Goal: Task Accomplishment & Management: Manage account settings

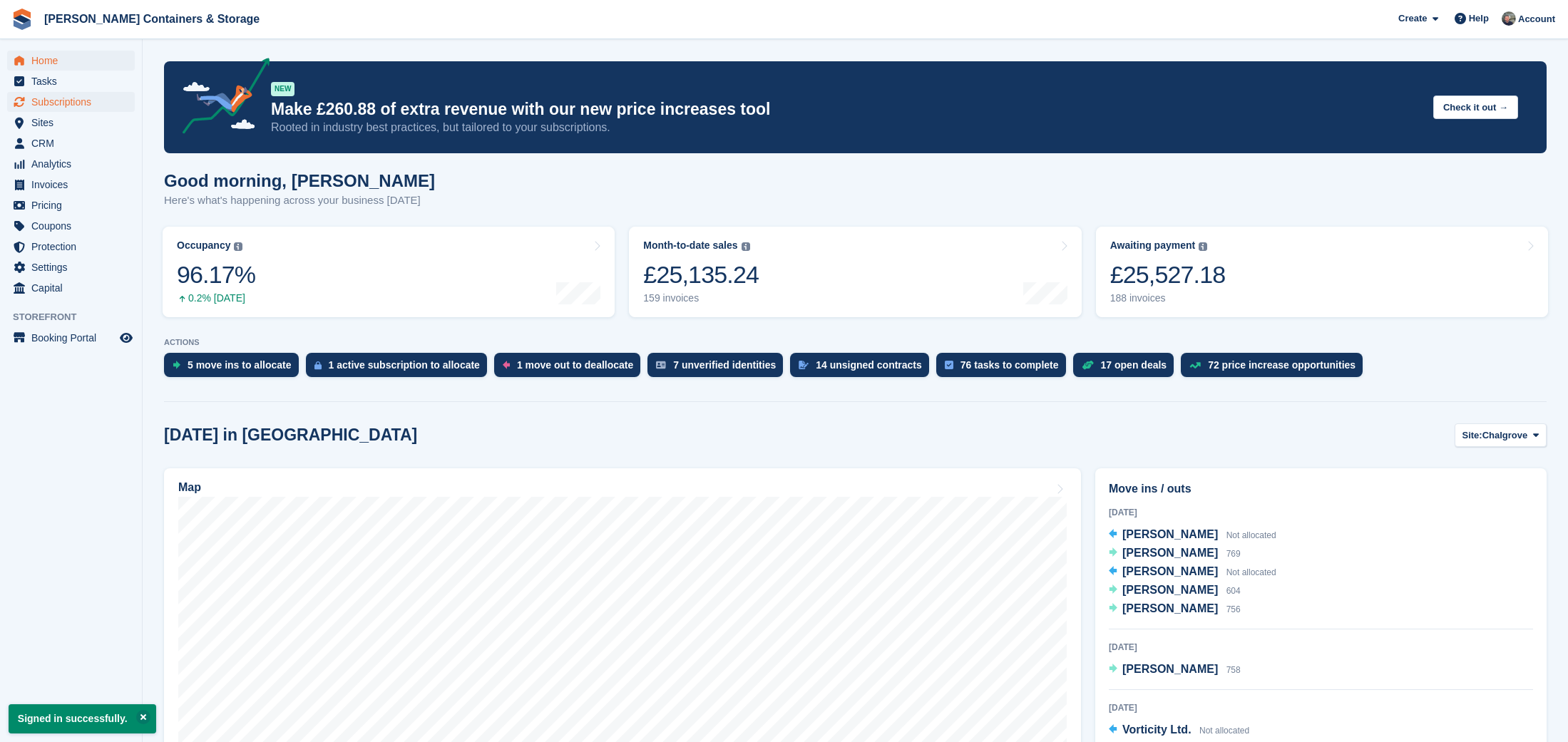
click at [86, 97] on span "Subscriptions" at bounding box center [74, 102] width 86 height 20
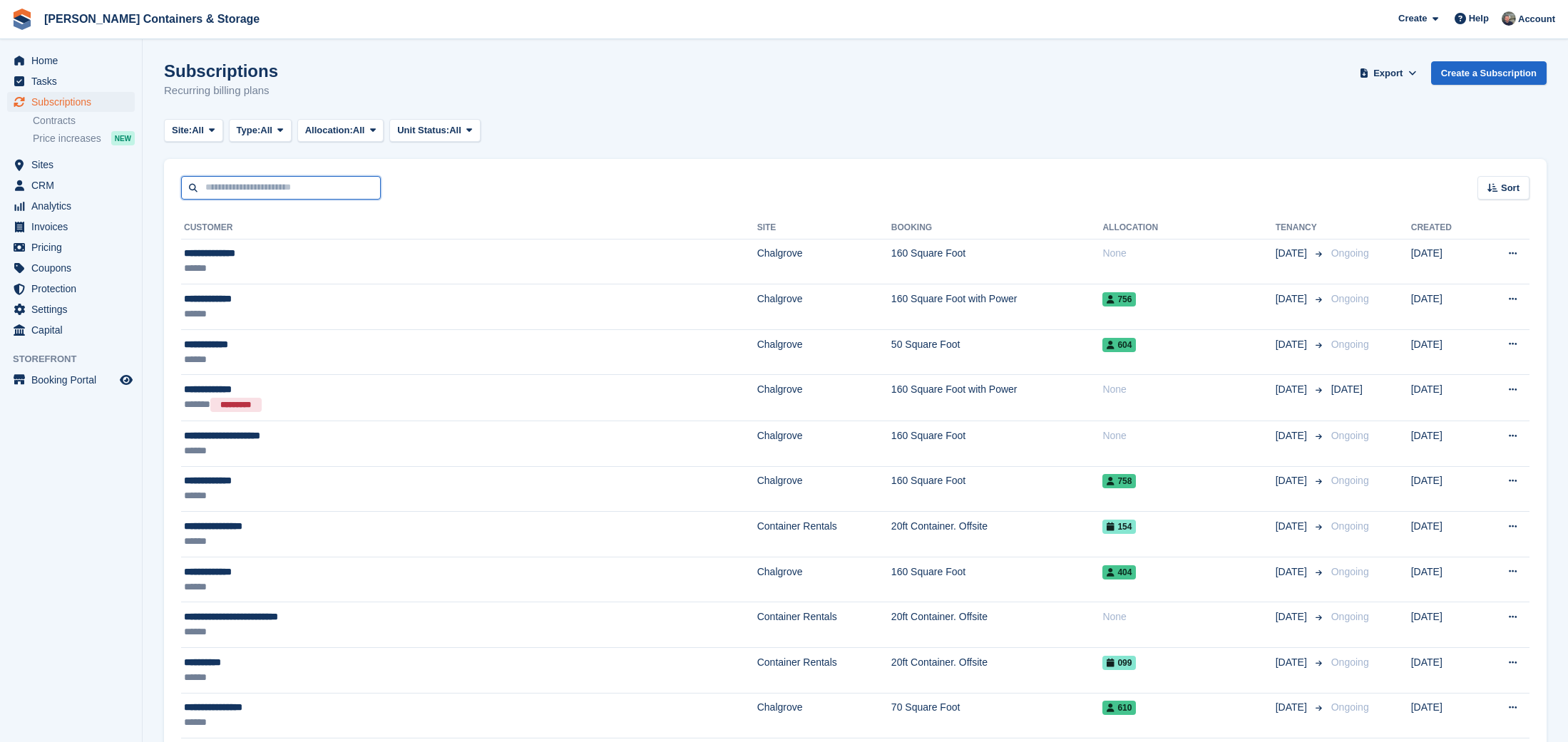
click at [261, 189] on input "text" at bounding box center [281, 188] width 200 height 24
type input "*"
type input "***"
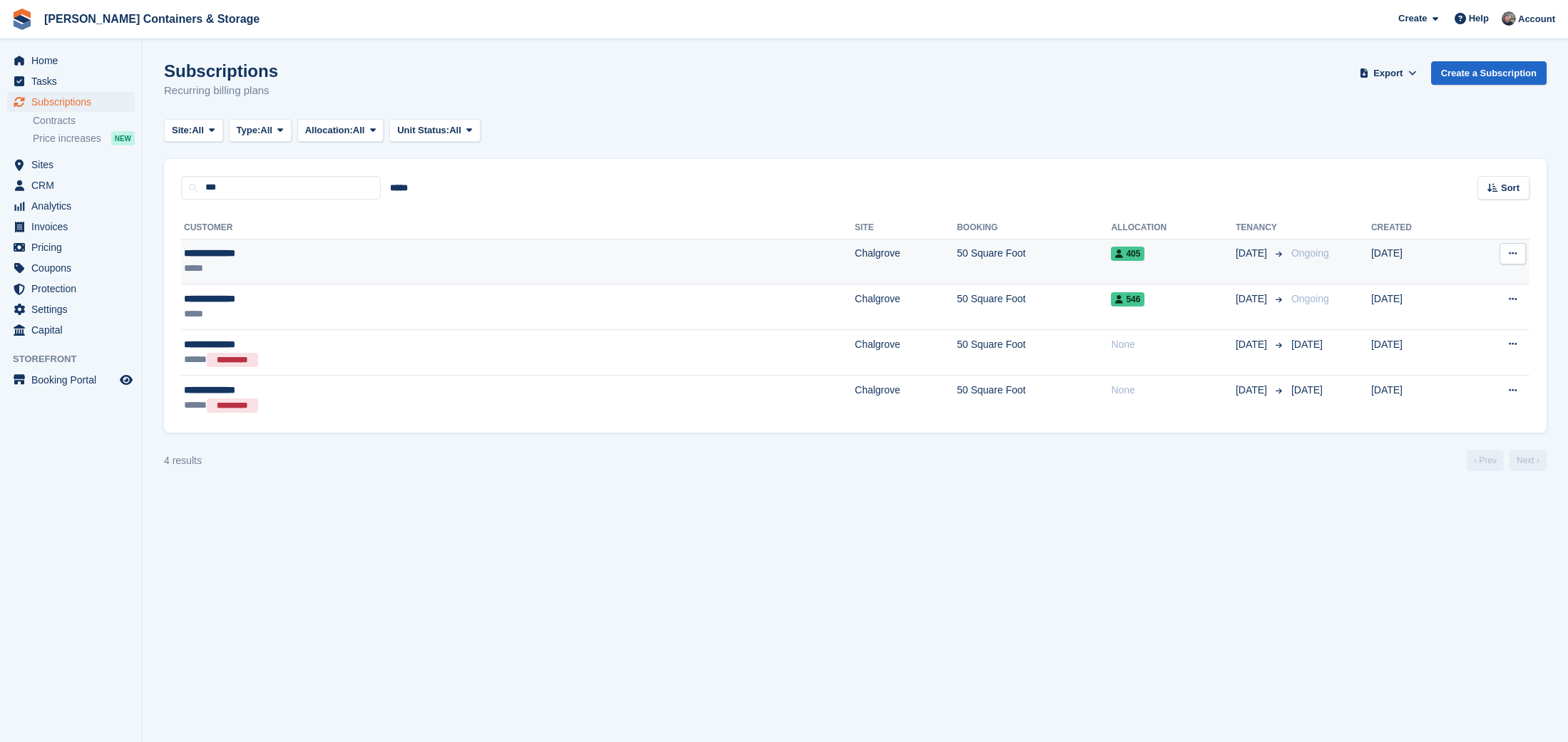
click at [384, 248] on div "**********" at bounding box center [333, 253] width 297 height 15
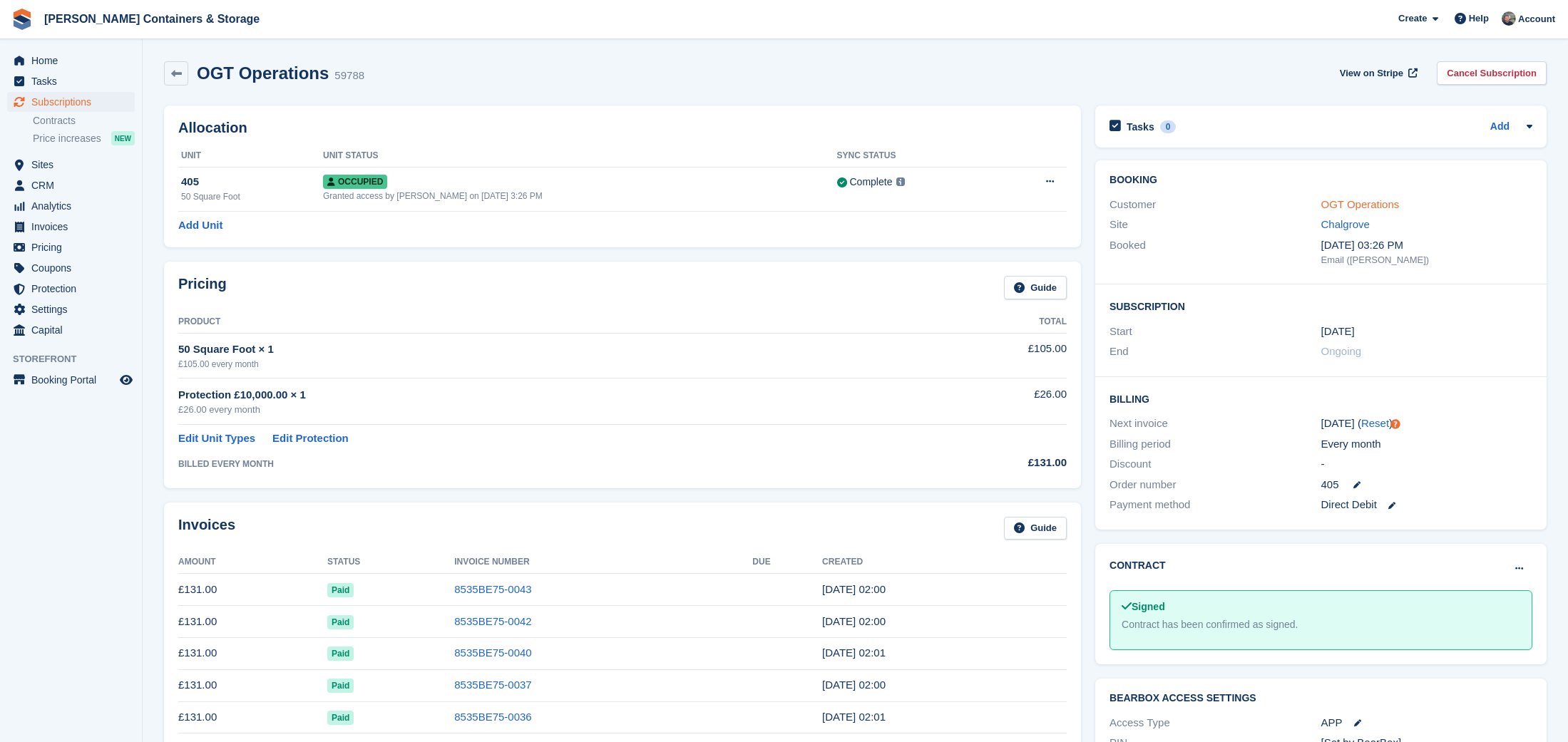
click at [1375, 204] on link "OGT Operations" at bounding box center [1360, 204] width 78 height 12
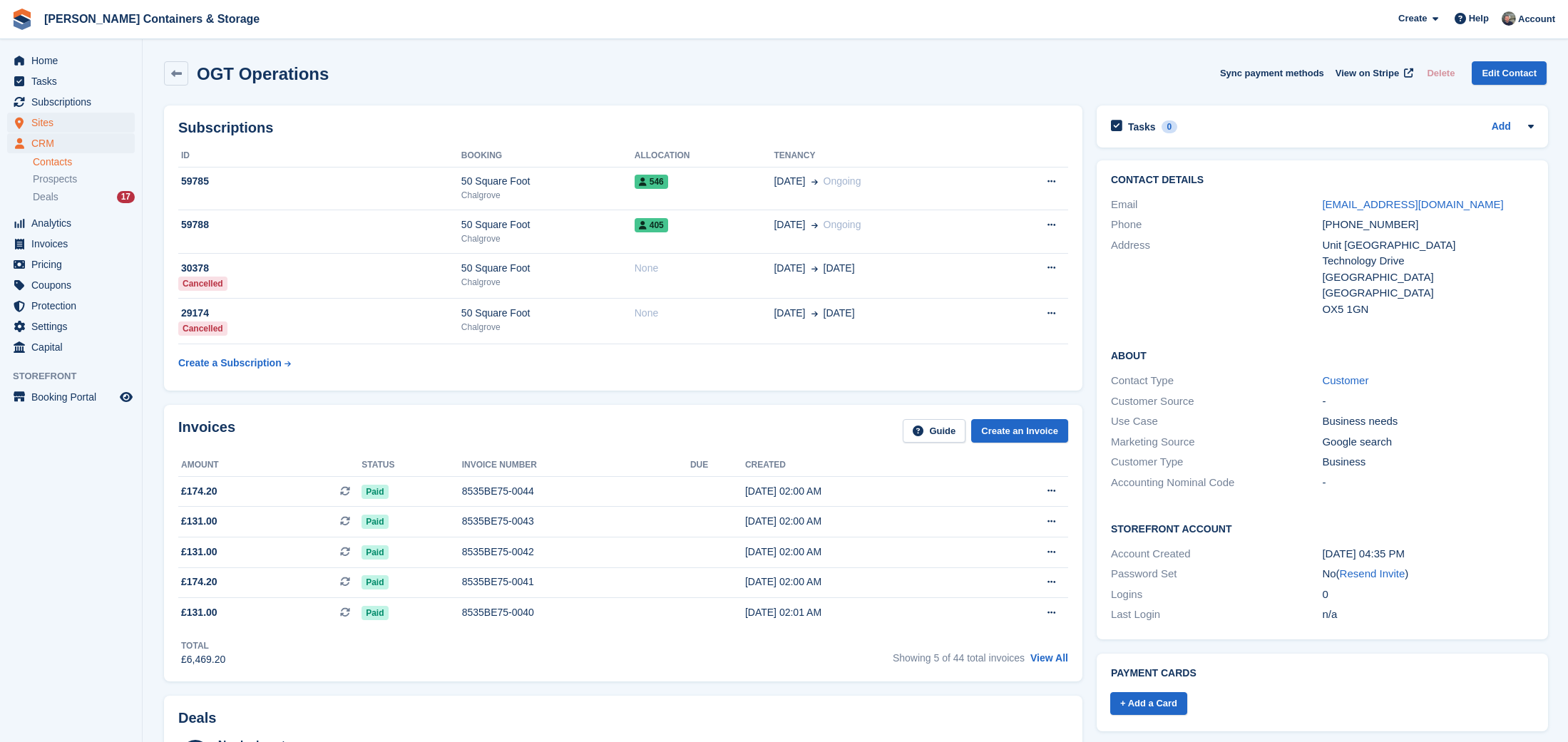
click at [40, 113] on span "Sites" at bounding box center [74, 123] width 86 height 20
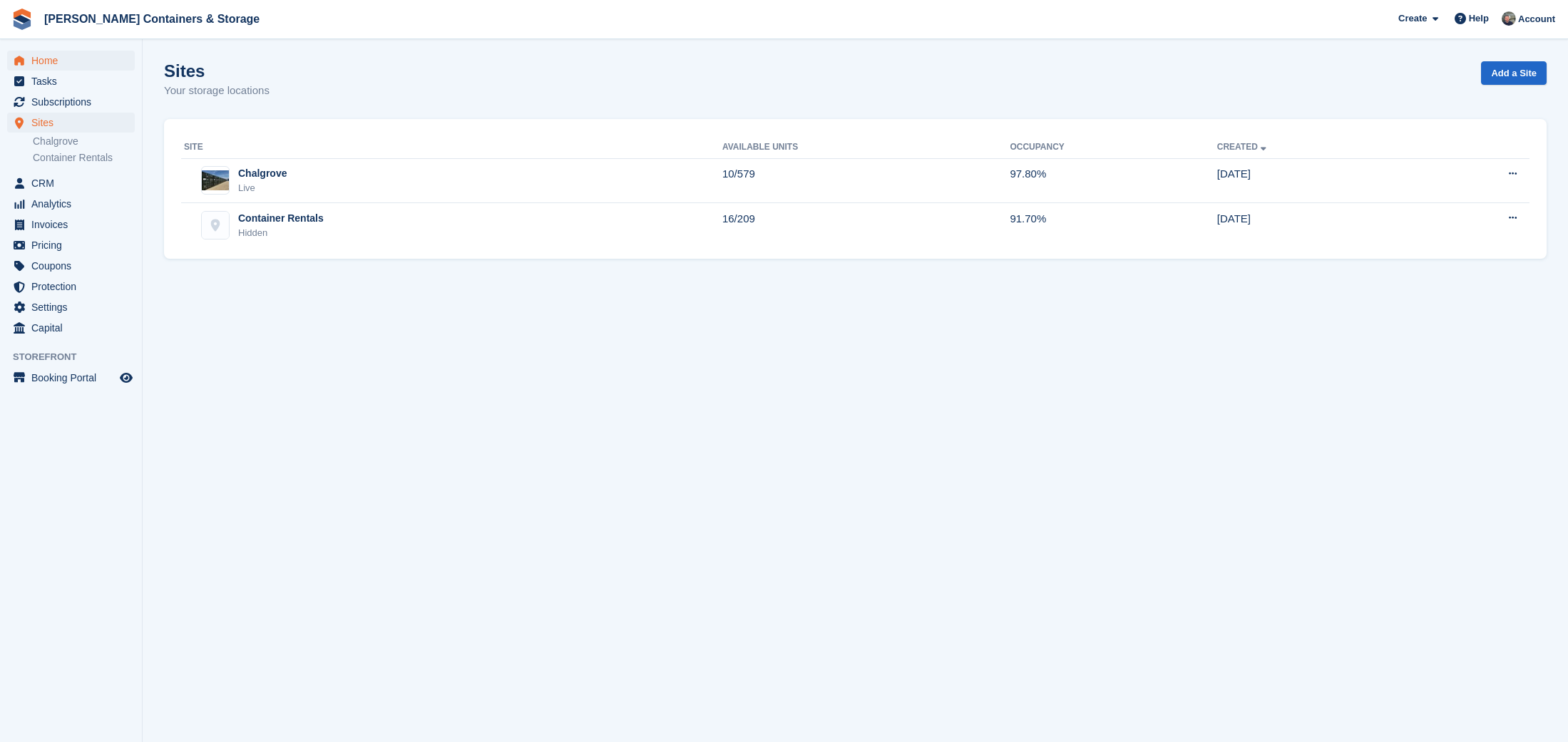
click at [58, 57] on span "Home" at bounding box center [74, 61] width 86 height 20
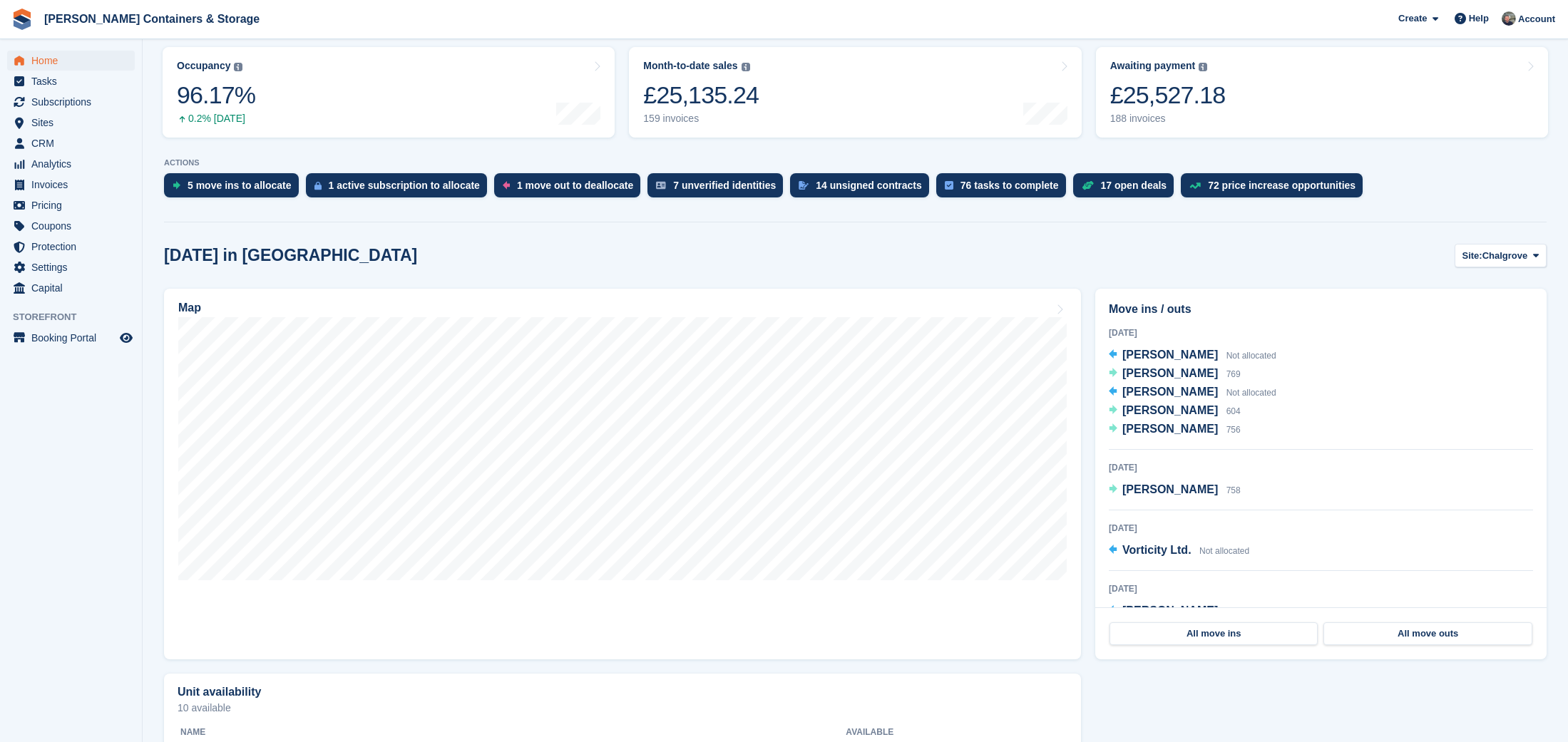
scroll to position [138, 0]
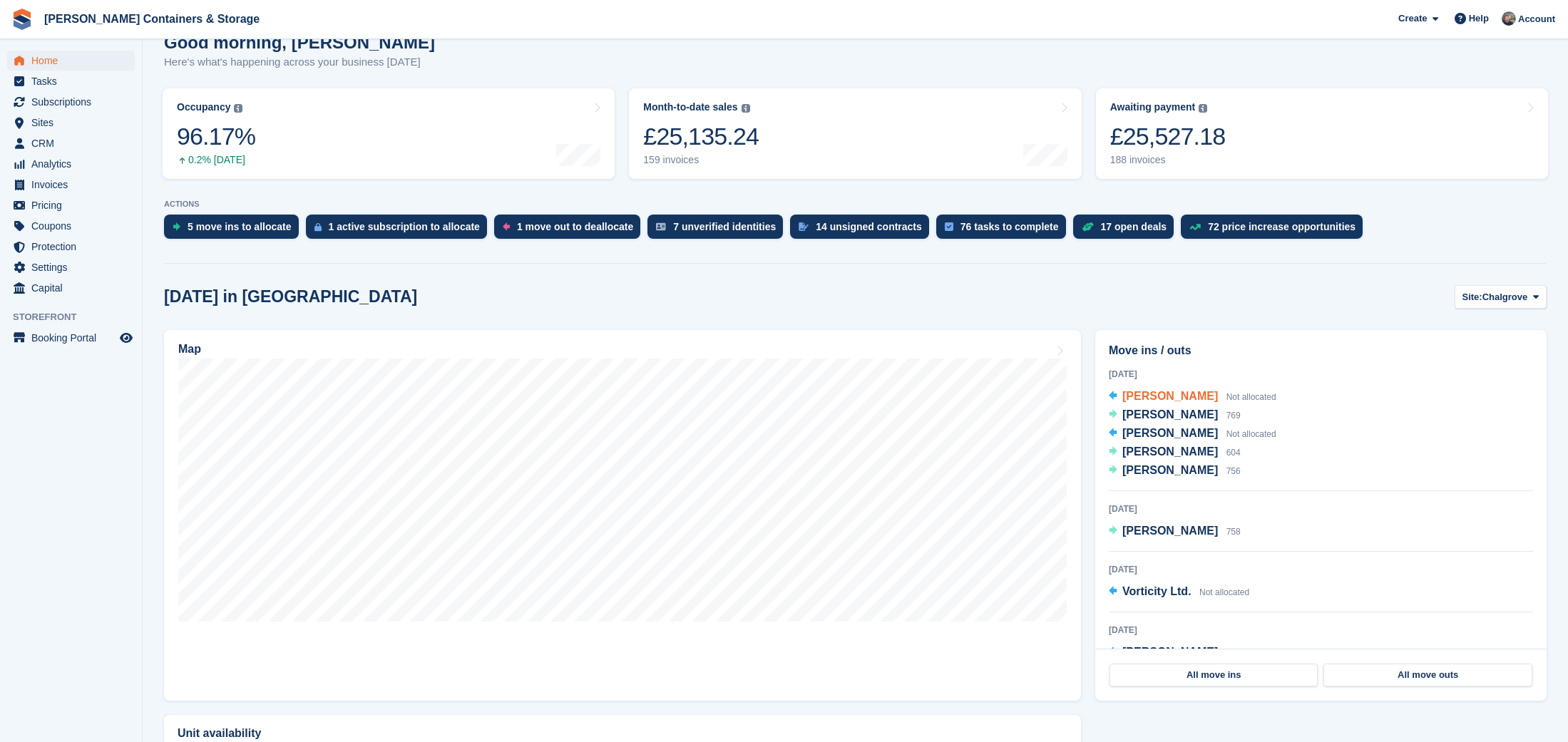
click at [1143, 392] on span "[PERSON_NAME]" at bounding box center [1170, 396] width 95 height 12
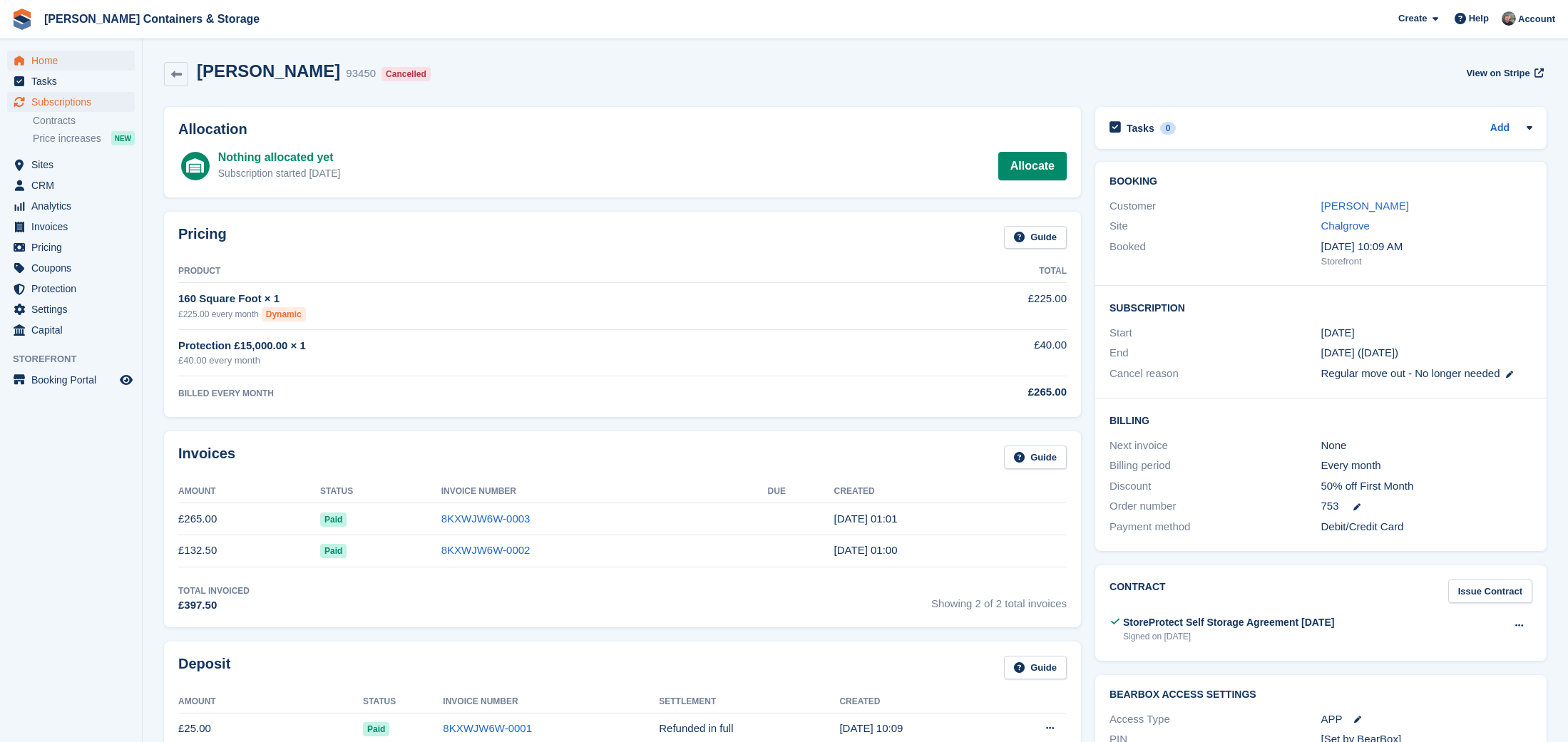
click at [56, 62] on span "Home" at bounding box center [74, 61] width 86 height 20
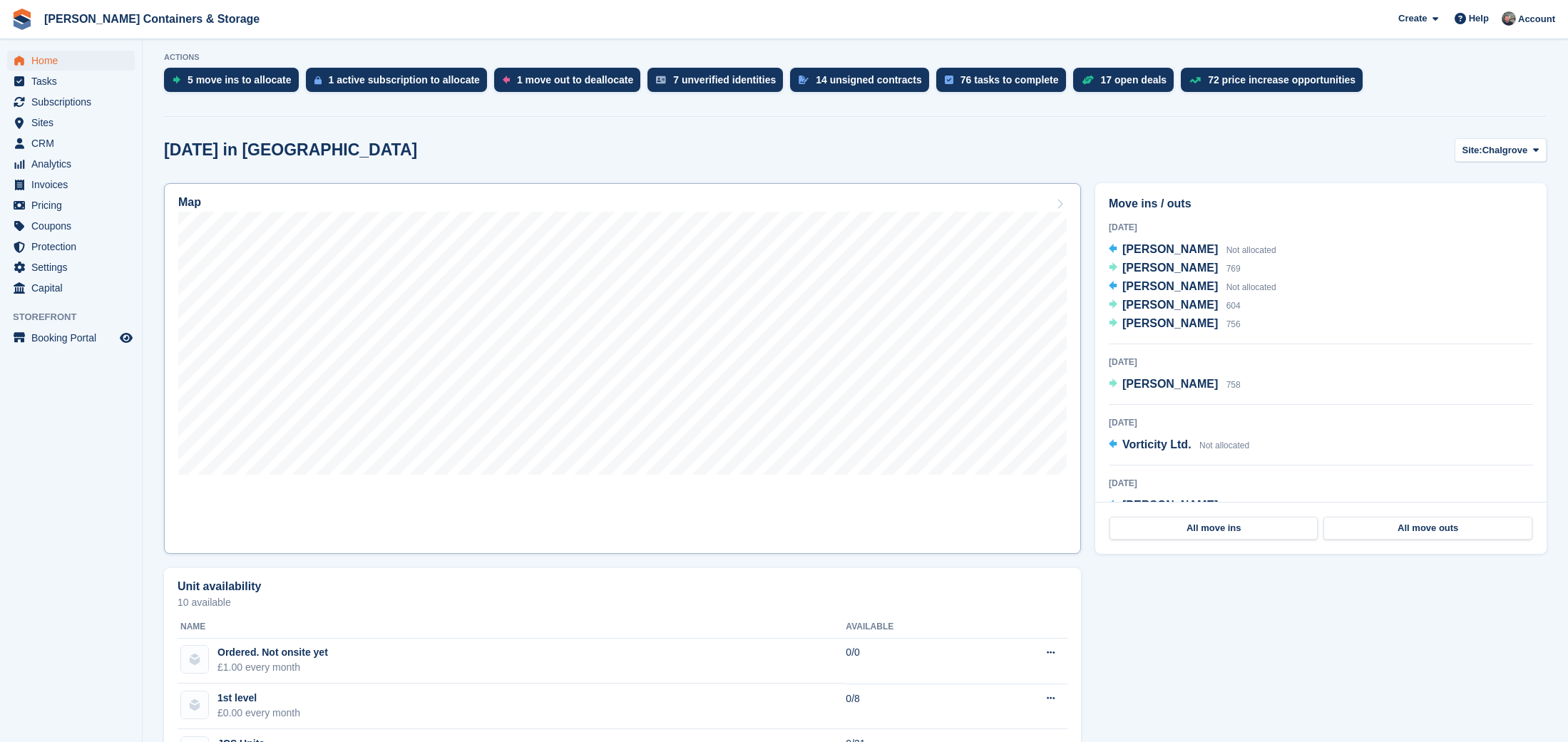
scroll to position [304, 0]
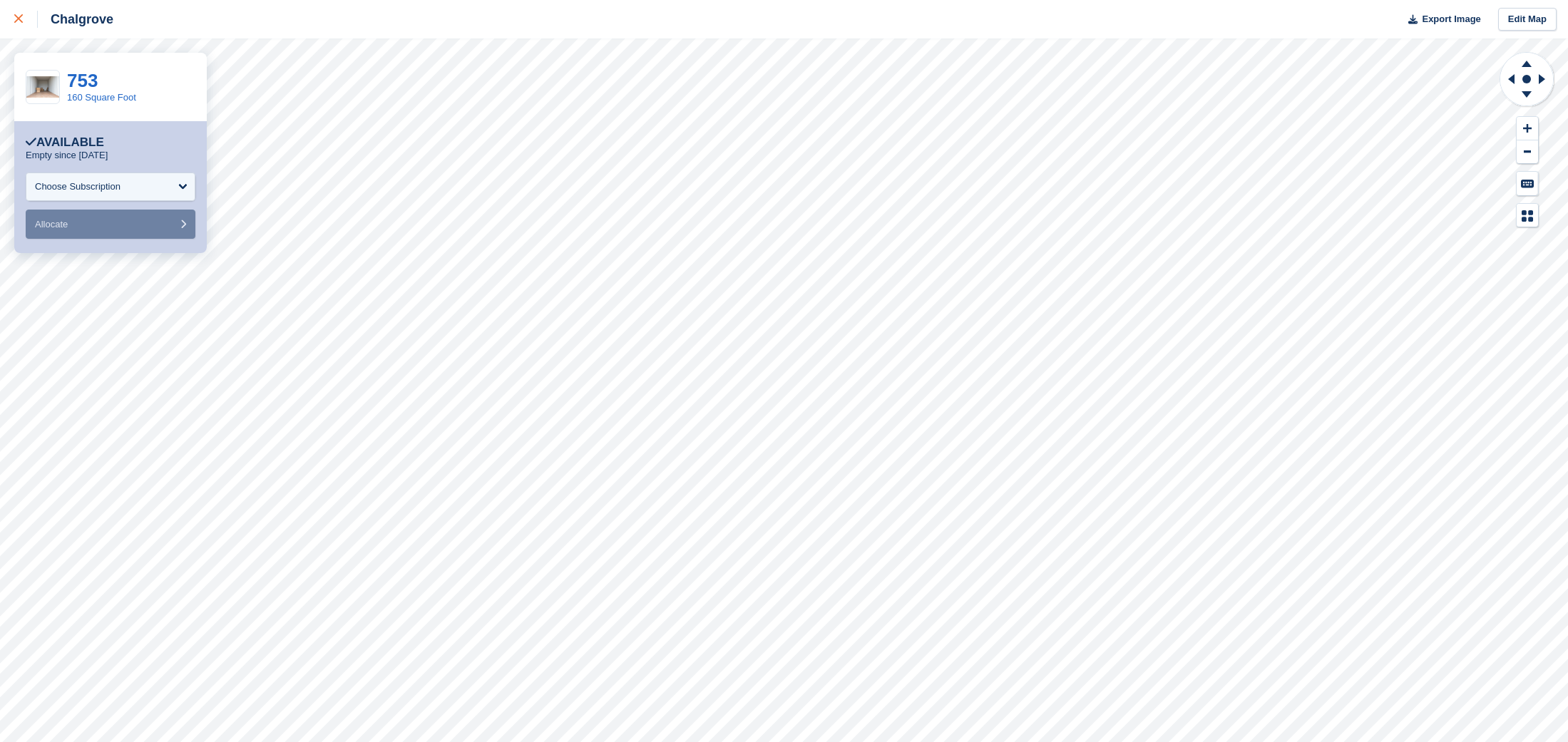
click at [15, 12] on div at bounding box center [26, 19] width 24 height 17
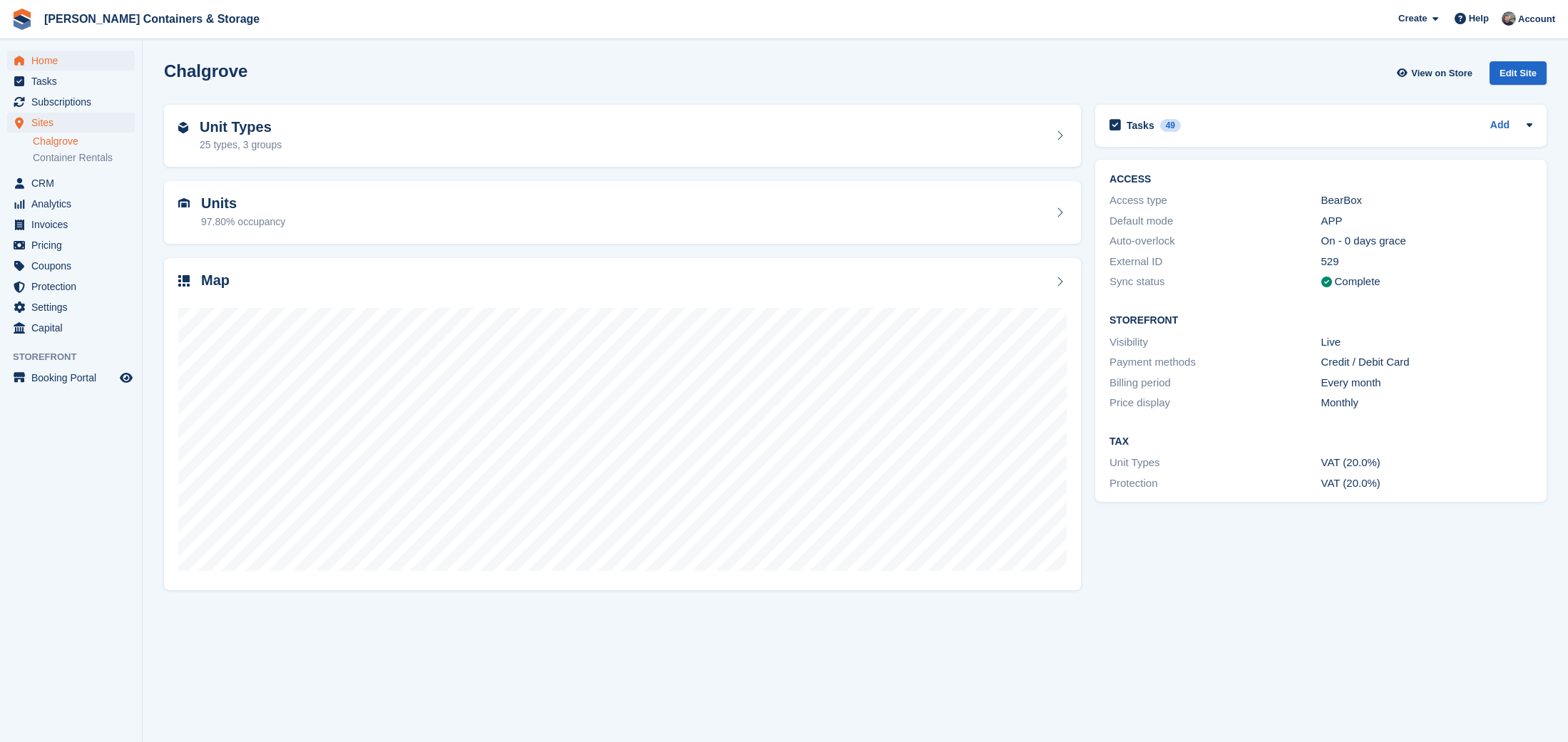
click at [30, 52] on link "Home" at bounding box center [71, 61] width 128 height 20
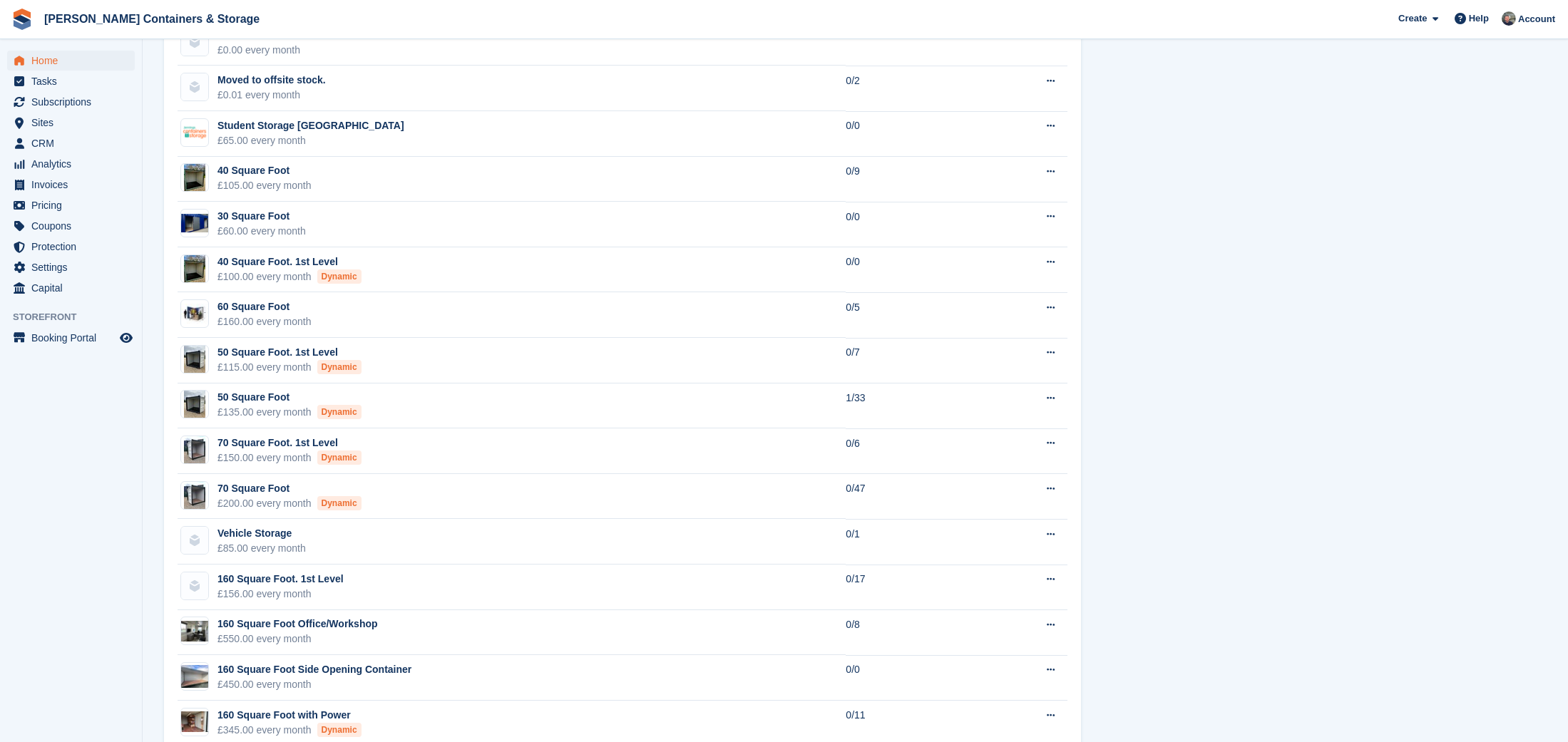
scroll to position [1128, 0]
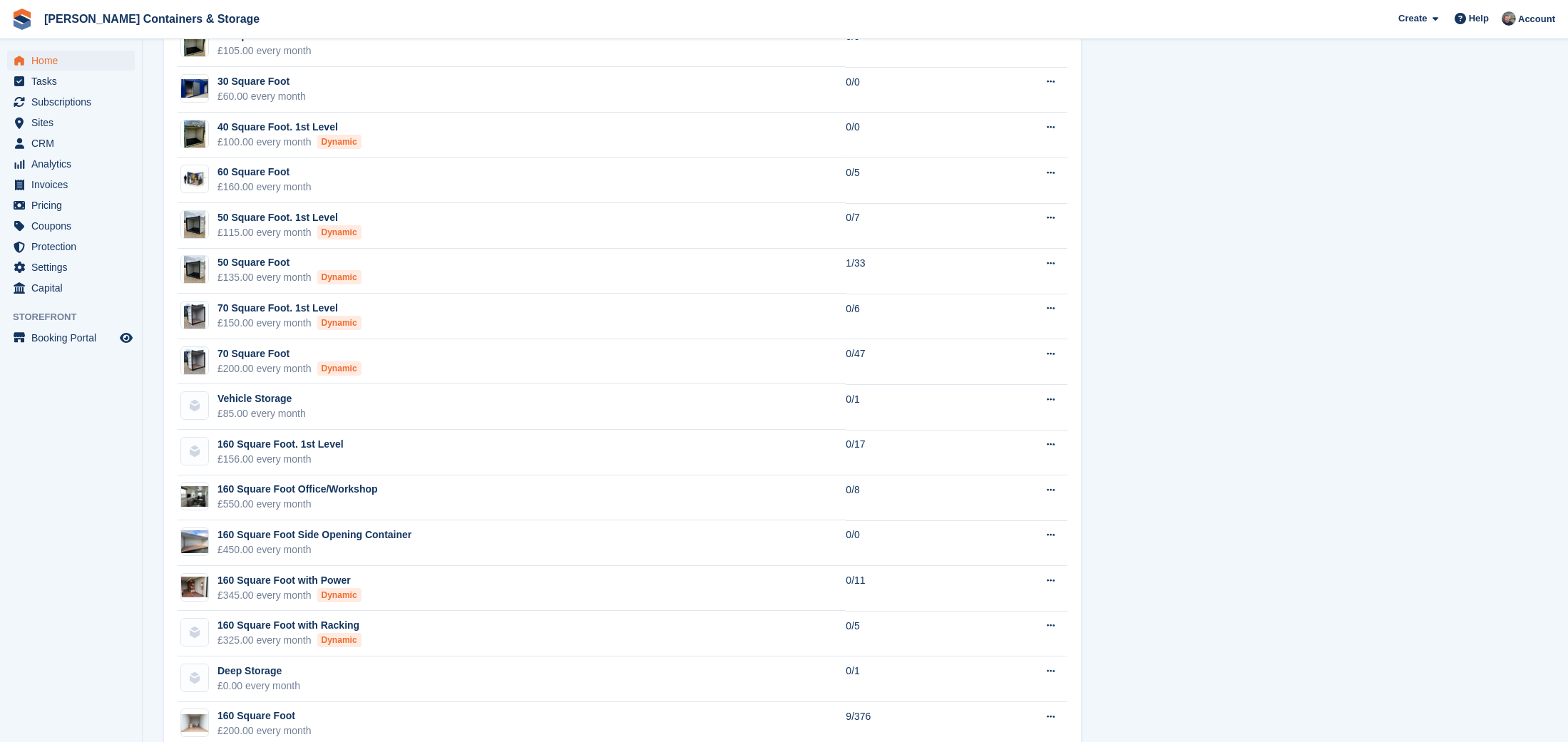
click at [52, 56] on span "Home" at bounding box center [74, 61] width 86 height 20
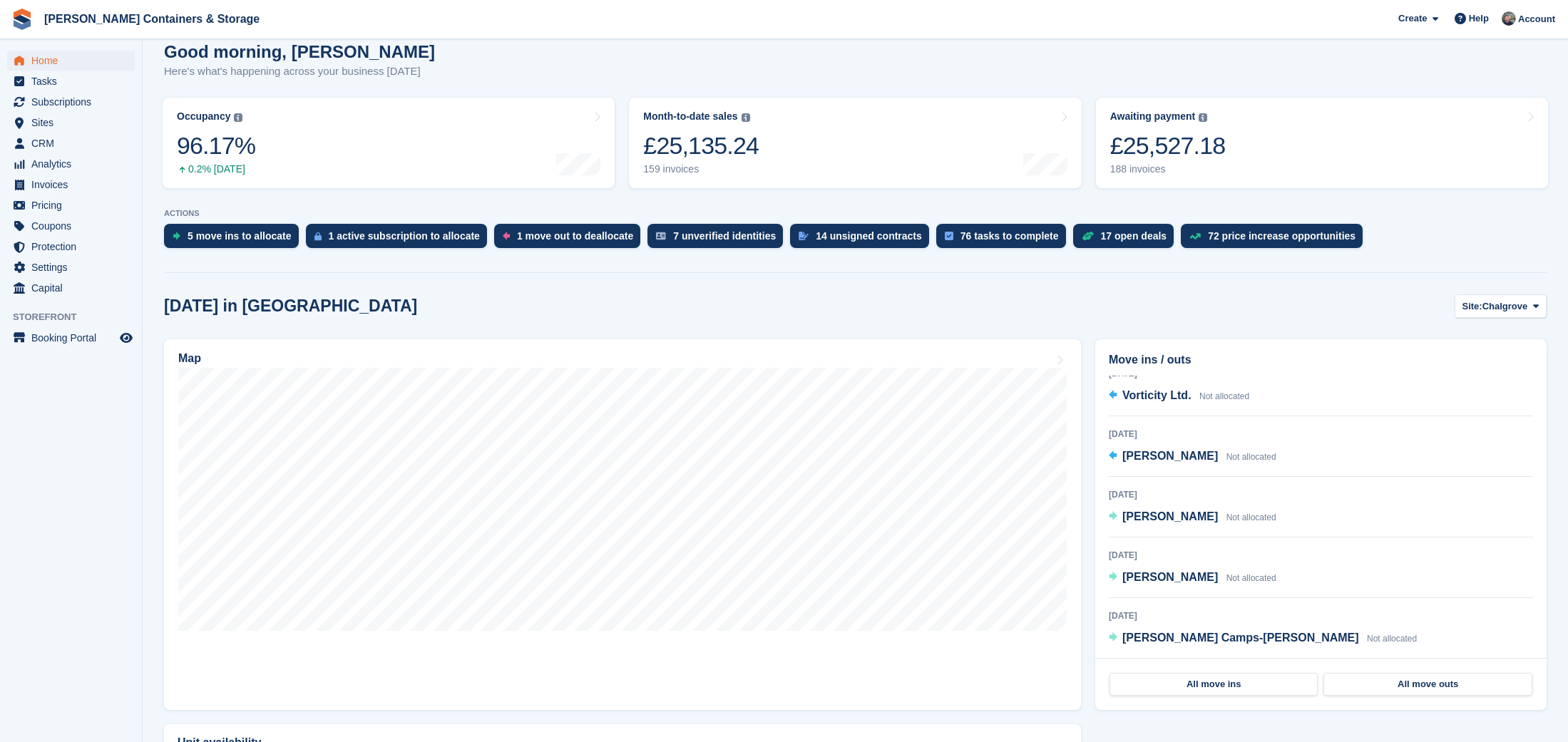
scroll to position [141, 0]
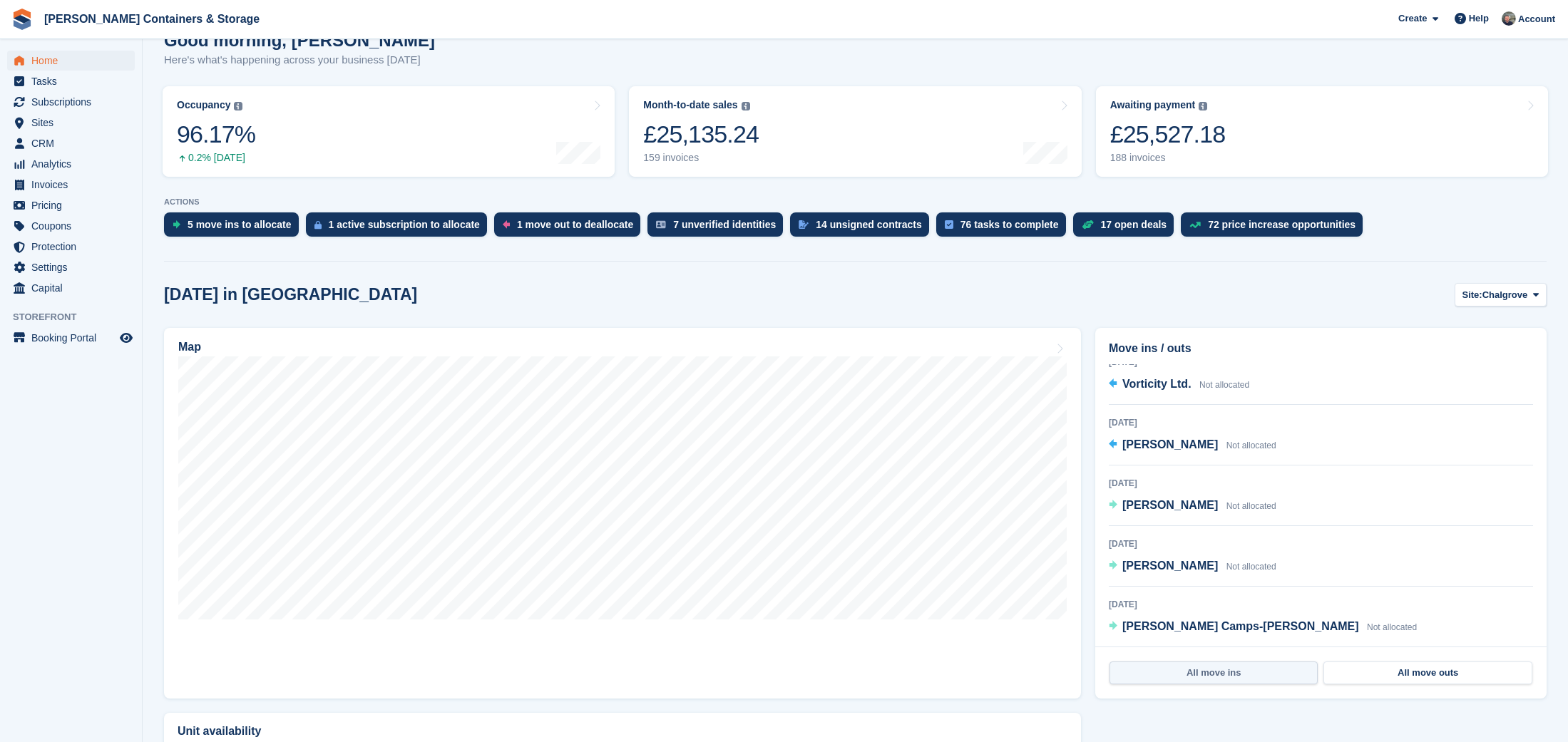
click at [1188, 670] on link "All move ins" at bounding box center [1213, 673] width 208 height 23
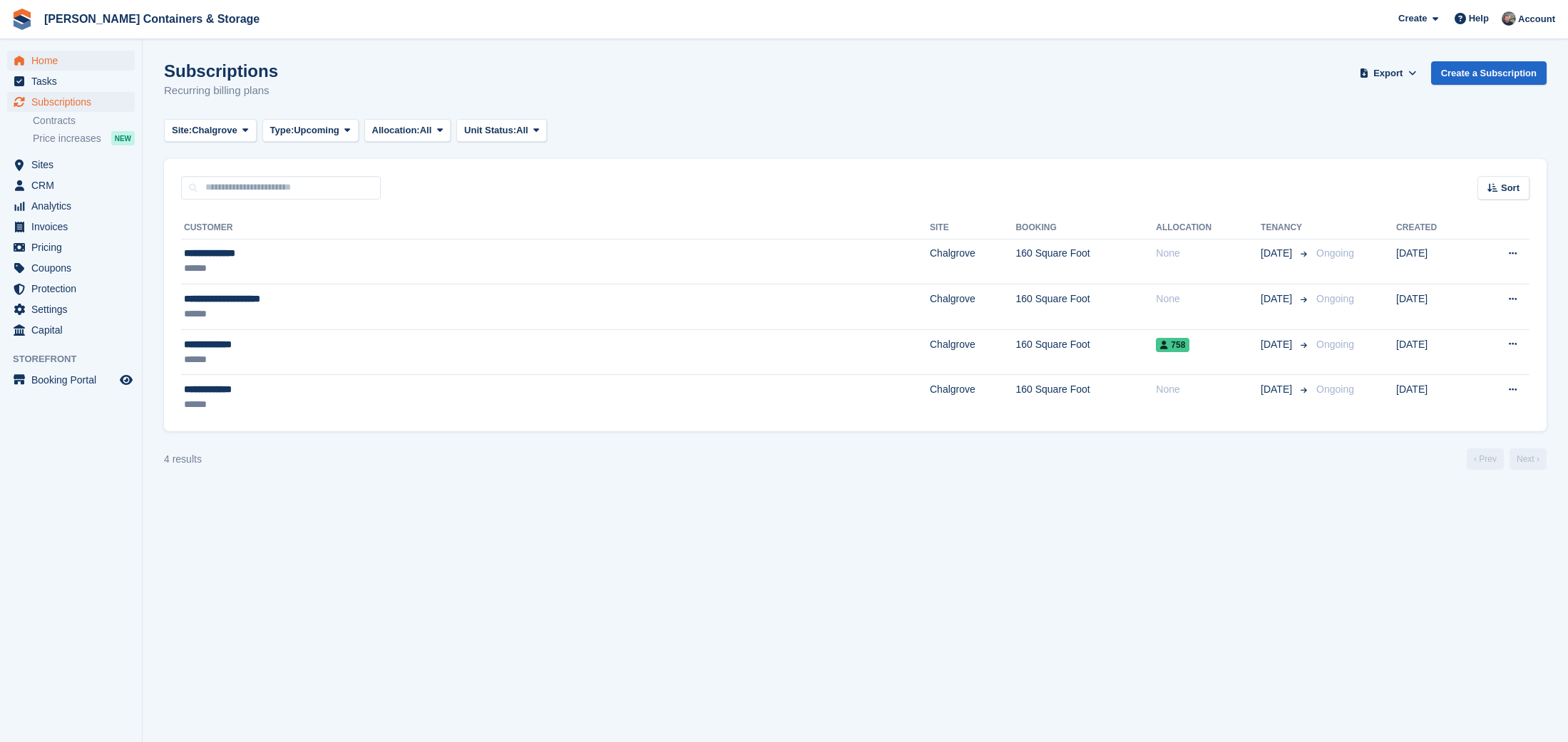
click at [49, 60] on span "Home" at bounding box center [74, 61] width 86 height 20
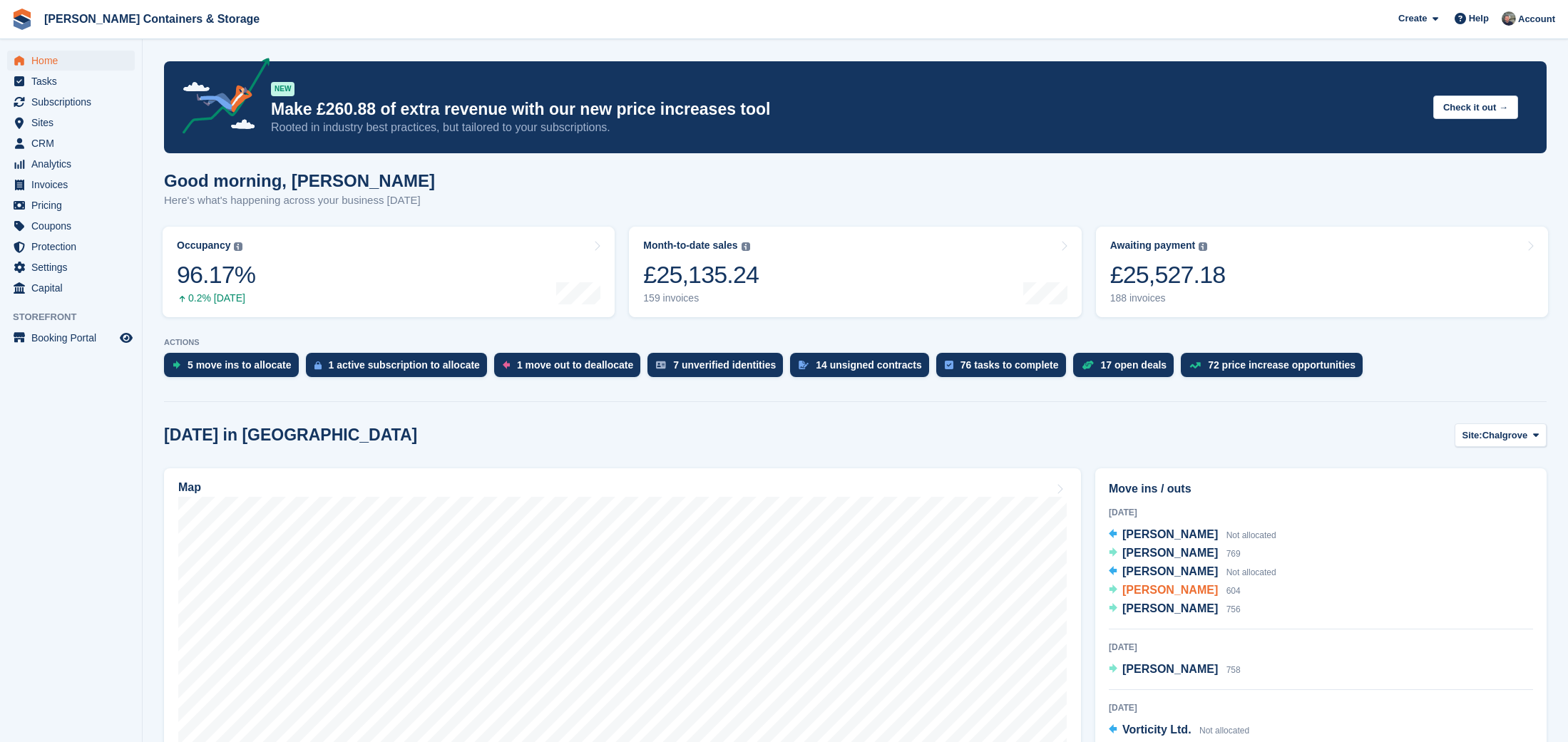
click at [1167, 597] on div "[PERSON_NAME] 604" at bounding box center [1182, 591] width 119 height 19
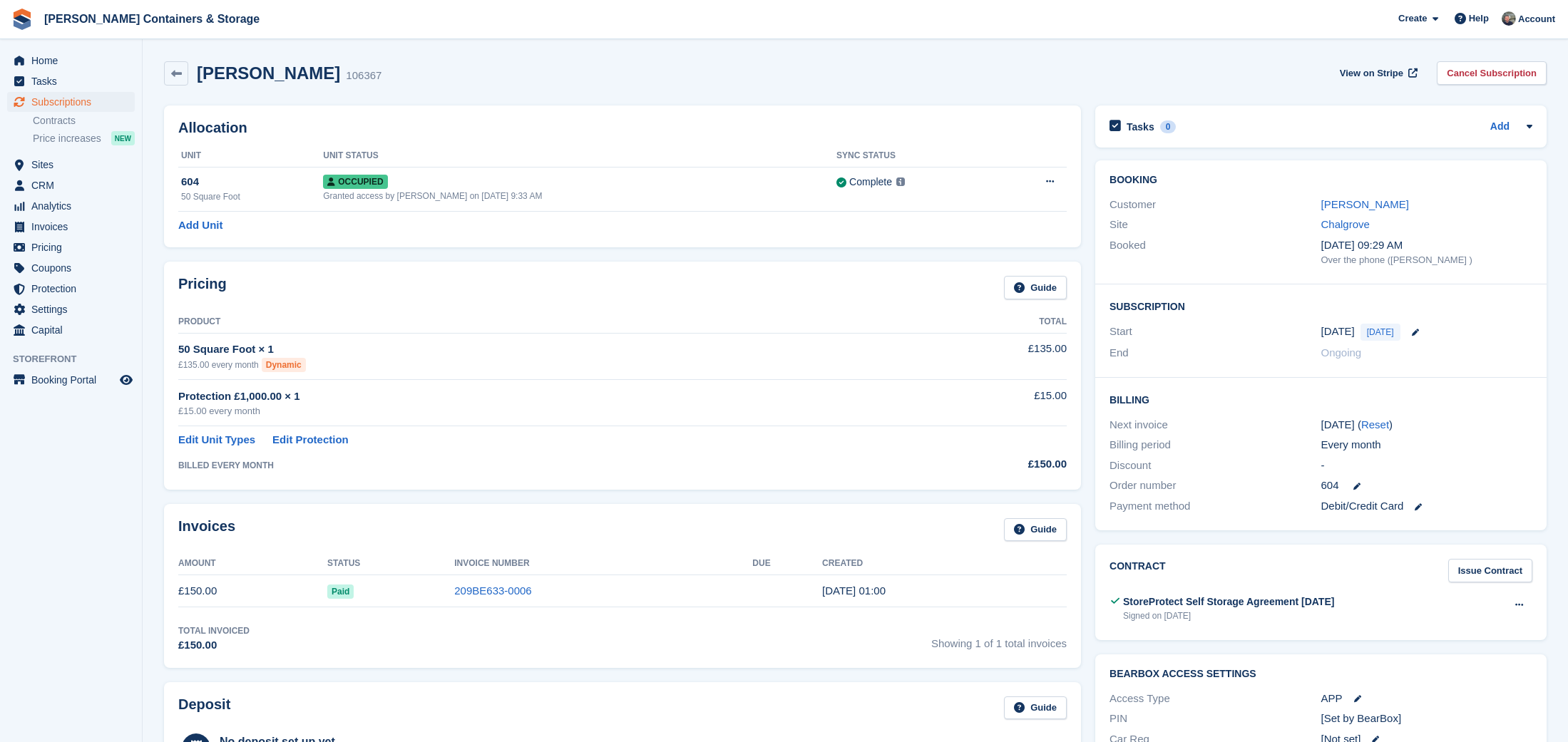
scroll to position [378, 0]
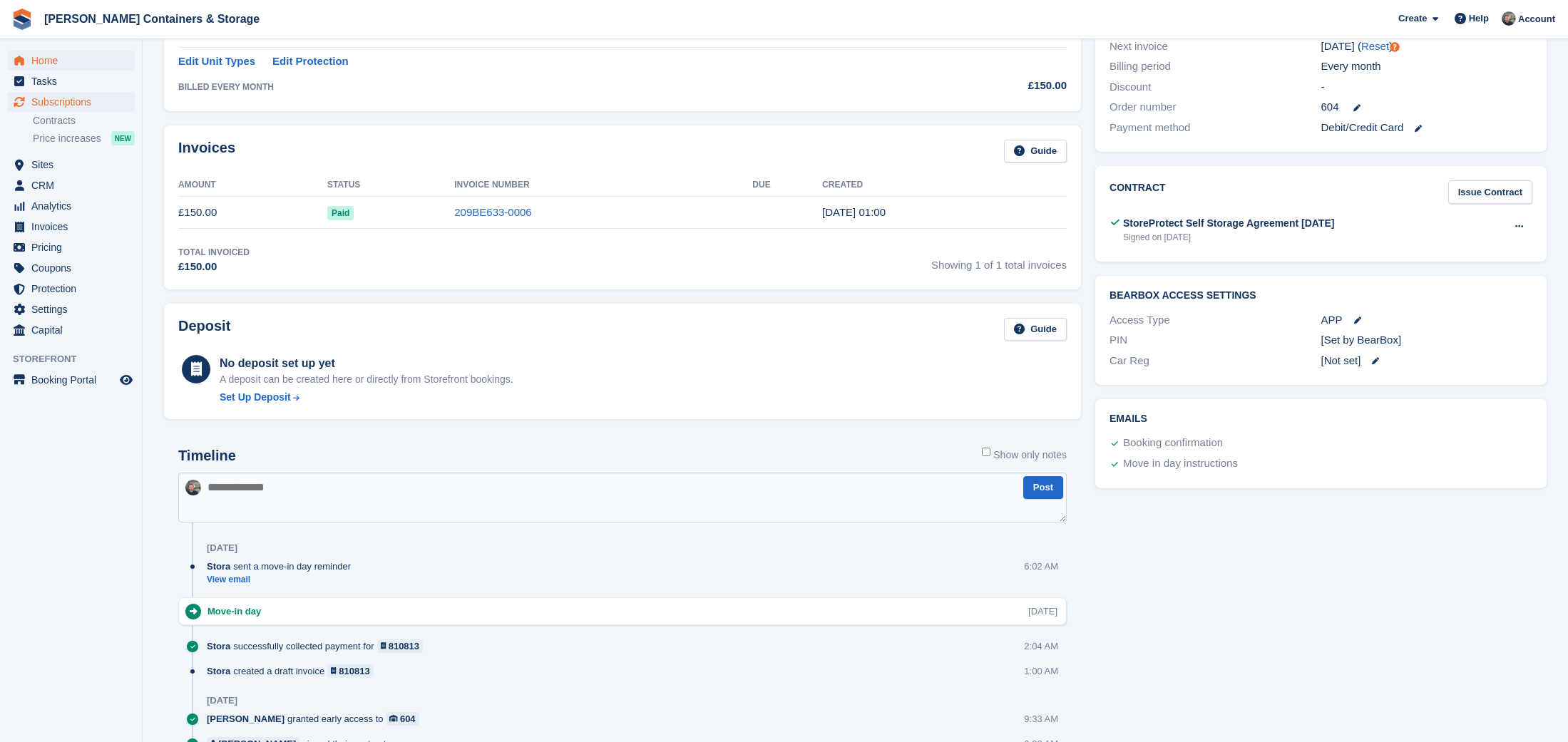
click at [52, 58] on span "Home" at bounding box center [74, 61] width 86 height 20
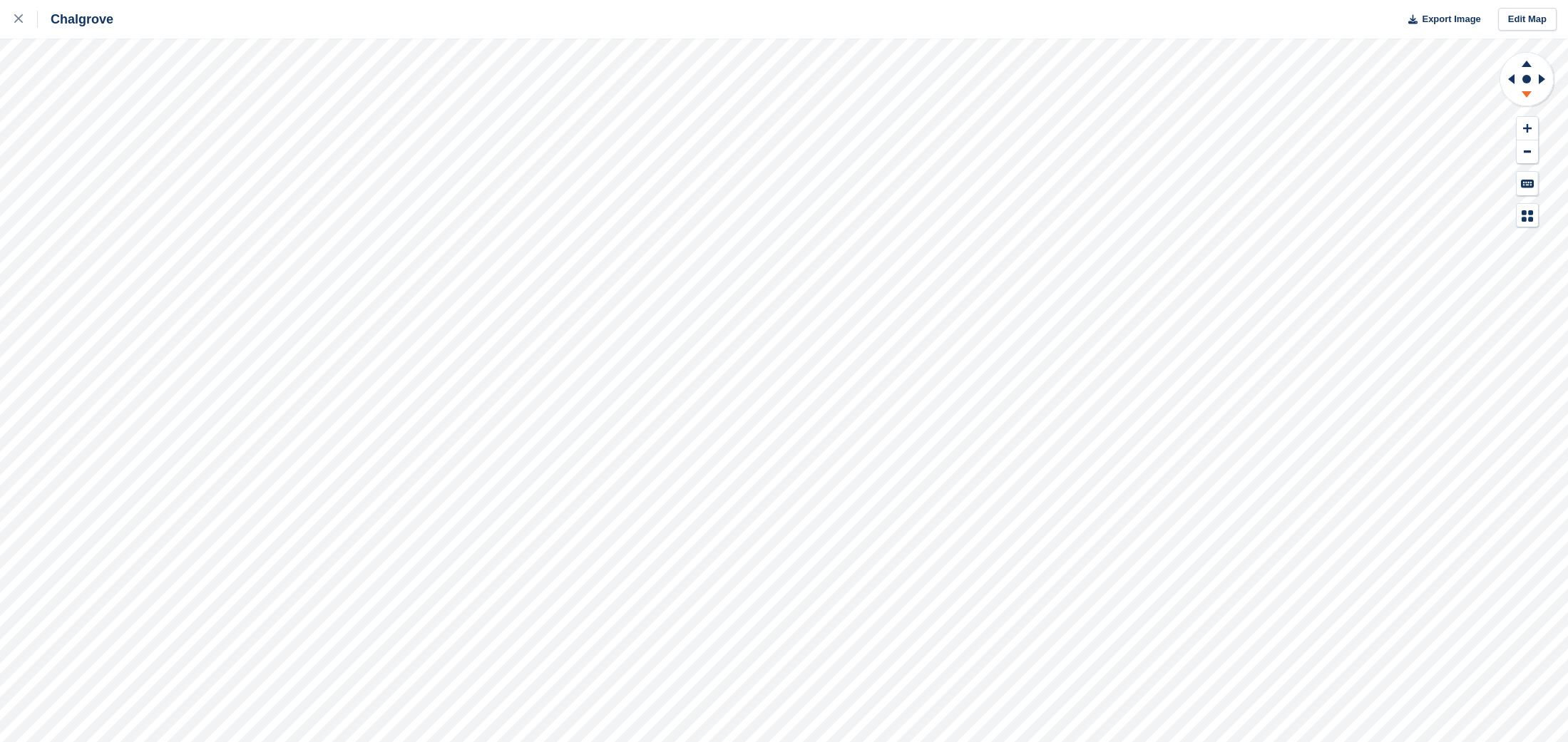
click at [1526, 95] on icon at bounding box center [1527, 95] width 10 height 7
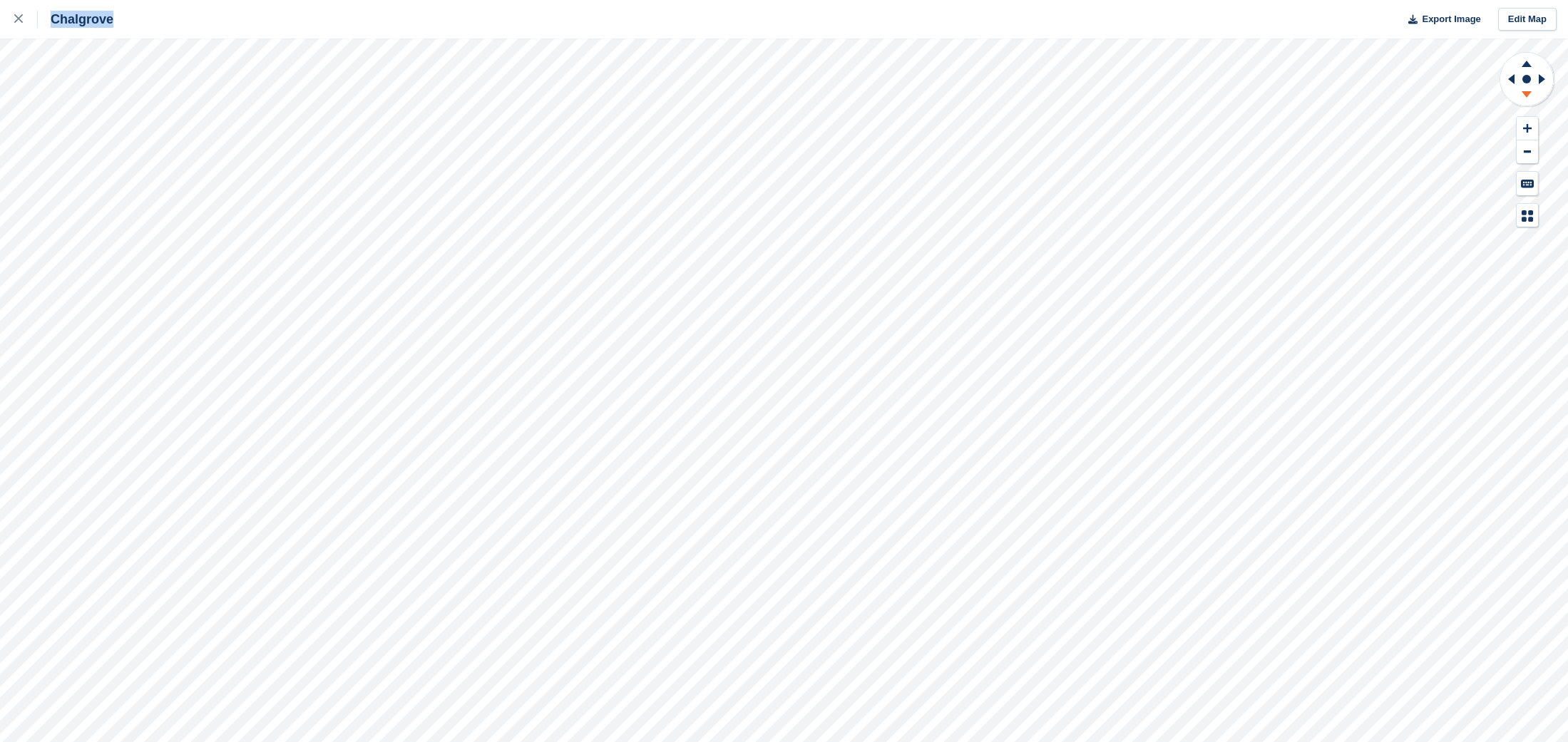
click at [1526, 95] on icon at bounding box center [1527, 95] width 10 height 7
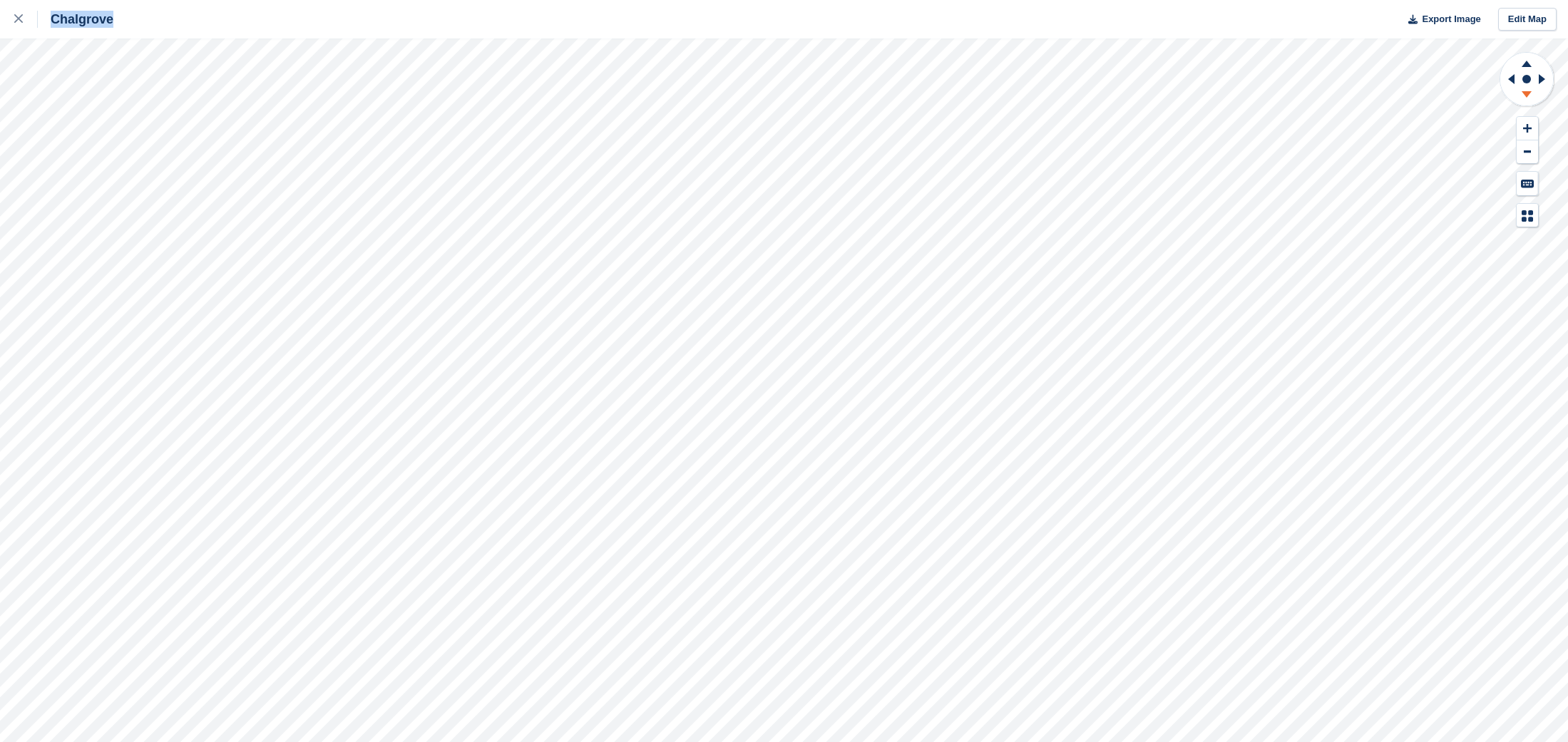
click at [1526, 95] on icon at bounding box center [1527, 95] width 10 height 7
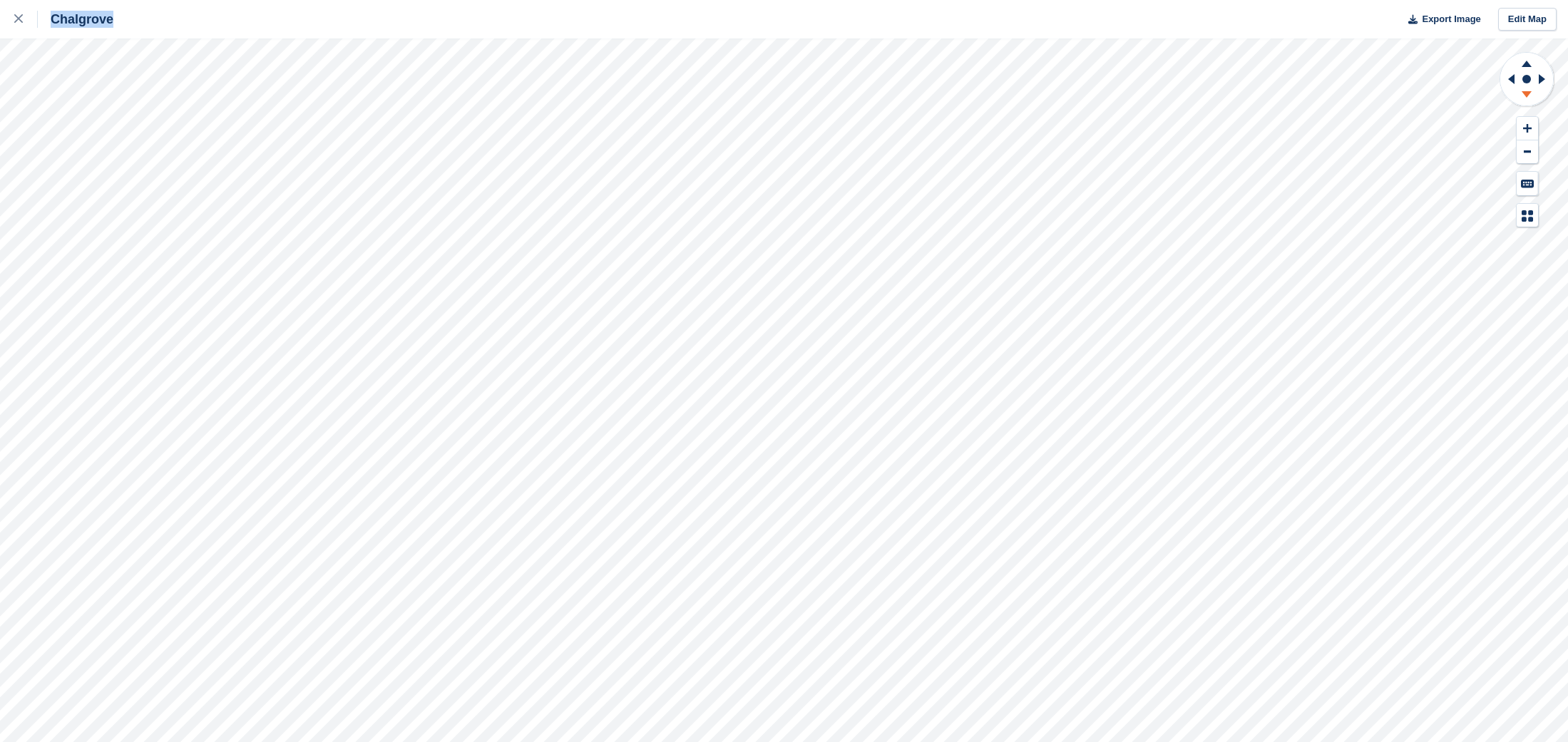
click at [1526, 95] on icon at bounding box center [1527, 95] width 10 height 7
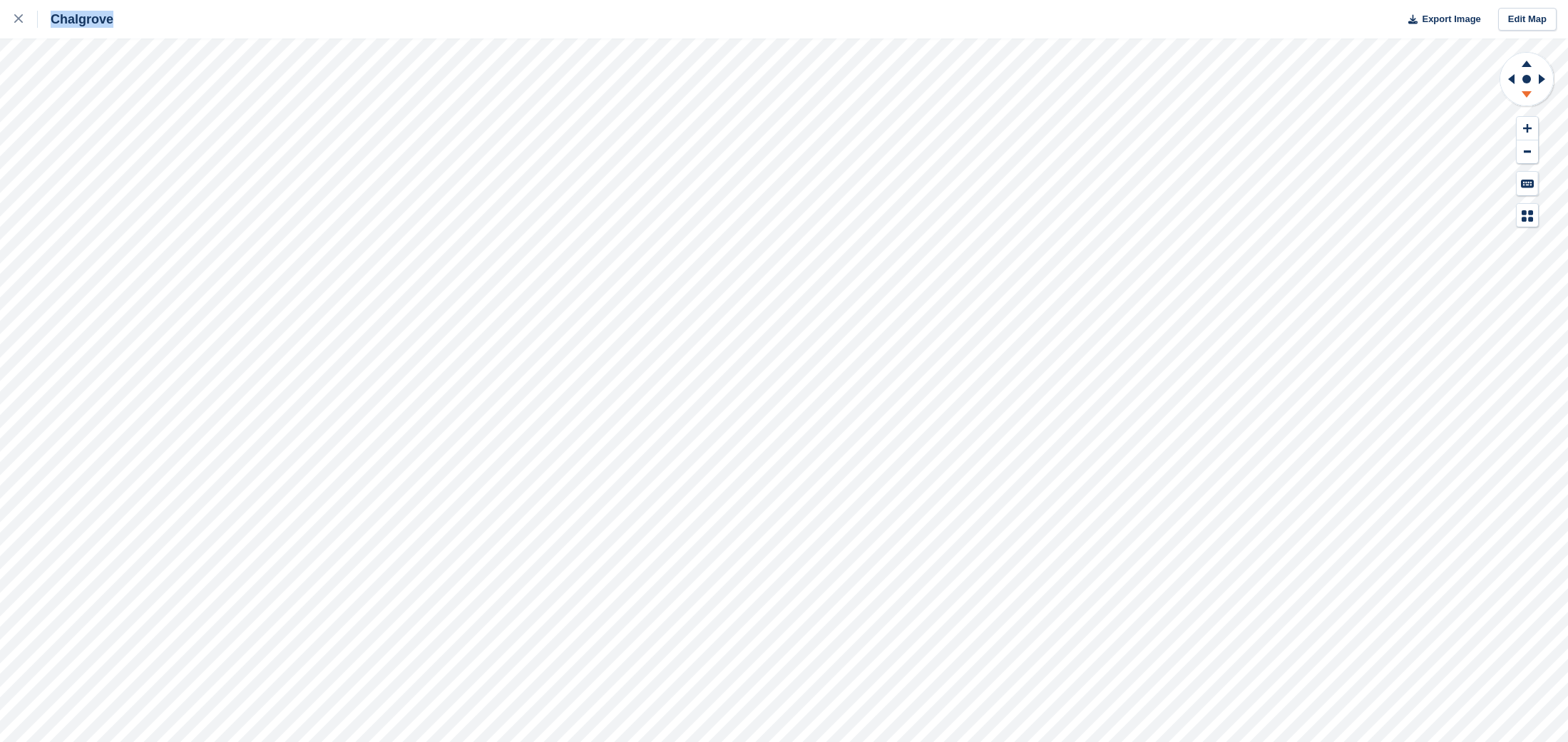
click at [1526, 95] on icon at bounding box center [1527, 95] width 10 height 7
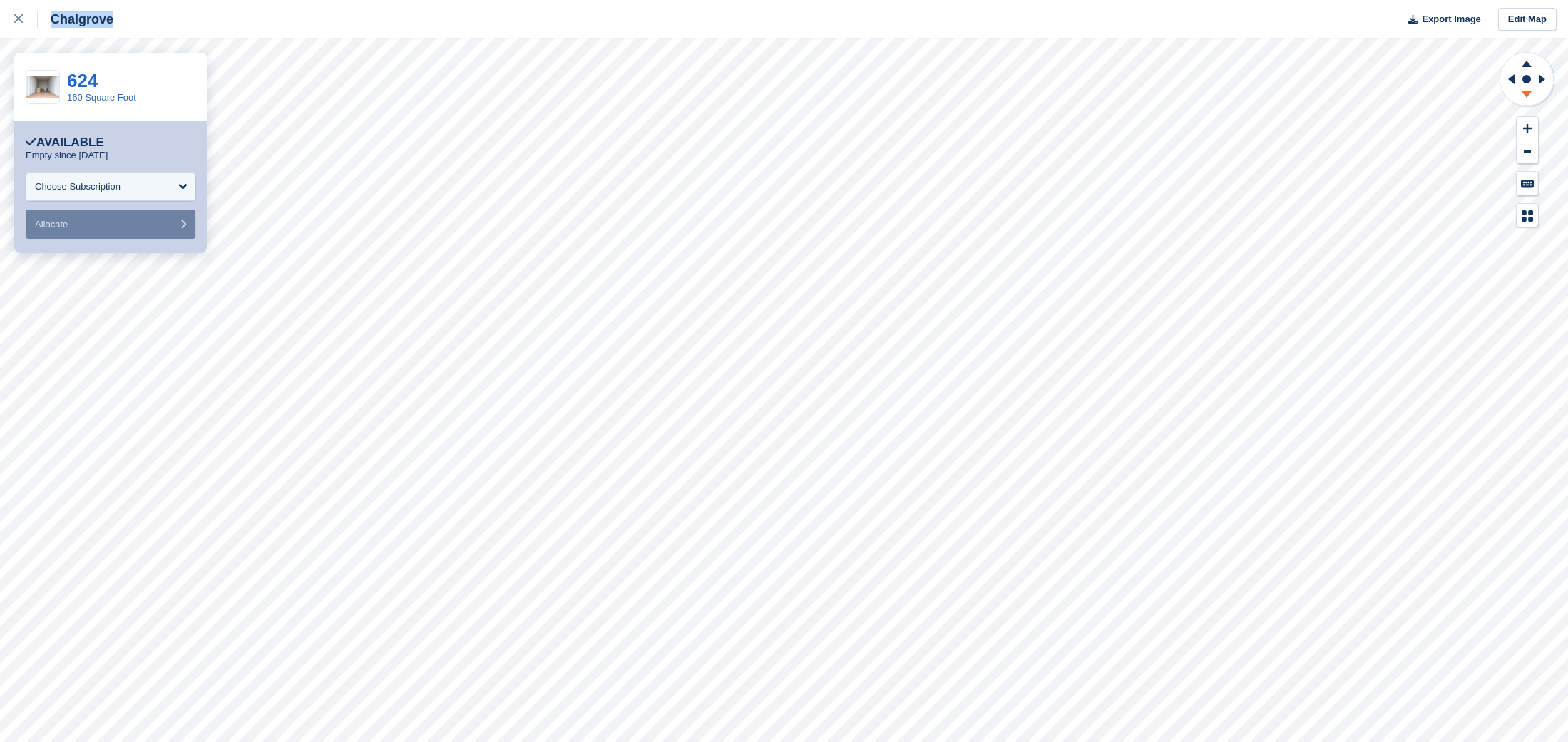
click at [1528, 95] on icon at bounding box center [1527, 95] width 10 height 7
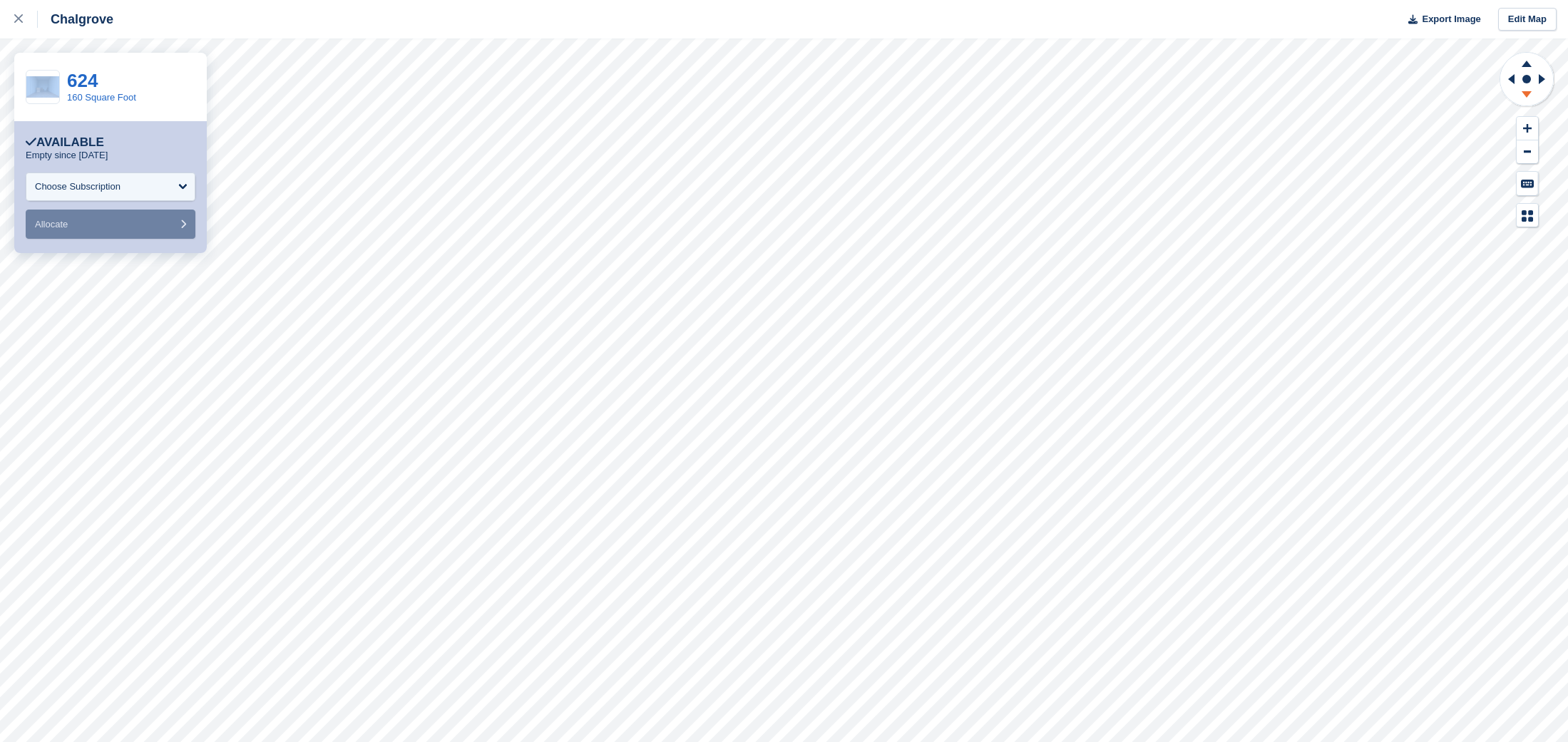
click at [1528, 95] on icon at bounding box center [1527, 95] width 10 height 7
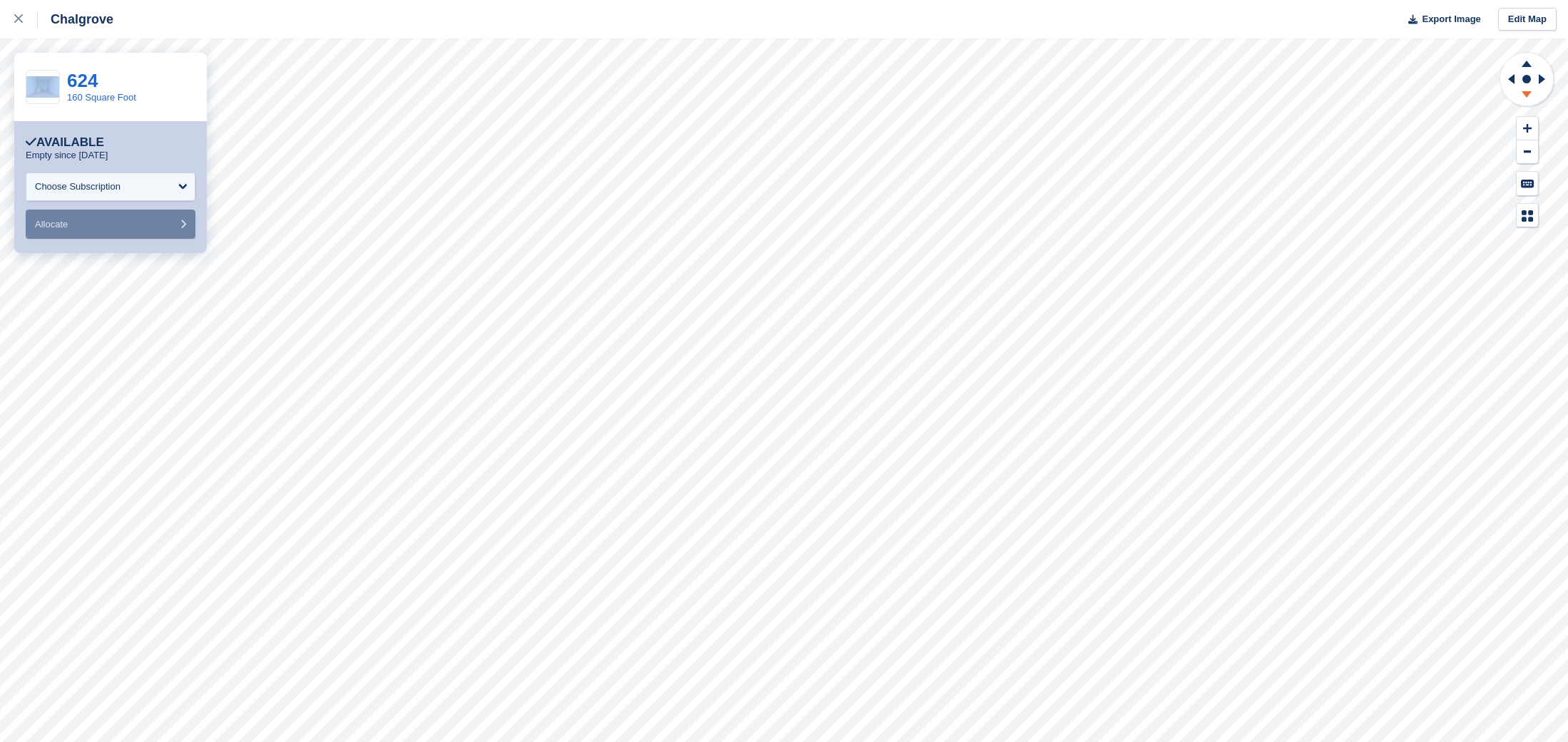
click at [1528, 95] on icon at bounding box center [1527, 95] width 10 height 7
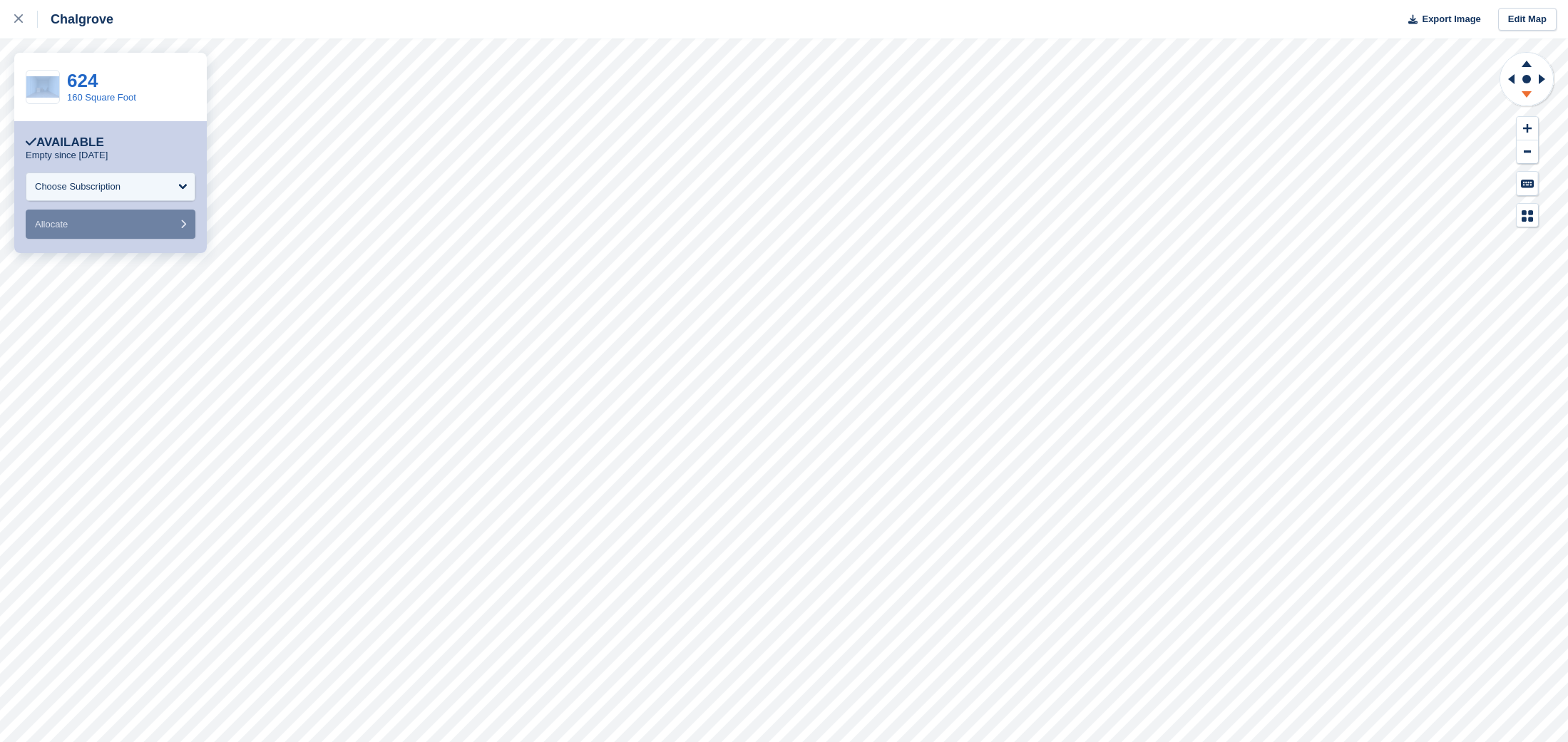
click at [1528, 95] on icon at bounding box center [1527, 95] width 10 height 7
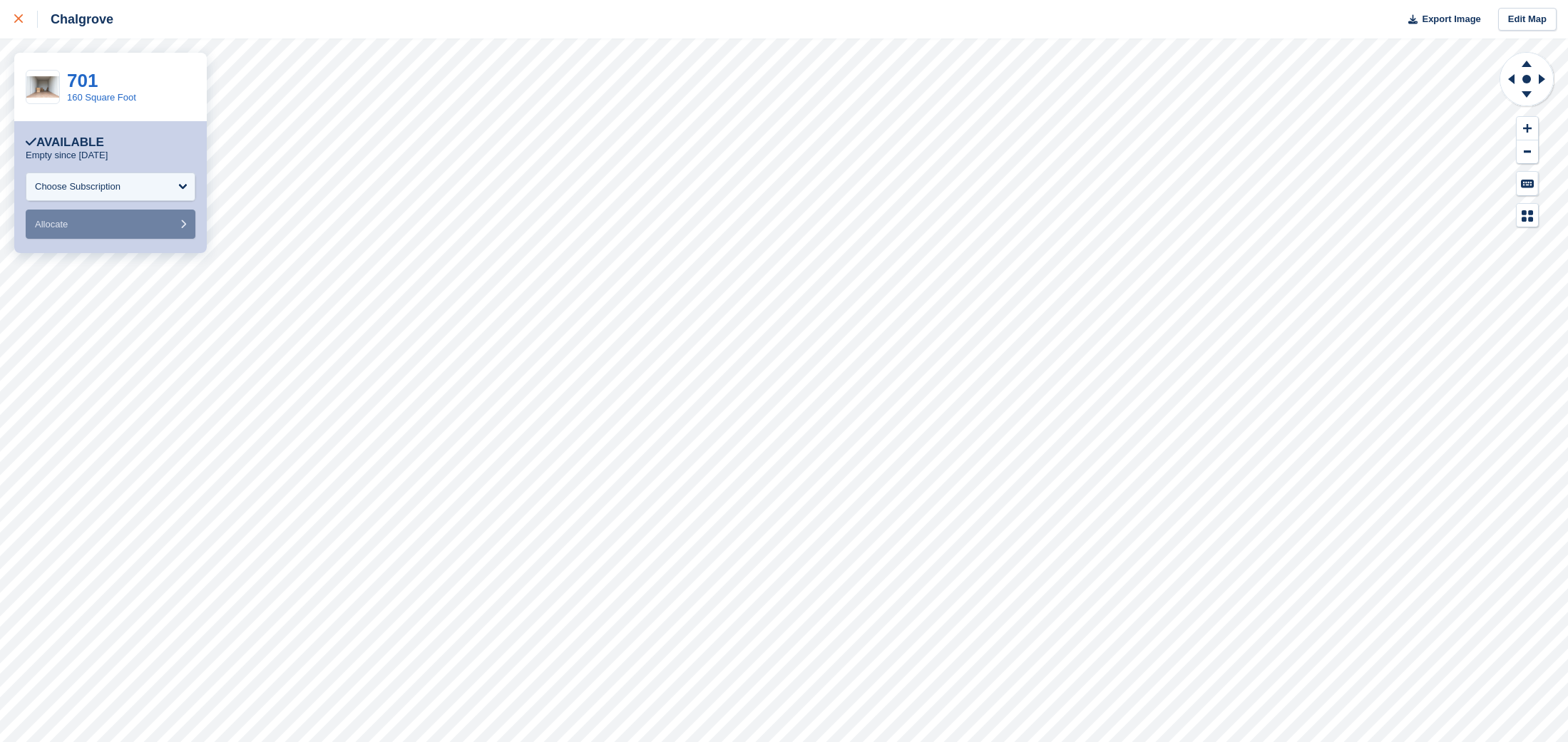
click at [20, 13] on div at bounding box center [26, 19] width 24 height 17
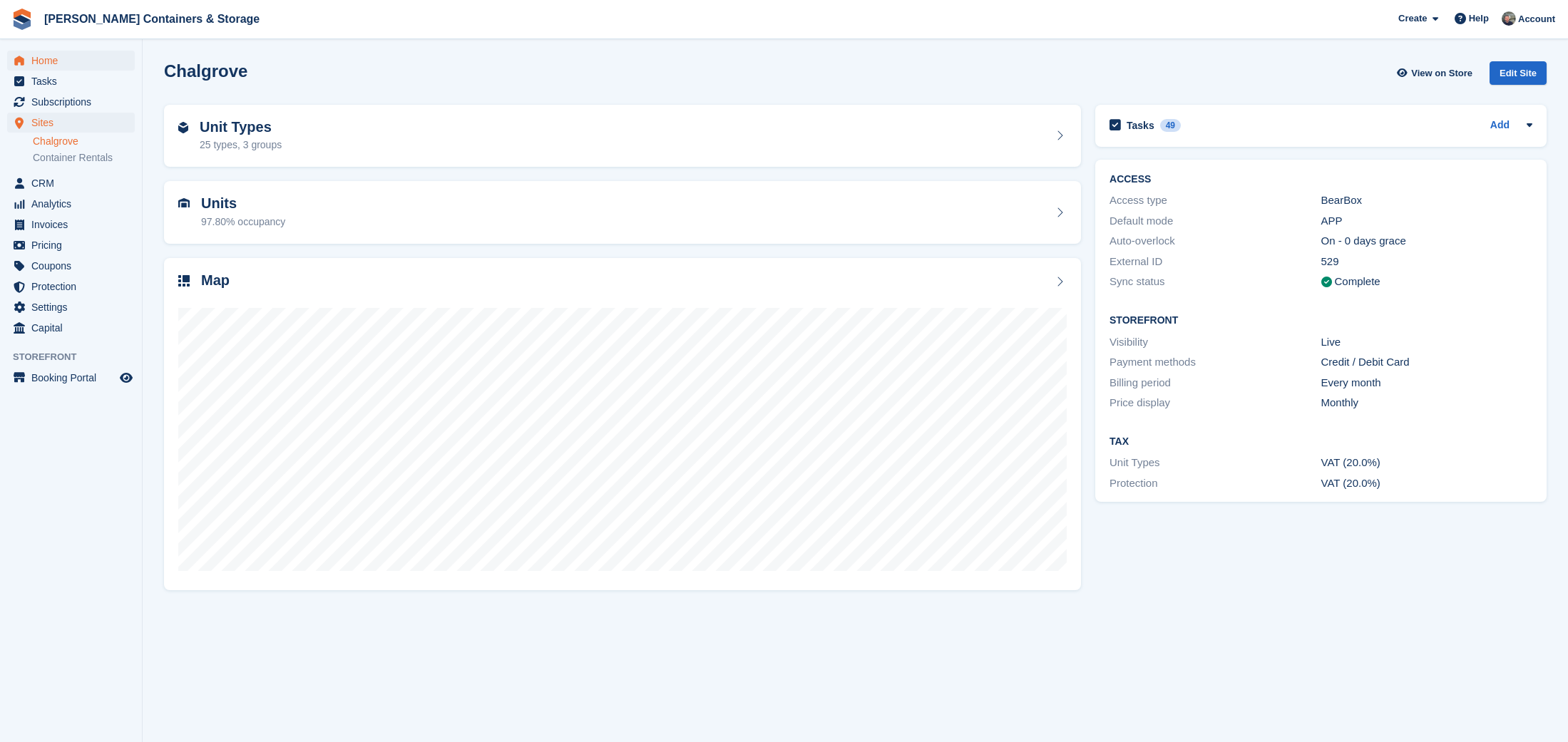
click at [73, 65] on span "Home" at bounding box center [74, 61] width 86 height 20
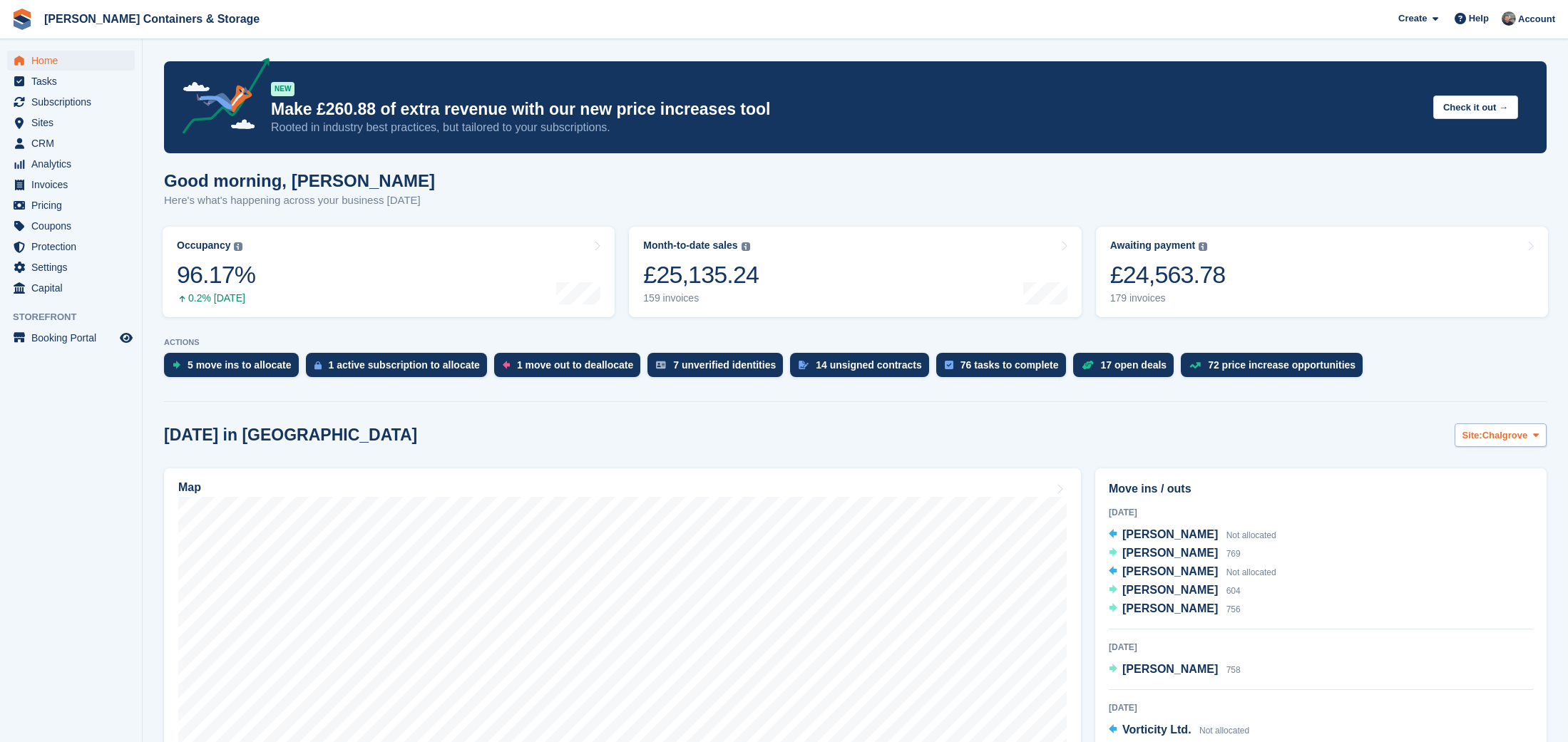
click at [1483, 445] on button "Site: Chalgrove" at bounding box center [1501, 435] width 93 height 24
click at [1464, 502] on link "Container Rentals" at bounding box center [1478, 494] width 124 height 26
click at [241, 370] on div "5 move ins to allocate" at bounding box center [240, 365] width 104 height 12
click at [409, 363] on div "1 active subscription to allocate" at bounding box center [404, 365] width 151 height 12
click at [1506, 426] on button "Site: Chalgrove" at bounding box center [1501, 435] width 93 height 24
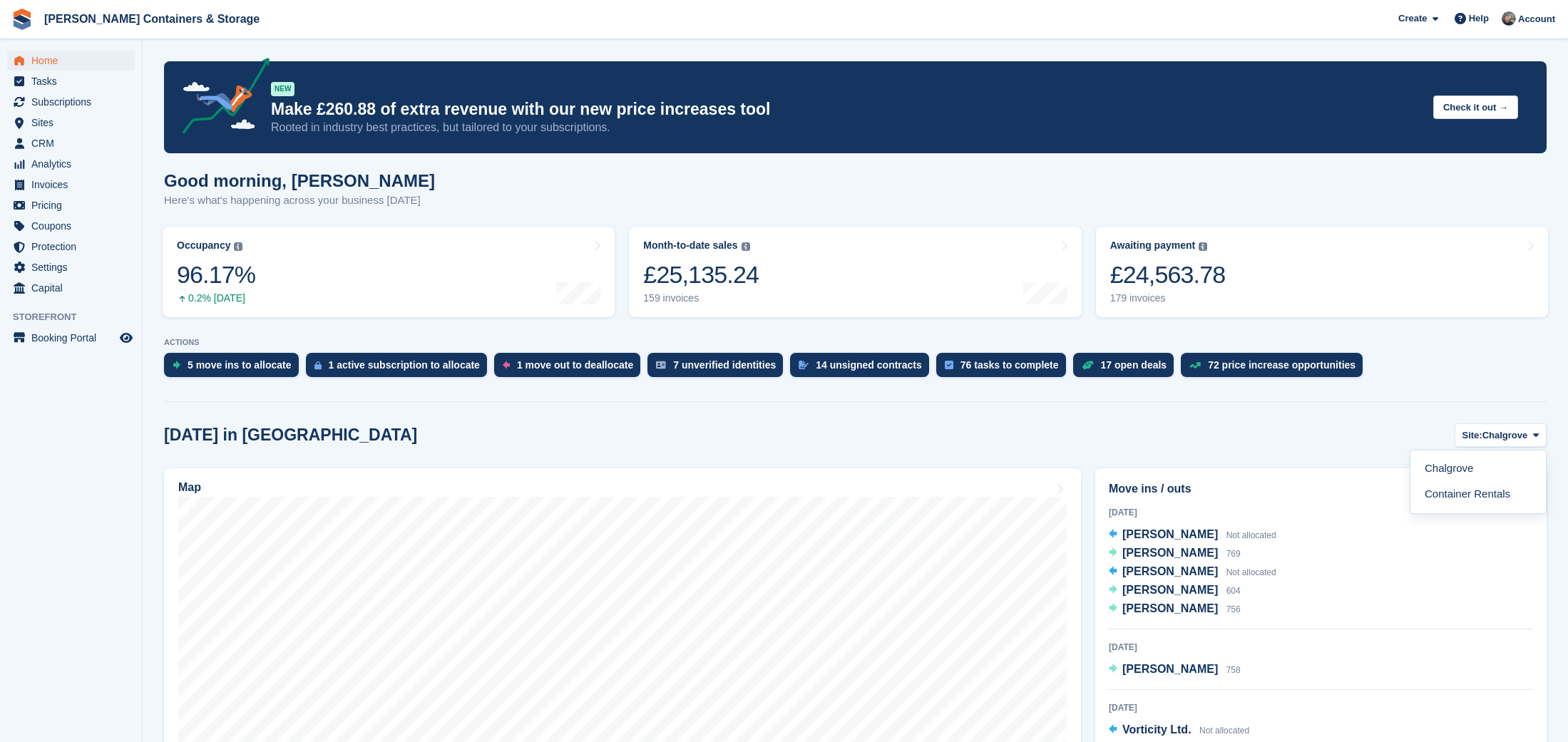
drag, startPoint x: 1510, startPoint y: 433, endPoint x: 1483, endPoint y: 461, distance: 38.9
click at [1510, 433] on span "Chalgrove" at bounding box center [1505, 435] width 45 height 14
click at [1481, 440] on span "Site:" at bounding box center [1473, 435] width 20 height 14
click at [1485, 493] on link "Container Rentals" at bounding box center [1478, 494] width 124 height 26
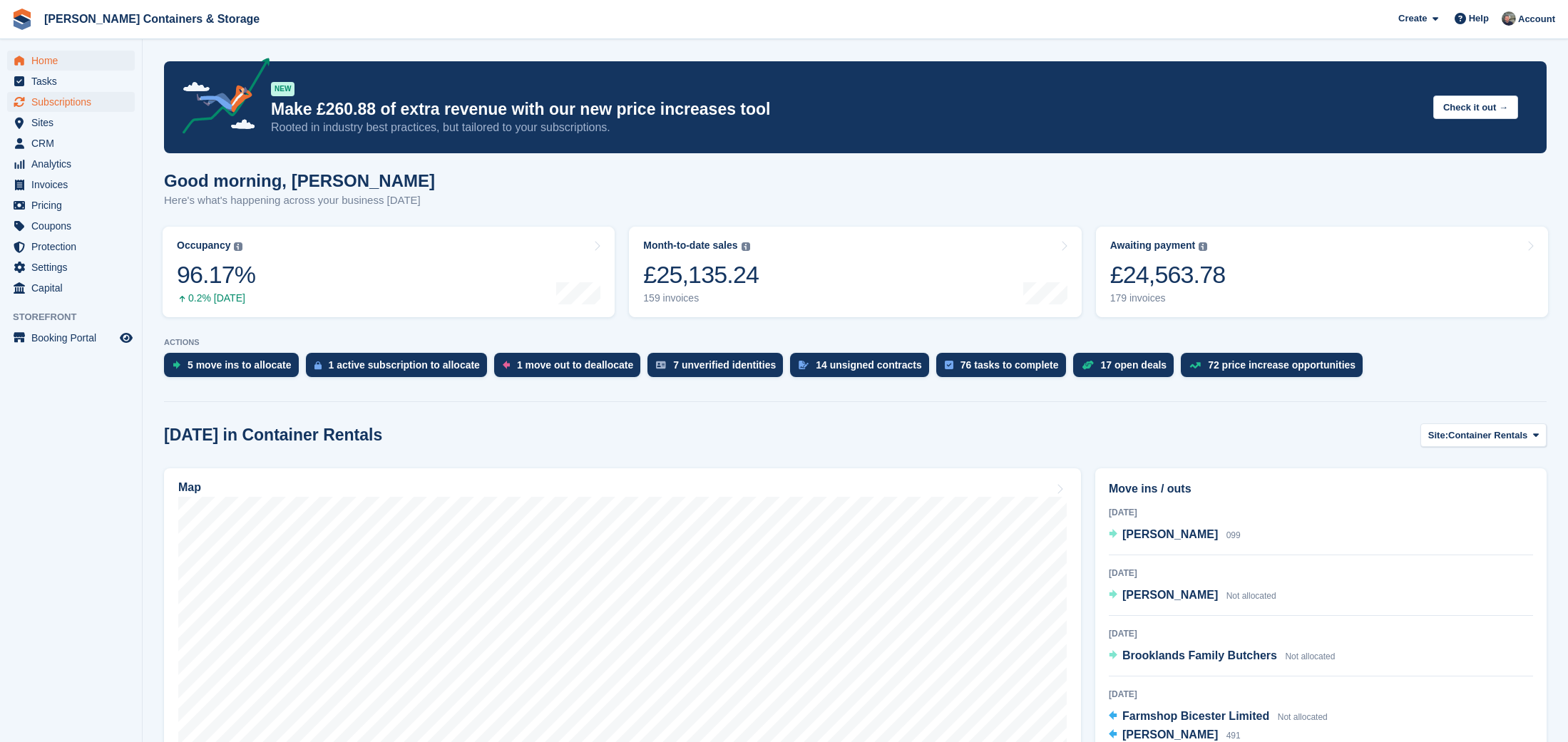
click at [62, 109] on span "Subscriptions" at bounding box center [74, 102] width 86 height 20
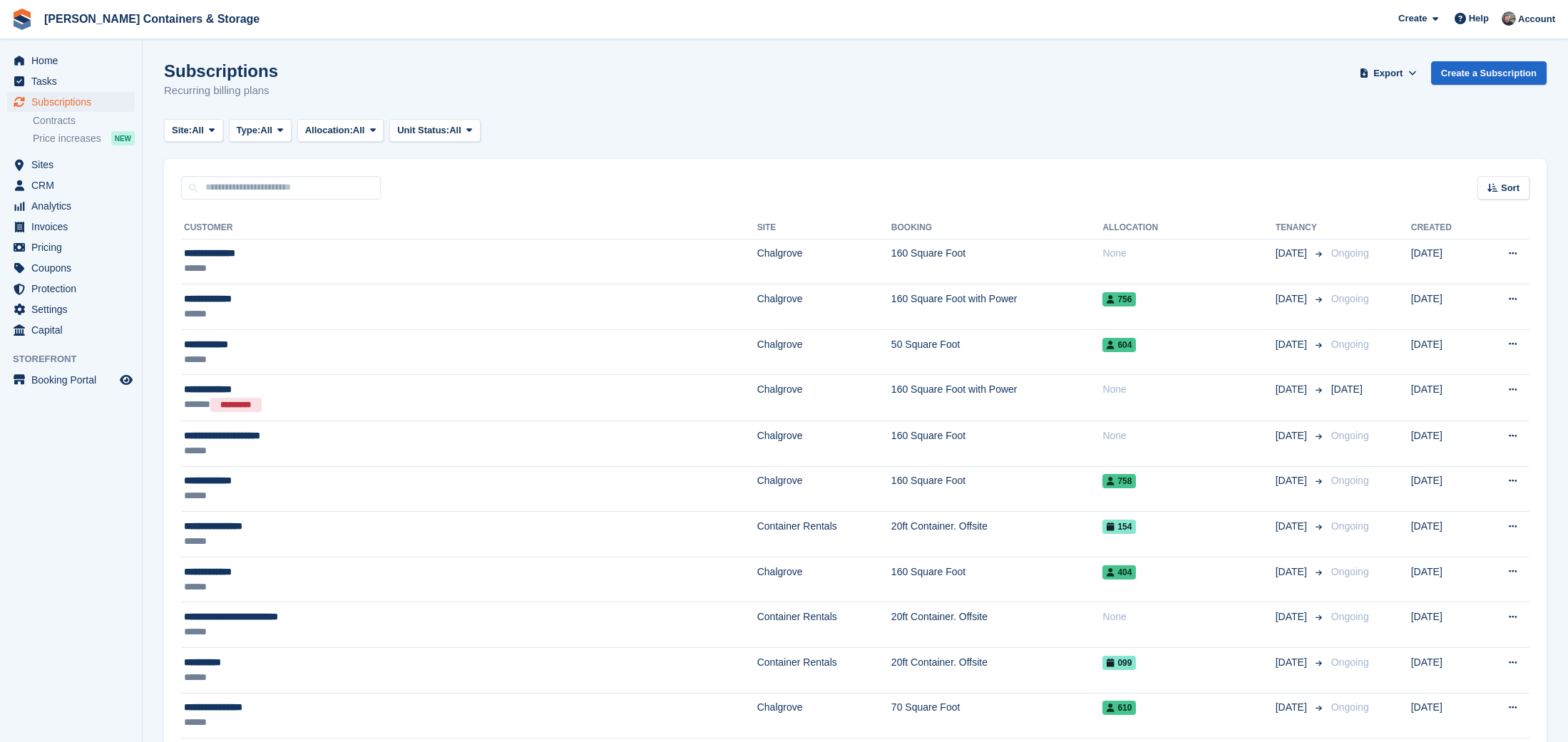
drag, startPoint x: 203, startPoint y: 118, endPoint x: 215, endPoint y: 173, distance: 56.3
click at [203, 119] on button "Site: All" at bounding box center [193, 131] width 59 height 24
drag, startPoint x: 228, startPoint y: 216, endPoint x: 240, endPoint y: 206, distance: 15.6
click at [228, 216] on link "Container Rentals" at bounding box center [232, 215] width 124 height 26
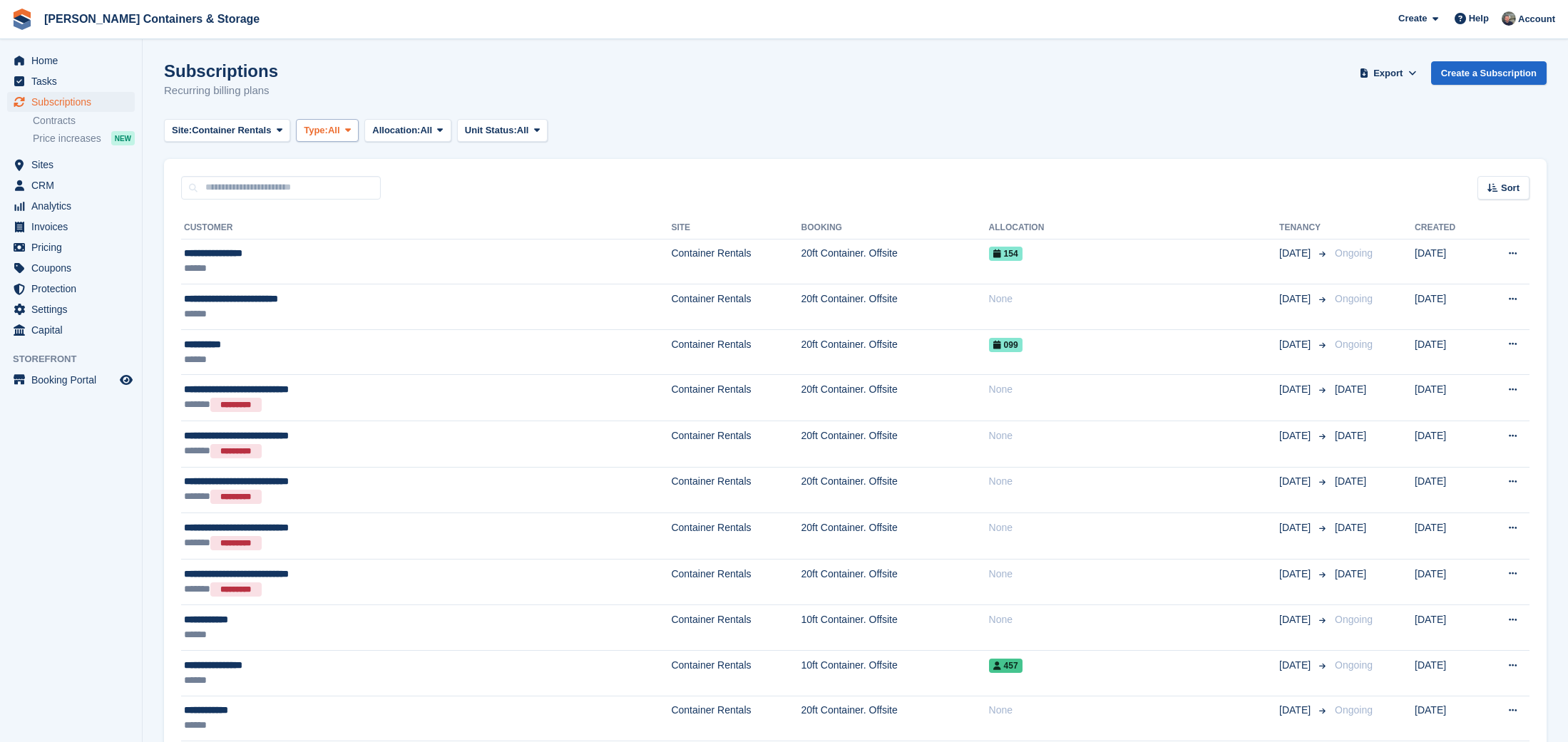
click at [326, 131] on span "Type:" at bounding box center [315, 130] width 24 height 14
click at [376, 206] on link "Previous" at bounding box center [364, 215] width 124 height 26
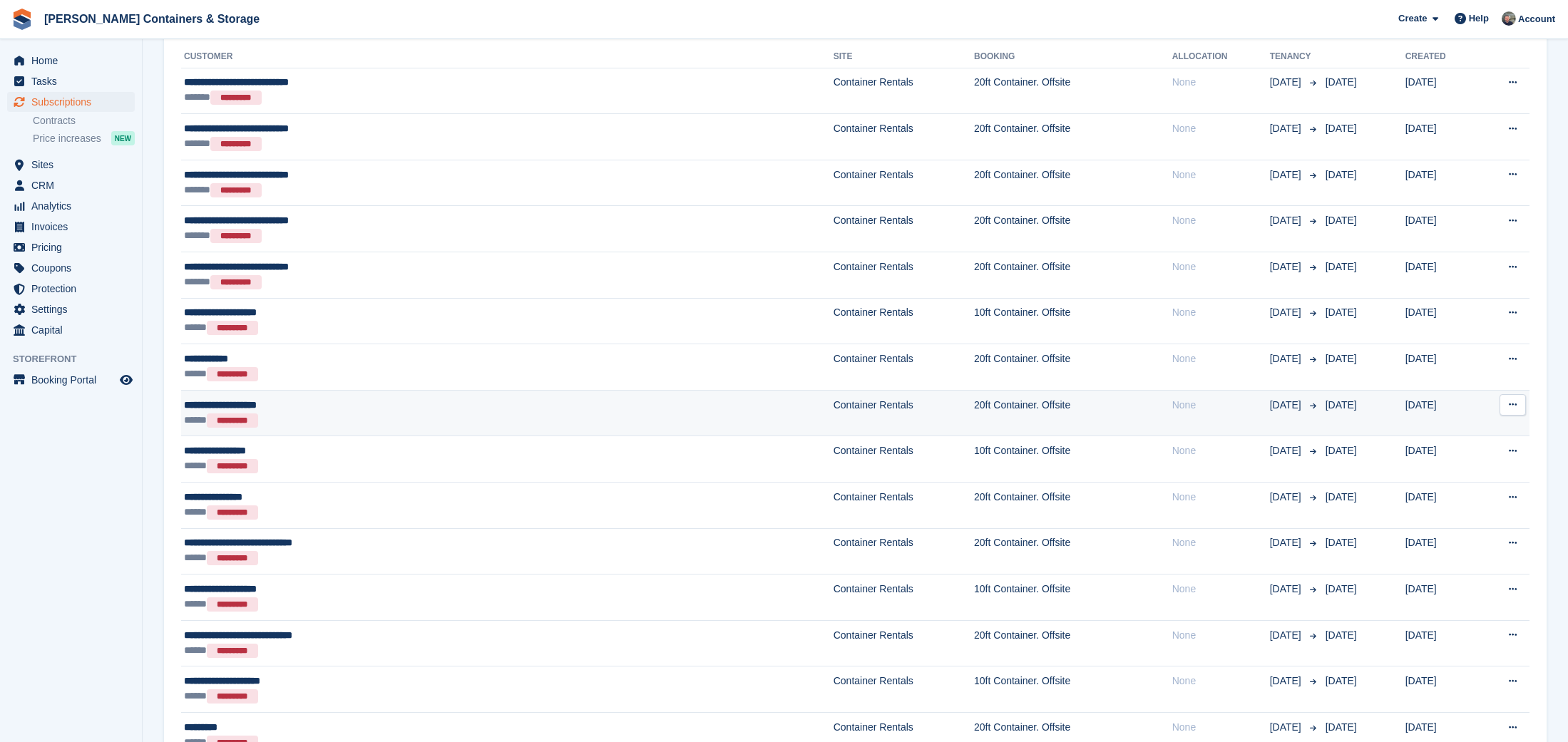
scroll to position [206, 0]
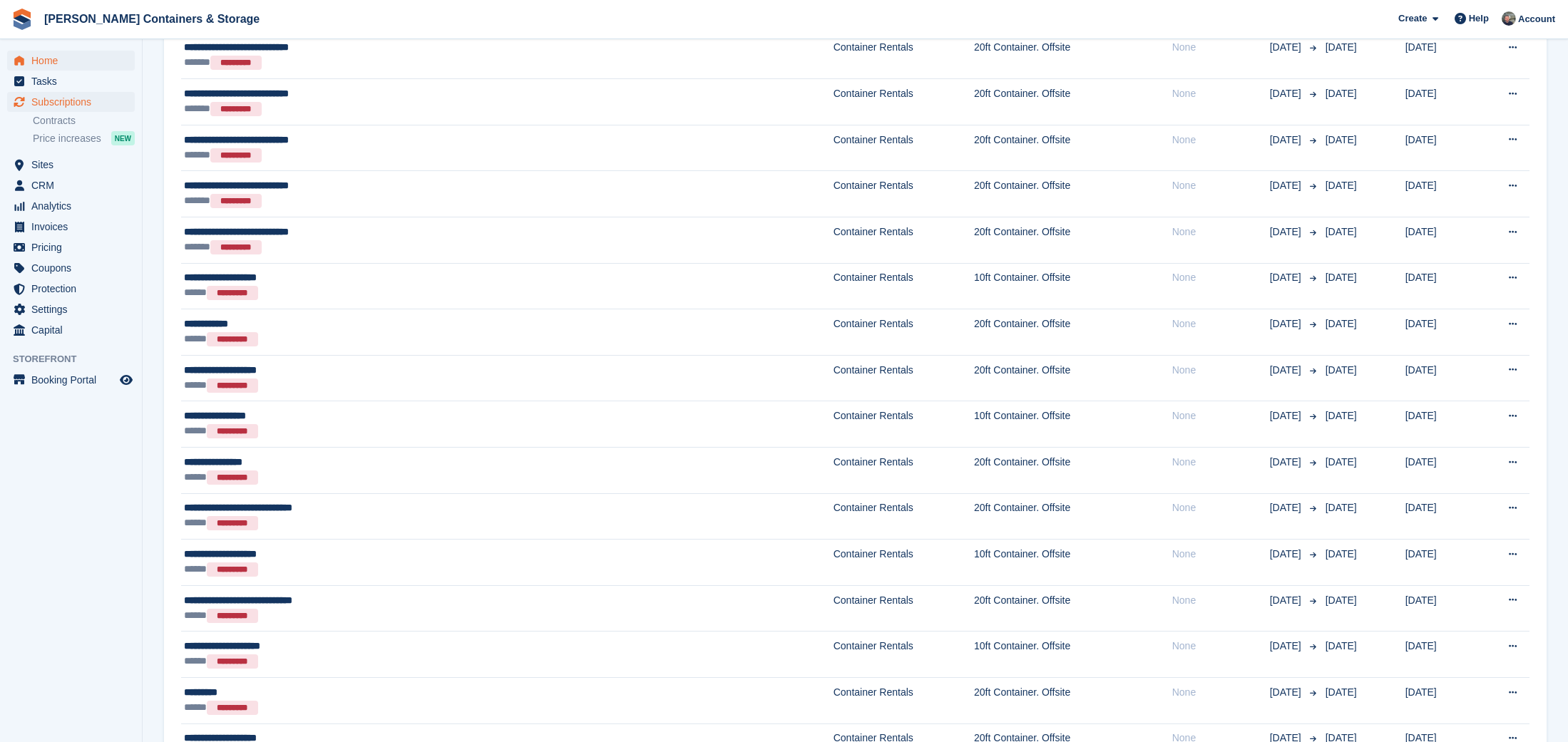
click at [49, 55] on span "Home" at bounding box center [74, 61] width 86 height 20
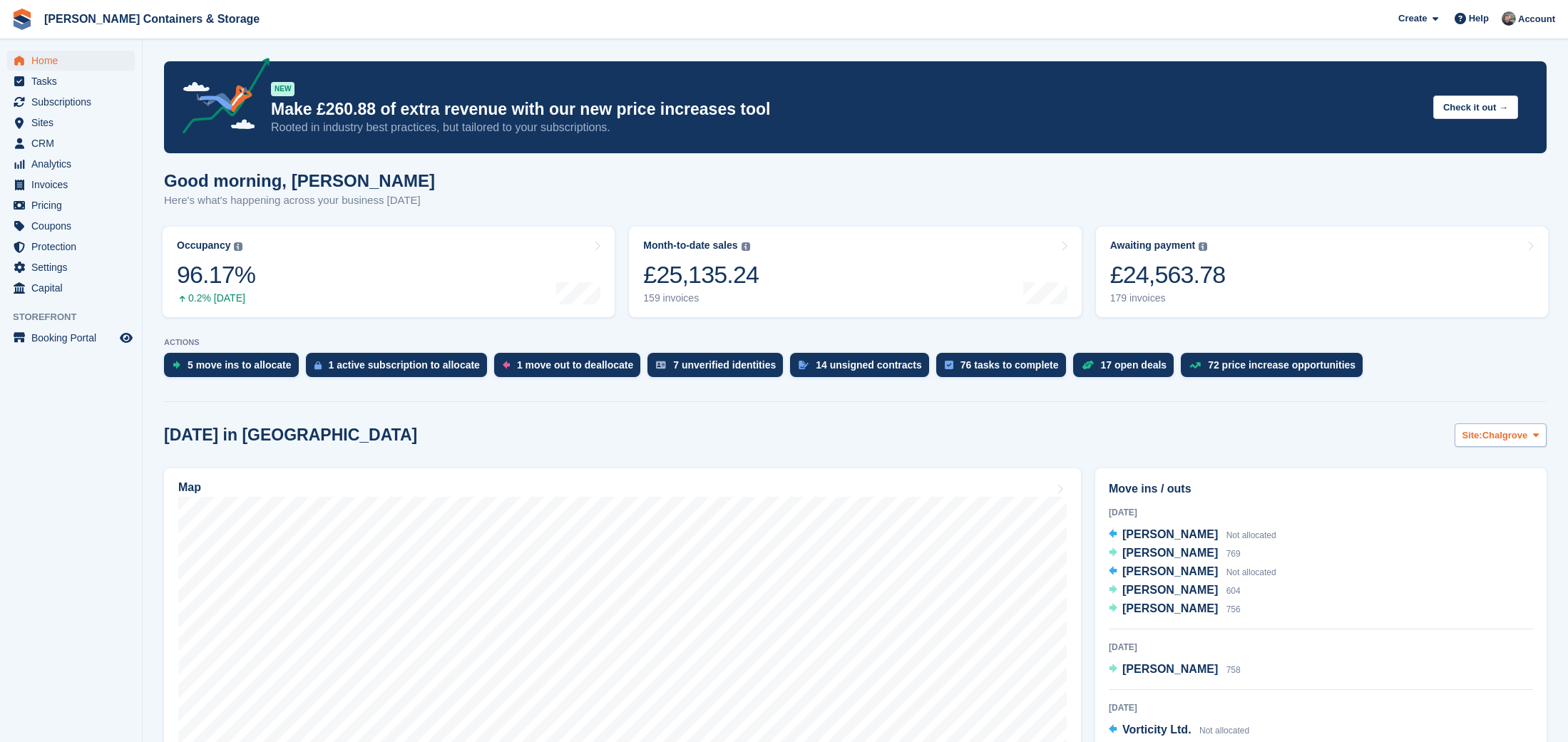
click at [1500, 434] on span "Chalgrove" at bounding box center [1505, 435] width 45 height 14
click at [1485, 495] on link "Container Rentals" at bounding box center [1478, 494] width 124 height 26
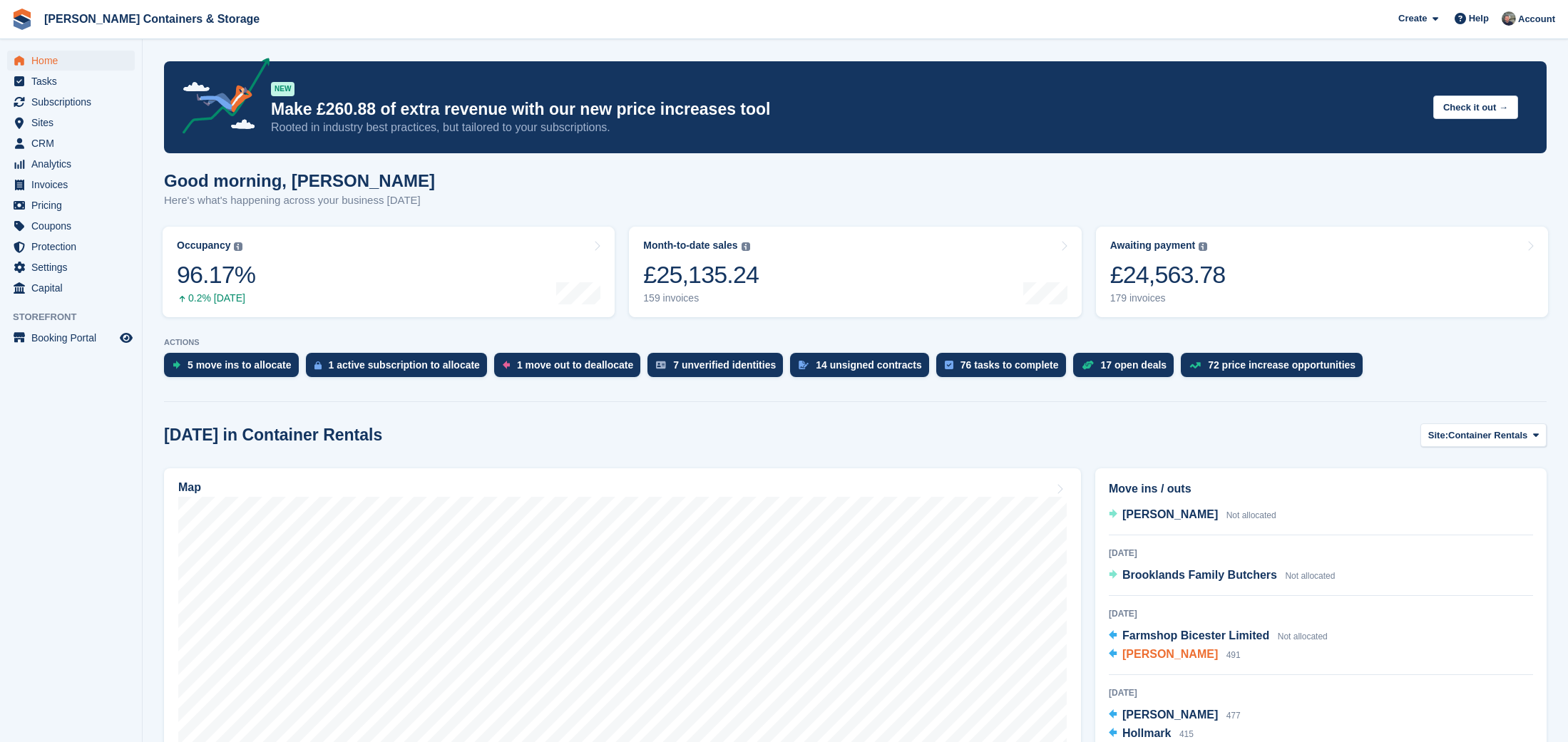
scroll to position [99, 0]
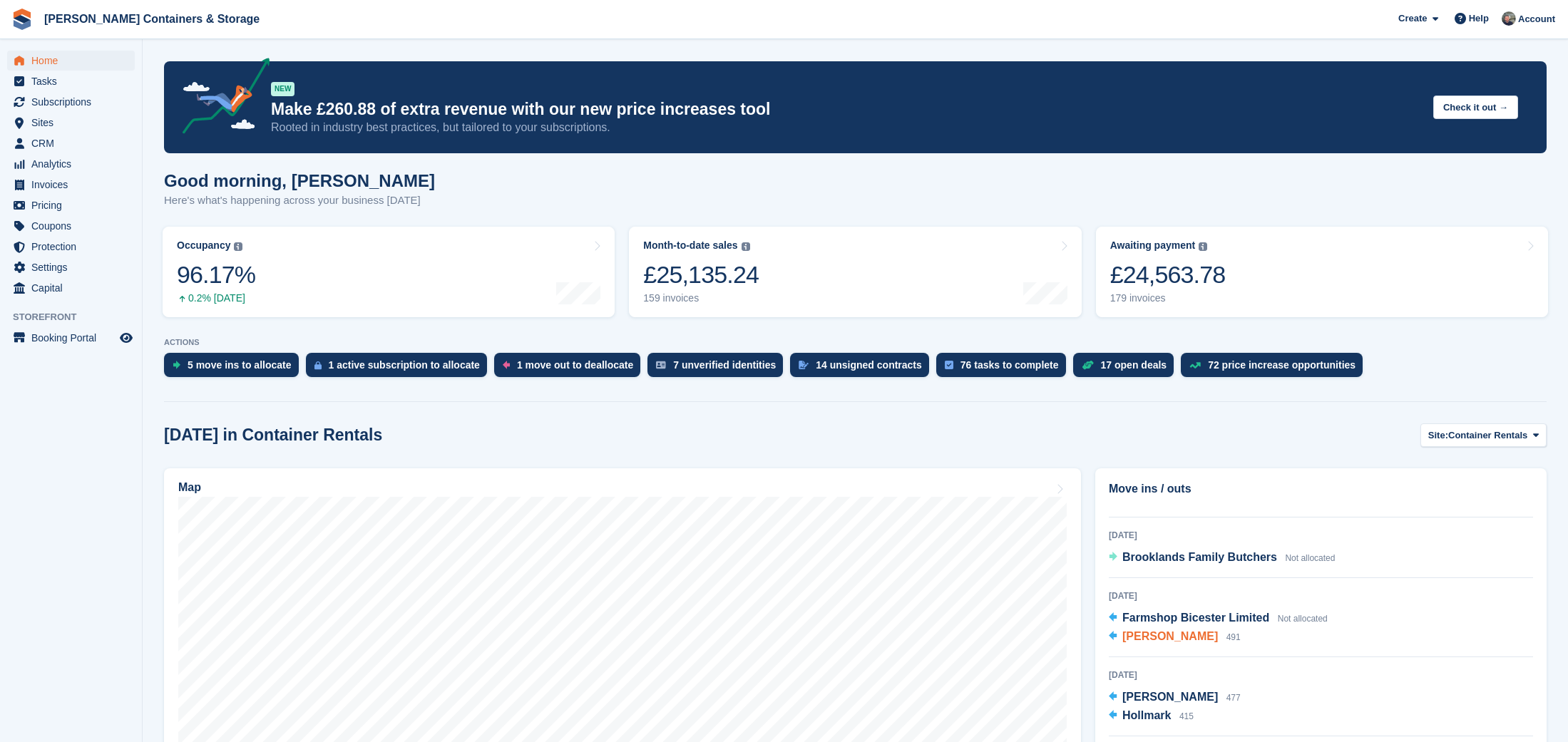
click at [1170, 637] on span "[PERSON_NAME]" at bounding box center [1170, 636] width 95 height 12
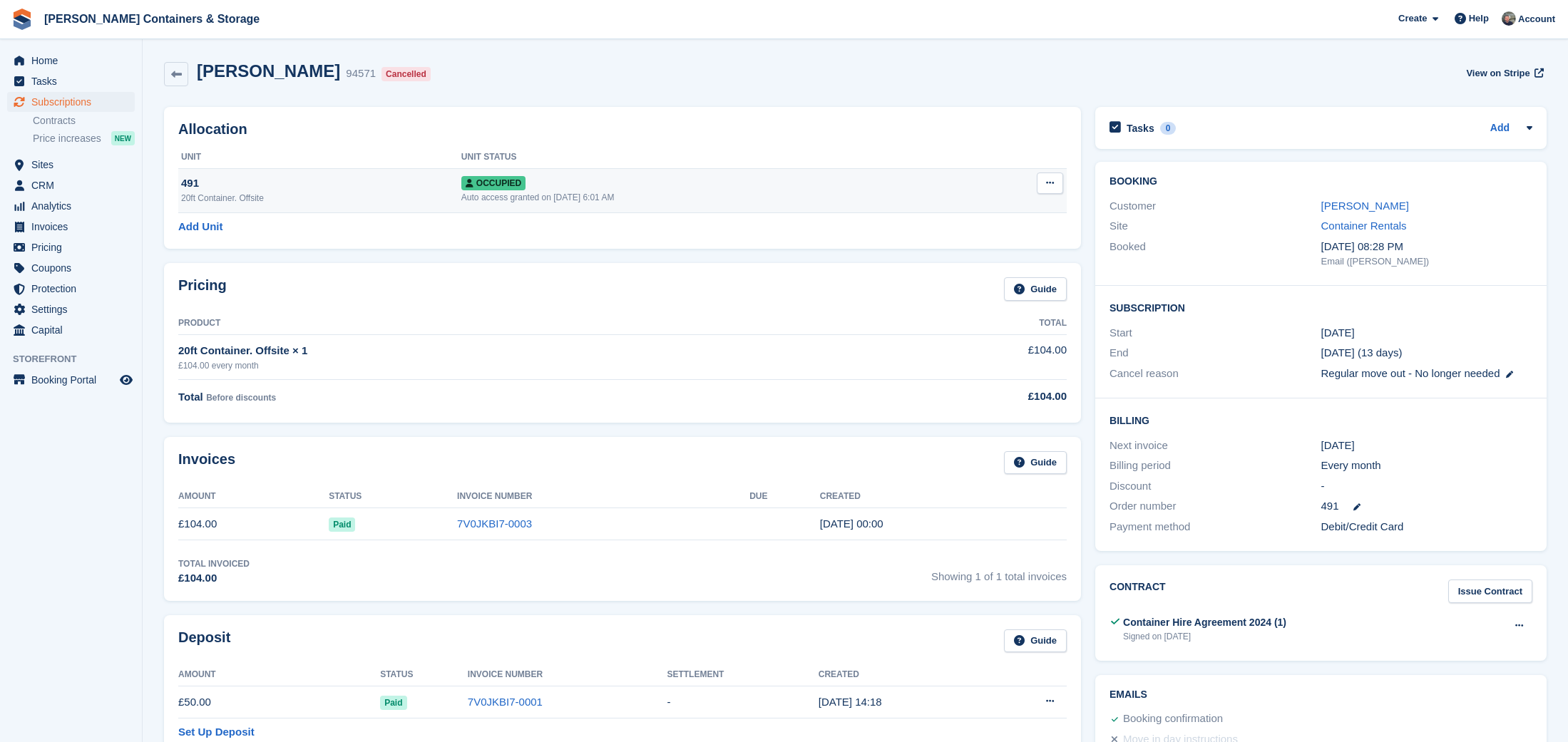
drag, startPoint x: 1056, startPoint y: 181, endPoint x: 1065, endPoint y: 183, distance: 9.2
click at [1057, 181] on button at bounding box center [1050, 183] width 26 height 21
click at [1006, 256] on p "Deallocate" at bounding box center [994, 260] width 124 height 19
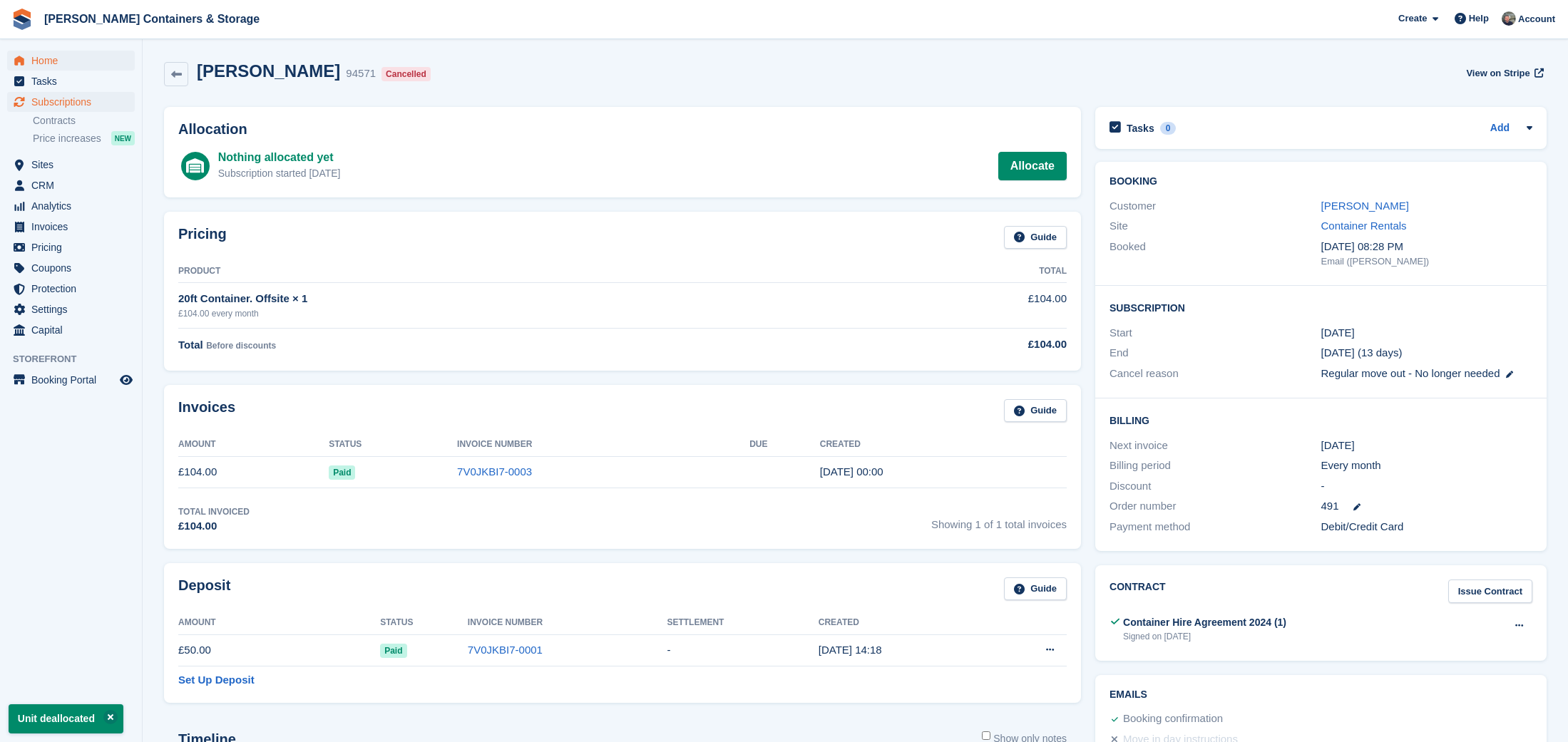
click at [29, 57] on link "Home" at bounding box center [71, 61] width 128 height 20
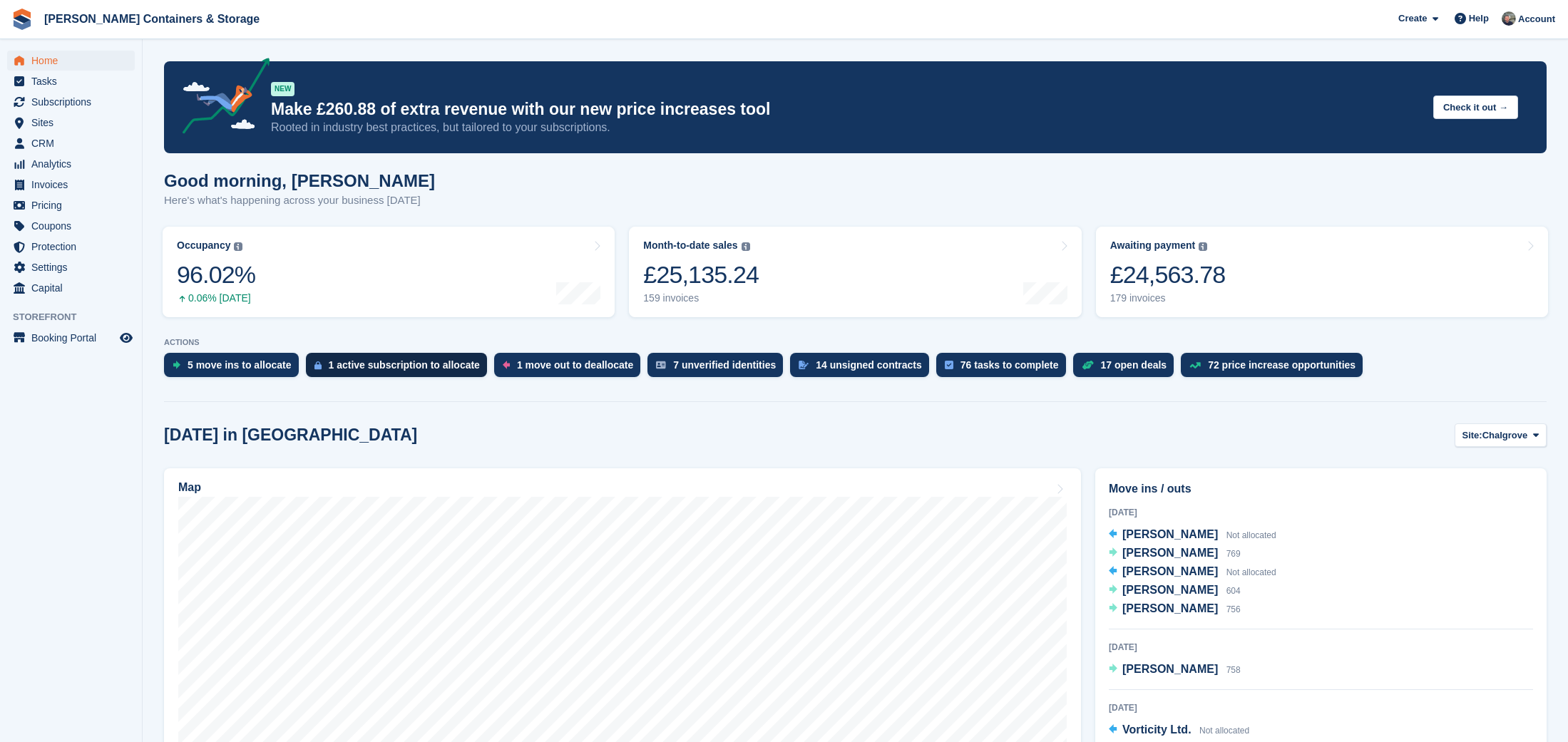
click at [430, 369] on div "1 active subscription to allocate" at bounding box center [404, 365] width 151 height 12
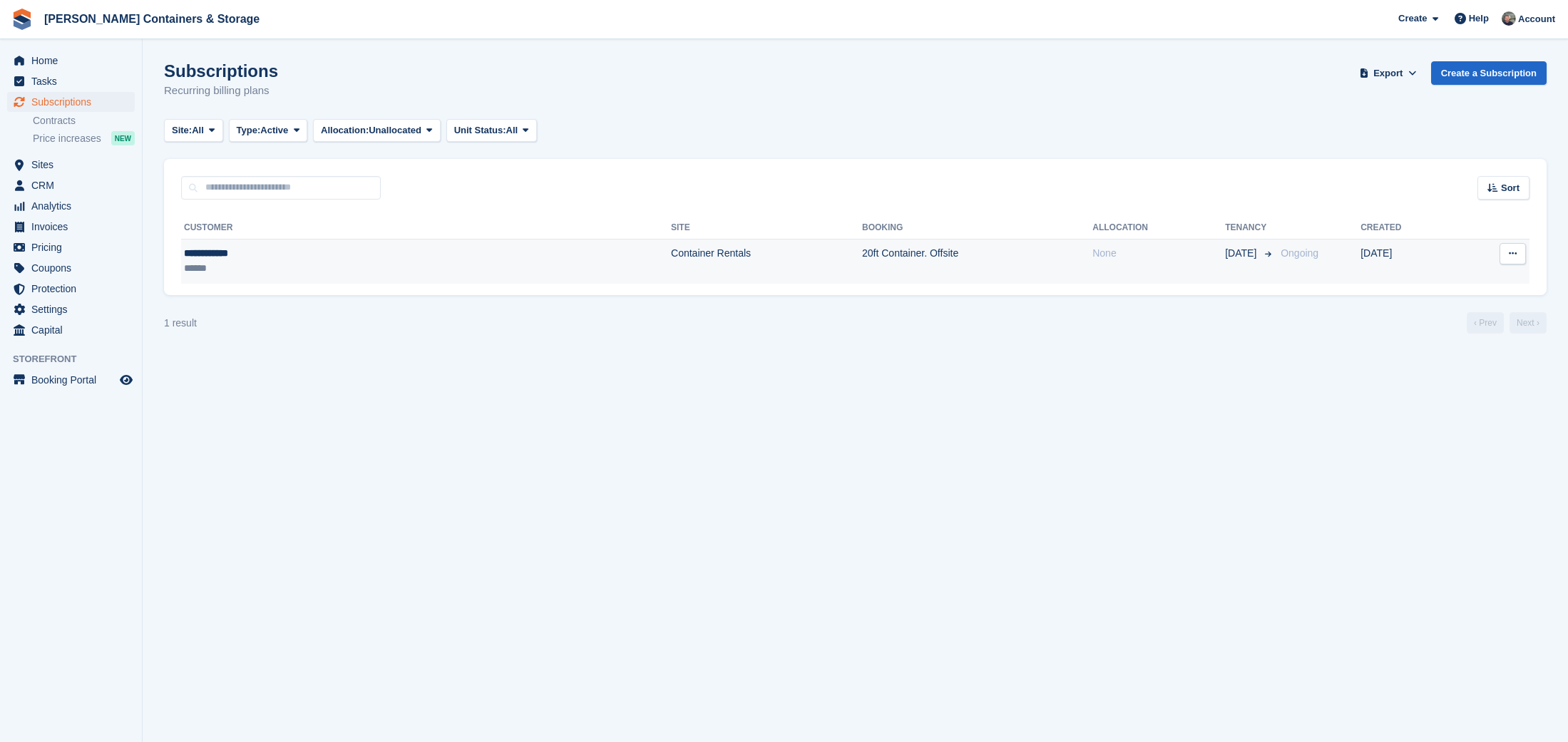
click at [286, 259] on div "**********" at bounding box center [285, 253] width 202 height 15
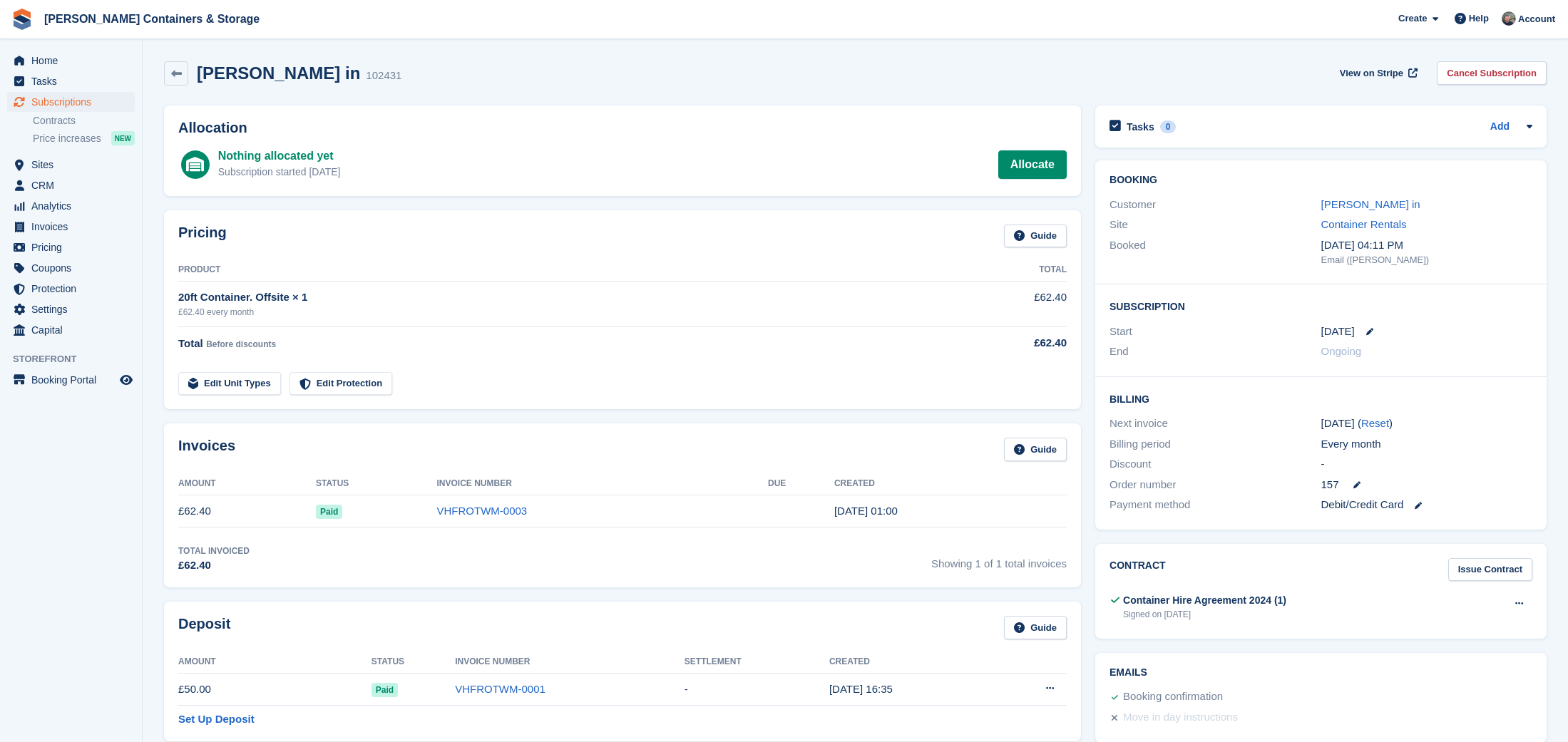
drag, startPoint x: 1047, startPoint y: 168, endPoint x: 958, endPoint y: 181, distance: 89.9
click at [1045, 168] on link "Allocate" at bounding box center [1032, 165] width 68 height 29
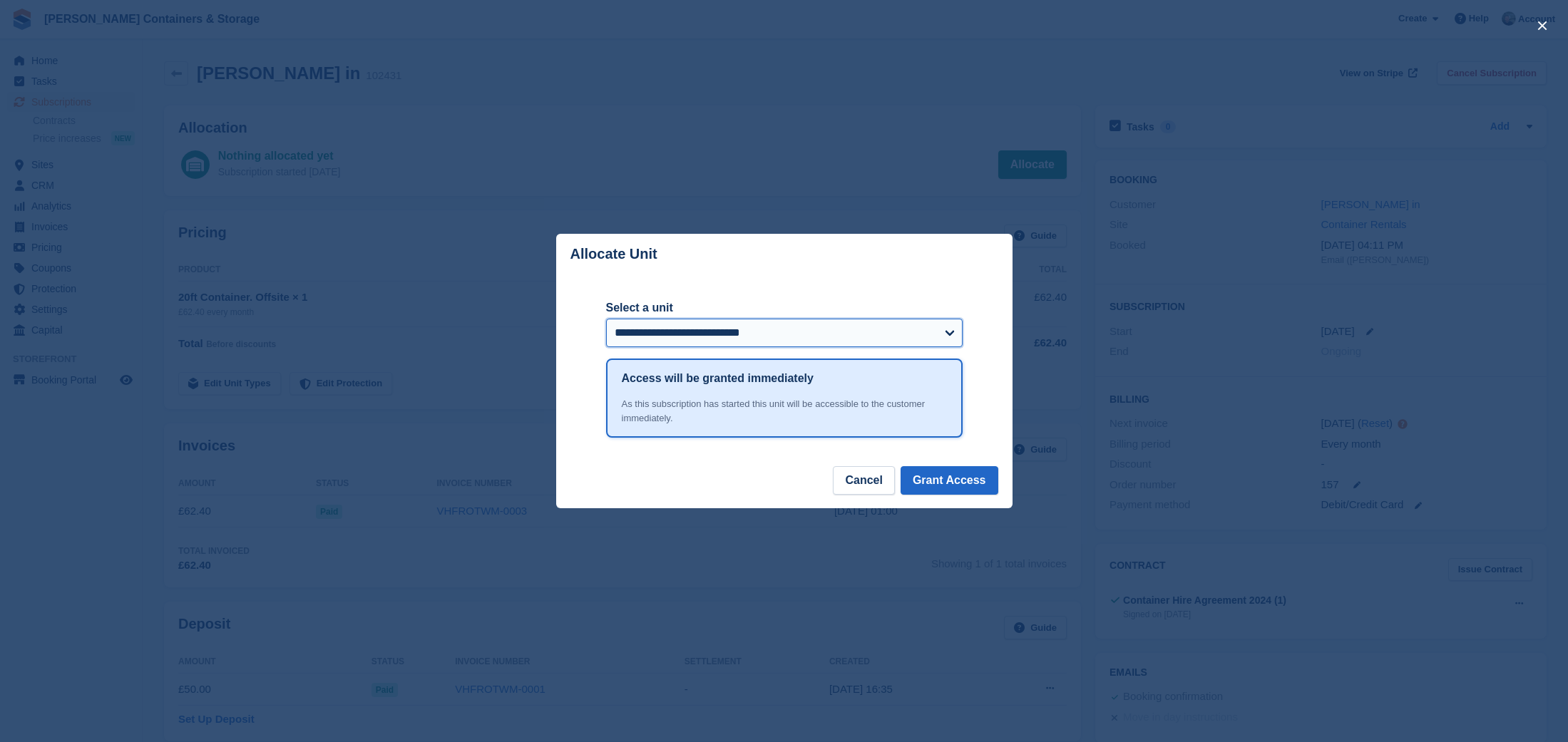
select select "*****"
click at [956, 482] on button "Grant Access" at bounding box center [949, 480] width 98 height 29
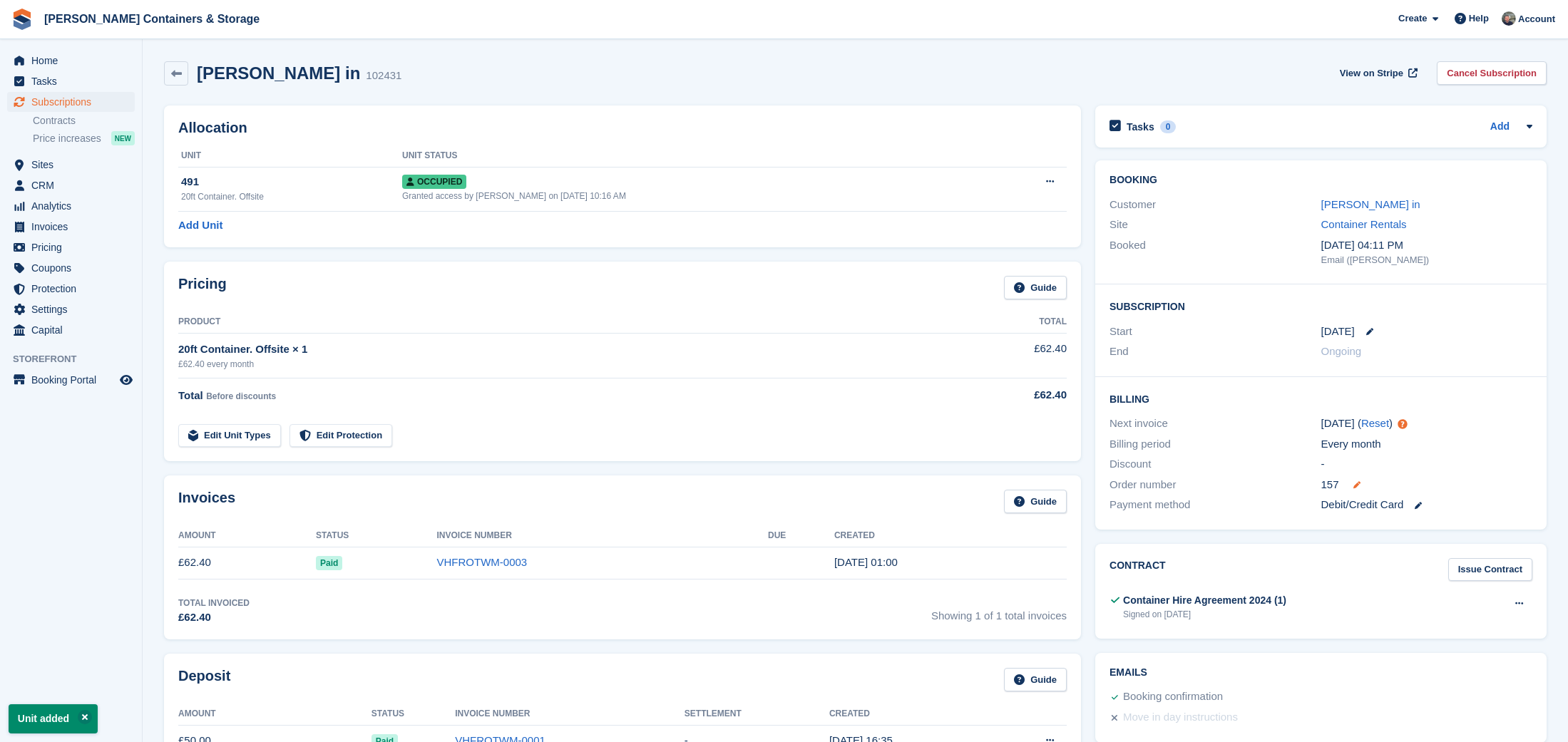
click at [1357, 481] on icon at bounding box center [1356, 485] width 7 height 7
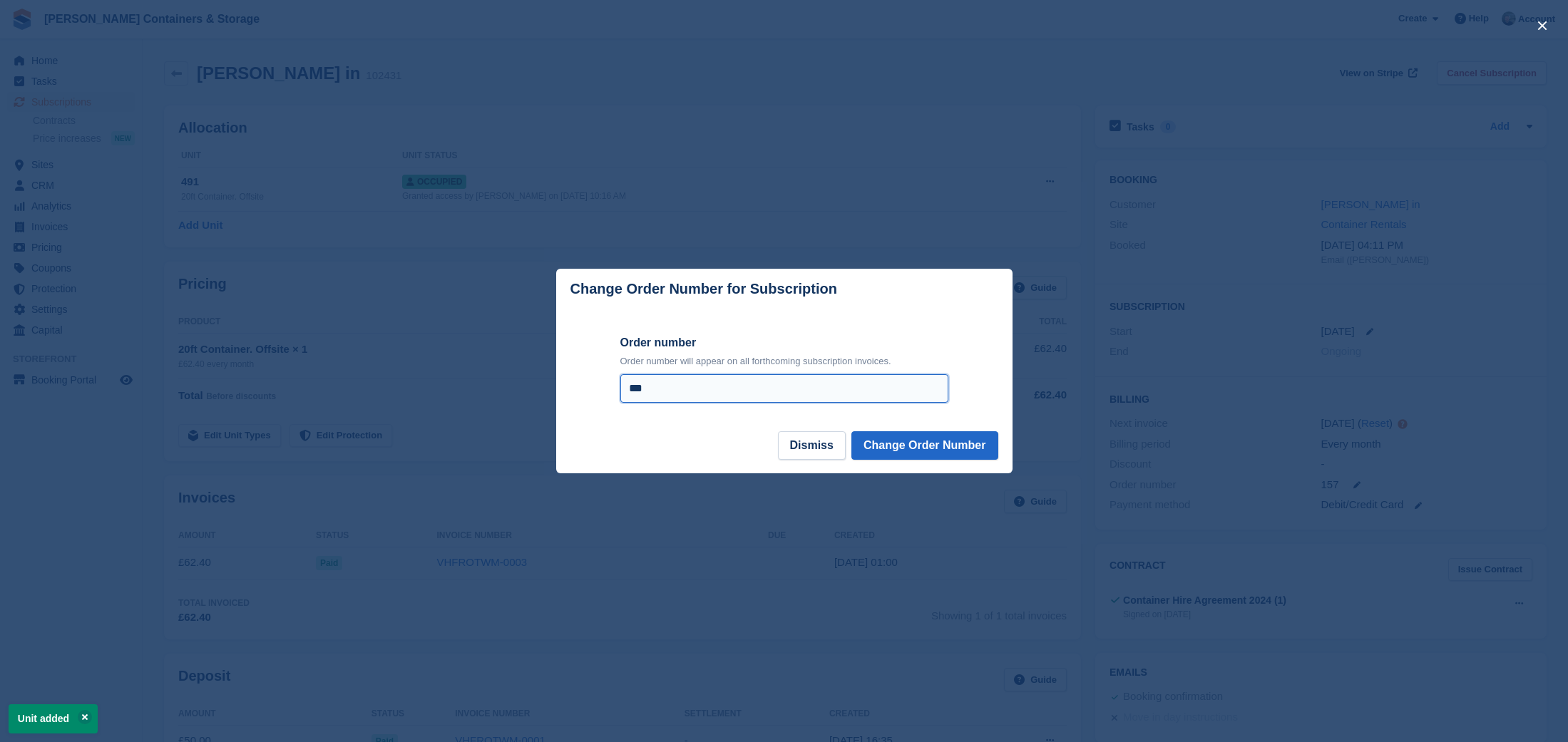
drag, startPoint x: 675, startPoint y: 392, endPoint x: 598, endPoint y: 389, distance: 77.1
click at [598, 389] on form "Order number Order number will appear on all forthcoming subscription invoices.…" at bounding box center [784, 370] width 456 height 122
type input "***"
click at [917, 456] on button "Change Order Number" at bounding box center [924, 445] width 147 height 29
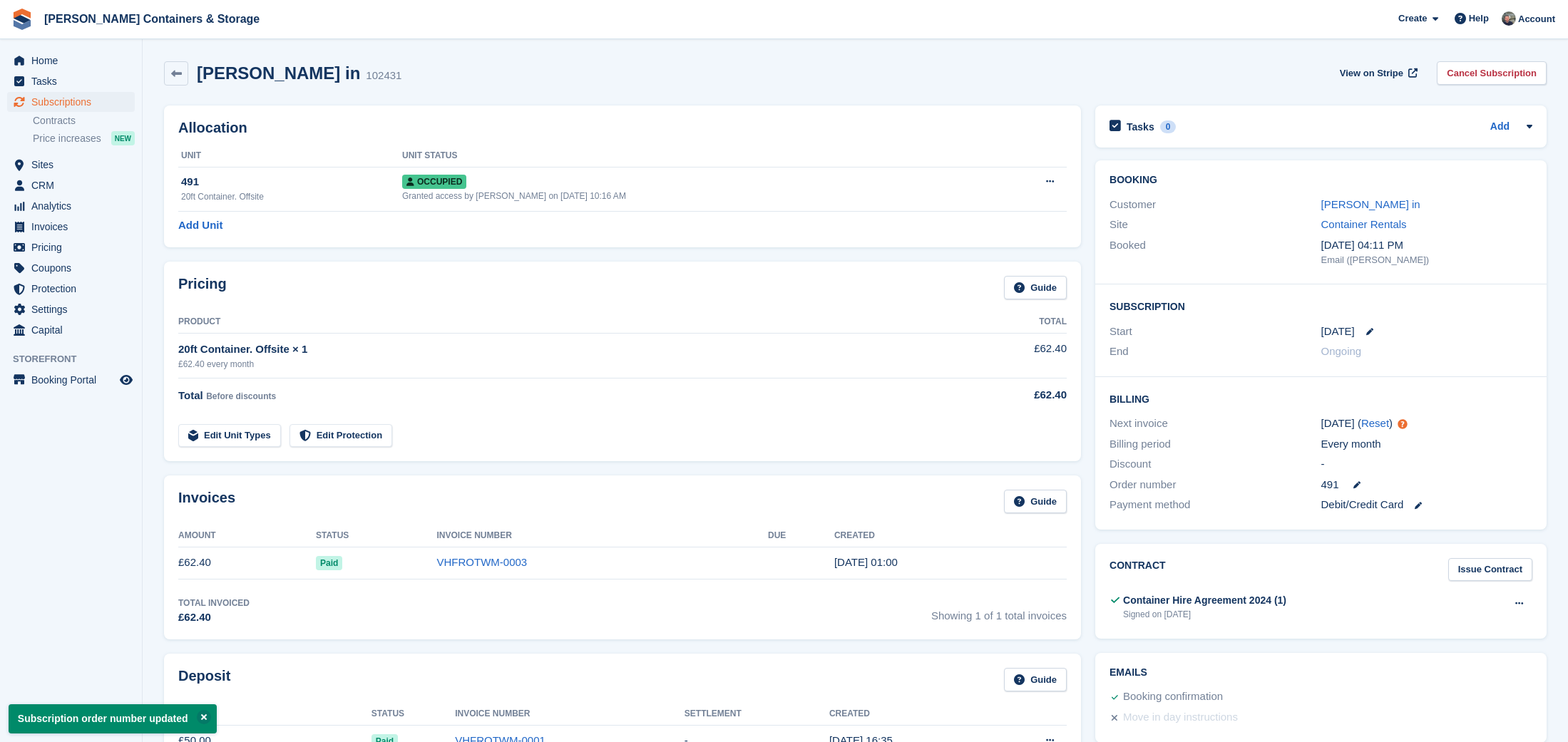
click at [55, 109] on span "Subscriptions" at bounding box center [74, 102] width 86 height 20
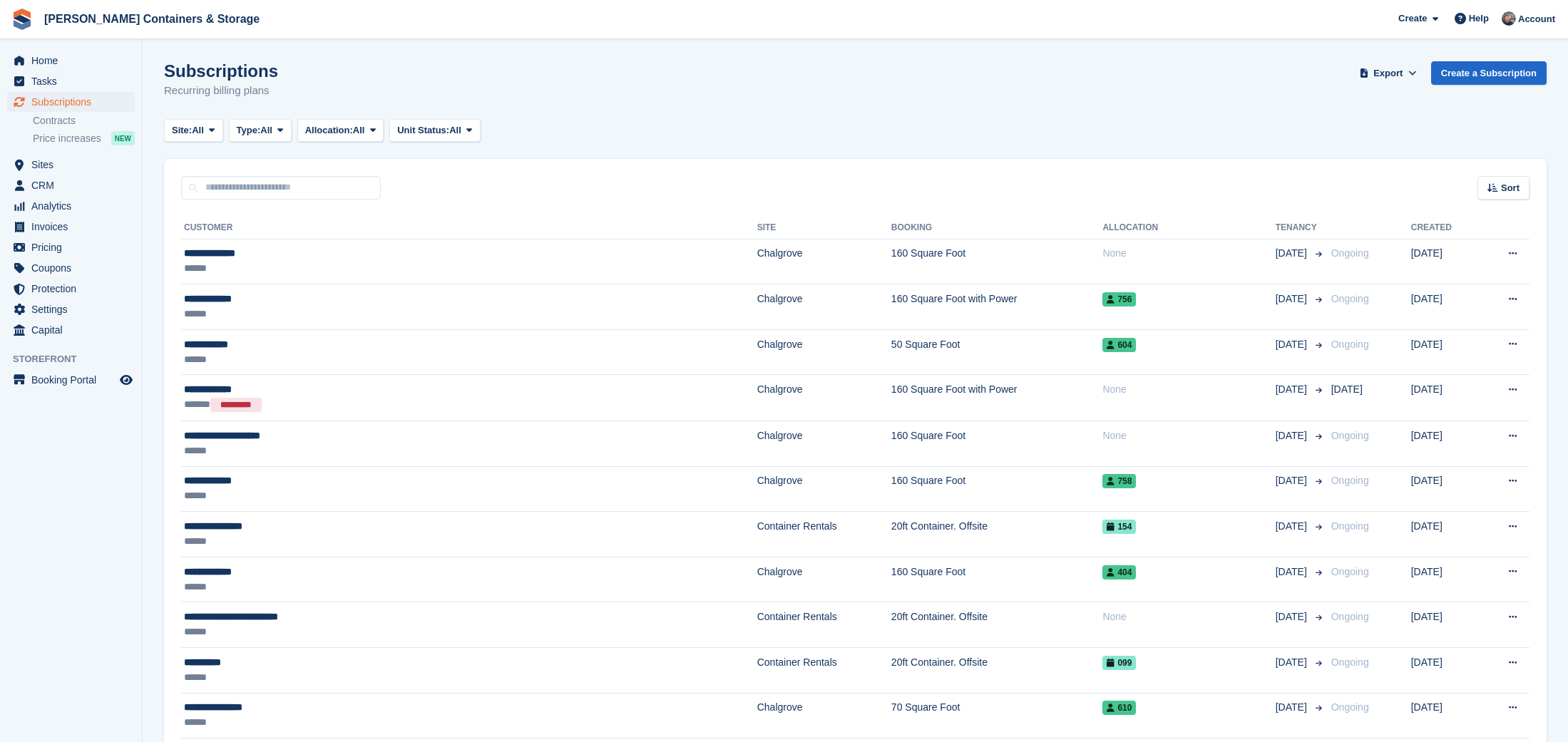
click at [55, 104] on span "Subscriptions" at bounding box center [74, 102] width 86 height 20
click at [58, 62] on span "Home" at bounding box center [74, 61] width 86 height 20
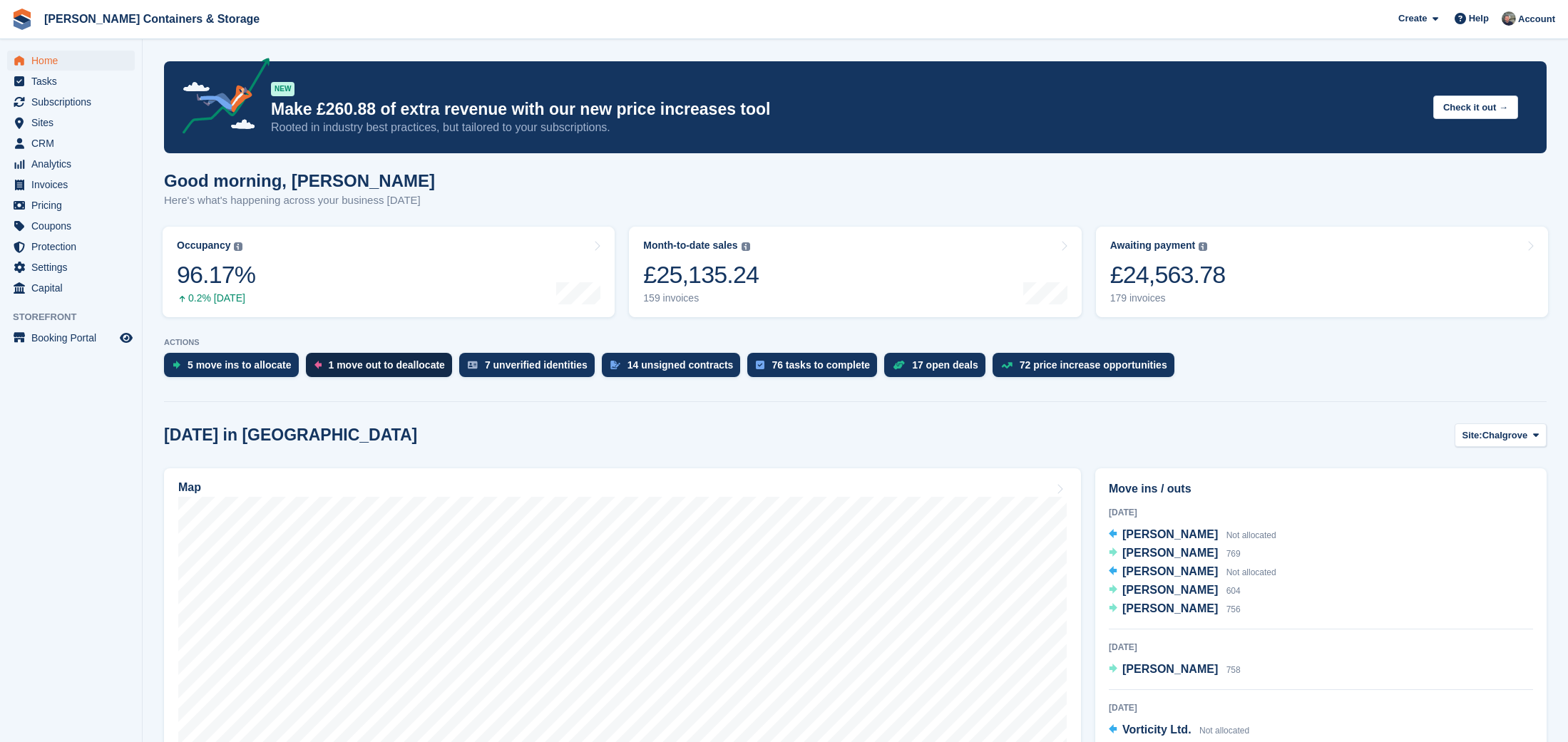
click at [387, 366] on div "1 move out to deallocate" at bounding box center [386, 365] width 116 height 12
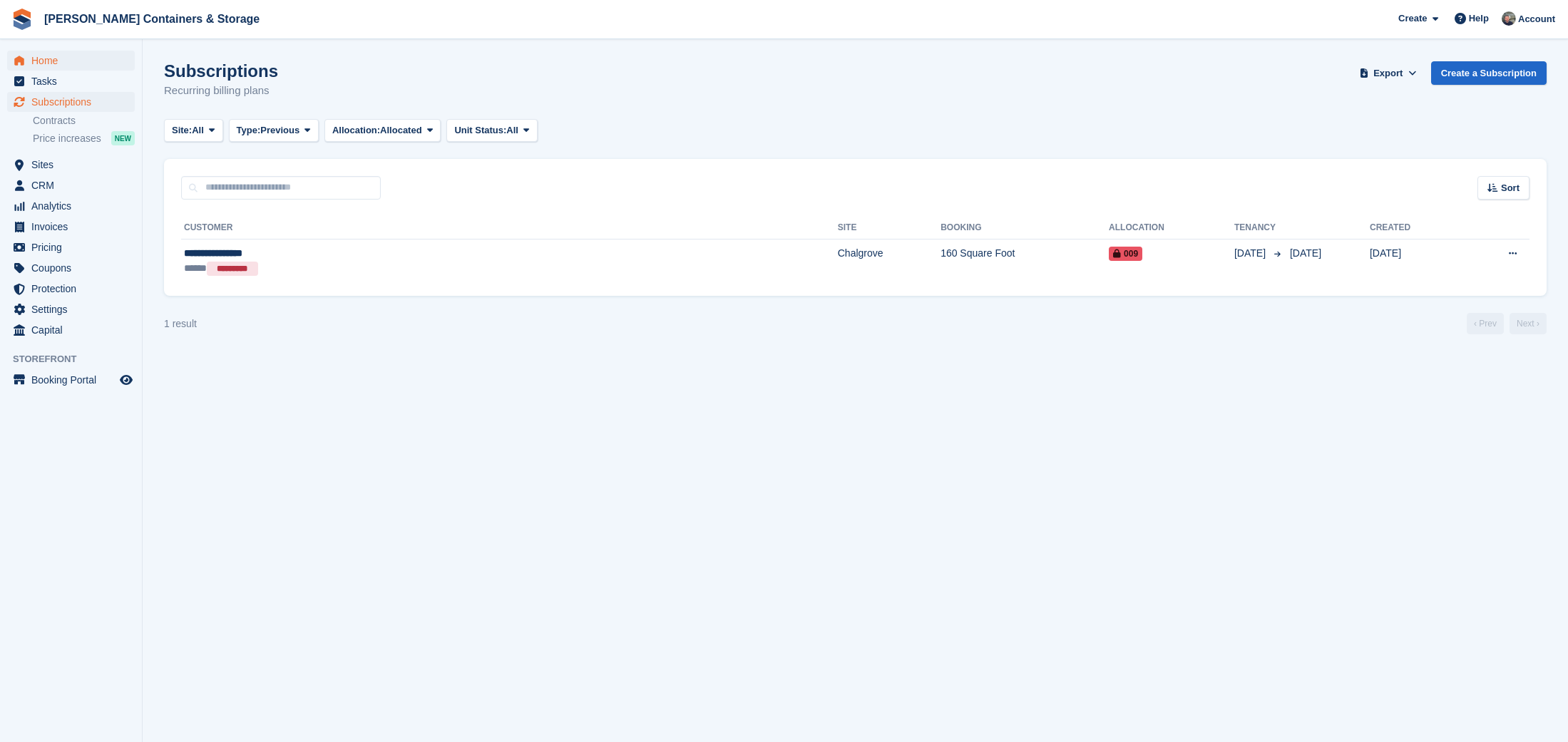
click at [35, 59] on span "Home" at bounding box center [74, 61] width 86 height 20
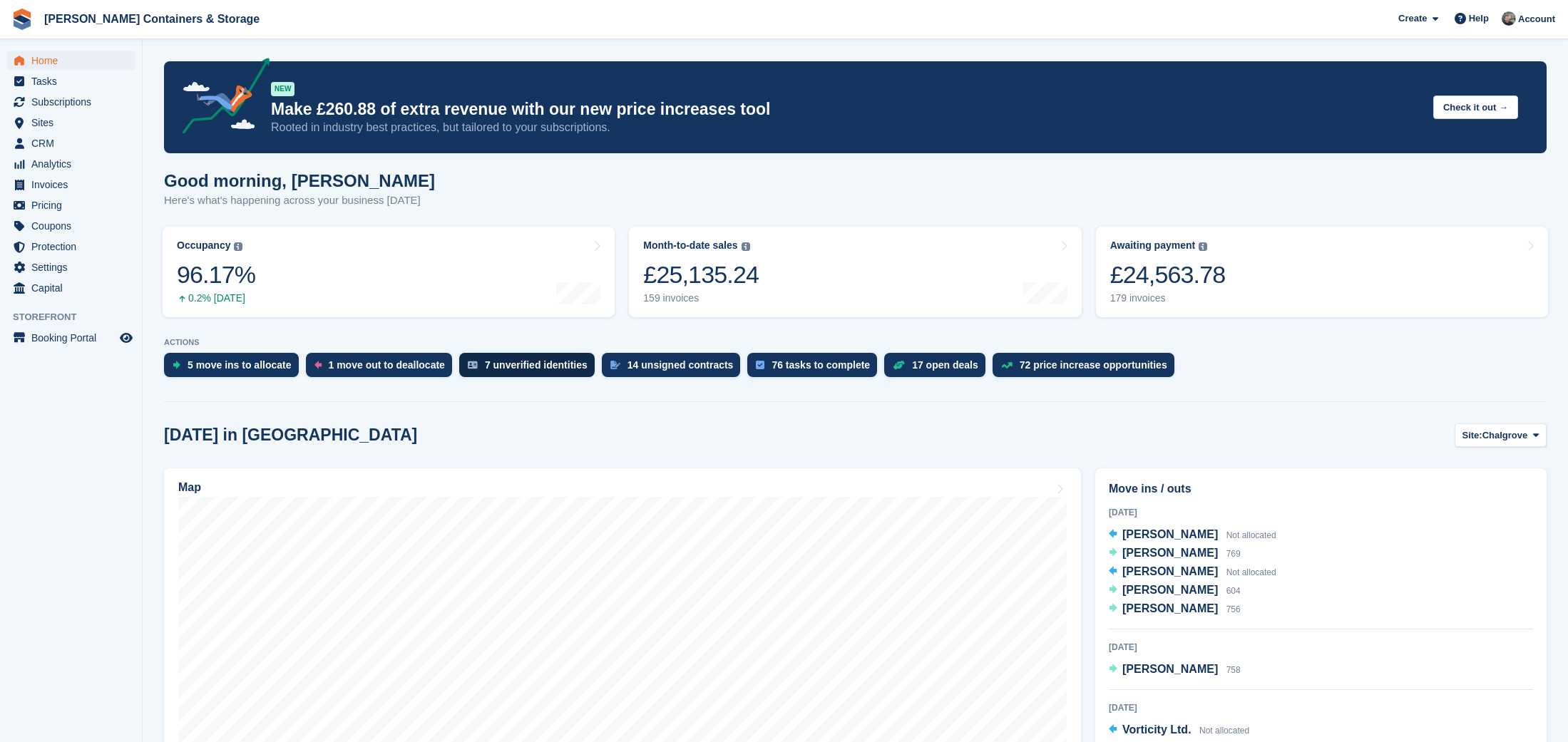
click at [546, 370] on div "7 unverified identities" at bounding box center [536, 365] width 103 height 12
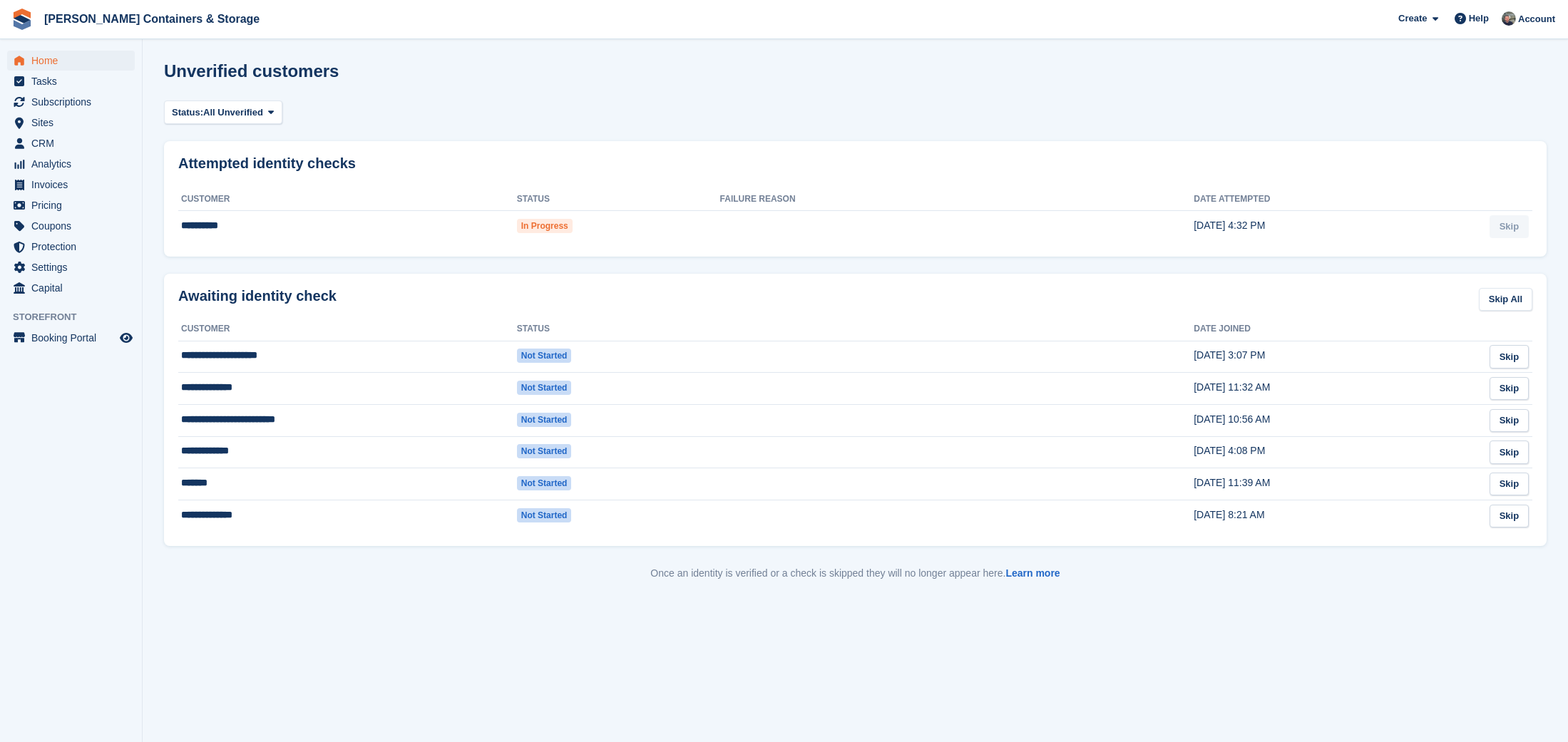
click at [34, 62] on span "Home" at bounding box center [74, 61] width 86 height 20
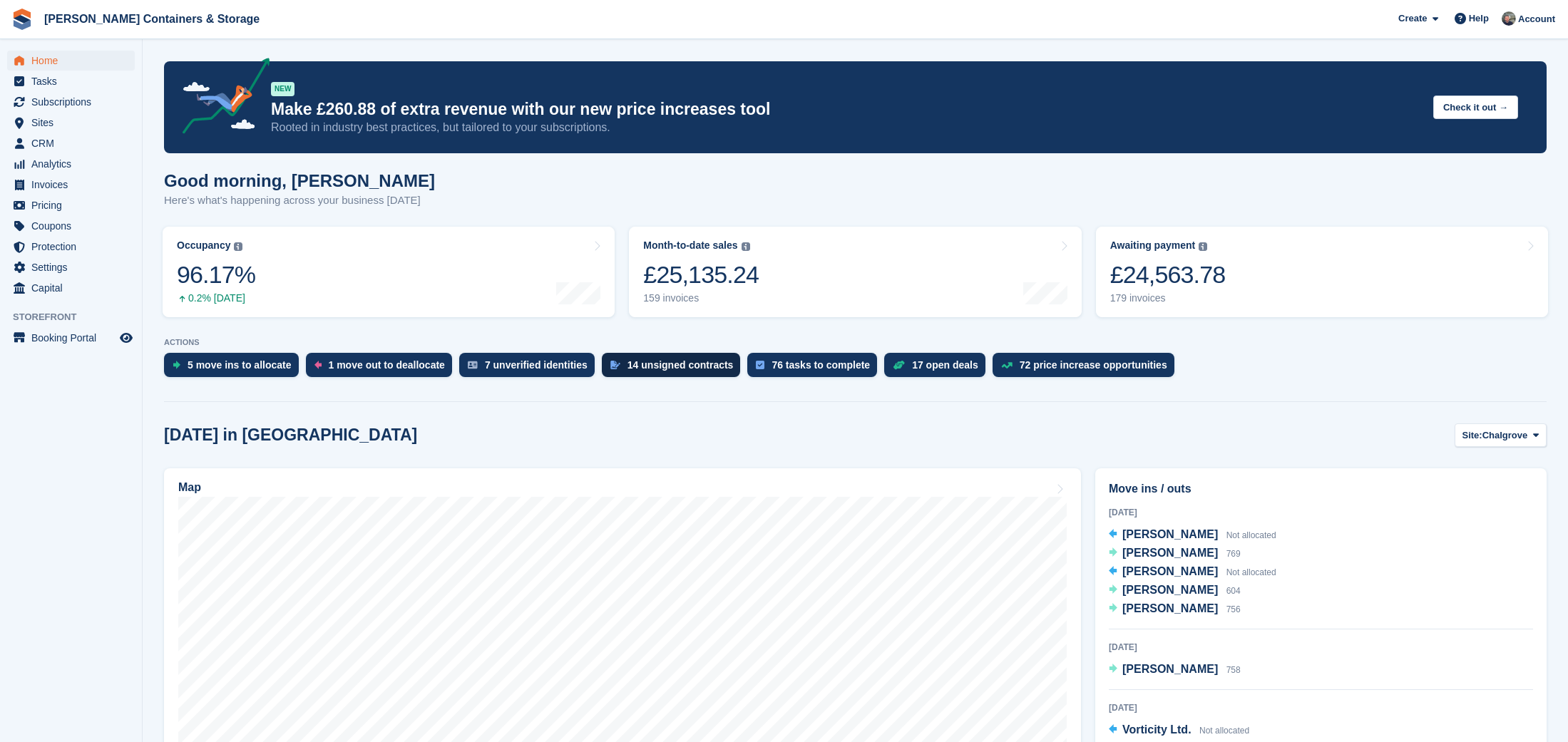
click at [649, 365] on div "14 unsigned contracts" at bounding box center [680, 365] width 106 height 12
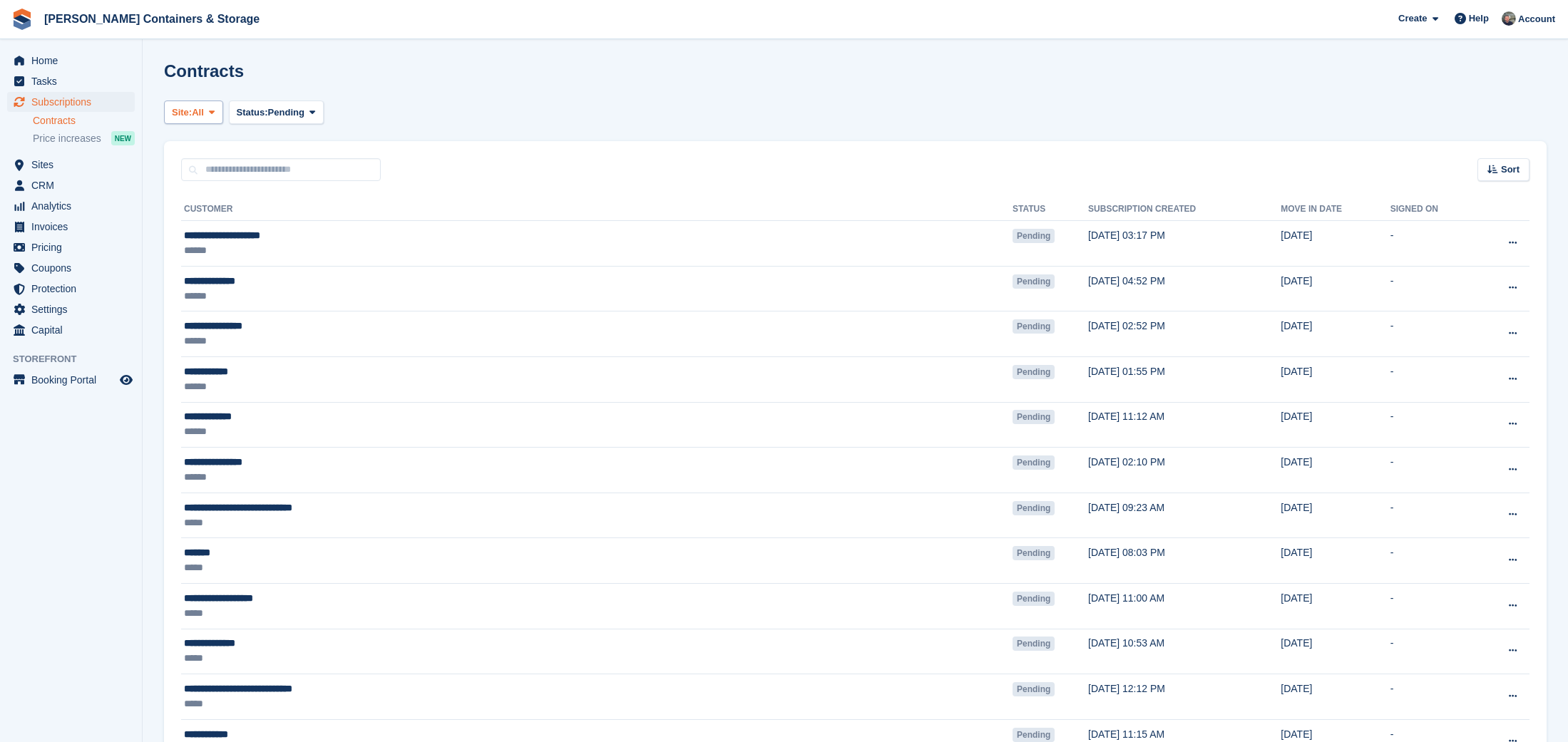
click at [204, 114] on span "All" at bounding box center [198, 112] width 12 height 14
click at [231, 141] on link "Chalgrove" at bounding box center [232, 146] width 124 height 26
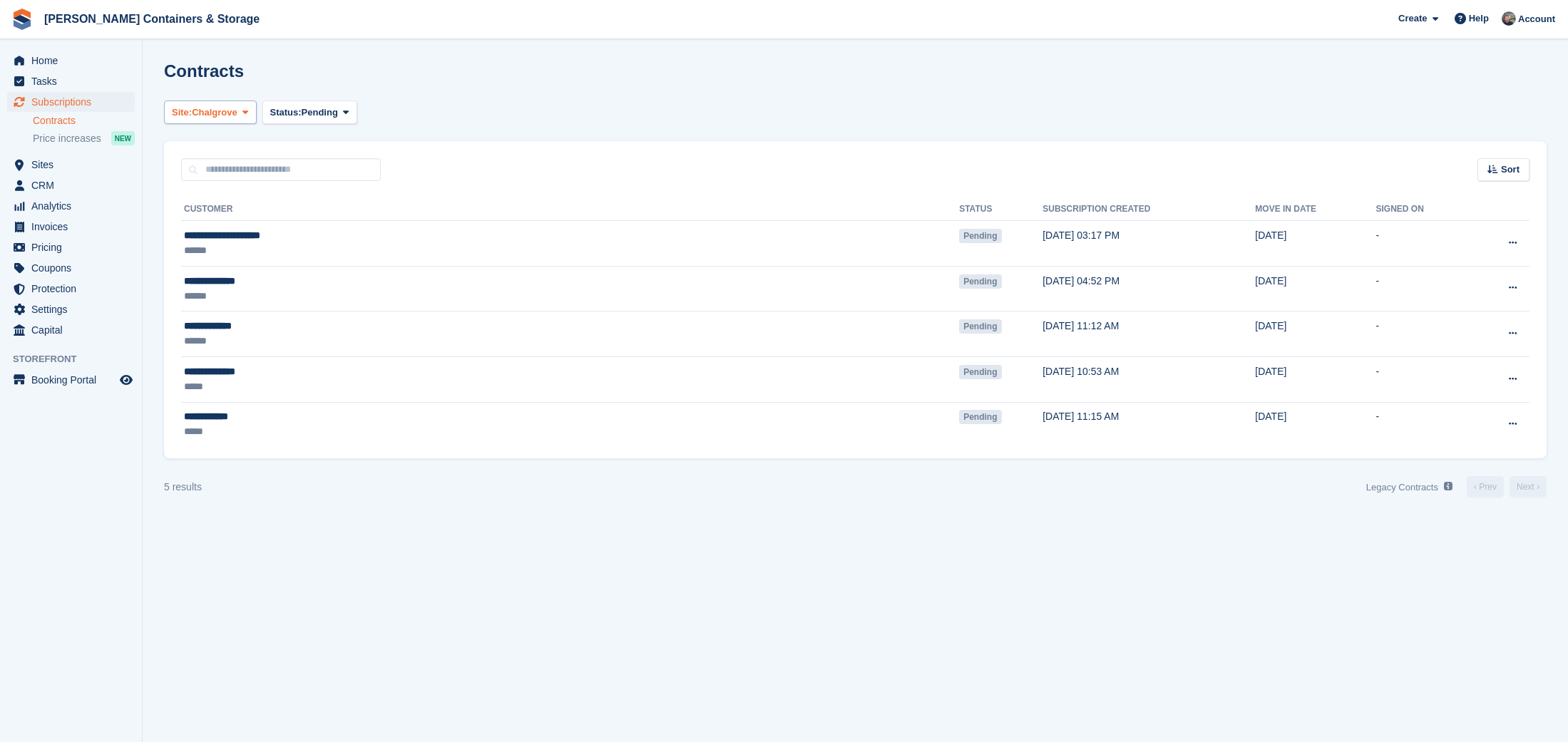
click at [216, 114] on span "Chalgrove" at bounding box center [214, 112] width 45 height 14
click at [249, 174] on link "Container Rentals" at bounding box center [232, 171] width 124 height 26
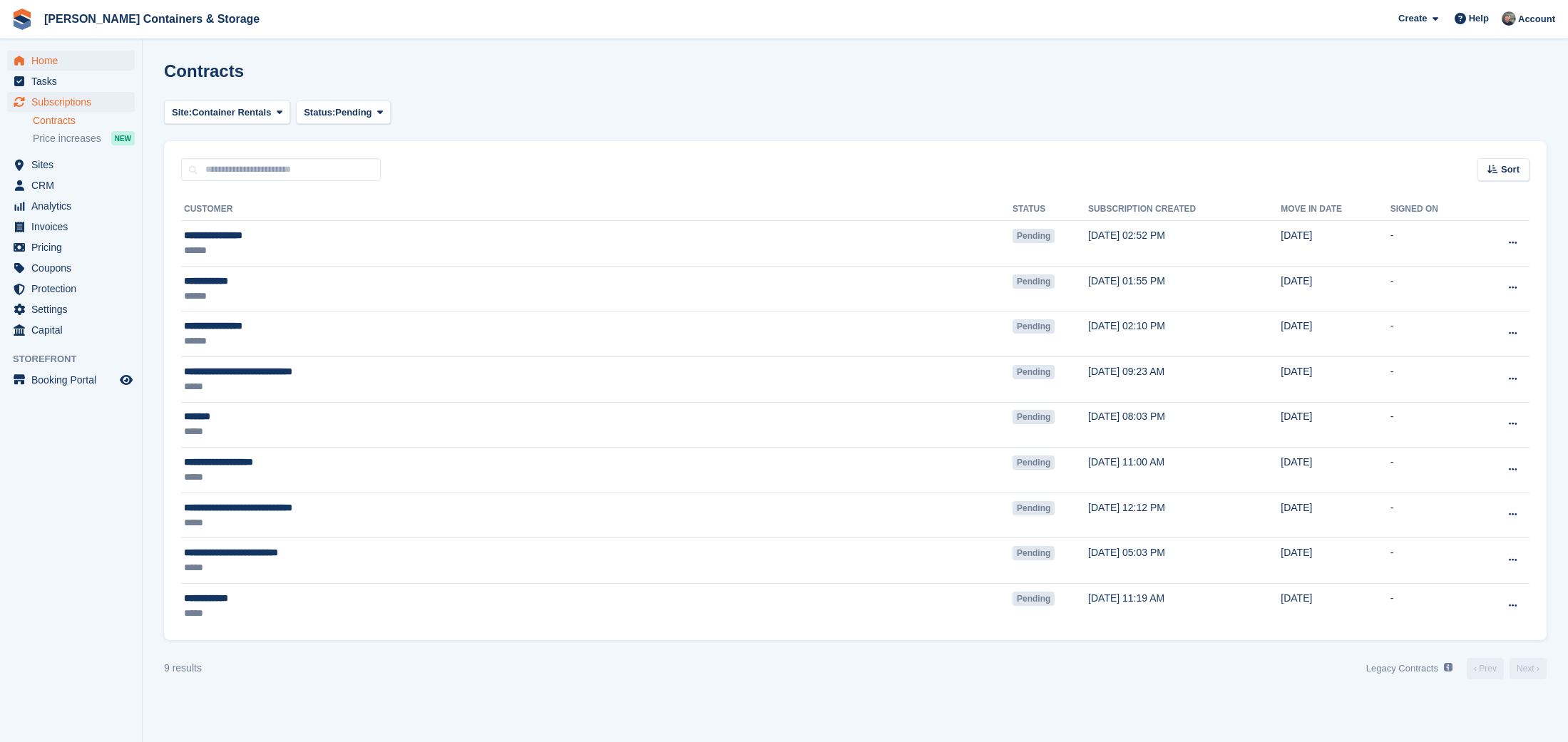
click at [82, 68] on span "Home" at bounding box center [74, 61] width 86 height 20
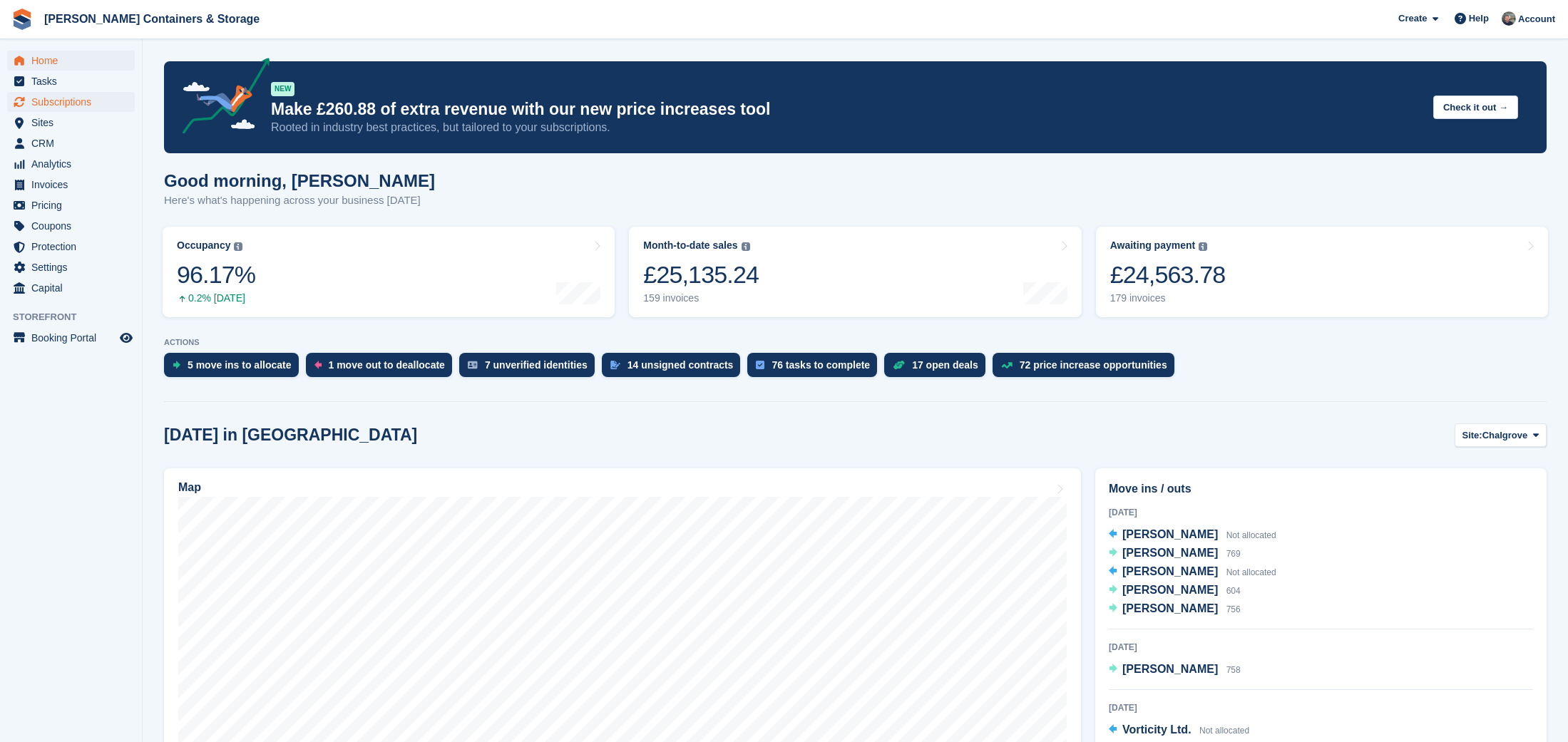
click at [45, 101] on span "Subscriptions" at bounding box center [74, 102] width 86 height 20
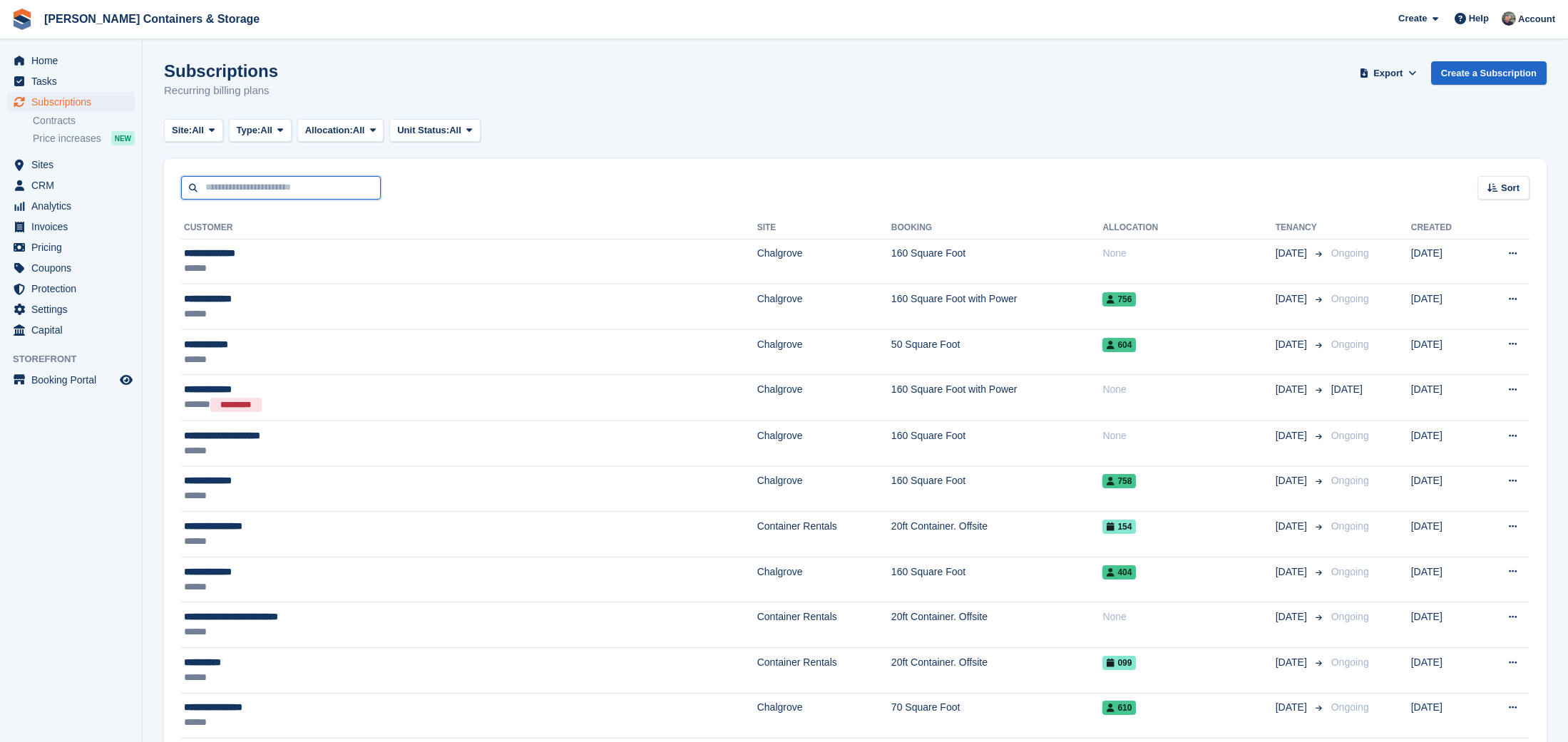
click at [285, 190] on input "text" at bounding box center [281, 188] width 200 height 24
type input "****"
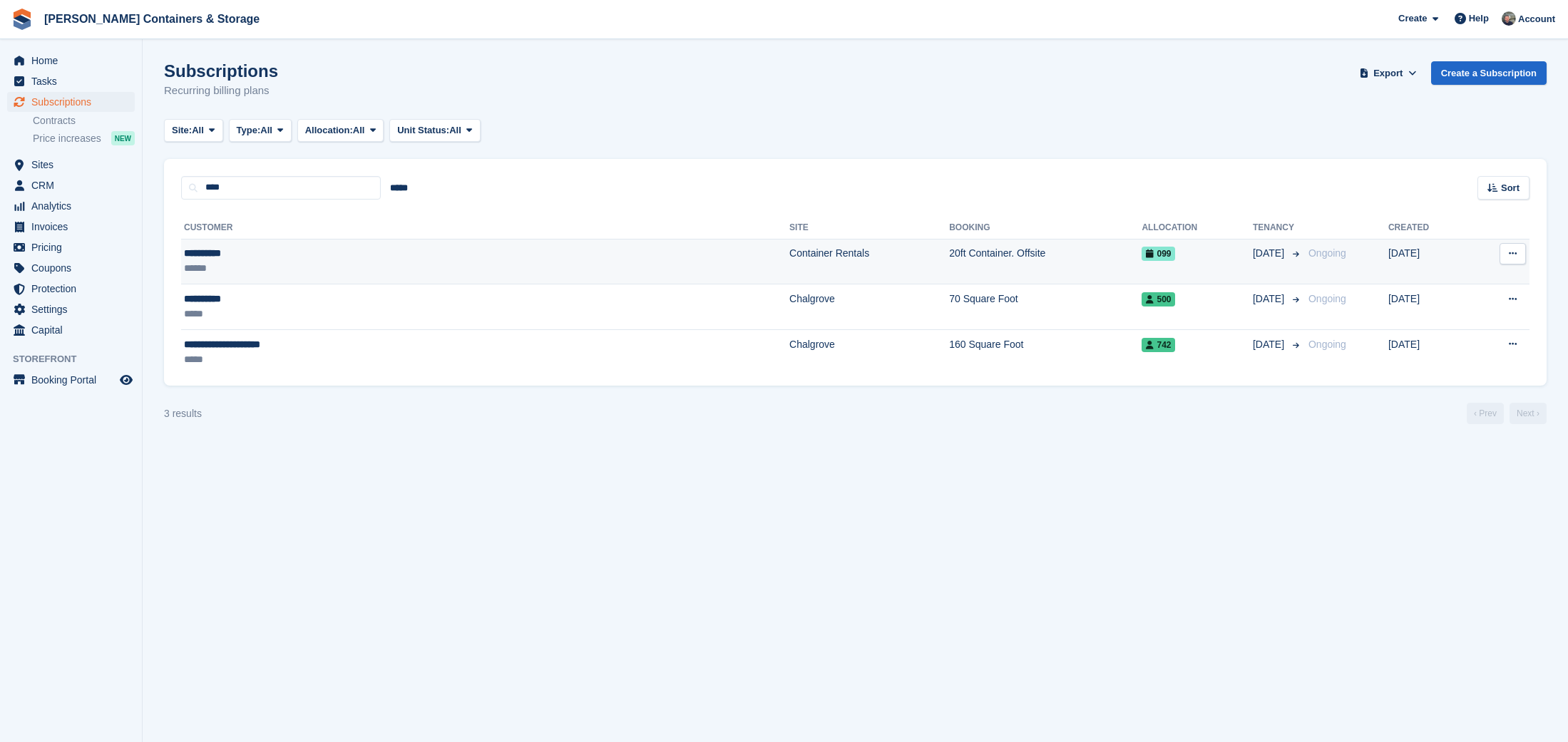
click at [318, 253] on div "**********" at bounding box center [335, 253] width 301 height 15
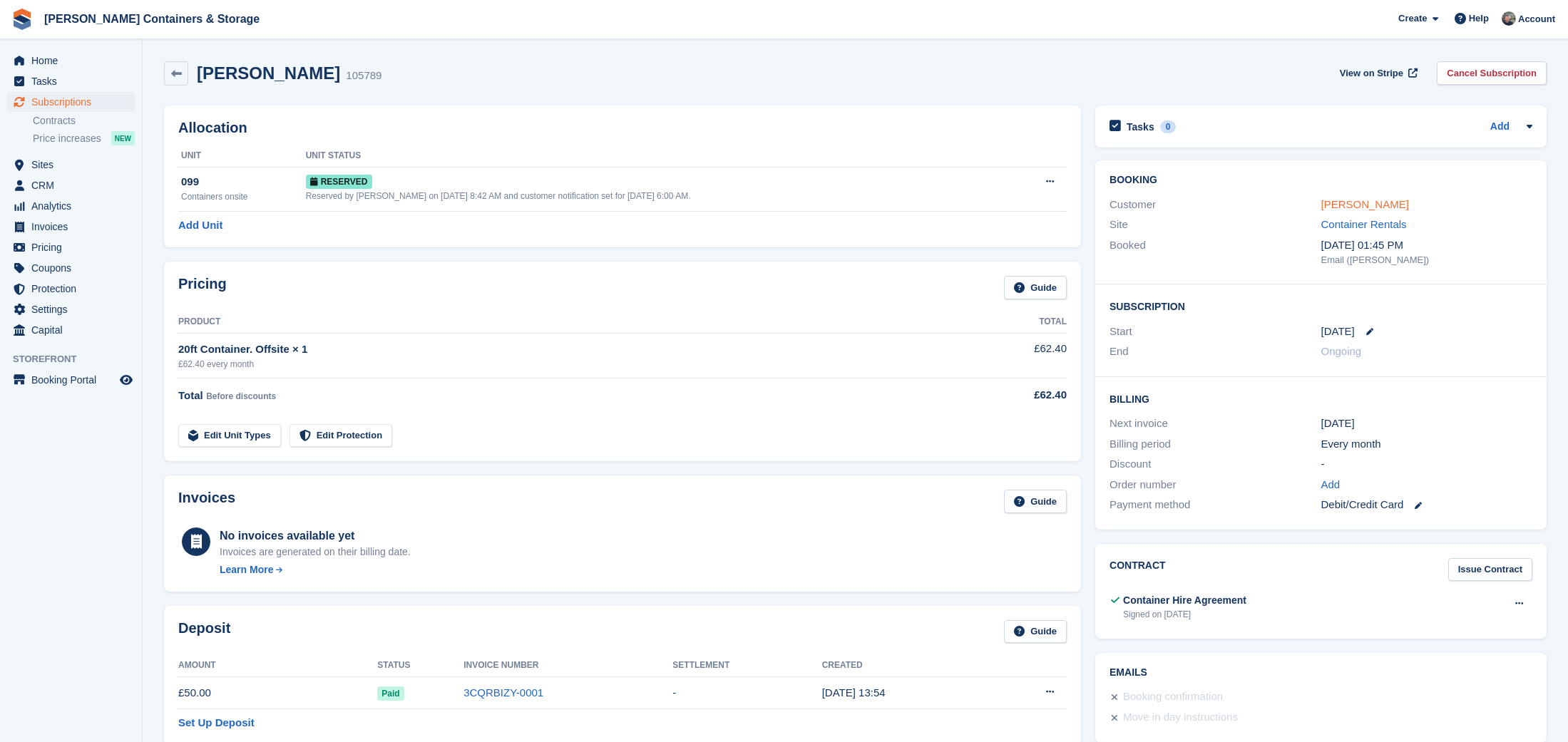
click at [1345, 206] on link "[PERSON_NAME]" at bounding box center [1365, 204] width 88 height 12
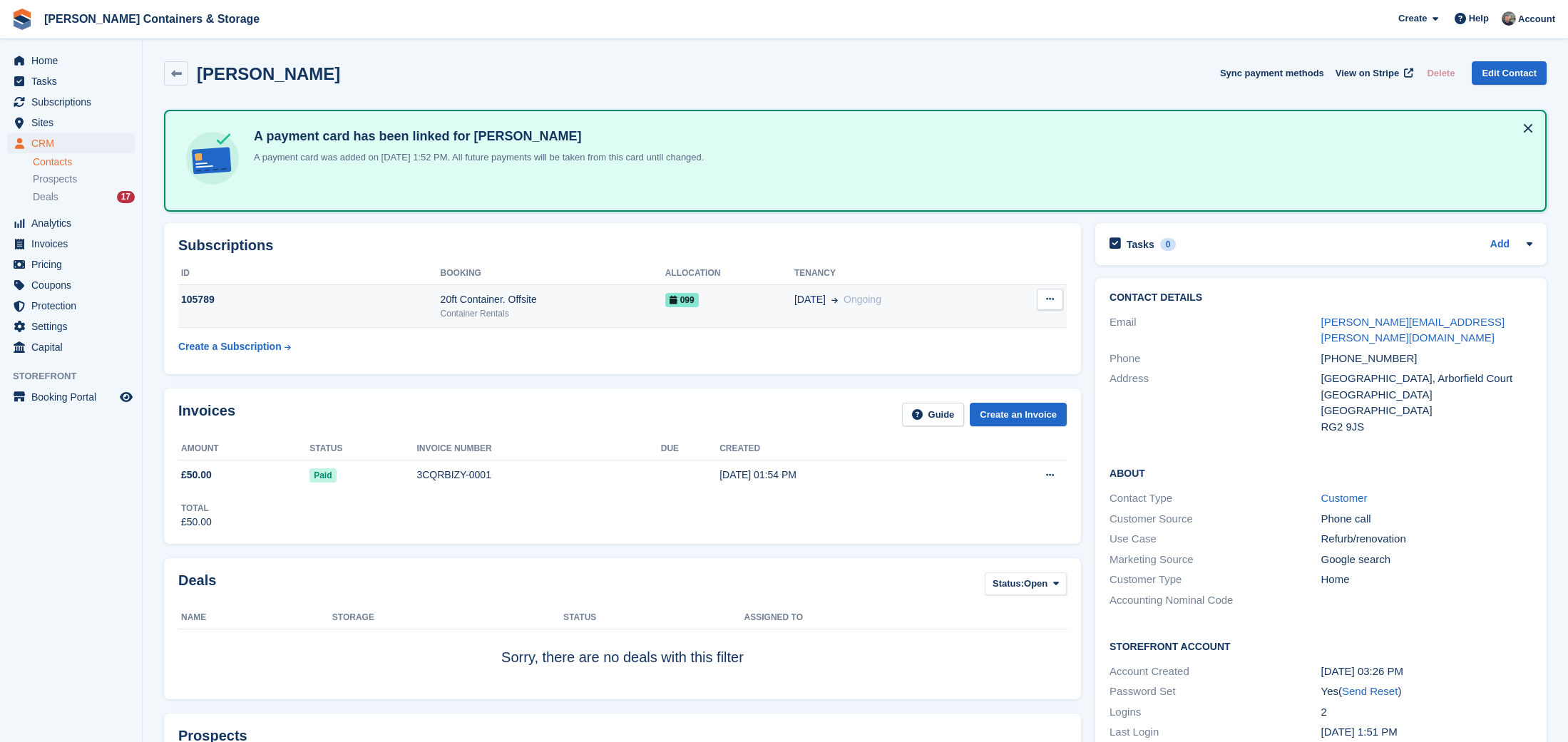
click at [858, 303] on span "Ongoing" at bounding box center [863, 299] width 38 height 12
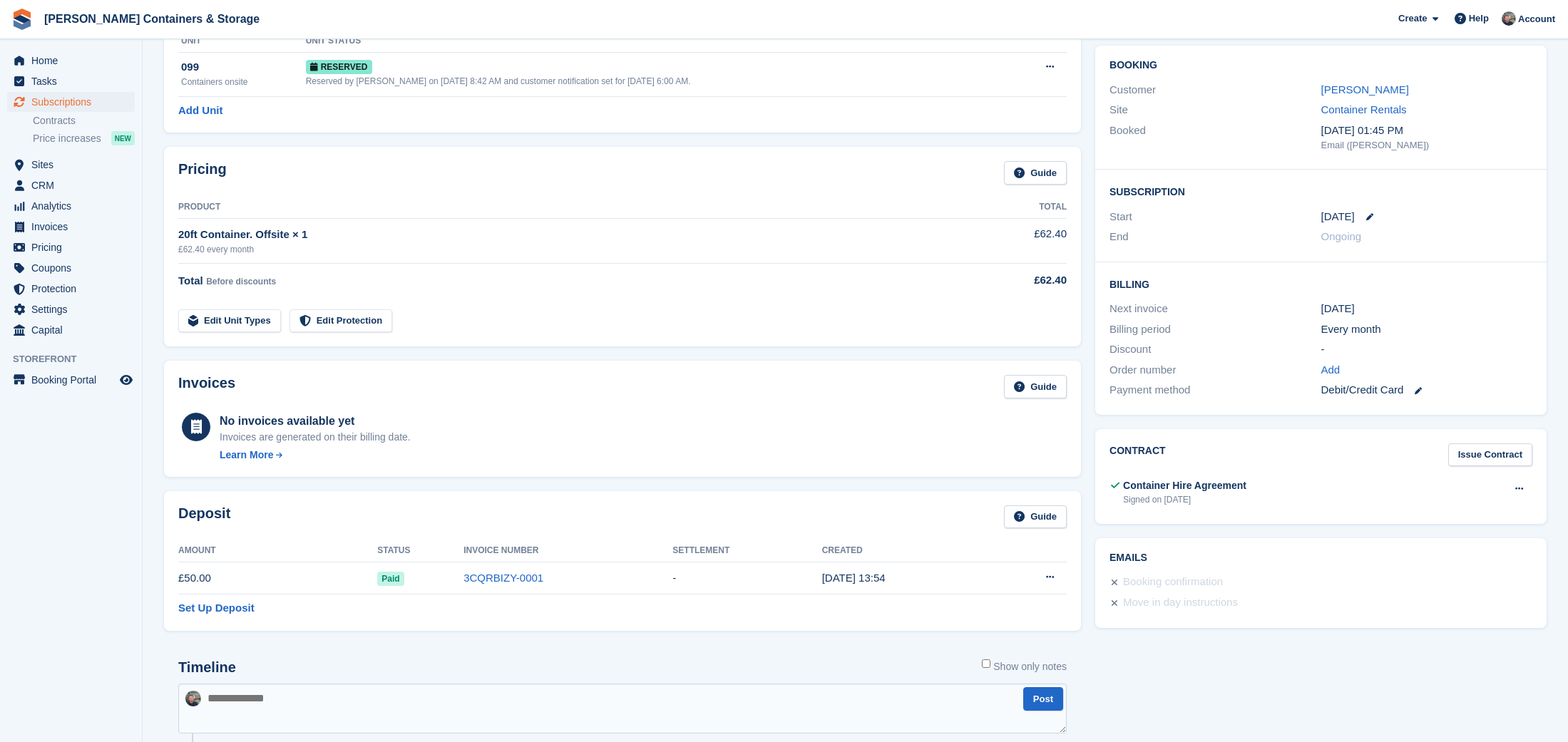
scroll to position [115, 0]
click at [1524, 483] on button at bounding box center [1519, 488] width 26 height 21
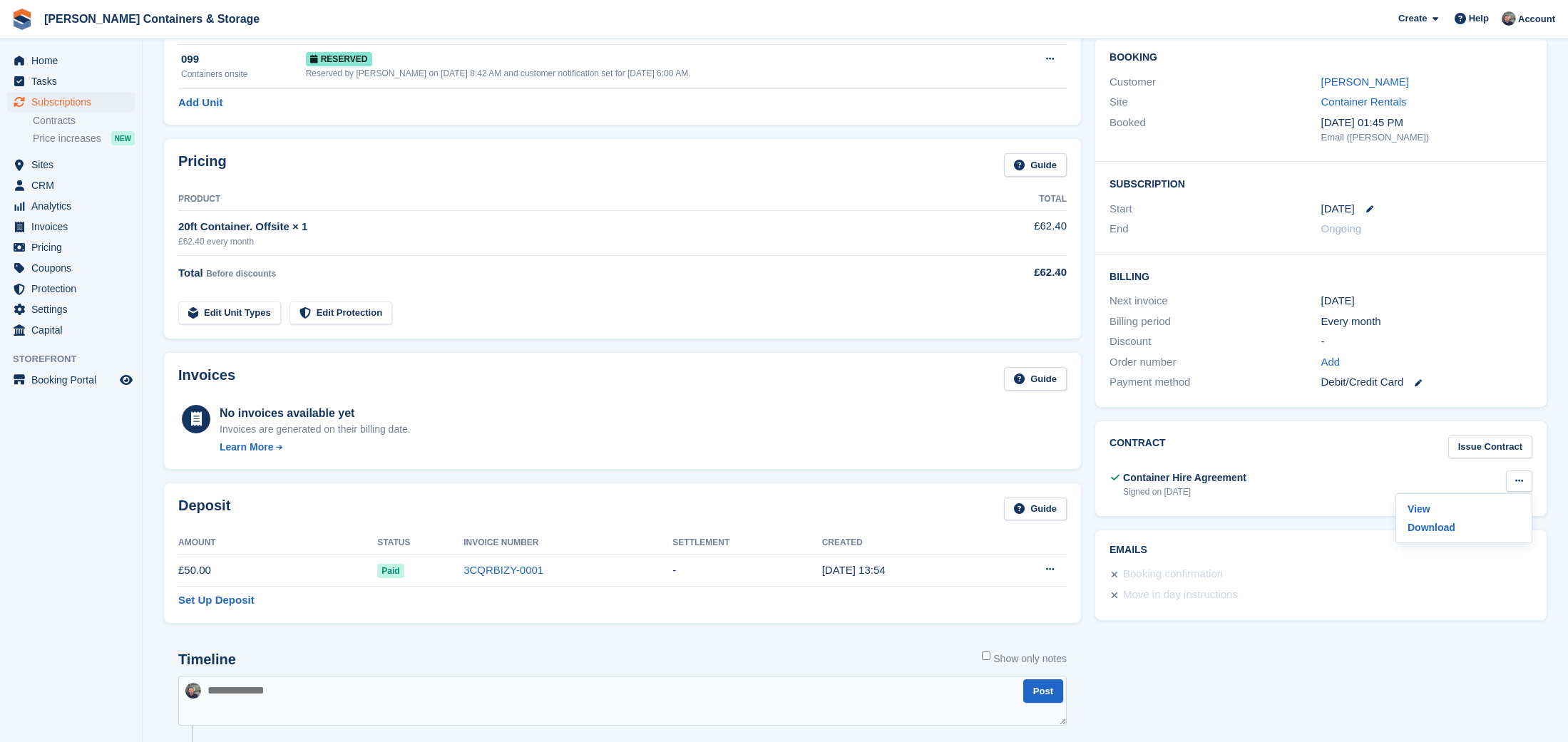
scroll to position [121, 0]
drag, startPoint x: 1345, startPoint y: 359, endPoint x: 1335, endPoint y: 359, distance: 10.0
click at [1344, 359] on div "Add" at bounding box center [1426, 364] width 211 height 16
click at [1335, 359] on link "Add" at bounding box center [1330, 364] width 19 height 16
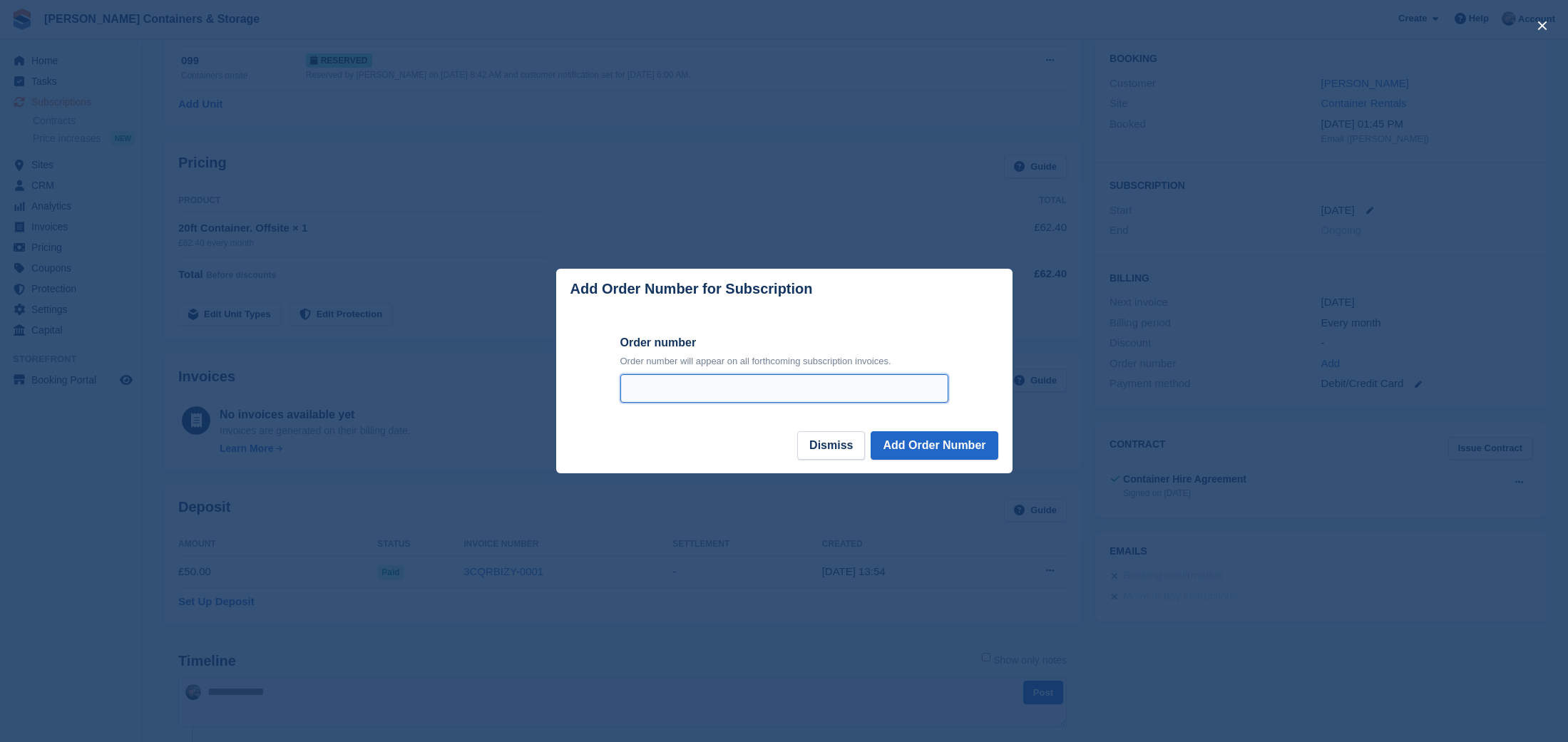
click at [699, 389] on input "Order number" at bounding box center [784, 388] width 328 height 29
type input "***"
click at [886, 442] on button "Add Order Number" at bounding box center [934, 445] width 127 height 29
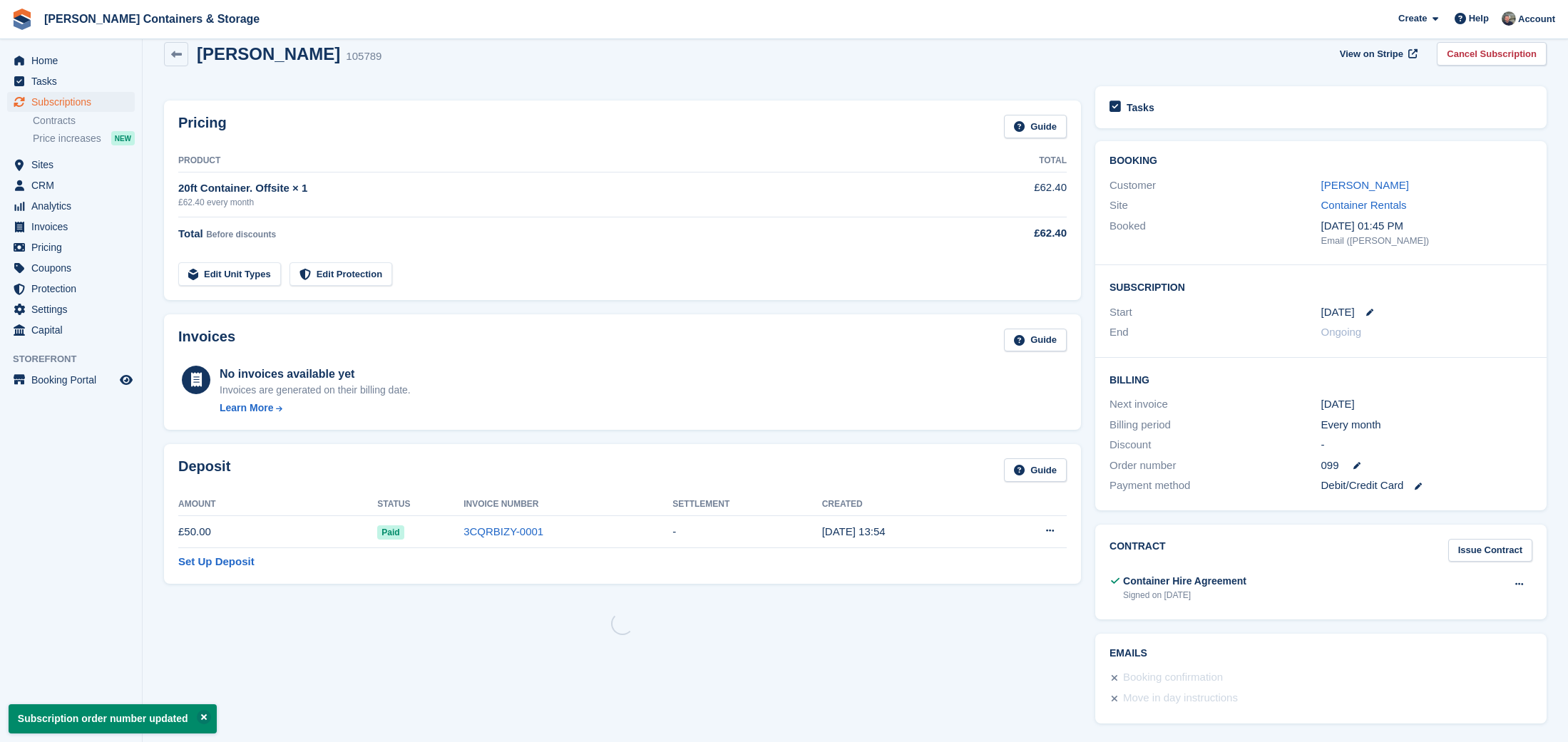
scroll to position [0, 0]
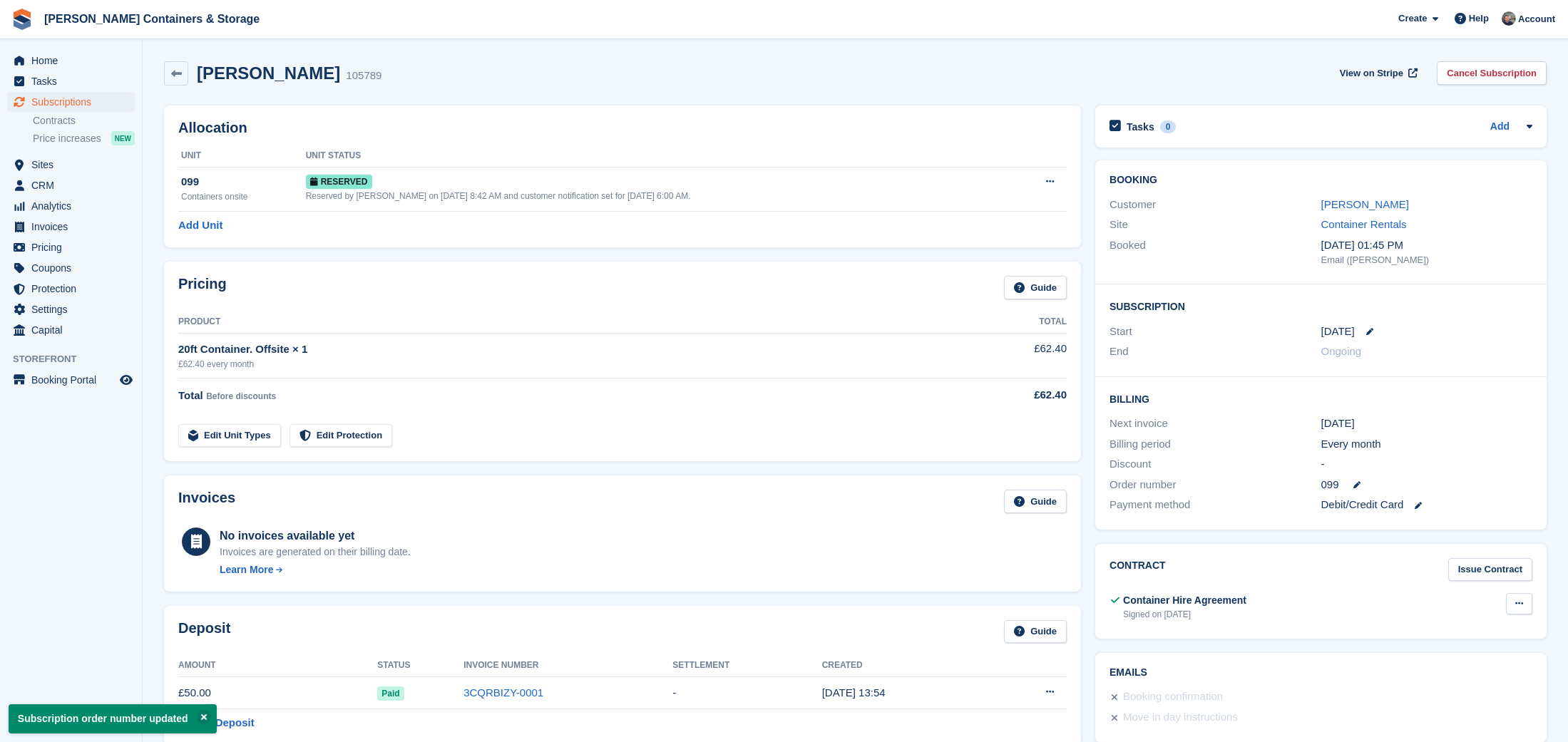
drag, startPoint x: 1503, startPoint y: 595, endPoint x: 1522, endPoint y: 596, distance: 19.0
click at [1512, 595] on div "Container Hire Agreement Signed on 2 Sep View Download" at bounding box center [1321, 606] width 423 height 35
click at [1522, 599] on icon at bounding box center [1519, 603] width 8 height 9
click at [1463, 647] on p "Download" at bounding box center [1463, 650] width 124 height 19
drag, startPoint x: 1438, startPoint y: 290, endPoint x: 1424, endPoint y: 383, distance: 94.0
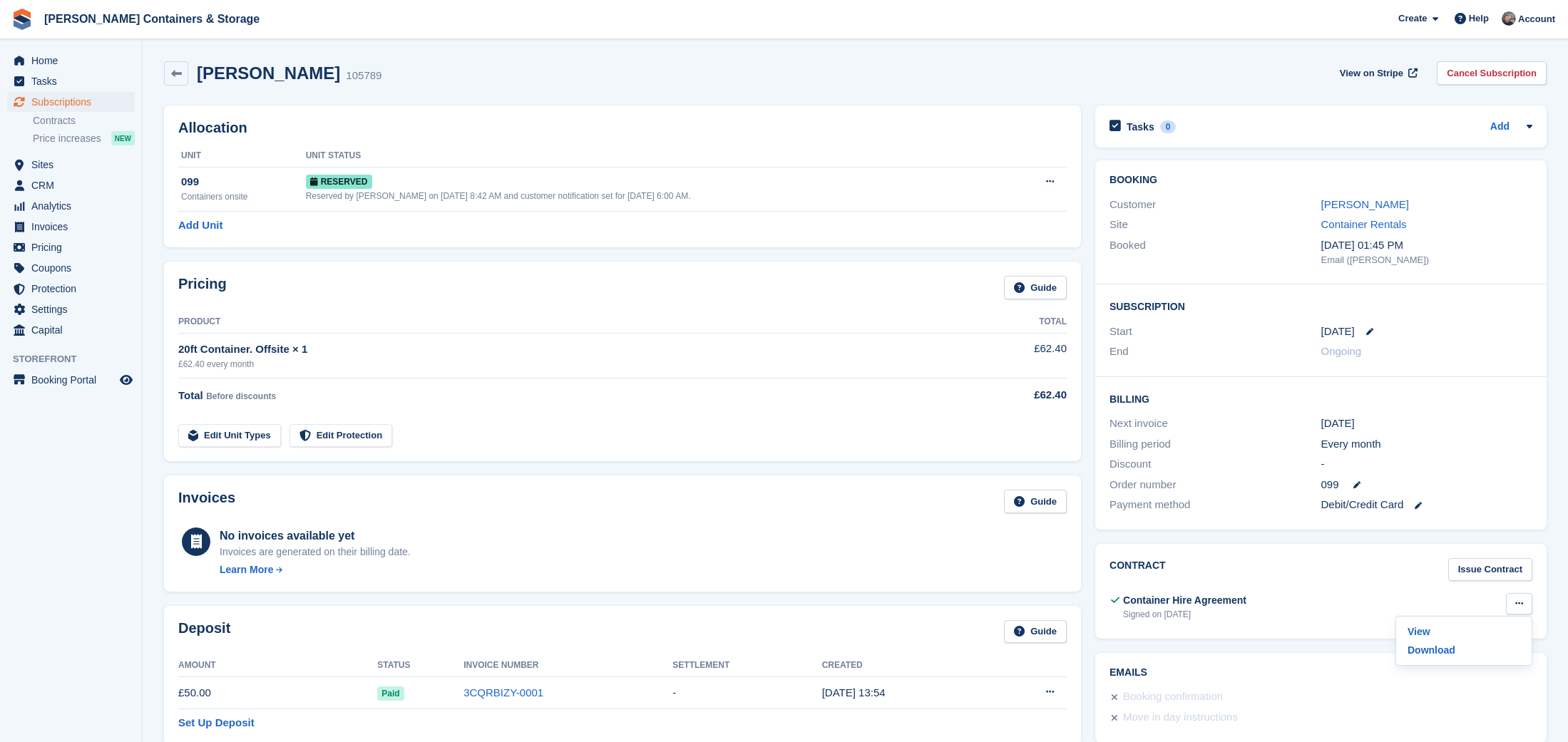
click at [1438, 290] on div "Subscription Start 8 Sep End Ongoing" at bounding box center [1321, 331] width 451 height 93
drag, startPoint x: 1496, startPoint y: 593, endPoint x: 1516, endPoint y: 596, distance: 20.2
click at [1498, 593] on div "Container Hire Agreement Signed on 2 Sep View Download" at bounding box center [1321, 606] width 423 height 35
click at [1519, 599] on icon at bounding box center [1519, 603] width 8 height 9
click at [1479, 623] on p "View" at bounding box center [1463, 631] width 124 height 19
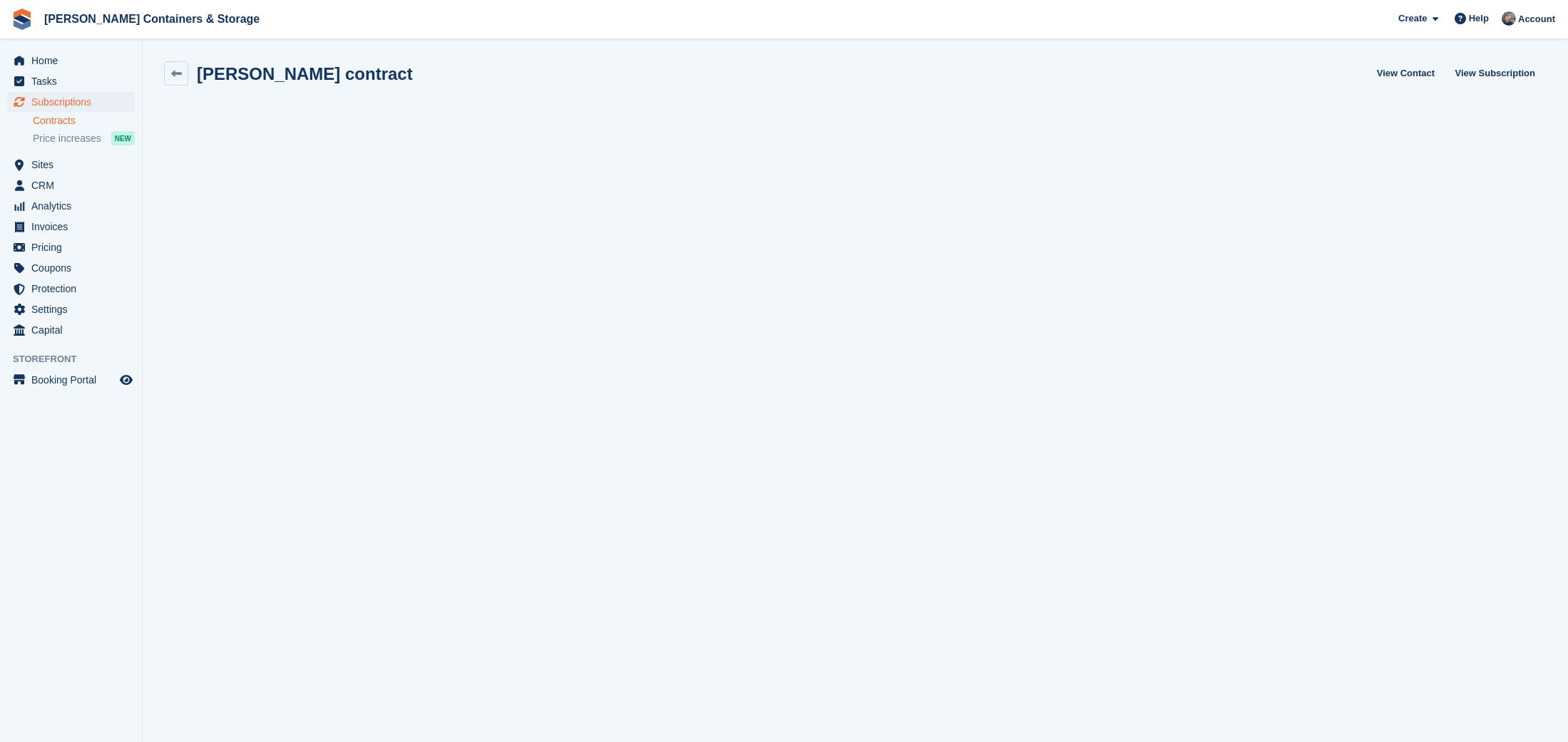
click at [72, 104] on span "Subscriptions" at bounding box center [74, 102] width 86 height 20
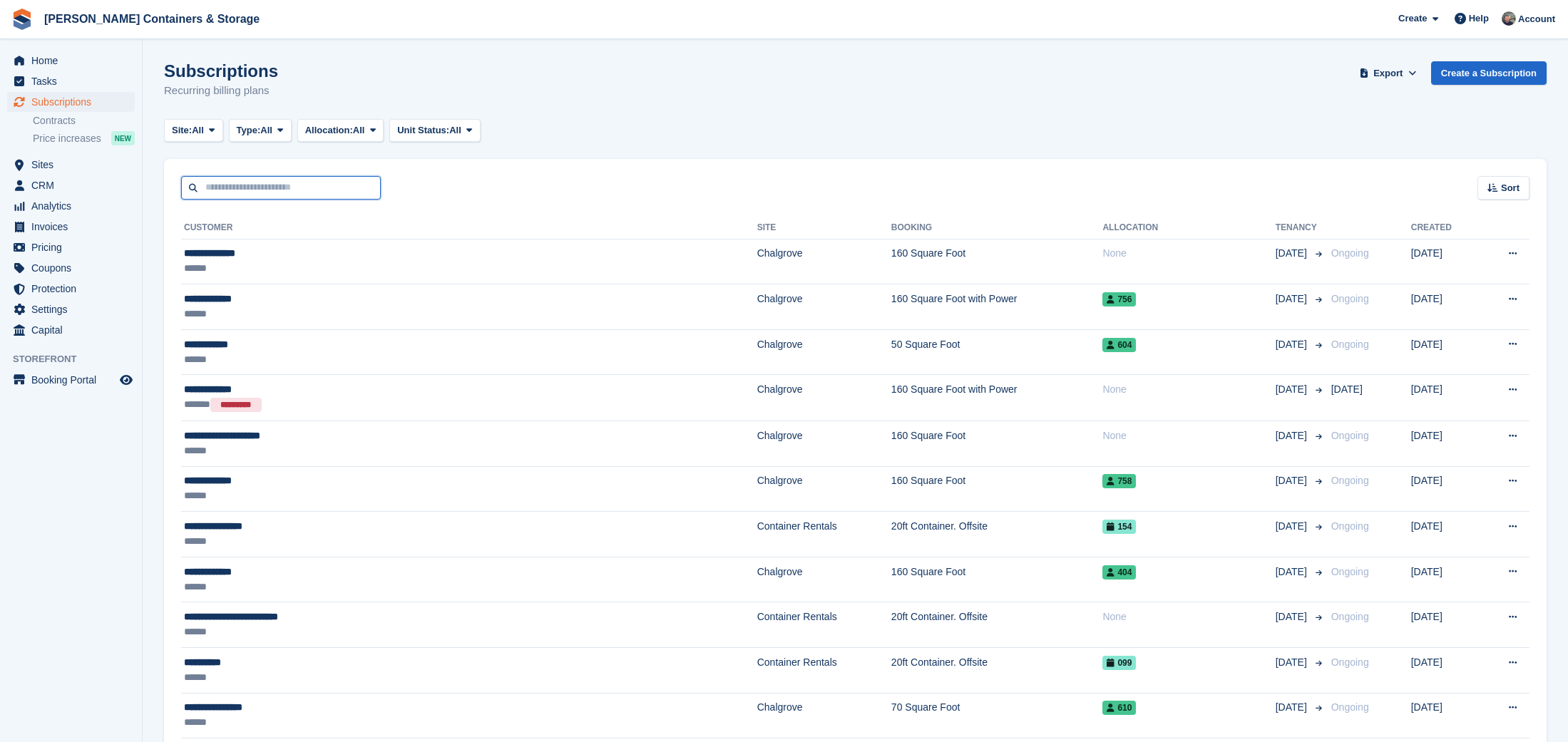
click at [314, 195] on input "text" at bounding box center [281, 188] width 200 height 24
type input "****"
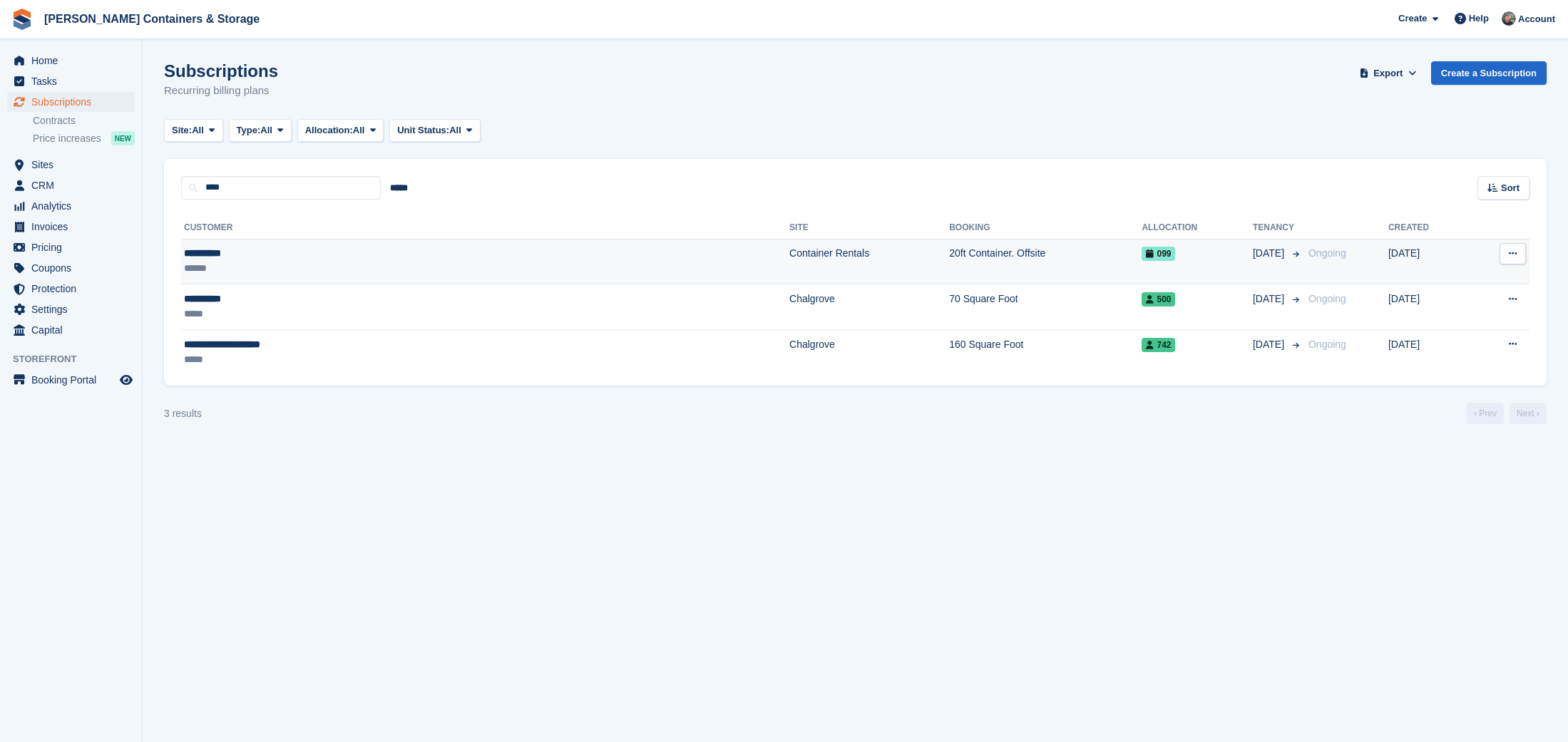
click at [393, 253] on div "**********" at bounding box center [335, 253] width 301 height 15
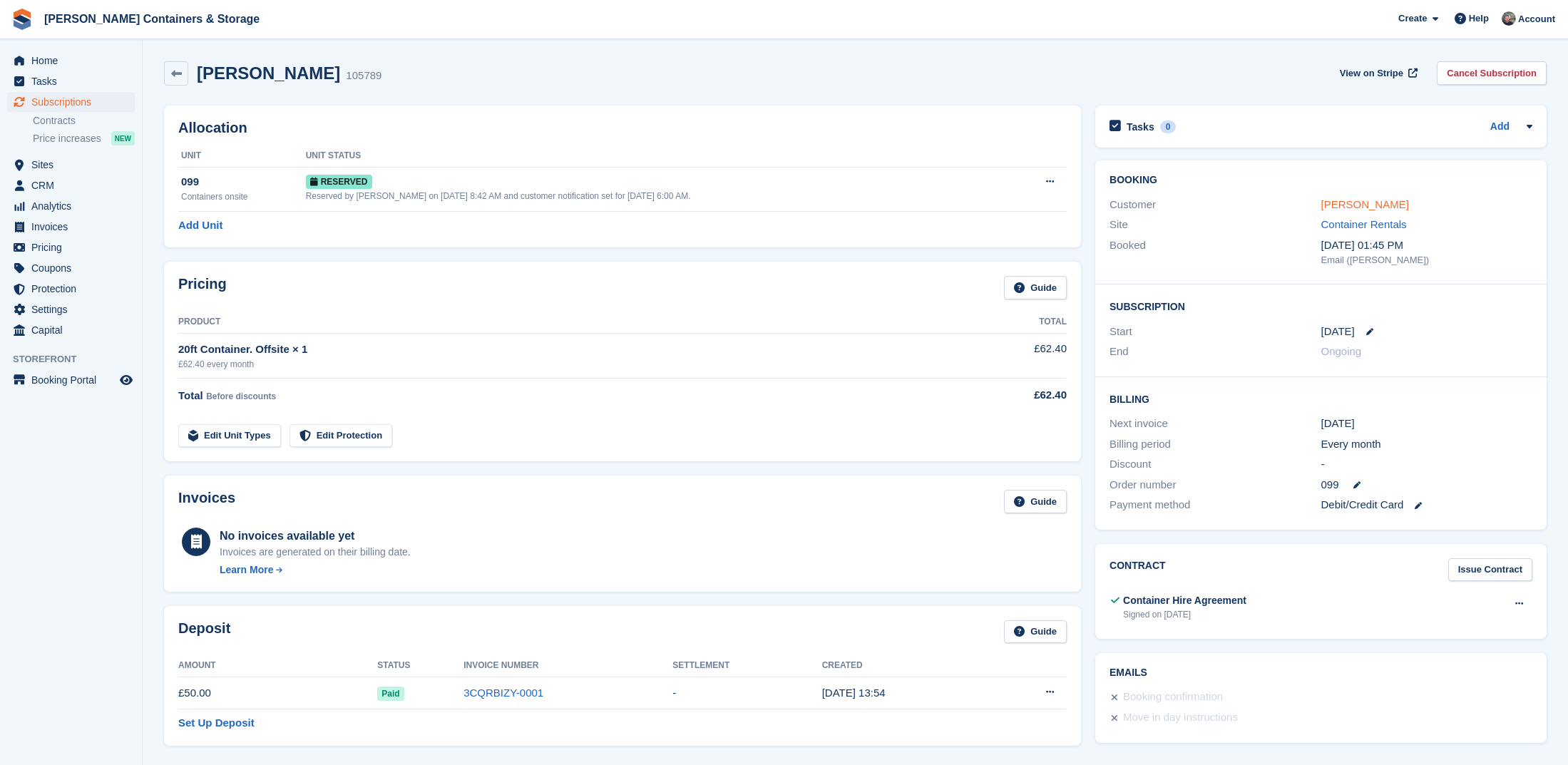
click at [1342, 205] on link "Ruth Platt" at bounding box center [1365, 204] width 88 height 12
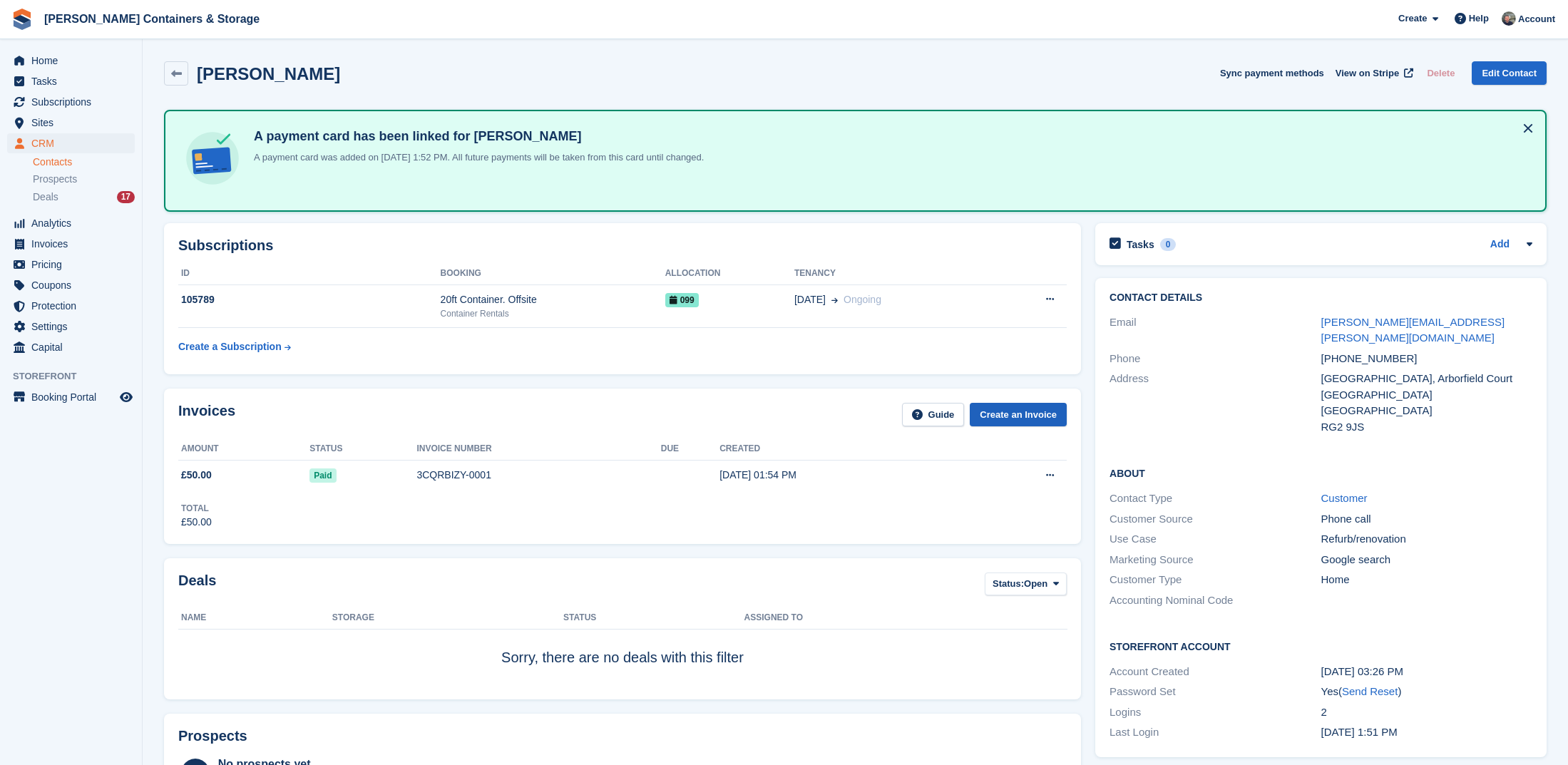
click at [1018, 414] on link "Create an Invoice" at bounding box center [1018, 414] width 97 height 24
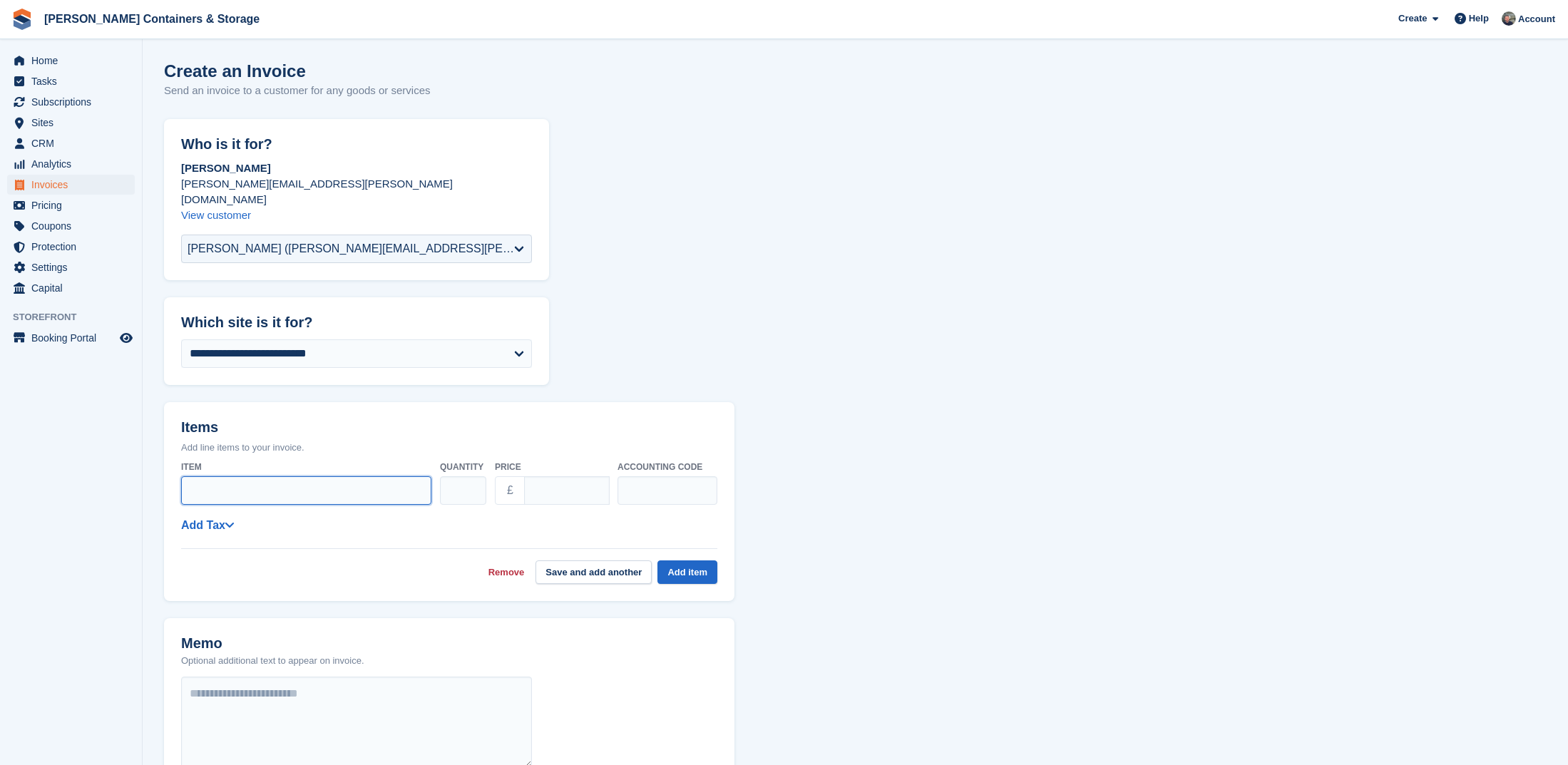
click at [270, 476] on input "Item" at bounding box center [306, 490] width 250 height 29
type input "**********"
click at [561, 478] on input "****" at bounding box center [567, 490] width 86 height 29
type input "***"
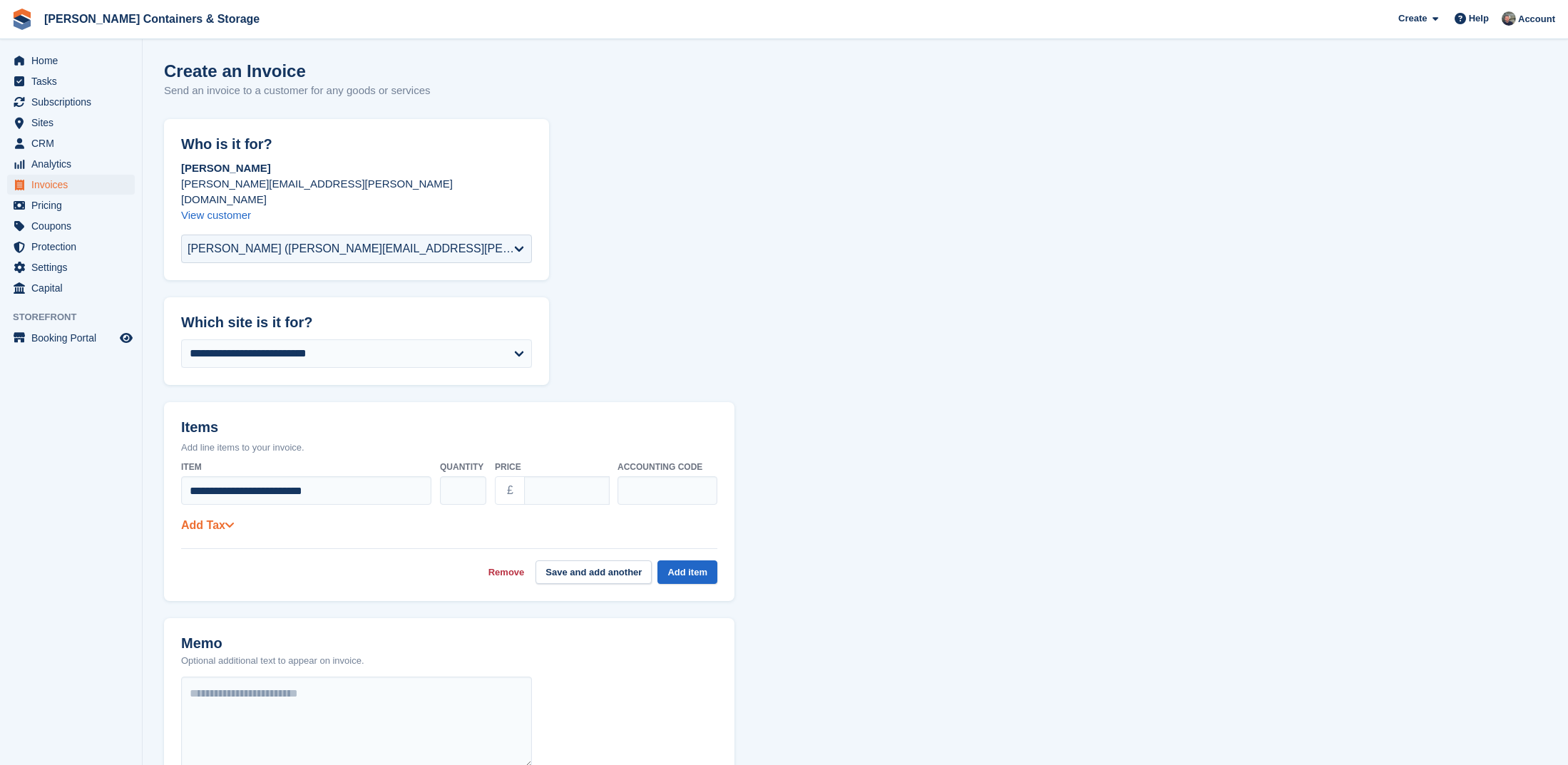
click at [218, 519] on link "Add Tax" at bounding box center [207, 525] width 53 height 12
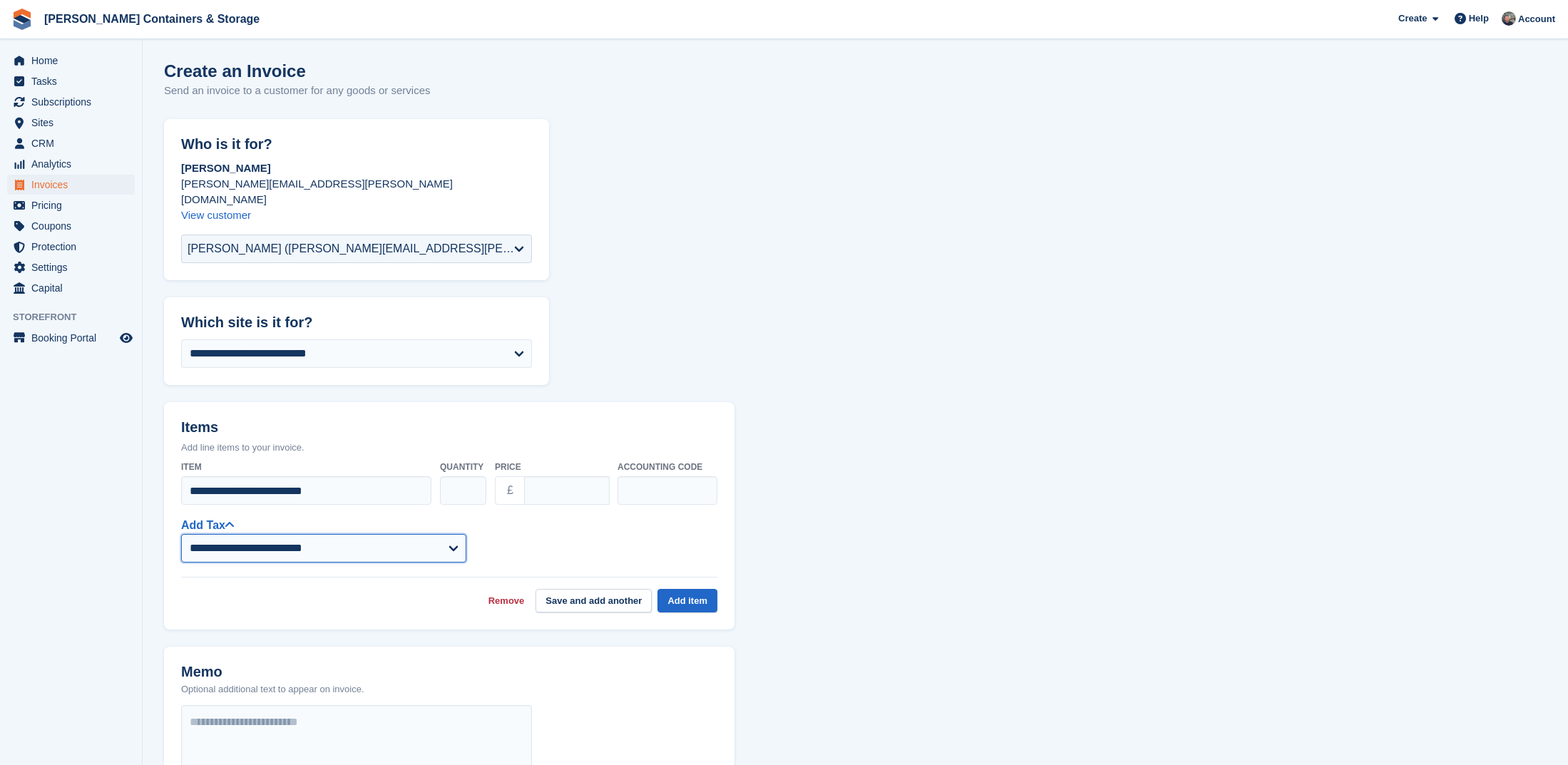
select select "***"
click at [607, 589] on button "Save and add another" at bounding box center [593, 600] width 116 height 24
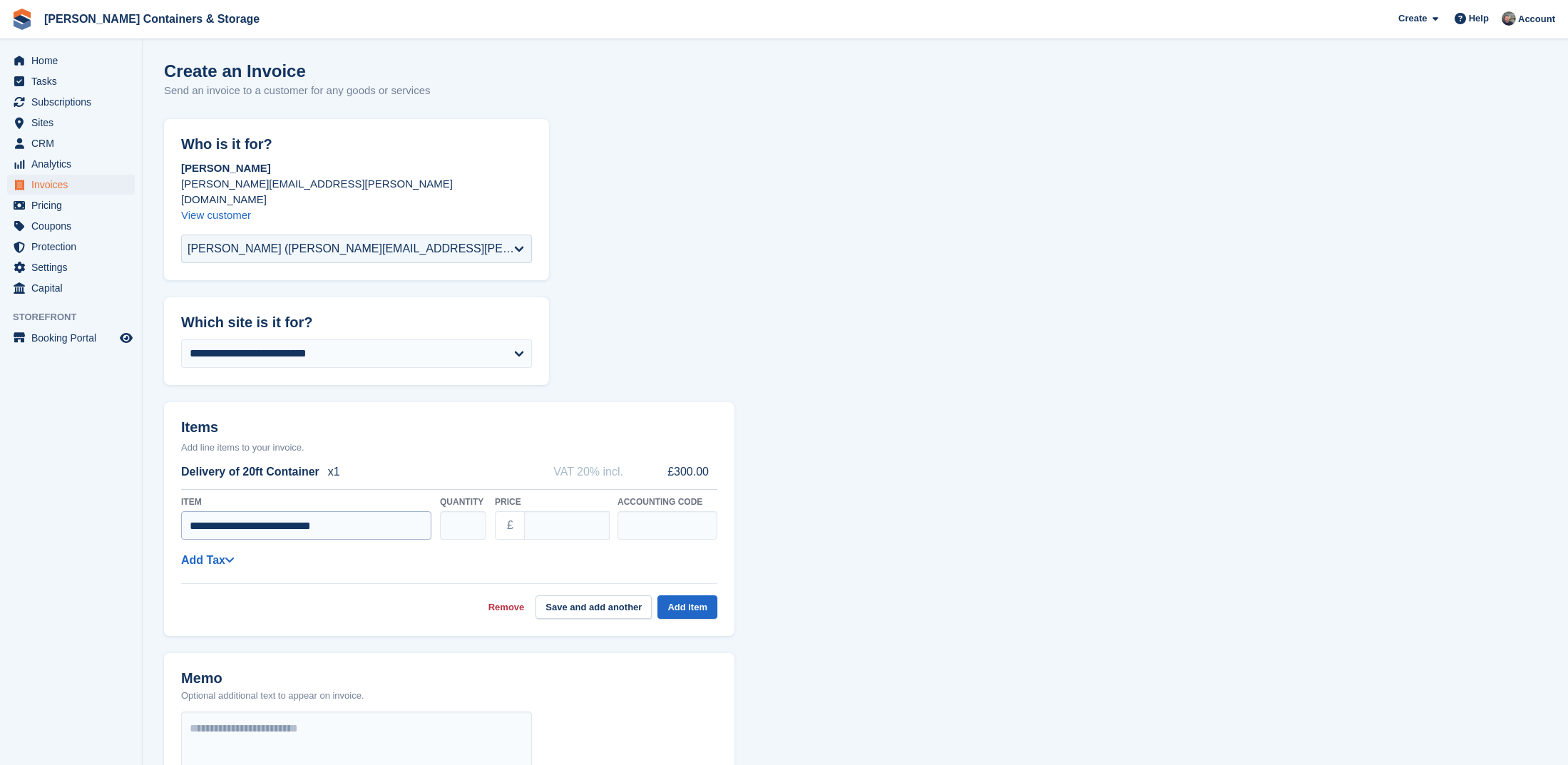
type input "**********"
type input "***"
click at [219, 554] on link "Add Tax" at bounding box center [207, 559] width 53 height 12
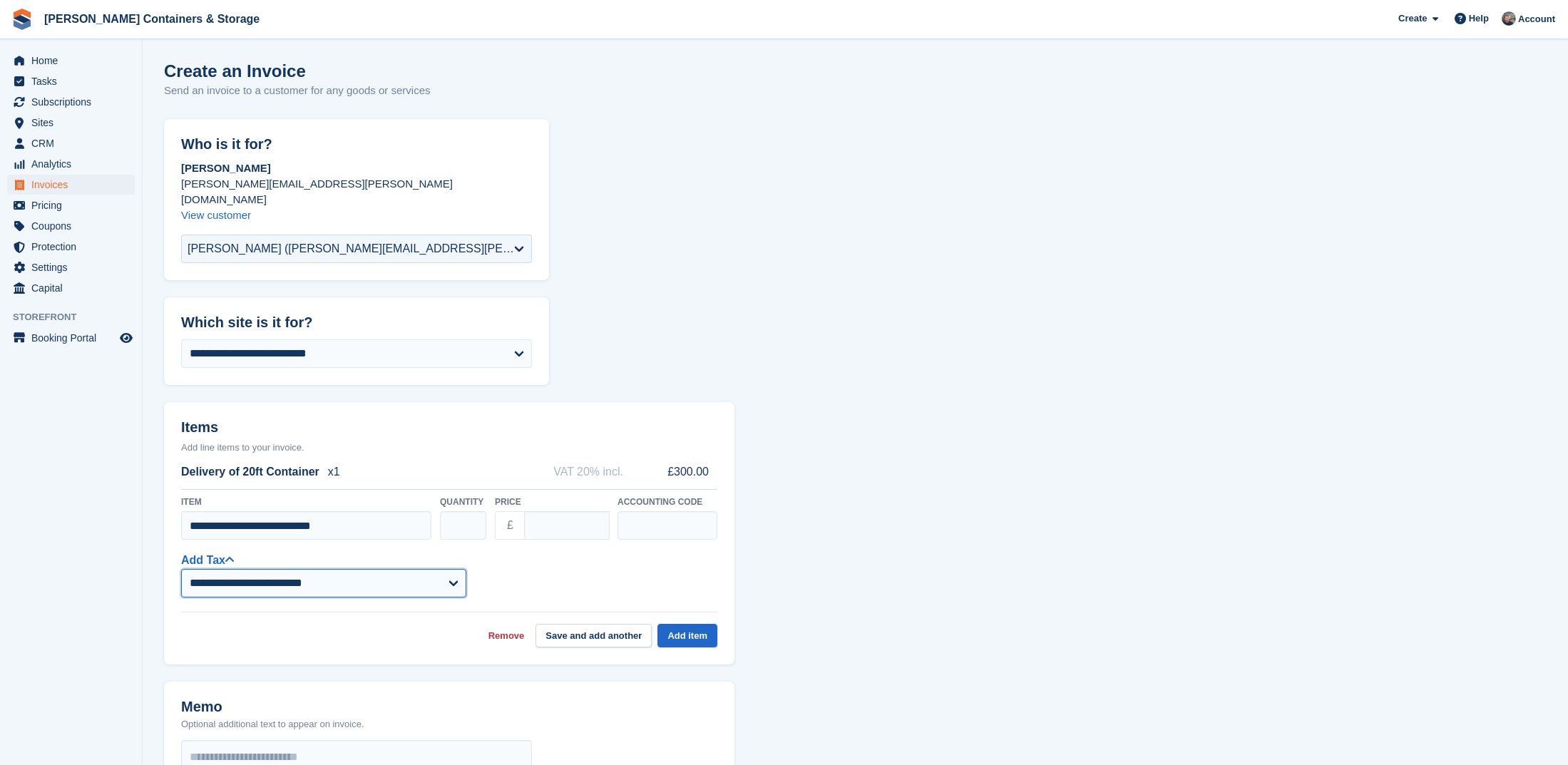
select select "***"
click at [582, 624] on button "Save and add another" at bounding box center [593, 635] width 116 height 24
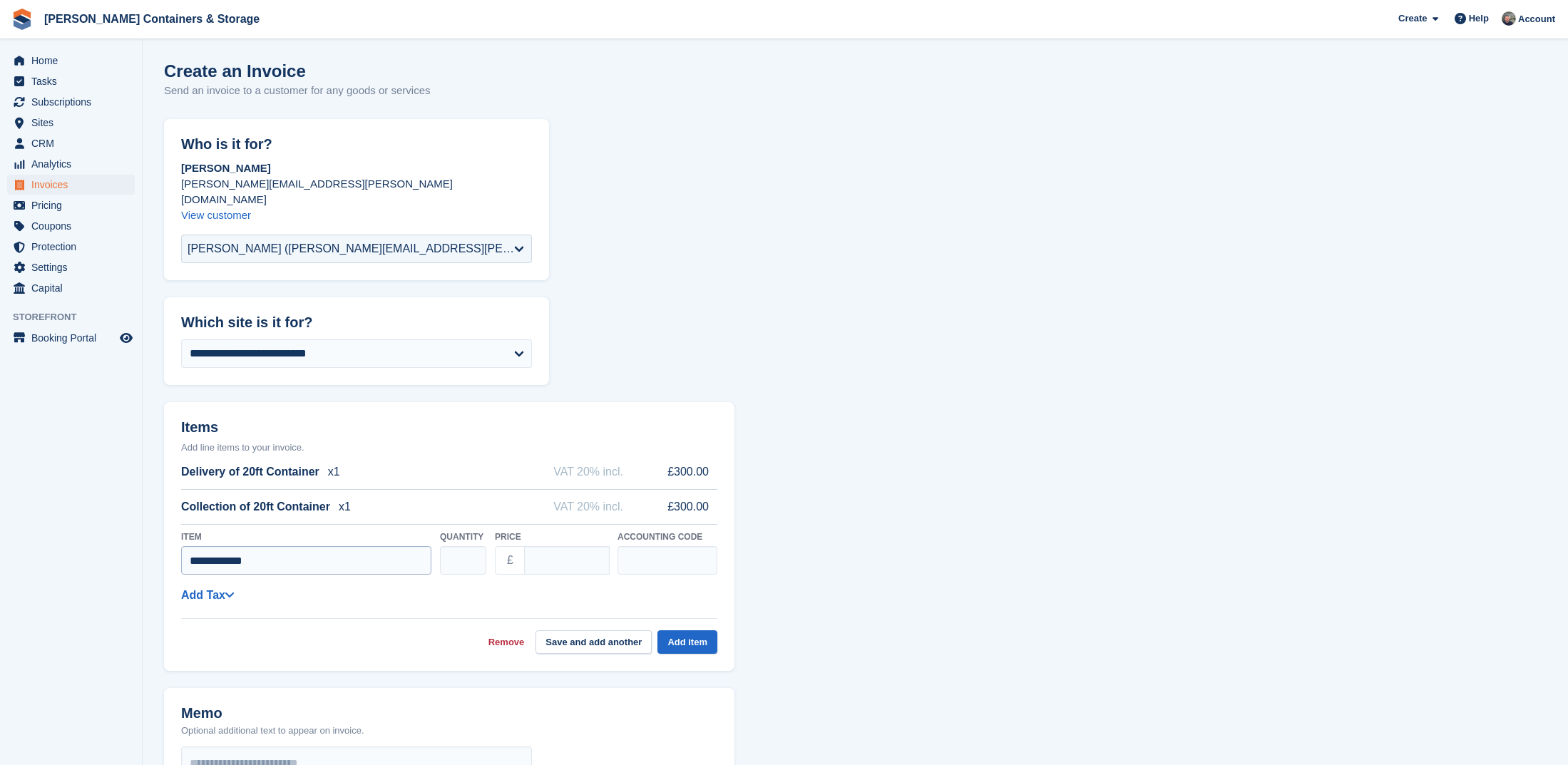
type input "**********"
type input "**"
click at [686, 630] on button "Add item" at bounding box center [687, 642] width 60 height 24
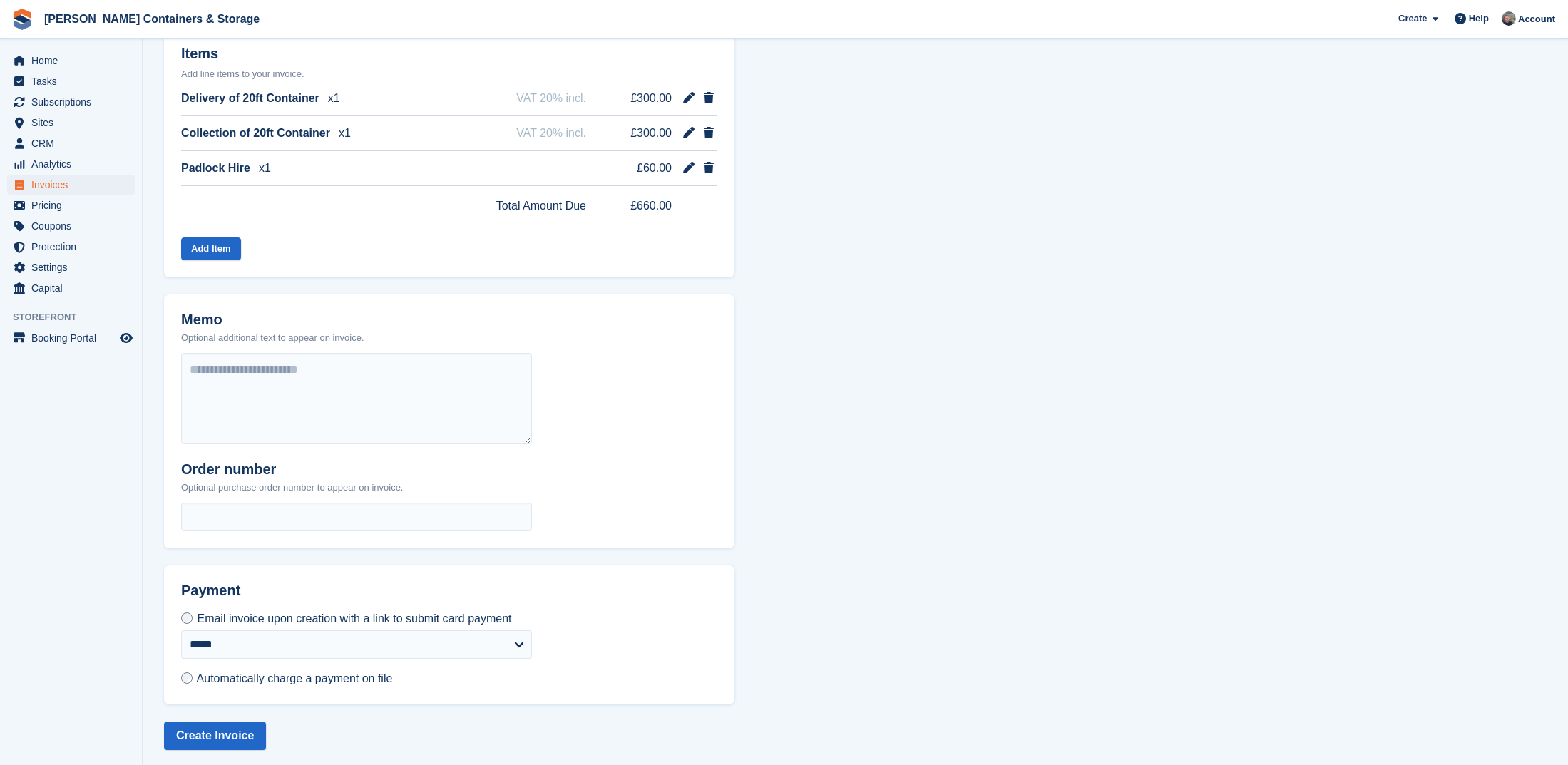
click at [358, 672] on span "Automatically charge a payment on file" at bounding box center [295, 678] width 196 height 12
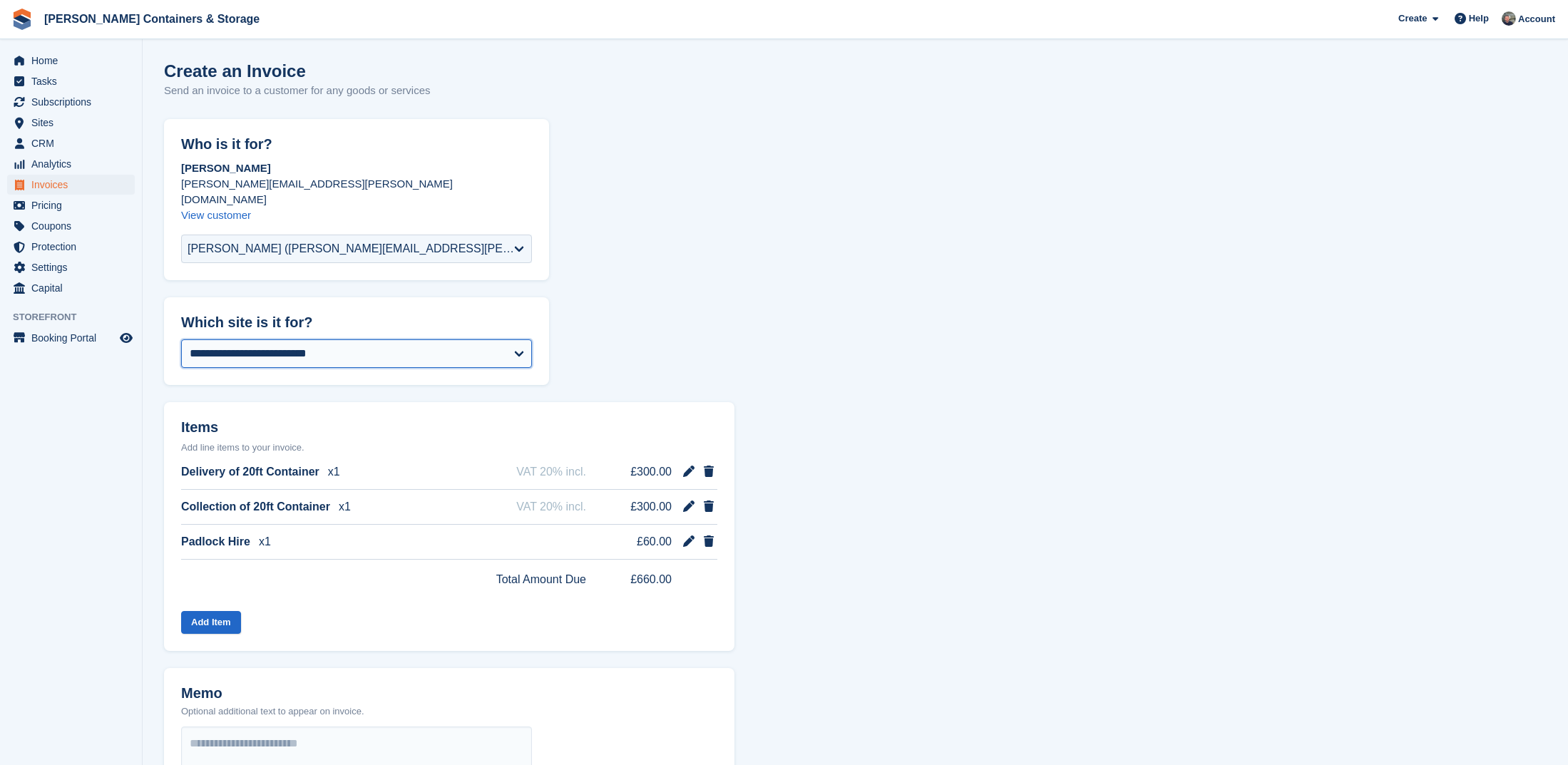
select select "****"
select select "******"
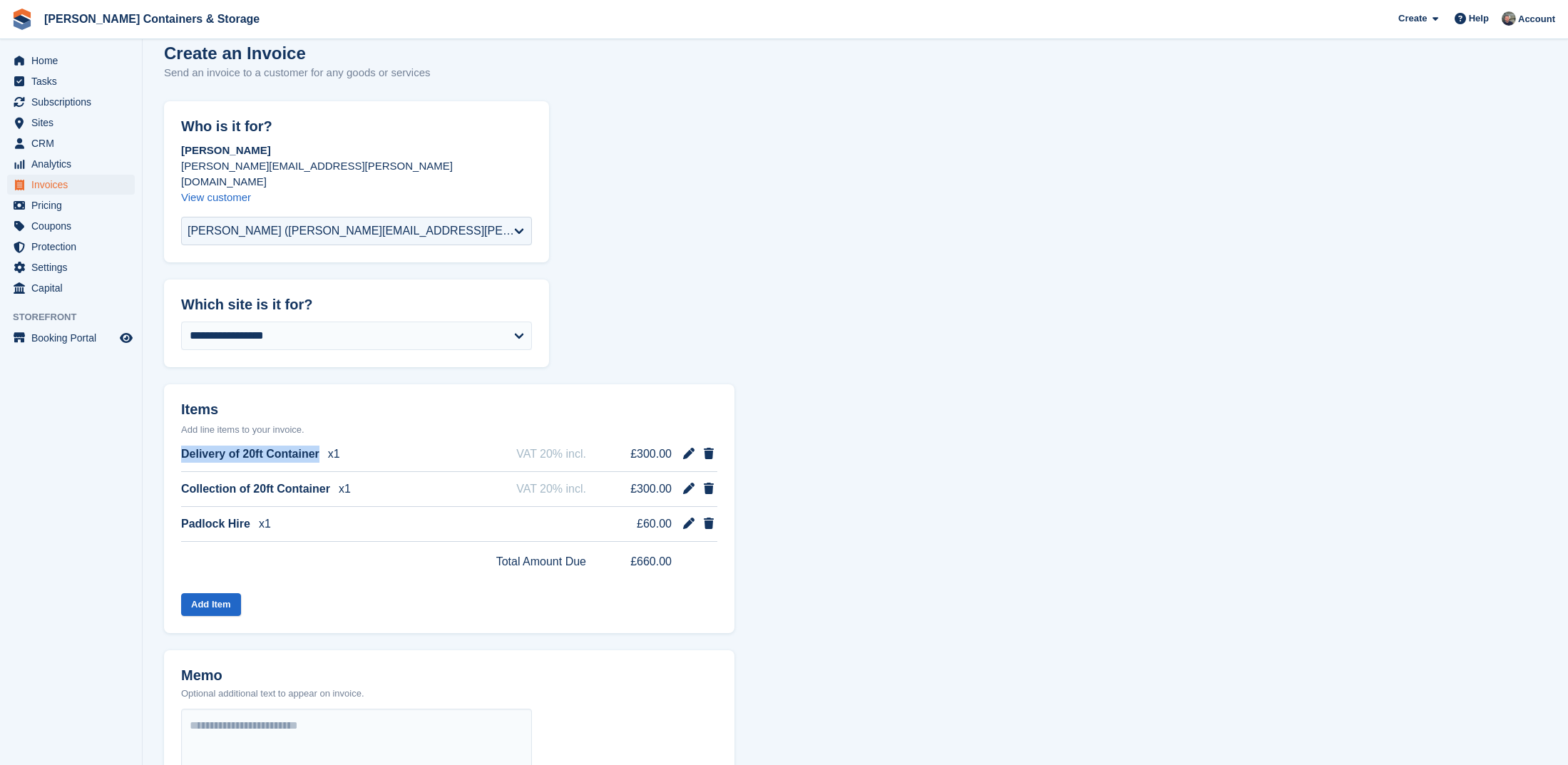
click at [173, 447] on div "Delivery of 20ft Container x1 VAT 20% incl. £300.00 Collection of 20ft Containe…" at bounding box center [449, 535] width 570 height 197
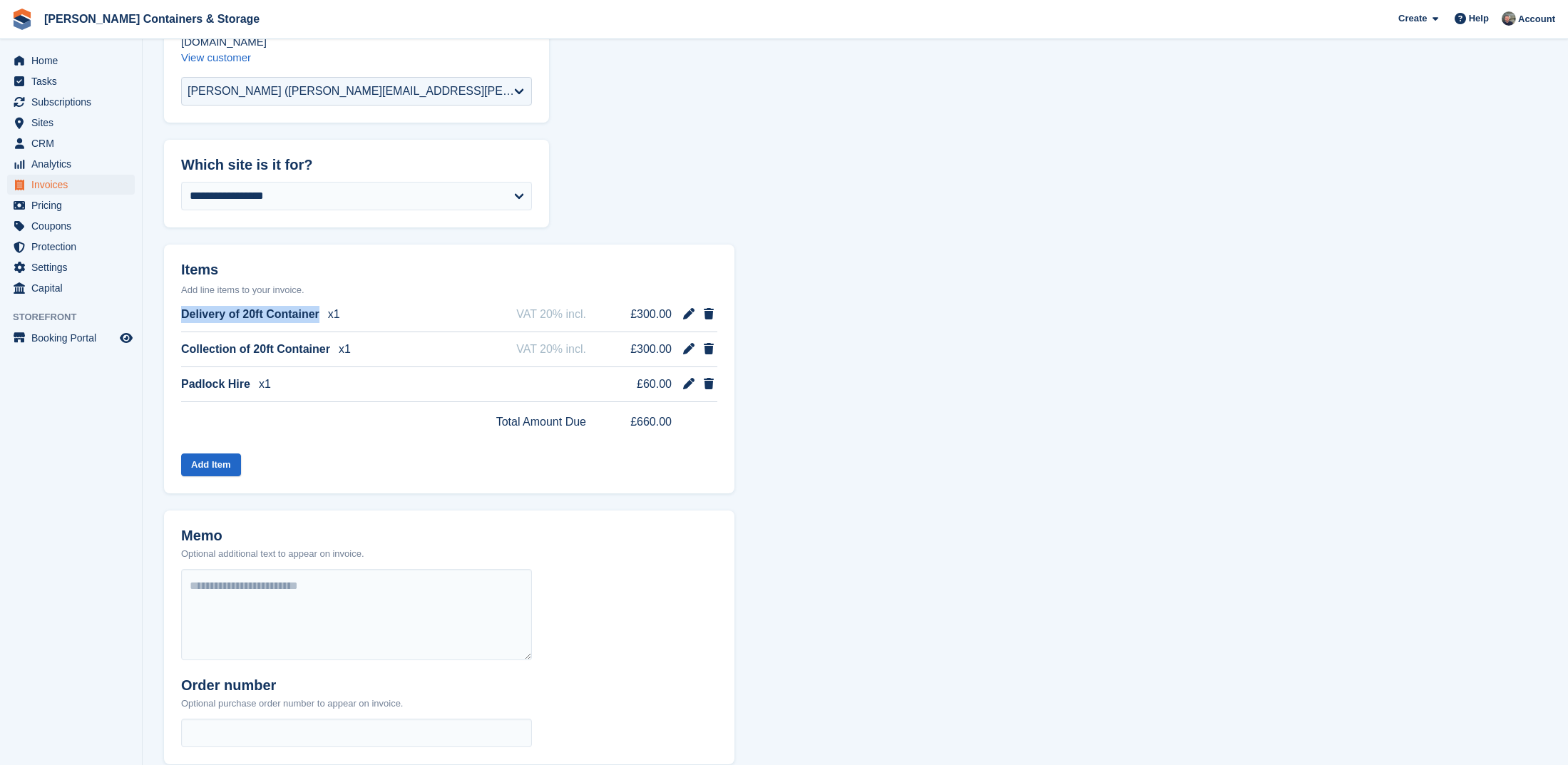
scroll to position [160, 0]
click at [157, 451] on section "**********" at bounding box center [855, 412] width 1426 height 1144
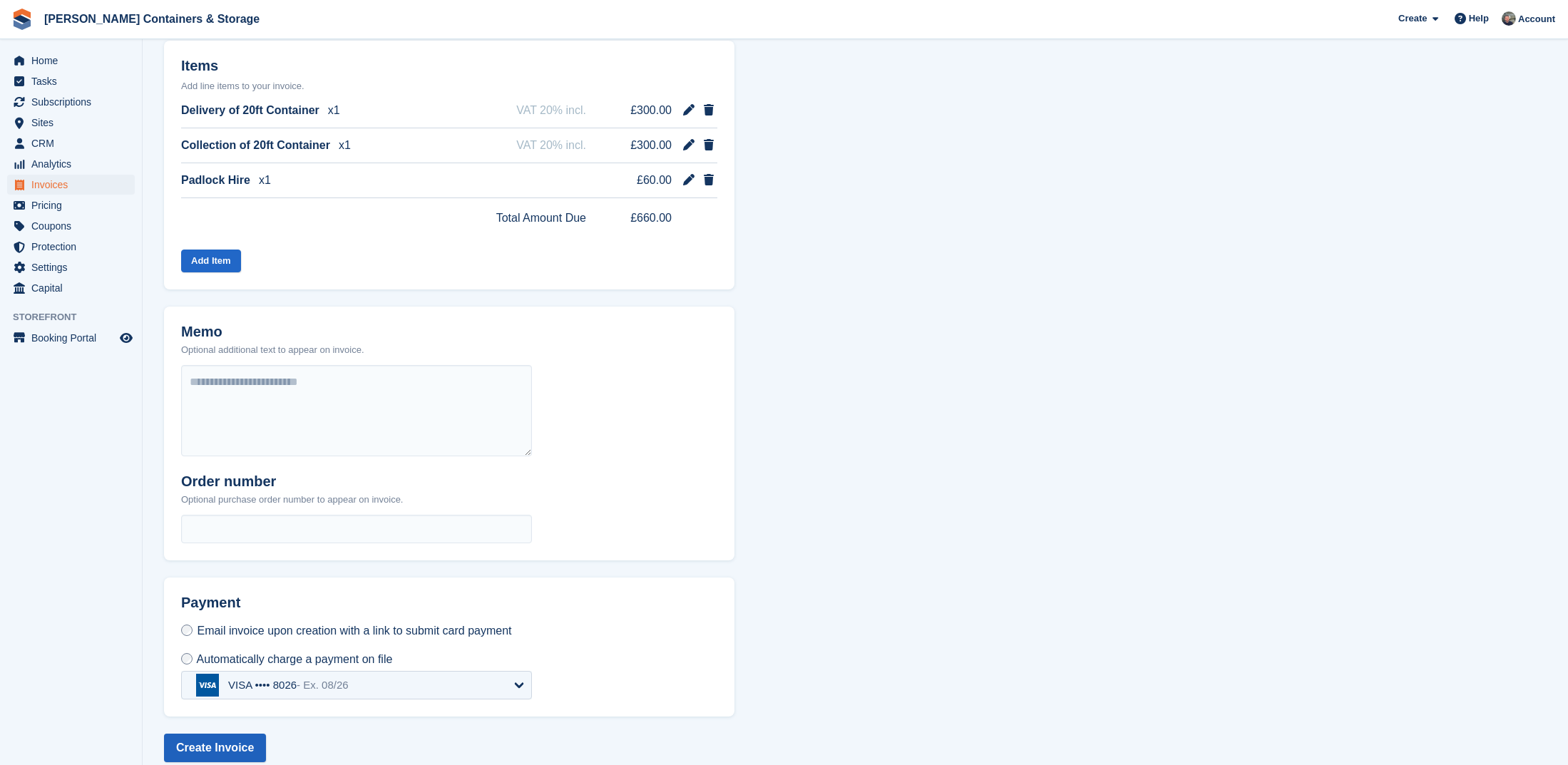
scroll to position [360, 0]
click at [243, 734] on button "Create Invoice" at bounding box center [215, 748] width 102 height 29
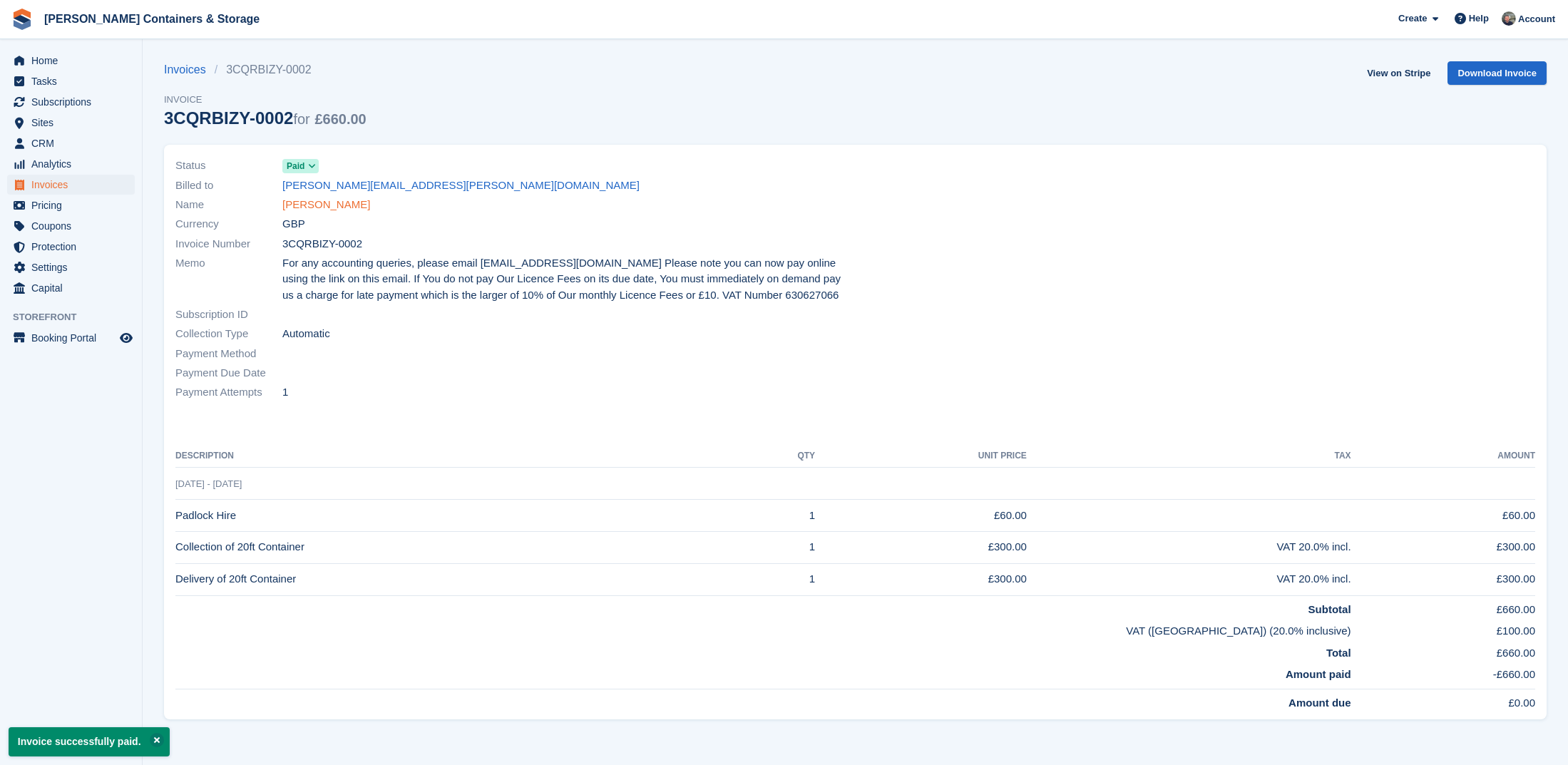
click at [308, 206] on link "Ruth Platt" at bounding box center [326, 205] width 88 height 16
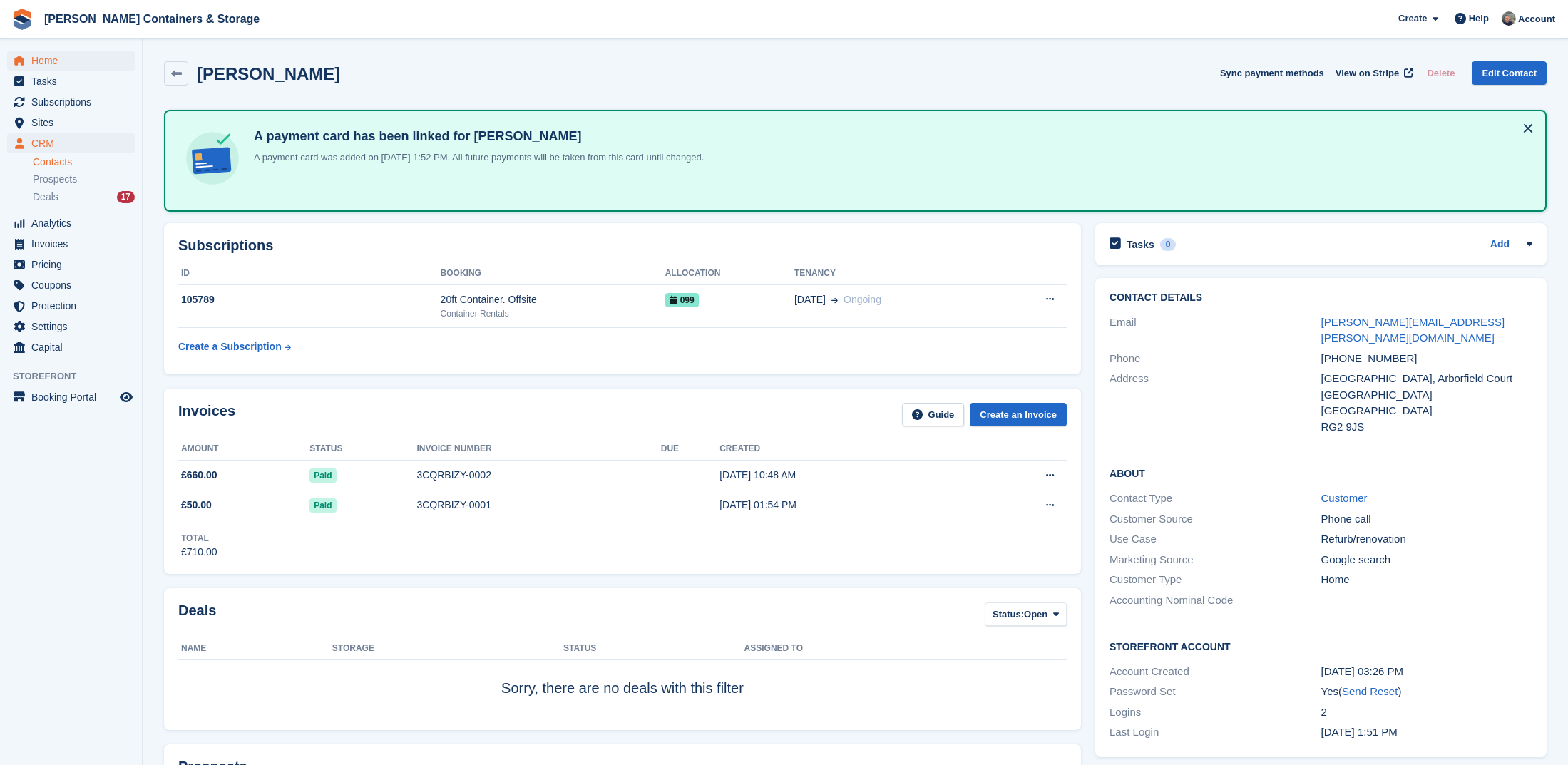
click at [72, 65] on span "Home" at bounding box center [74, 61] width 86 height 20
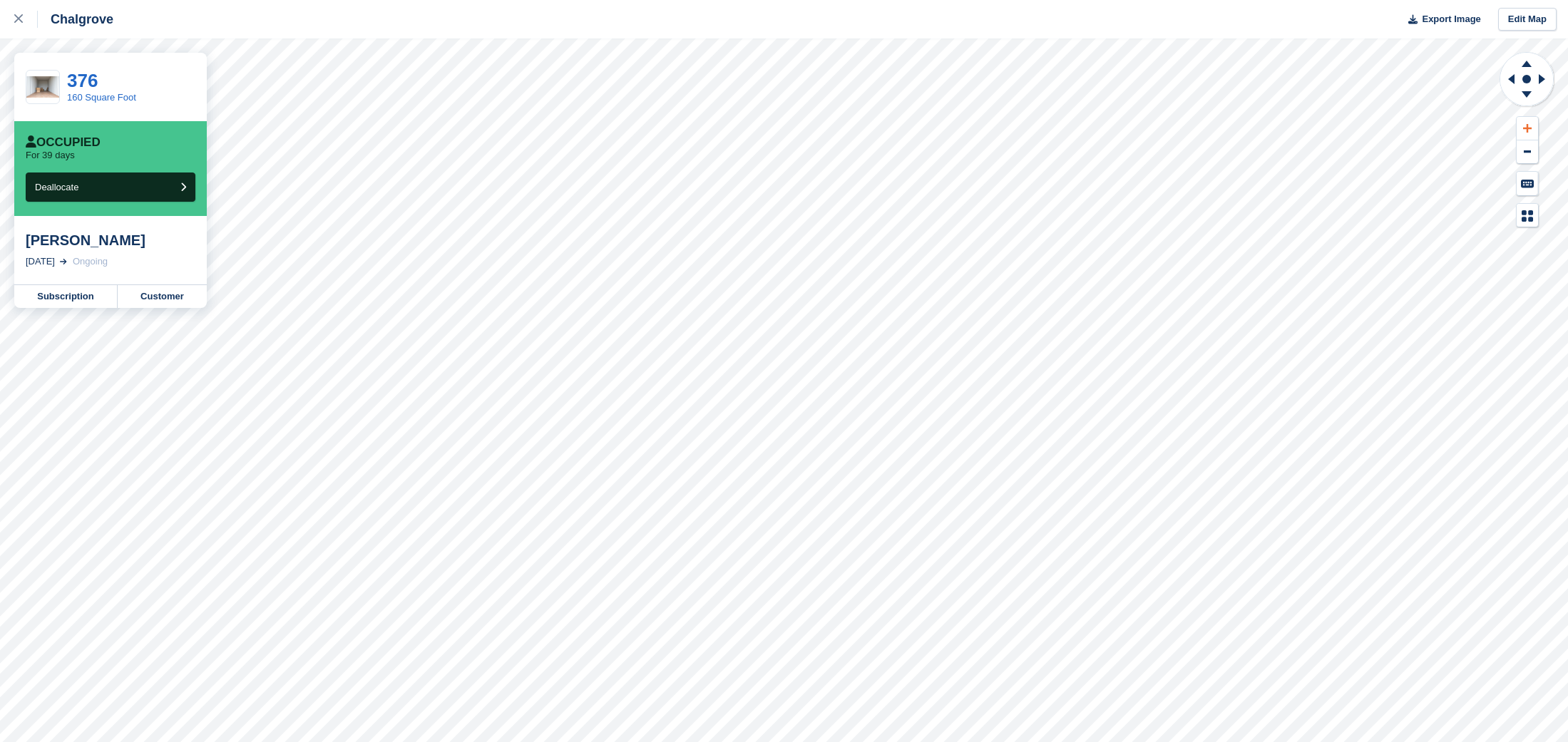
click at [1519, 125] on button at bounding box center [1528, 128] width 21 height 24
click at [1528, 126] on icon at bounding box center [1527, 128] width 8 height 10
click at [1517, 78] on icon at bounding box center [1510, 79] width 18 height 37
click at [1533, 125] on button at bounding box center [1528, 128] width 21 height 24
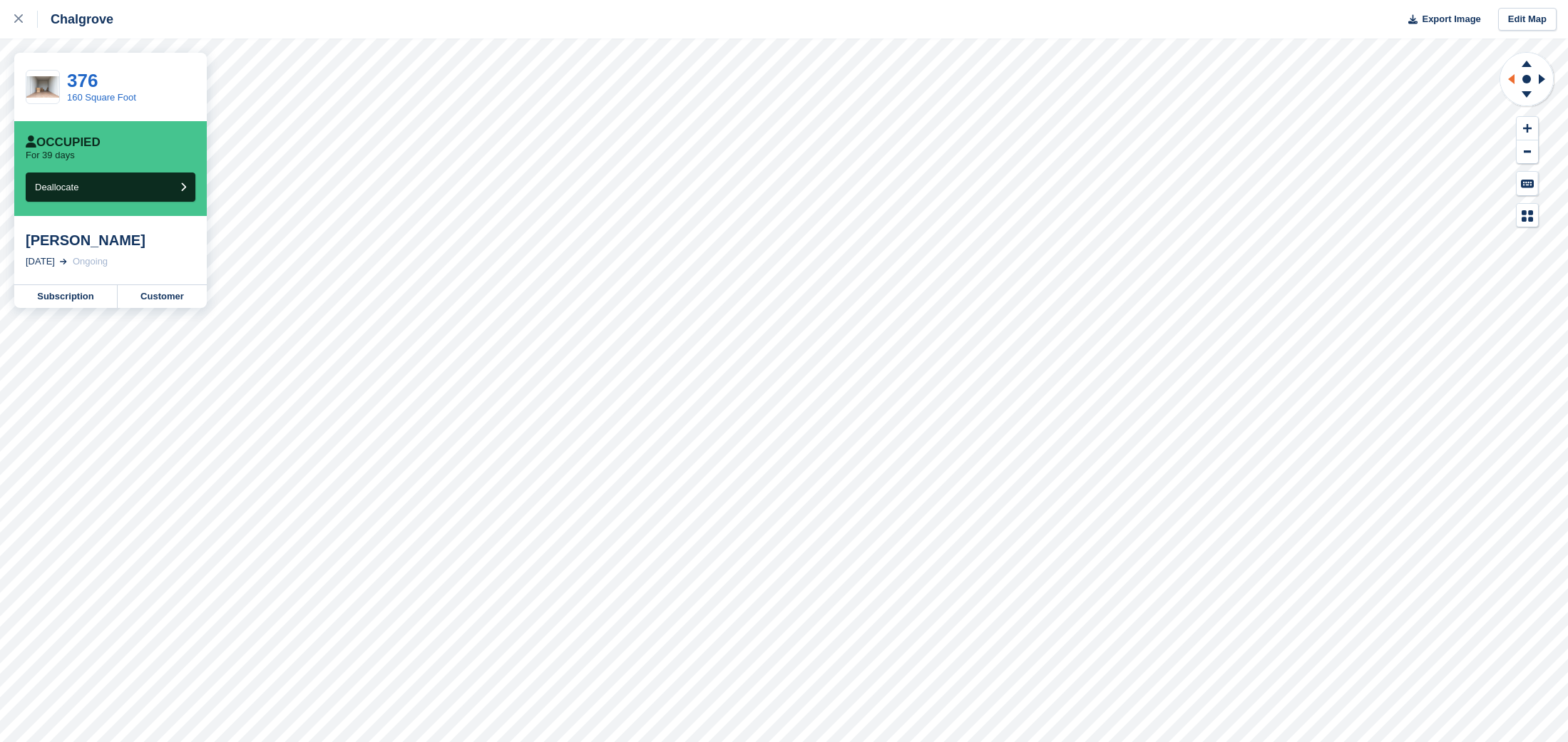
click at [1513, 77] on icon at bounding box center [1511, 79] width 7 height 10
click at [1530, 64] on icon at bounding box center [1526, 62] width 37 height 18
click at [1527, 63] on icon at bounding box center [1527, 64] width 10 height 7
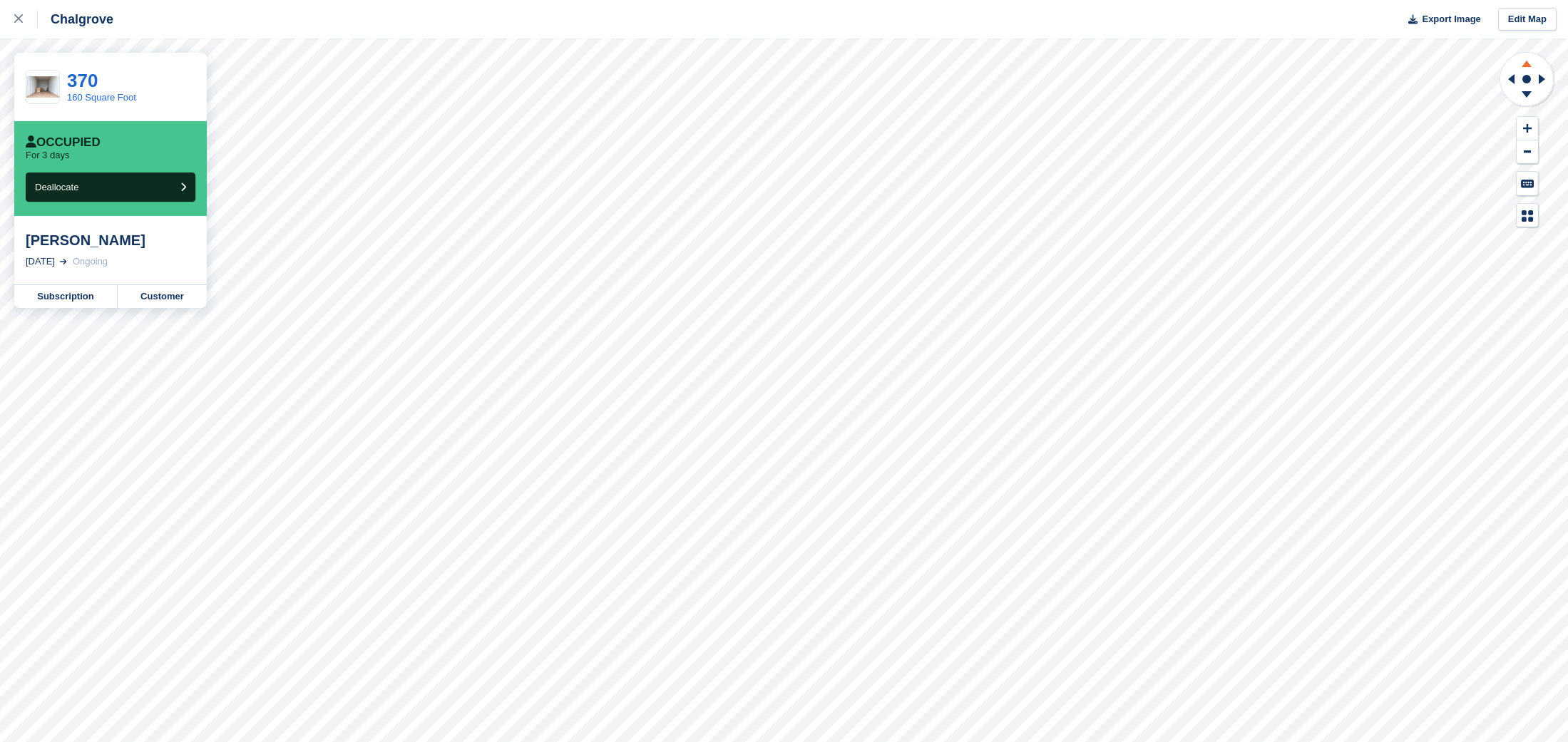
click at [1527, 63] on icon at bounding box center [1527, 64] width 10 height 7
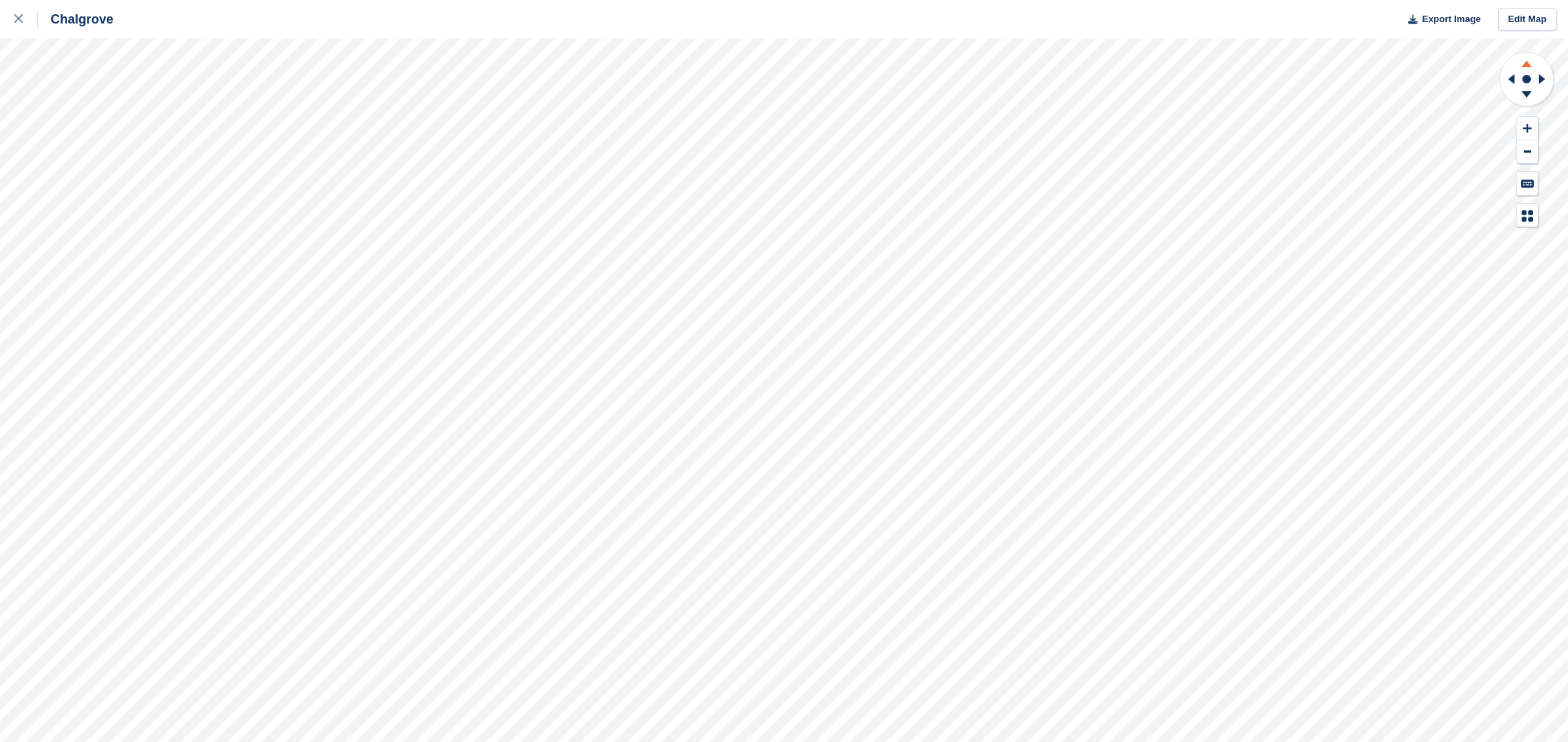
click at [1528, 65] on icon at bounding box center [1527, 64] width 10 height 7
click at [1528, 100] on icon at bounding box center [1526, 97] width 37 height 18
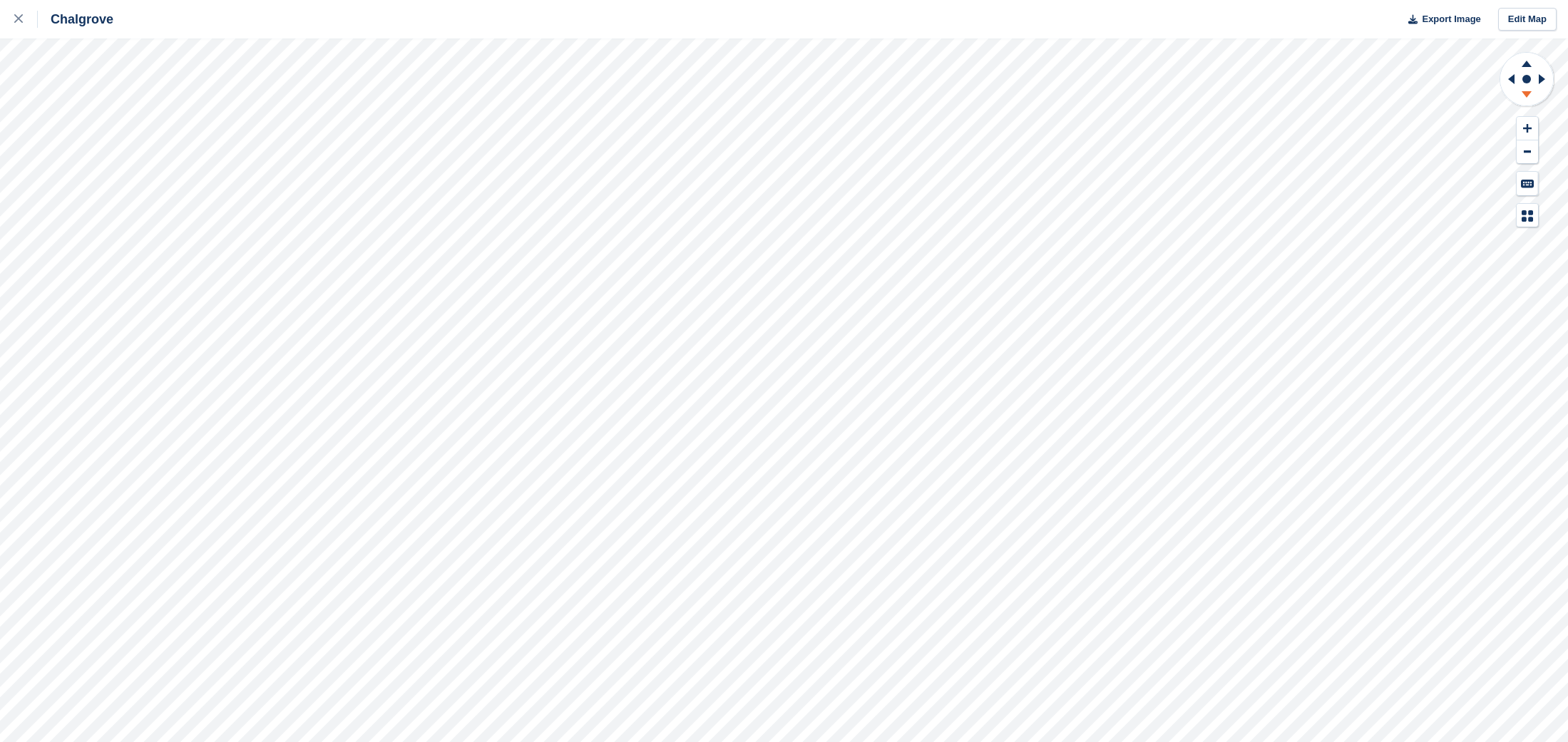
click at [1528, 100] on icon at bounding box center [1526, 97] width 37 height 18
click at [1504, 81] on icon at bounding box center [1510, 79] width 18 height 37
click at [1524, 67] on icon at bounding box center [1527, 64] width 10 height 7
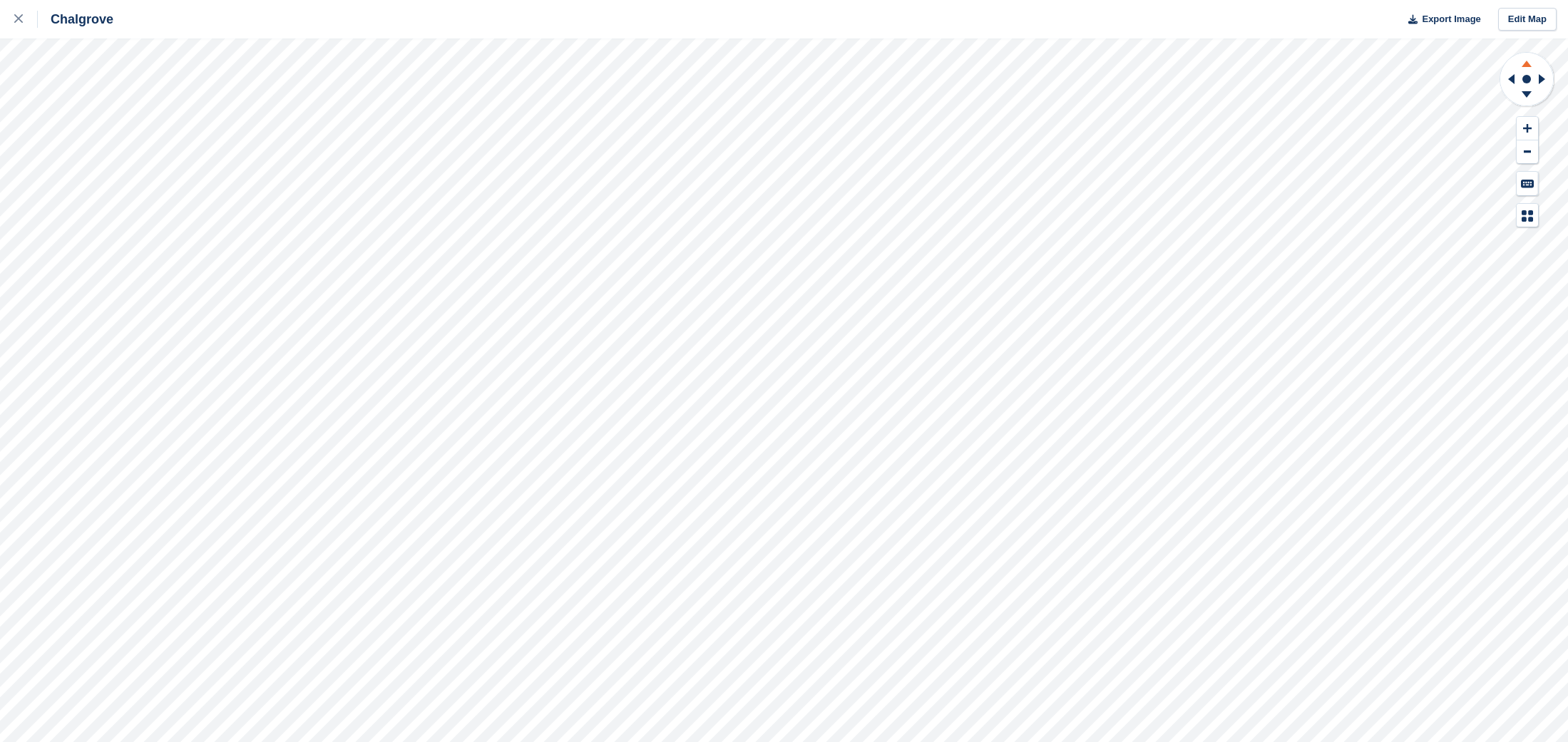
click at [1524, 67] on icon at bounding box center [1527, 64] width 10 height 7
click at [1528, 65] on icon at bounding box center [1527, 64] width 10 height 7
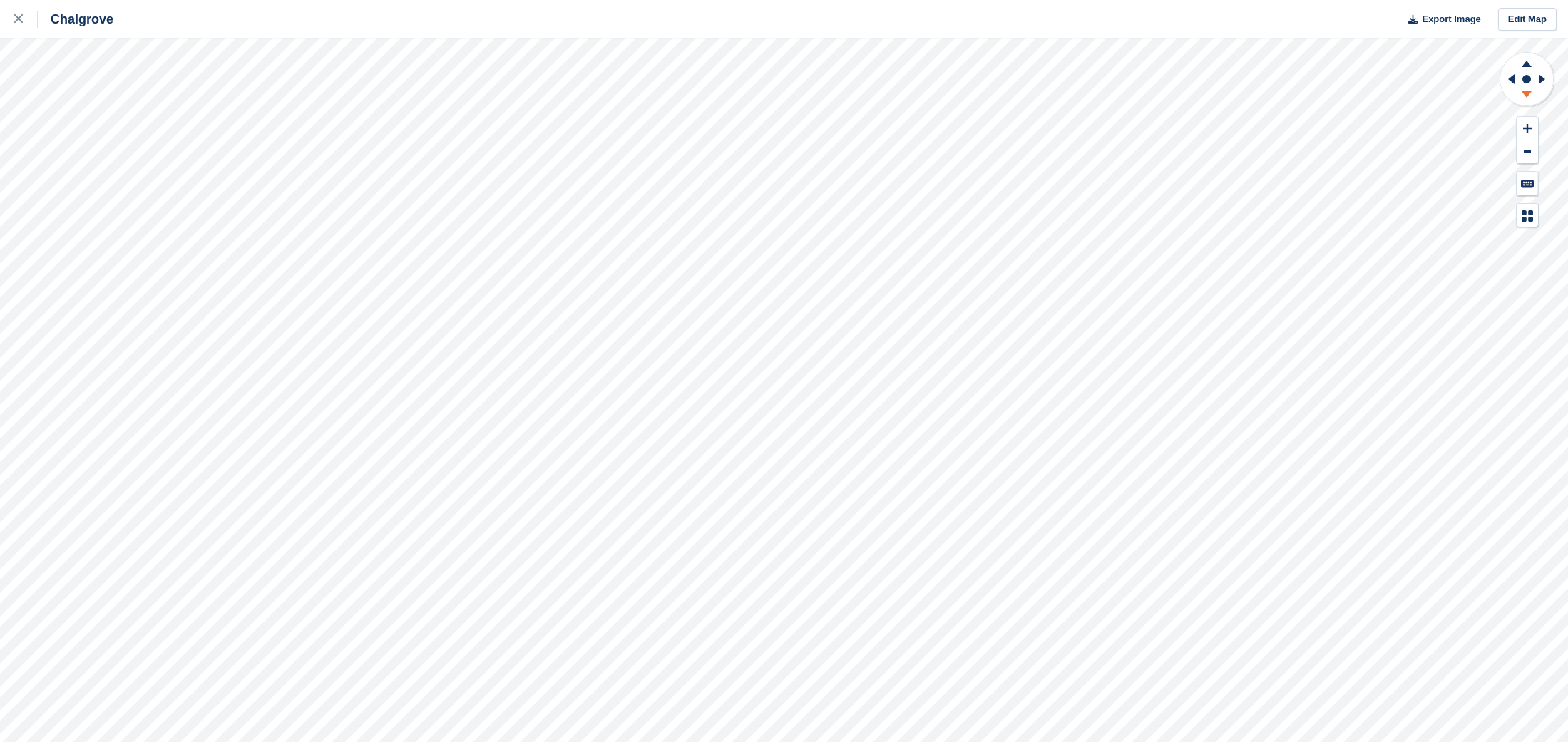
click at [1527, 103] on icon at bounding box center [1526, 97] width 37 height 18
click at [1530, 58] on icon at bounding box center [1526, 62] width 37 height 18
click at [1529, 95] on icon at bounding box center [1526, 97] width 37 height 18
click at [1524, 159] on button at bounding box center [1528, 152] width 21 height 24
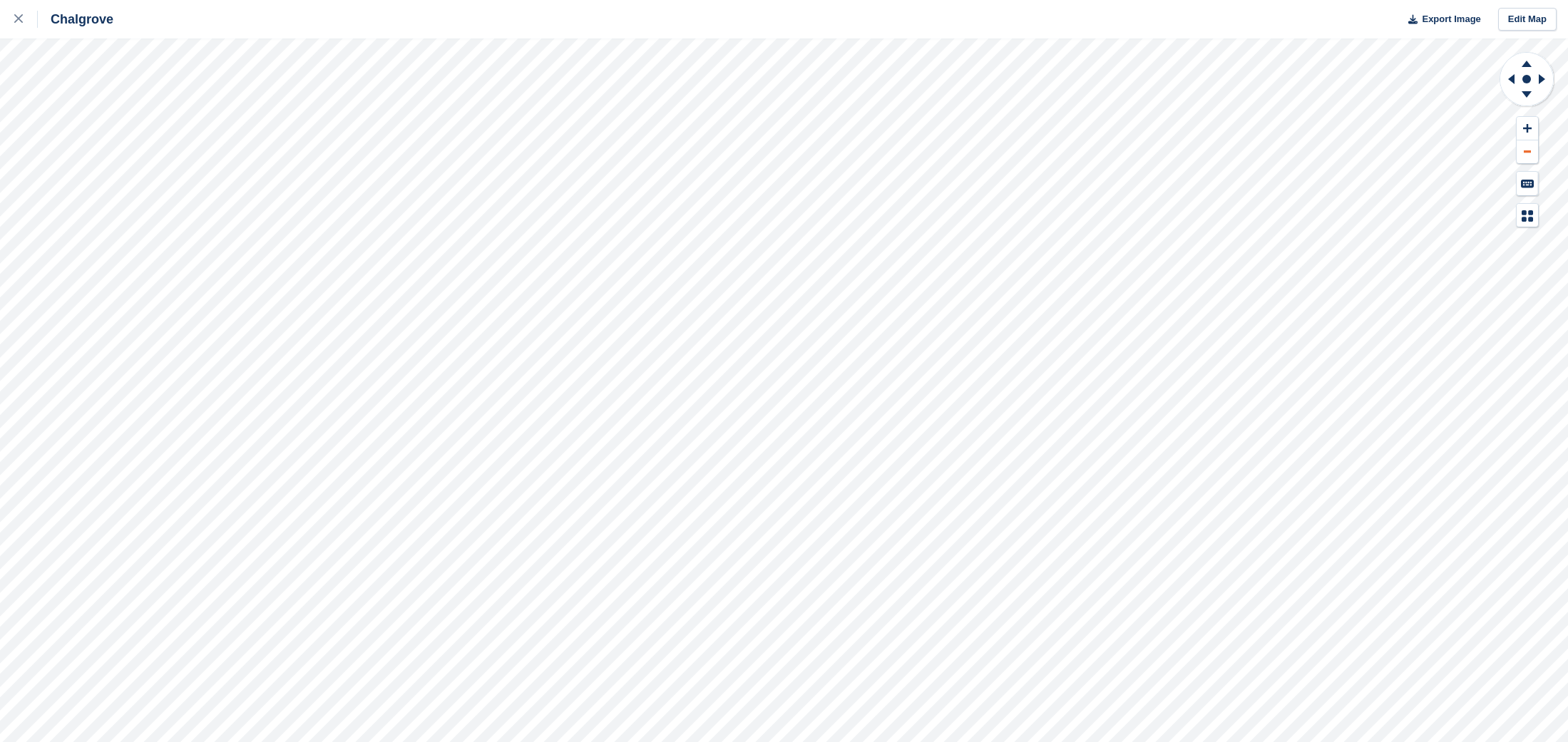
click at [1524, 155] on button at bounding box center [1528, 152] width 21 height 24
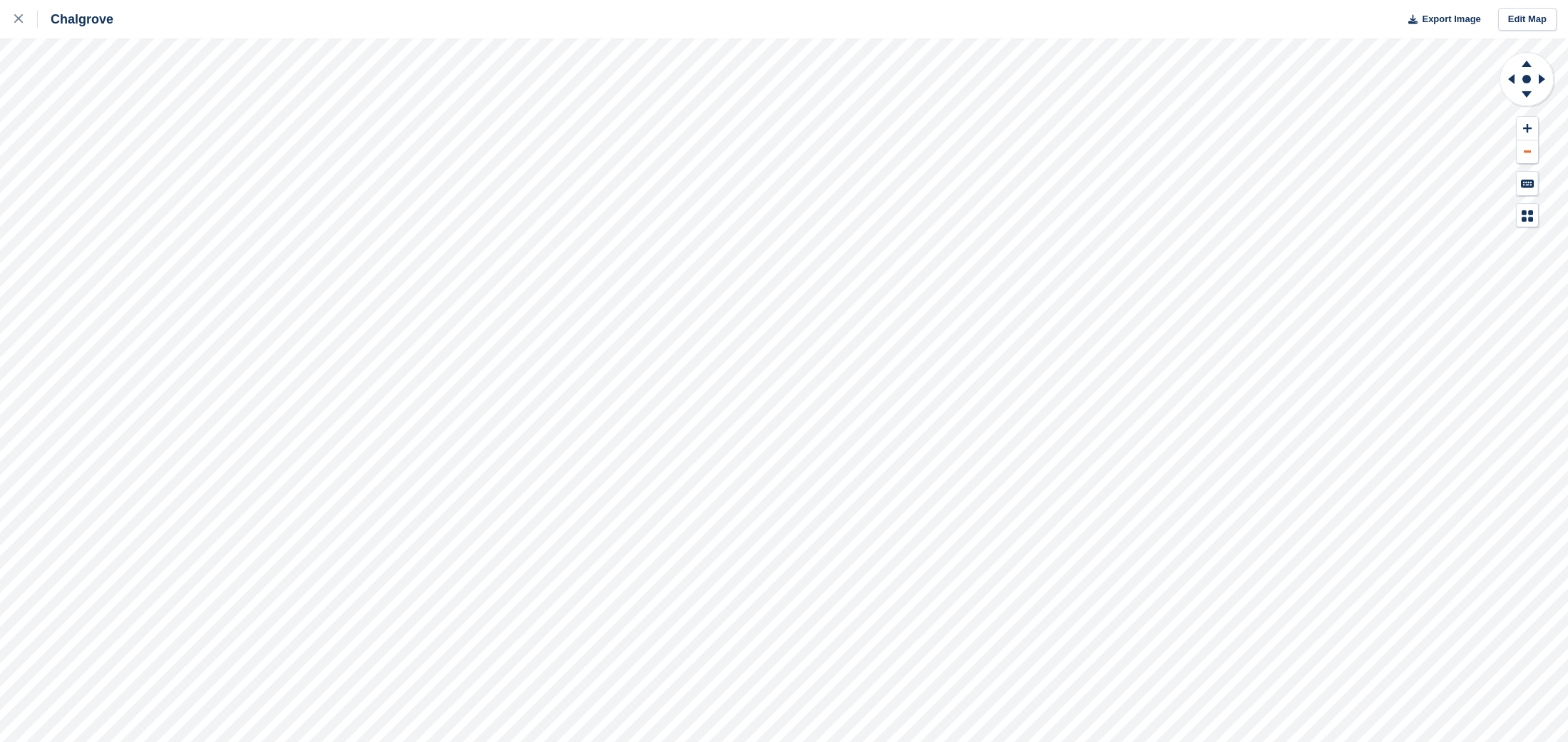
click at [1524, 155] on button at bounding box center [1528, 152] width 21 height 24
click at [1512, 79] on icon at bounding box center [1511, 79] width 7 height 10
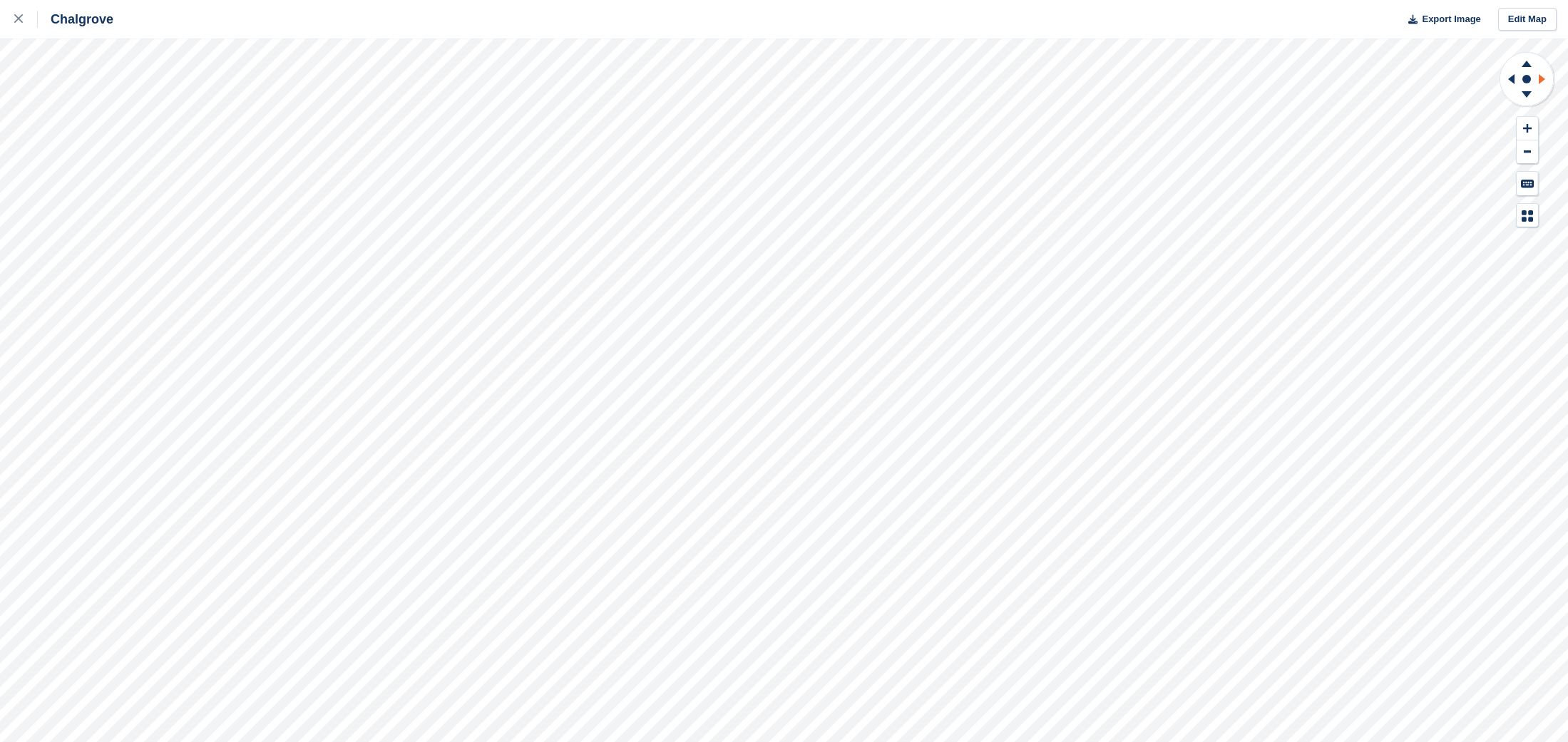
click at [1539, 79] on icon at bounding box center [1542, 79] width 7 height 10
click at [1527, 153] on button at bounding box center [1528, 152] width 21 height 24
click at [30, 16] on div at bounding box center [26, 19] width 24 height 17
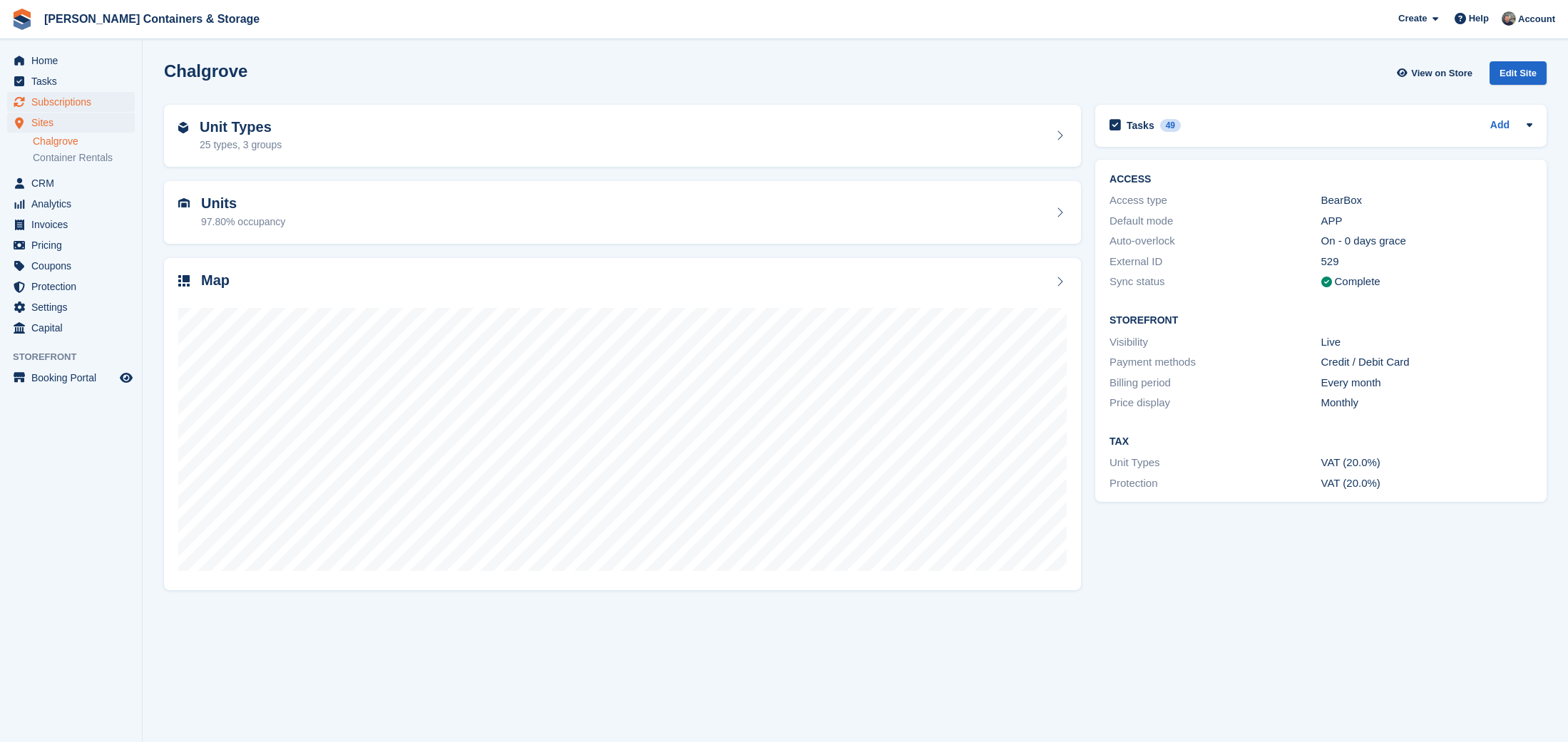
click at [60, 104] on span "Subscriptions" at bounding box center [74, 102] width 86 height 20
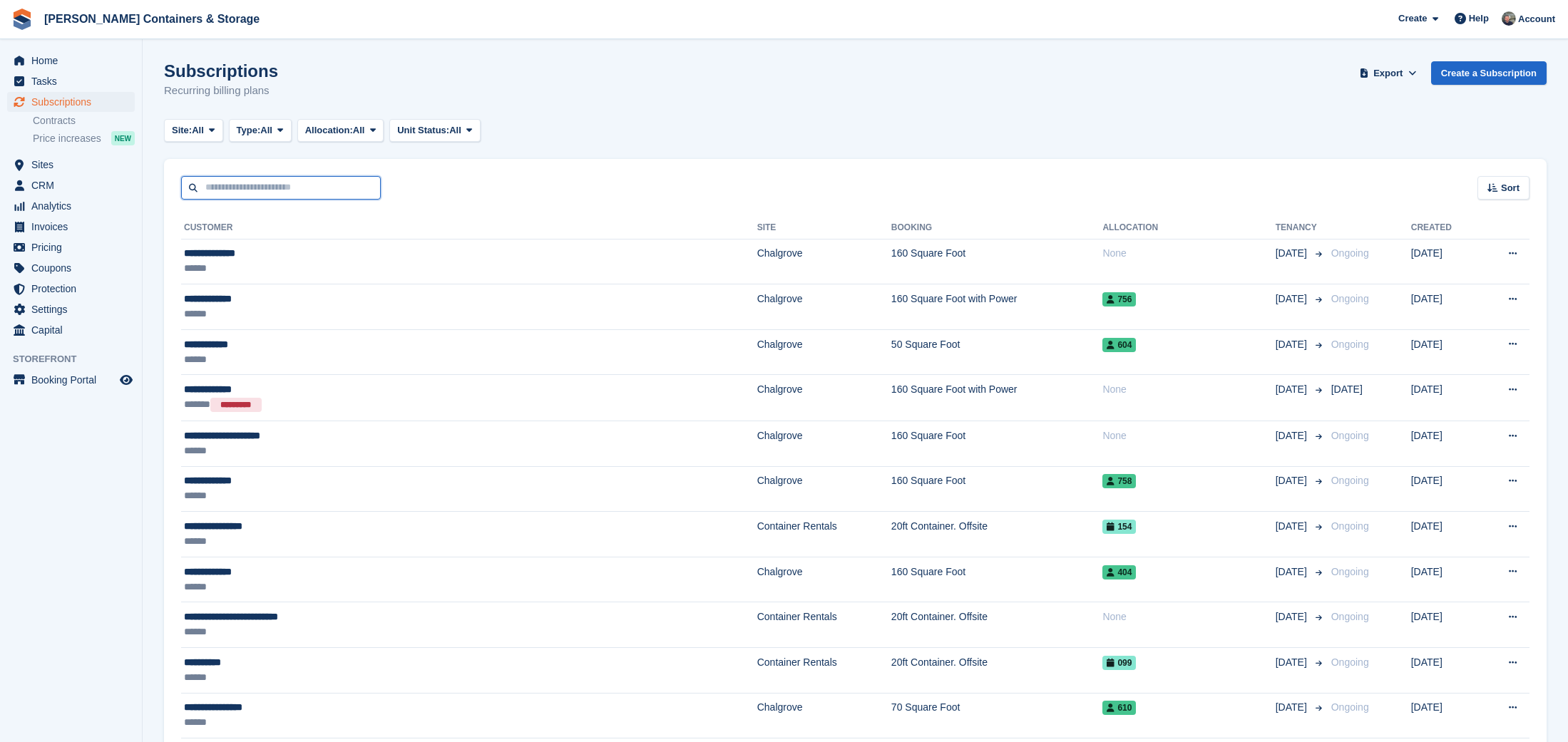
click at [264, 192] on input "text" at bounding box center [281, 188] width 200 height 24
type input "******"
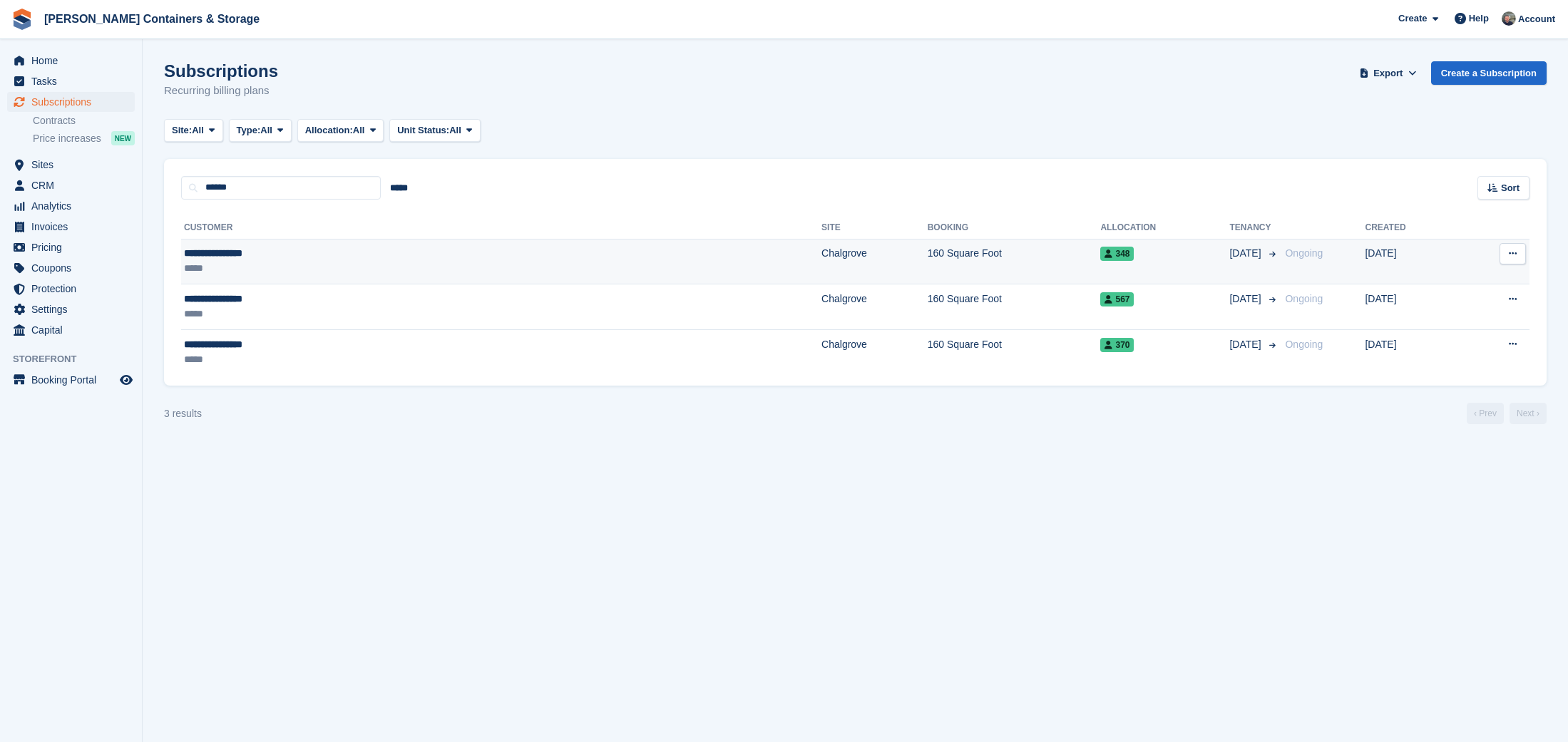
click at [1512, 248] on icon at bounding box center [1513, 253] width 8 height 9
click at [1230, 278] on td "[DATE]" at bounding box center [1254, 261] width 50 height 45
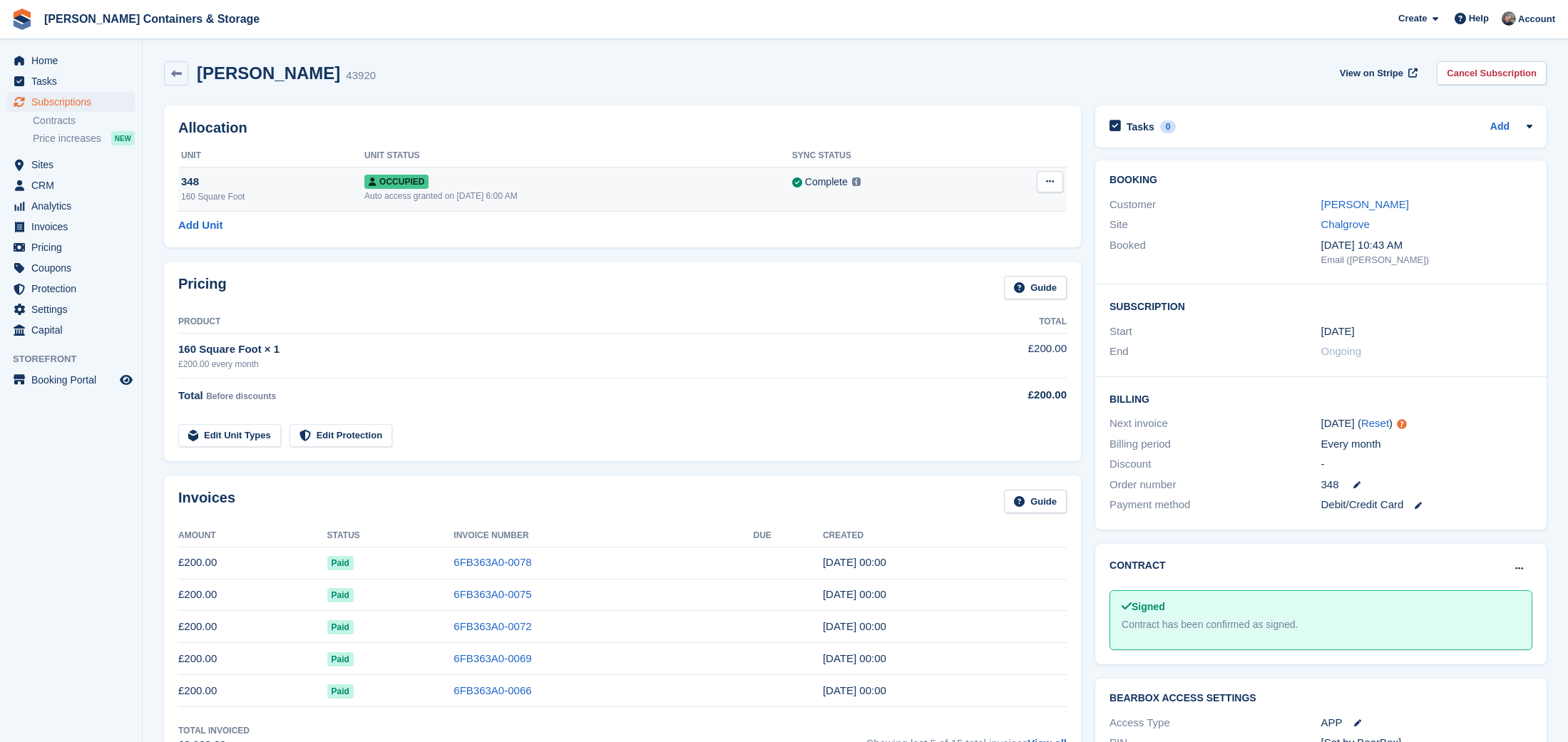
click at [1053, 184] on icon at bounding box center [1050, 181] width 8 height 9
click at [964, 171] on td "Complete Last synced at [DATE] 3:34 PM Learn more →" at bounding box center [887, 189] width 191 height 44
click at [1341, 206] on link "[PERSON_NAME]" at bounding box center [1365, 204] width 88 height 12
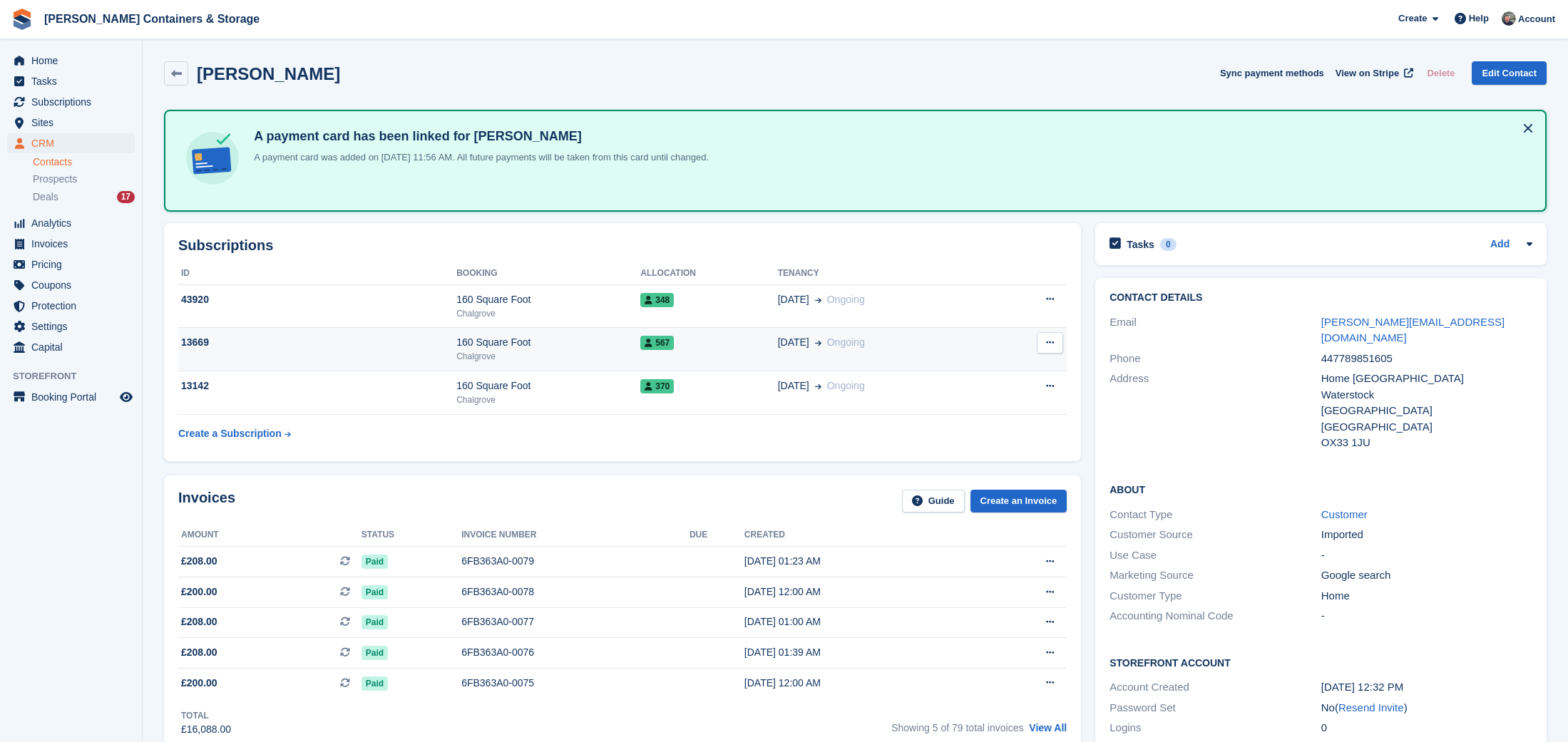
click at [1048, 341] on icon at bounding box center [1050, 342] width 8 height 9
click at [886, 333] on td "01 Feb Ongoing" at bounding box center [886, 350] width 216 height 44
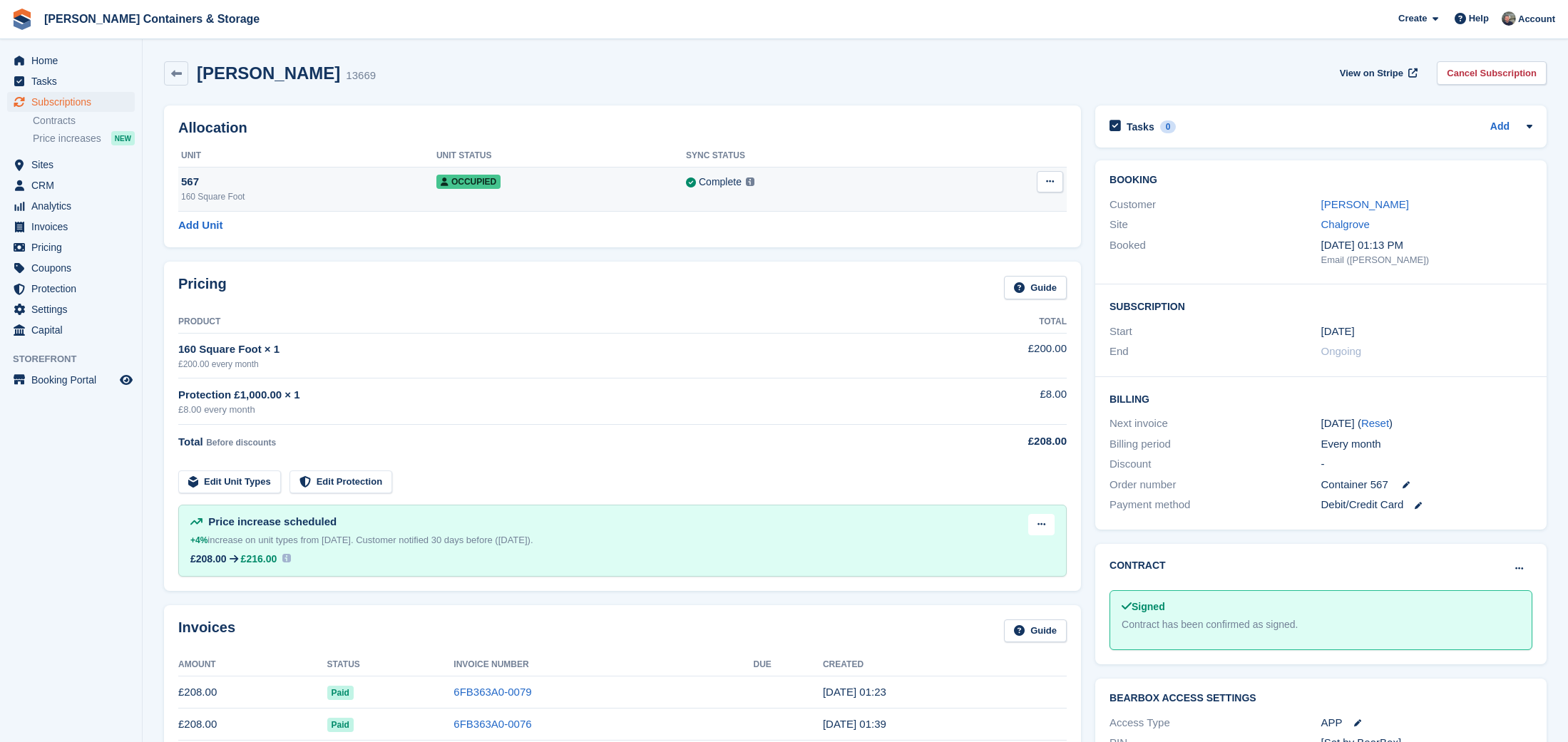
click at [1048, 184] on icon at bounding box center [1050, 181] width 8 height 9
click at [995, 208] on p "Overlock" at bounding box center [994, 209] width 124 height 19
click at [1045, 173] on button at bounding box center [1050, 182] width 26 height 21
click at [1027, 213] on p "Remove Overlock" at bounding box center [994, 209] width 124 height 19
click at [80, 57] on span "Home" at bounding box center [74, 61] width 86 height 20
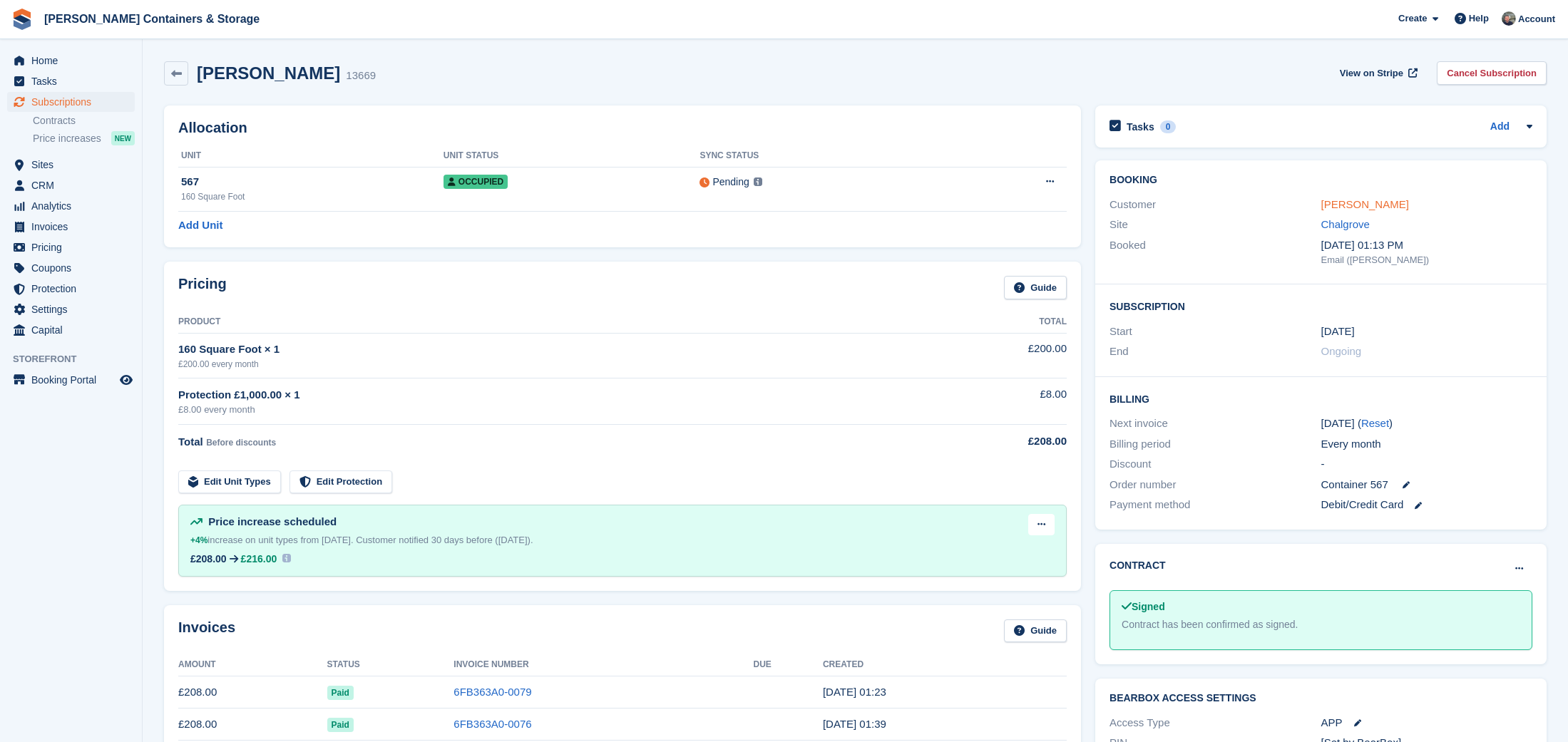
click at [1370, 207] on link "[PERSON_NAME]" at bounding box center [1365, 204] width 88 height 12
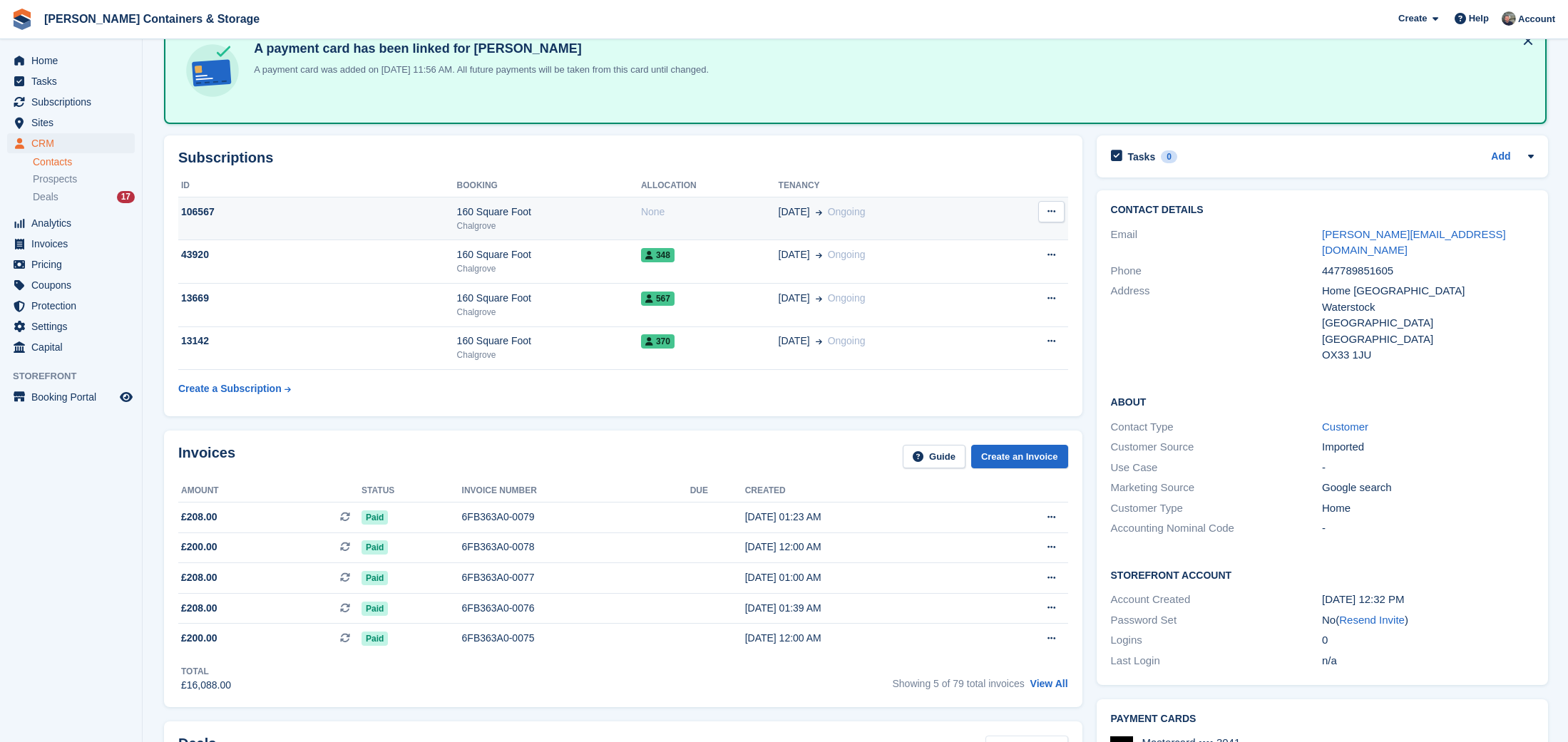
scroll to position [92, 0]
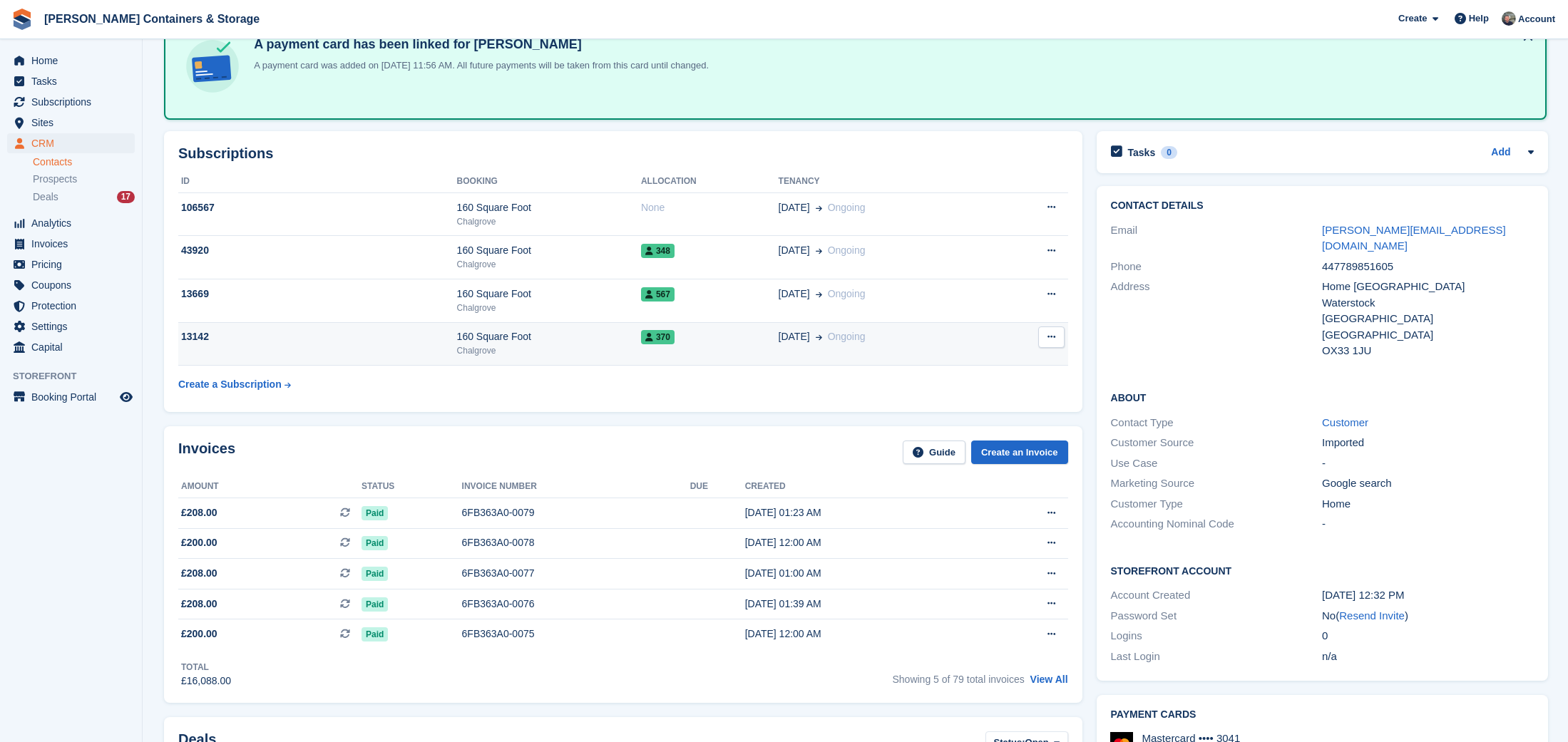
click at [646, 331] on span "370" at bounding box center [658, 336] width 34 height 14
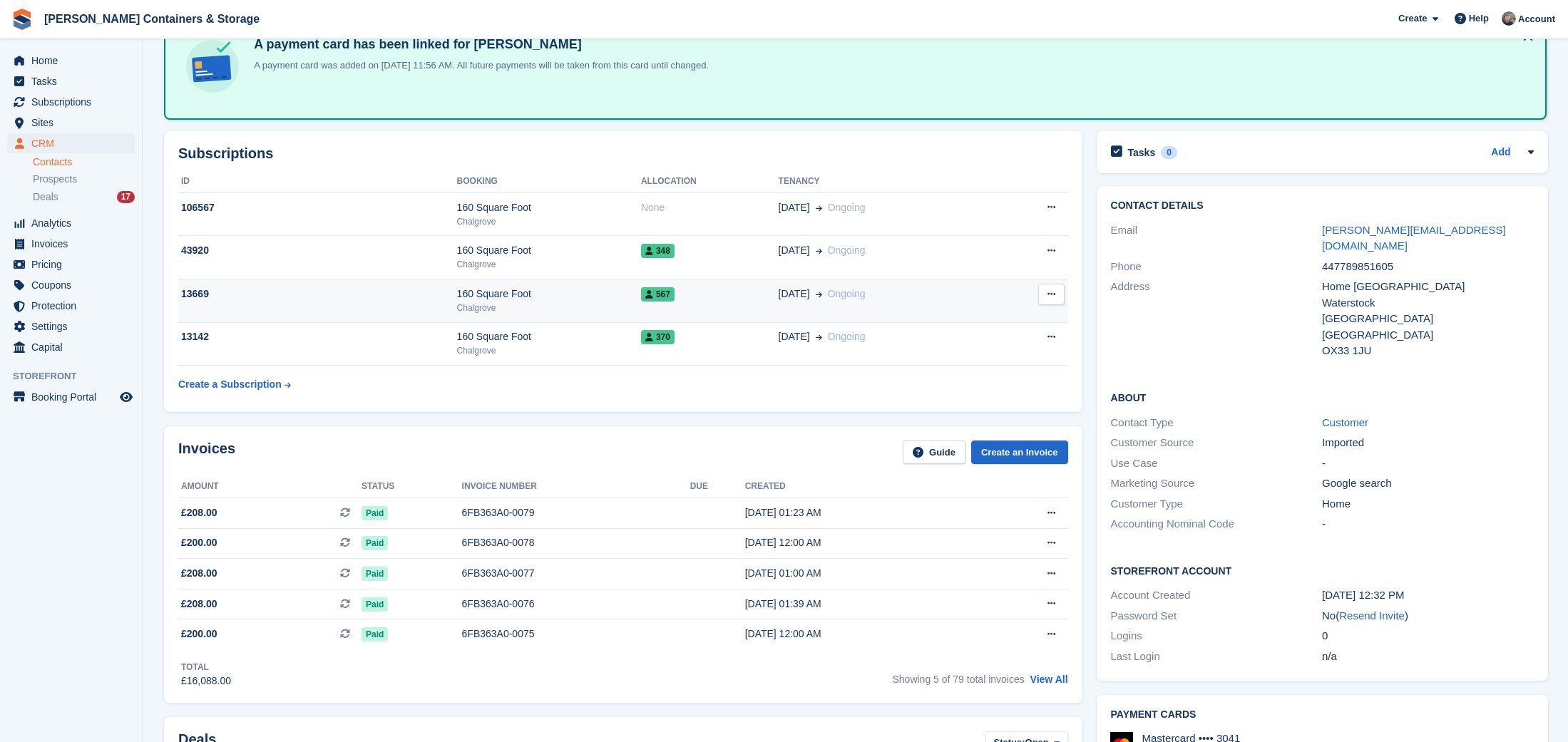
click at [637, 303] on div "Chalgrove" at bounding box center [549, 308] width 184 height 13
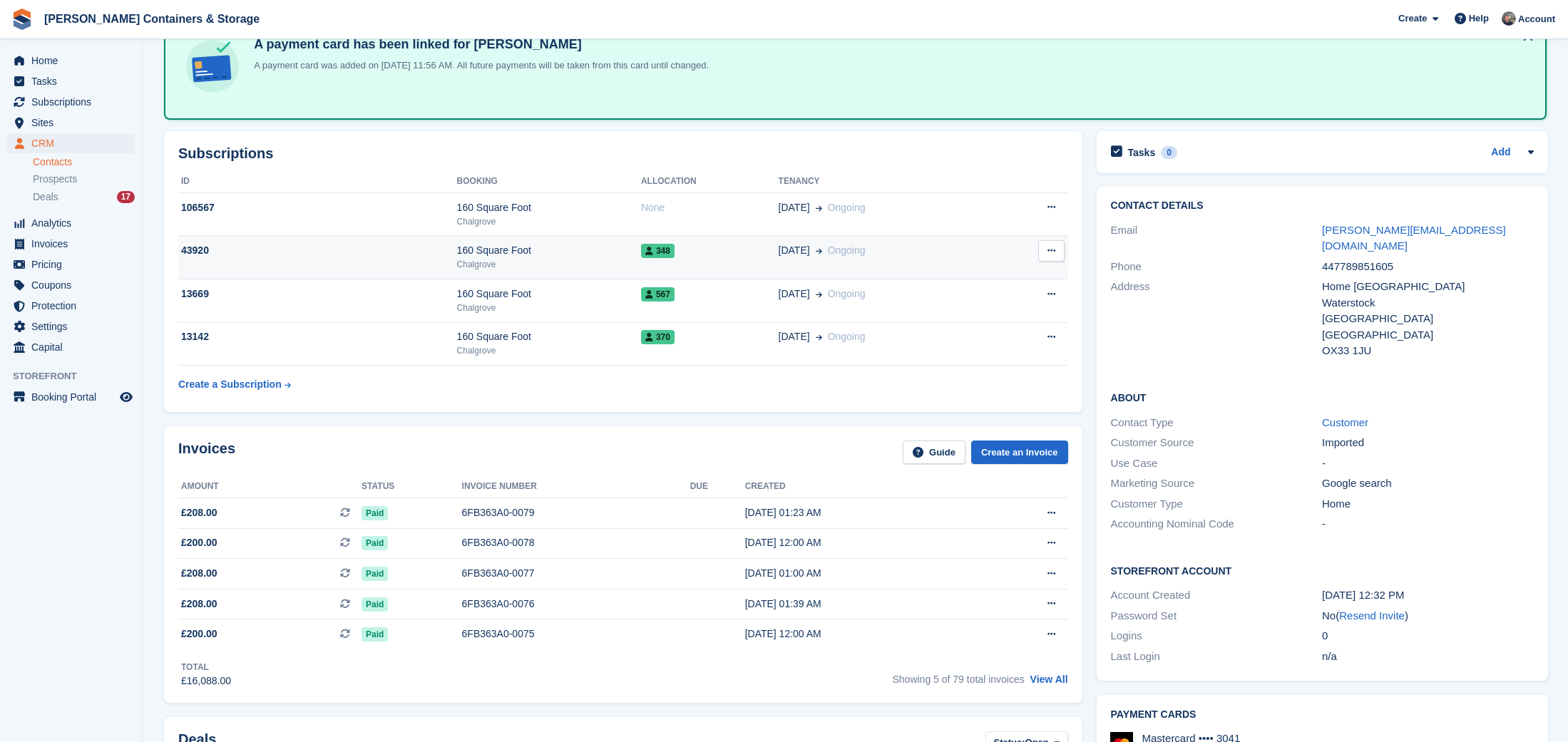
click at [729, 253] on div "348" at bounding box center [710, 250] width 137 height 15
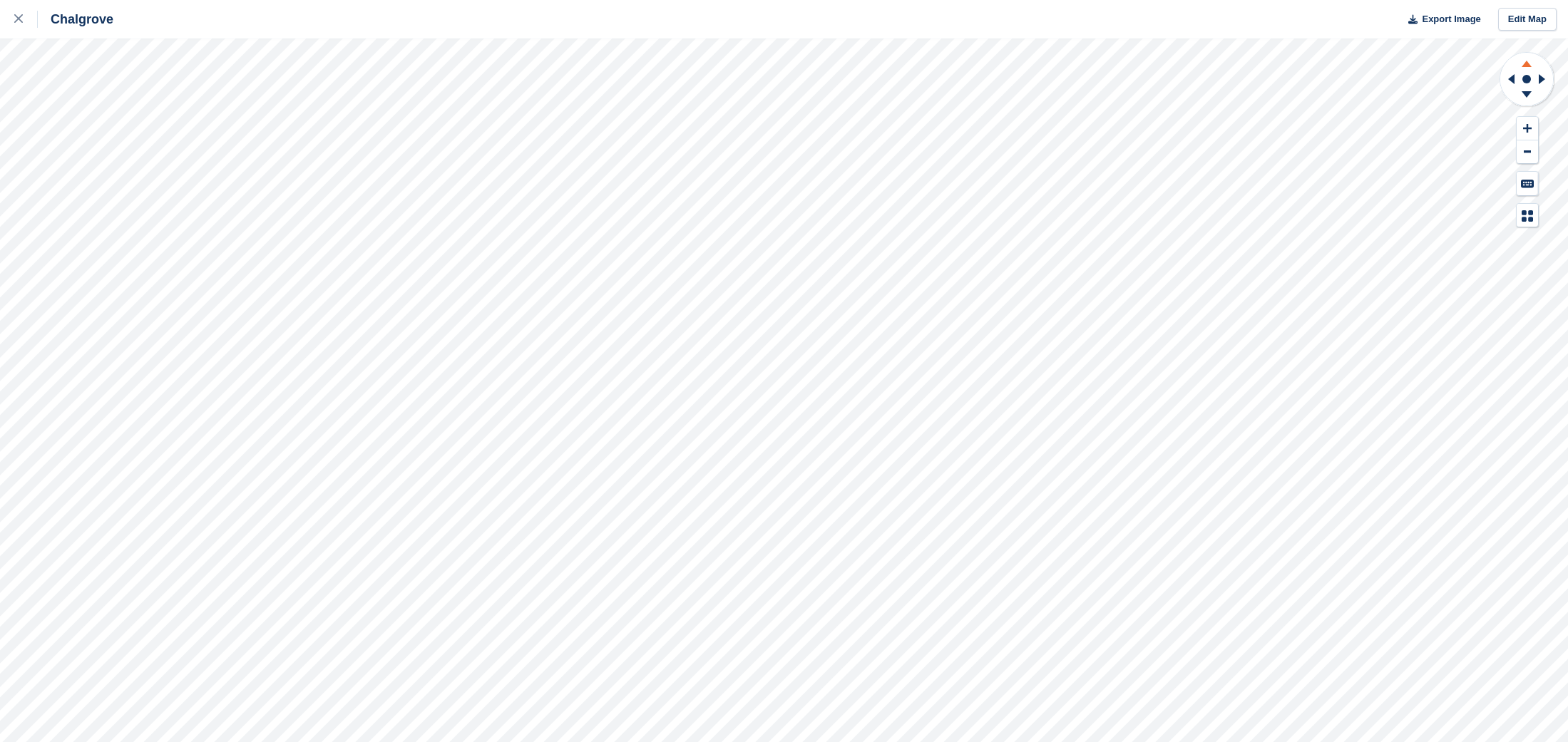
click at [1530, 65] on icon at bounding box center [1526, 62] width 37 height 18
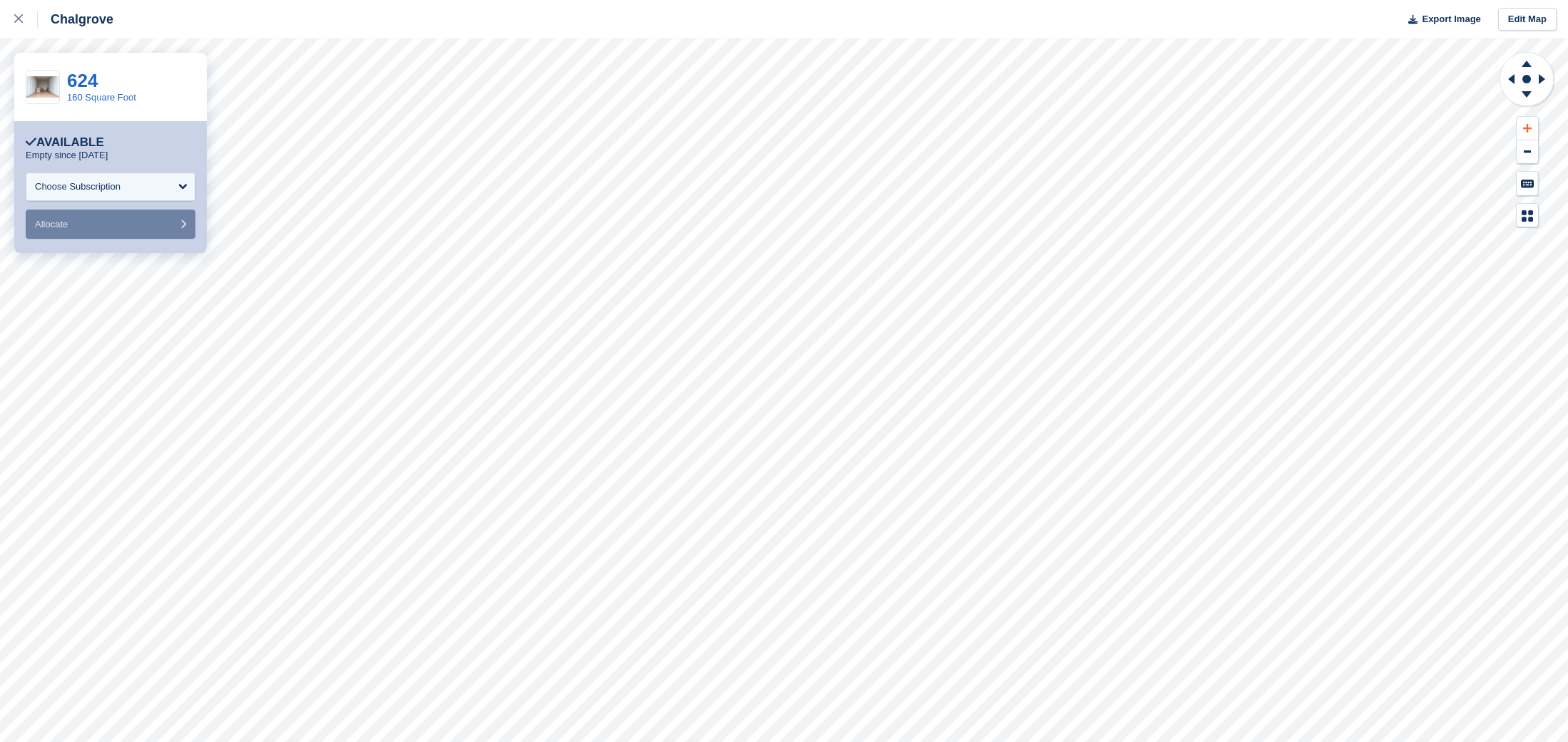
click at [1528, 128] on icon at bounding box center [1527, 128] width 8 height 8
click at [1508, 77] on icon at bounding box center [1510, 79] width 18 height 37
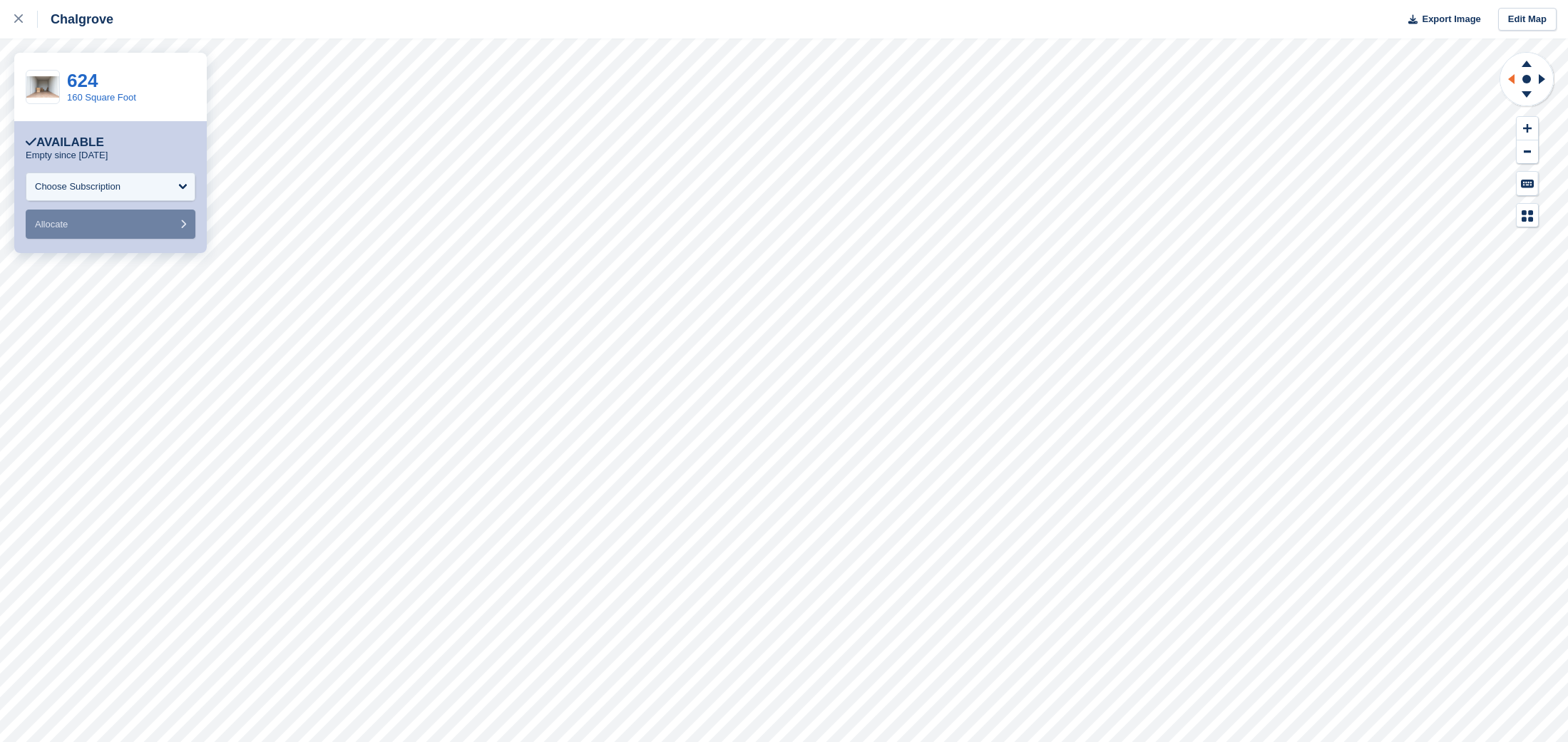
click at [1508, 77] on icon at bounding box center [1510, 79] width 18 height 37
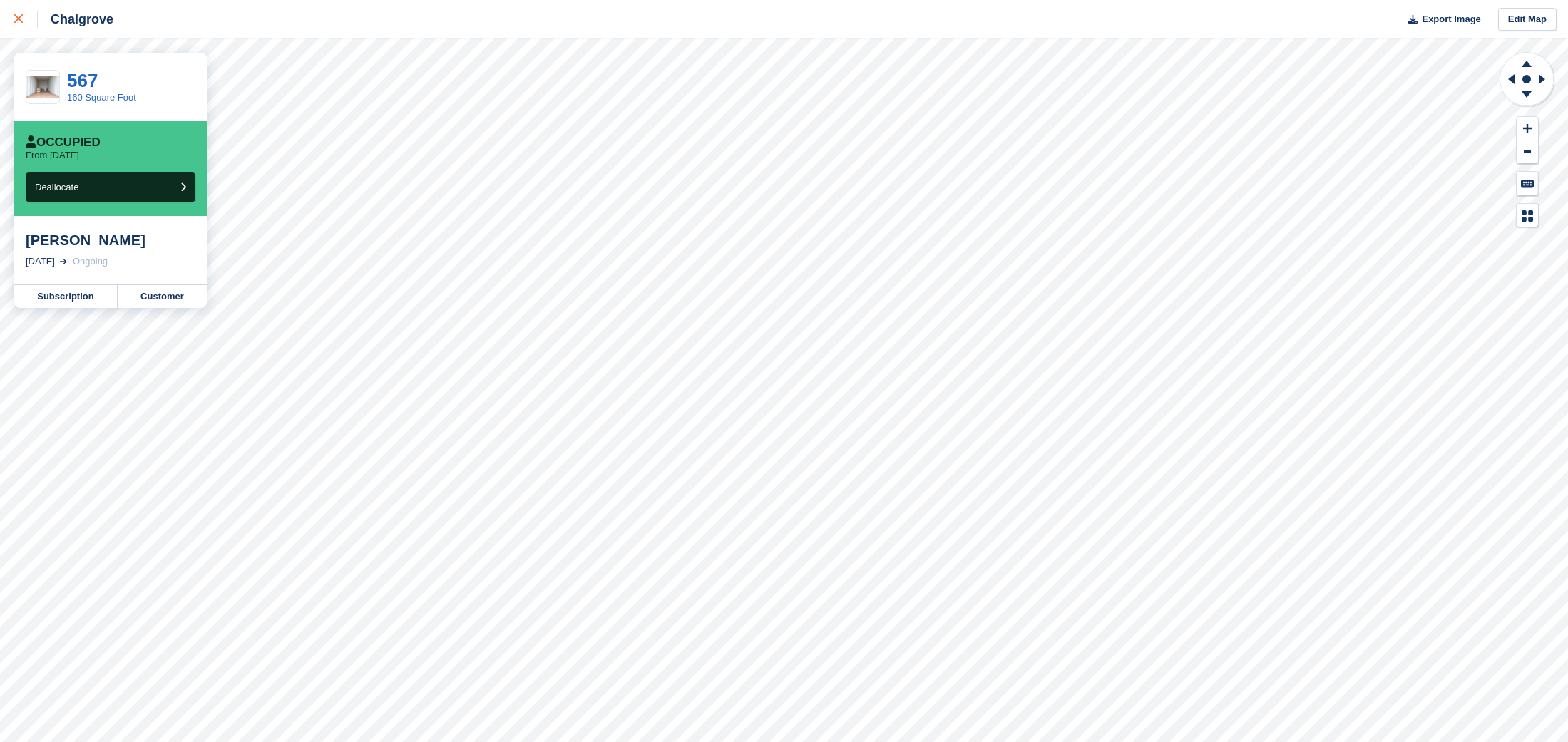
click at [25, 21] on div at bounding box center [26, 19] width 24 height 17
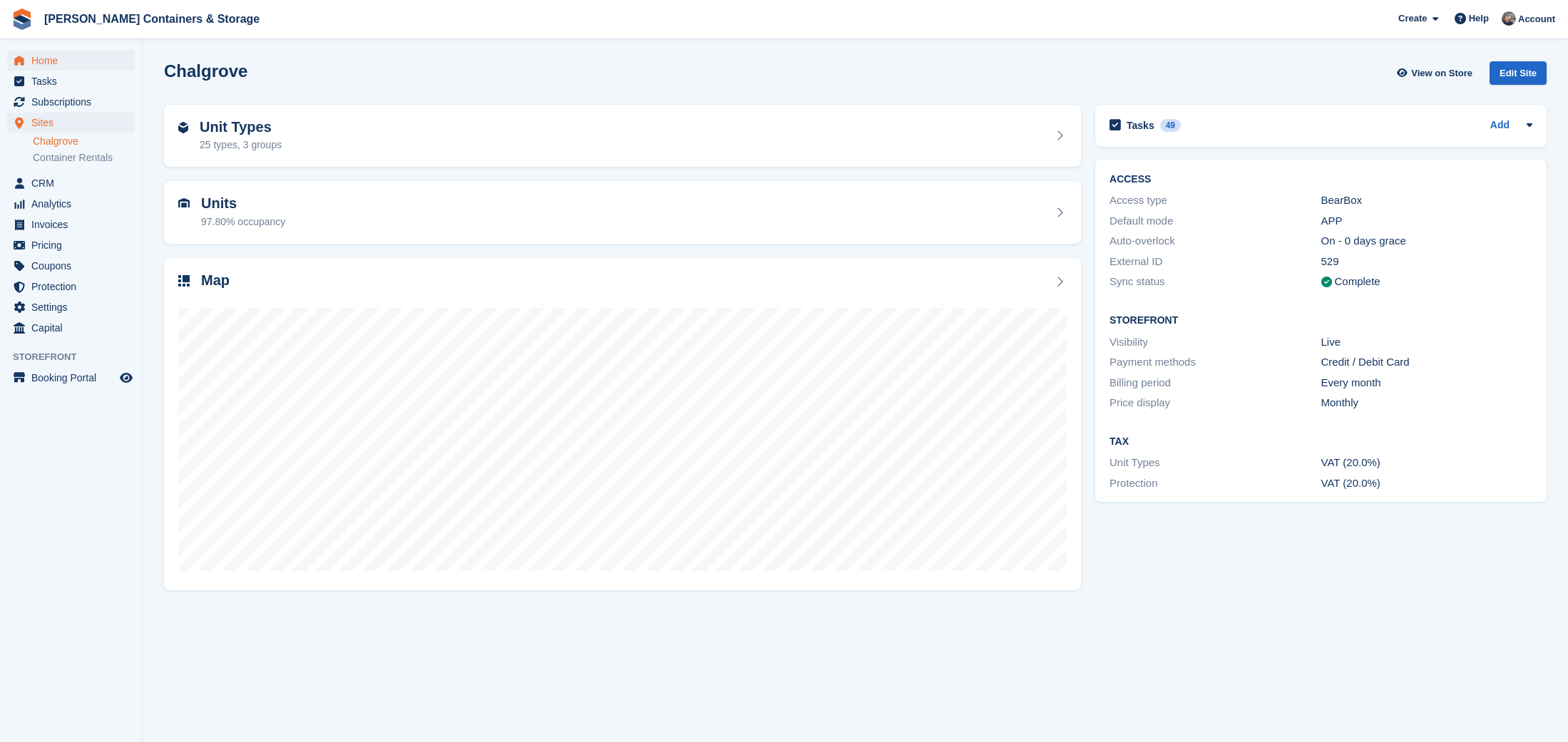
click at [28, 54] on link "Home" at bounding box center [71, 61] width 128 height 20
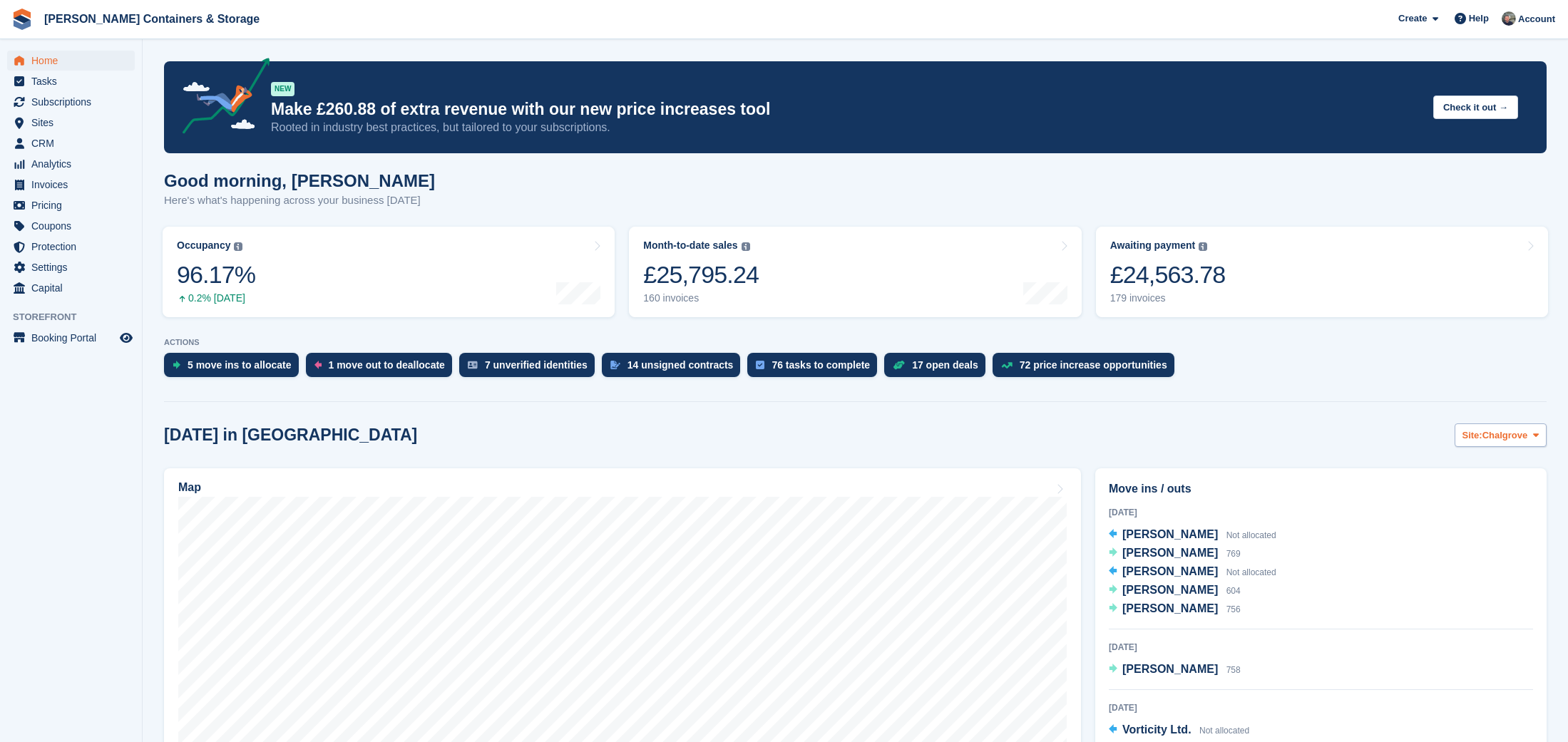
click at [1488, 440] on span "Chalgrove" at bounding box center [1505, 435] width 45 height 14
click at [88, 104] on span "Subscriptions" at bounding box center [74, 102] width 86 height 20
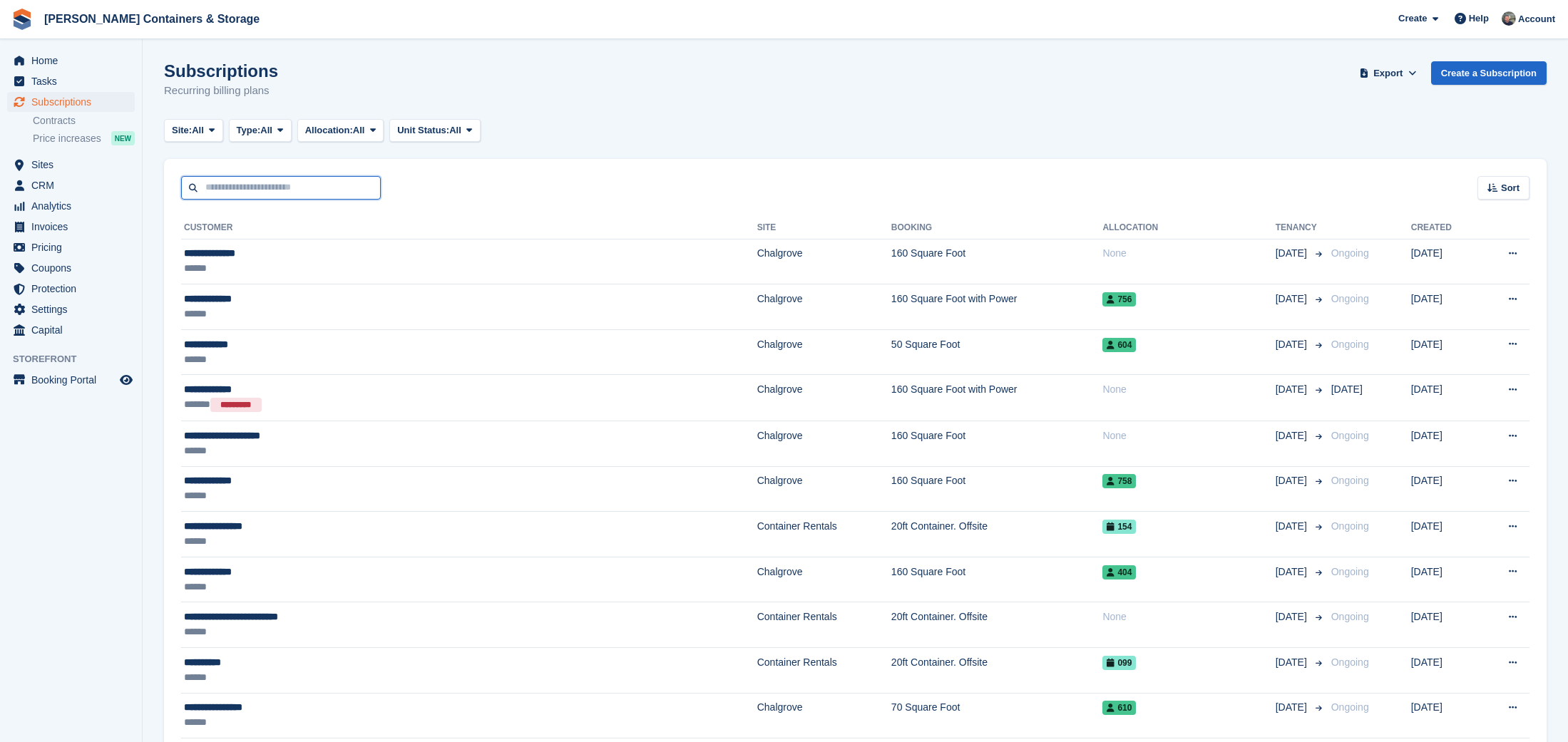
click at [312, 188] on input "text" at bounding box center [281, 188] width 200 height 24
type input "******"
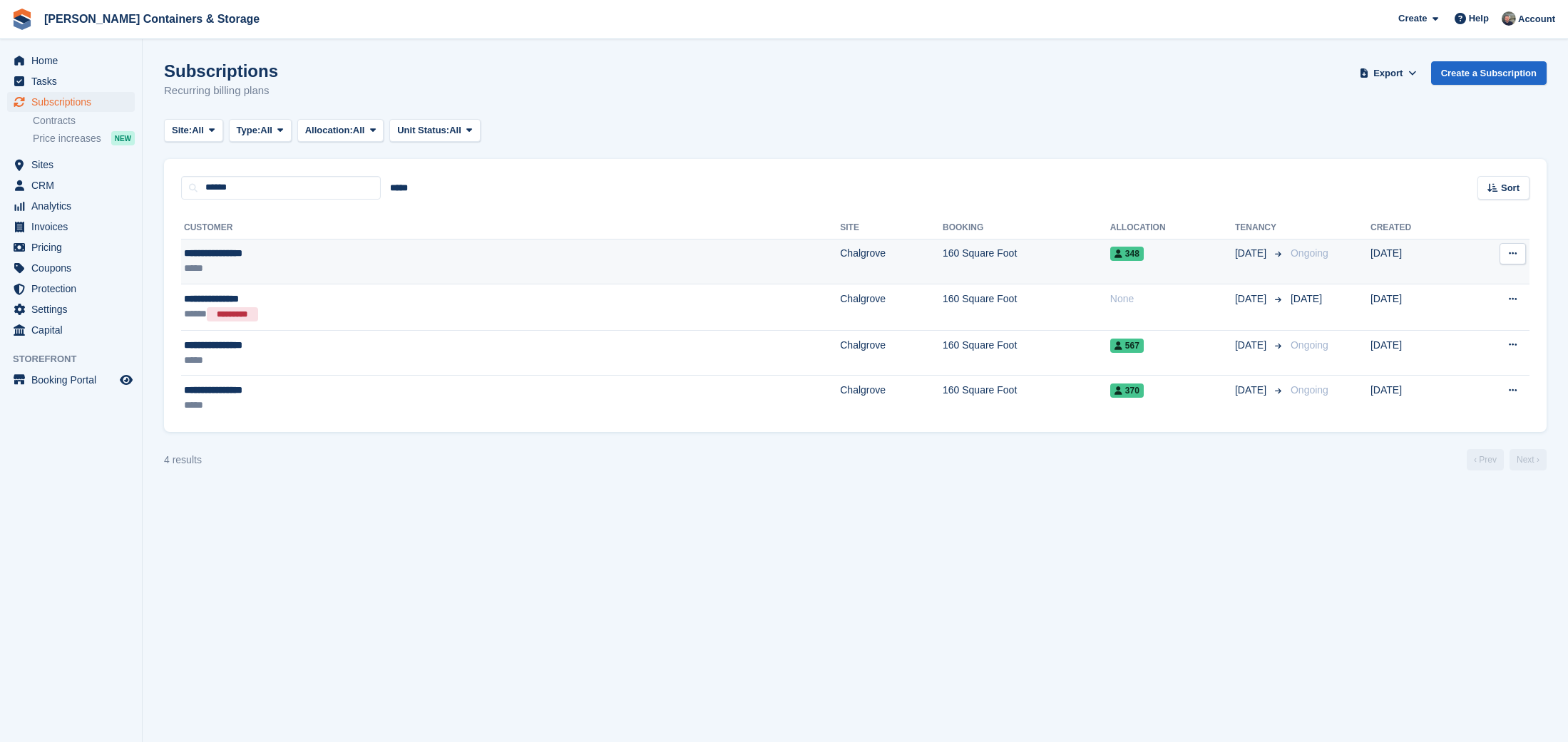
drag, startPoint x: 312, startPoint y: 188, endPoint x: 482, endPoint y: 253, distance: 182.0
click at [840, 253] on td "Chalgrove" at bounding box center [891, 261] width 103 height 45
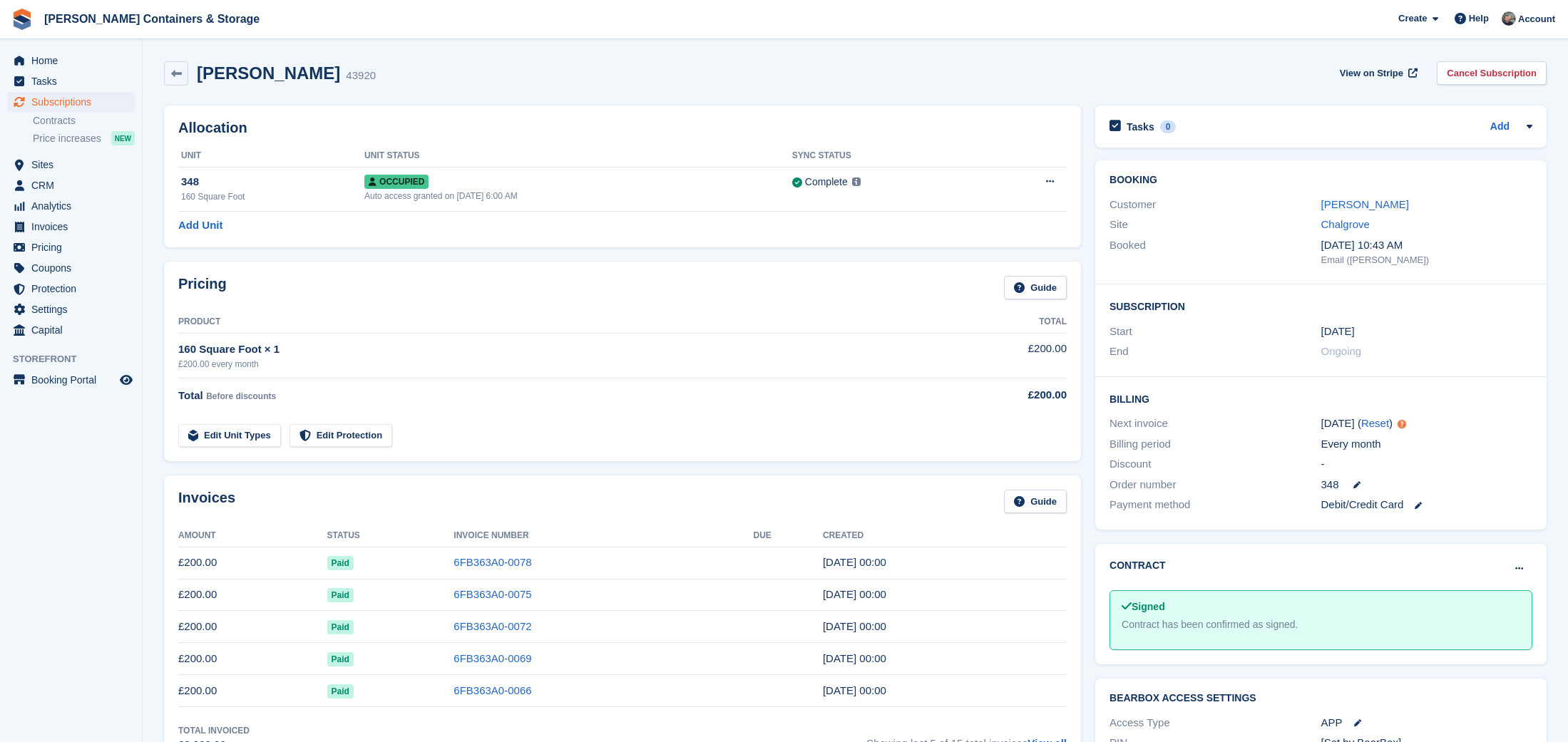
click at [1380, 193] on div "Booking Customer [PERSON_NAME] Site Chalgrove Booked [DATE] 10:43 AM Email ([PE…" at bounding box center [1321, 222] width 451 height 124
click at [1382, 195] on div "Customer [PERSON_NAME]" at bounding box center [1321, 205] width 423 height 21
click at [1378, 202] on link "[PERSON_NAME]" at bounding box center [1365, 204] width 88 height 12
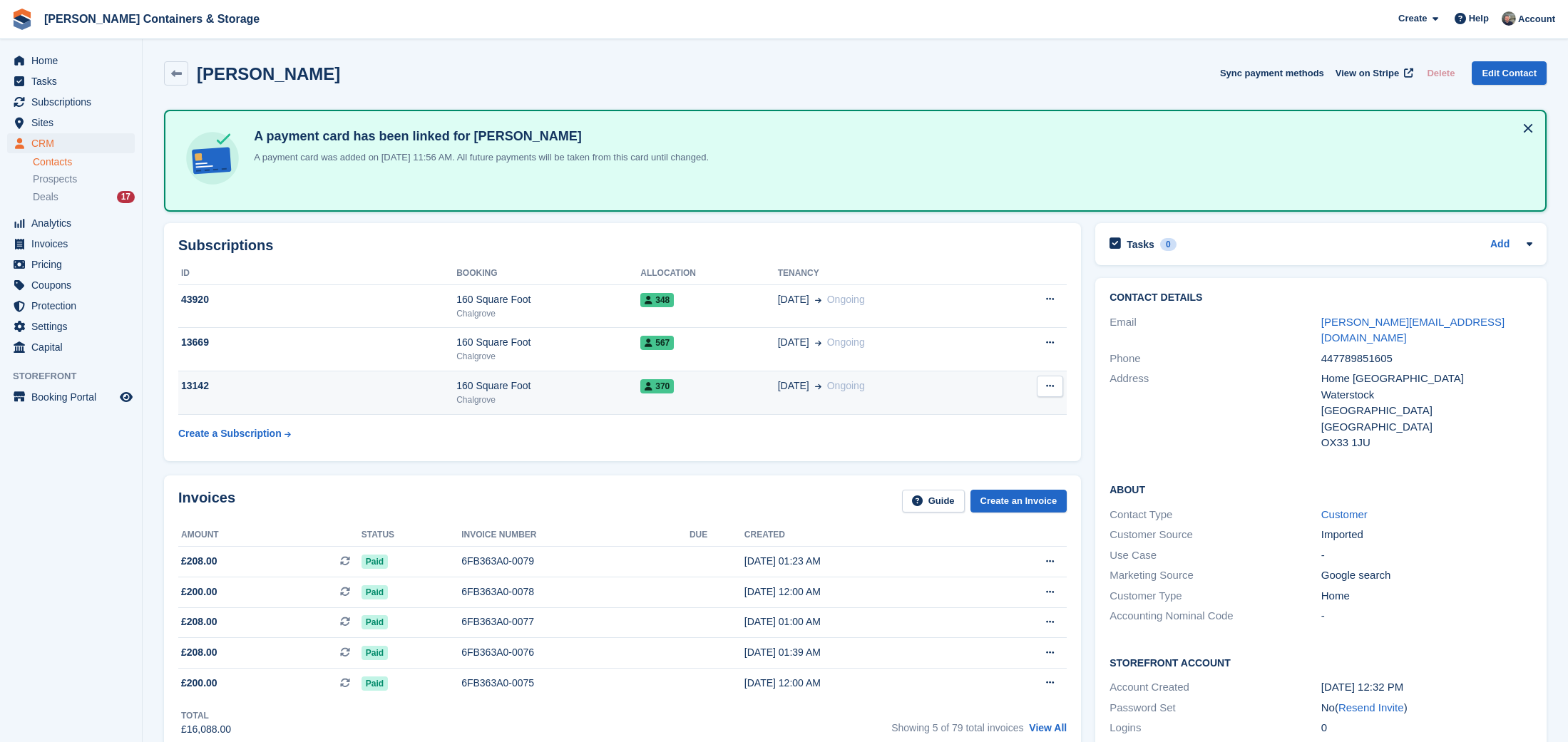
click at [523, 395] on div "Chalgrove" at bounding box center [548, 400] width 184 height 13
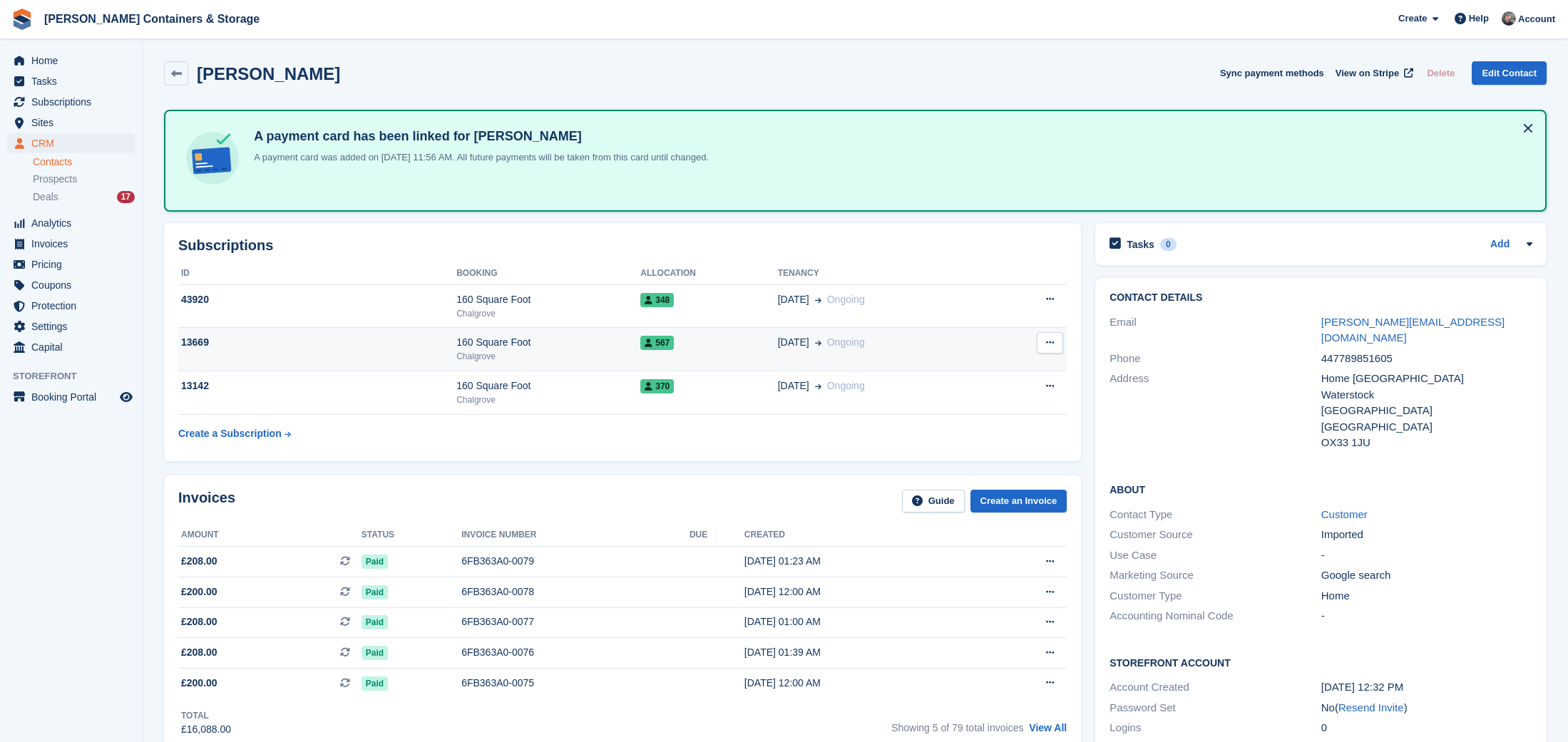
click at [440, 337] on div "13669" at bounding box center [318, 342] width 278 height 15
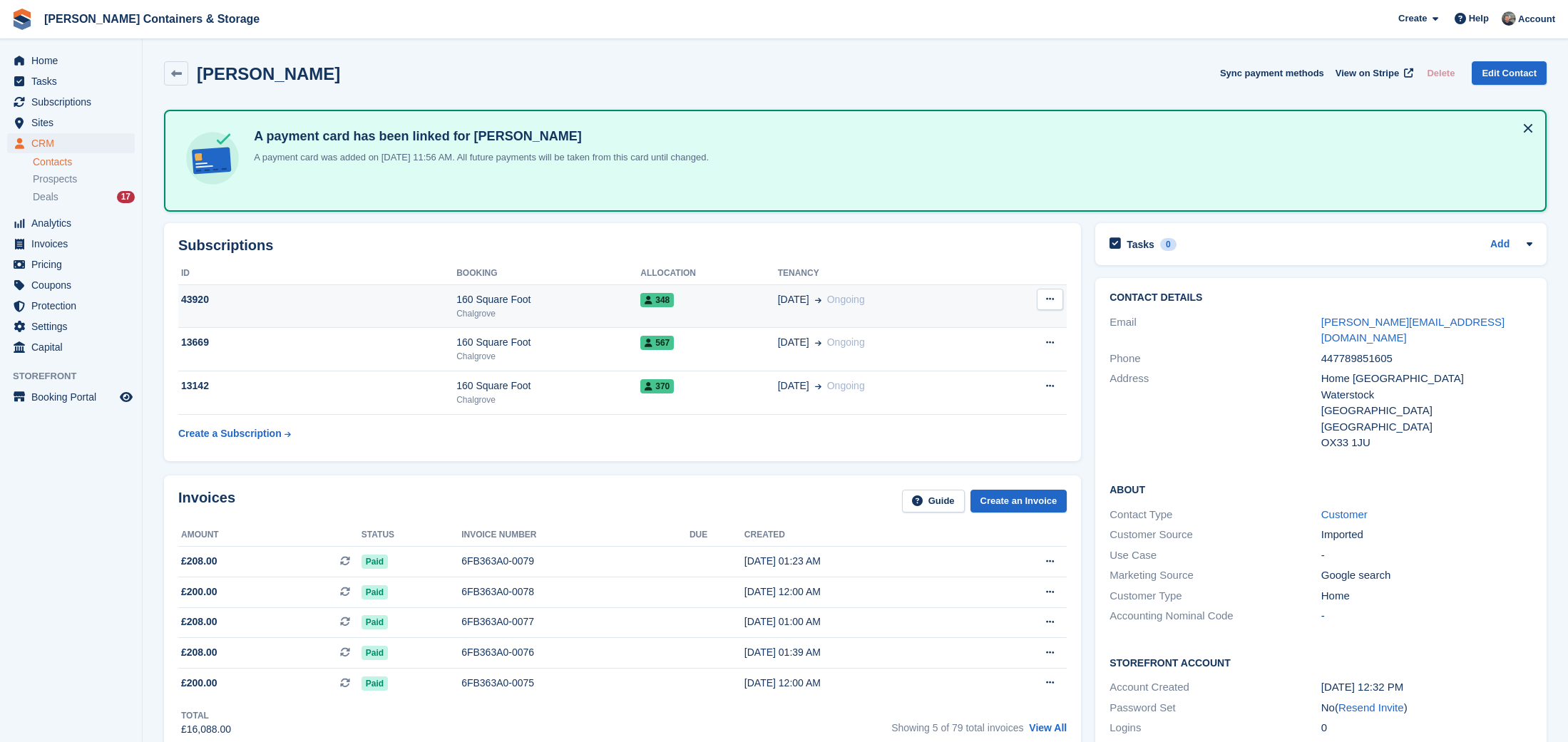
click at [503, 304] on div "160 Square Foot" at bounding box center [548, 299] width 184 height 15
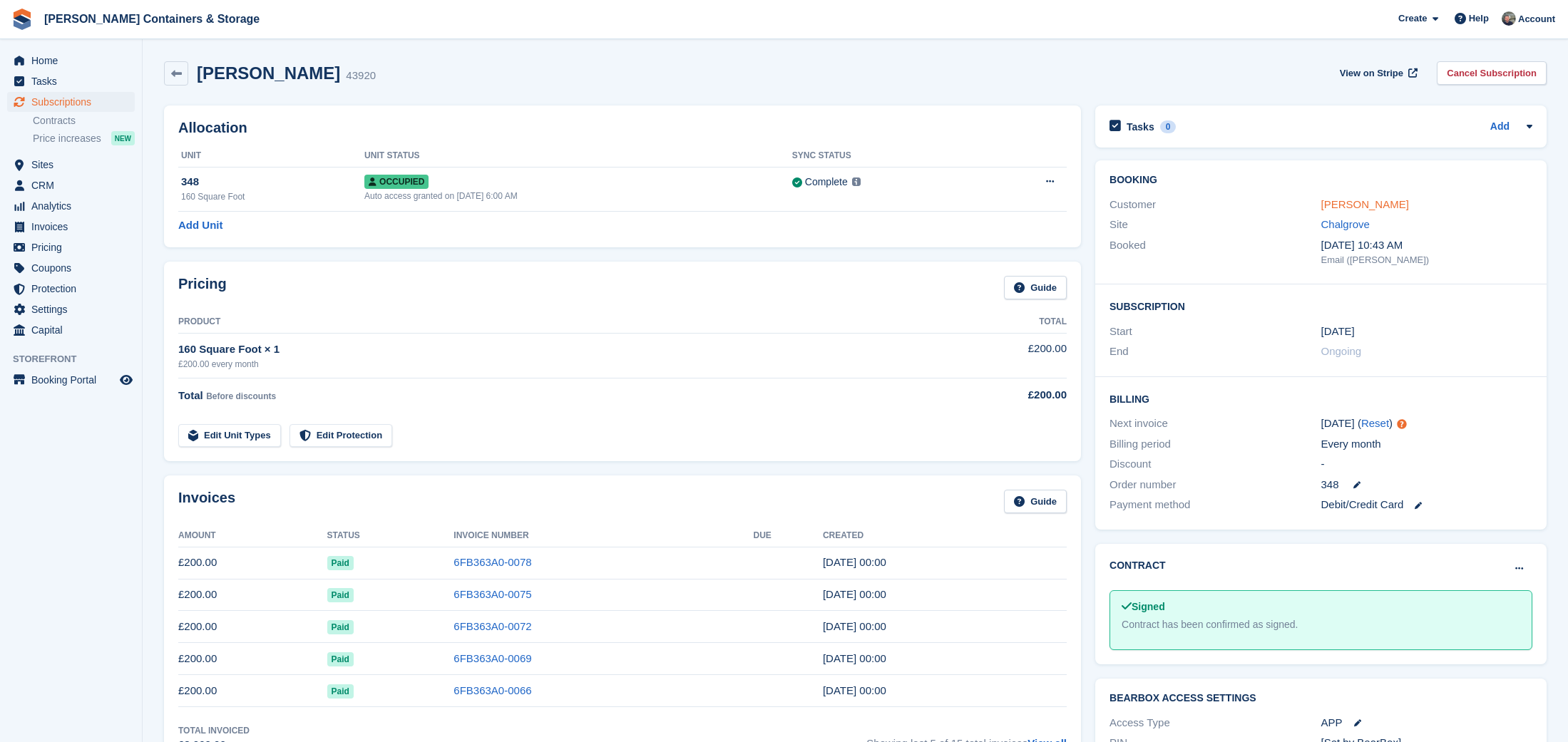
click at [1380, 193] on div "Booking Customer Justin Passfield Site Chalgrove Booked 18 Jun, 10:43 AM Email …" at bounding box center [1321, 222] width 451 height 124
click at [1380, 198] on link "Justin Passfield" at bounding box center [1365, 204] width 88 height 12
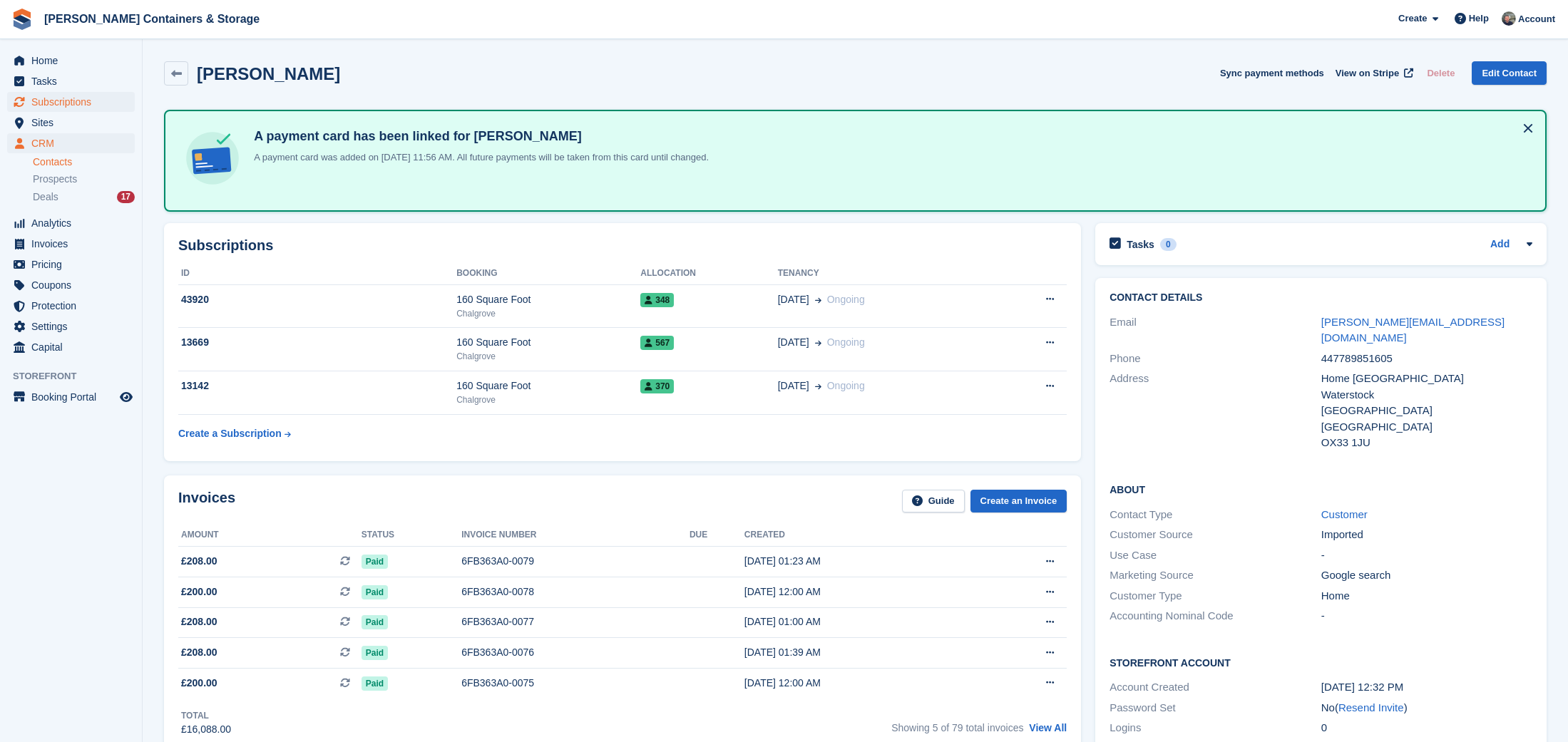
click at [89, 108] on span "Subscriptions" at bounding box center [74, 102] width 86 height 20
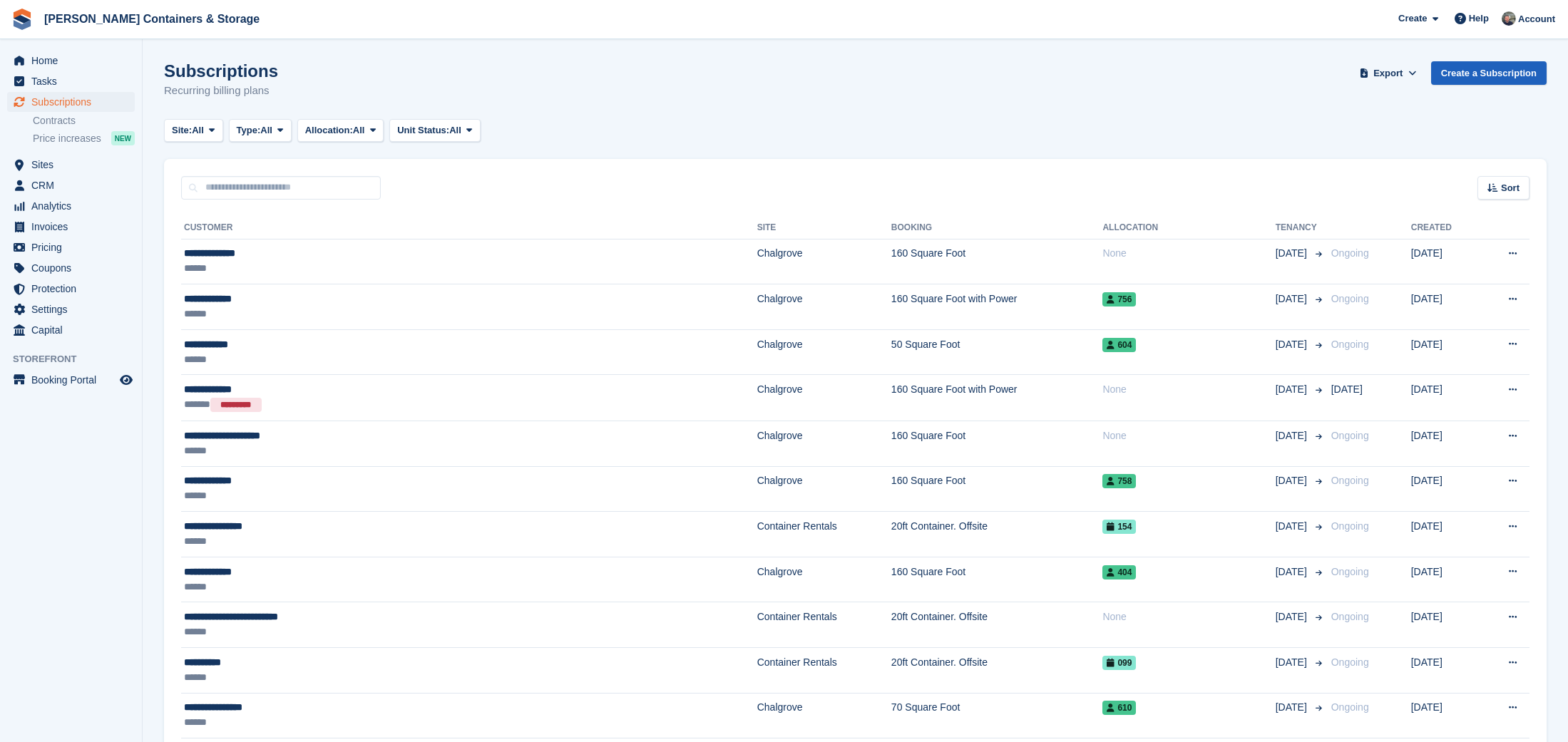
click at [1488, 72] on link "Create a Subscription" at bounding box center [1489, 73] width 115 height 24
click at [243, 187] on input "text" at bounding box center [281, 188] width 200 height 24
type input "*****"
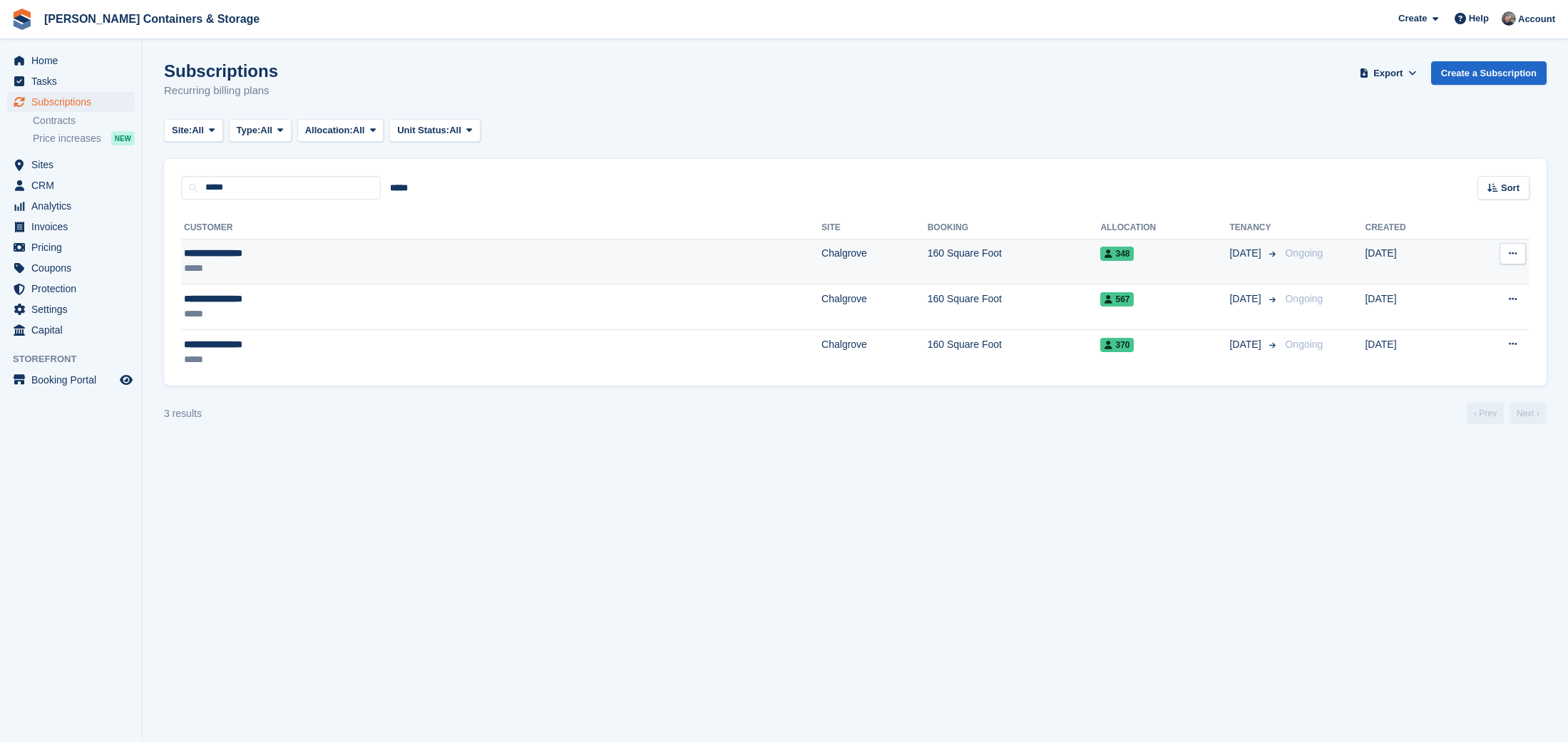
click at [313, 250] on div "**********" at bounding box center [320, 253] width 272 height 15
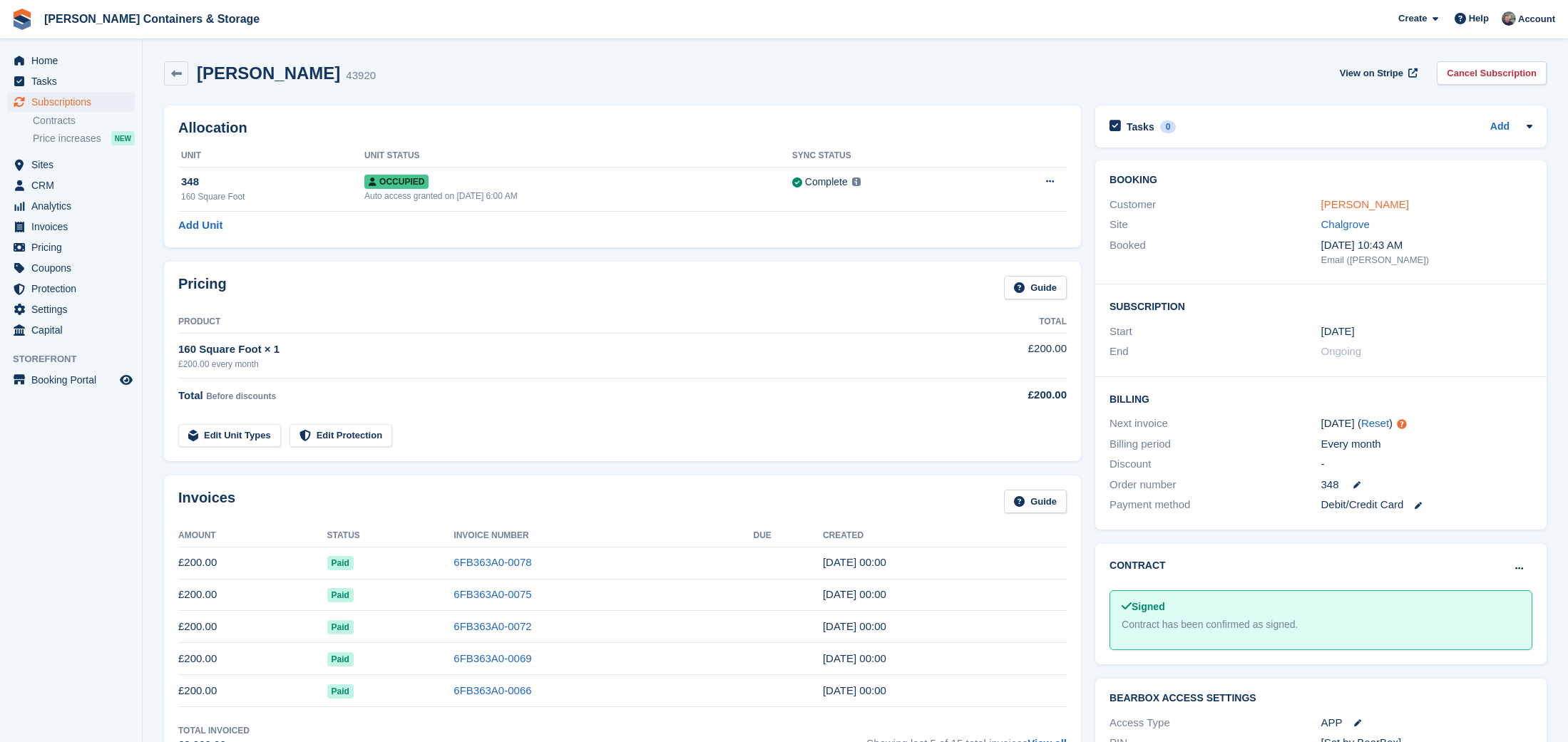
click at [1367, 200] on link "[PERSON_NAME]" at bounding box center [1365, 204] width 88 height 12
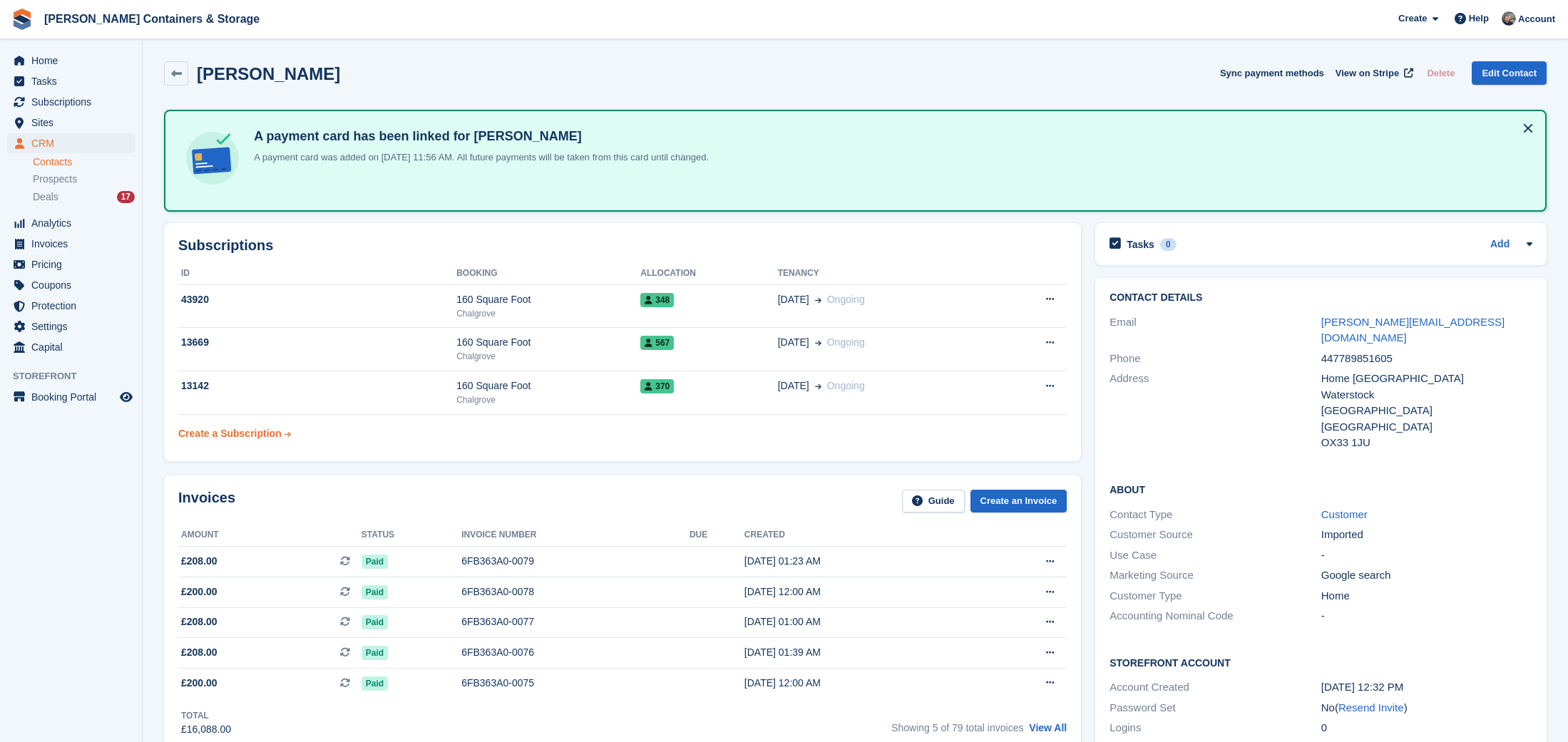
click at [210, 430] on div "Create a Subscription" at bounding box center [230, 434] width 104 height 15
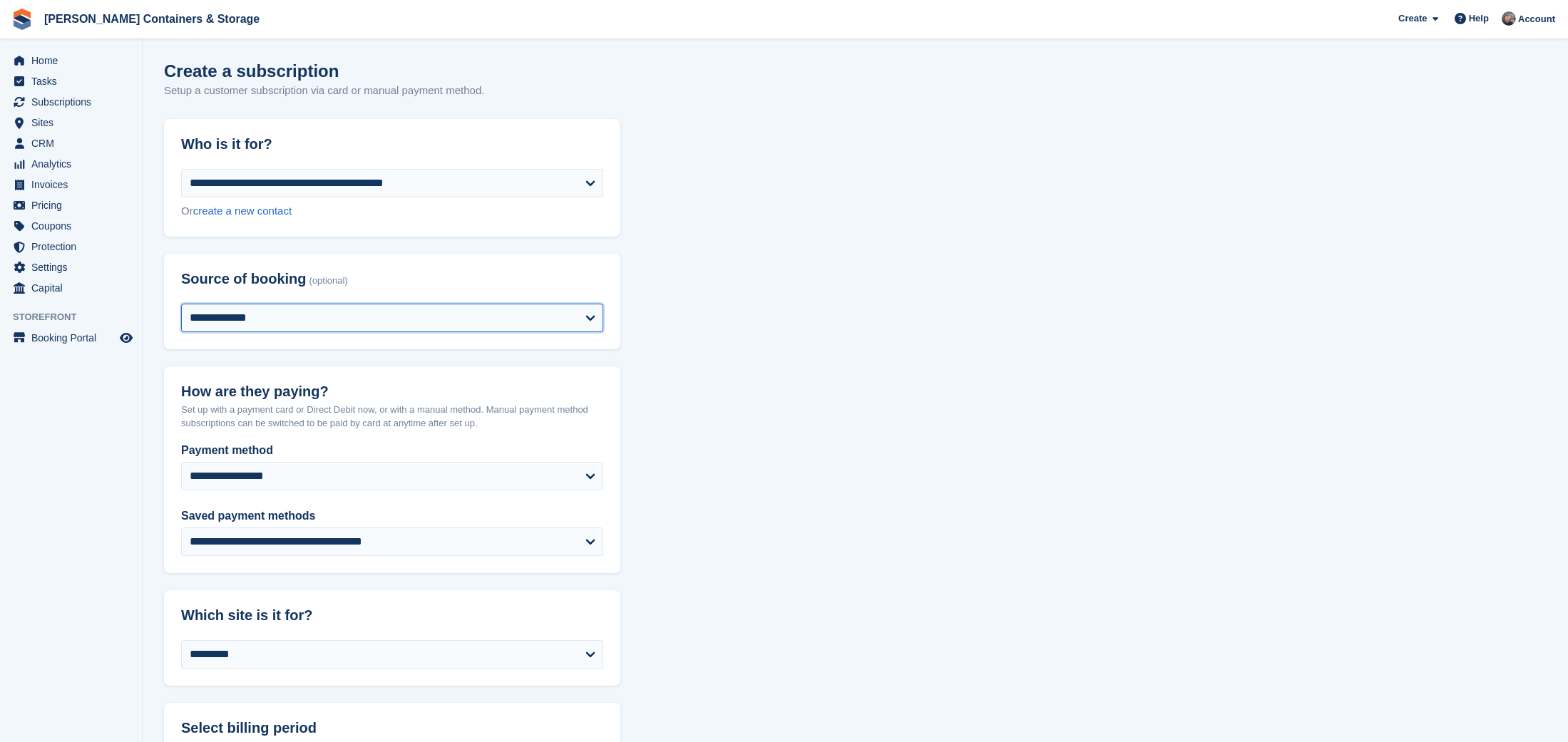
select select "*****"
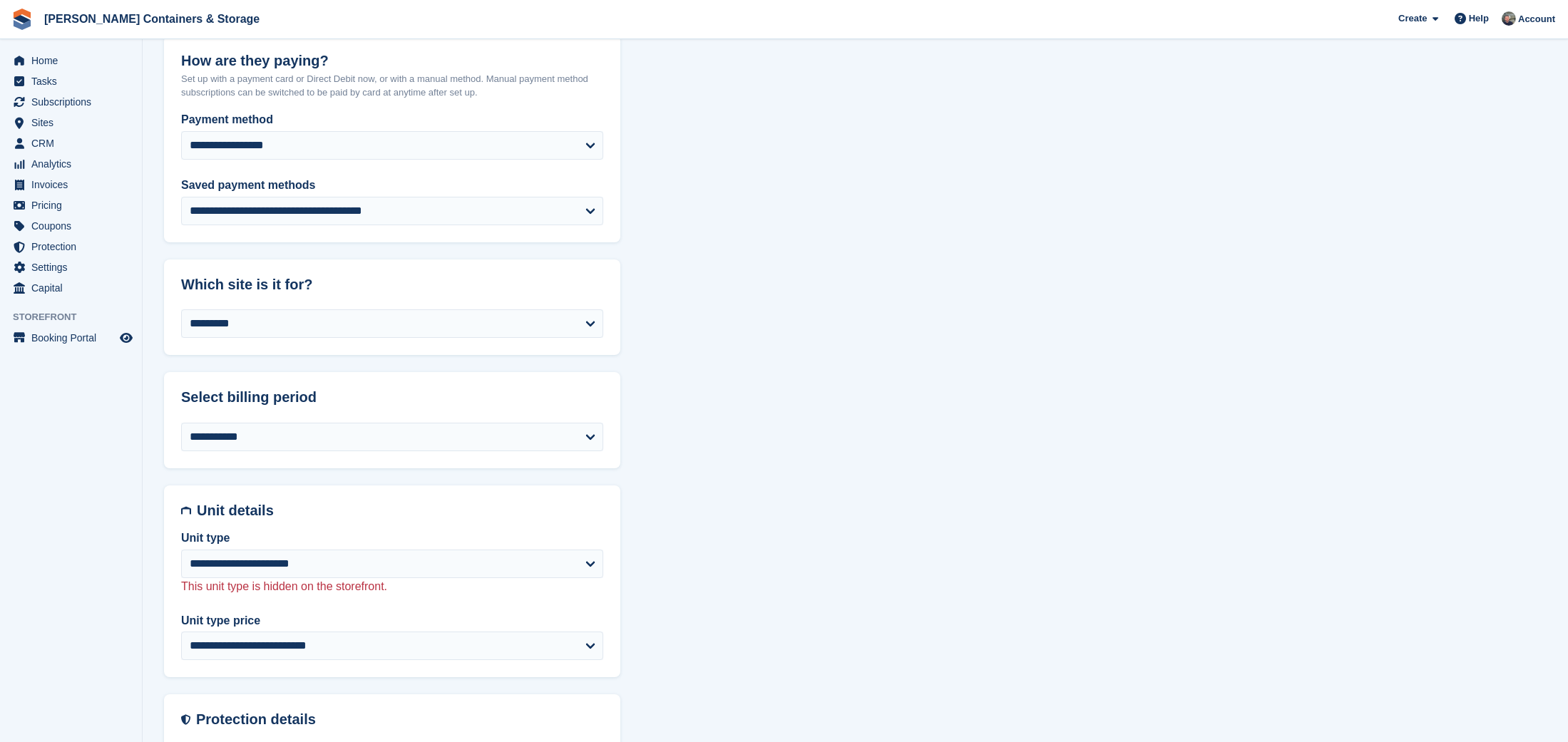
scroll to position [352, 0]
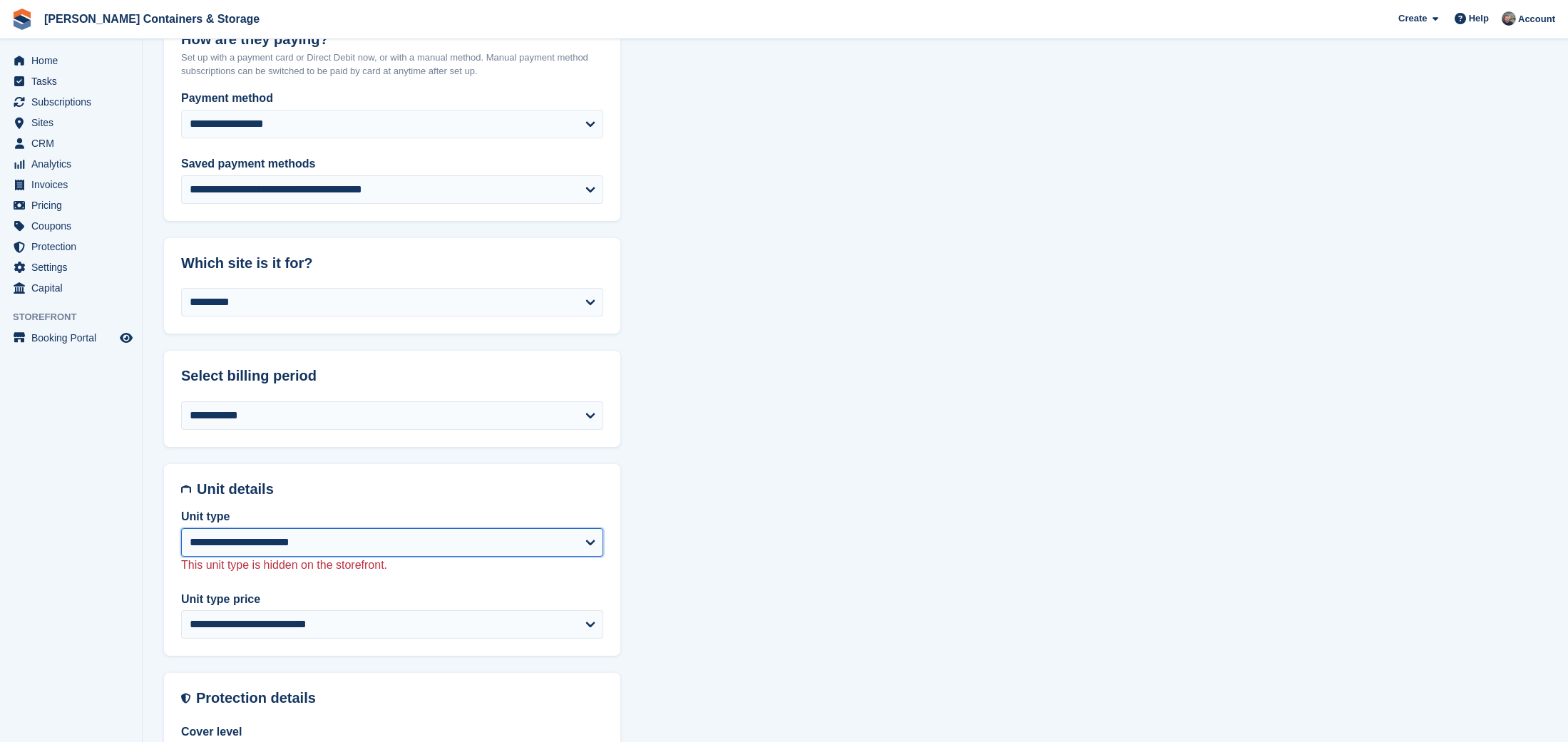
select select "****"
select select "*****"
select select "**********"
select select "*****"
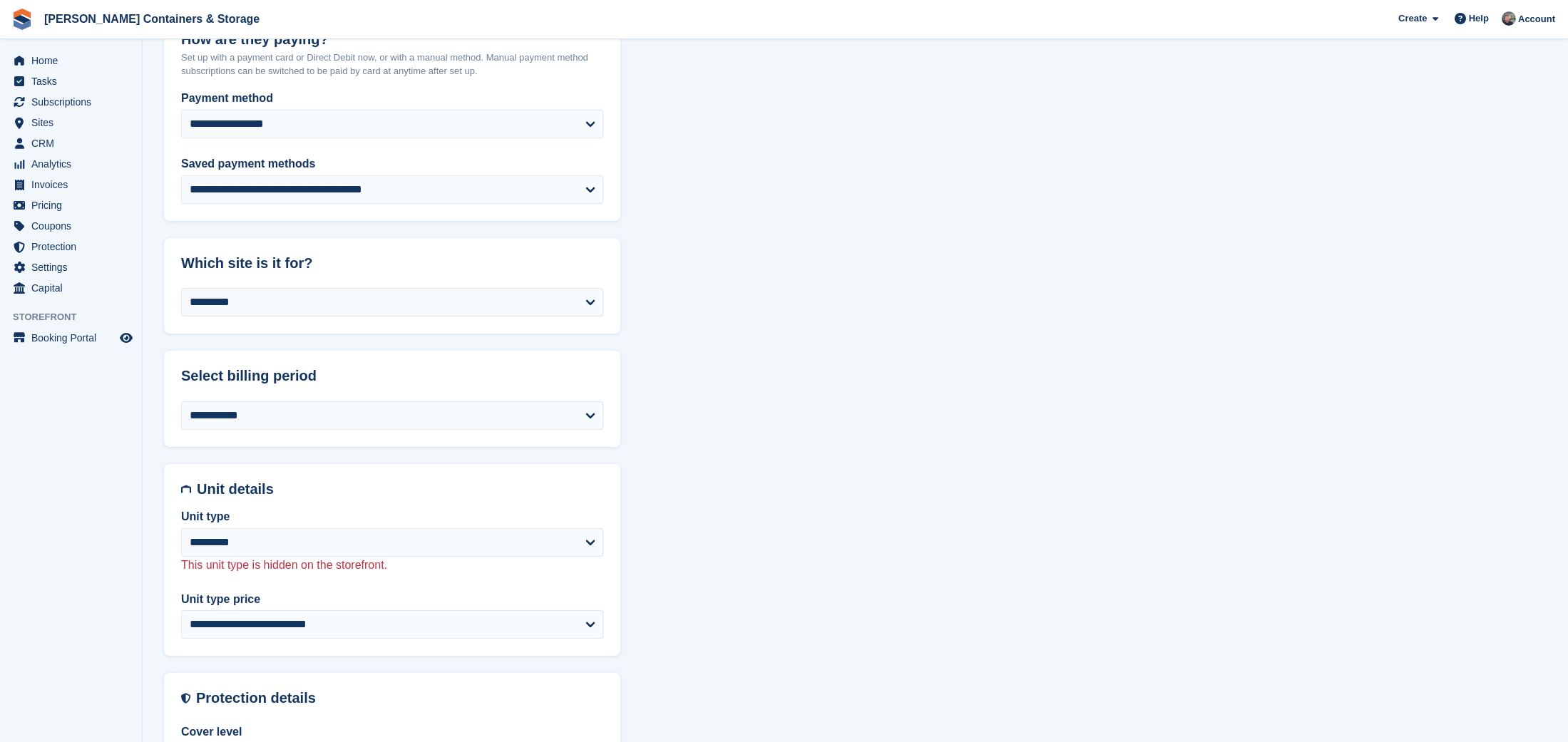
select select "***"
select select "*"
select select "****"
select select
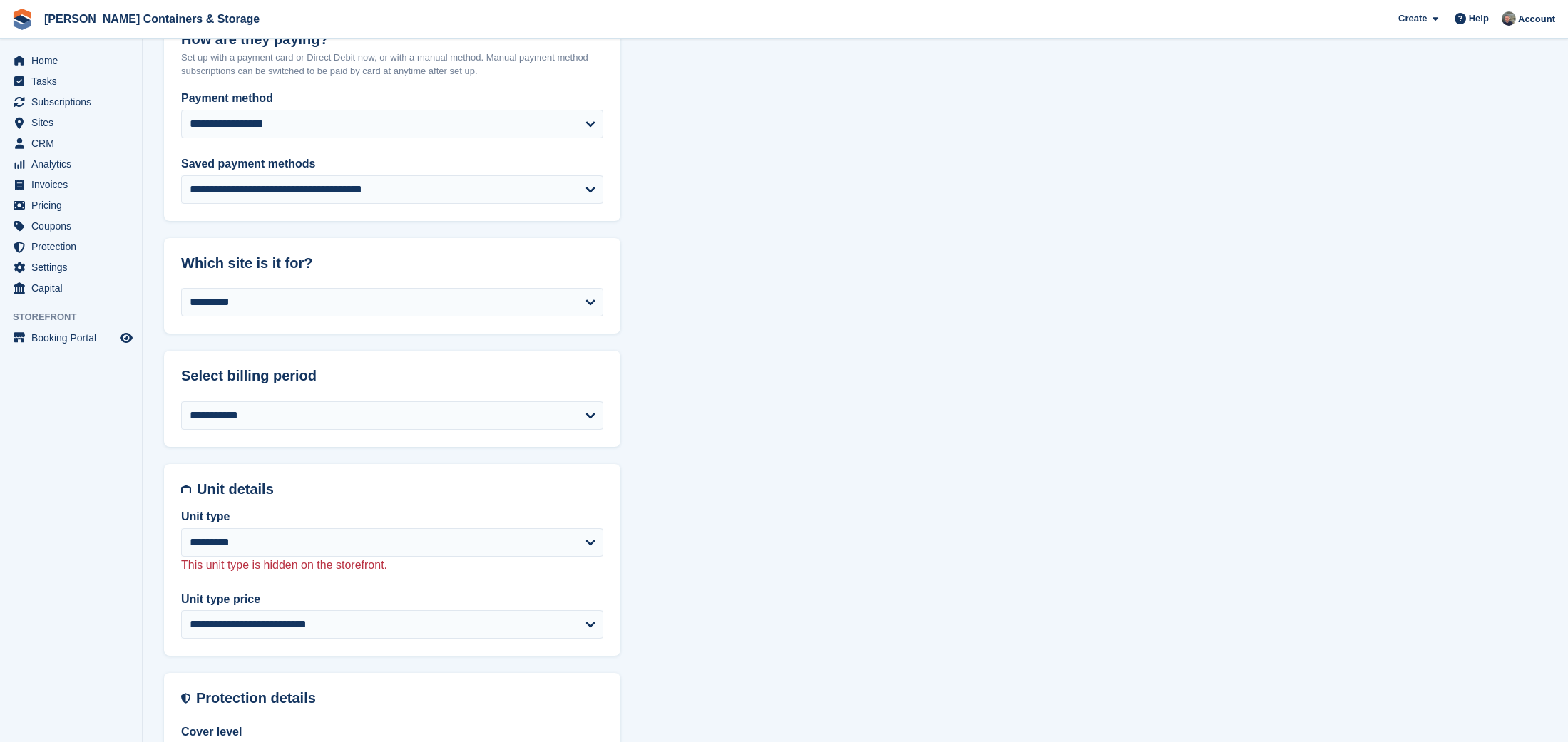
select select "**"
select select "*****"
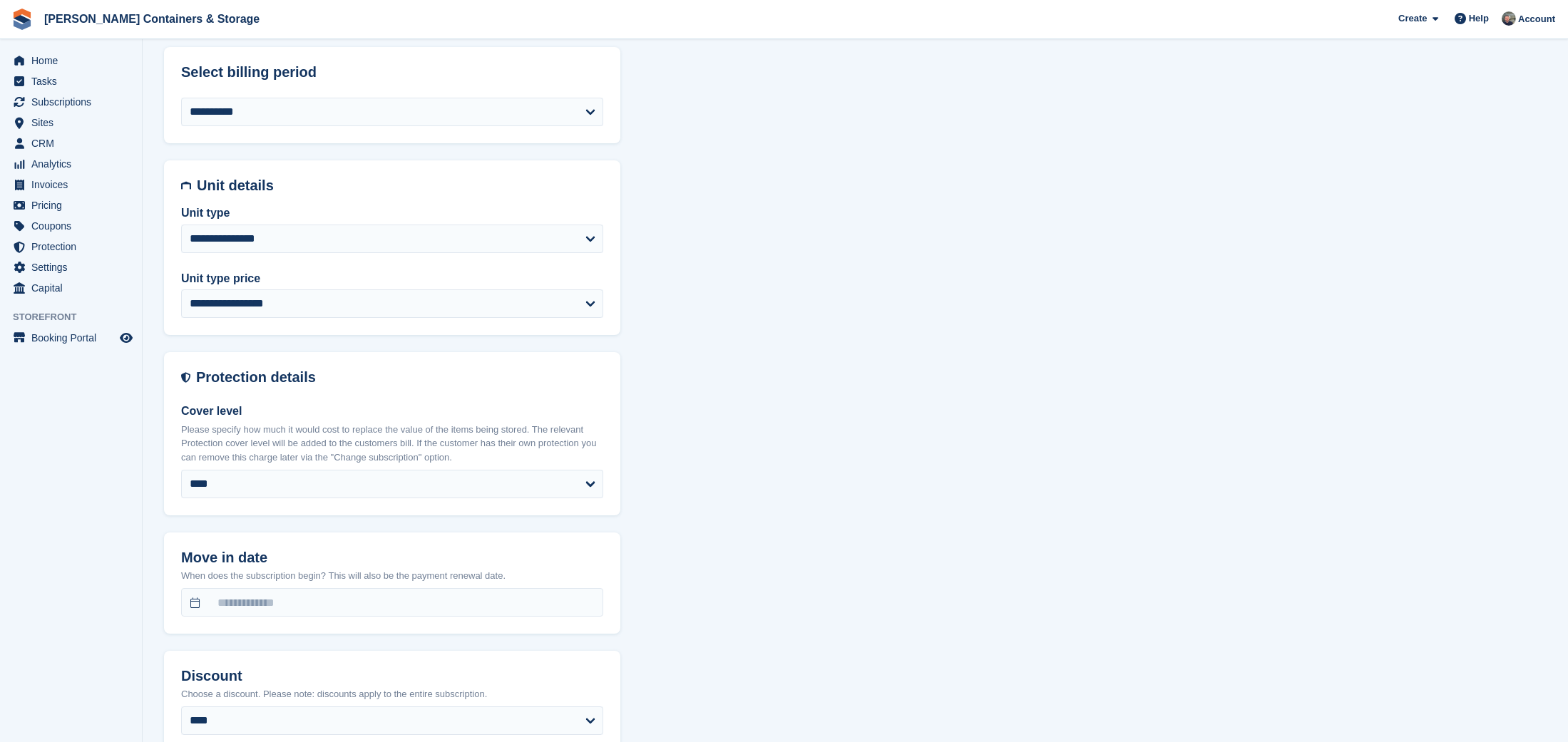
scroll to position [660, 0]
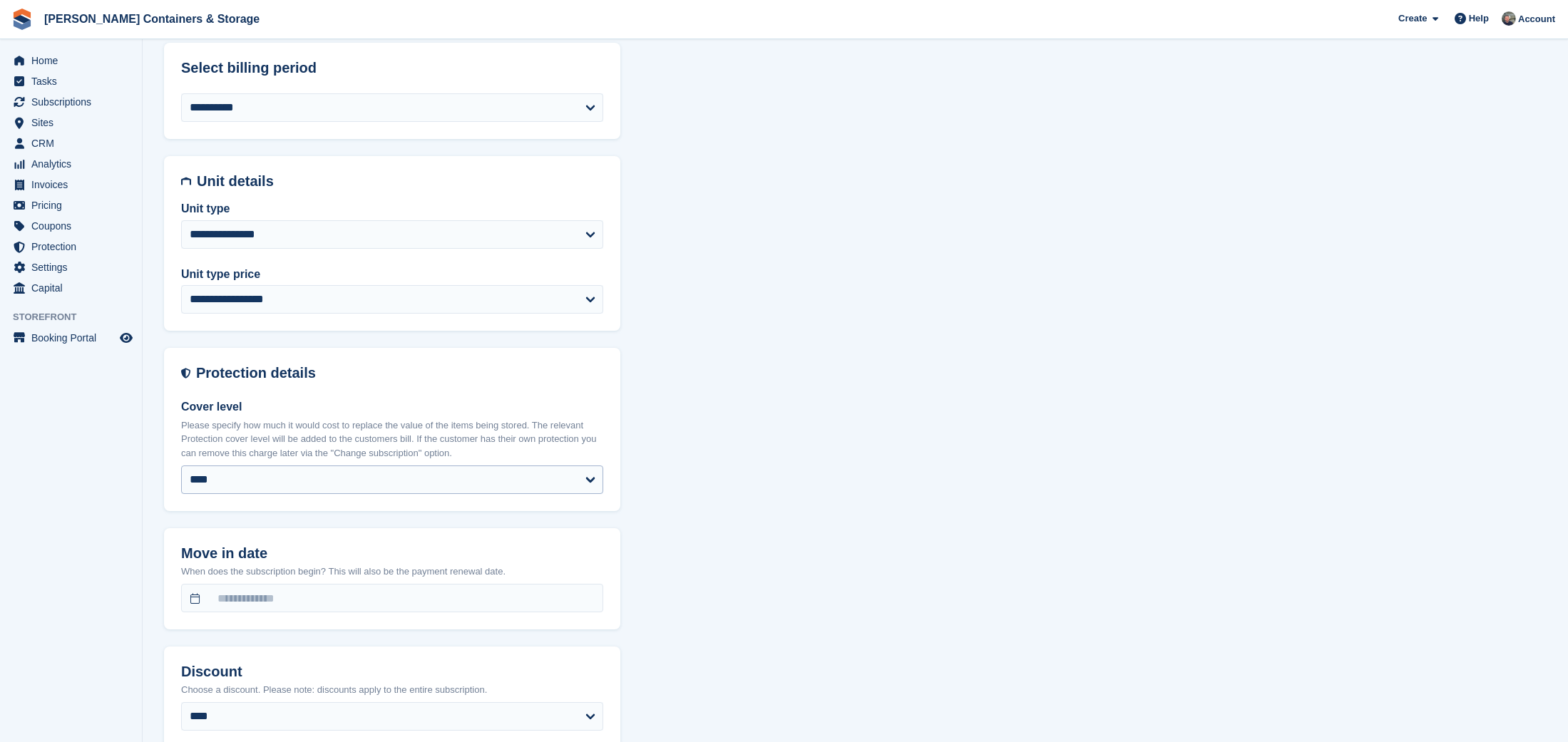
drag, startPoint x: 224, startPoint y: 457, endPoint x: 228, endPoint y: 468, distance: 11.7
click at [224, 457] on div "Cover level Please specify how much it would cost to replace the value of the i…" at bounding box center [392, 446] width 422 height 96
select select "*****"
drag, startPoint x: 152, startPoint y: 508, endPoint x: 184, endPoint y: 560, distance: 61.1
click at [152, 508] on section "**********" at bounding box center [855, 477] width 1426 height 2274
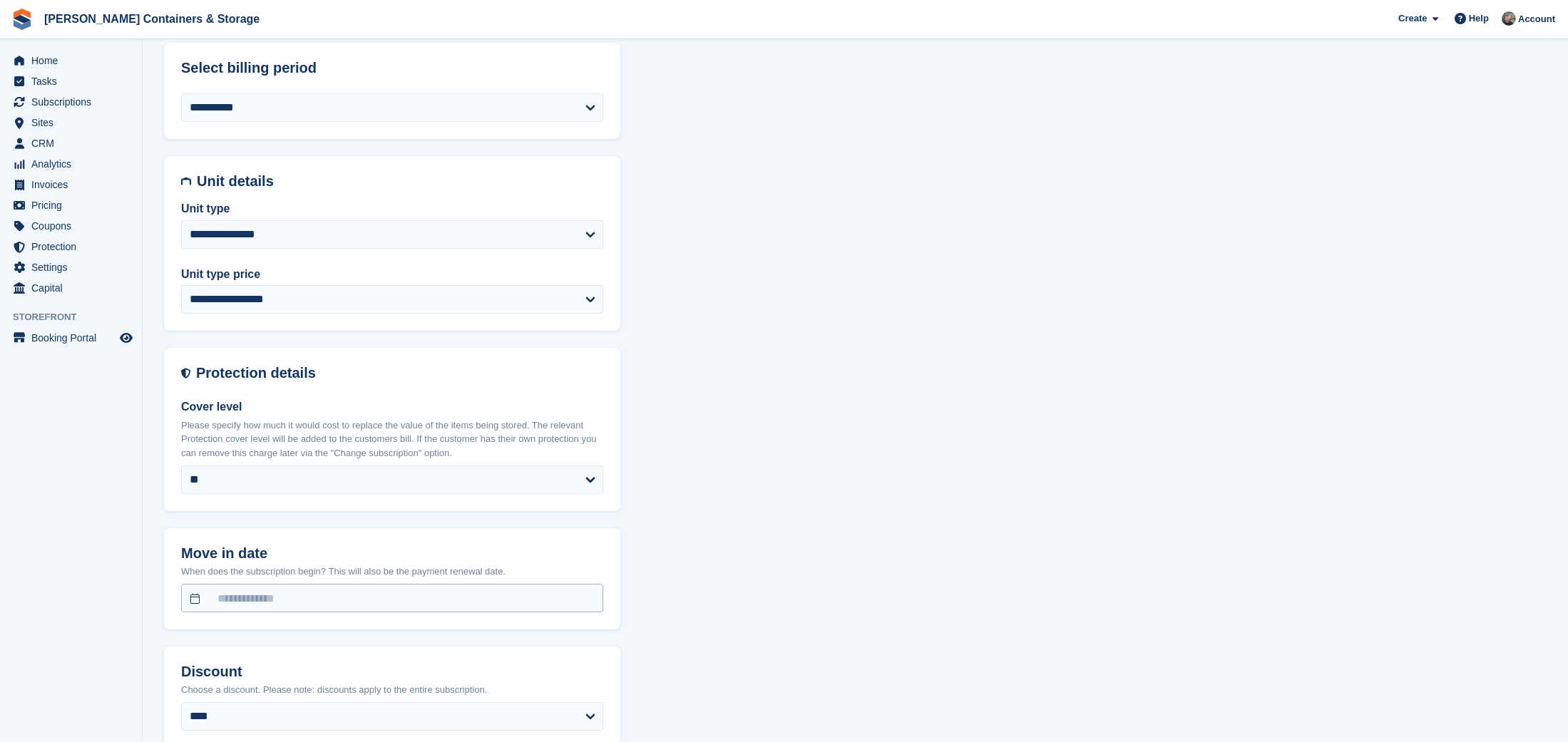
select select "*****"
select select "**********"
select select "***"
select select "*"
select select "****"
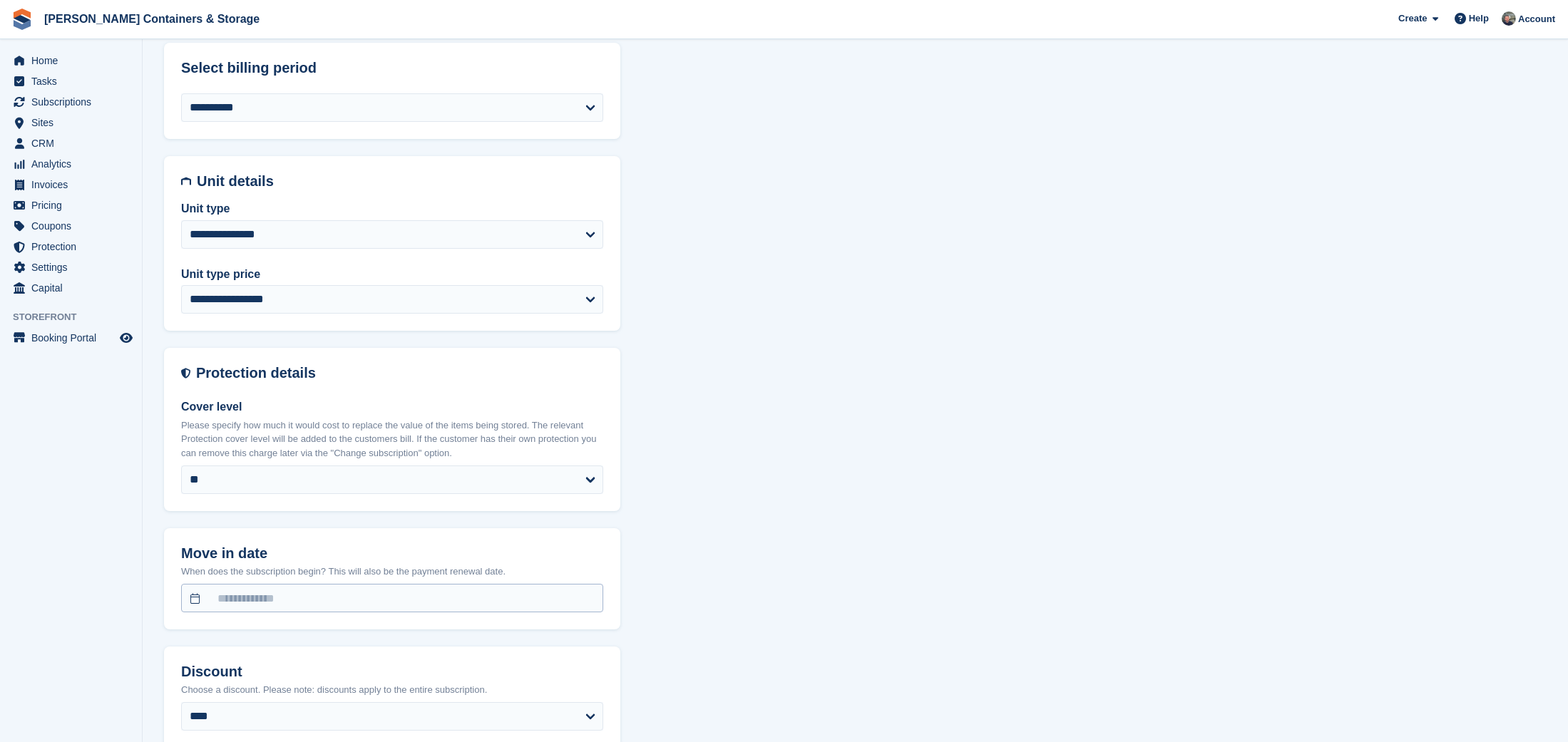
select select "*****"
select select
click at [196, 589] on input "text" at bounding box center [392, 598] width 422 height 29
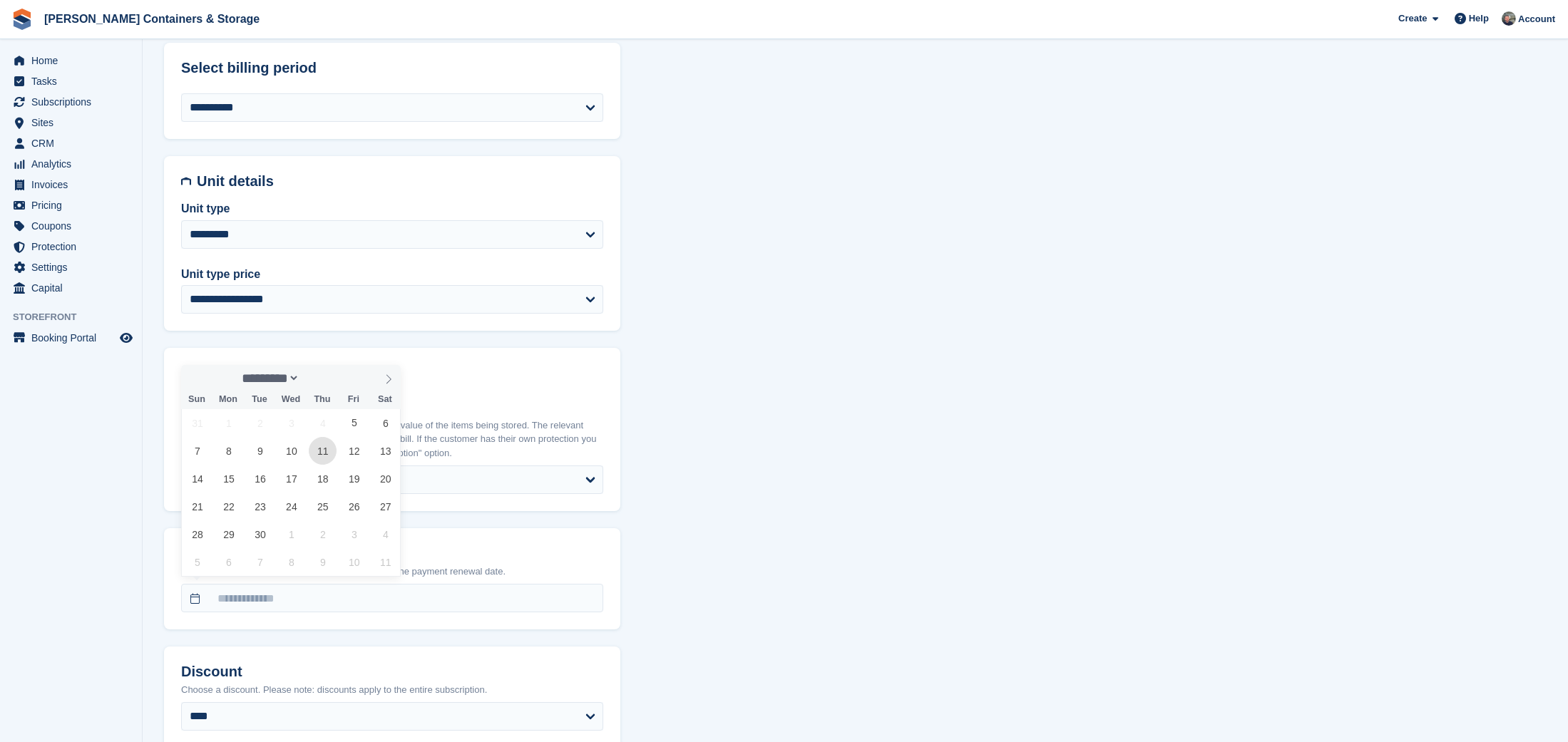
click at [318, 452] on span "11" at bounding box center [323, 451] width 28 height 28
type input "**********"
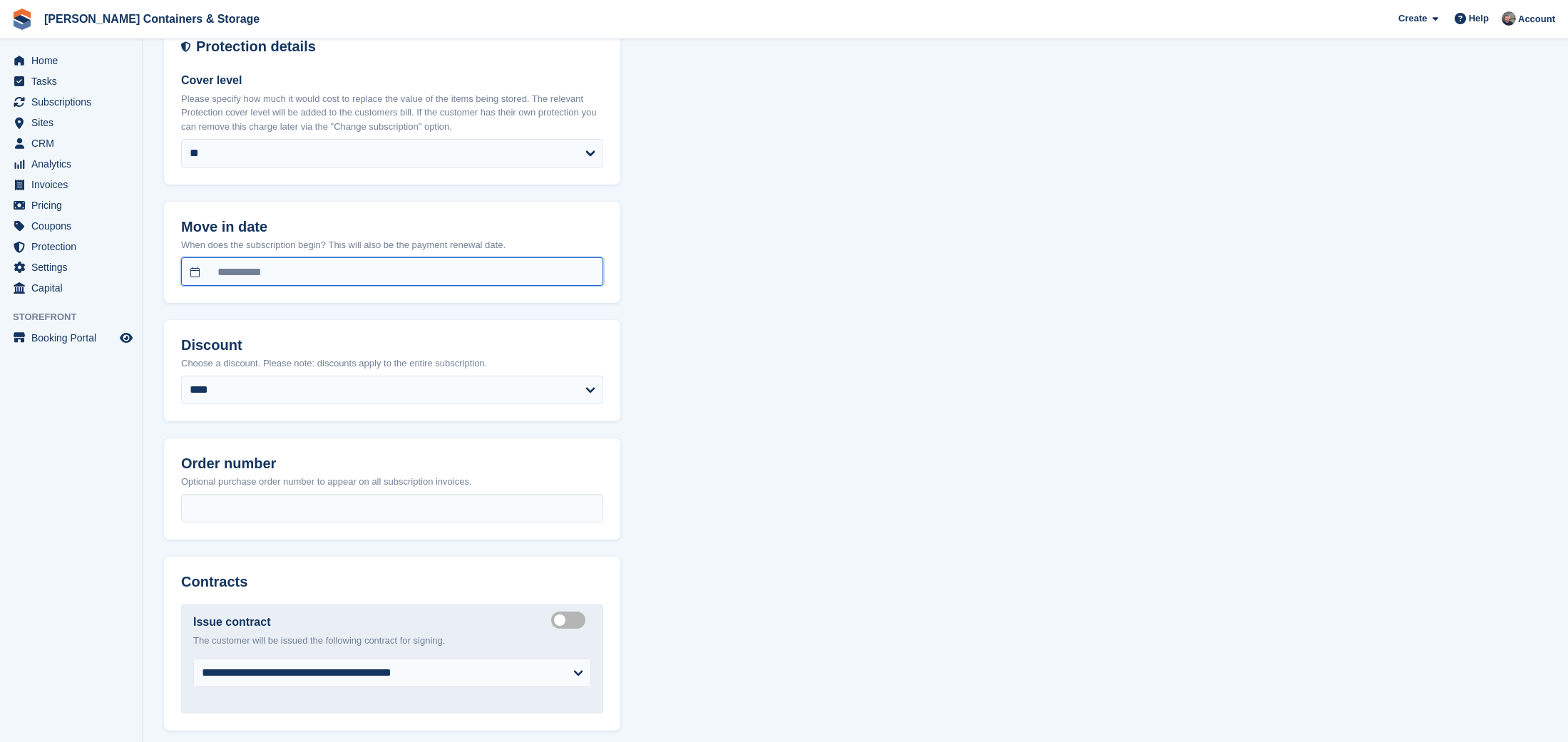
scroll to position [987, 0]
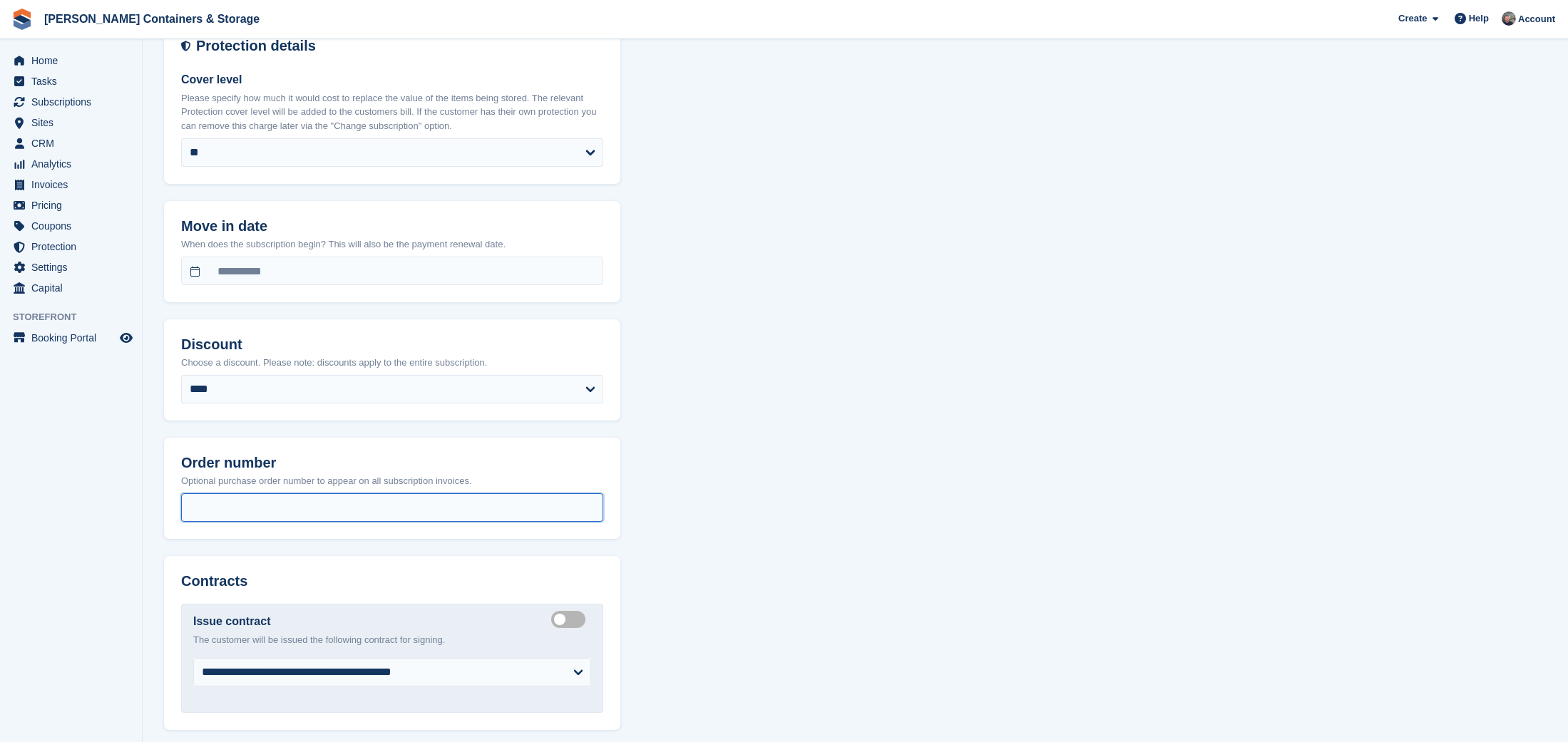
click at [216, 506] on input "text" at bounding box center [392, 507] width 422 height 29
type input "*********"
drag, startPoint x: 167, startPoint y: 497, endPoint x: 154, endPoint y: 497, distance: 13.0
click at [153, 497] on section "**********" at bounding box center [855, 160] width 1426 height 2293
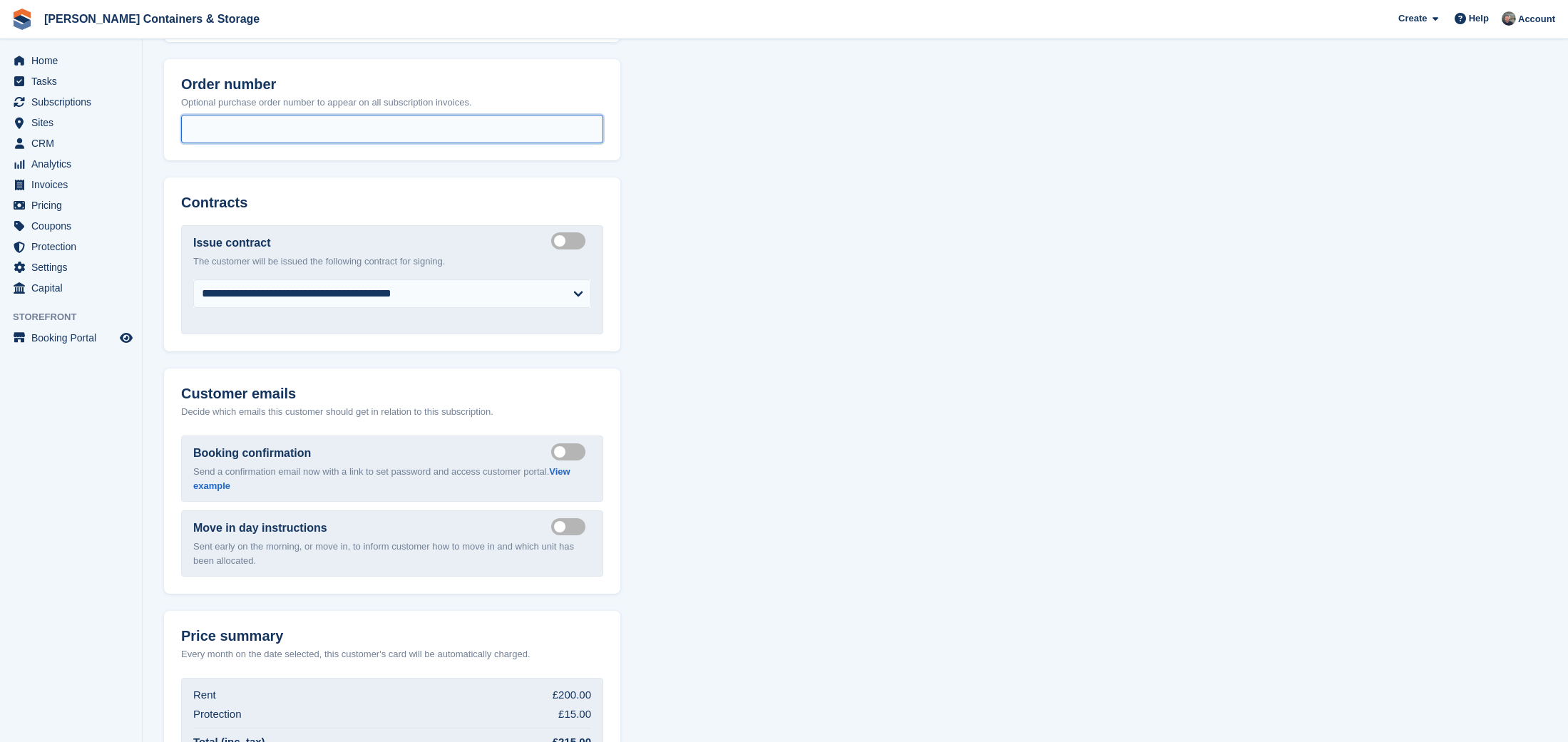
scroll to position [1420, 0]
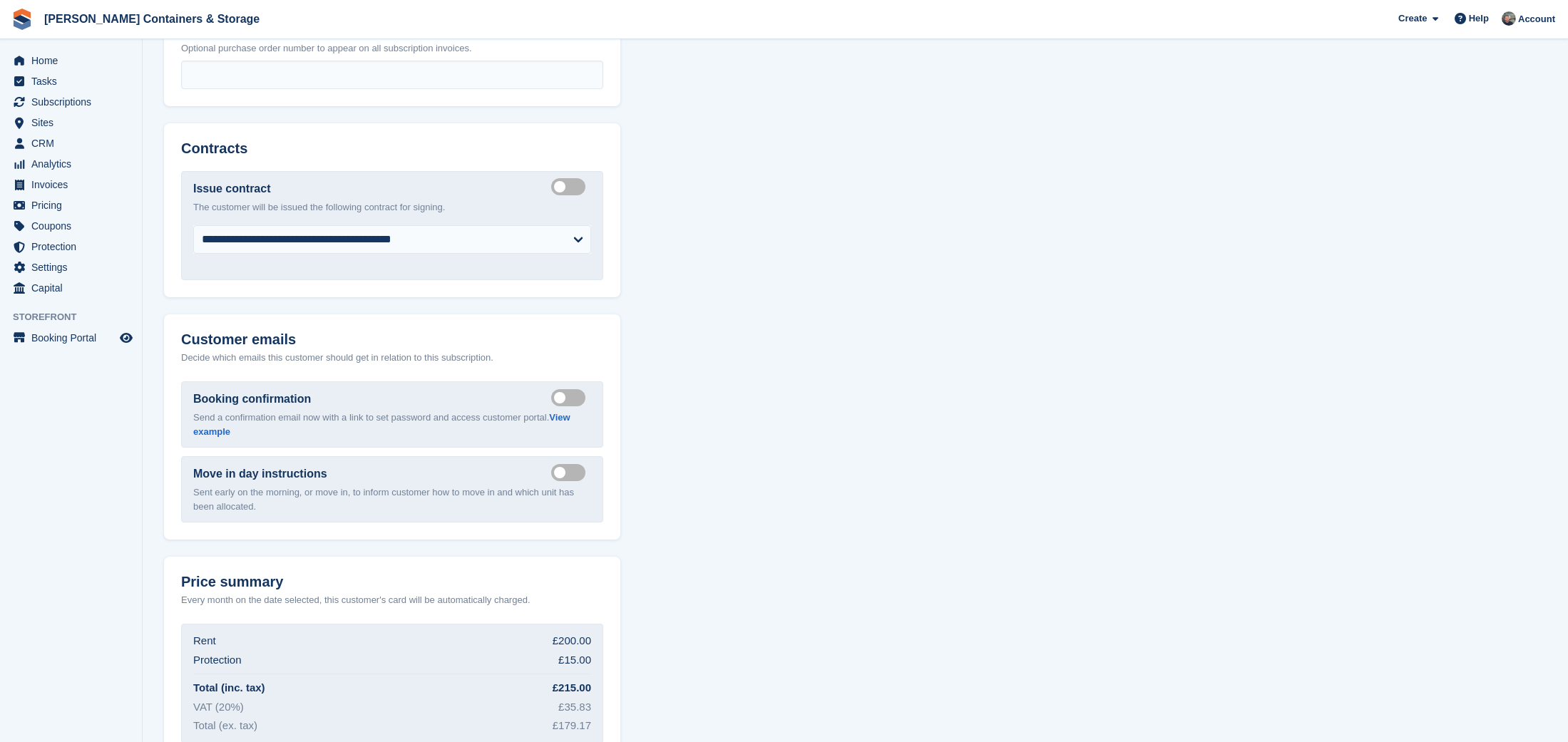
click at [565, 471] on label "Send move in day email" at bounding box center [571, 472] width 40 height 2
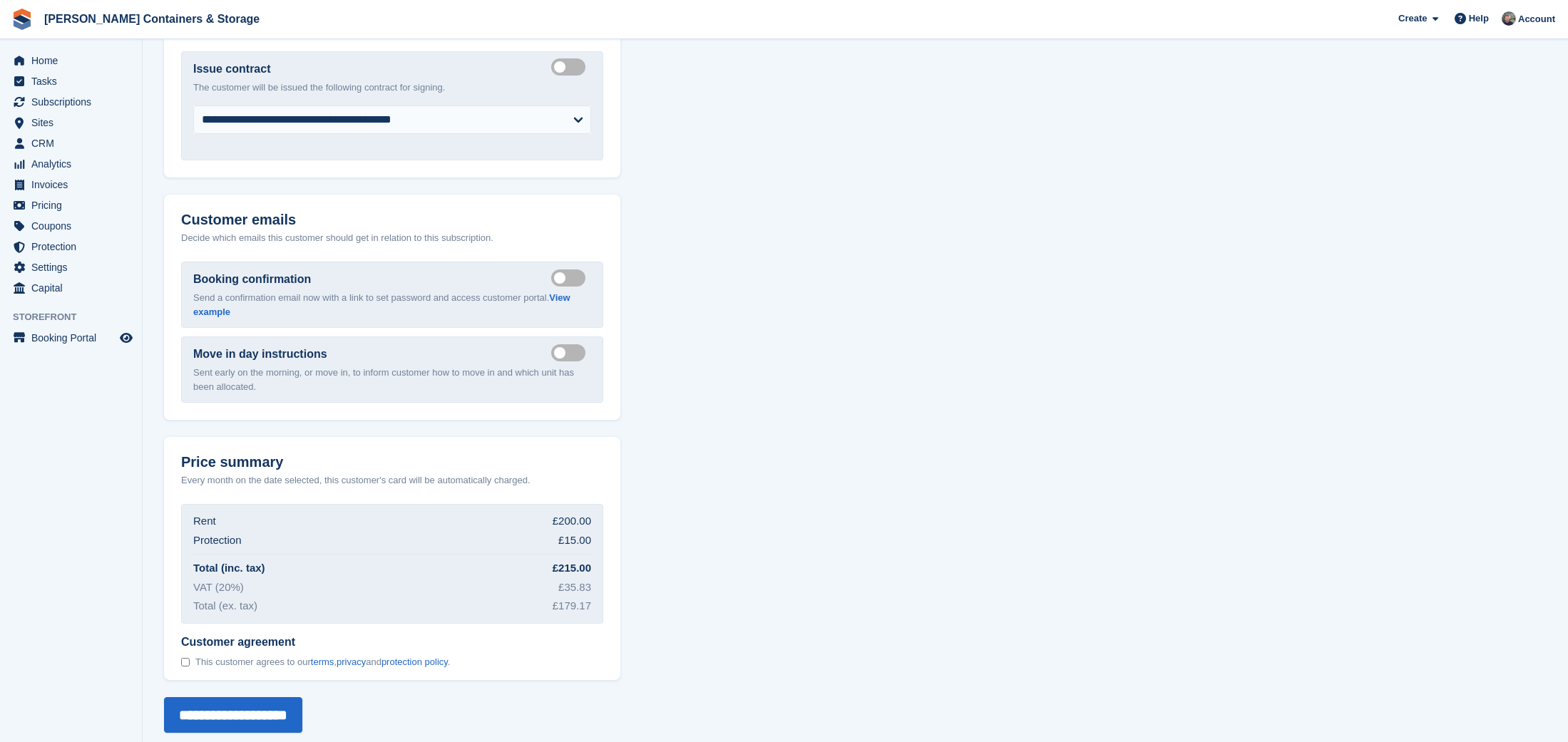
scroll to position [1538, 0]
click at [180, 652] on div "Customer agreement This customer agrees to our terms , privacy and protection p…" at bounding box center [395, 652] width 451 height 56
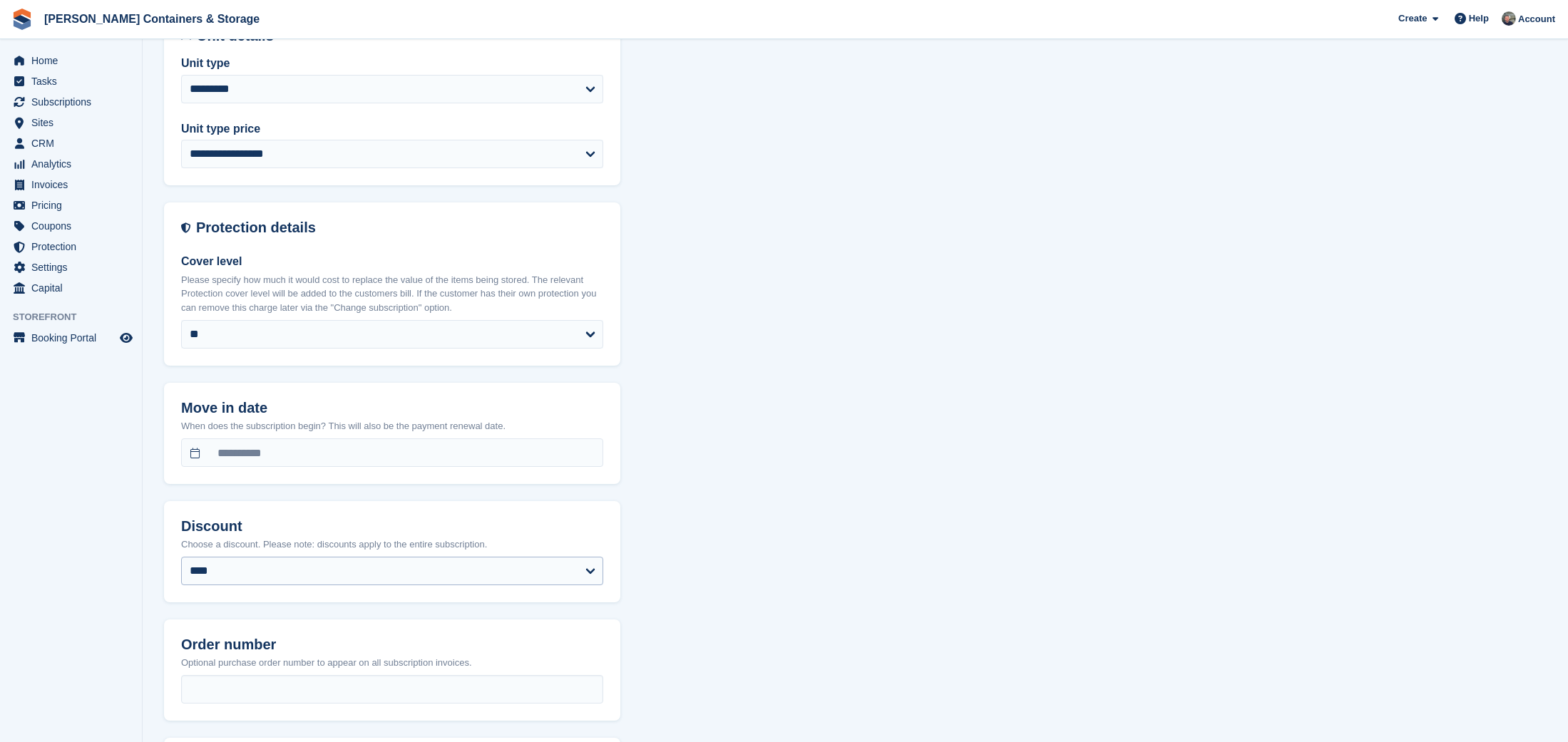
scroll to position [781, 0]
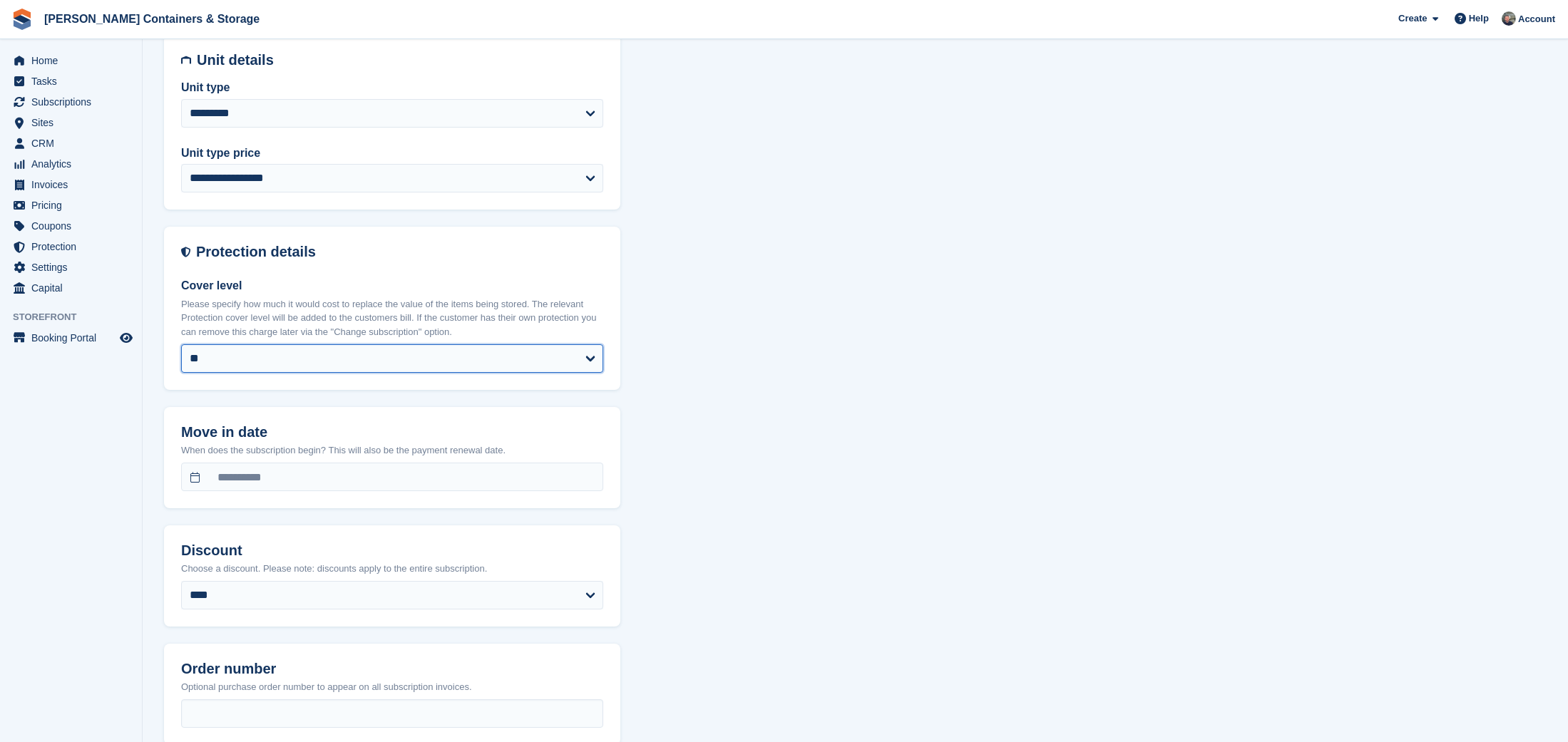
select select
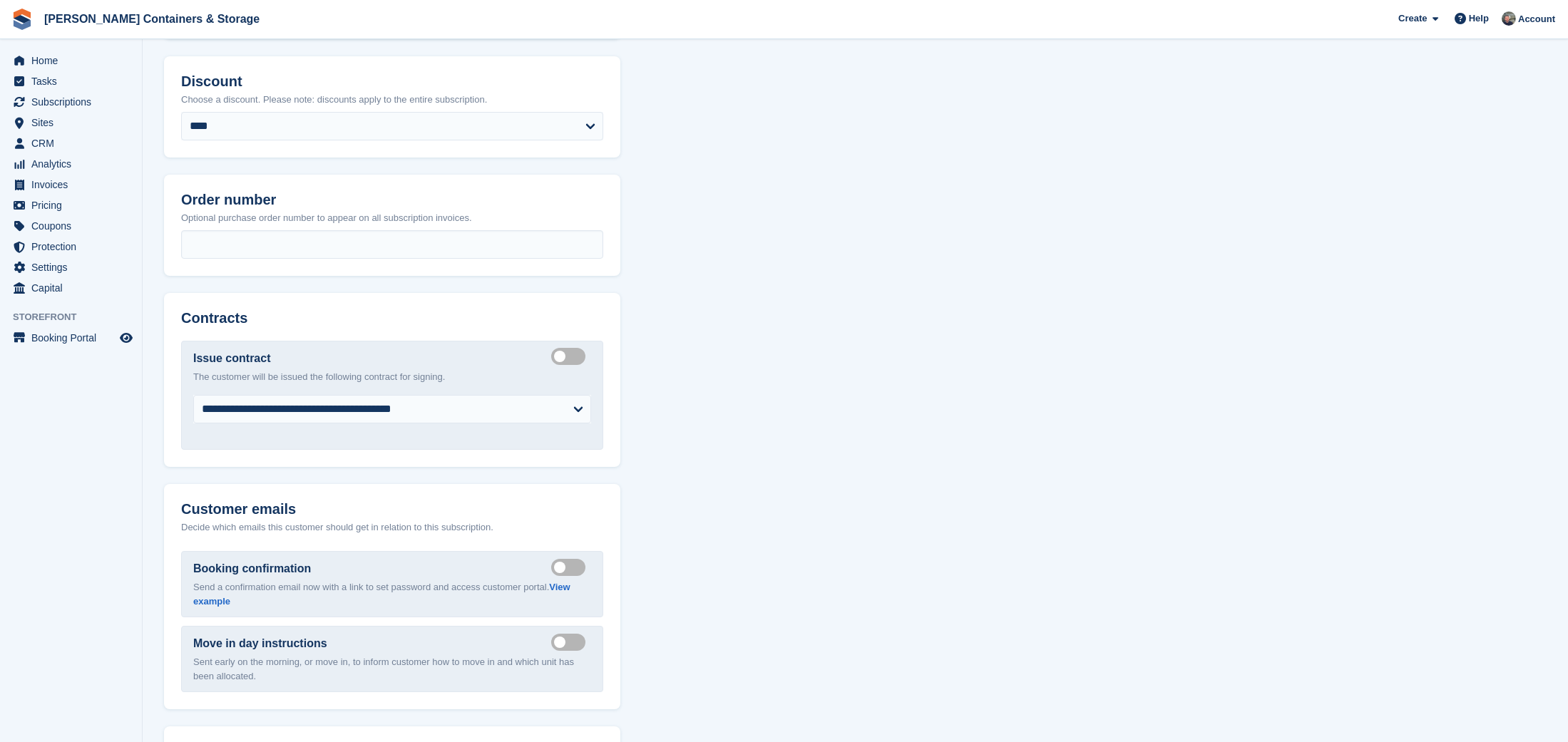
select select "*****"
select select "**********"
select select "***"
select select "*"
select select "****"
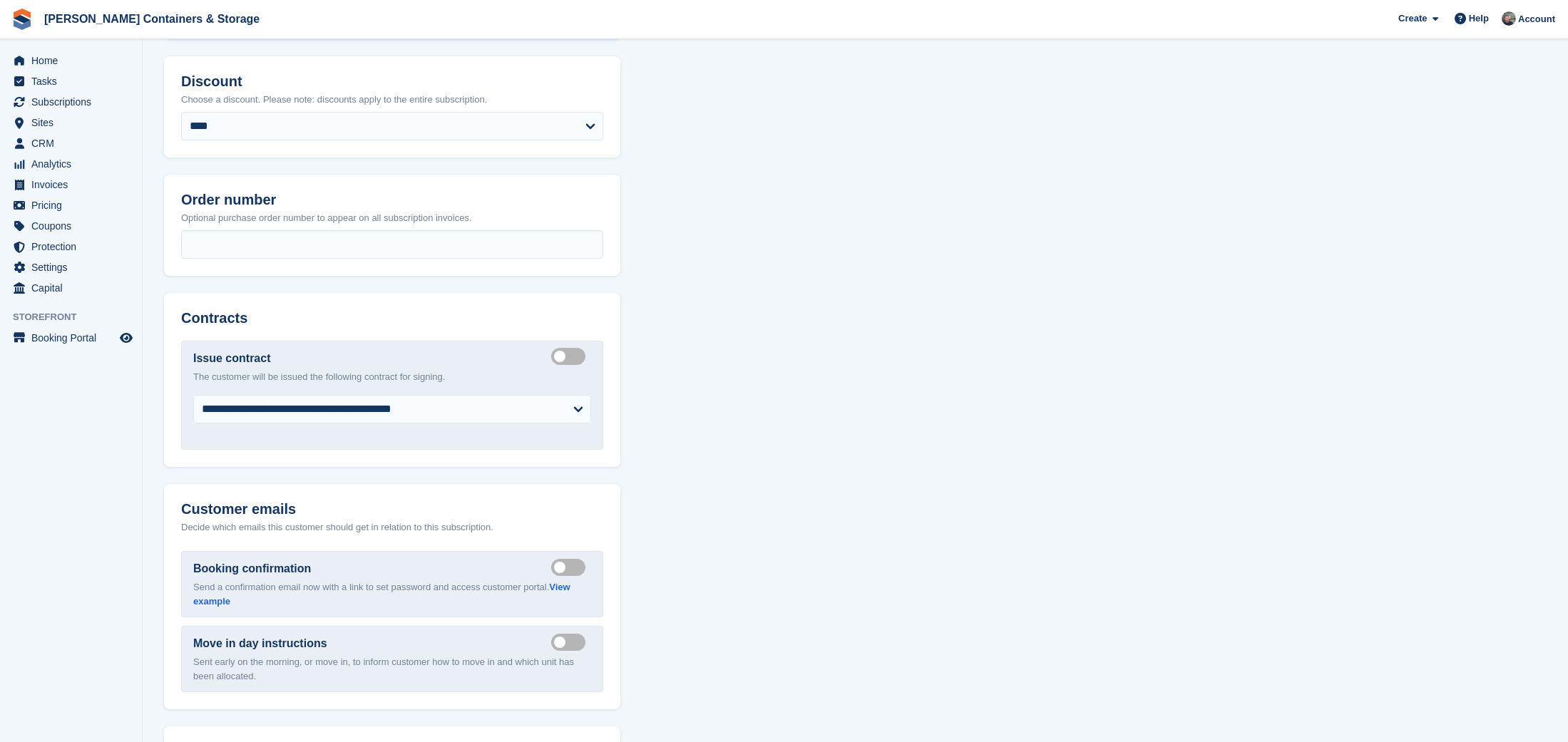
select select "*****"
select select
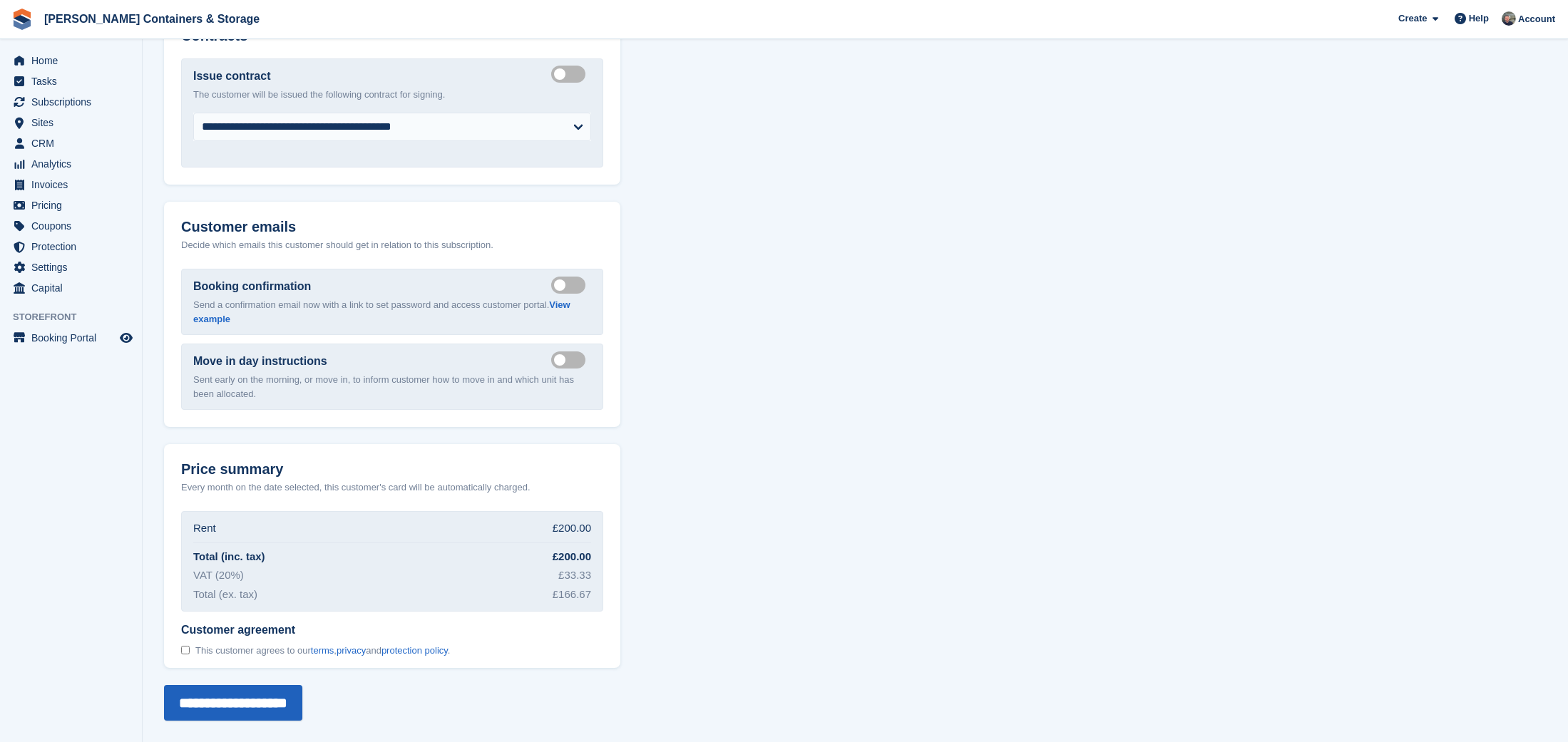
scroll to position [1538, 0]
click at [260, 685] on input "**********" at bounding box center [233, 703] width 138 height 35
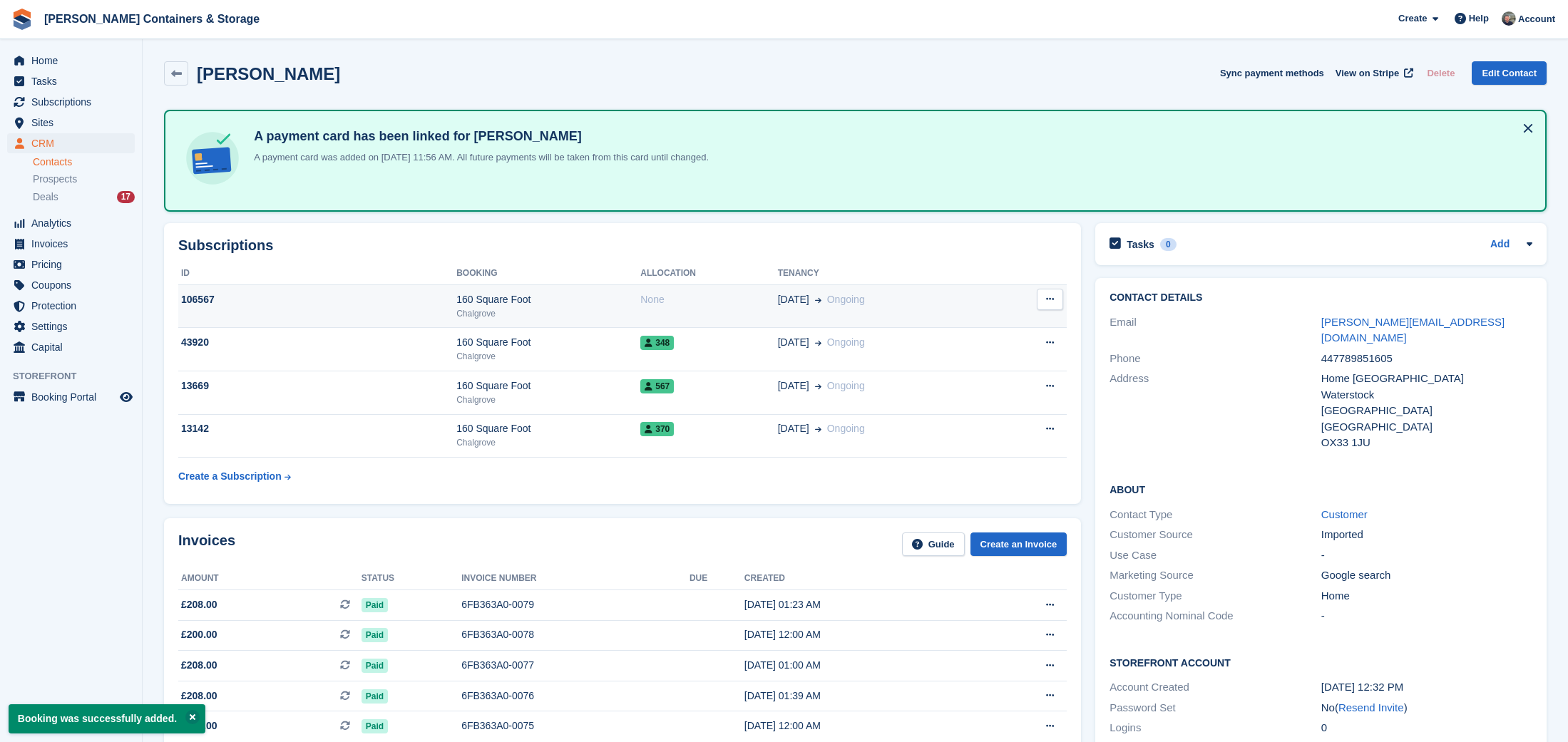
click at [724, 318] on td "None" at bounding box center [709, 306] width 137 height 44
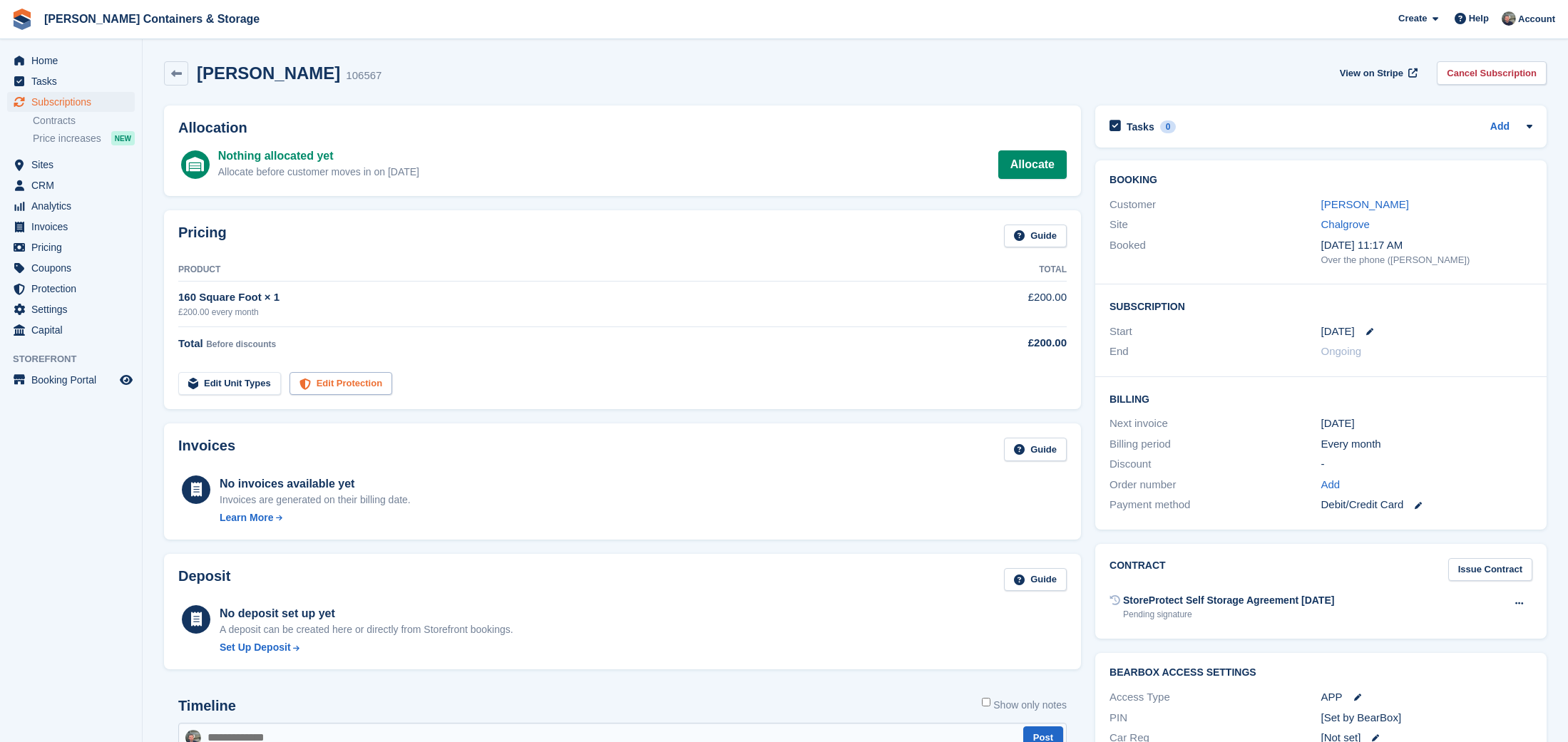
click at [337, 389] on link "Edit Protection" at bounding box center [341, 383] width 103 height 24
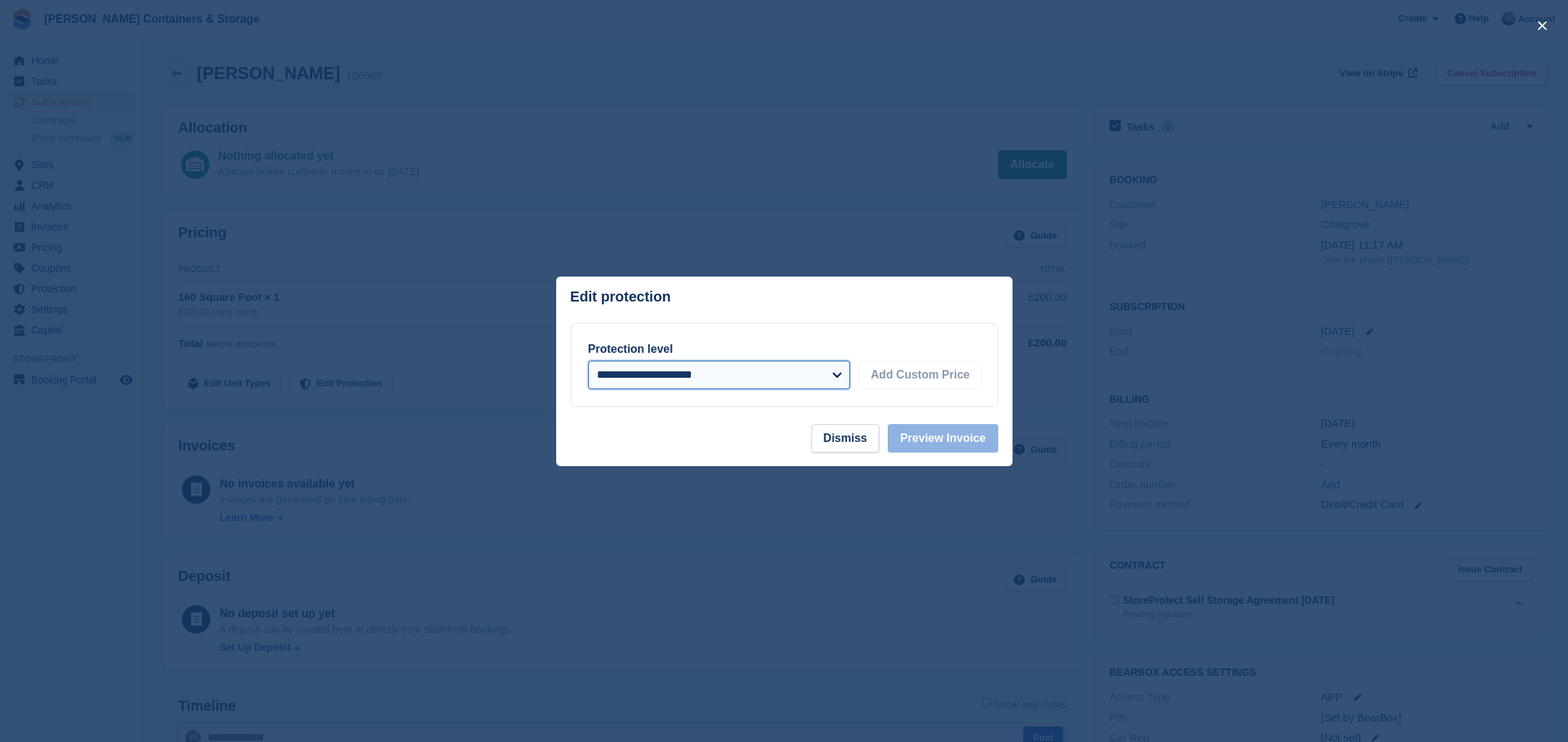
select select "****"
click at [969, 438] on button "Preview Invoice" at bounding box center [942, 438] width 109 height 29
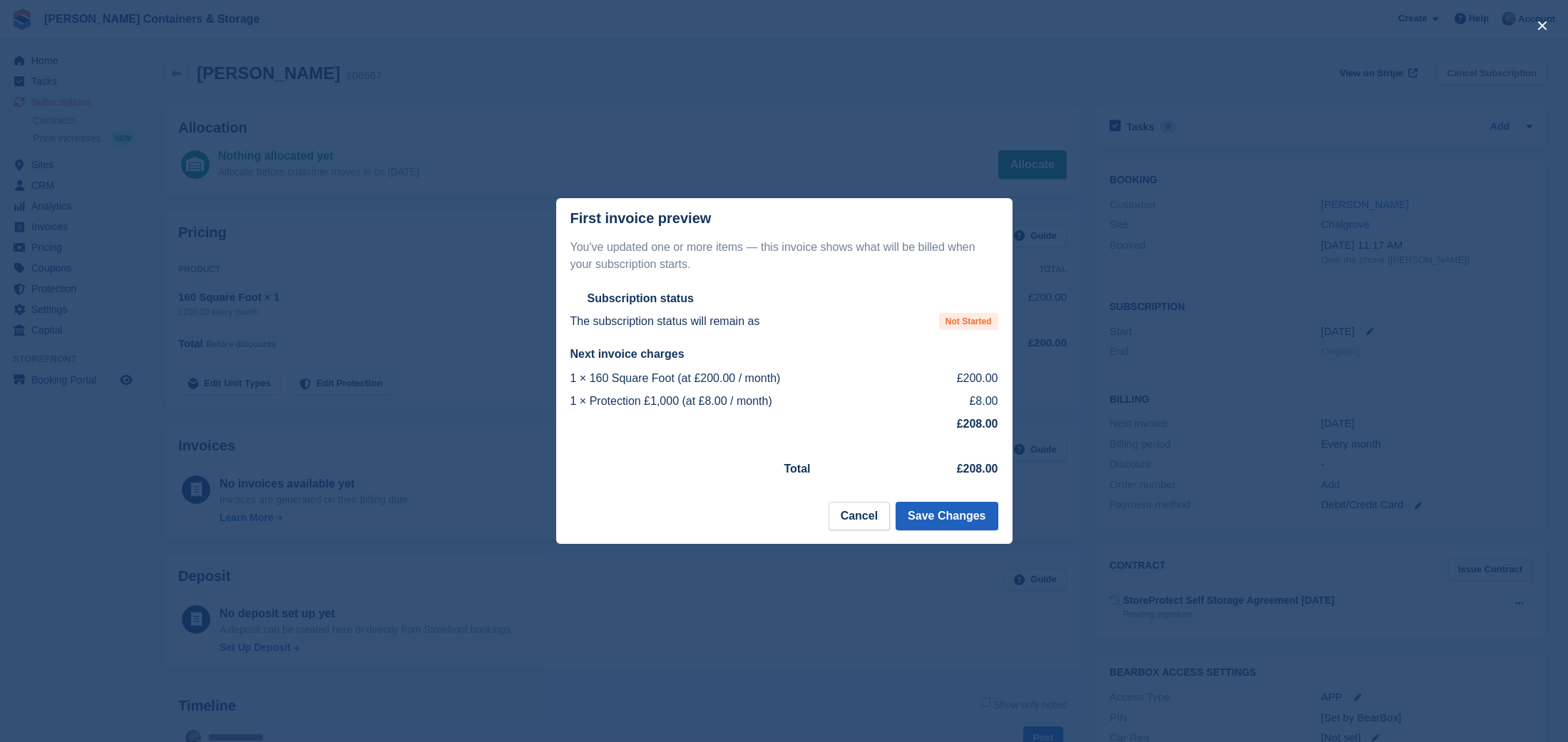
click at [952, 520] on button "Save Changes" at bounding box center [947, 516] width 102 height 29
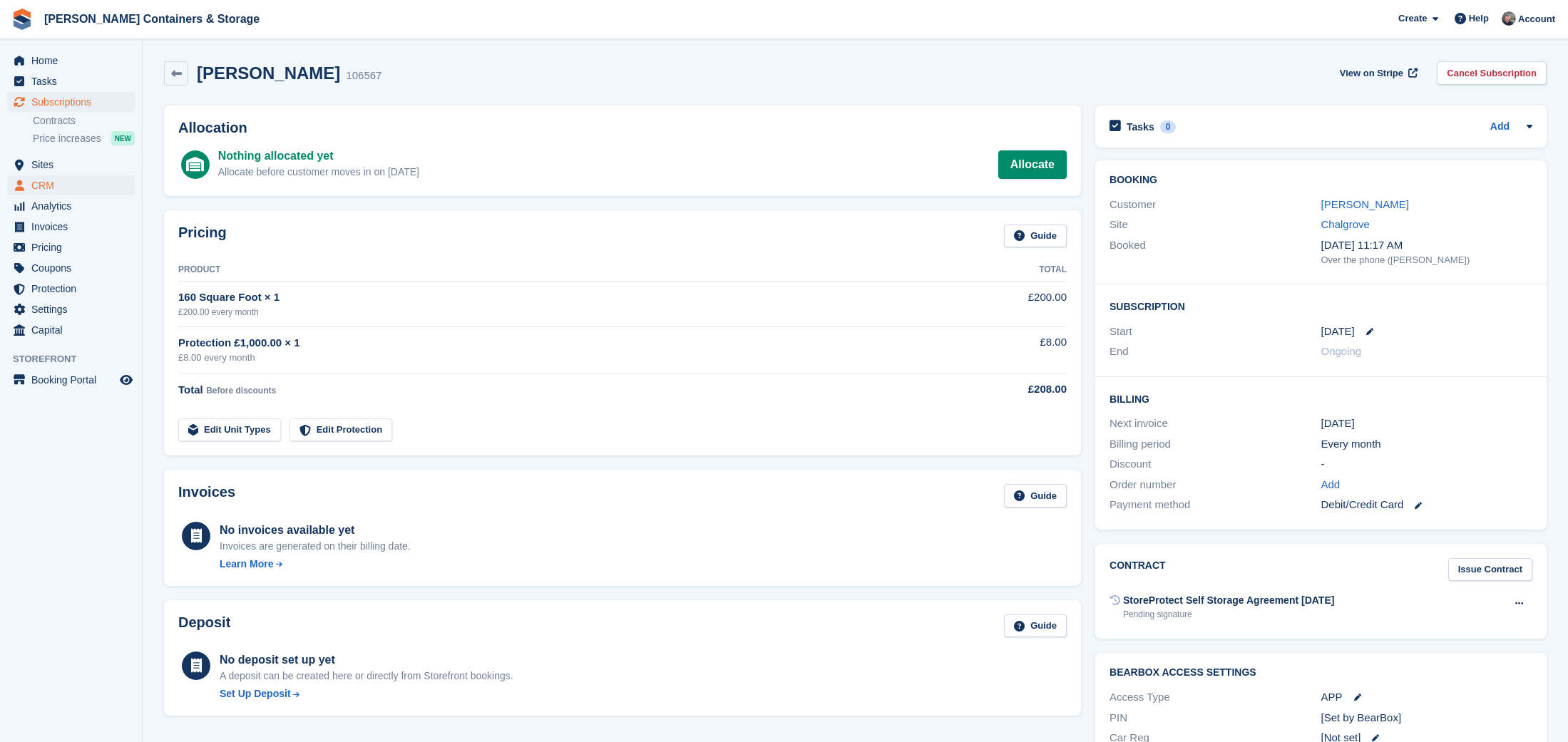
click at [67, 179] on span "CRM" at bounding box center [74, 185] width 86 height 20
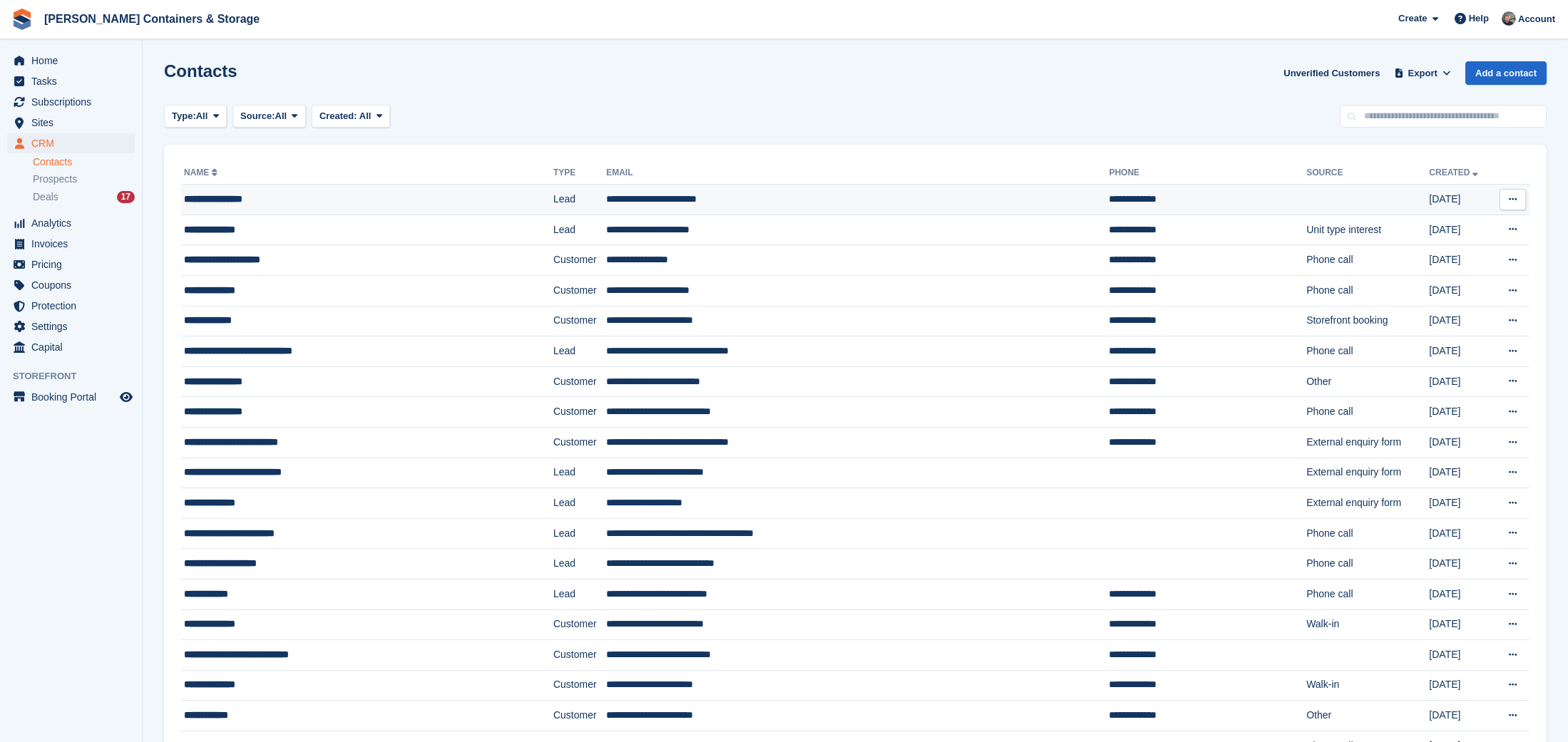
click at [237, 200] on div "**********" at bounding box center [335, 199] width 301 height 15
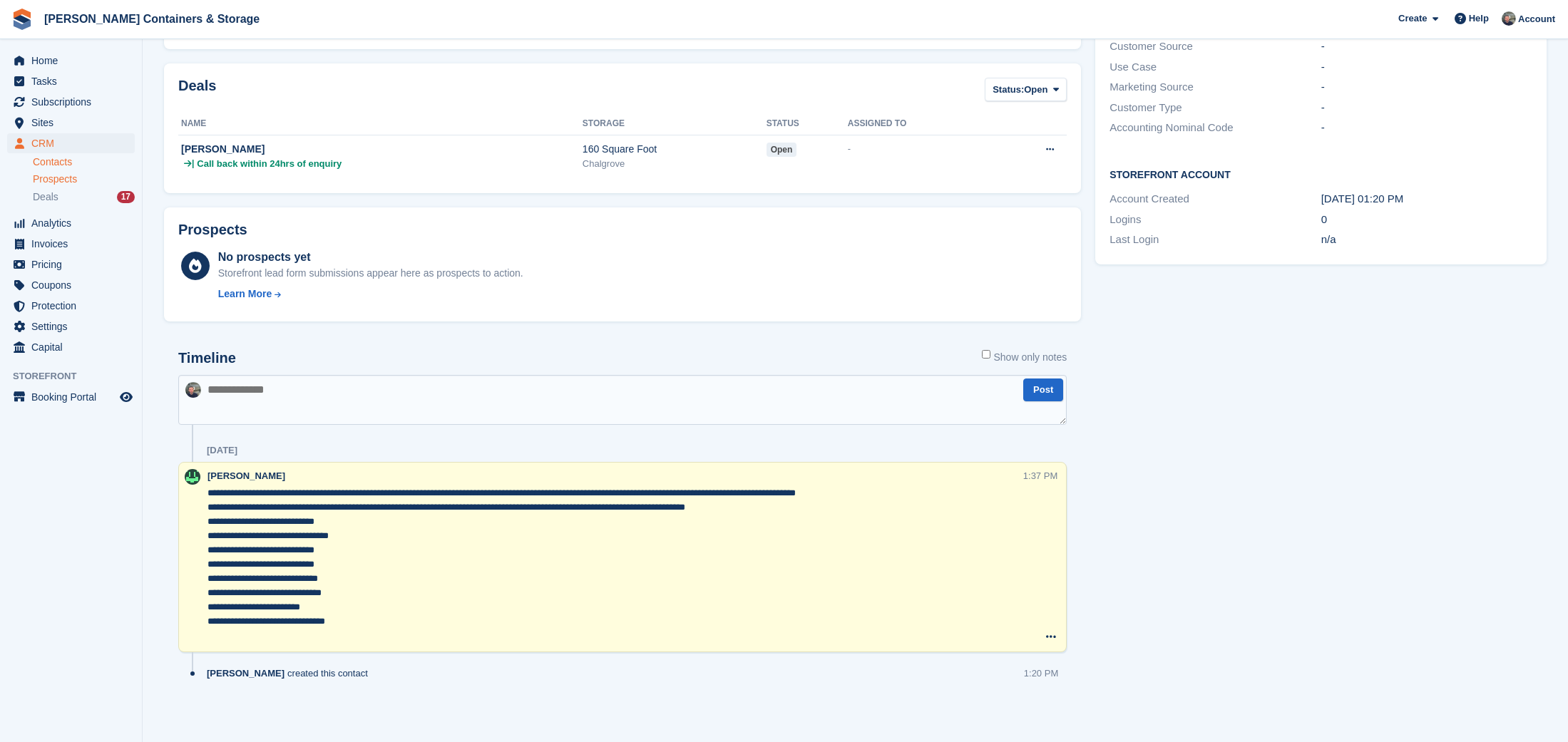
scroll to position [306, 0]
click at [57, 104] on span "Subscriptions" at bounding box center [74, 102] width 86 height 20
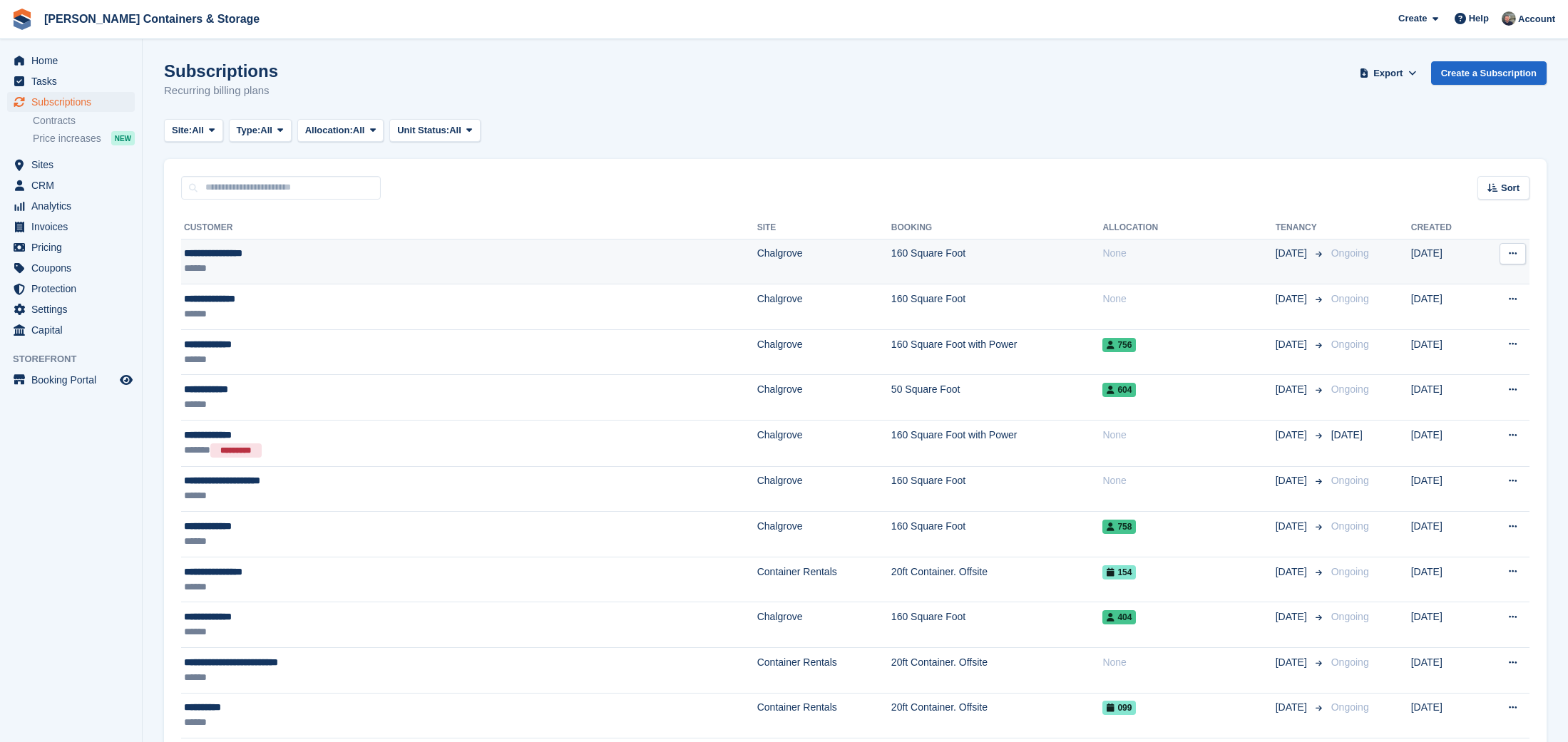
click at [505, 257] on div "**********" at bounding box center [354, 253] width 340 height 15
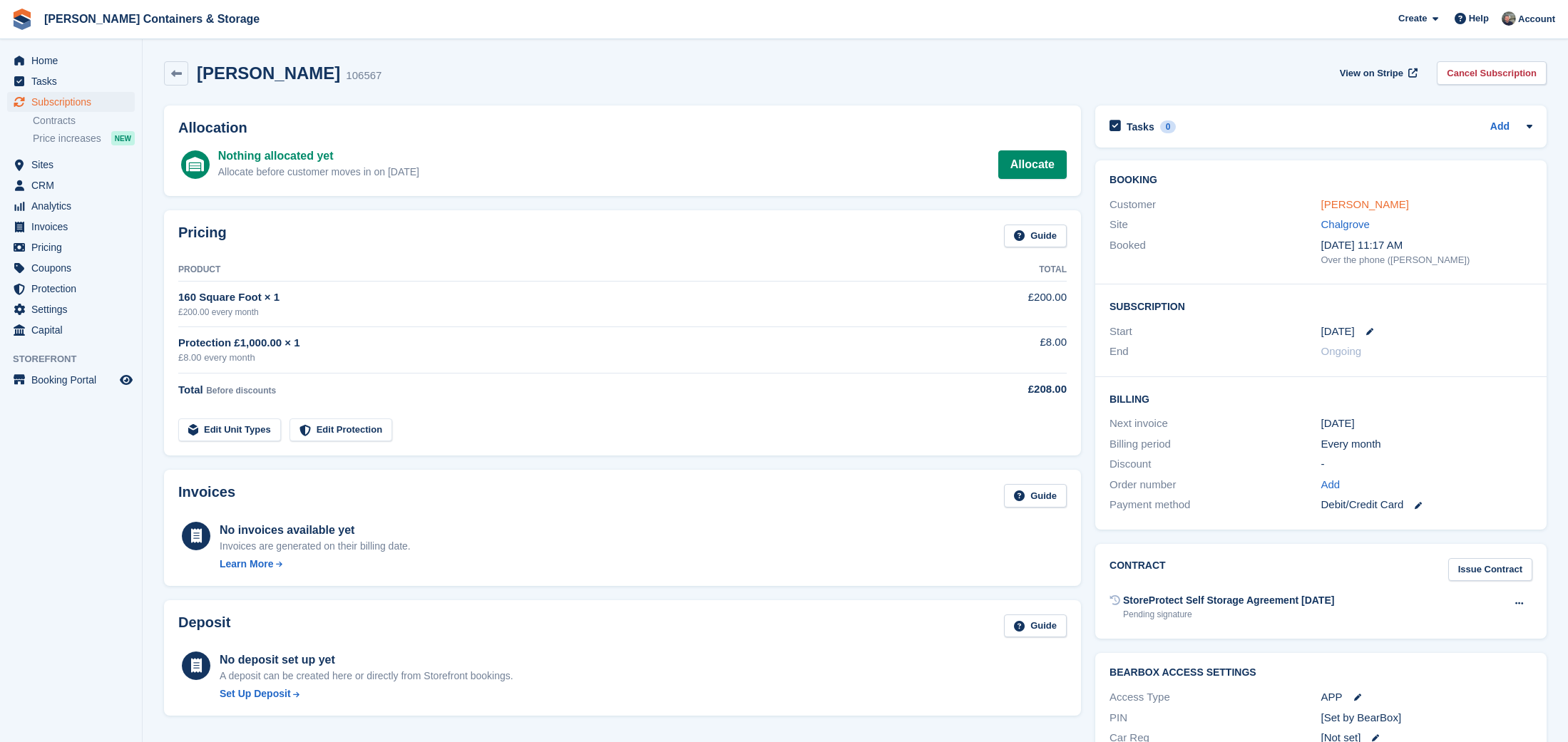
click at [1366, 199] on link "[PERSON_NAME]" at bounding box center [1365, 204] width 88 height 12
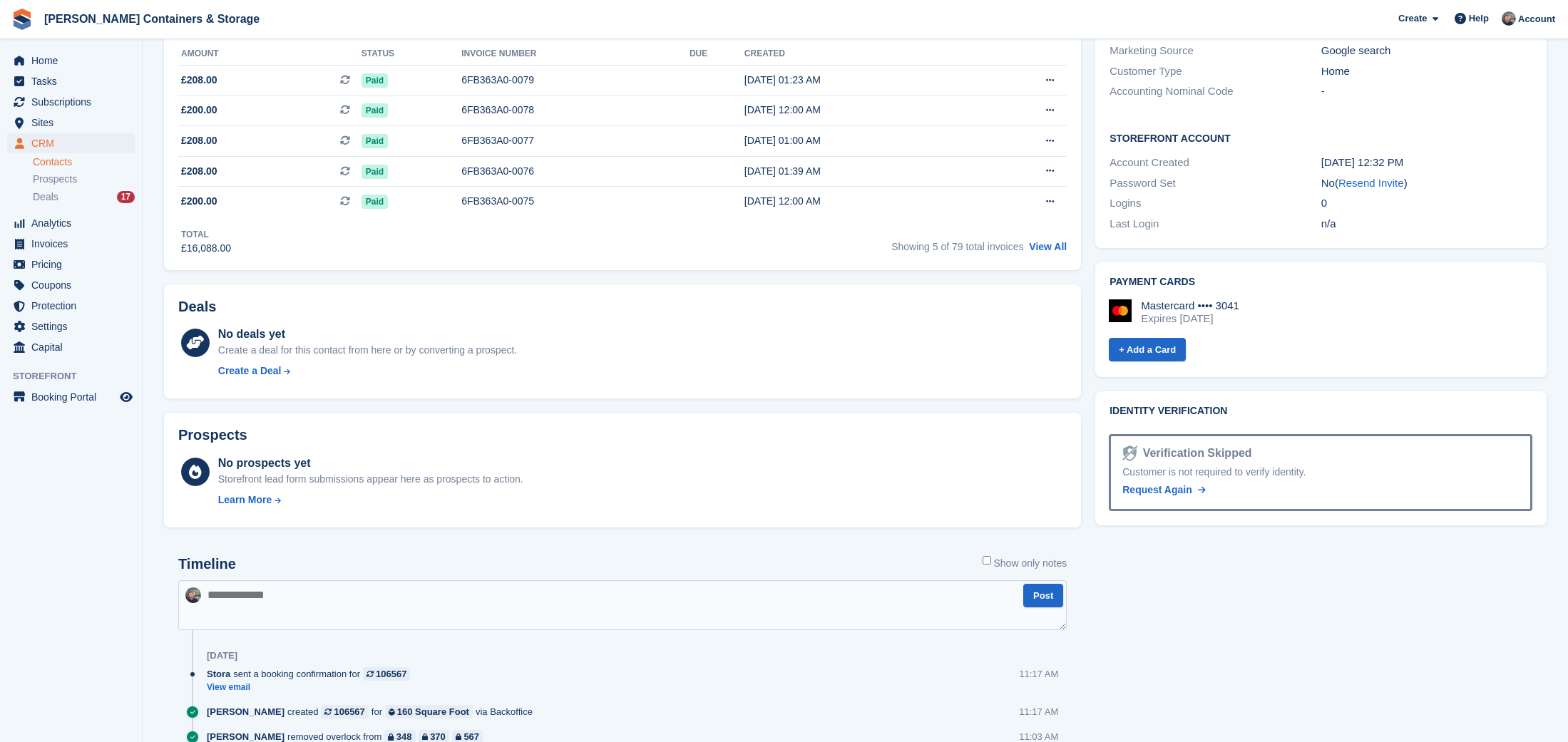
click at [314, 611] on textarea at bounding box center [622, 605] width 888 height 50
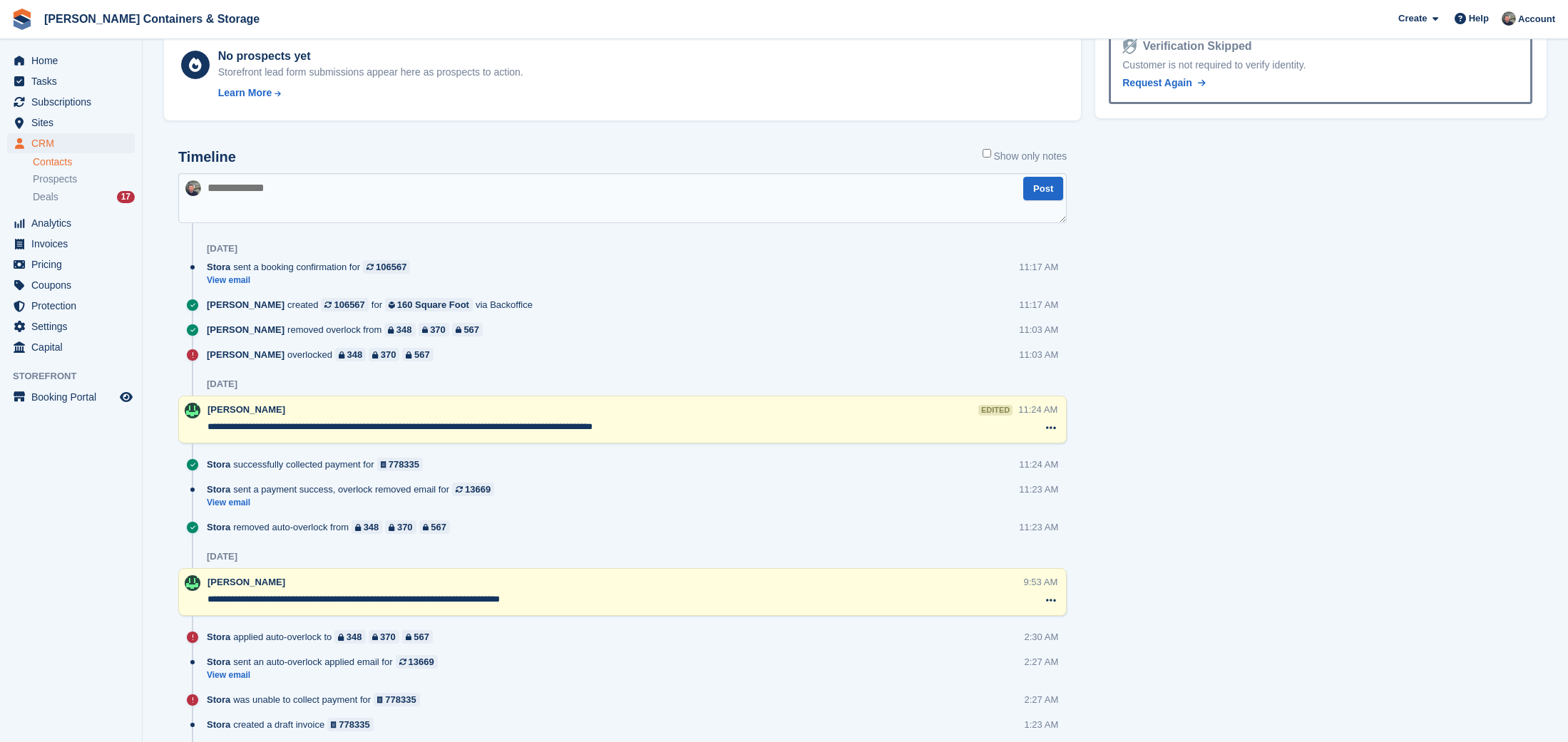
scroll to position [893, 0]
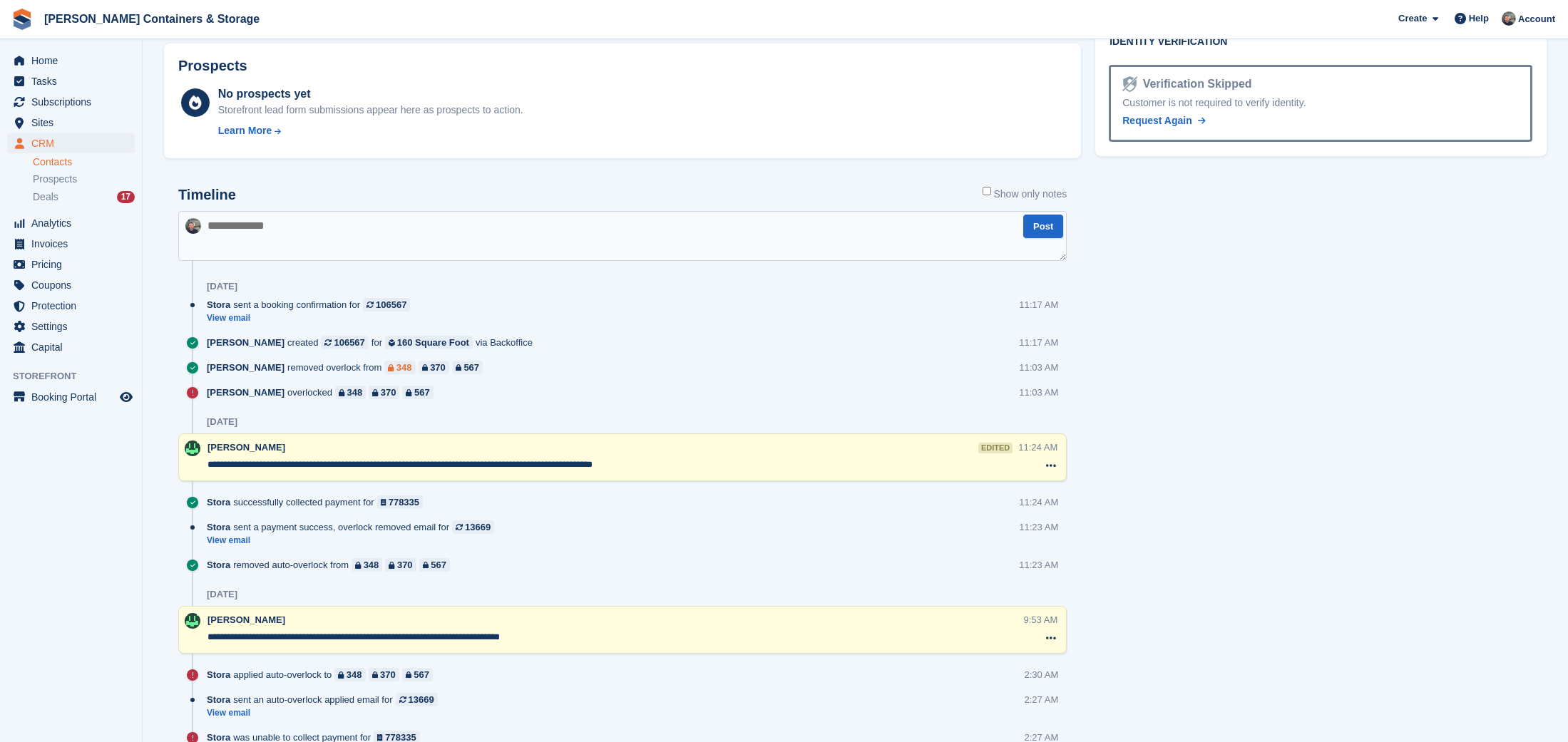
paste textarea "**********"
type textarea "**********"
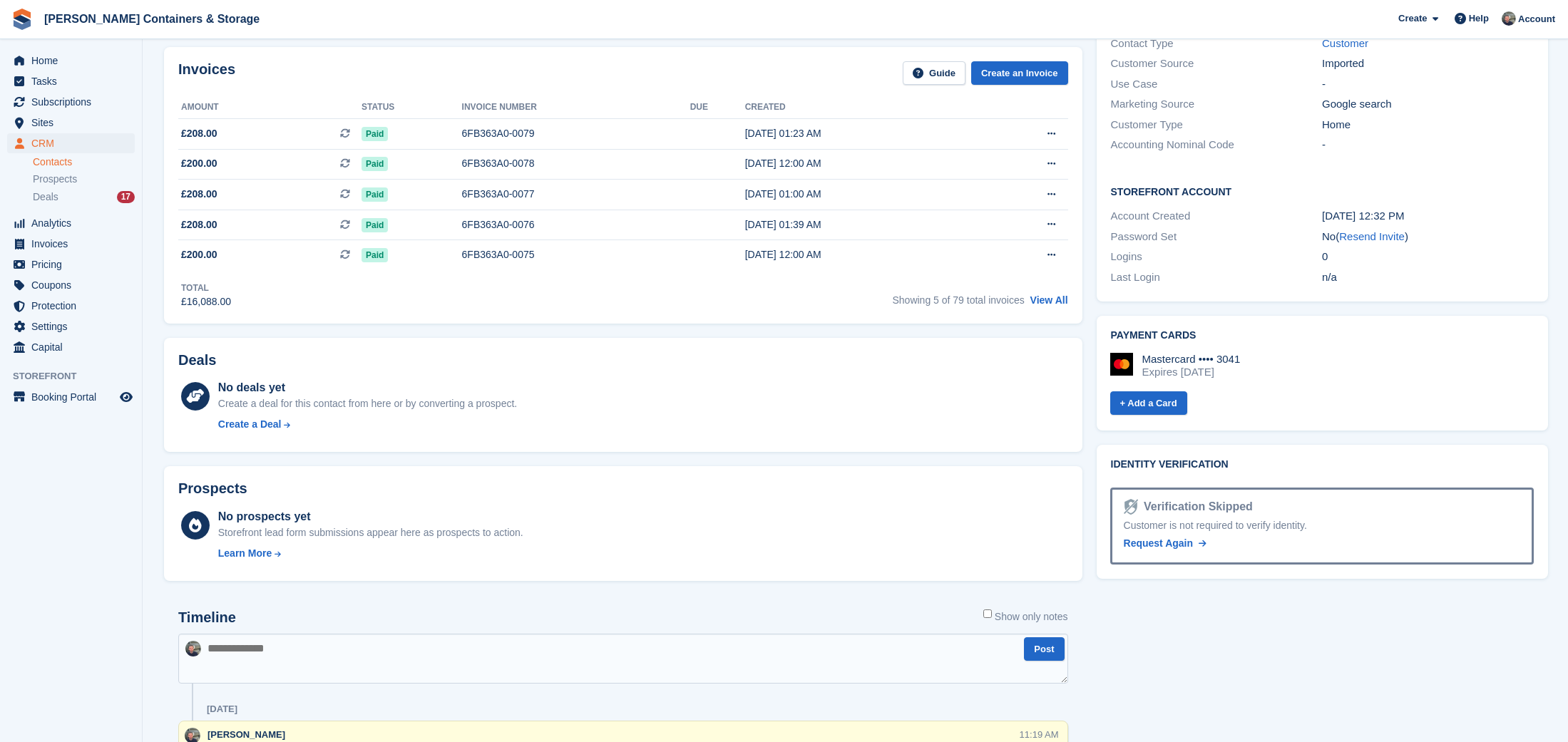
scroll to position [46, 0]
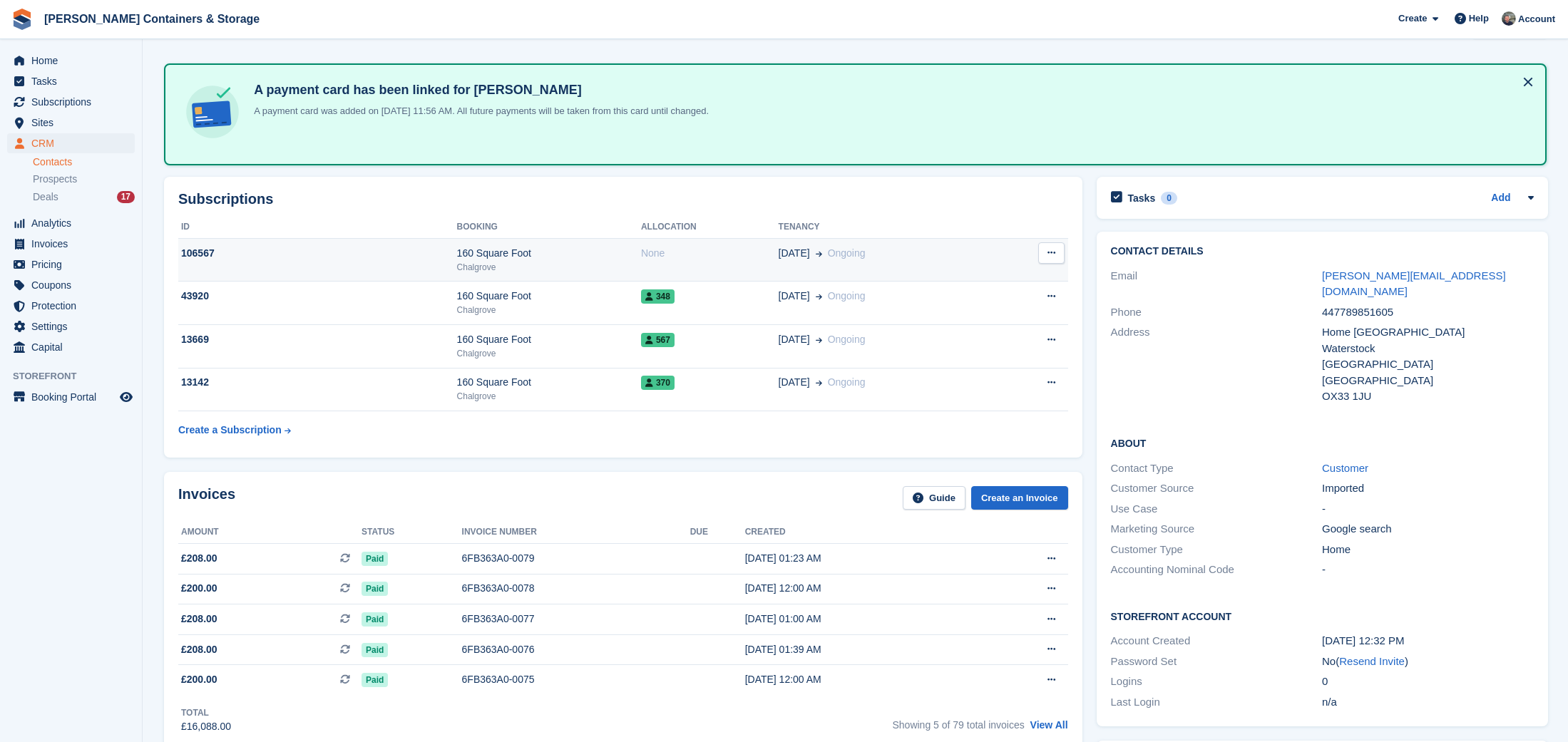
click at [645, 280] on td "None" at bounding box center [710, 259] width 137 height 44
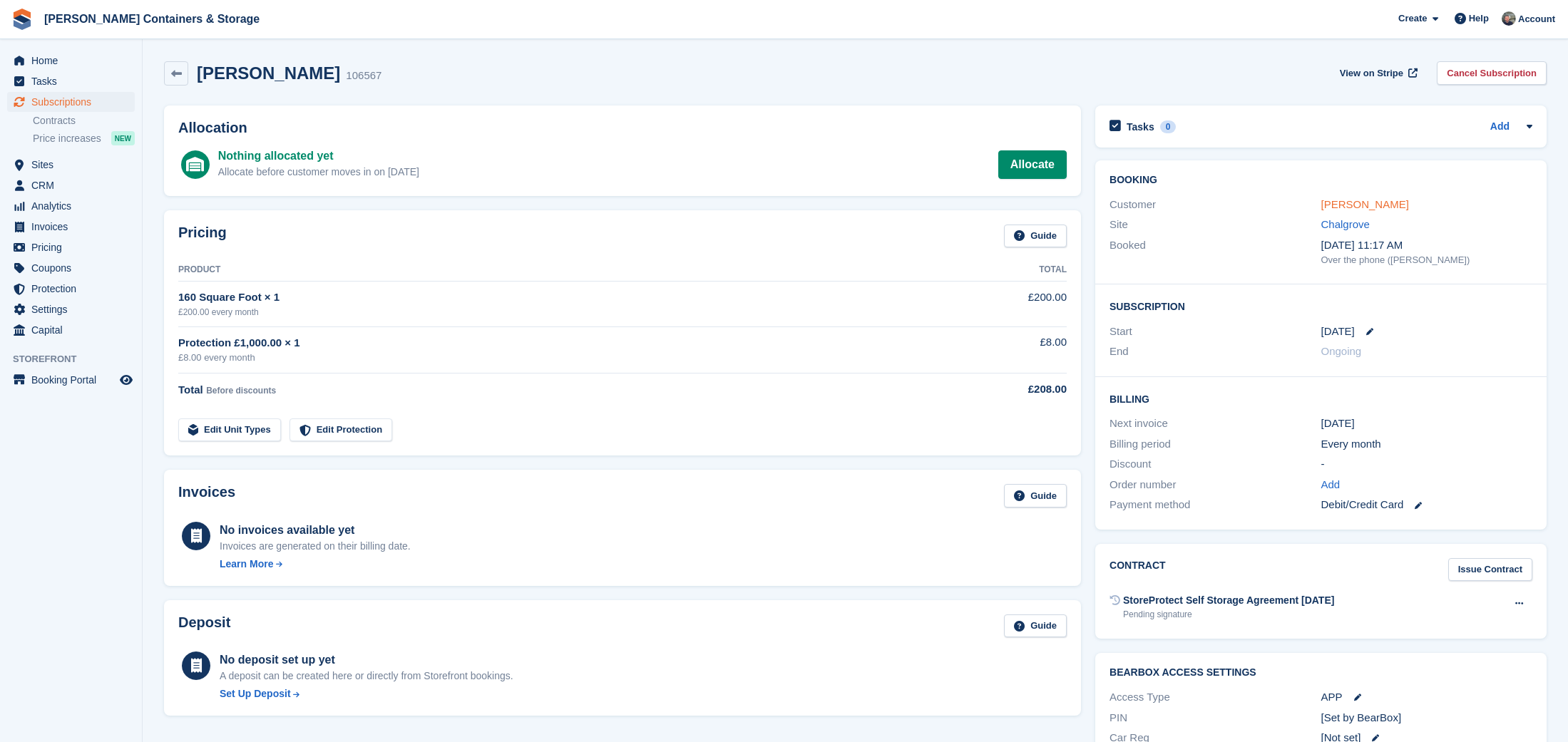
click at [1366, 199] on link "[PERSON_NAME]" at bounding box center [1365, 204] width 88 height 12
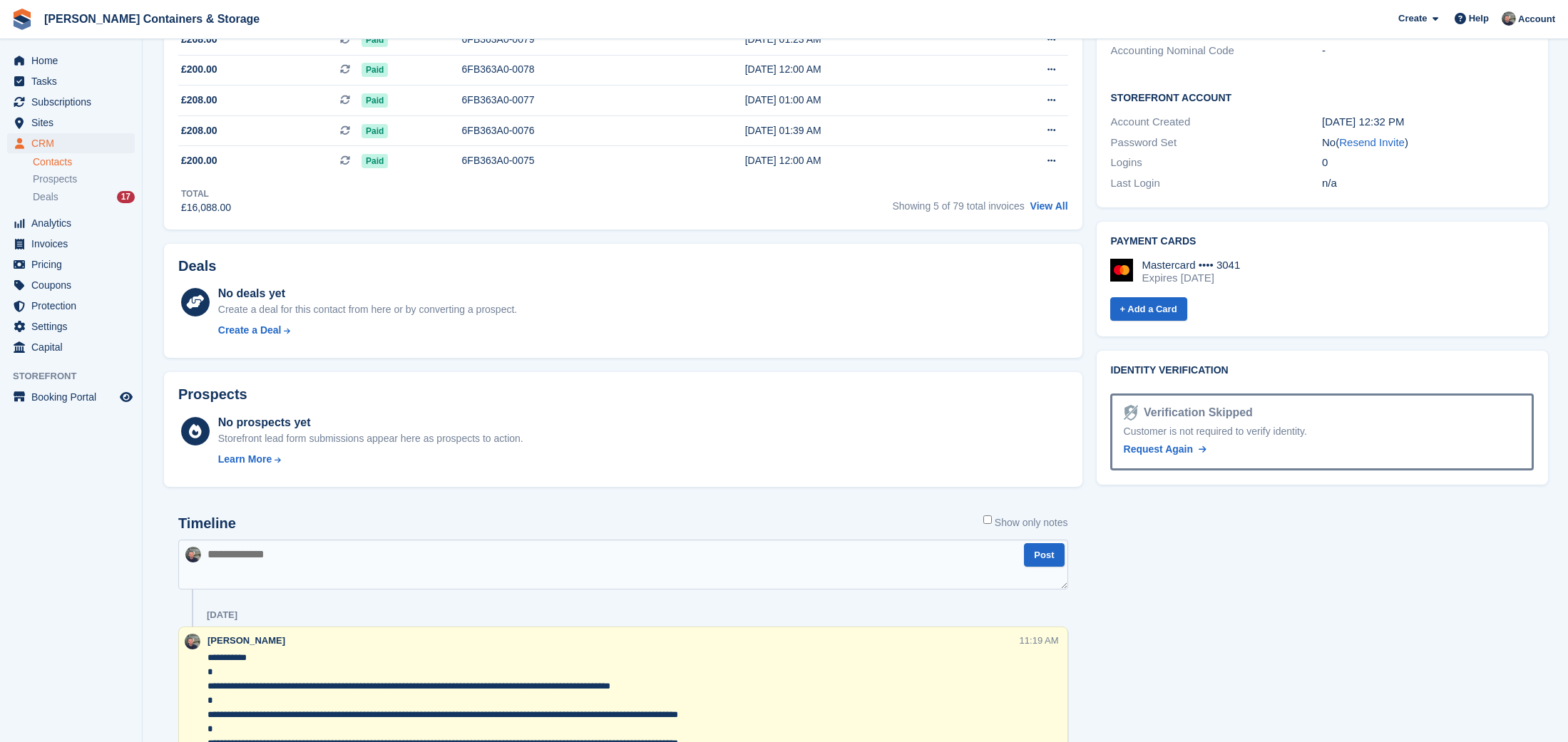
scroll to position [567, 0]
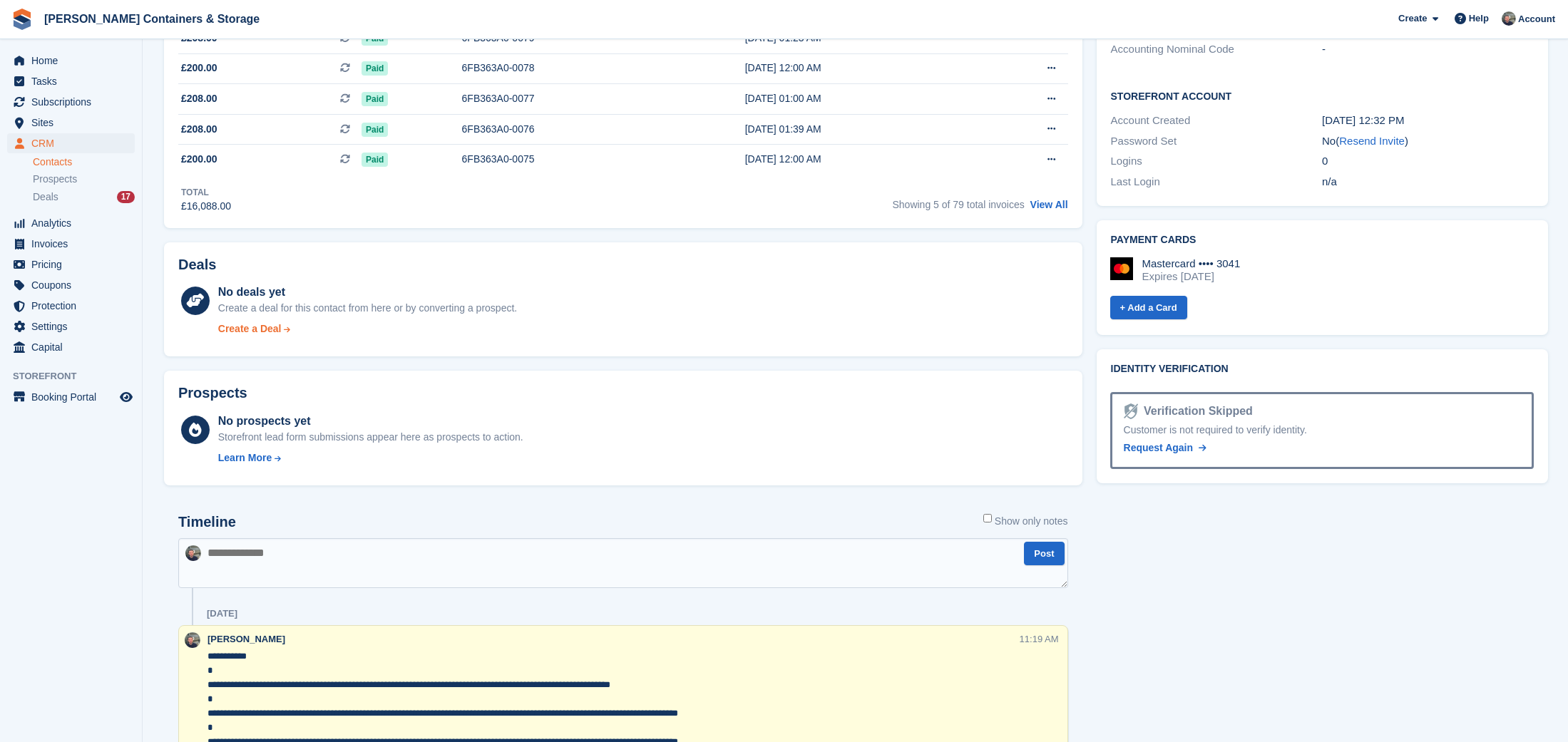
click at [269, 330] on div "Create a Deal" at bounding box center [249, 329] width 63 height 15
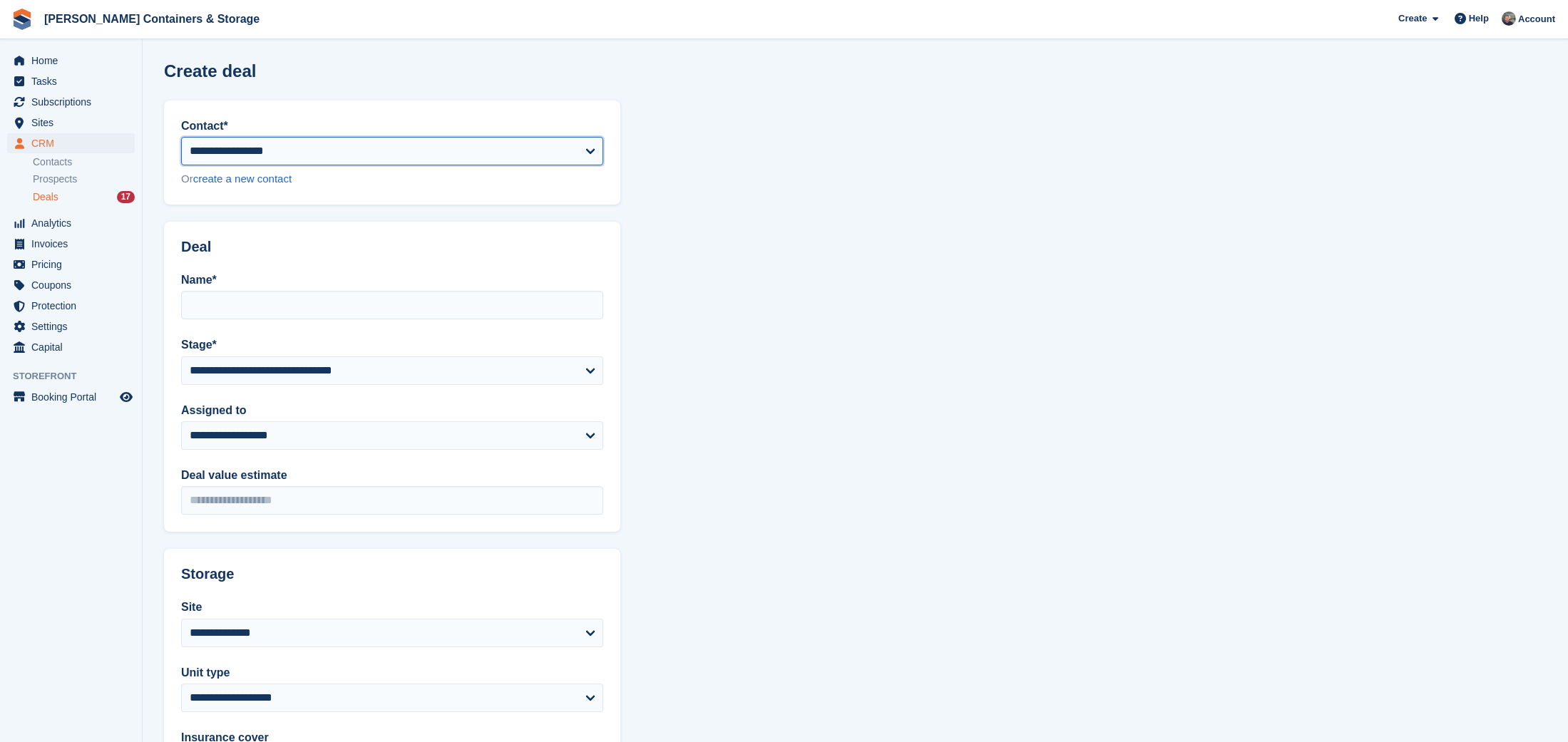
select select "*****"
type input "**********"
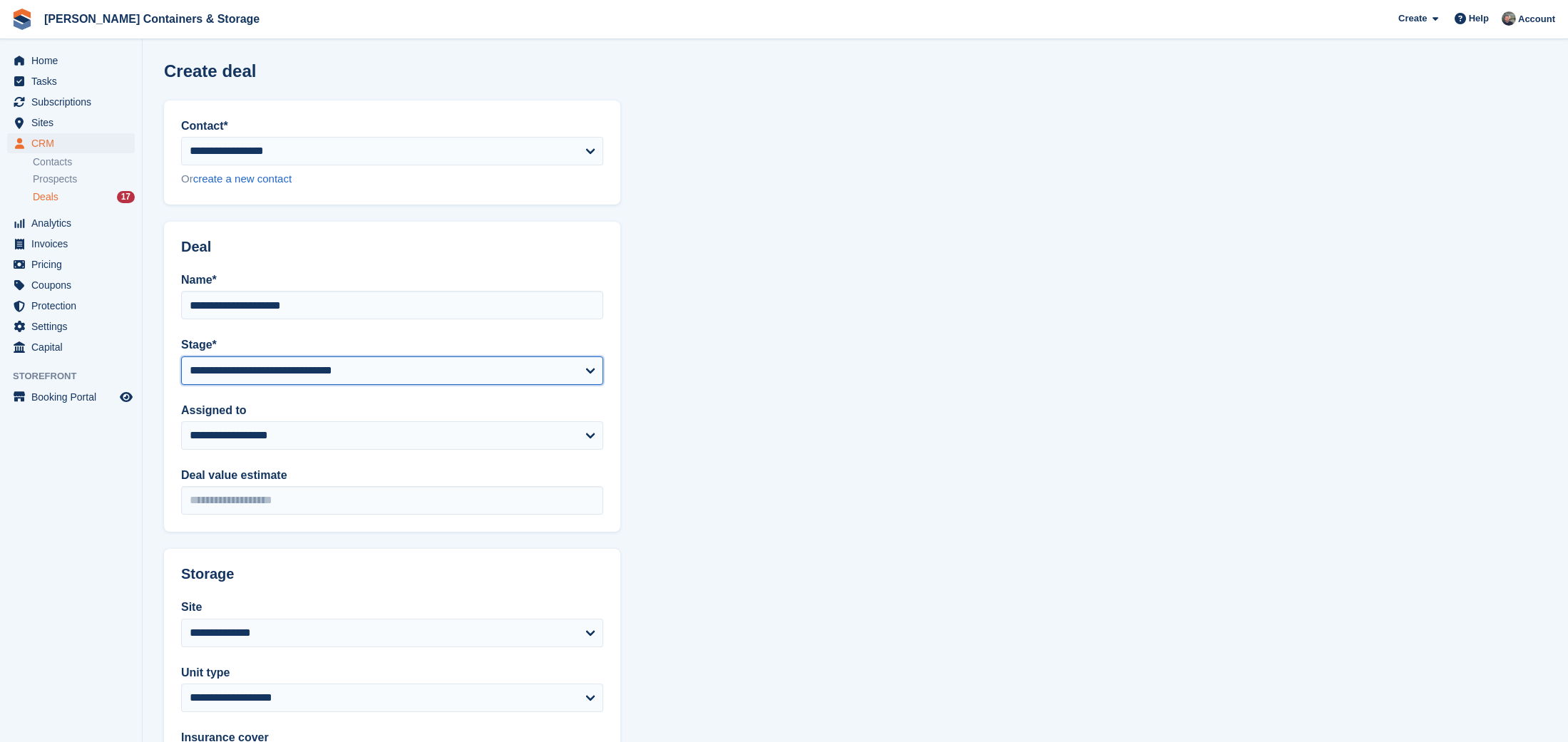
select select "****"
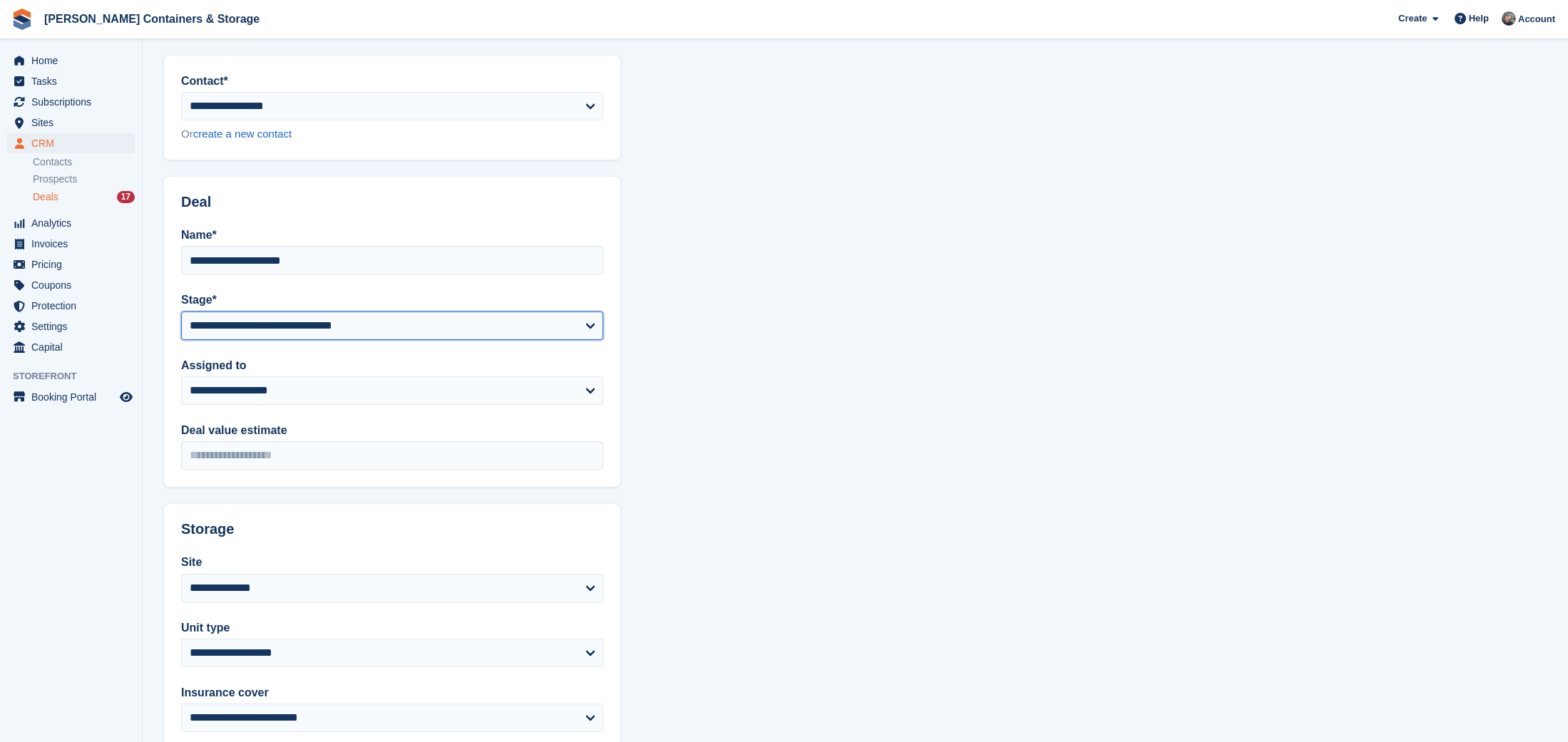
scroll to position [65, 0]
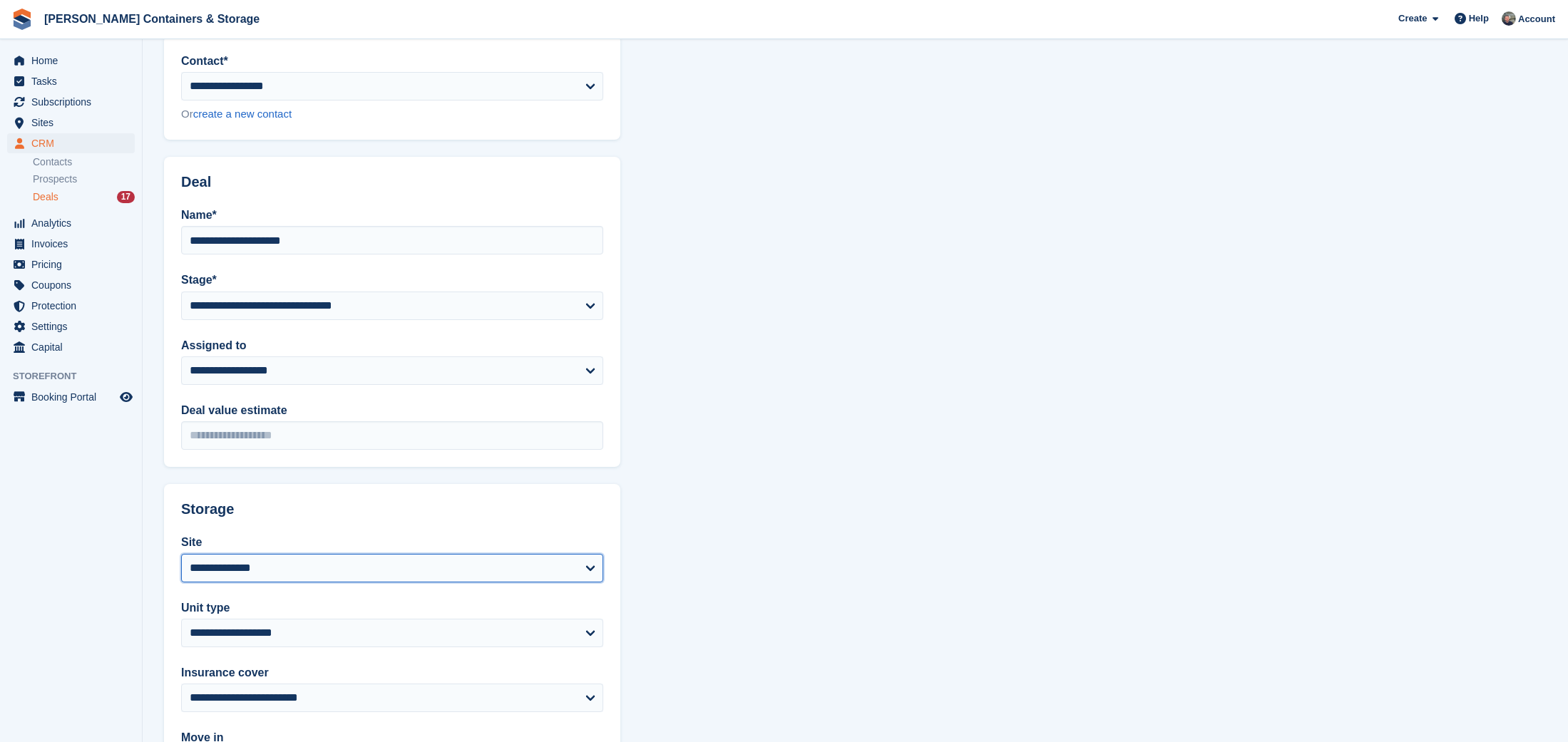
select select "***"
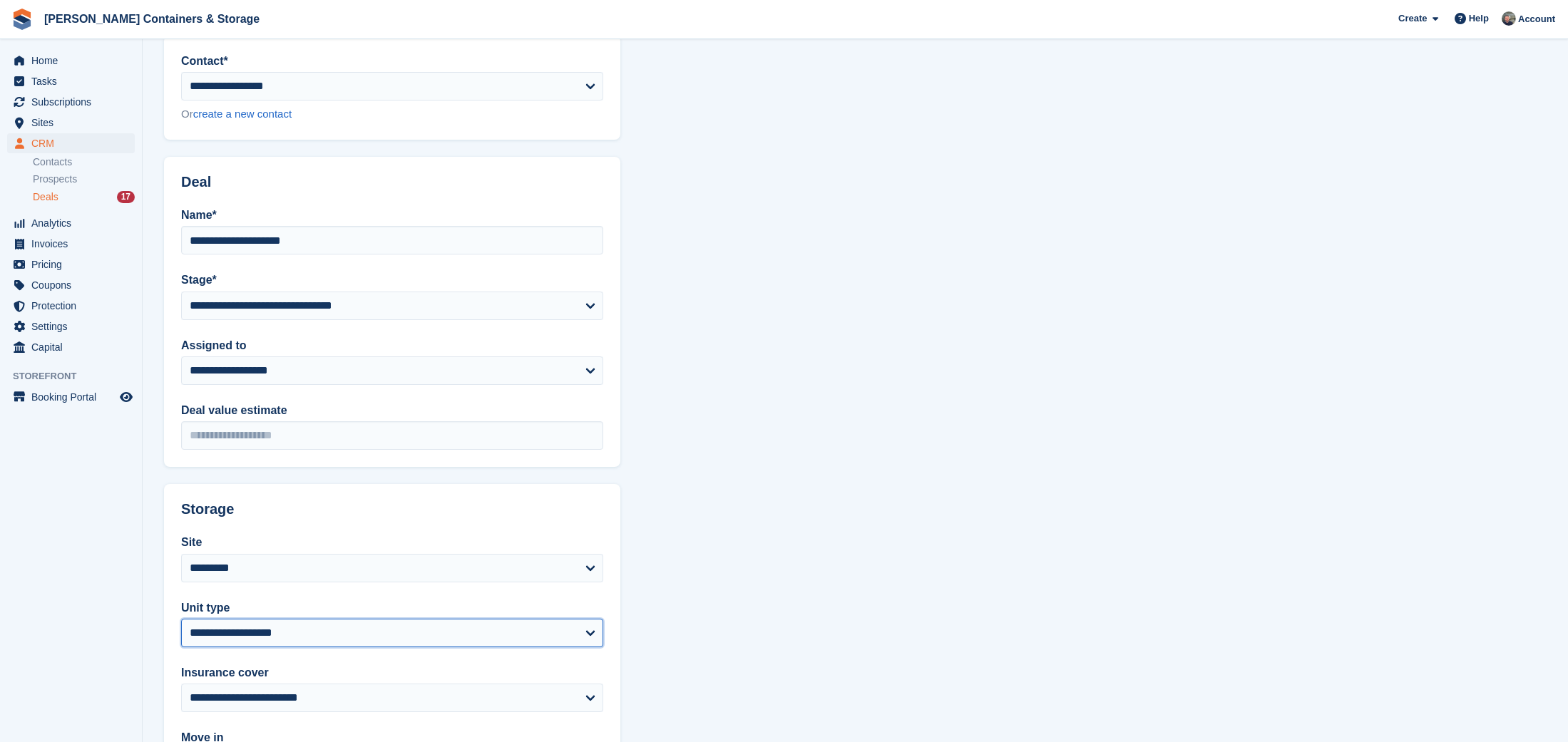
select select "****"
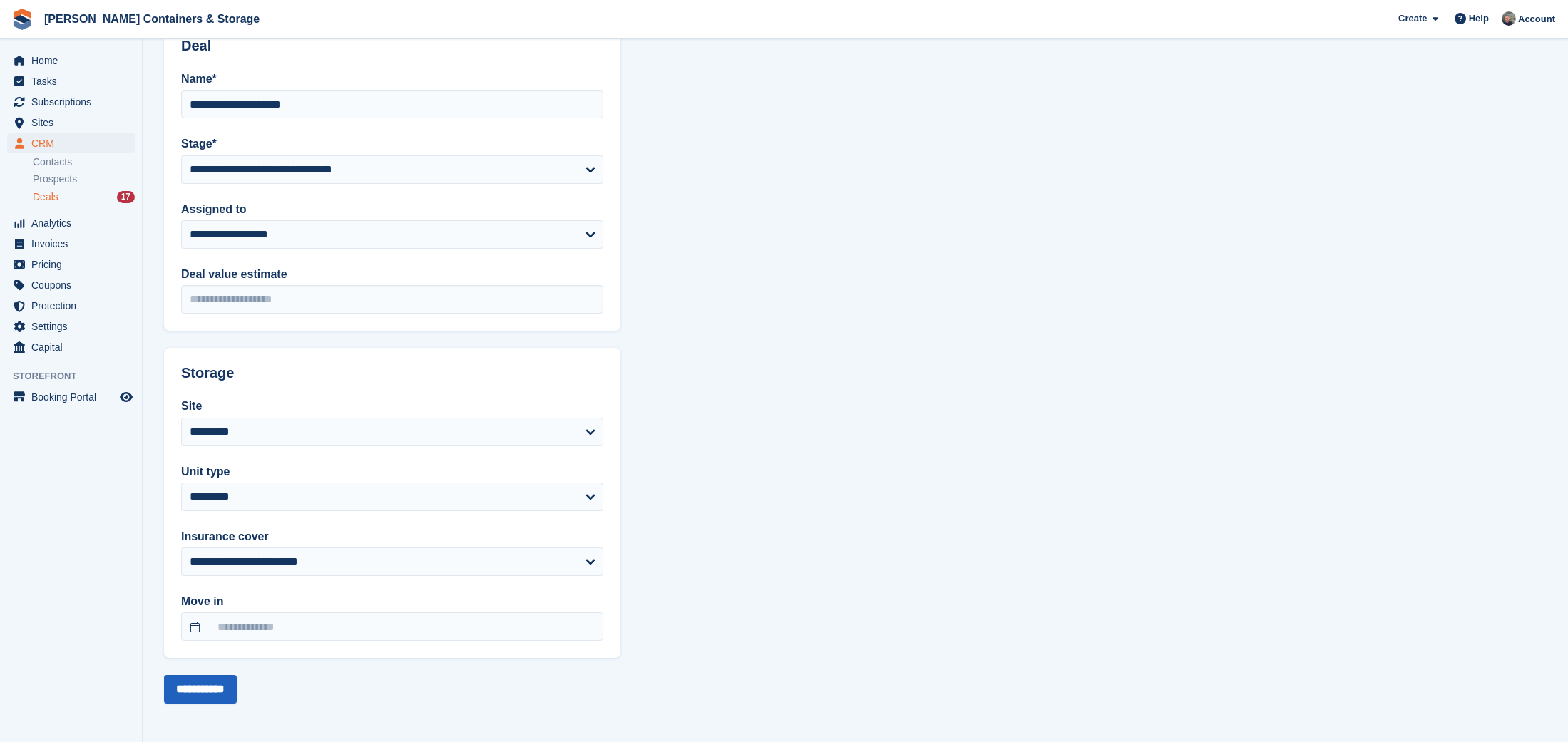
scroll to position [200, 0]
click at [237, 679] on input "**********" at bounding box center [200, 689] width 72 height 29
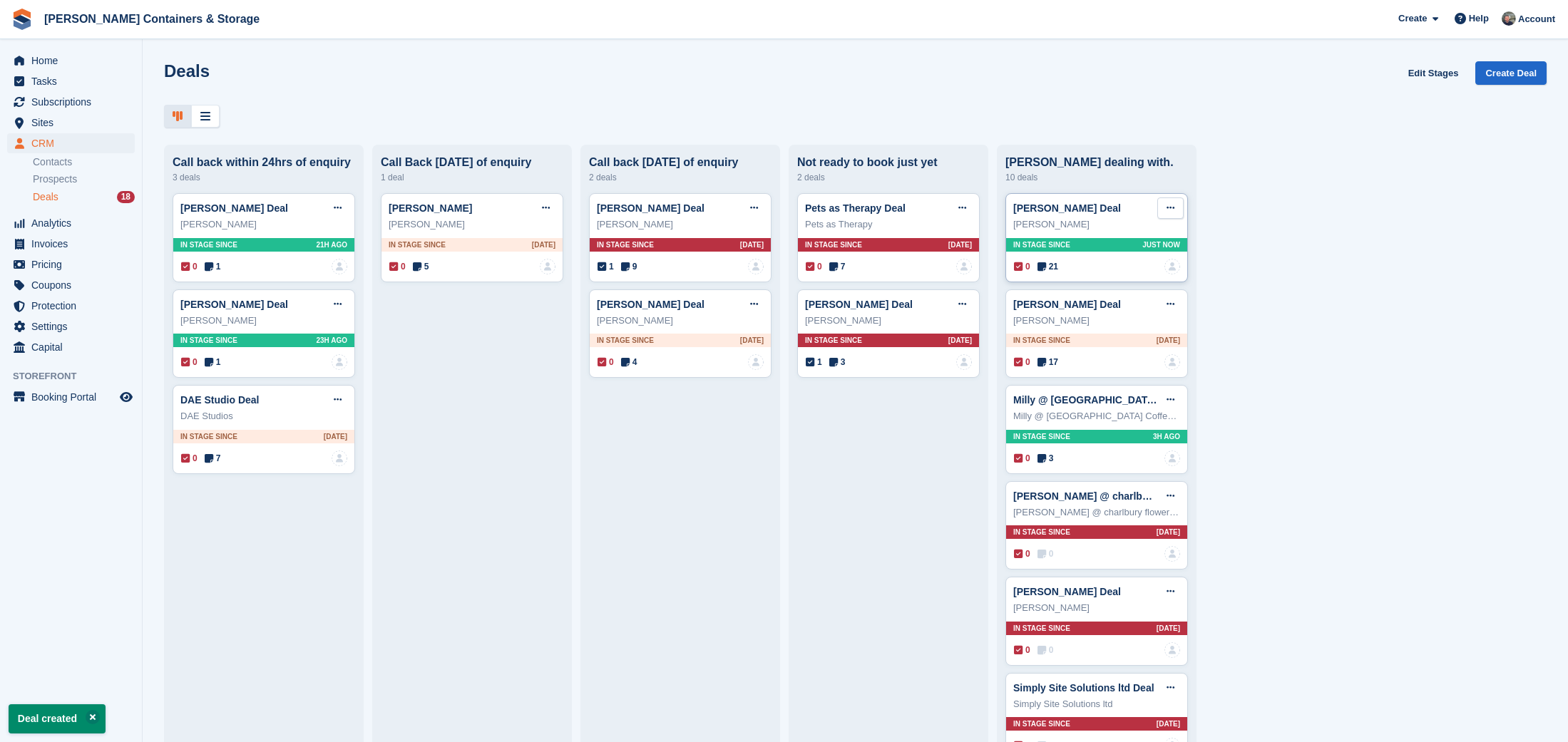
click at [1166, 206] on button at bounding box center [1170, 208] width 26 height 21
click at [1141, 271] on p "Mark as won" at bounding box center [1115, 267] width 124 height 19
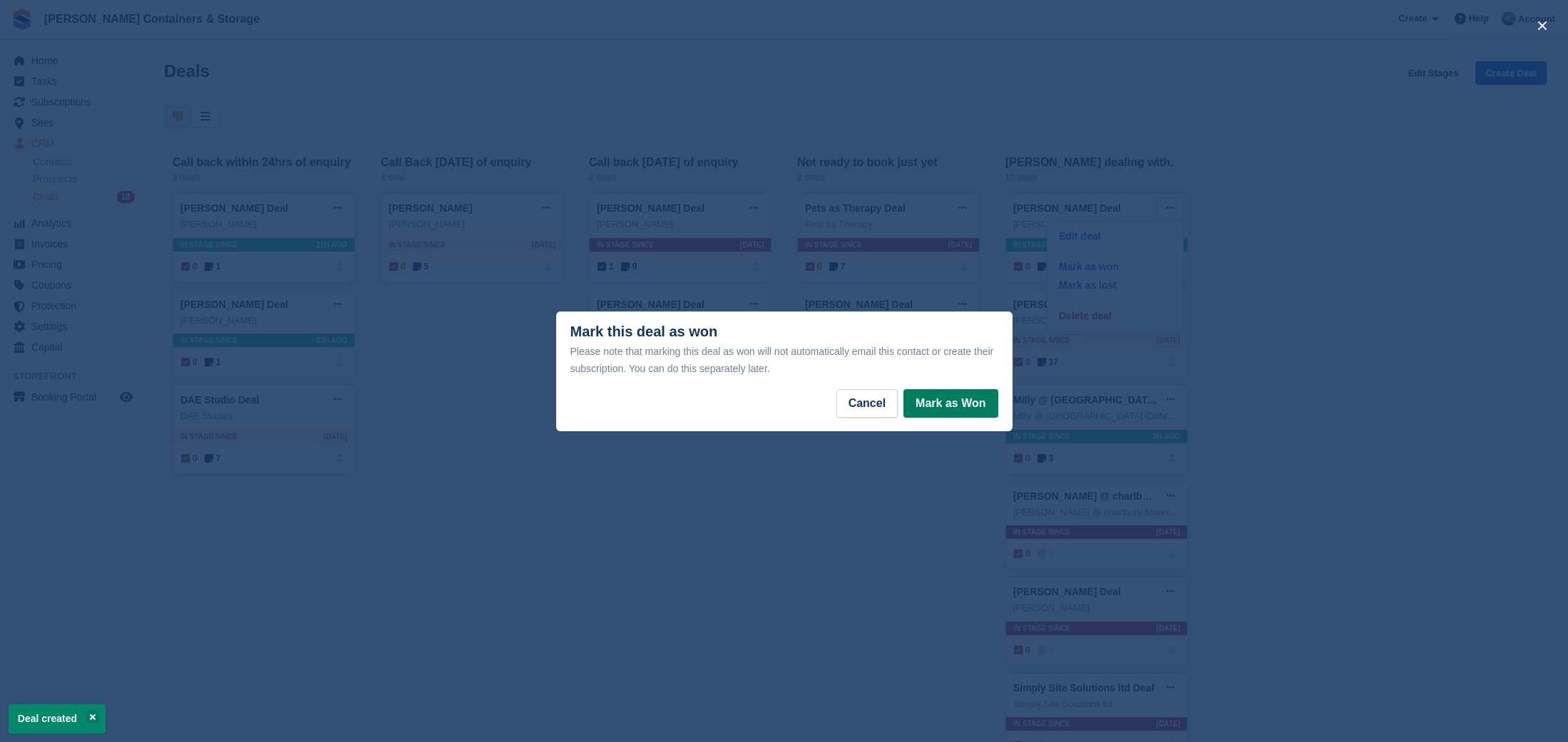
click at [954, 402] on button "Mark as Won" at bounding box center [951, 403] width 94 height 29
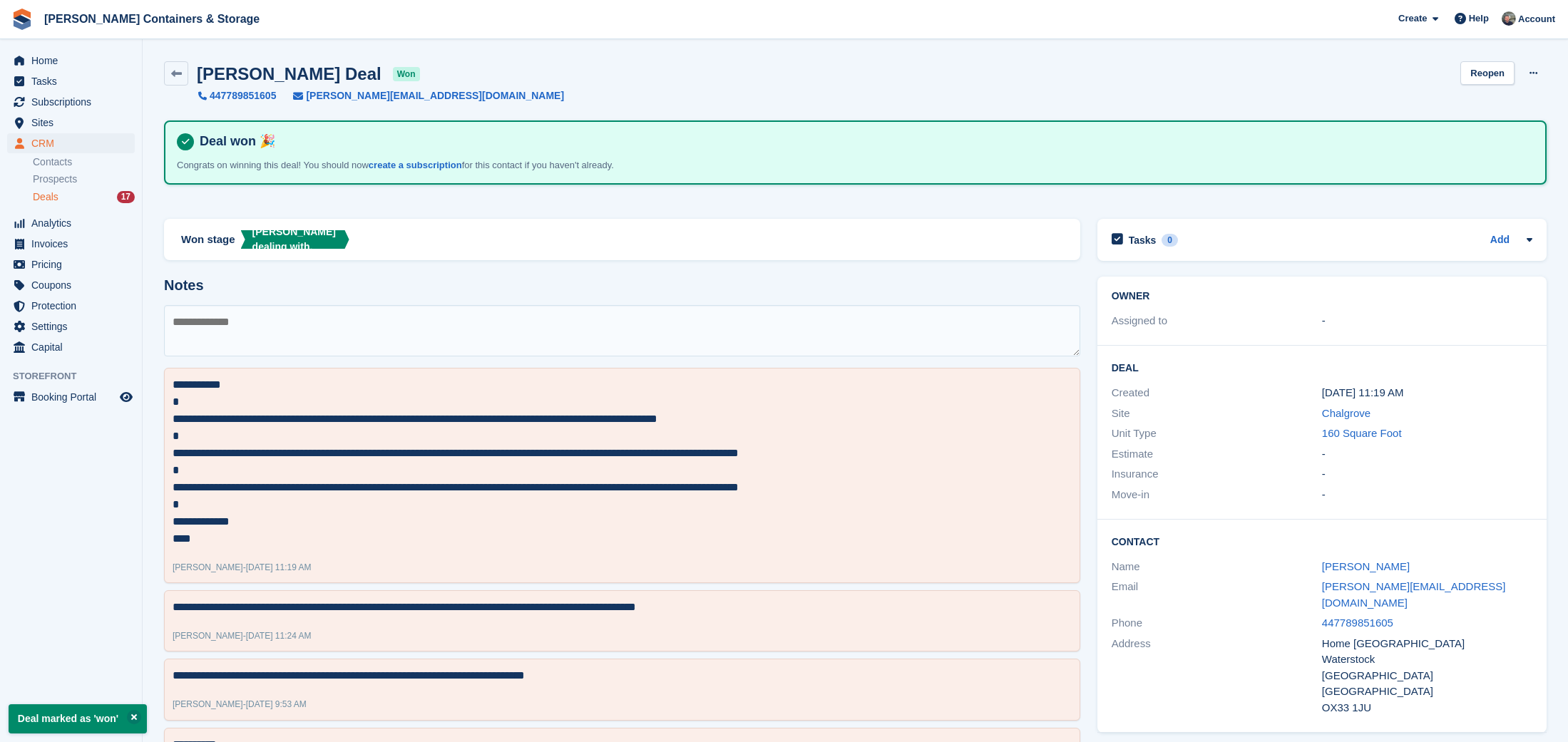
click at [54, 195] on span "Deals" at bounding box center [45, 197] width 26 height 13
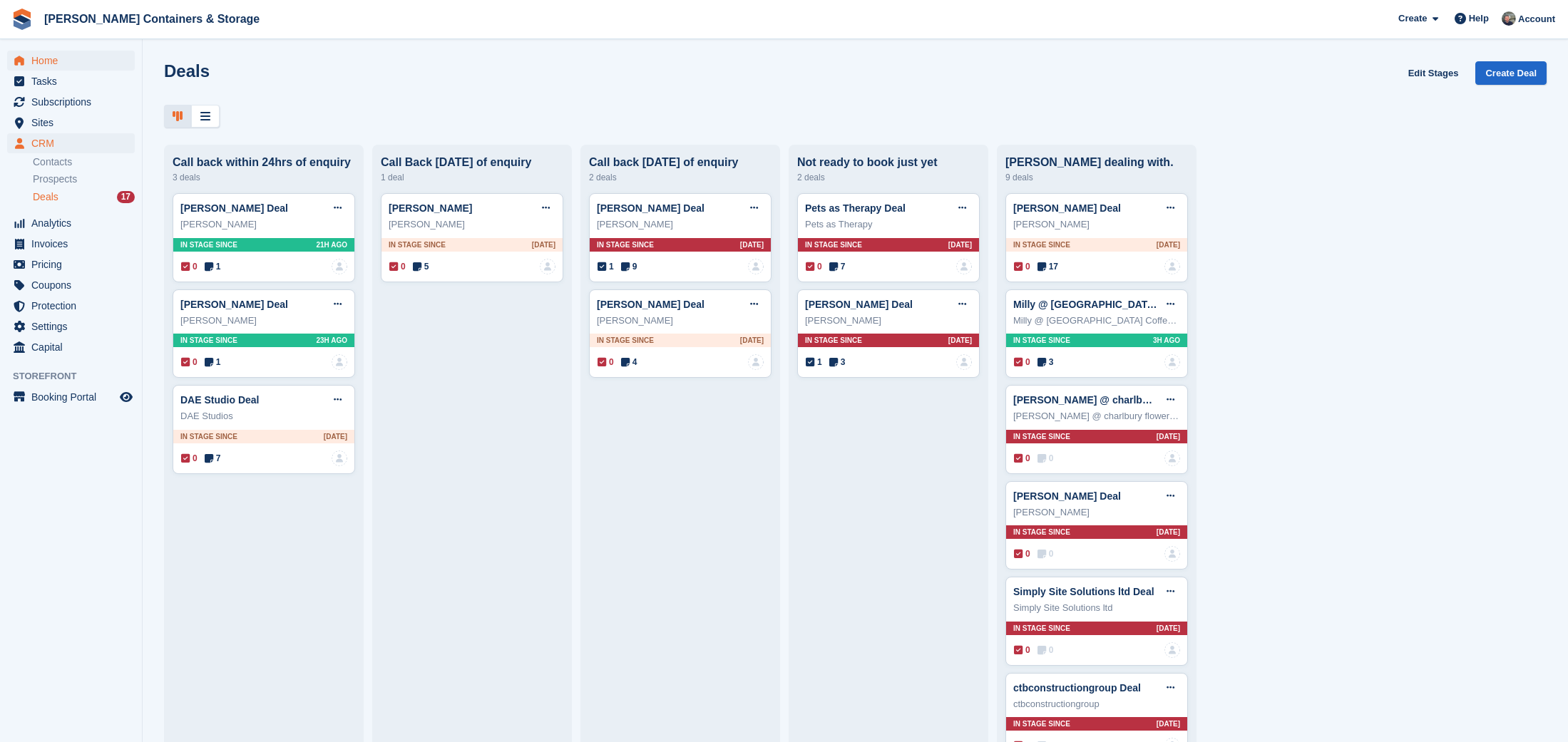
click at [54, 58] on span "Home" at bounding box center [74, 61] width 86 height 20
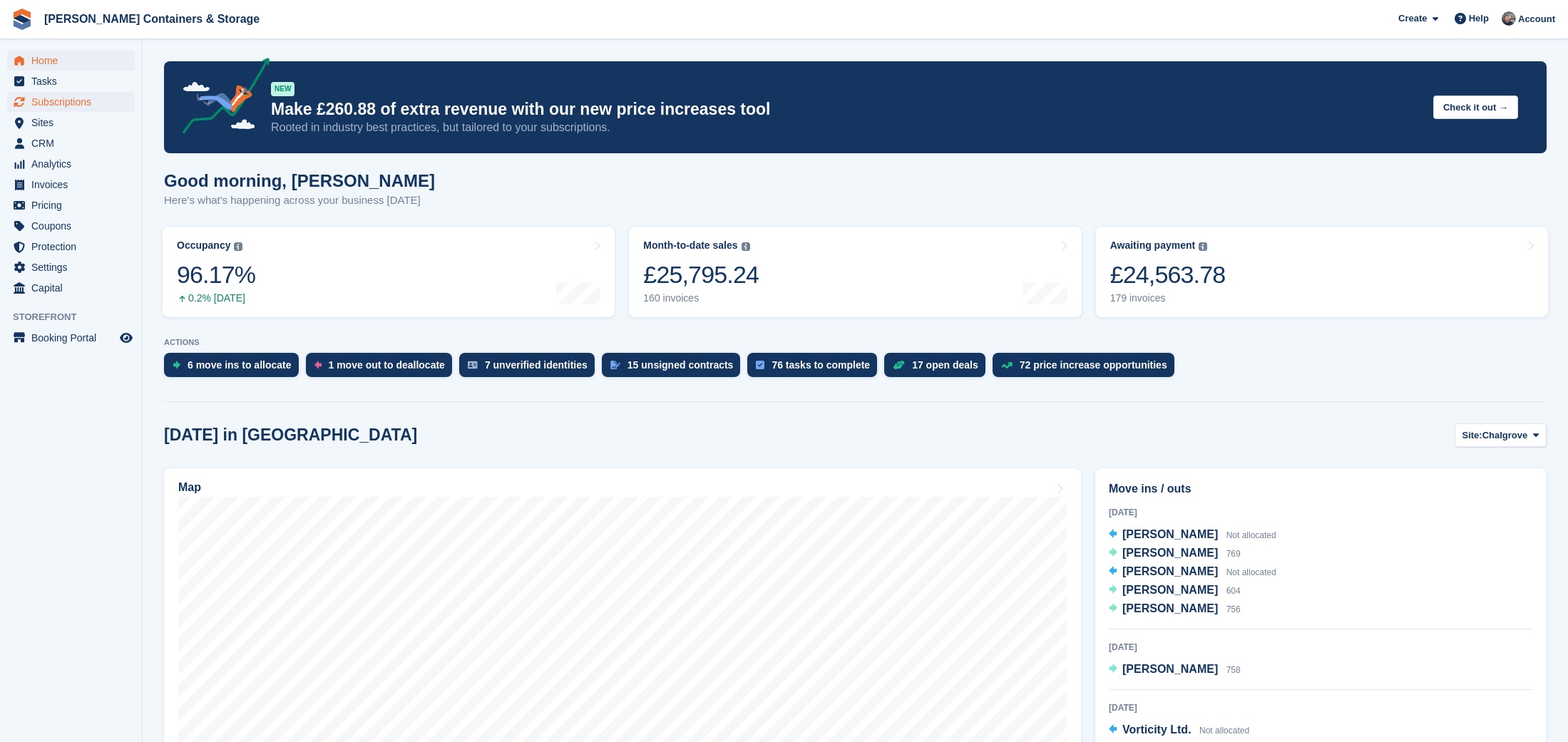
click at [77, 98] on span "Subscriptions" at bounding box center [74, 102] width 86 height 20
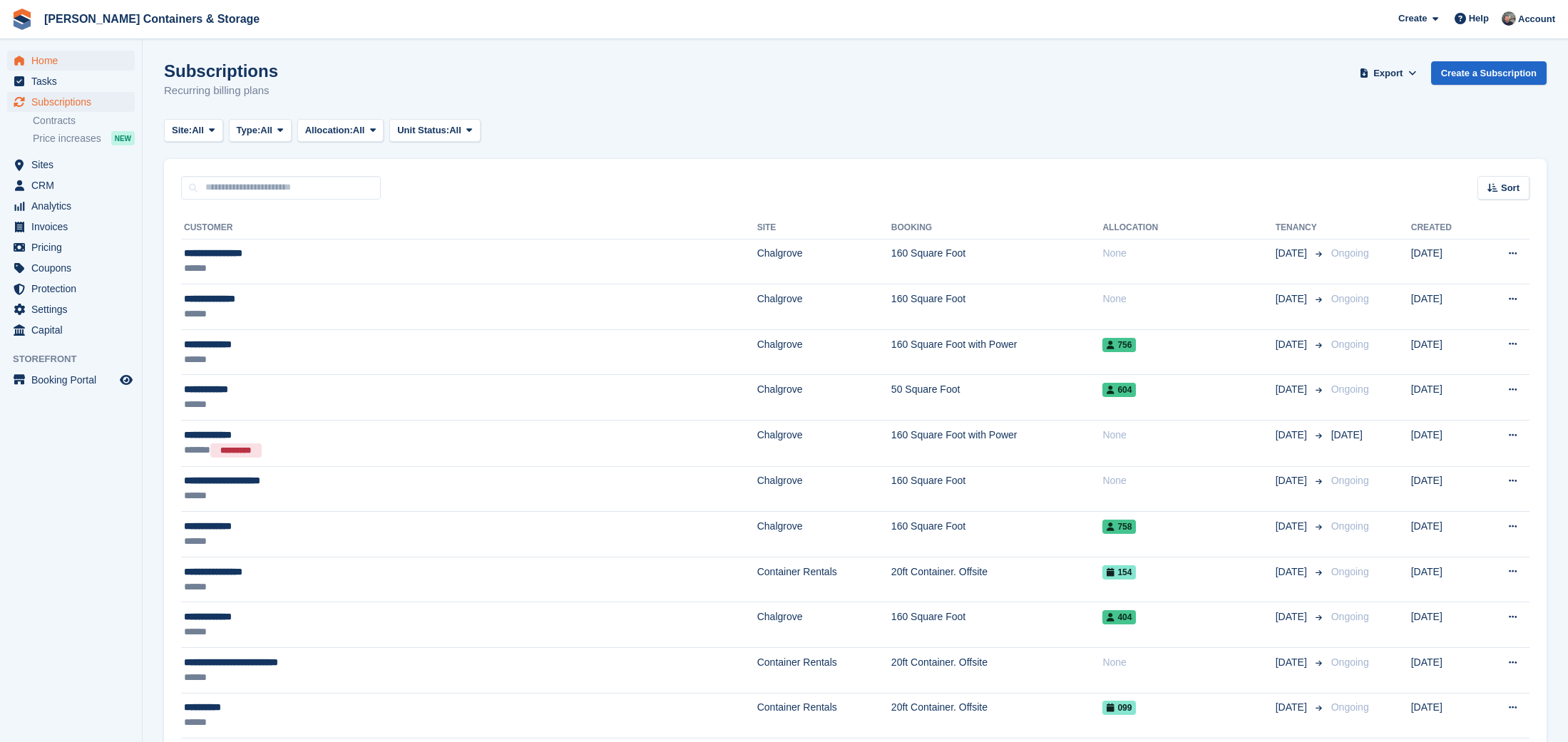
click at [40, 62] on span "Home" at bounding box center [74, 61] width 86 height 20
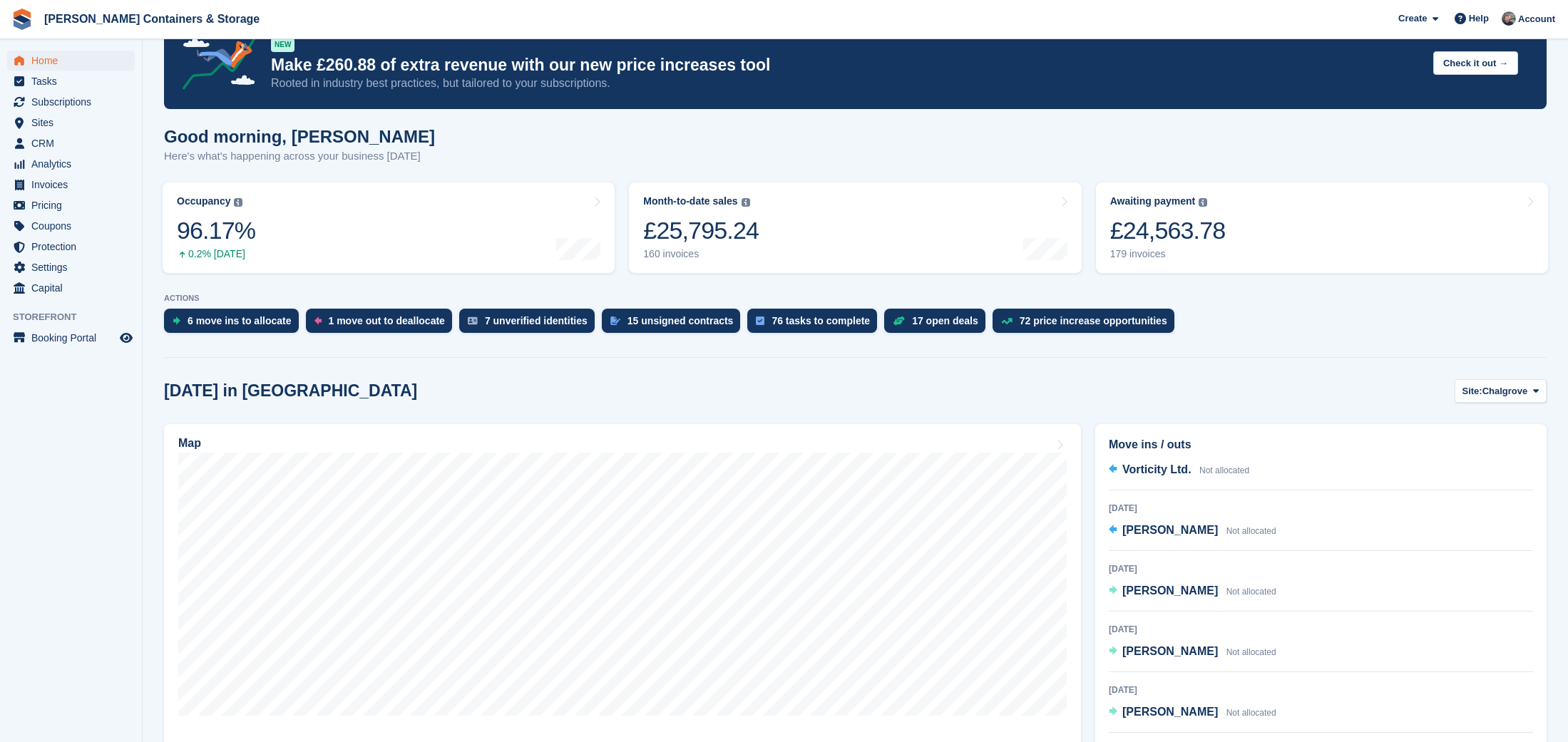
scroll to position [217, 0]
click at [243, 333] on link "6 move ins to allocate" at bounding box center [235, 324] width 142 height 31
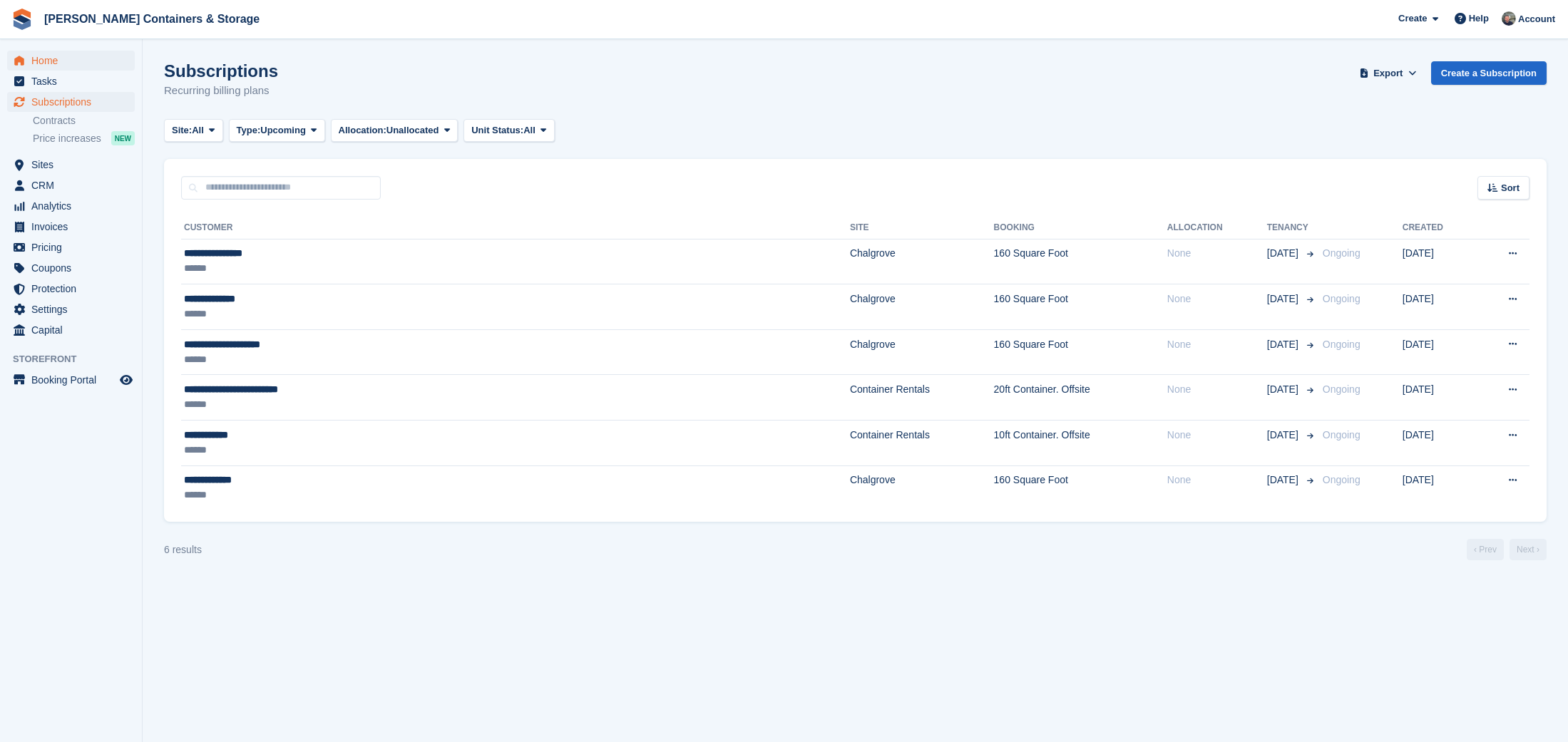
click at [60, 67] on span "Home" at bounding box center [74, 61] width 86 height 20
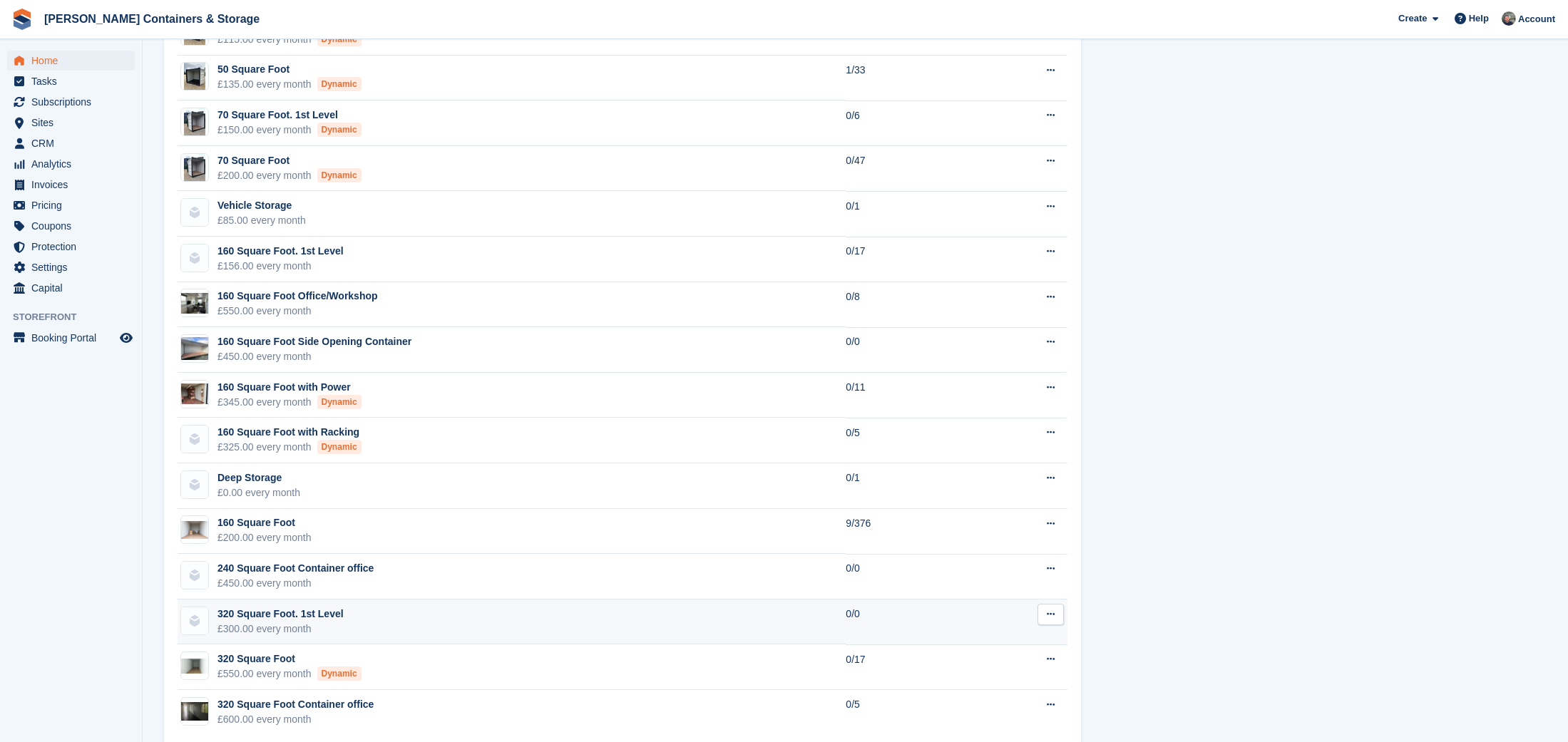
scroll to position [1323, 0]
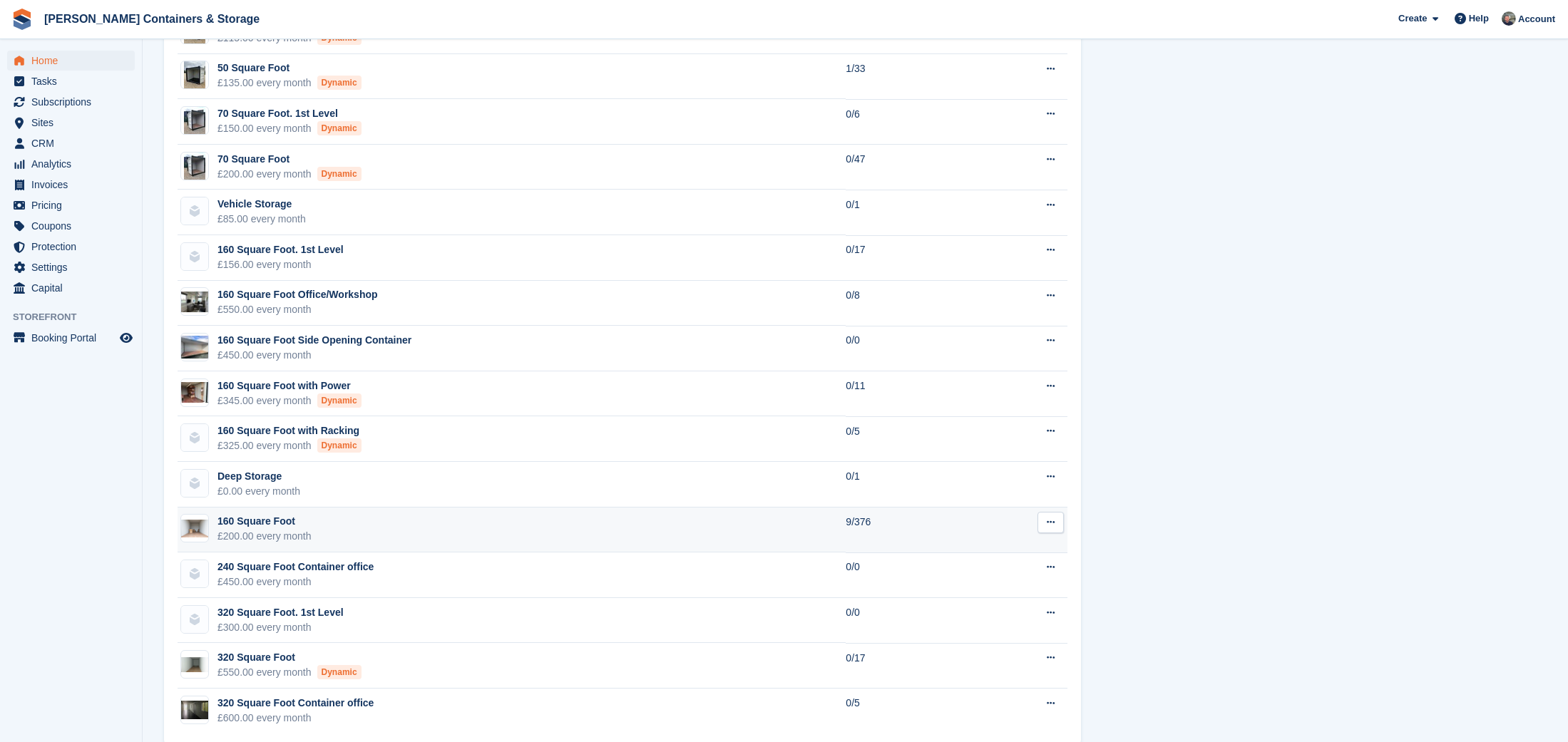
click at [535, 527] on td "160 Square Foot £200.00 every month" at bounding box center [512, 530] width 668 height 45
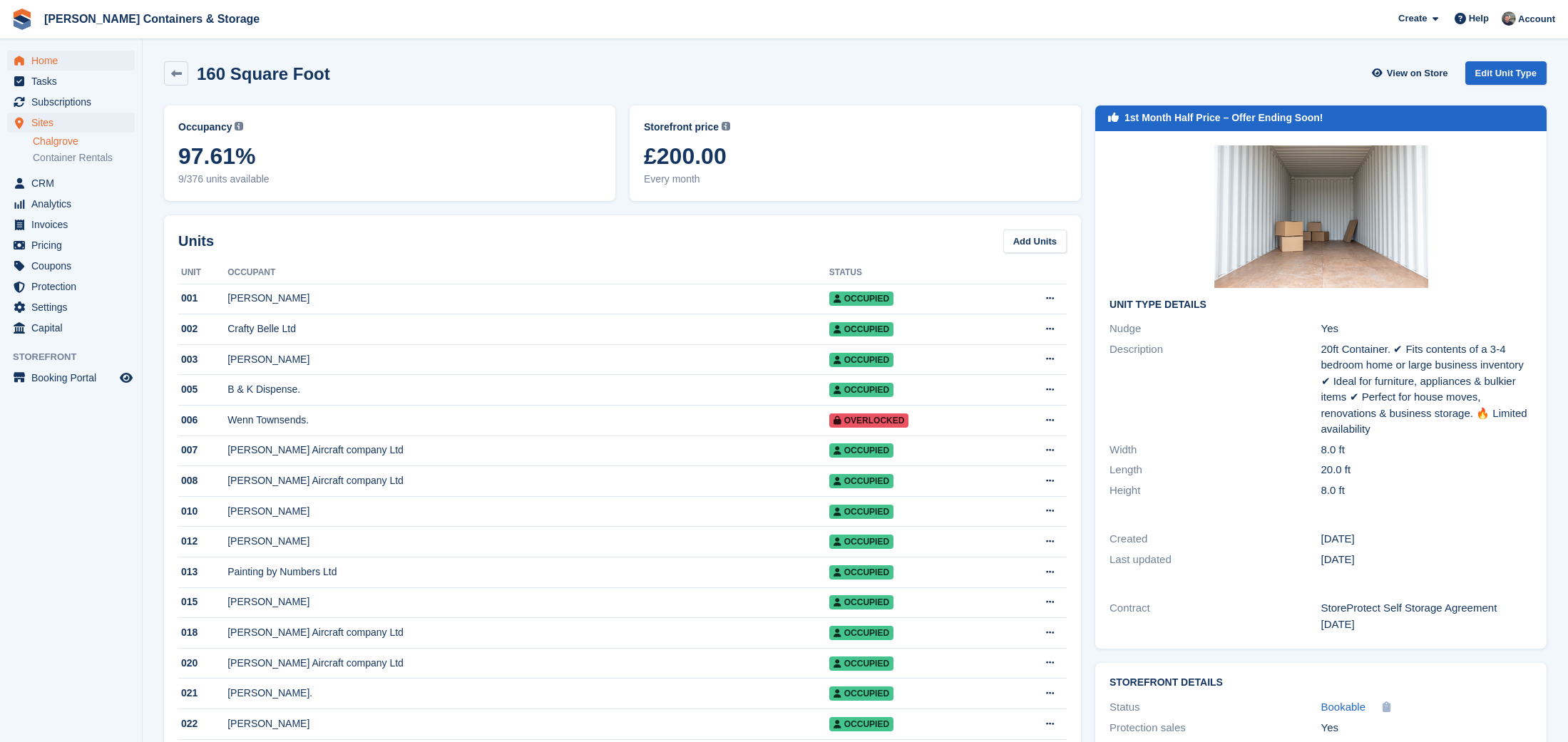
click at [22, 58] on icon "menu" at bounding box center [19, 60] width 10 height 9
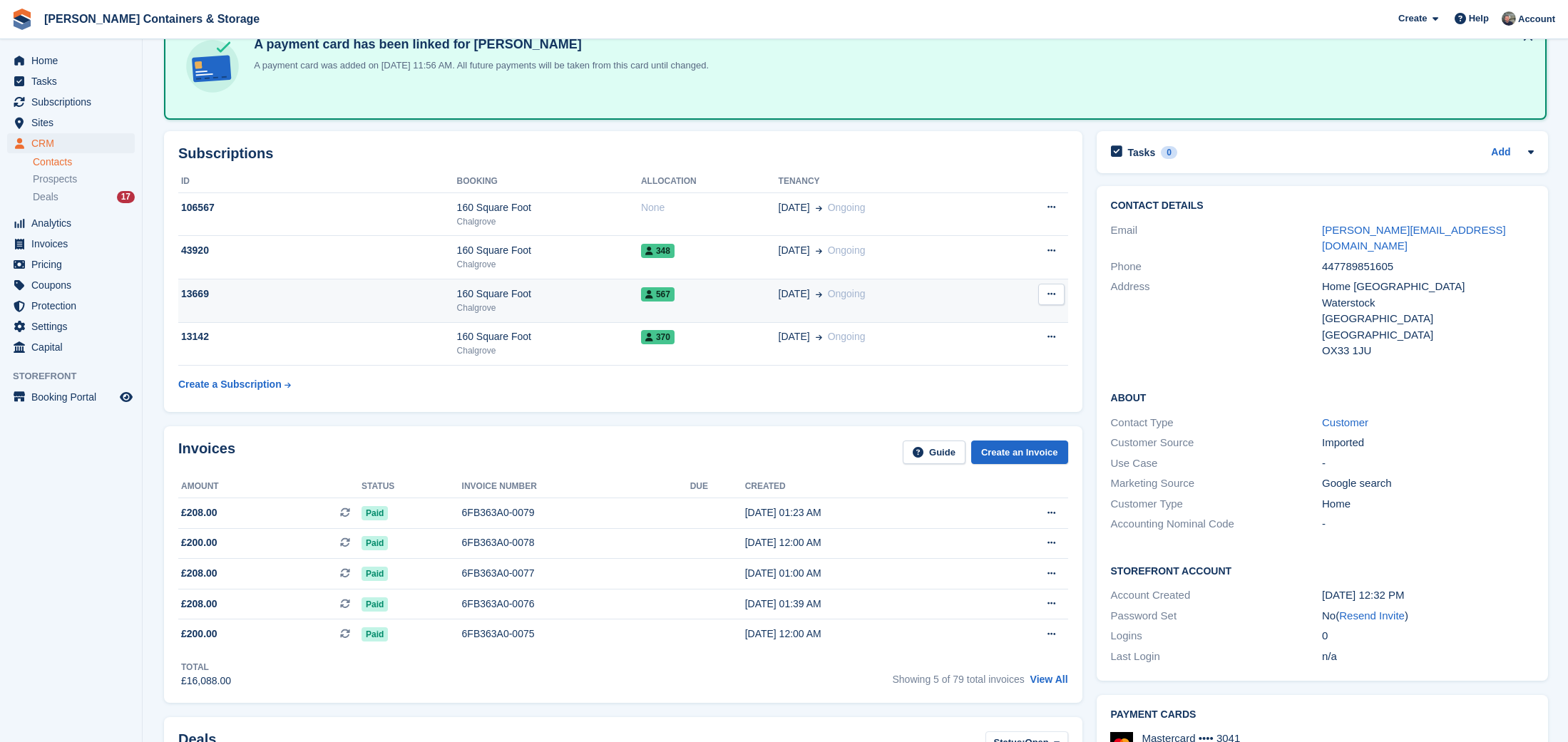
scroll to position [92, 0]
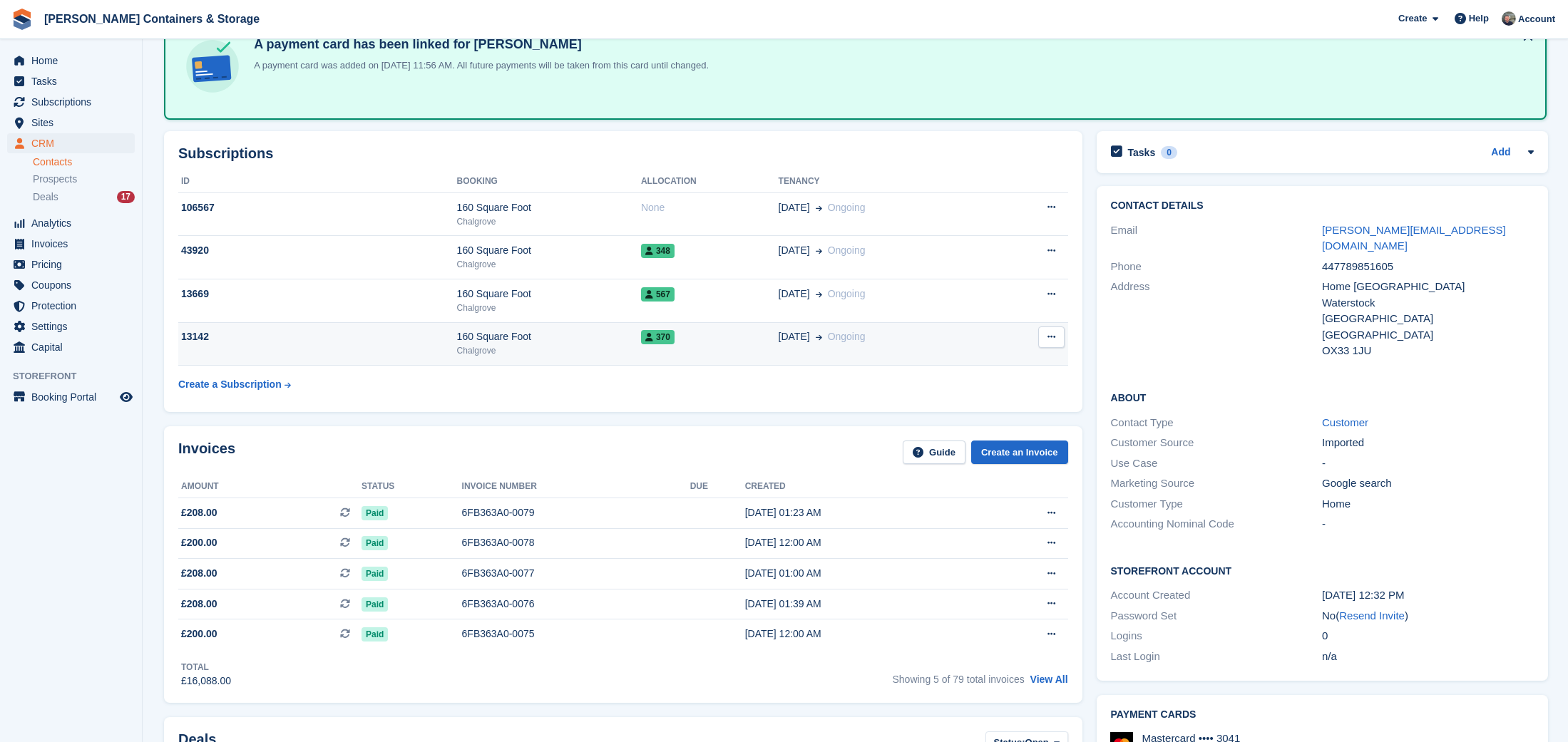
click at [625, 339] on div "160 Square Foot" at bounding box center [549, 336] width 184 height 15
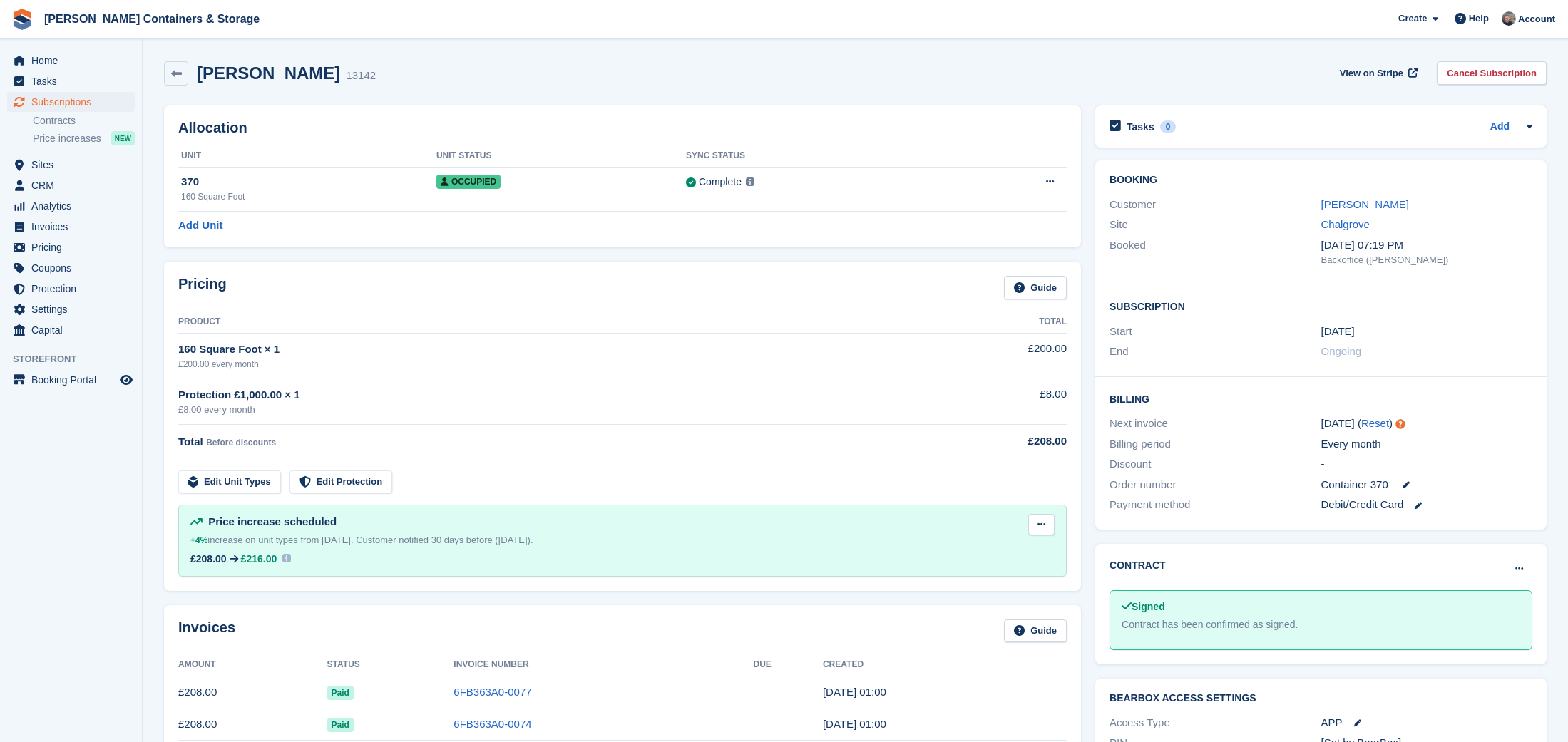
click at [1048, 520] on button at bounding box center [1041, 525] width 26 height 21
click at [1028, 547] on p "Edit next increase" at bounding box center [986, 552] width 124 height 19
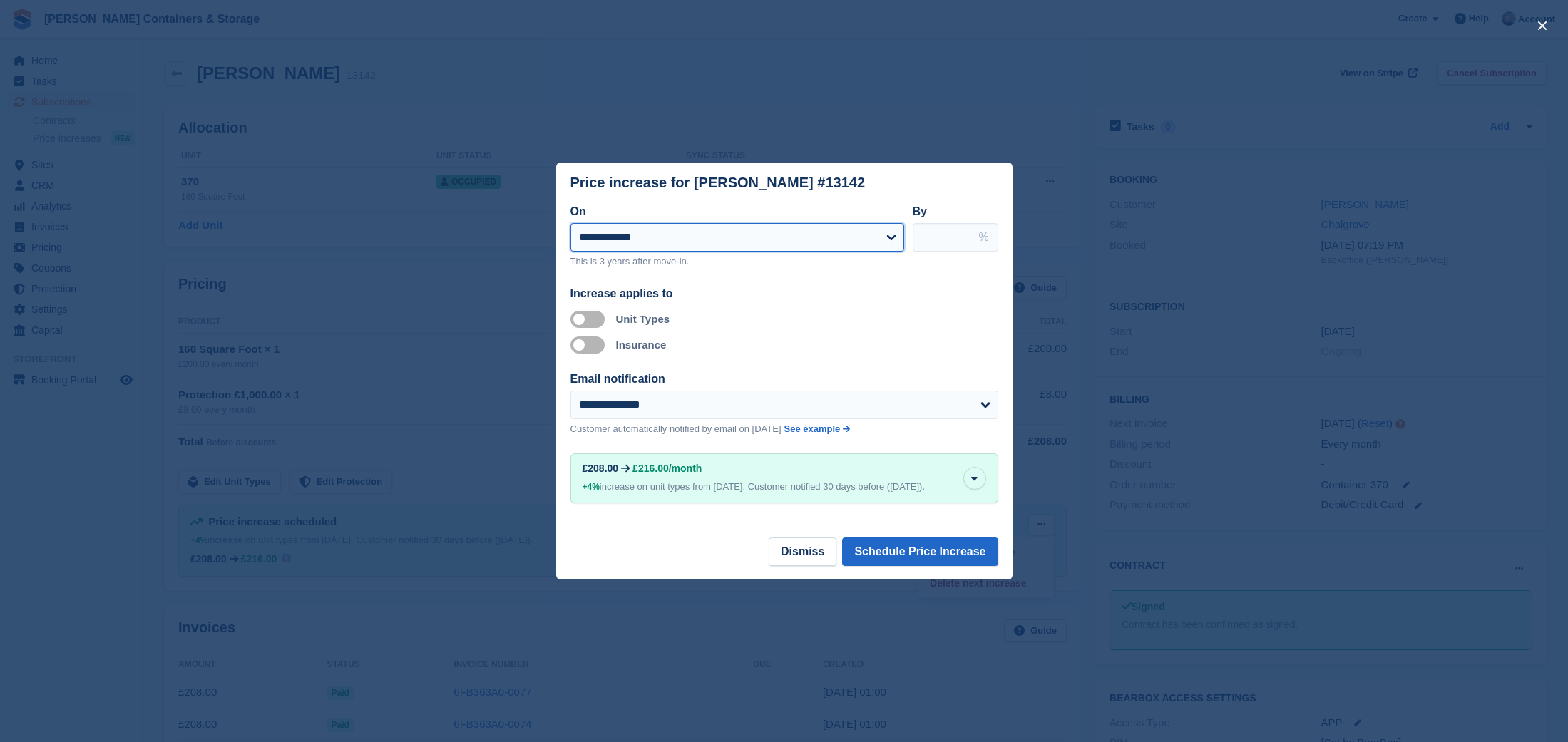
select select "**********"
click at [939, 554] on button "Schedule Price Increase" at bounding box center [919, 551] width 156 height 29
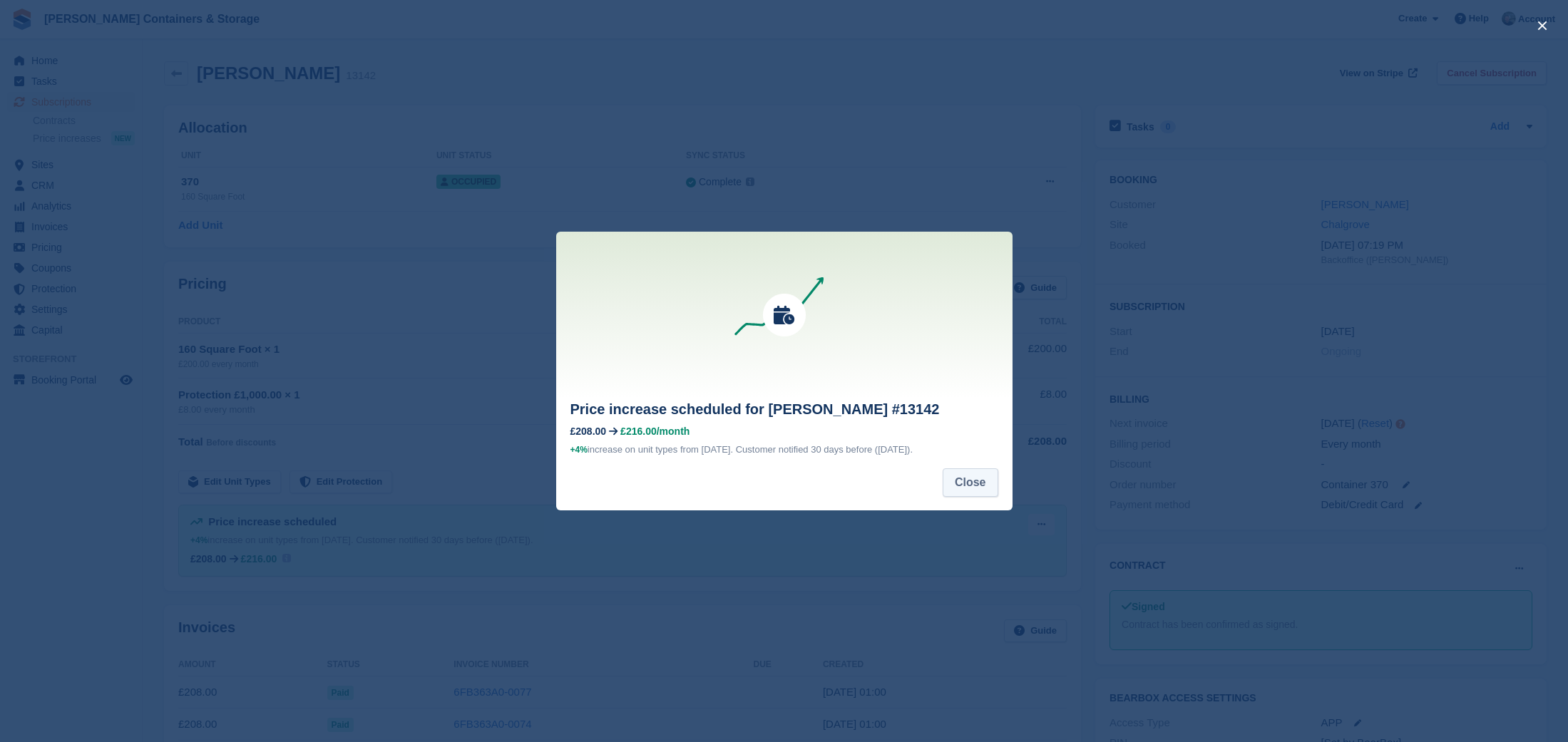
click at [968, 482] on button "Close" at bounding box center [970, 482] width 56 height 29
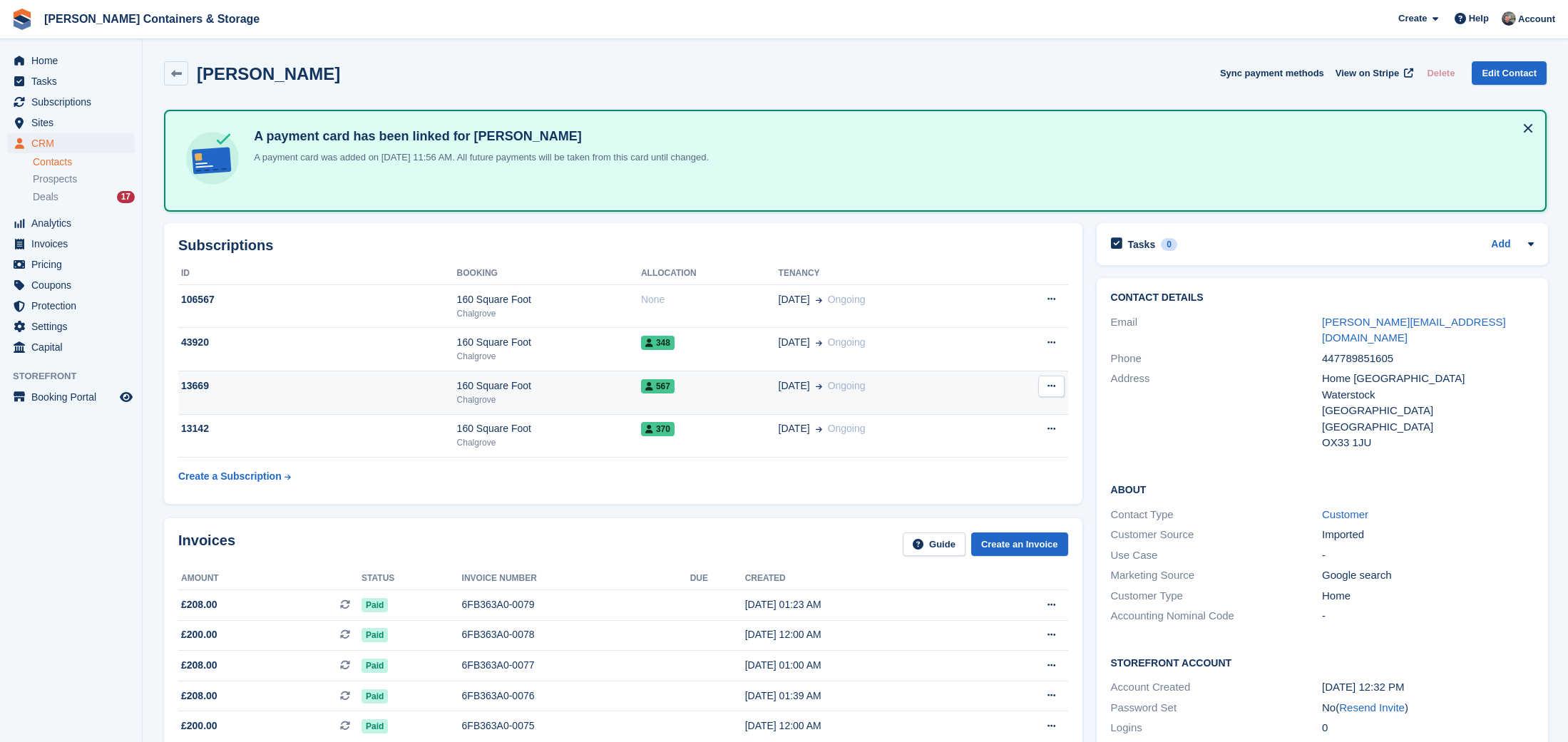
scroll to position [92, 0]
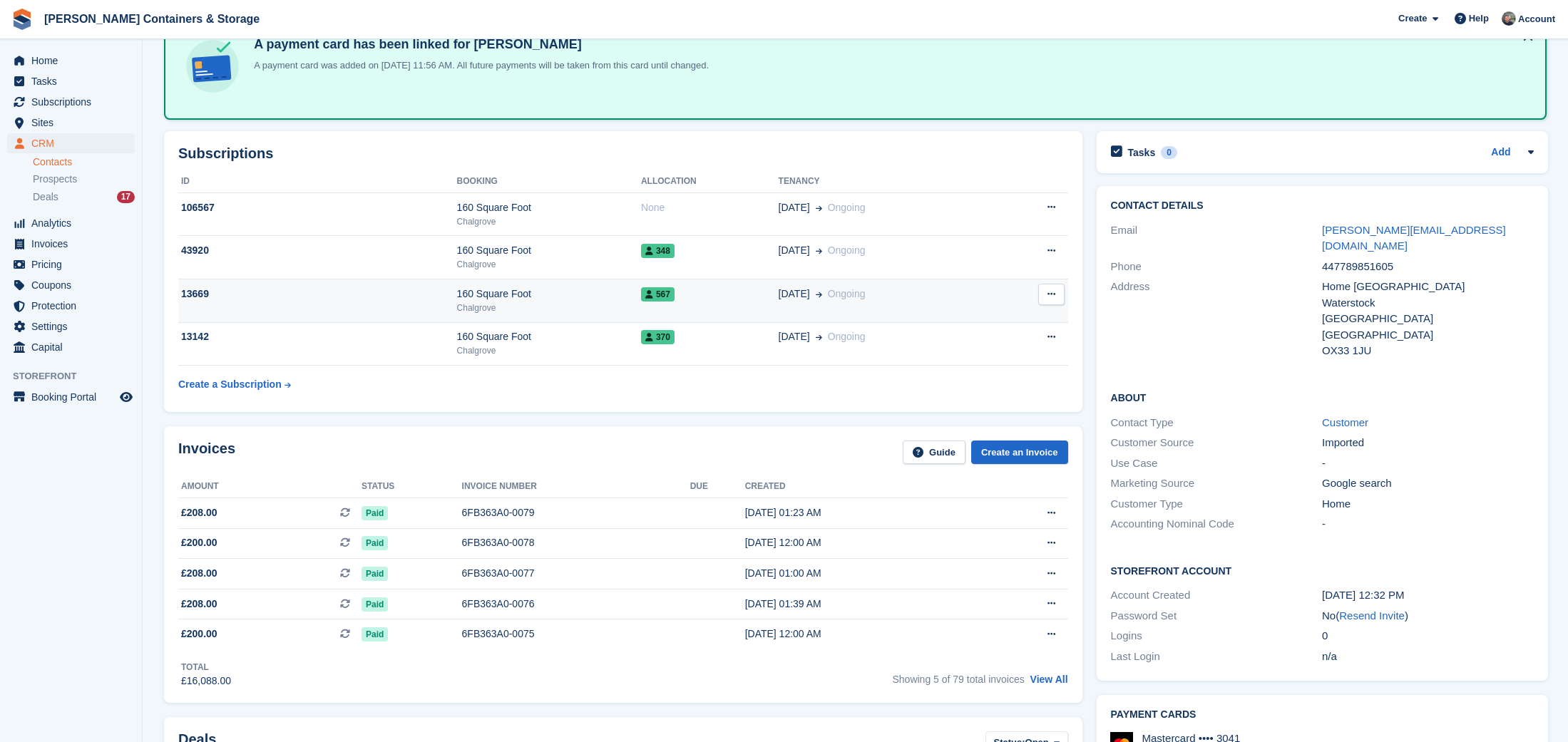
click at [542, 300] on div "160 Square Foot" at bounding box center [549, 294] width 184 height 15
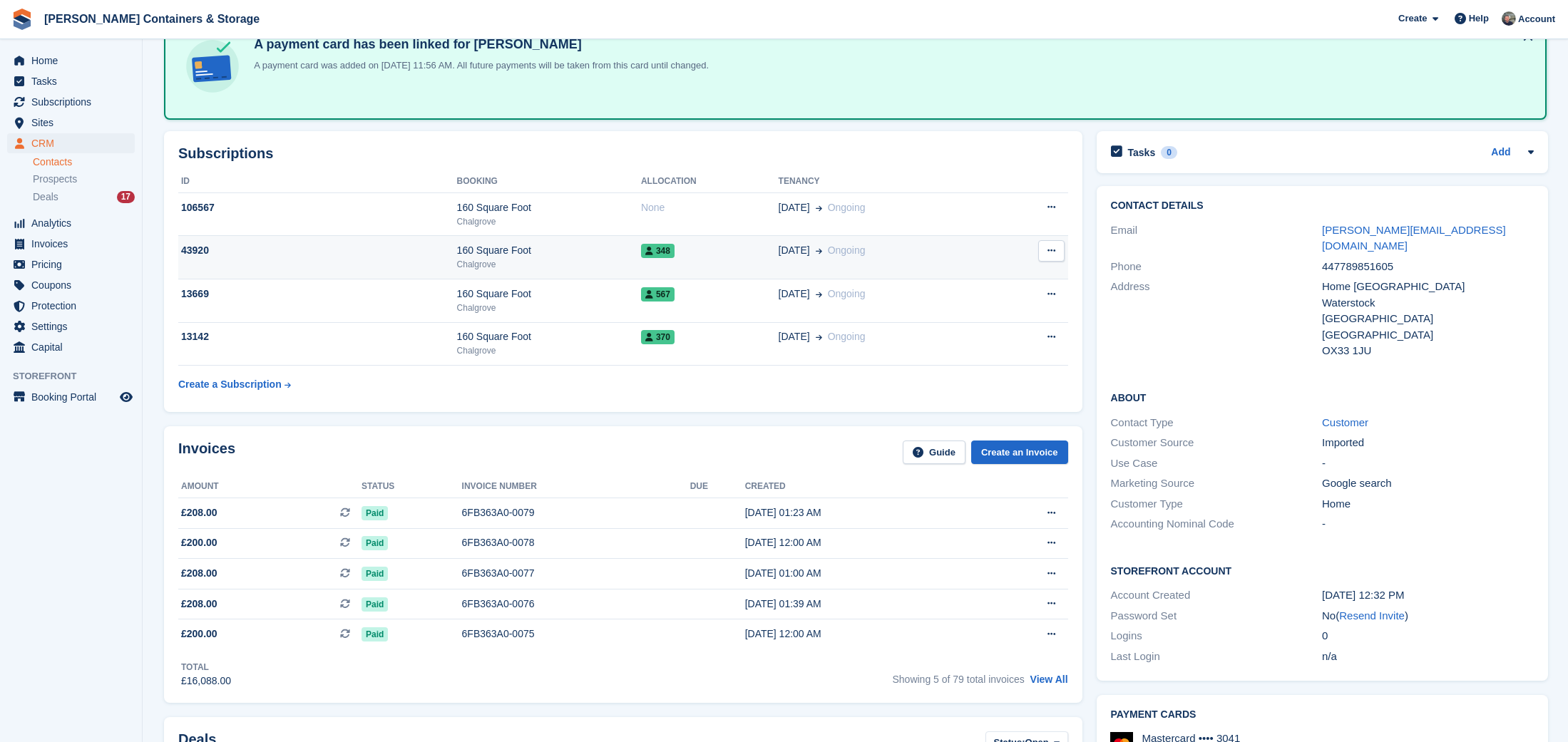
scroll to position [92, 0]
click at [687, 256] on div "348" at bounding box center [710, 250] width 137 height 15
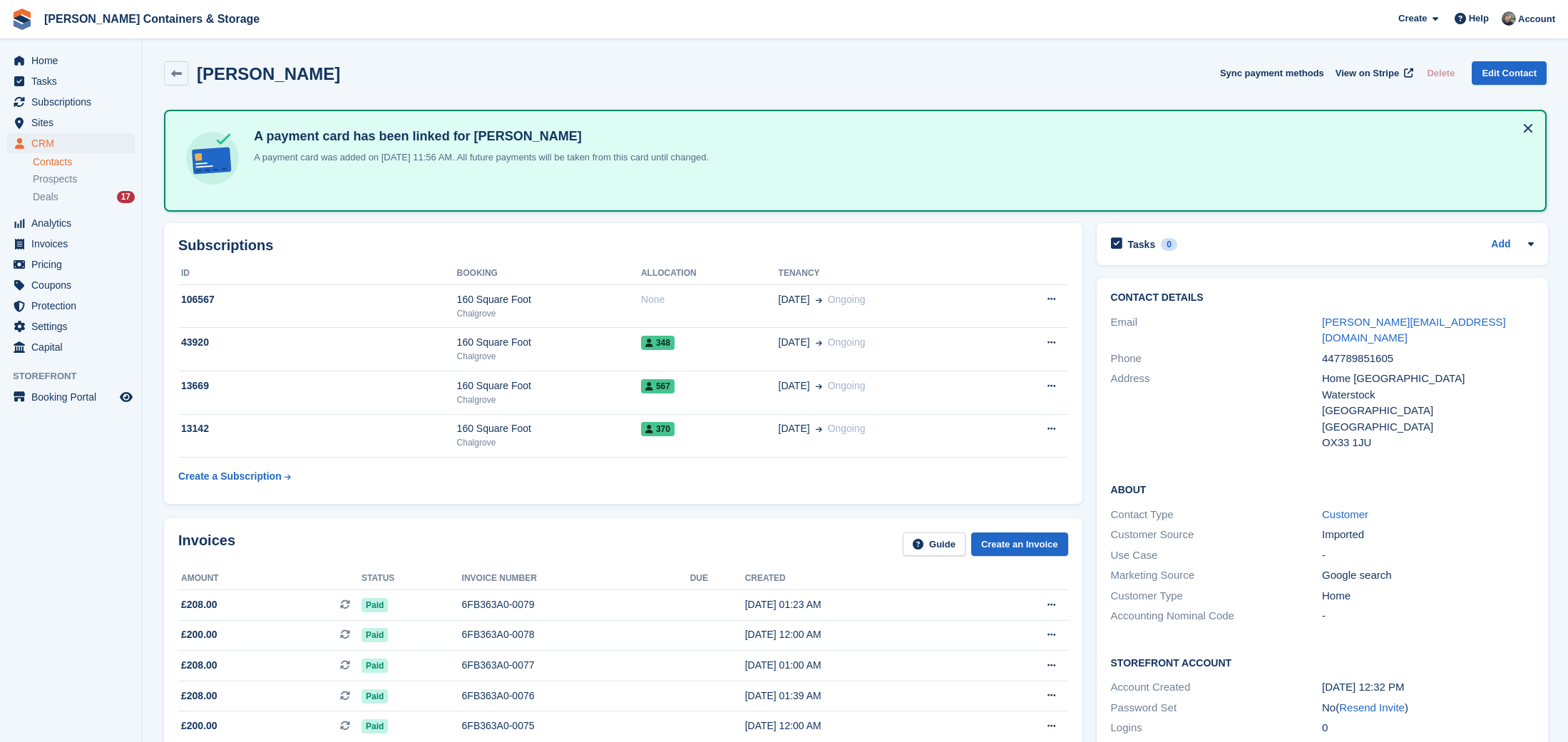
scroll to position [92, 0]
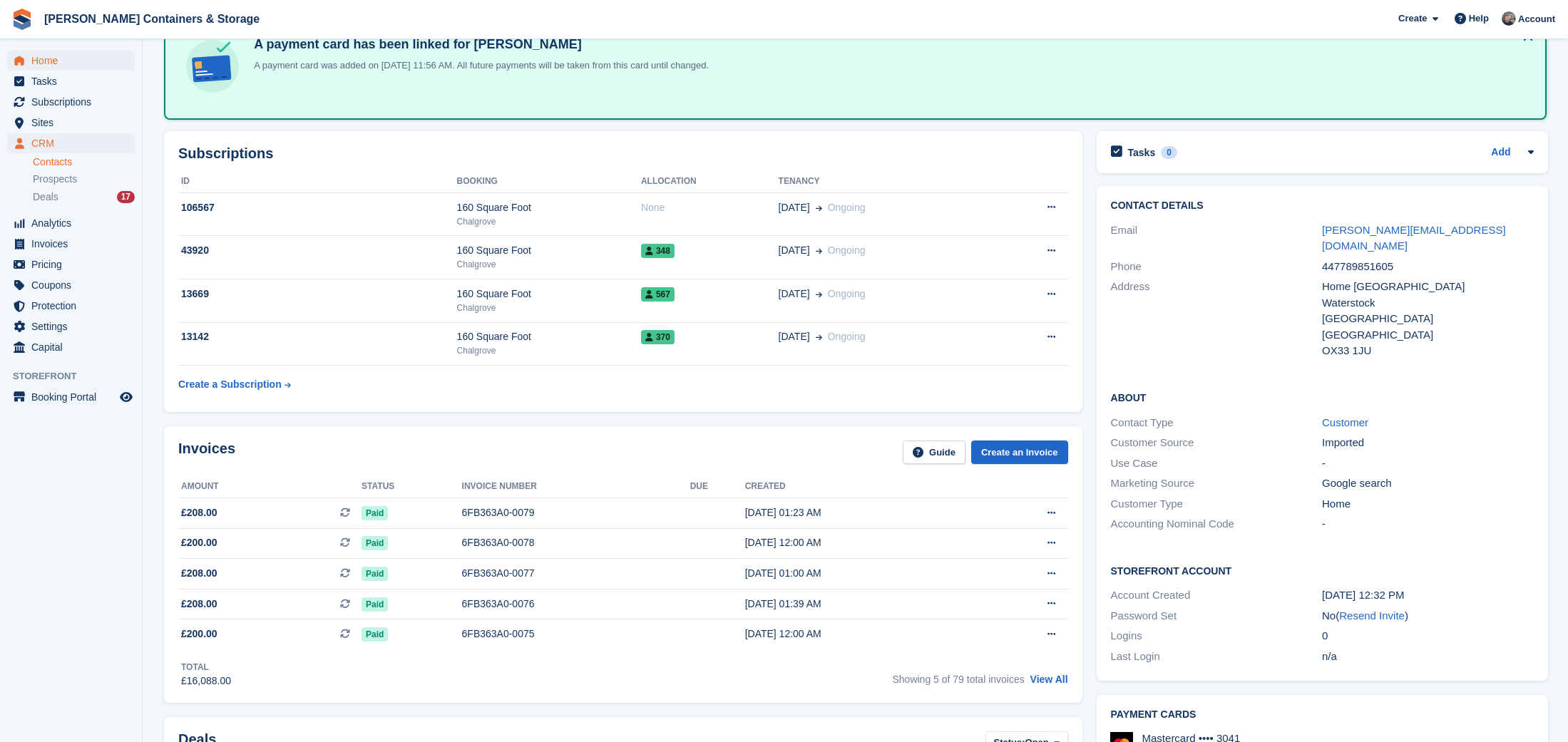
click at [74, 58] on span "Home" at bounding box center [74, 61] width 86 height 20
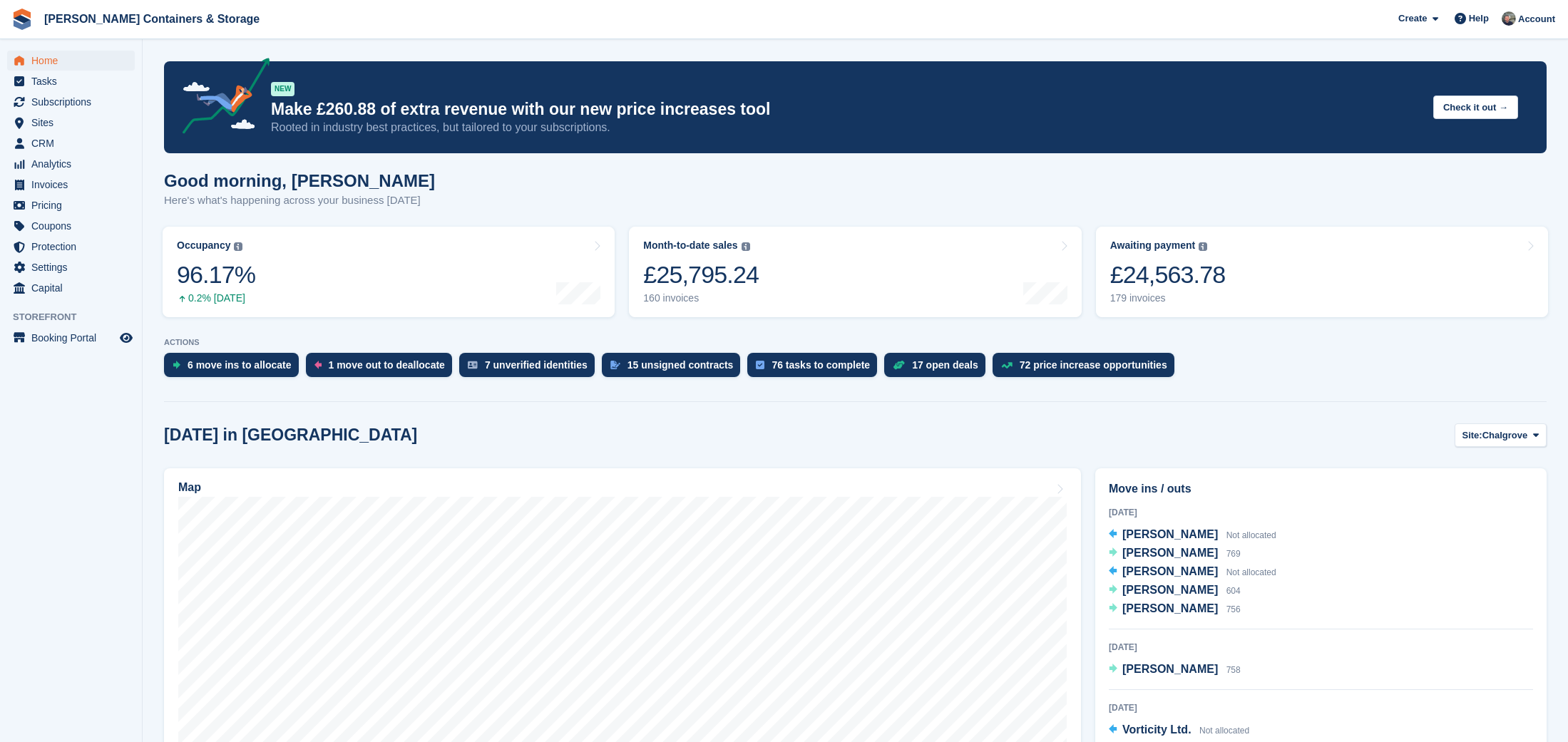
click at [70, 64] on span "Home" at bounding box center [74, 61] width 86 height 20
click at [54, 99] on span "Subscriptions" at bounding box center [74, 102] width 86 height 20
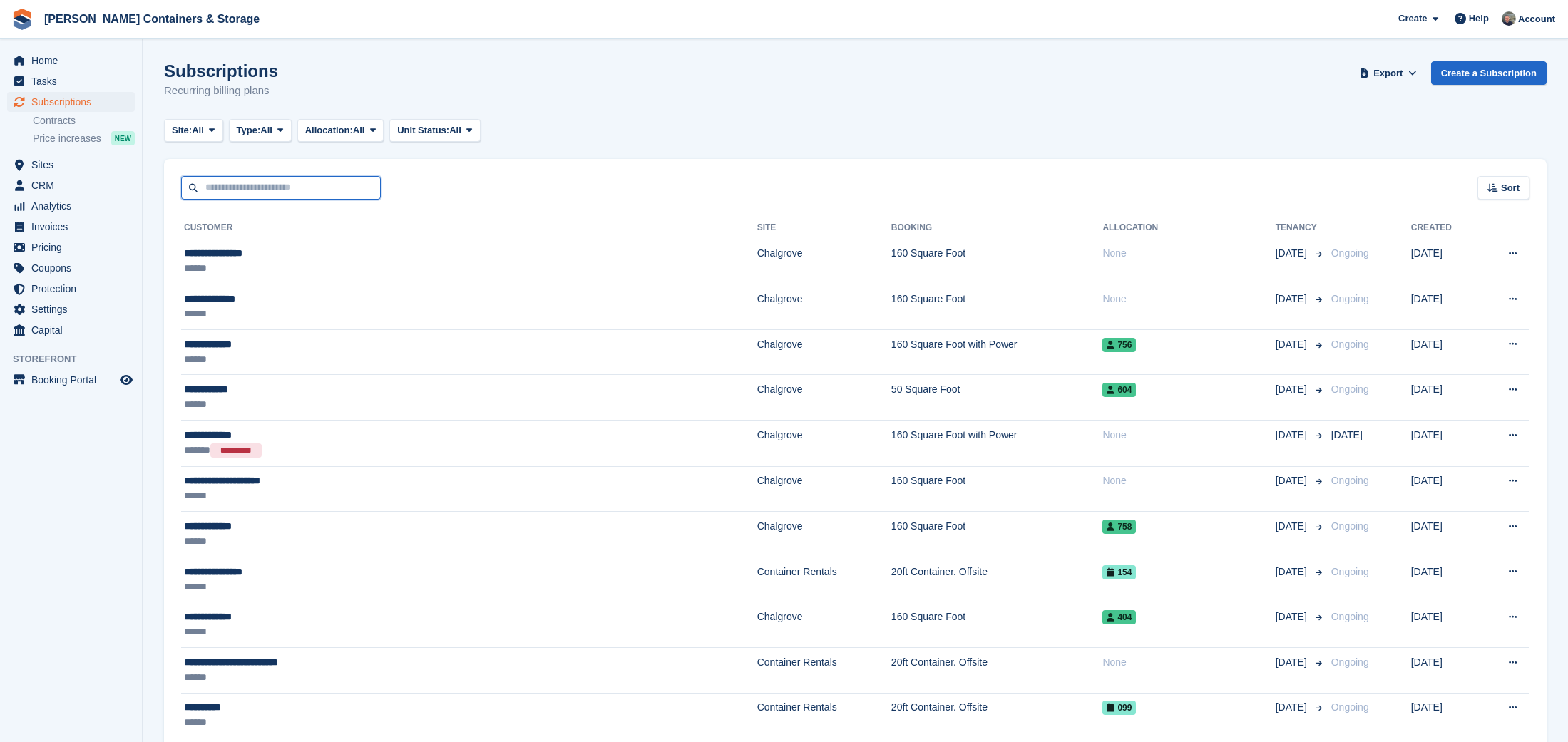
click at [267, 179] on input "text" at bounding box center [281, 188] width 200 height 24
type input "******"
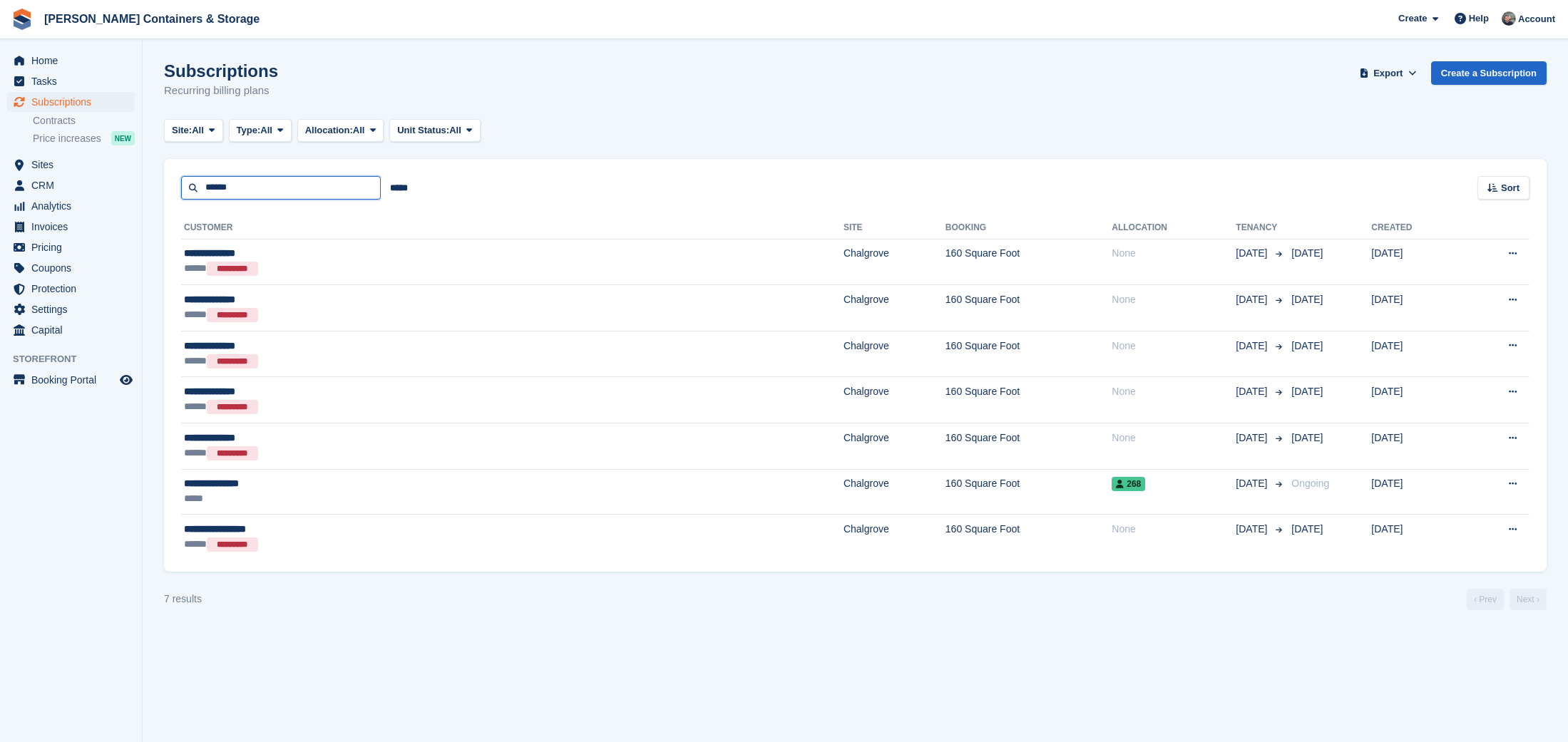
click at [238, 190] on input "******" at bounding box center [281, 188] width 200 height 24
type input "****"
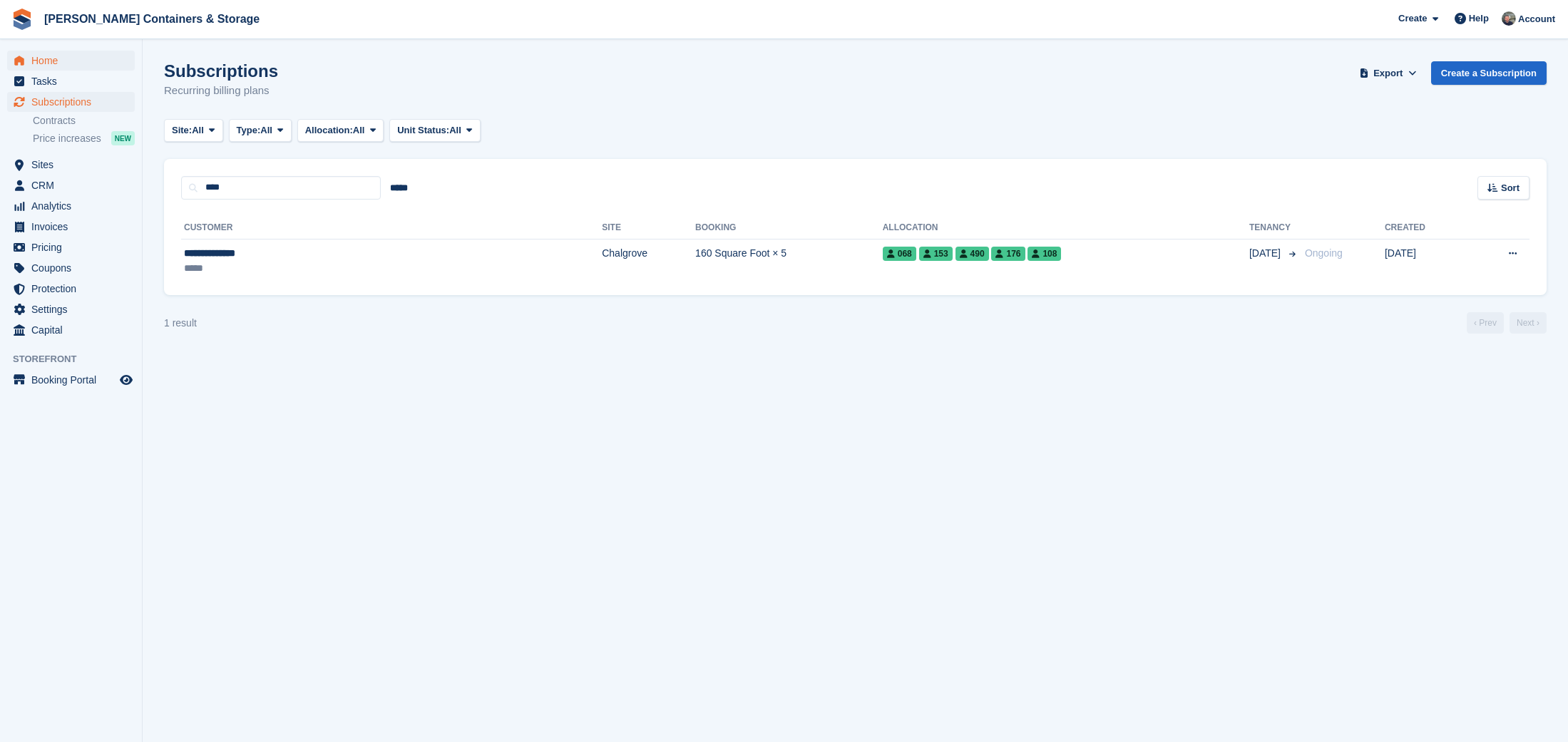
click at [33, 56] on span "Home" at bounding box center [74, 61] width 86 height 20
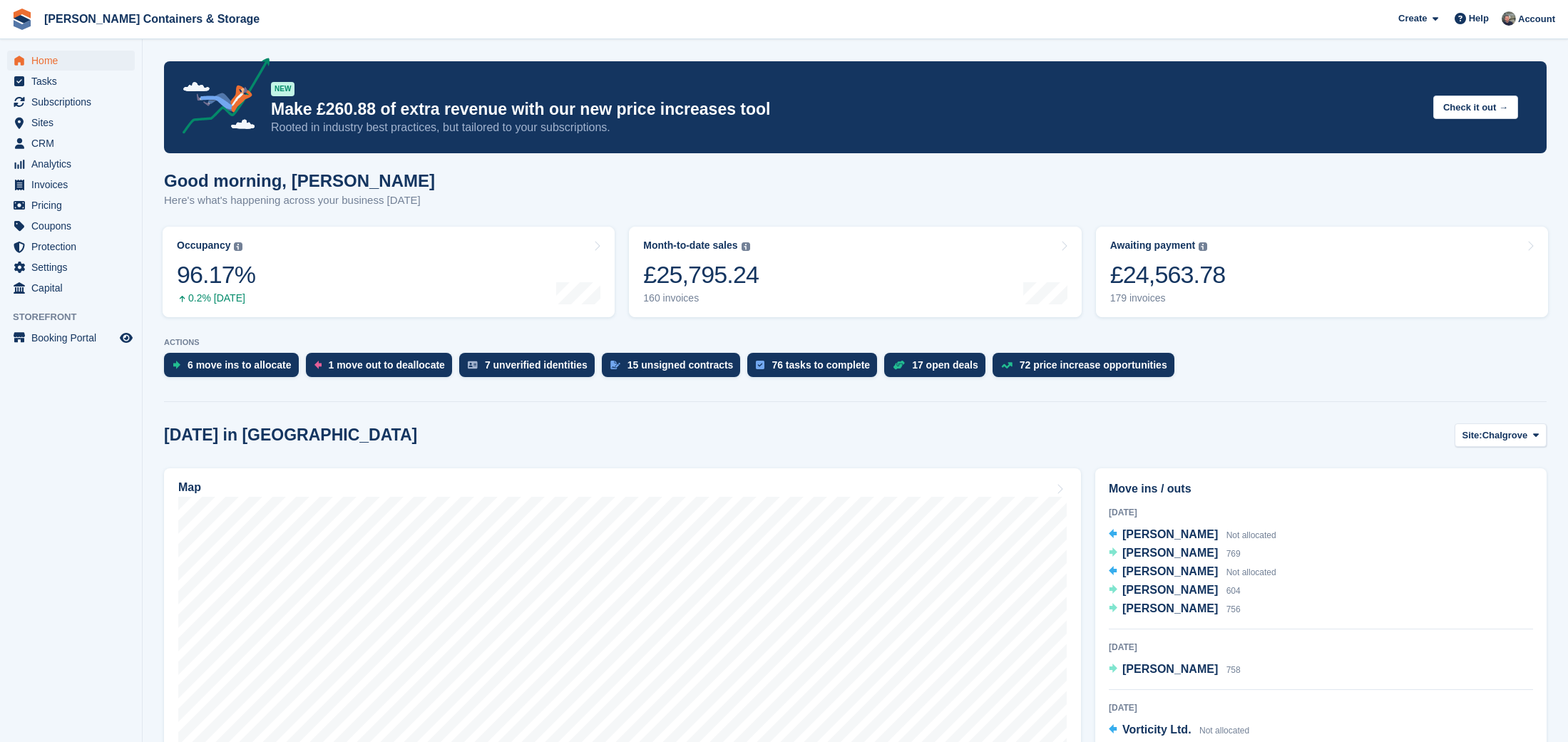
click at [58, 63] on span "Home" at bounding box center [74, 61] width 86 height 20
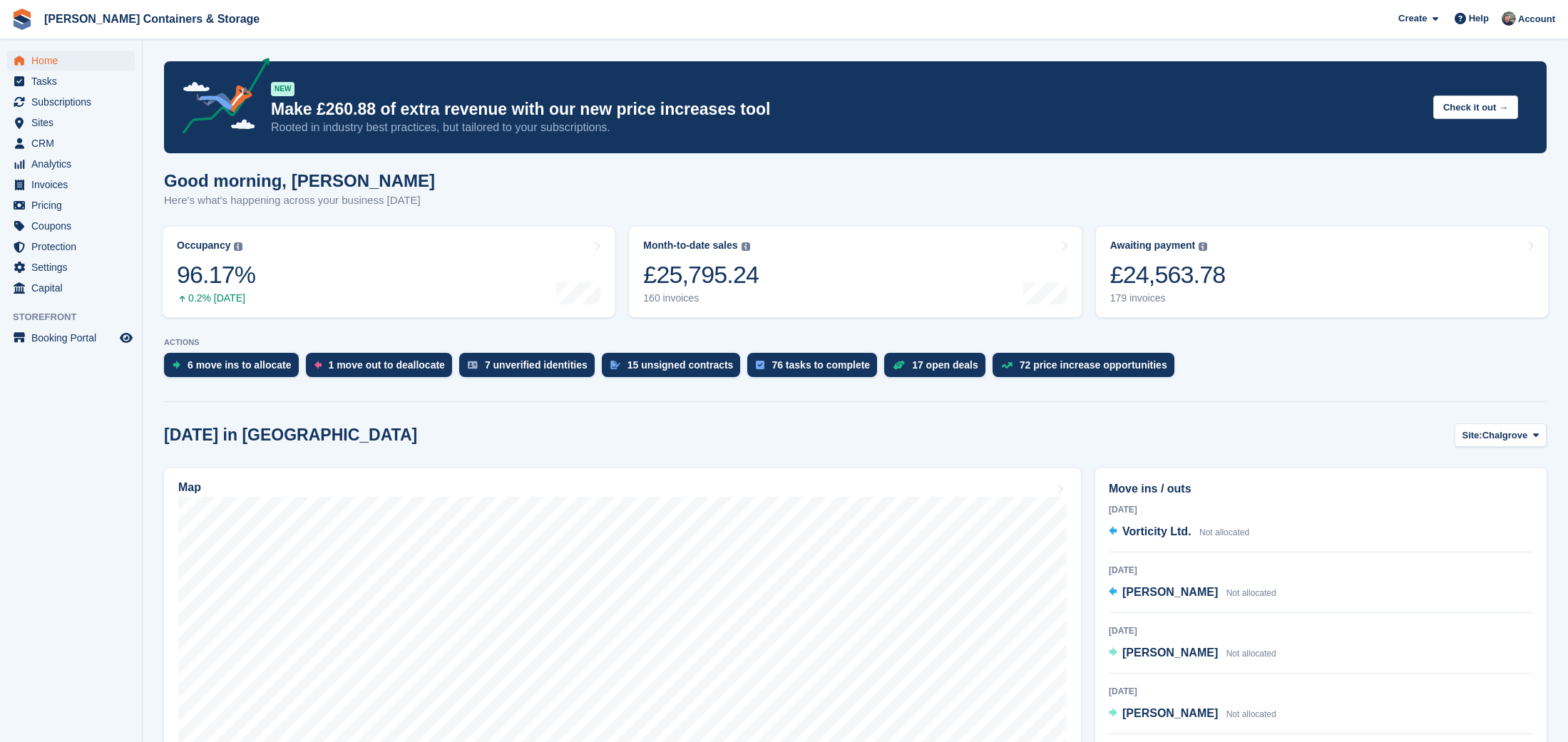
scroll to position [258, 0]
click at [1176, 600] on div "Justin Passfield Not allocated" at bounding box center [1199, 593] width 154 height 19
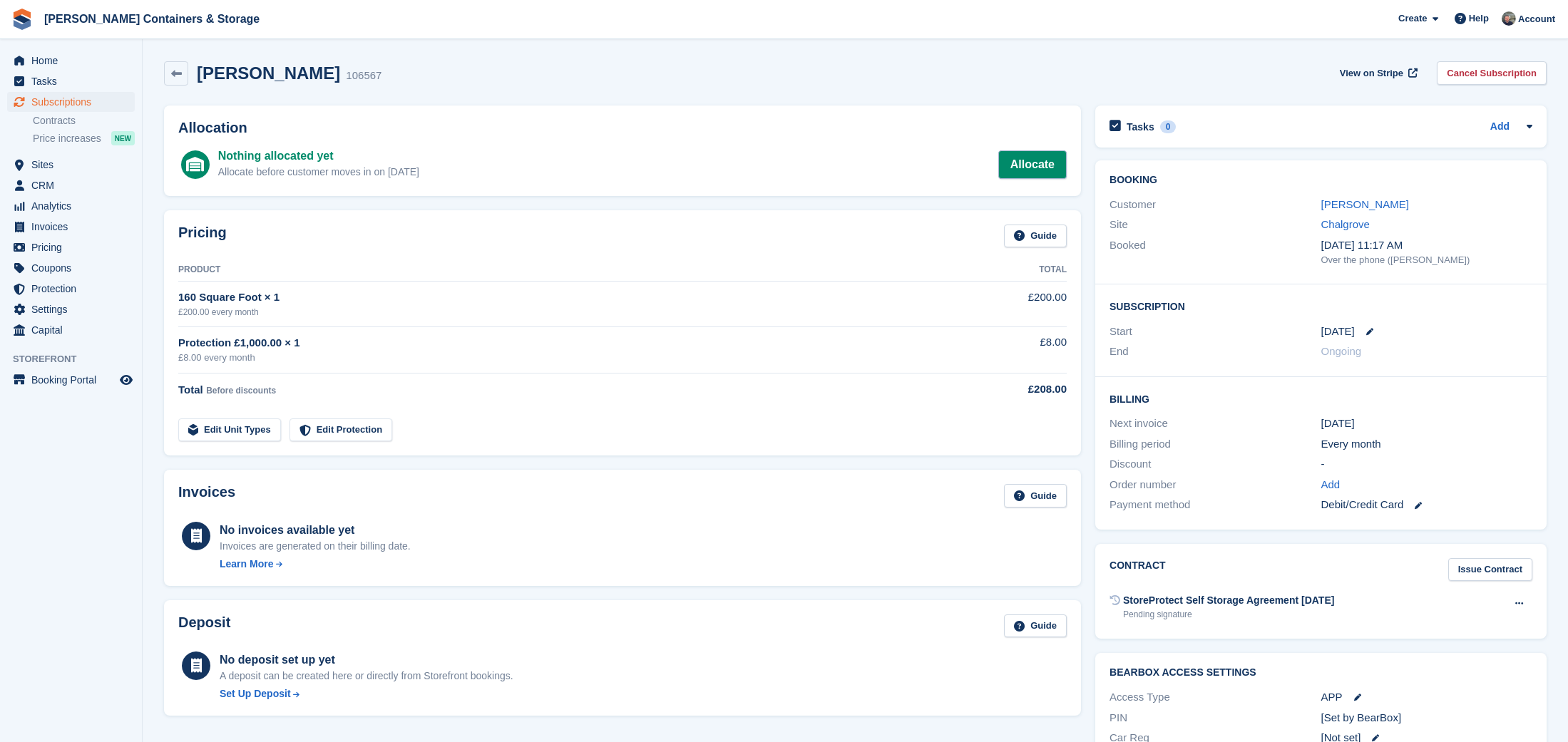
click at [1017, 174] on link "Allocate" at bounding box center [1032, 165] width 68 height 29
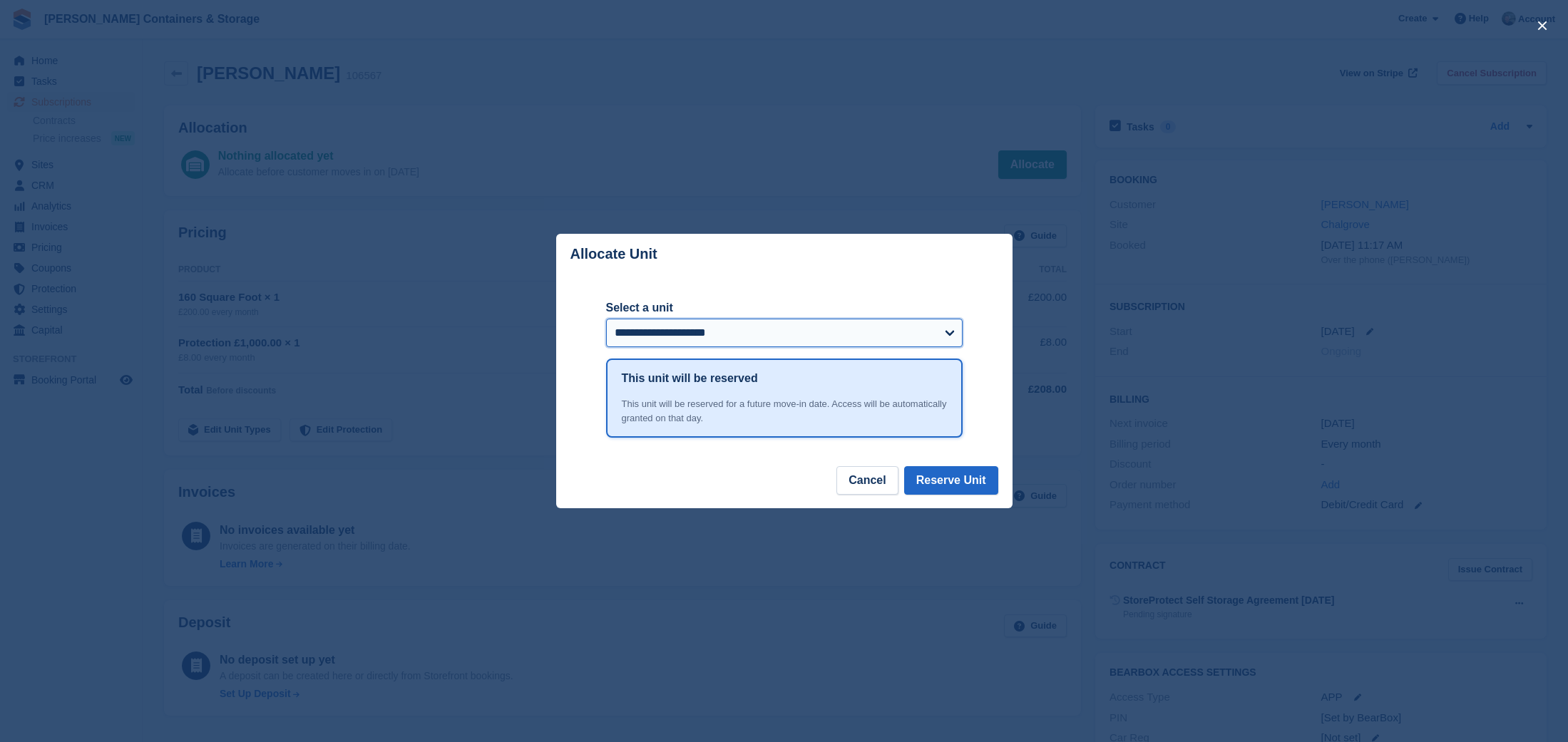
select select "*****"
click at [961, 480] on button "Reserve Unit" at bounding box center [951, 480] width 94 height 29
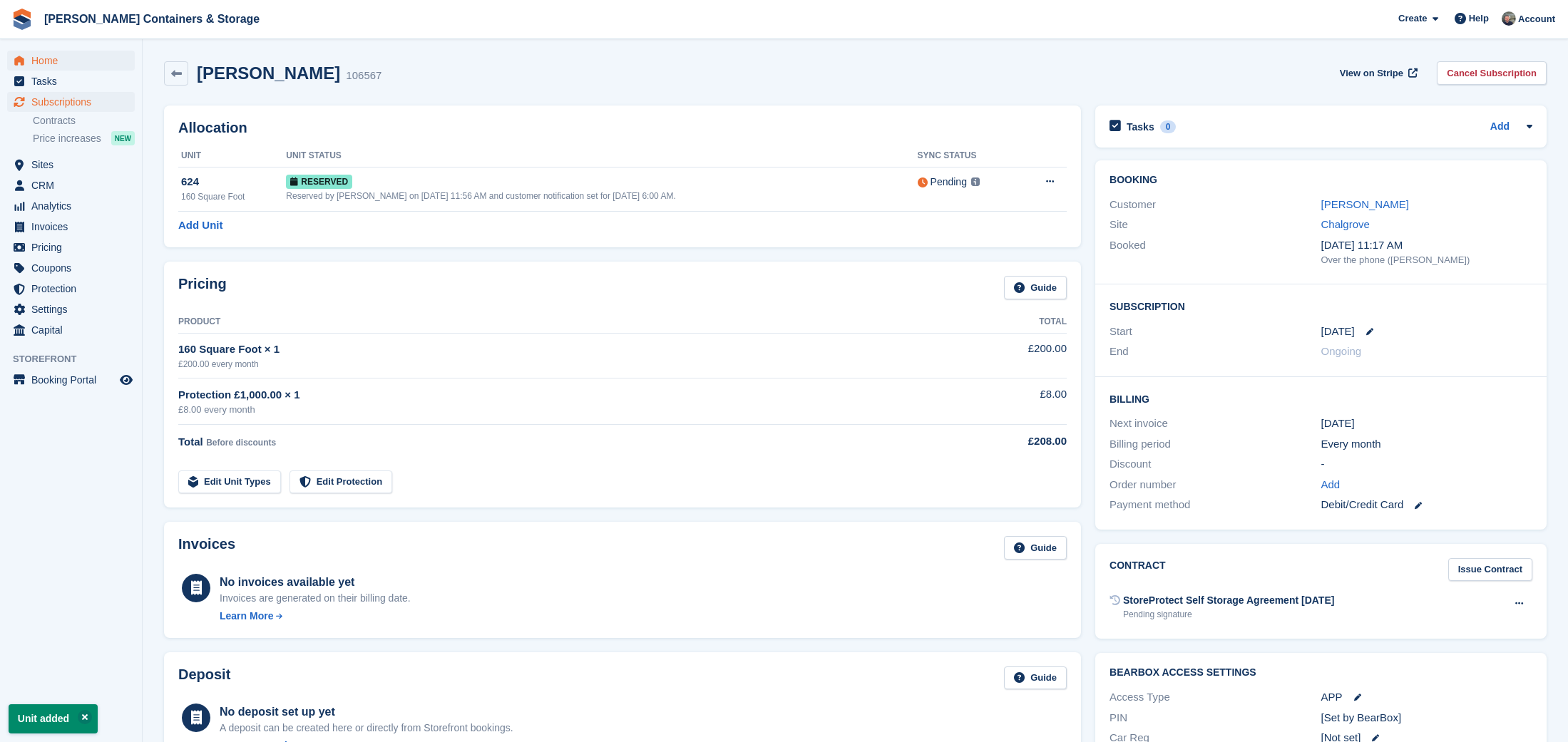
click at [63, 63] on span "Home" at bounding box center [74, 61] width 86 height 20
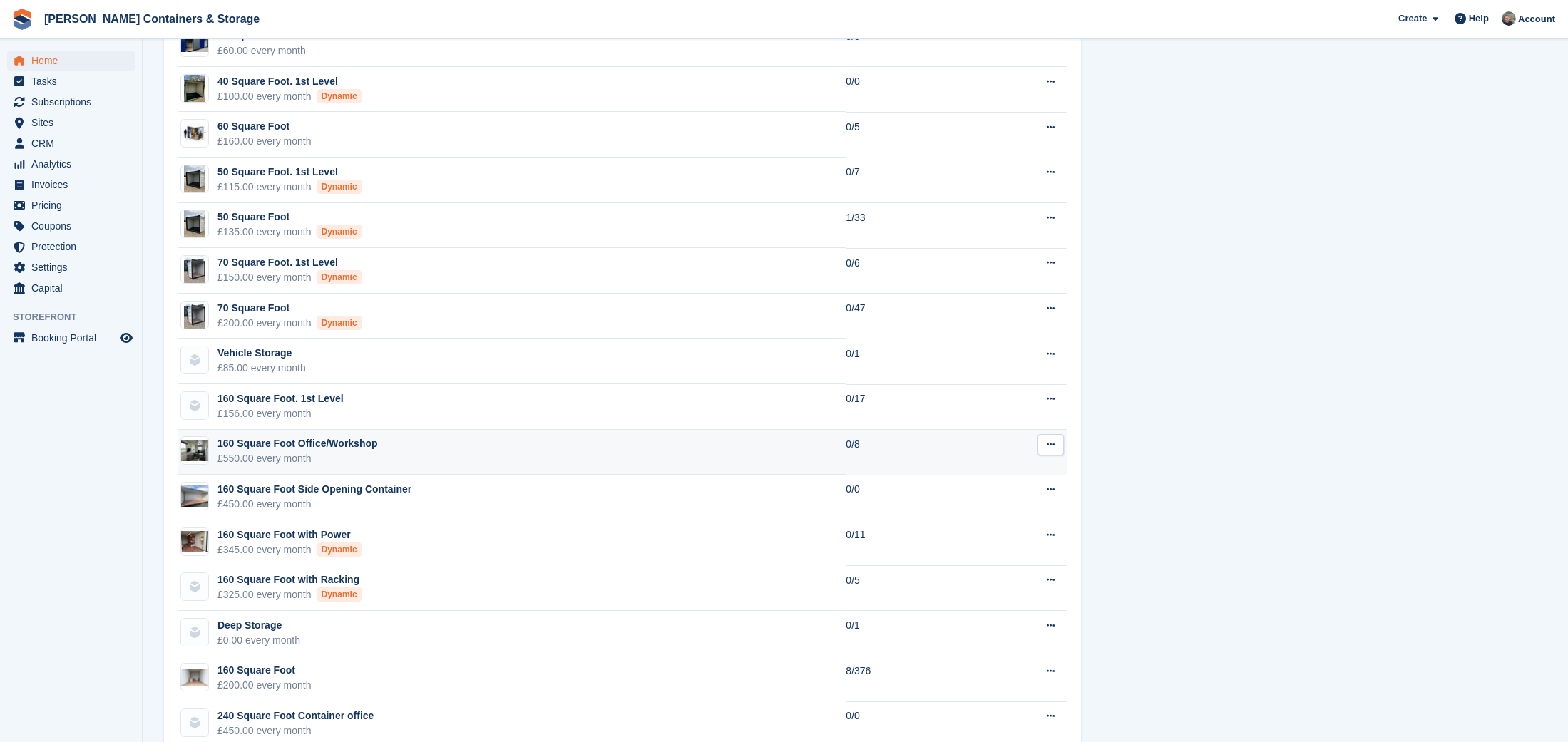
scroll to position [1286, 0]
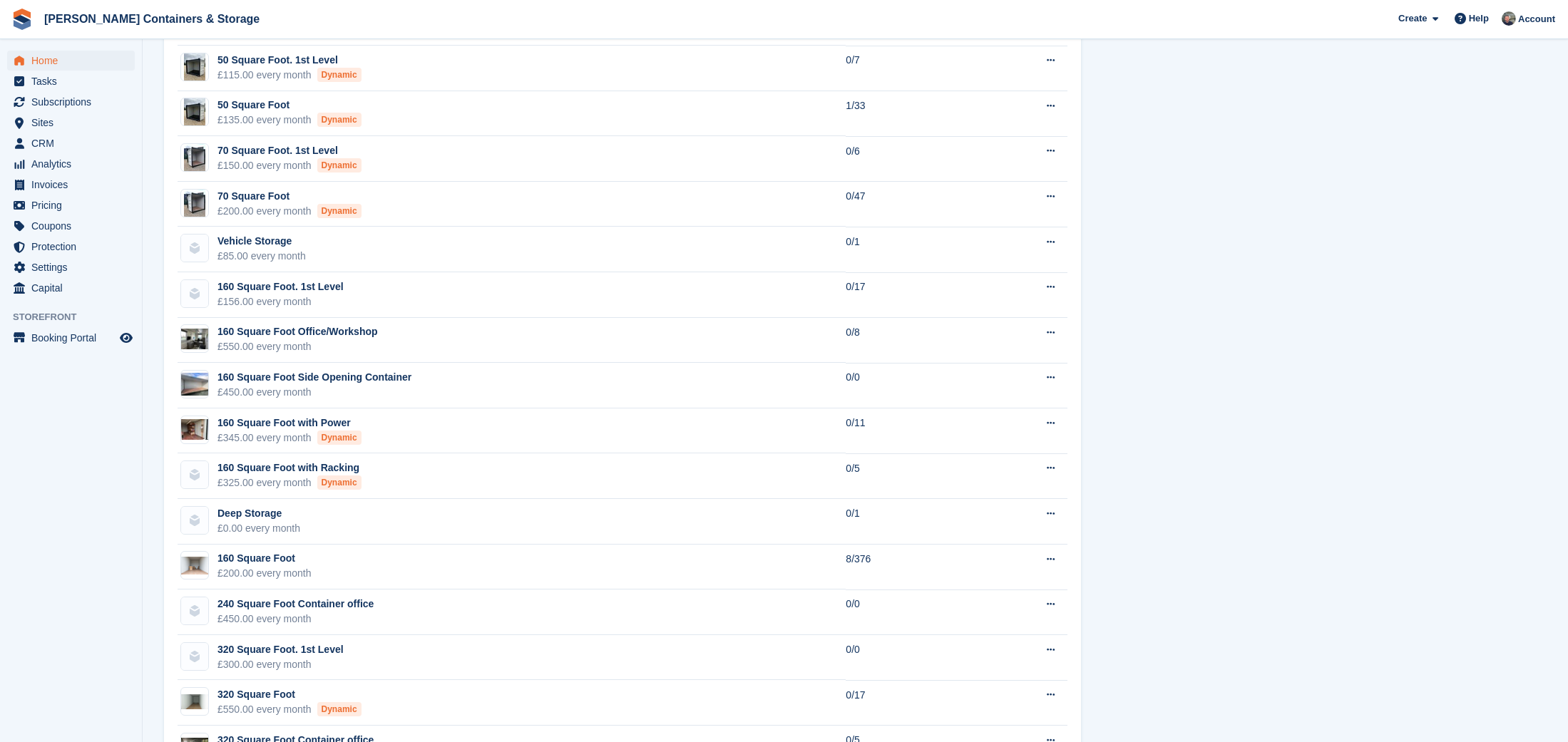
click at [72, 60] on span "Home" at bounding box center [74, 61] width 86 height 20
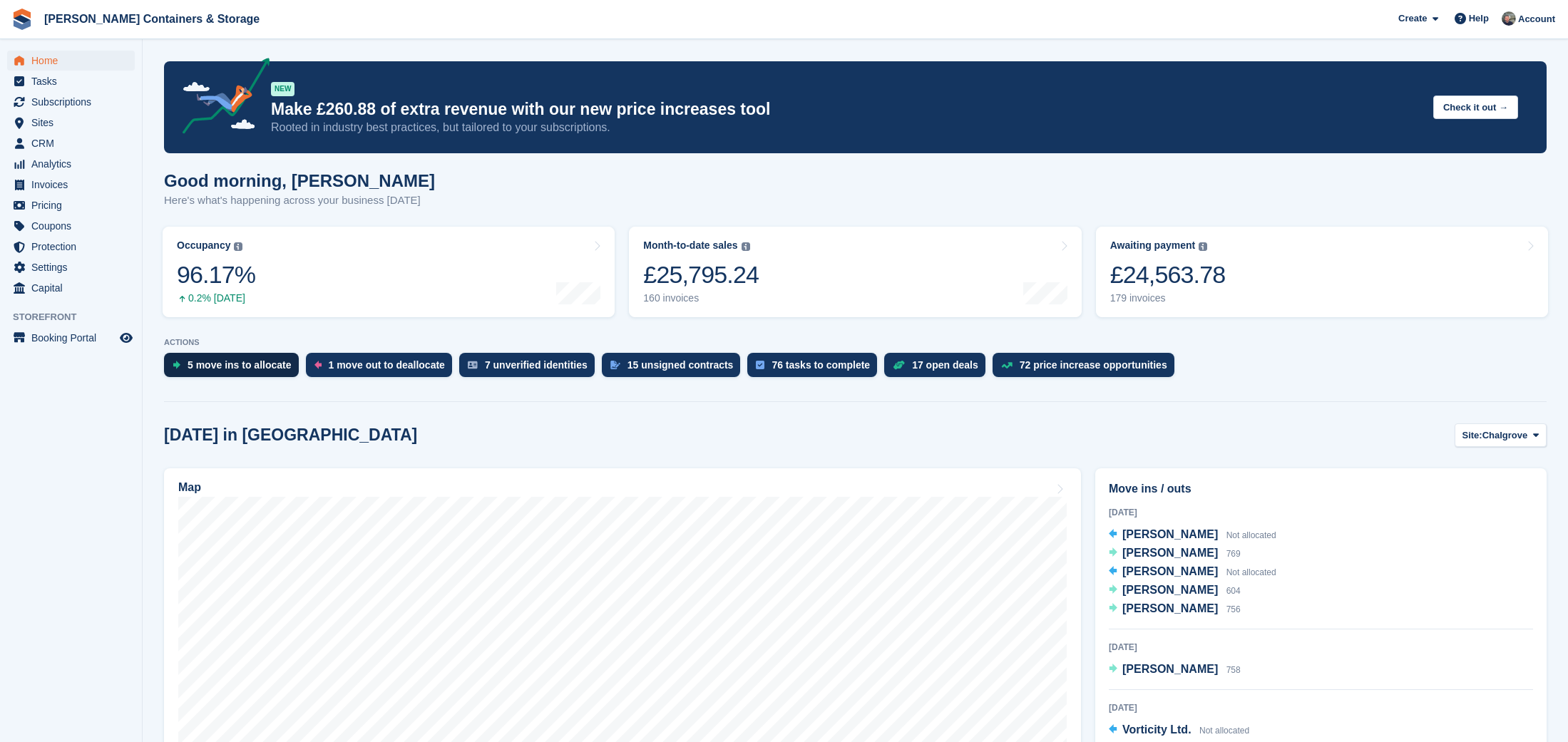
click at [211, 370] on div "5 move ins to allocate" at bounding box center [240, 365] width 104 height 12
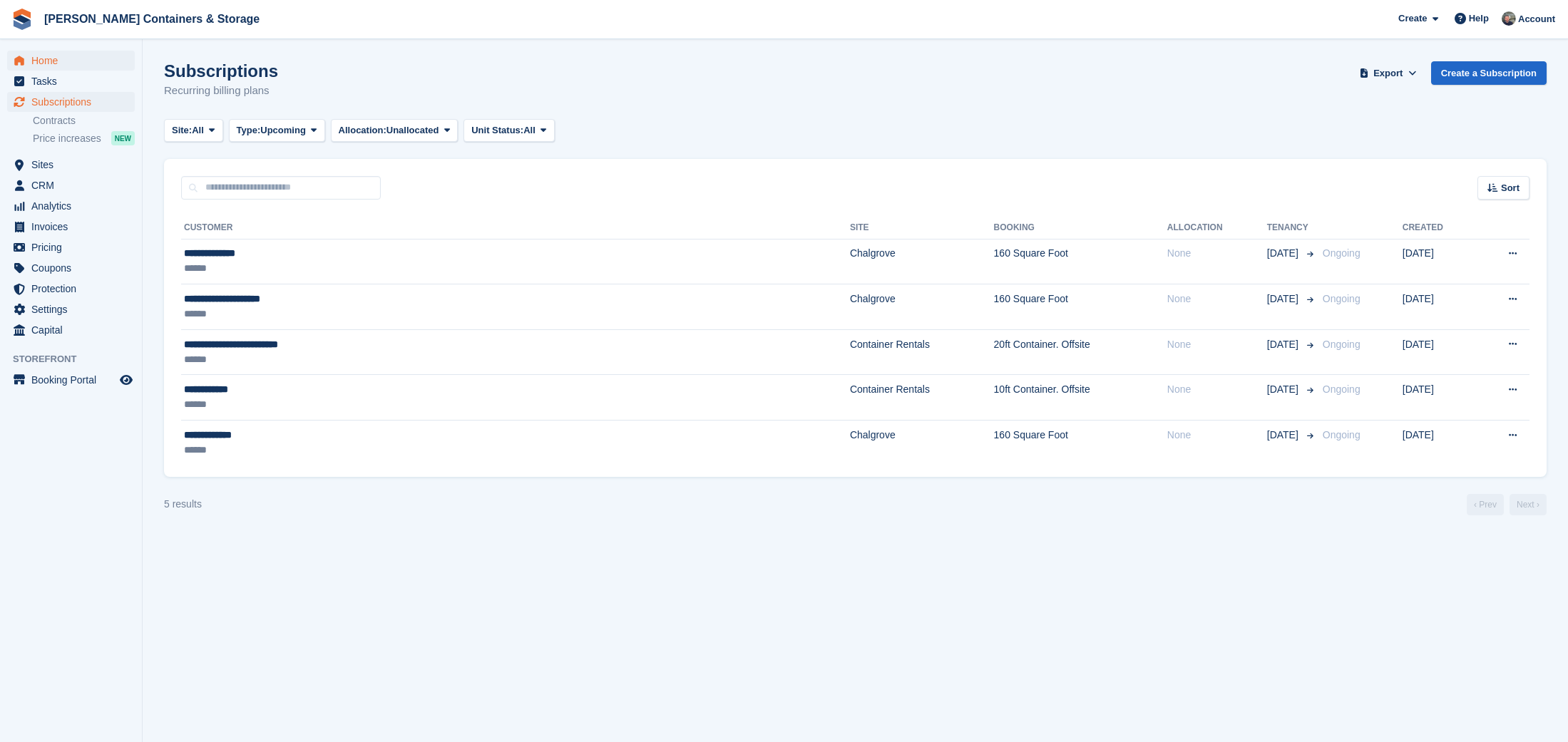
click at [75, 56] on span "Home" at bounding box center [74, 61] width 86 height 20
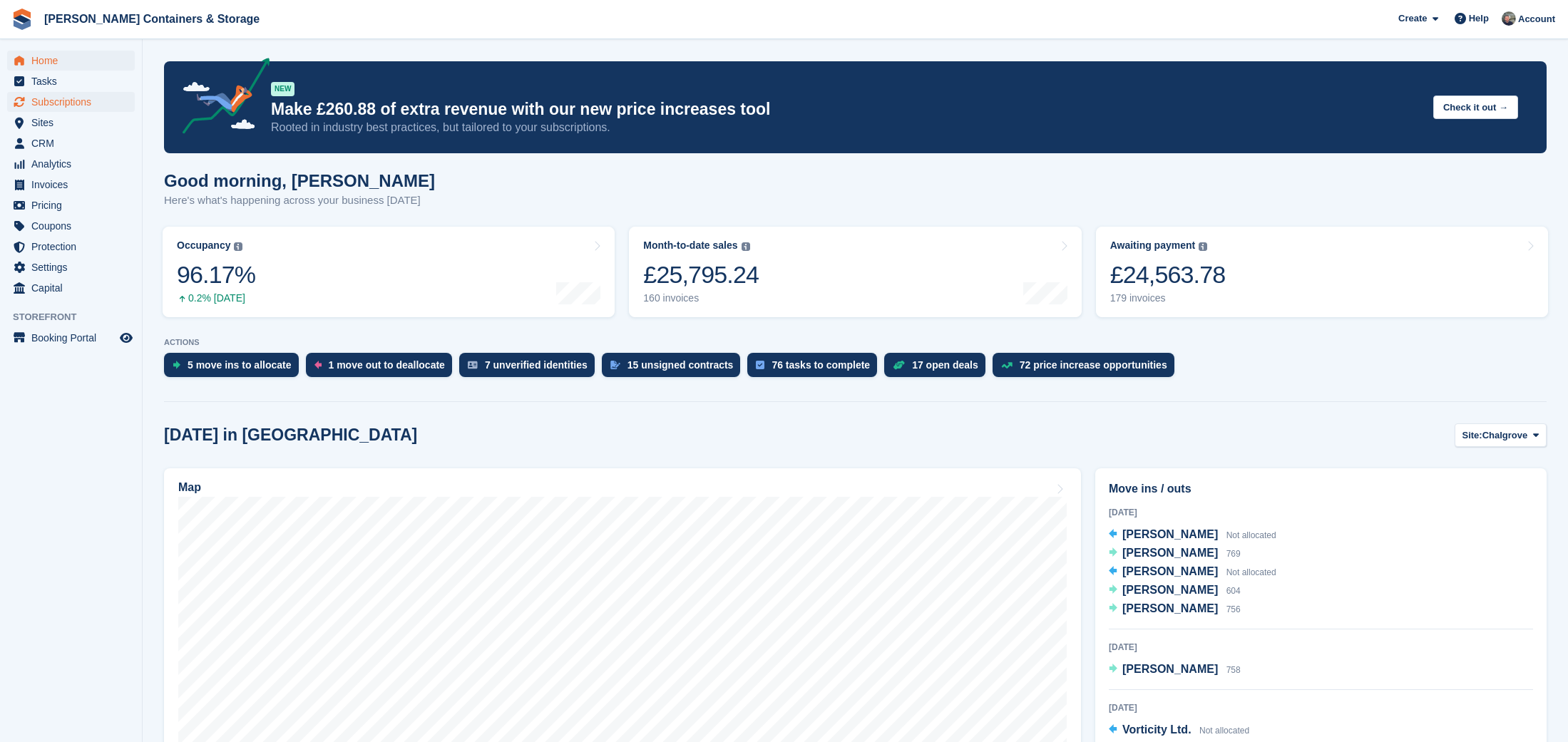
click at [81, 106] on span "Subscriptions" at bounding box center [74, 102] width 86 height 20
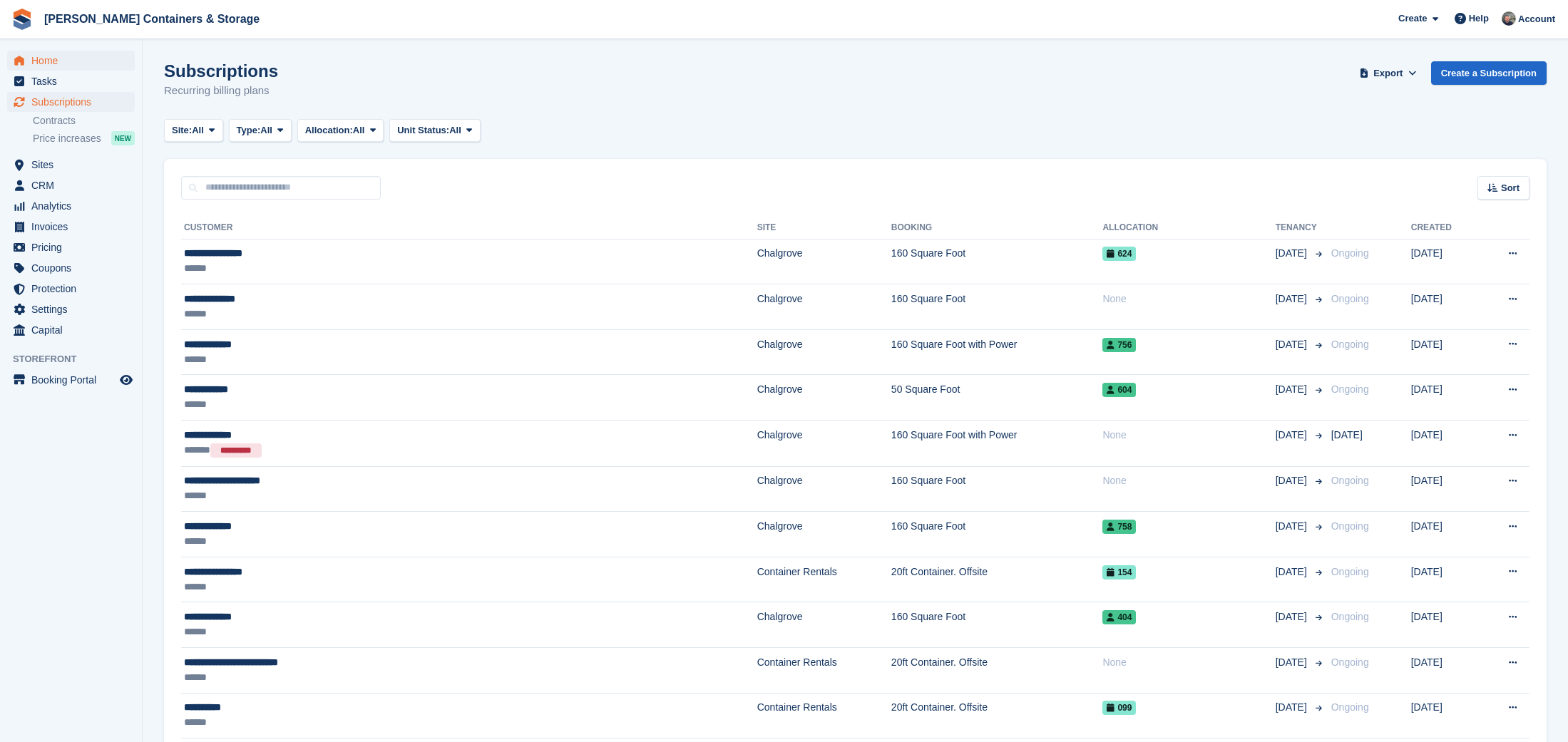
click at [58, 62] on span "Home" at bounding box center [74, 61] width 86 height 20
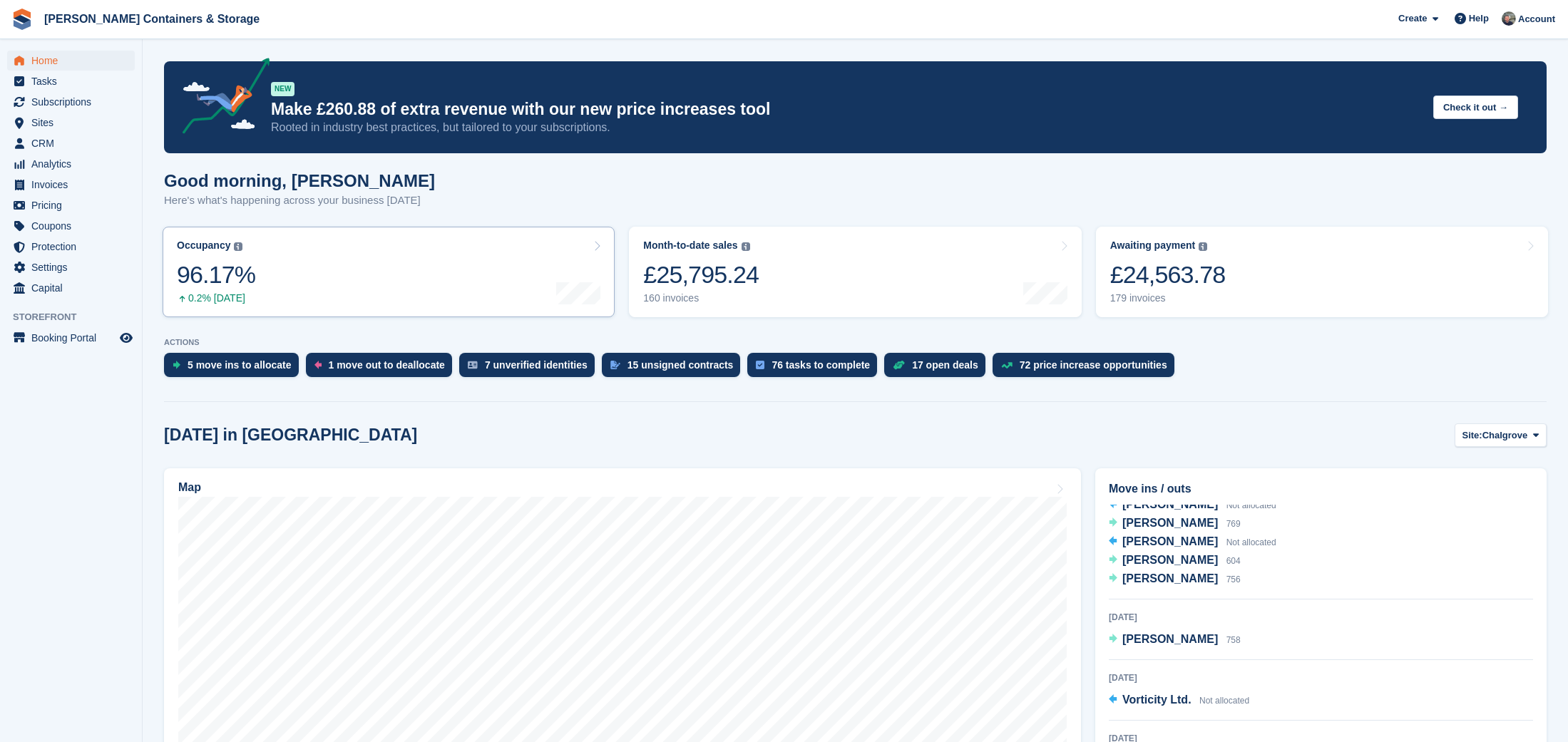
scroll to position [51, 0]
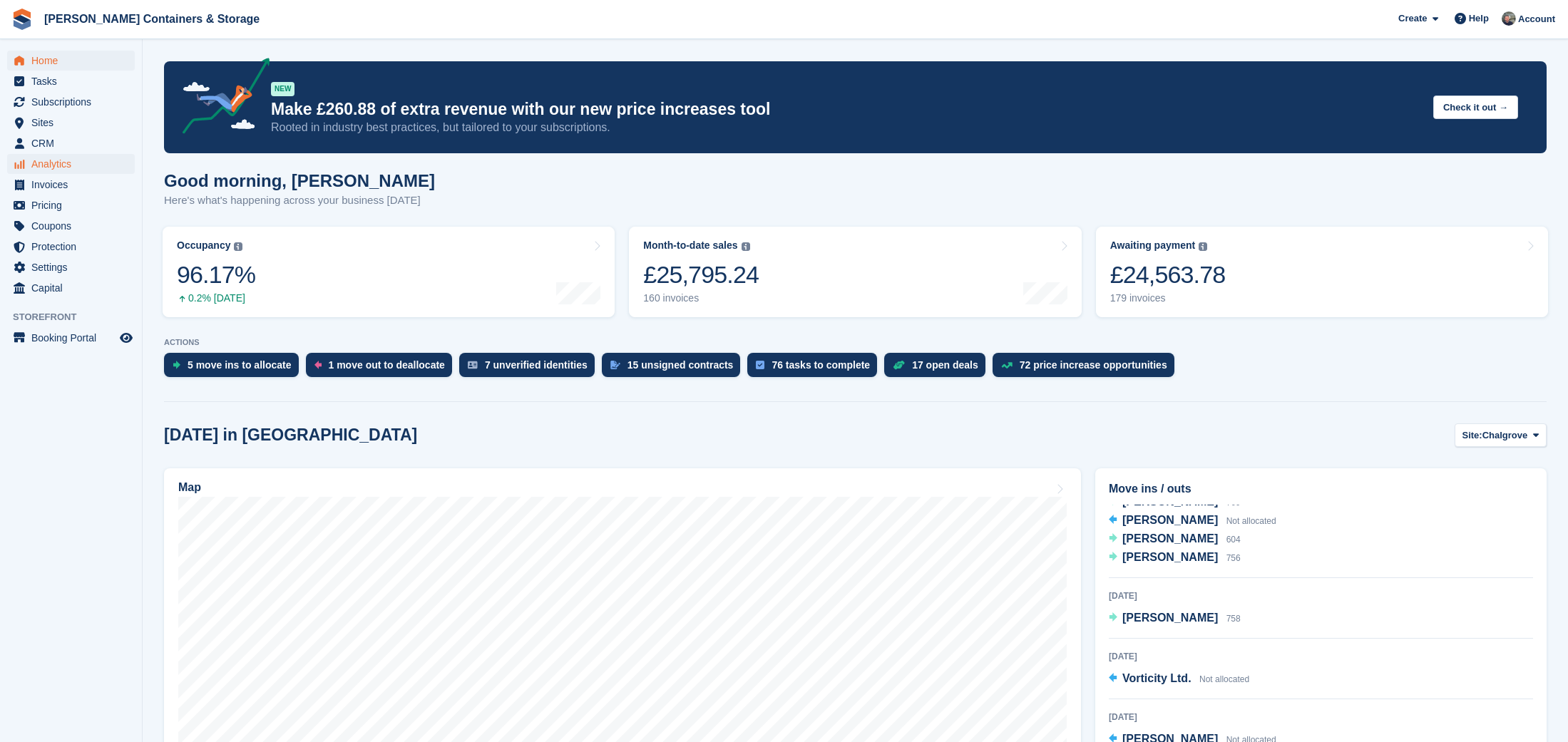
click at [55, 163] on span "Analytics" at bounding box center [74, 164] width 86 height 20
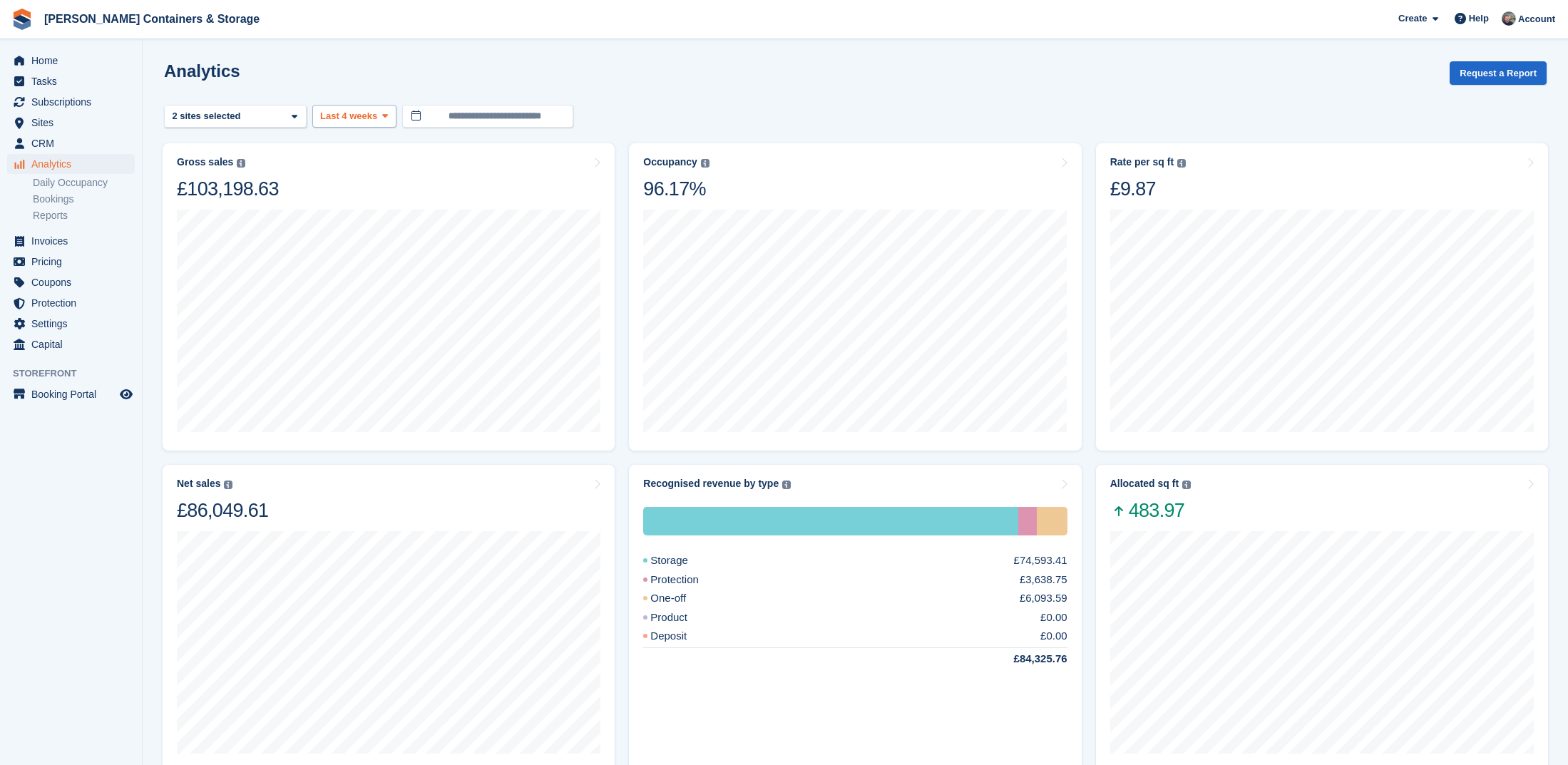
click at [335, 114] on span "Last 4 weeks" at bounding box center [348, 116] width 57 height 14
click at [397, 328] on link "Month to date" at bounding box center [380, 330] width 124 height 26
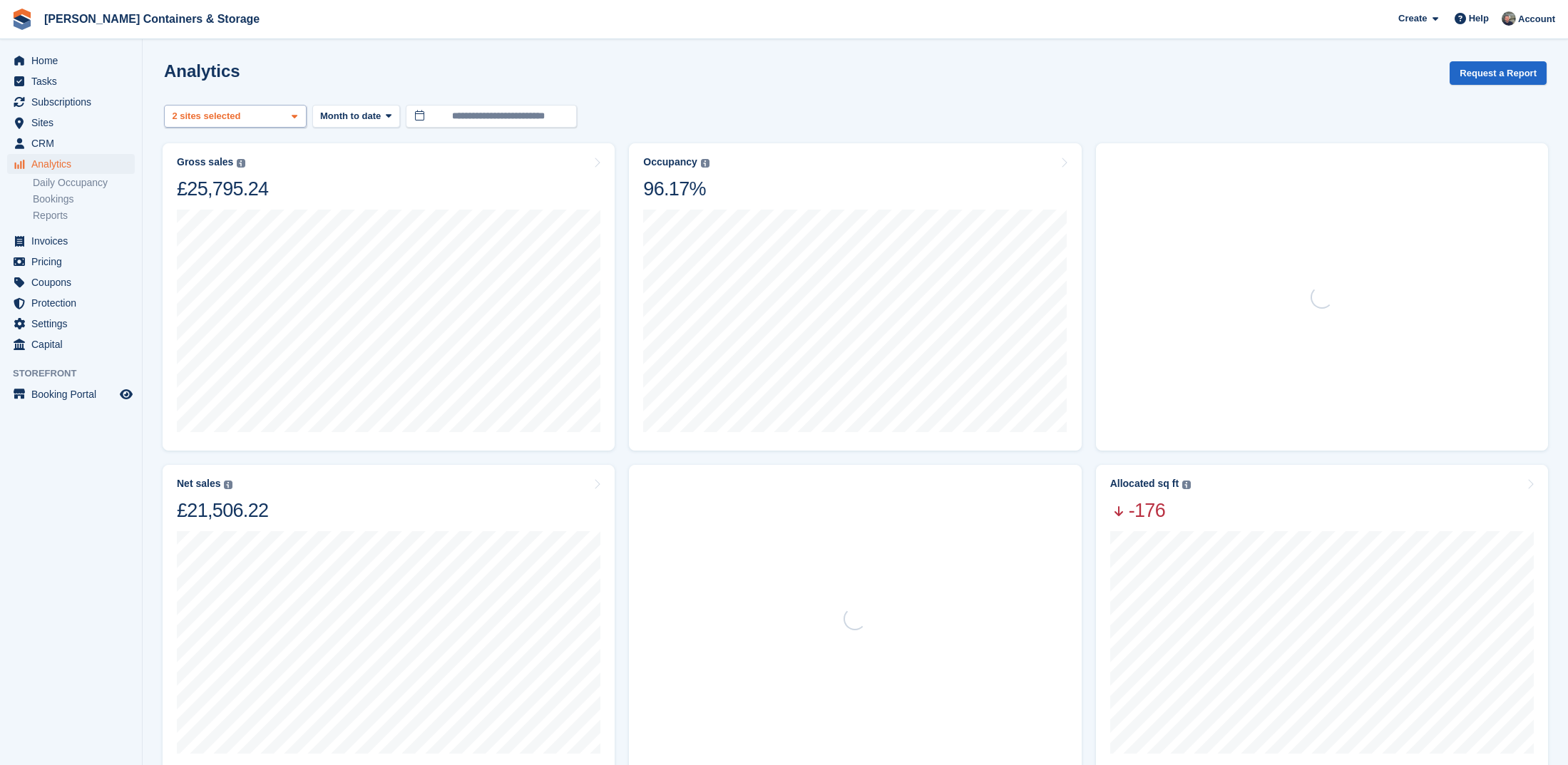
click at [250, 118] on div "Chalgrove 2 sites selected" at bounding box center [235, 116] width 142 height 24
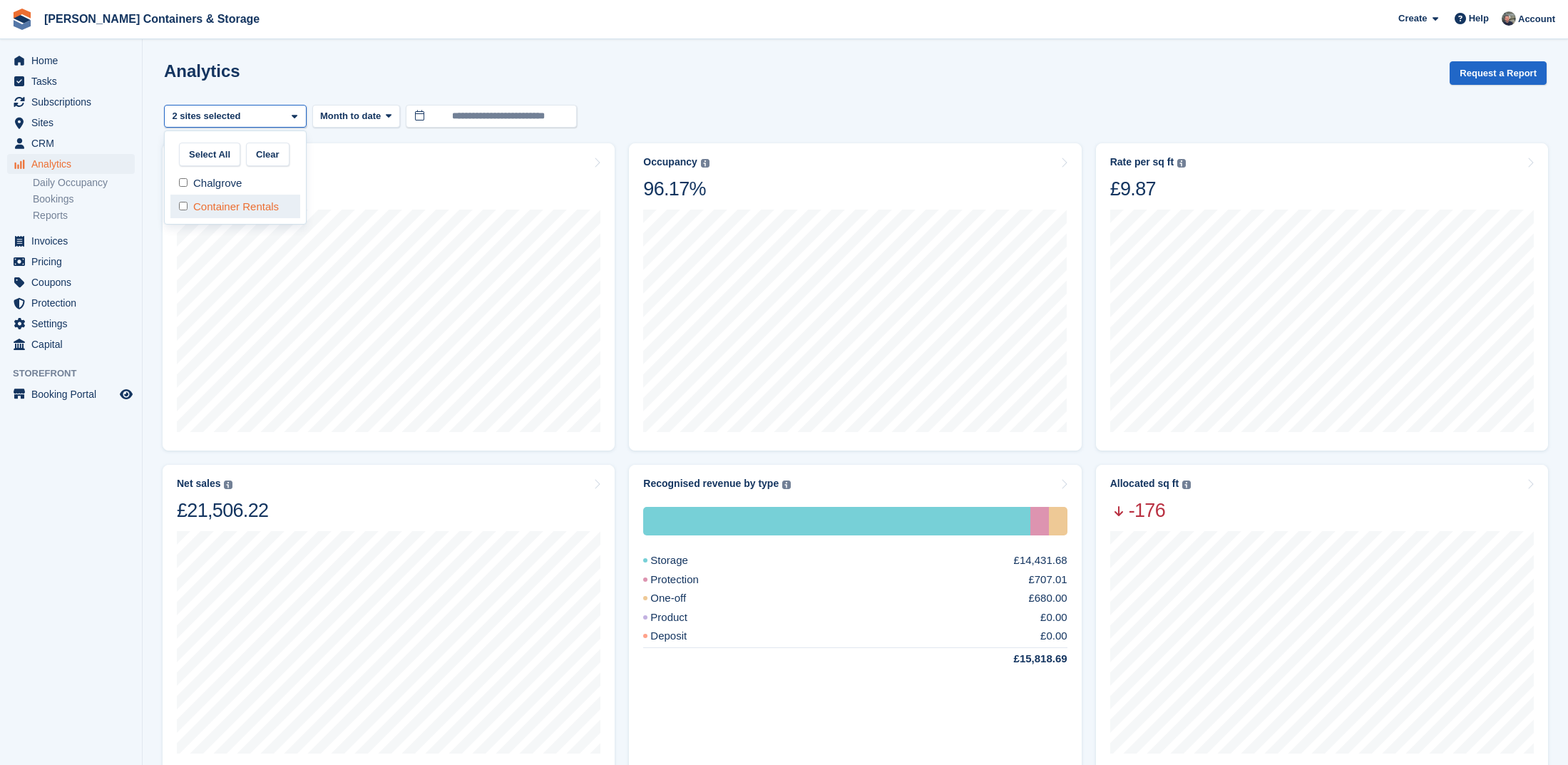
click at [234, 205] on div "Container Rentals" at bounding box center [235, 206] width 130 height 24
select select "***"
click at [37, 91] on ul "Tasks" at bounding box center [71, 81] width 142 height 21
click at [49, 101] on span "Subscriptions" at bounding box center [74, 102] width 86 height 20
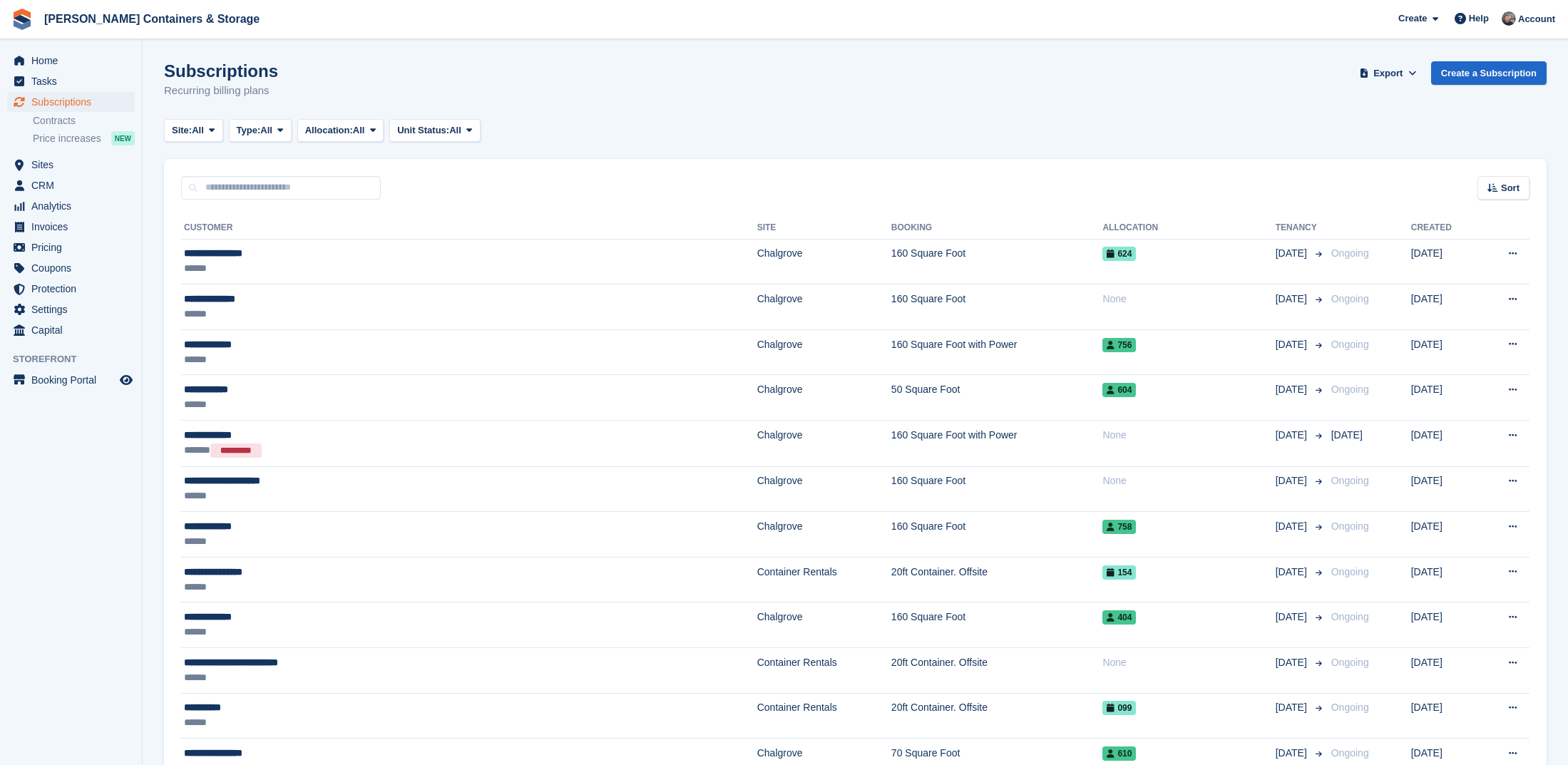
drag, startPoint x: 207, startPoint y: 124, endPoint x: 232, endPoint y: 183, distance: 64.1
click at [204, 125] on span "All" at bounding box center [198, 130] width 12 height 14
drag, startPoint x: 237, startPoint y: 188, endPoint x: 282, endPoint y: 138, distance: 67.3
click at [237, 188] on link "Chalgrove" at bounding box center [232, 189] width 124 height 26
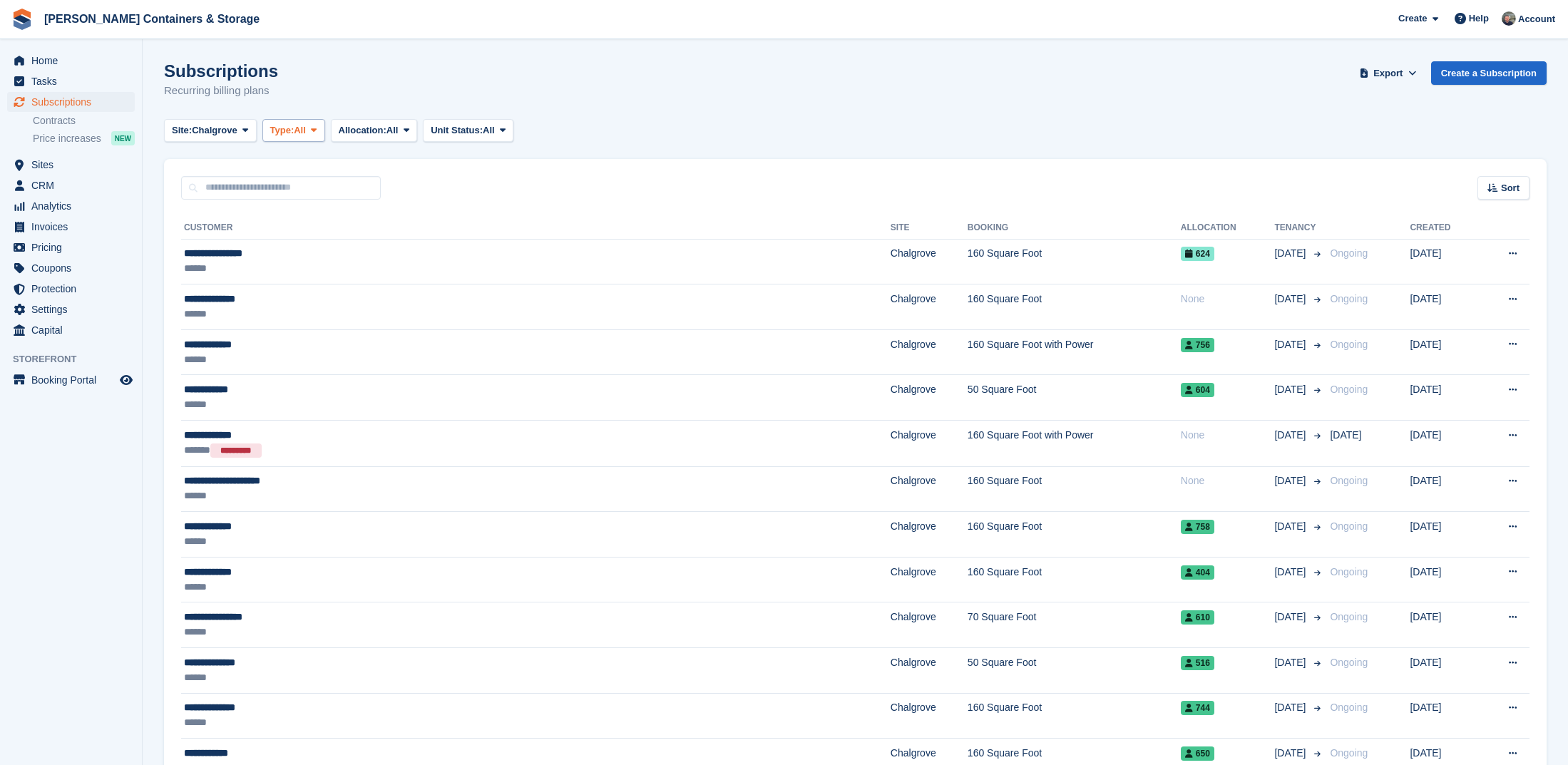
click at [283, 125] on span "Type:" at bounding box center [281, 130] width 24 height 14
click at [333, 237] on link "Active" at bounding box center [331, 240] width 124 height 26
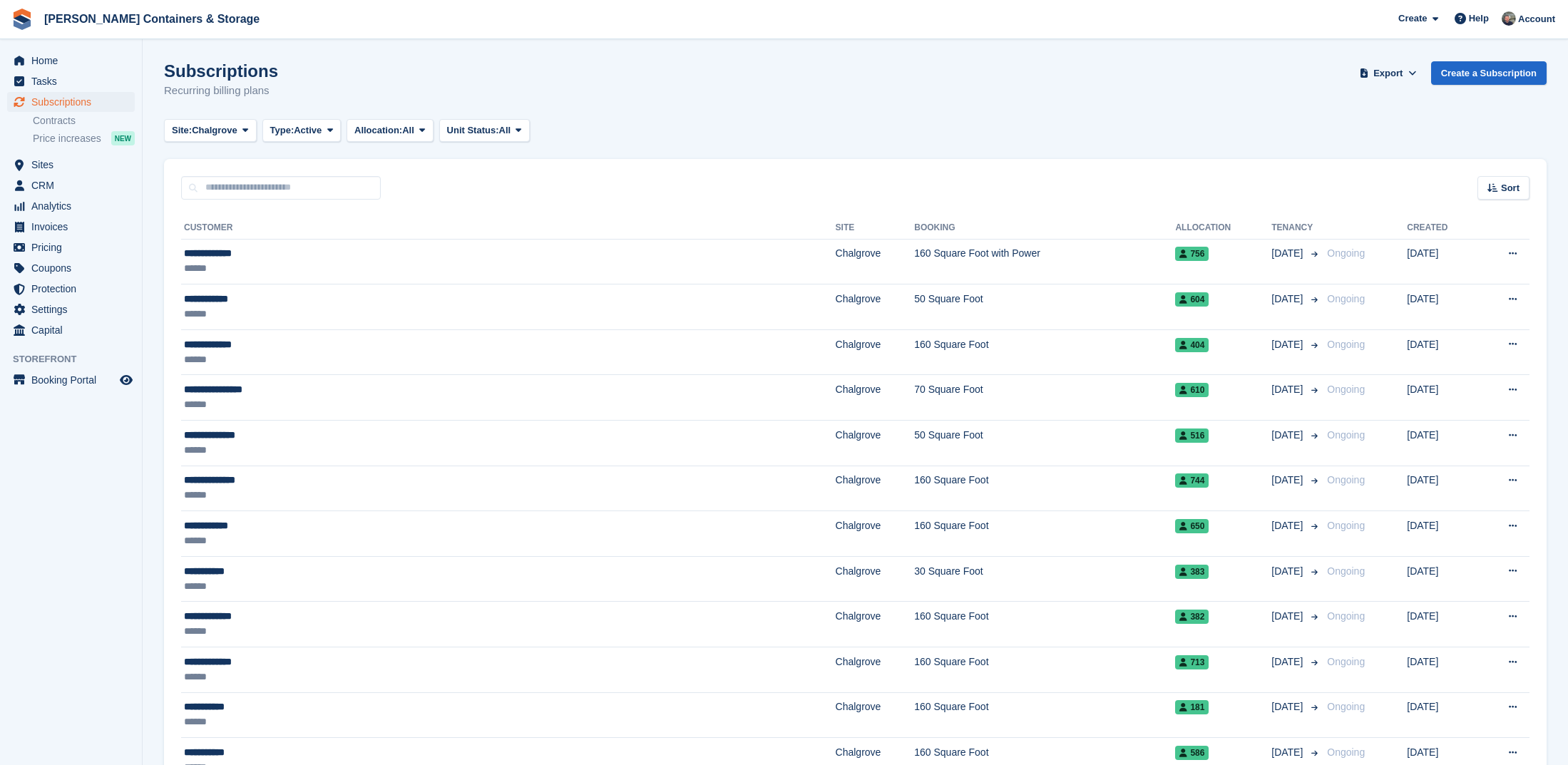
drag, startPoint x: 1508, startPoint y: 193, endPoint x: 1498, endPoint y: 248, distance: 55.9
click at [1507, 192] on span "Sort" at bounding box center [1510, 188] width 19 height 14
click at [1439, 280] on span "Move in date" at bounding box center [1444, 277] width 57 height 12
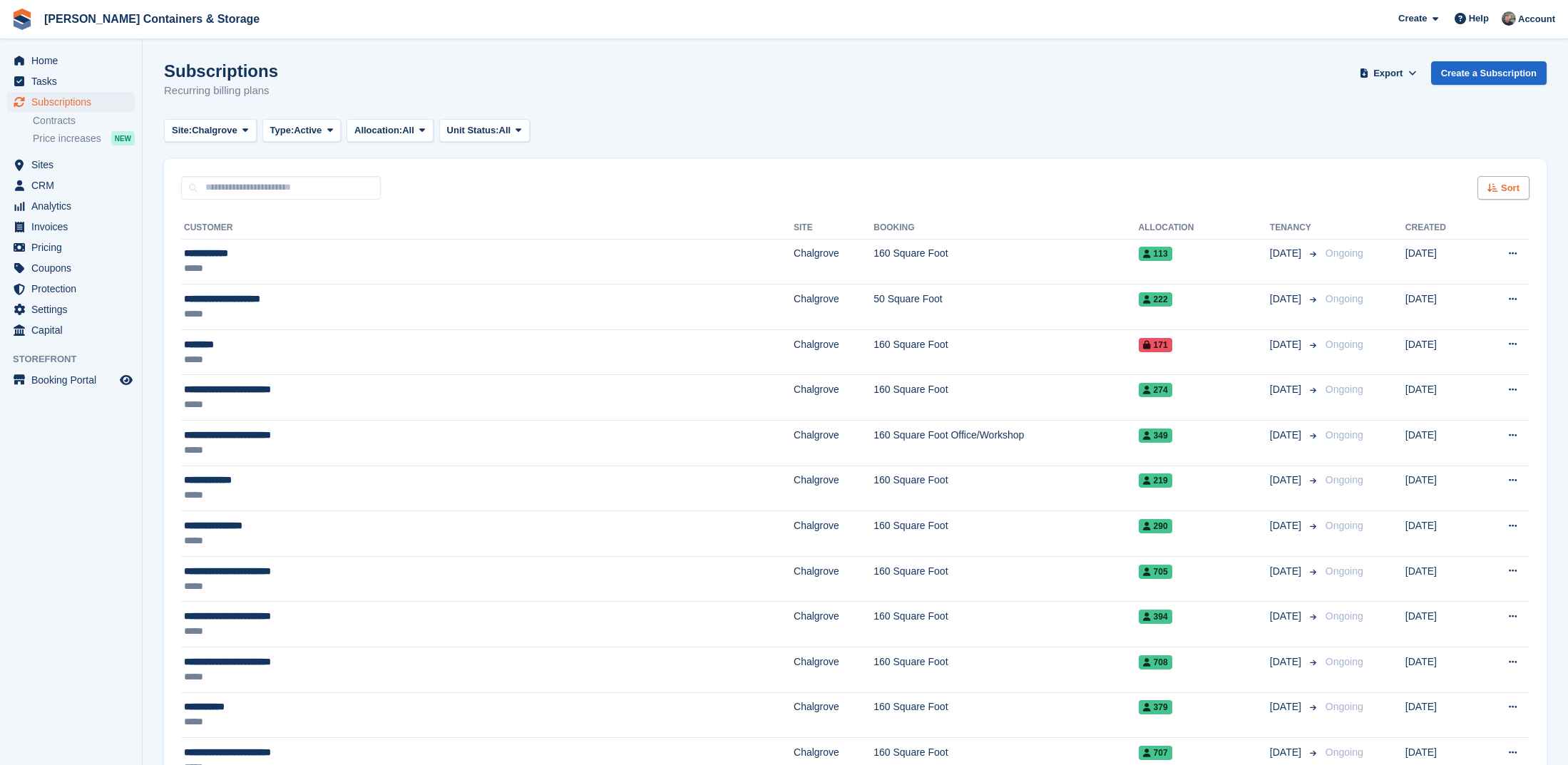
click at [1512, 189] on span "Sort" at bounding box center [1510, 188] width 19 height 14
click at [1504, 359] on span "Move in (newest first)" at bounding box center [1464, 355] width 102 height 12
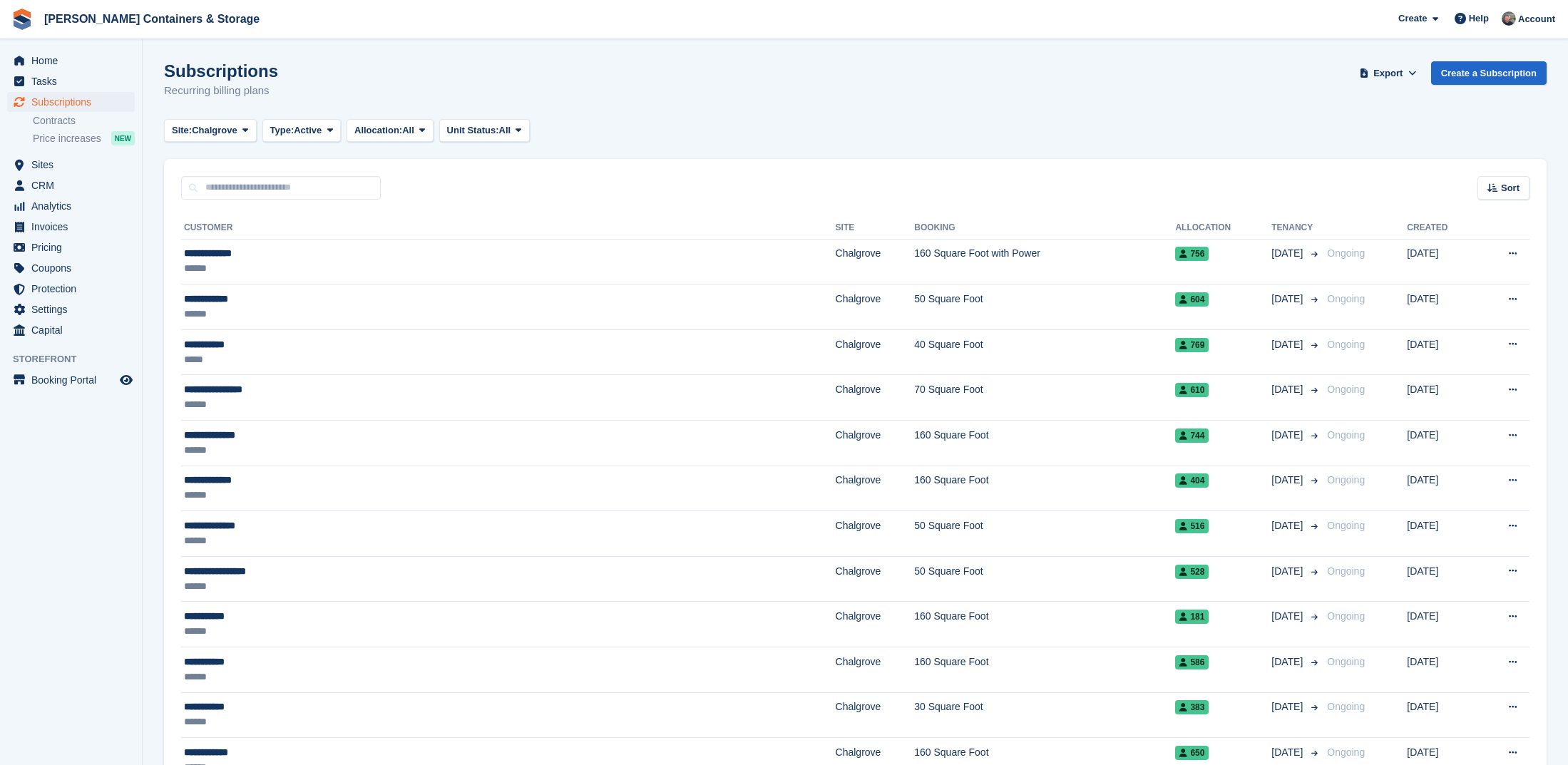
drag, startPoint x: 321, startPoint y: 133, endPoint x: 339, endPoint y: 262, distance: 130.2
click at [322, 133] on span "Active" at bounding box center [308, 130] width 28 height 14
click at [333, 195] on link "Upcoming" at bounding box center [331, 189] width 124 height 26
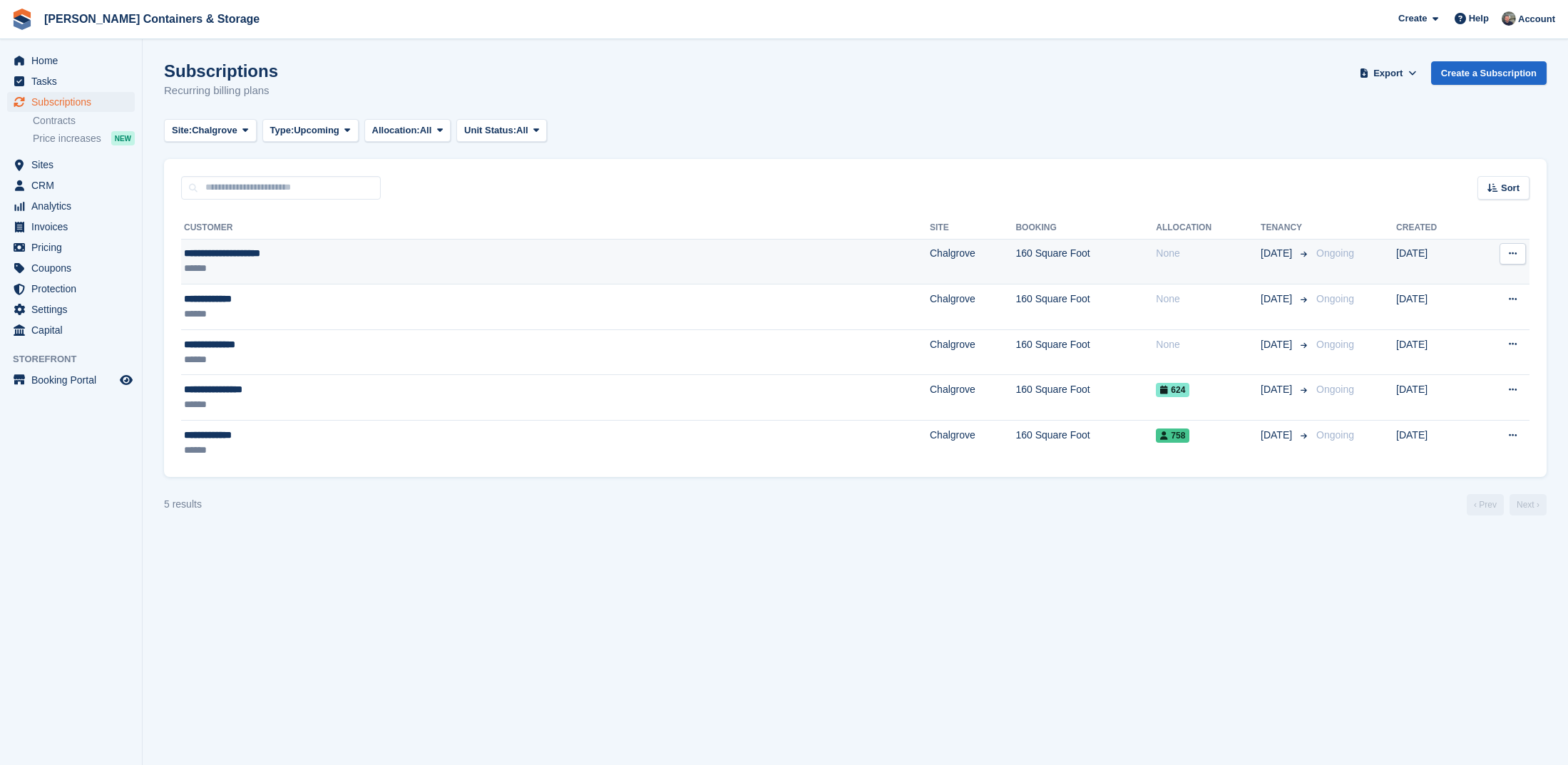
click at [221, 281] on td "**********" at bounding box center [556, 261] width 749 height 45
click at [346, 258] on div "**********" at bounding box center [381, 253] width 393 height 15
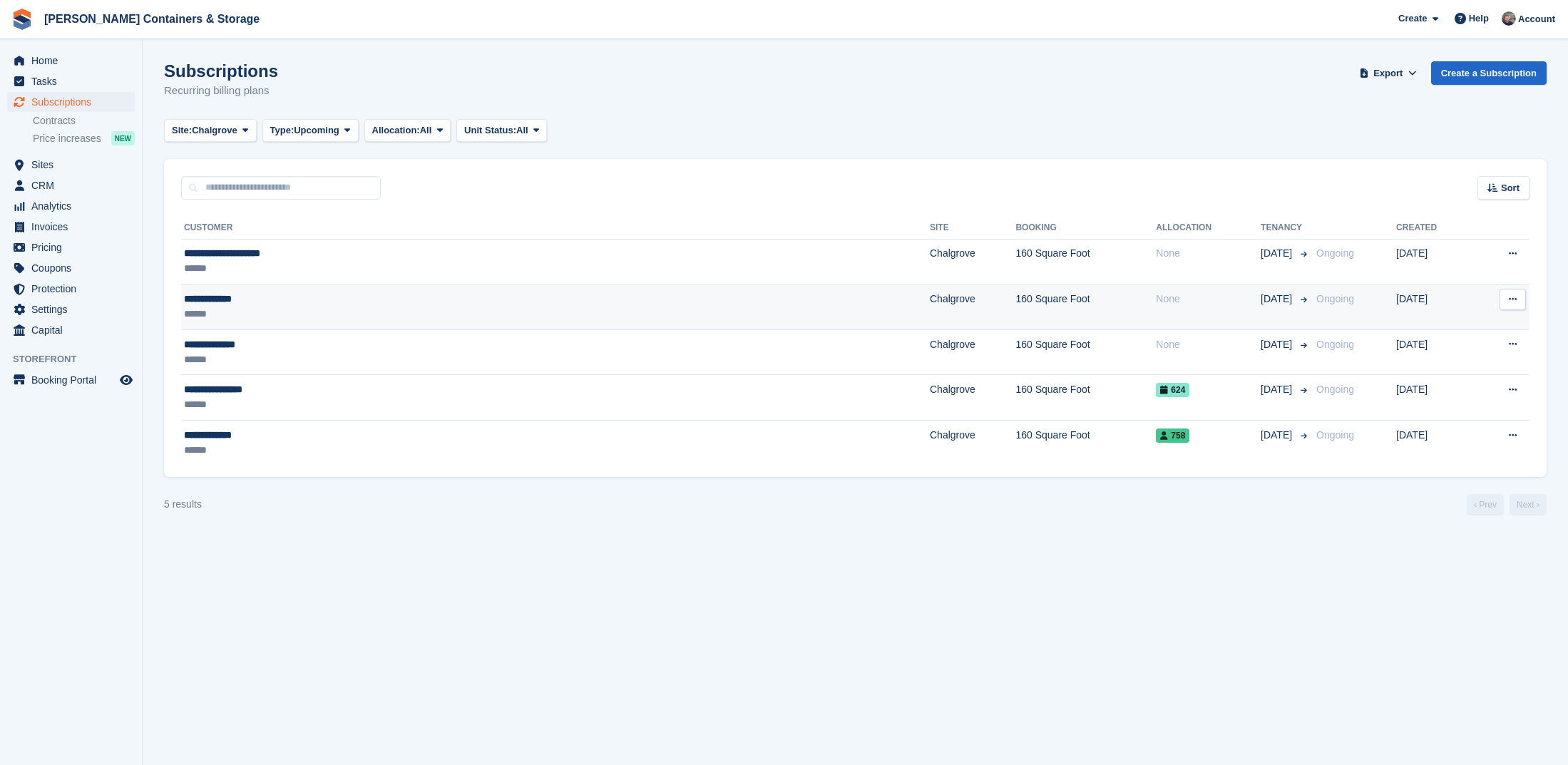
click at [370, 308] on div "******" at bounding box center [381, 314] width 393 height 15
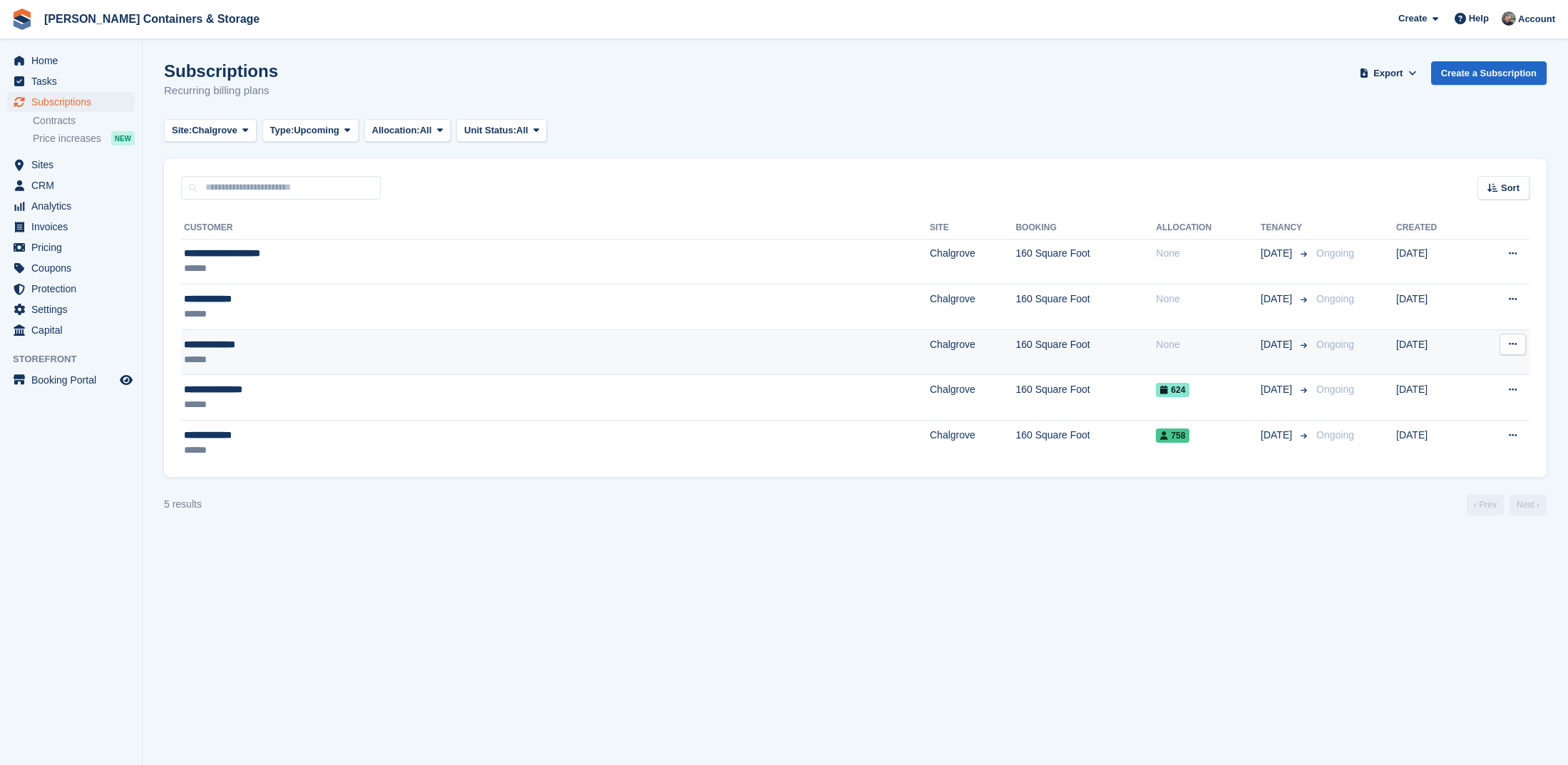
click at [302, 348] on div "**********" at bounding box center [381, 345] width 393 height 15
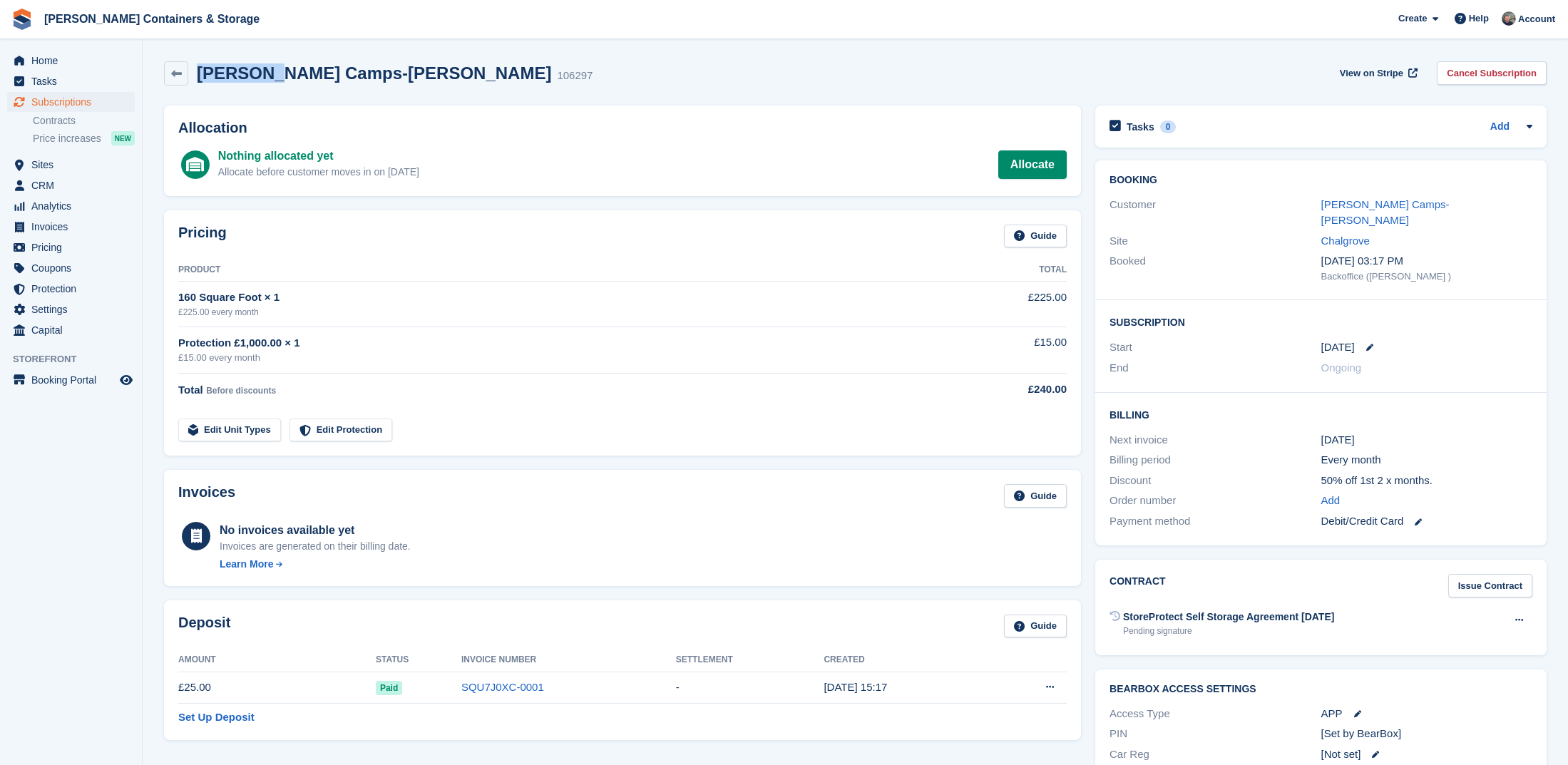
drag, startPoint x: 198, startPoint y: 72, endPoint x: 275, endPoint y: 77, distance: 77.2
click at [275, 77] on h2 "[PERSON_NAME] Camps-[PERSON_NAME]" at bounding box center [374, 72] width 355 height 19
click at [269, 51] on section "Susannah Camps-Harris 106297 View on Stripe Cancel Subscription Allocation Noth…" at bounding box center [855, 521] width 1426 height 1042
click at [270, 72] on h2 "[PERSON_NAME] Camps-[PERSON_NAME]" at bounding box center [374, 72] width 355 height 19
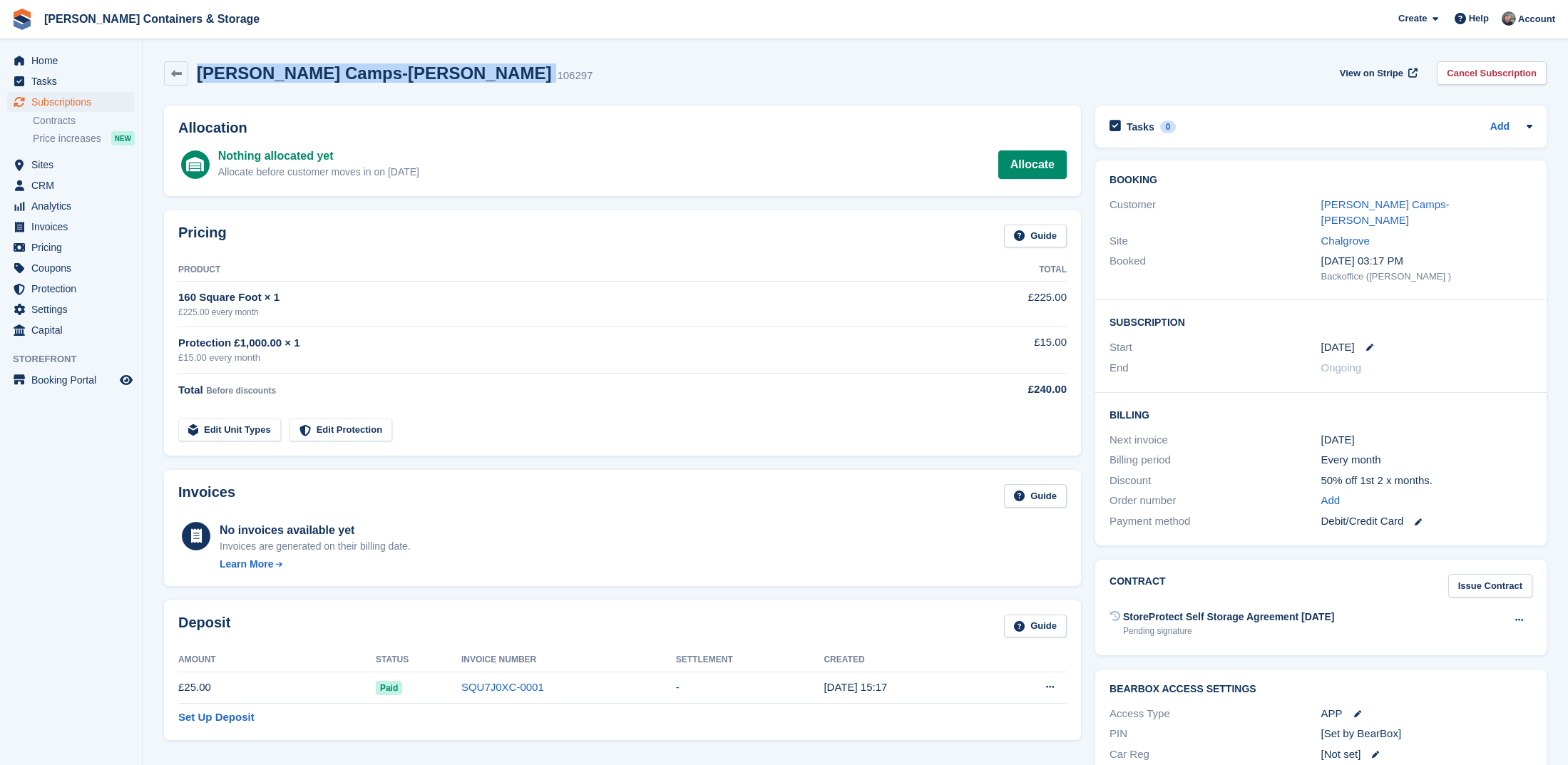
click at [270, 72] on h2 "[PERSON_NAME] Camps-[PERSON_NAME]" at bounding box center [374, 72] width 355 height 19
copy div "[PERSON_NAME] Camps-[PERSON_NAME]"
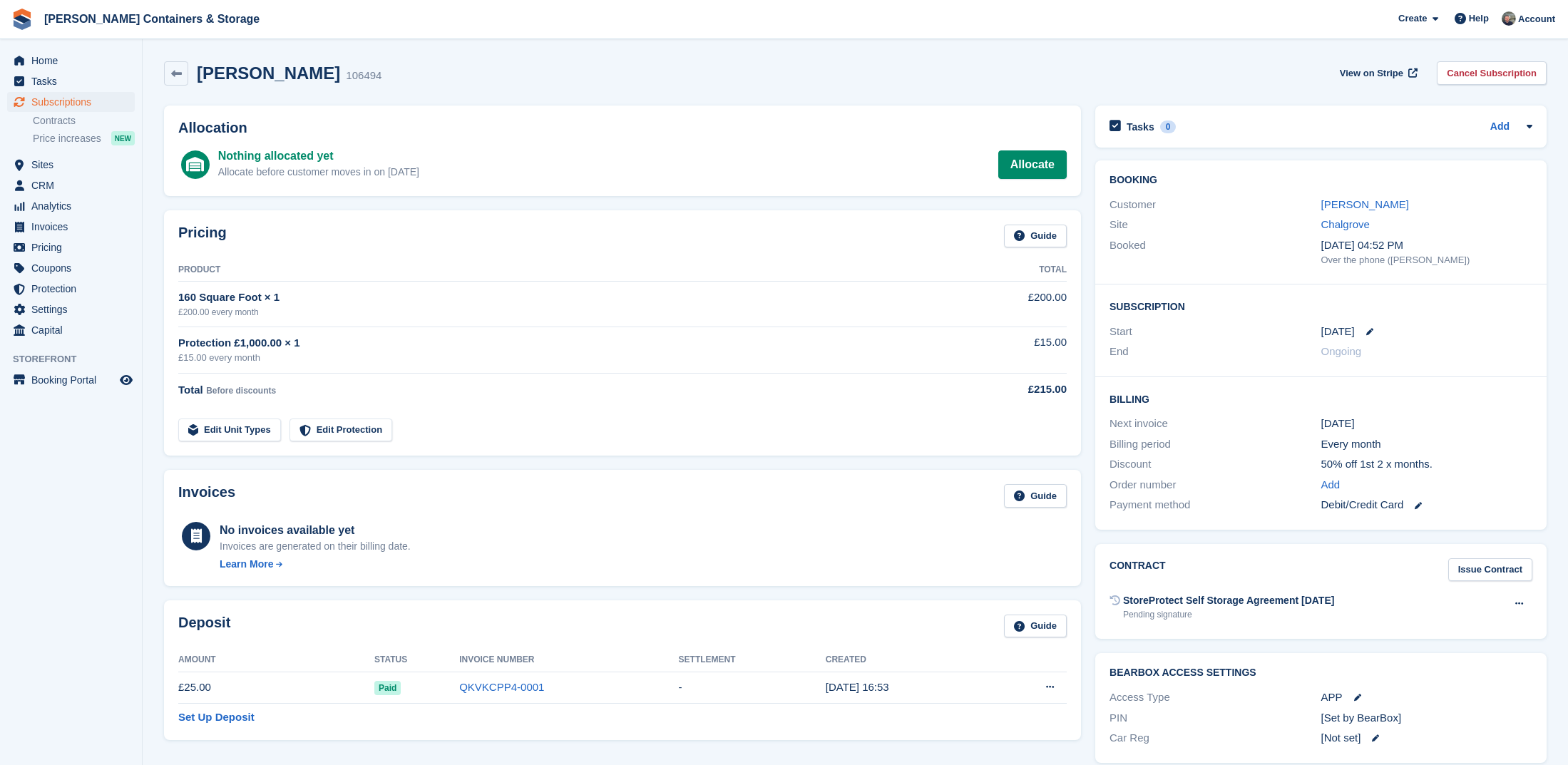
click at [81, 101] on span "Subscriptions" at bounding box center [74, 102] width 86 height 20
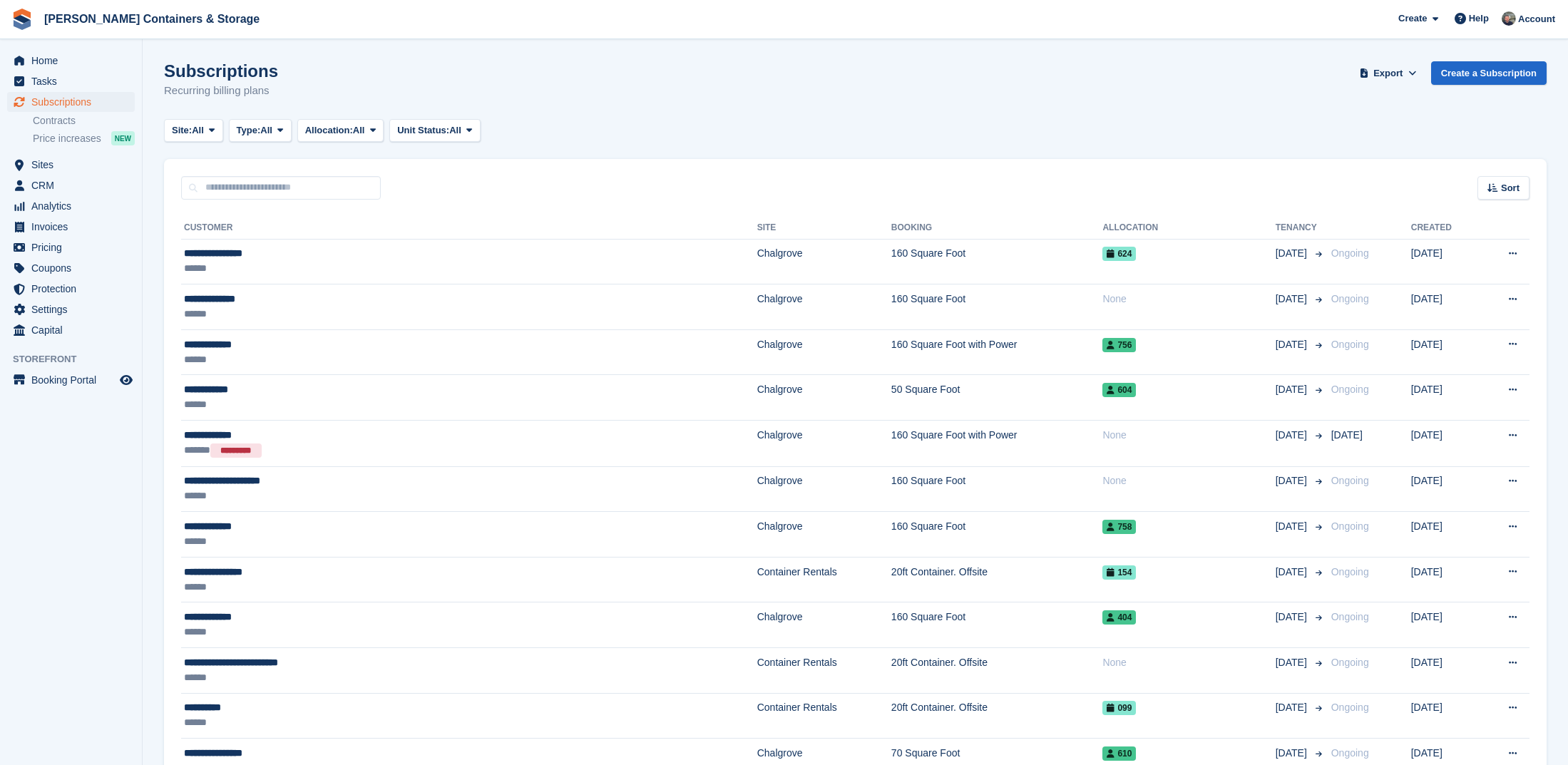
drag, startPoint x: 258, startPoint y: 136, endPoint x: 230, endPoint y: 139, distance: 28.2
click at [258, 136] on span "Type:" at bounding box center [249, 130] width 24 height 14
click at [297, 209] on link "Previous" at bounding box center [297, 215] width 124 height 26
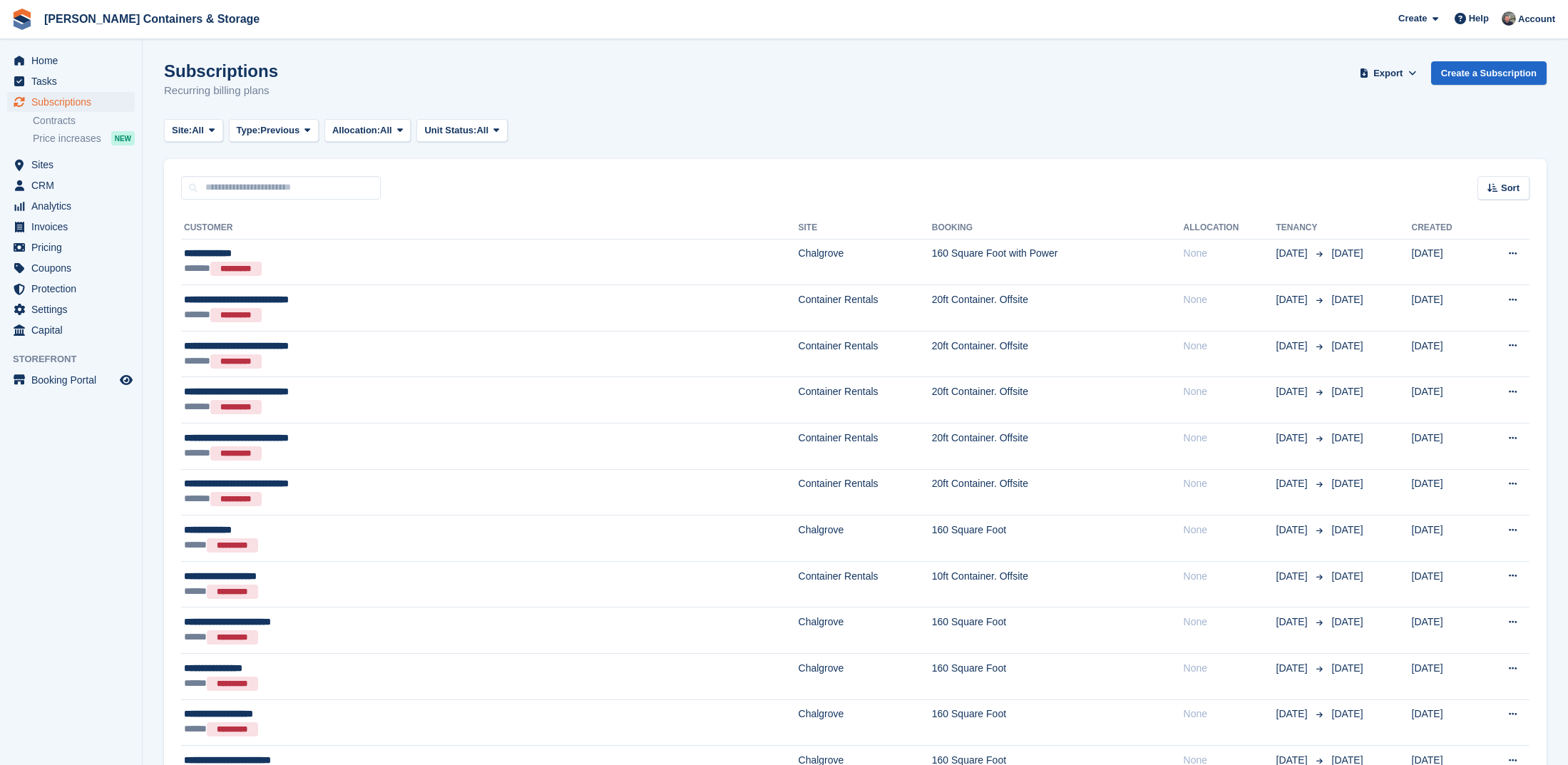
drag, startPoint x: 200, startPoint y: 132, endPoint x: 207, endPoint y: 163, distance: 31.8
click at [200, 134] on span "All" at bounding box center [198, 130] width 12 height 14
click at [212, 179] on link "Chalgrove" at bounding box center [232, 189] width 124 height 26
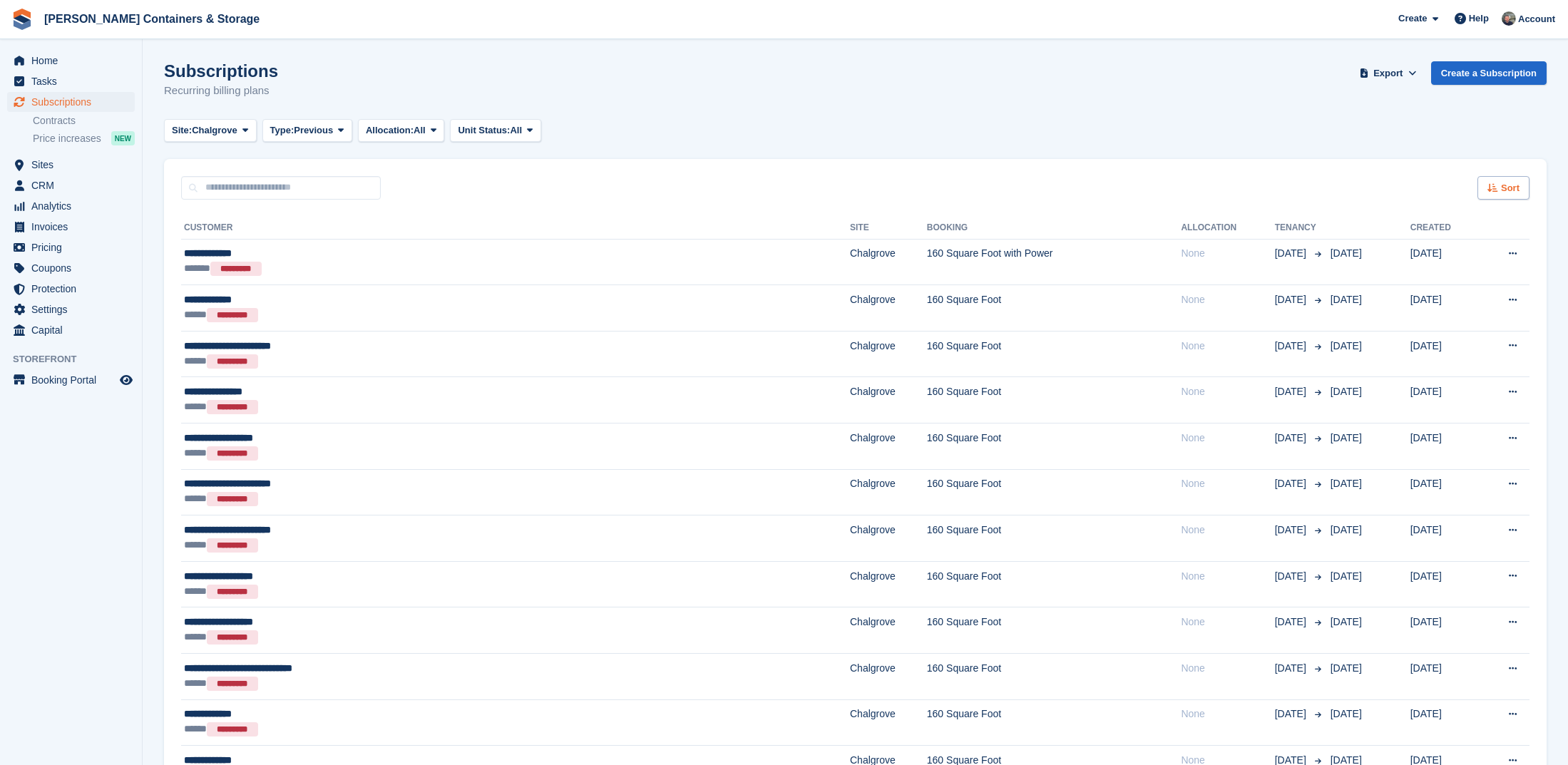
drag, startPoint x: 1511, startPoint y: 177, endPoint x: 1512, endPoint y: 184, distance: 7.1
click at [1511, 178] on div "Sort" at bounding box center [1503, 188] width 52 height 24
click at [1465, 293] on span "Move out date" at bounding box center [1447, 295] width 63 height 12
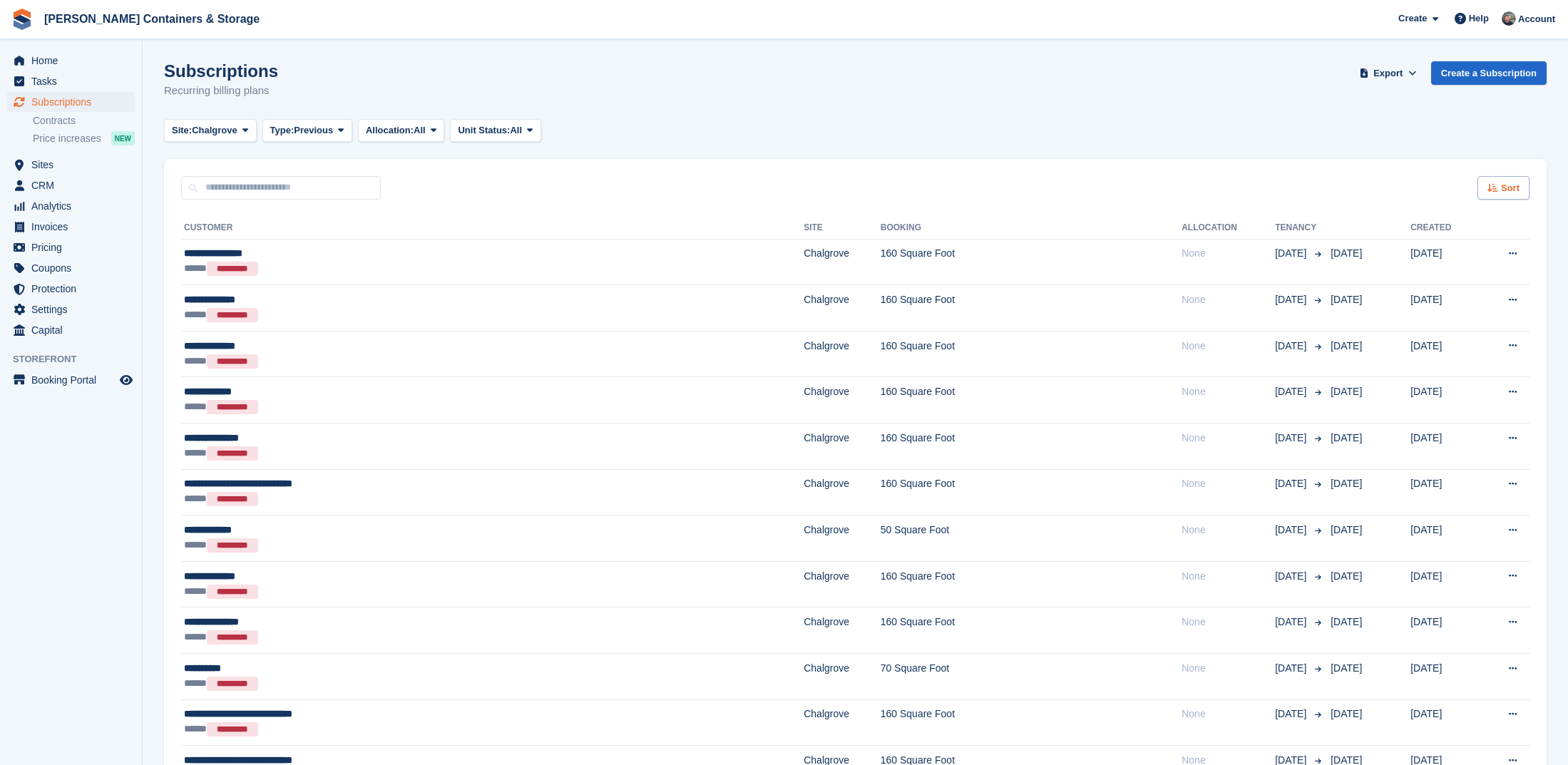
click at [1507, 189] on span "Sort" at bounding box center [1510, 188] width 19 height 14
click at [1475, 350] on span "Move out (newest first)" at bounding box center [1463, 355] width 109 height 12
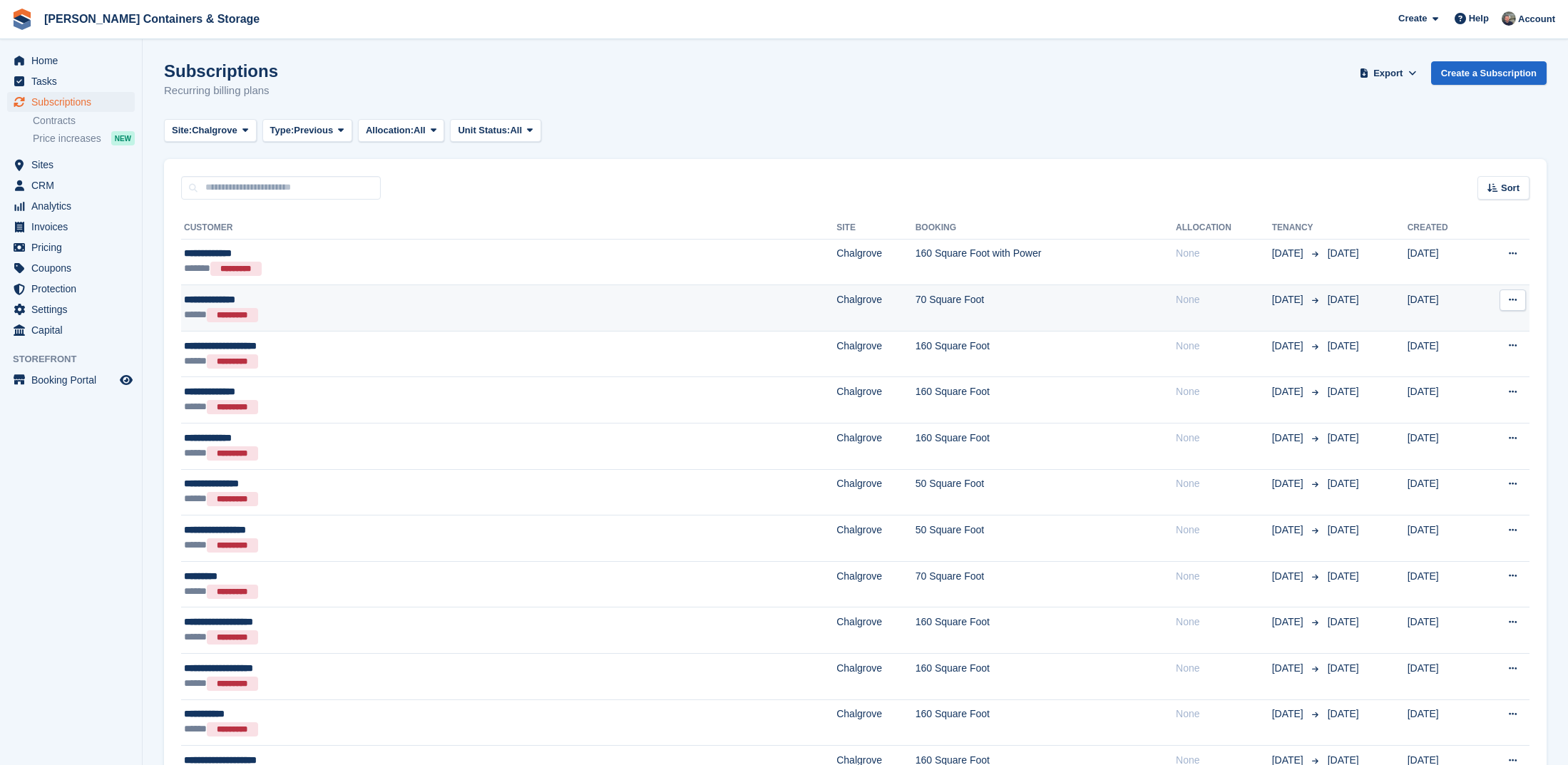
click at [385, 292] on div "**********" at bounding box center [372, 299] width 376 height 15
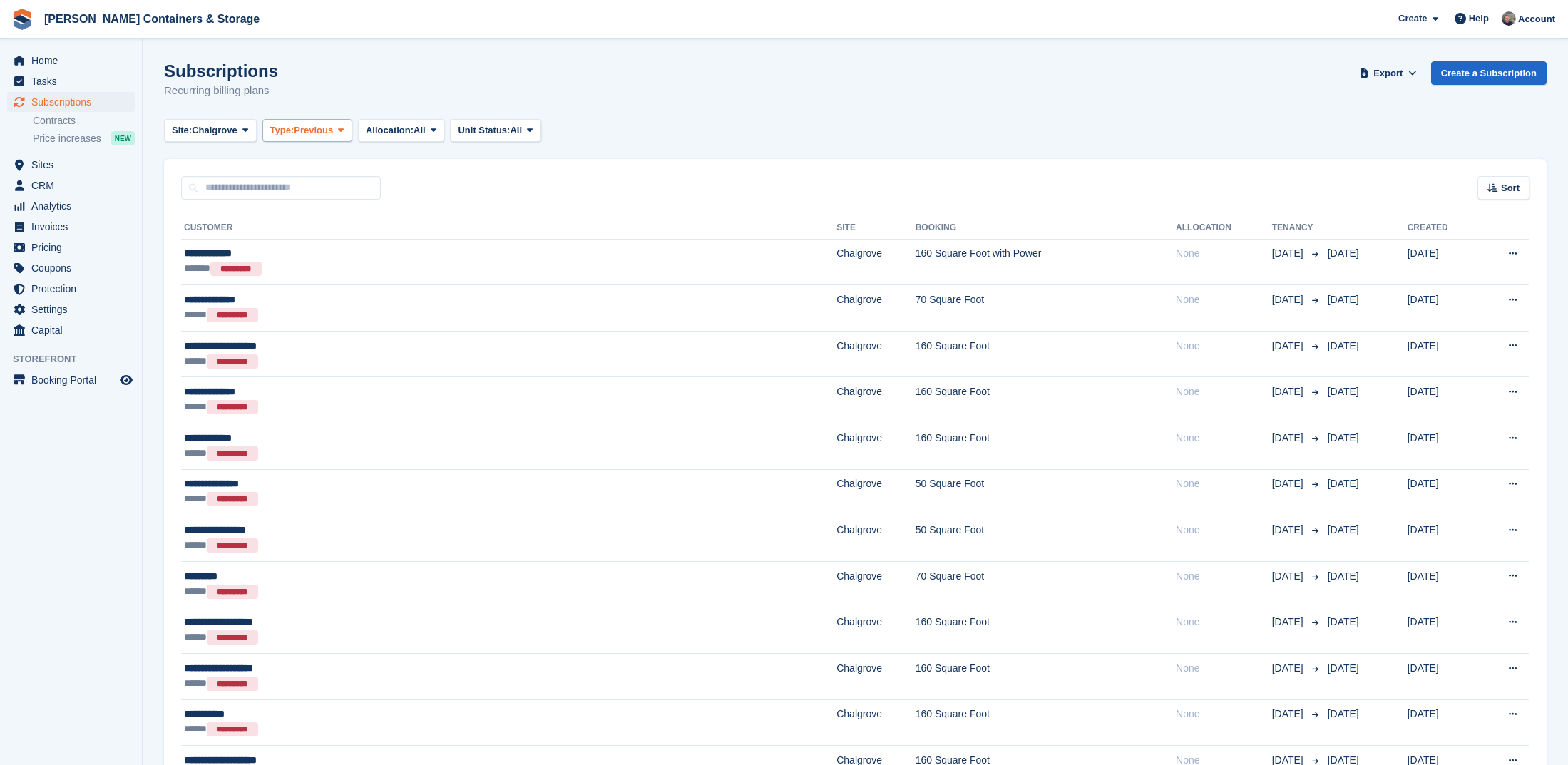
click at [322, 127] on span "Previous" at bounding box center [314, 130] width 40 height 14
click at [355, 270] on link "Ending" at bounding box center [331, 266] width 124 height 26
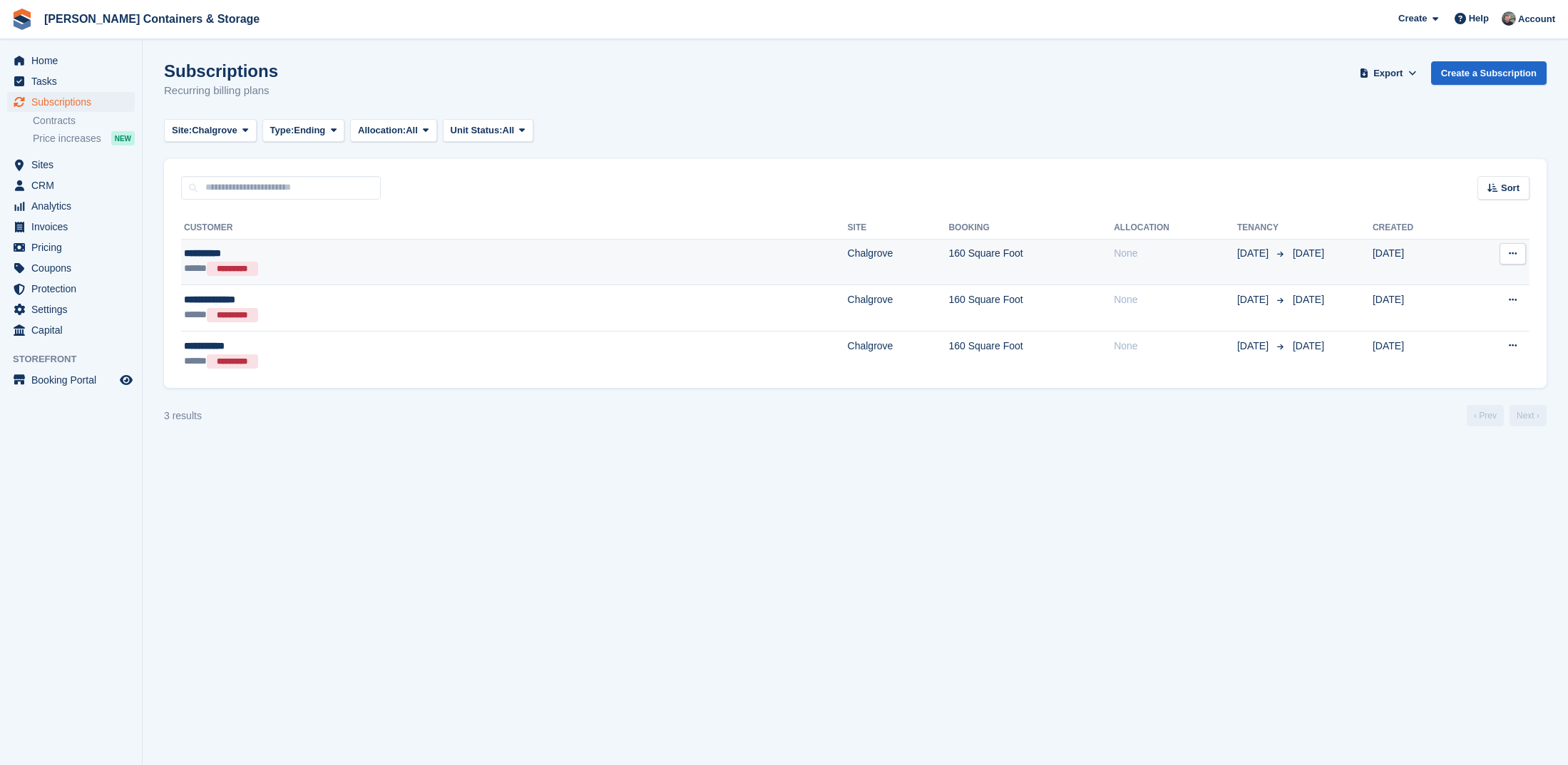
click at [328, 259] on div "**********" at bounding box center [333, 253] width 297 height 15
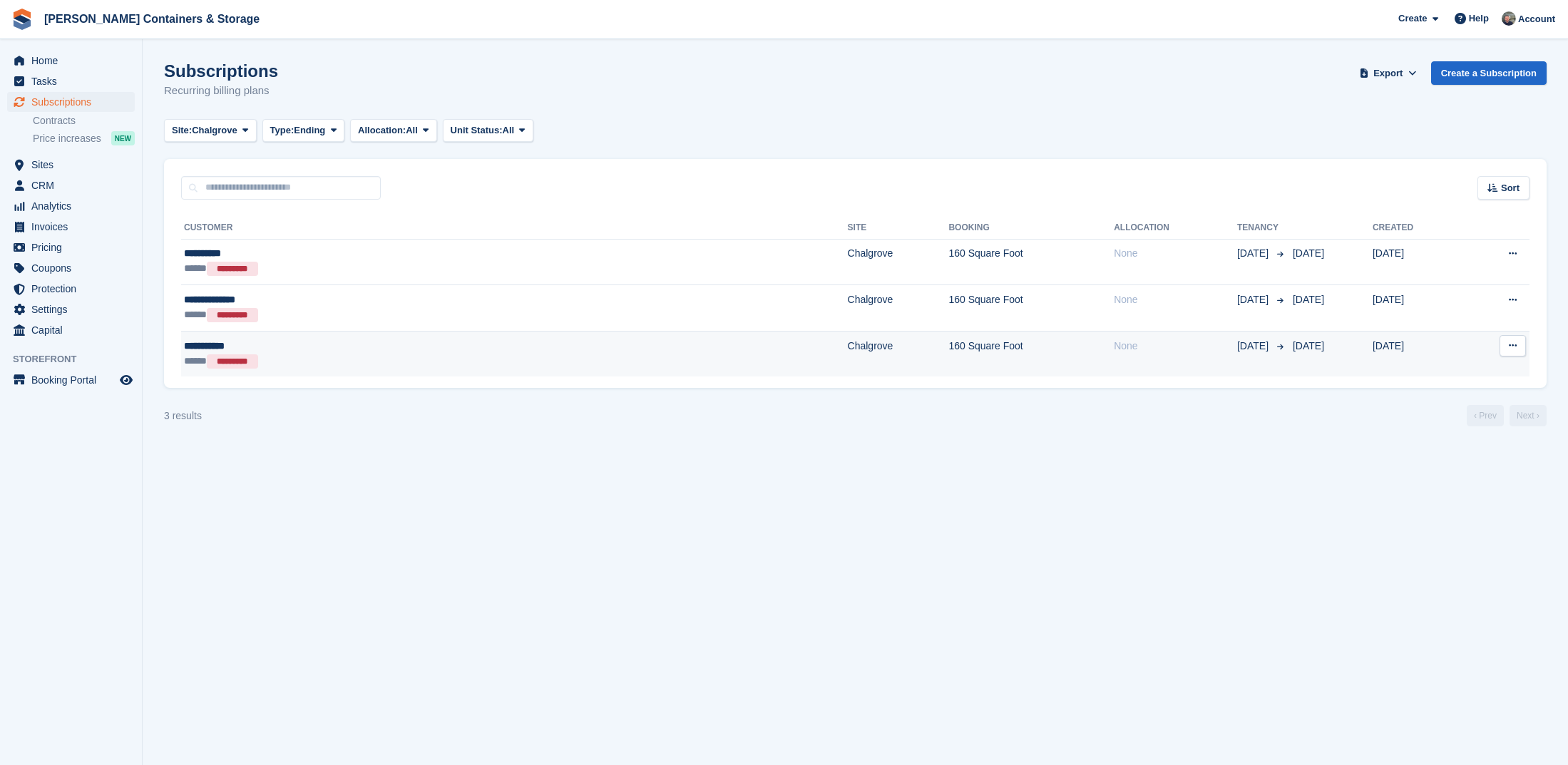
click at [334, 364] on div "***** *********" at bounding box center [333, 361] width 297 height 16
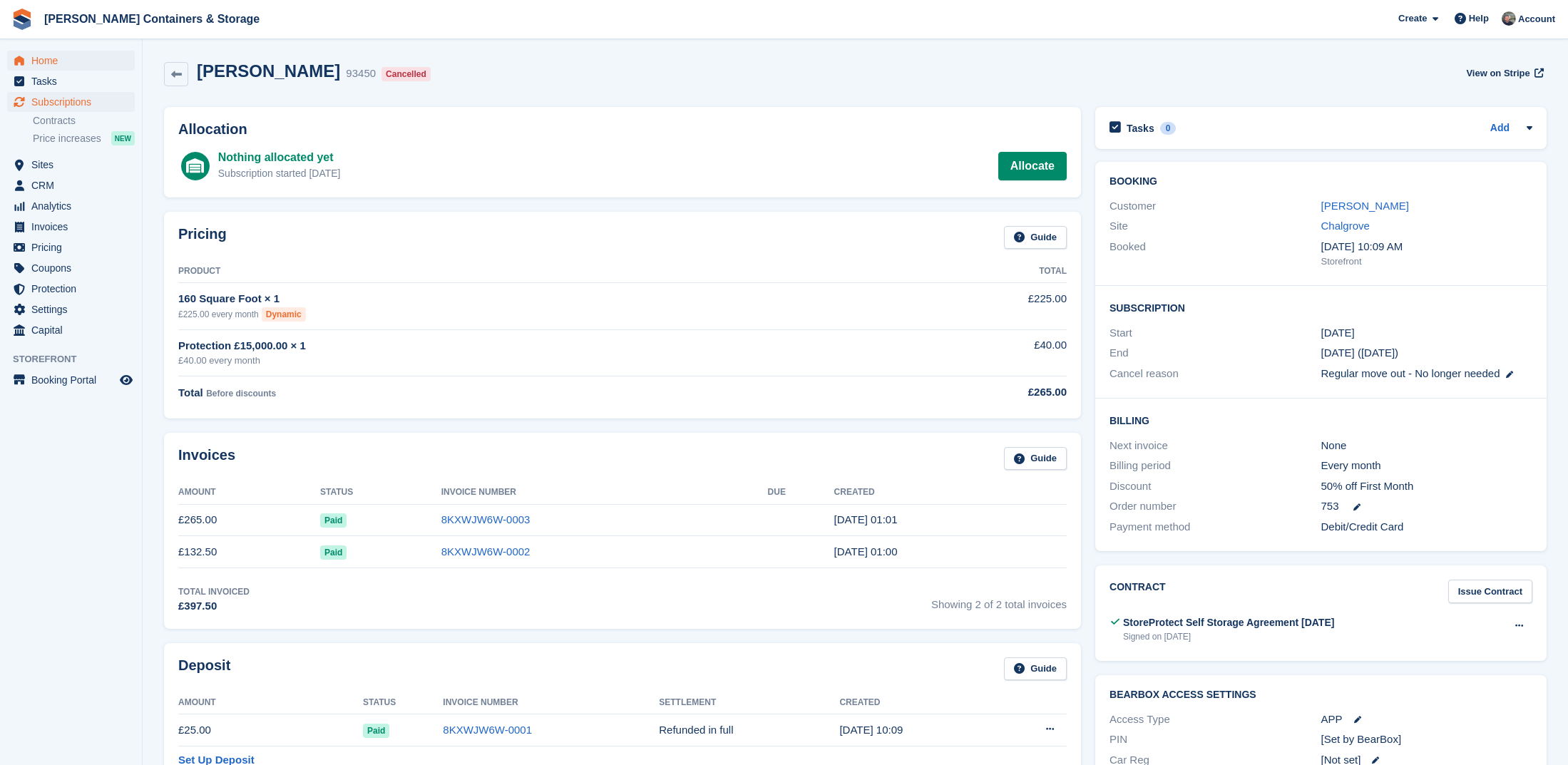
click at [70, 58] on span "Home" at bounding box center [74, 61] width 86 height 20
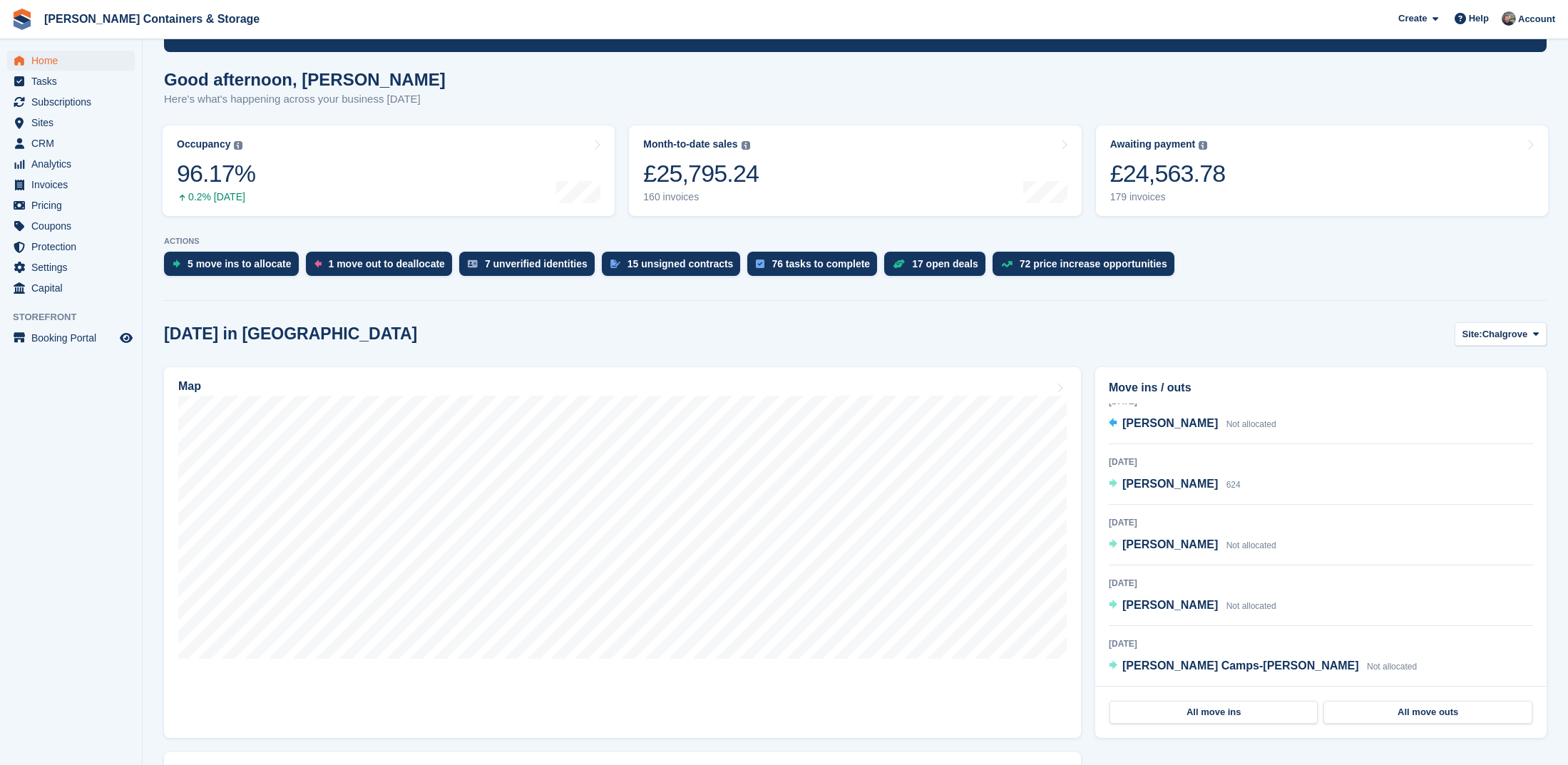
scroll to position [102, 0]
drag, startPoint x: 1501, startPoint y: 334, endPoint x: 1487, endPoint y: 387, distance: 54.8
click at [1501, 334] on span "Chalgrove" at bounding box center [1505, 333] width 45 height 14
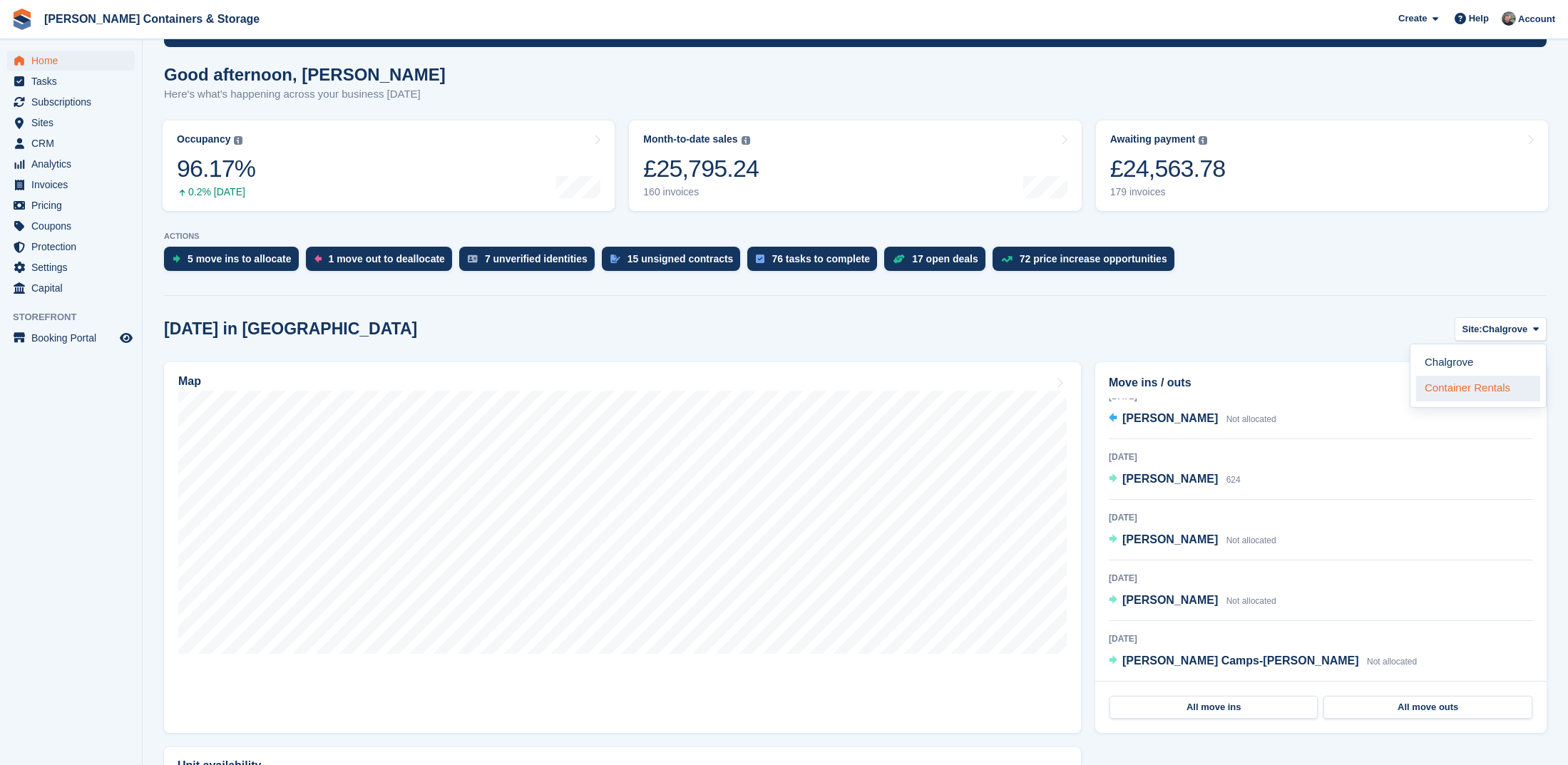
click at [1487, 390] on link "Container Rentals" at bounding box center [1478, 388] width 124 height 26
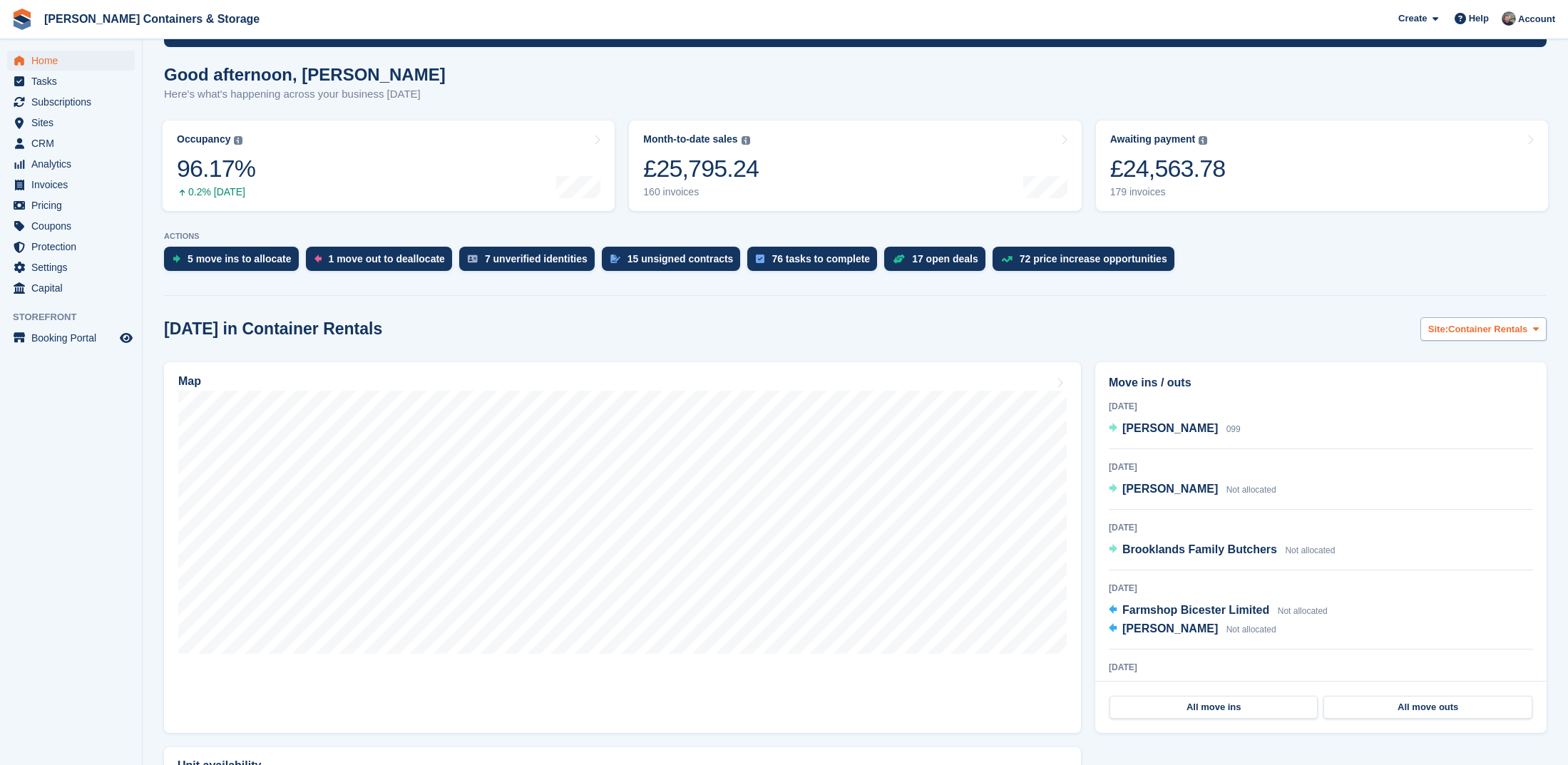
click at [1502, 332] on span "Container Rentals" at bounding box center [1487, 329] width 79 height 14
click at [1482, 351] on link "Chalgrove" at bounding box center [1478, 362] width 124 height 26
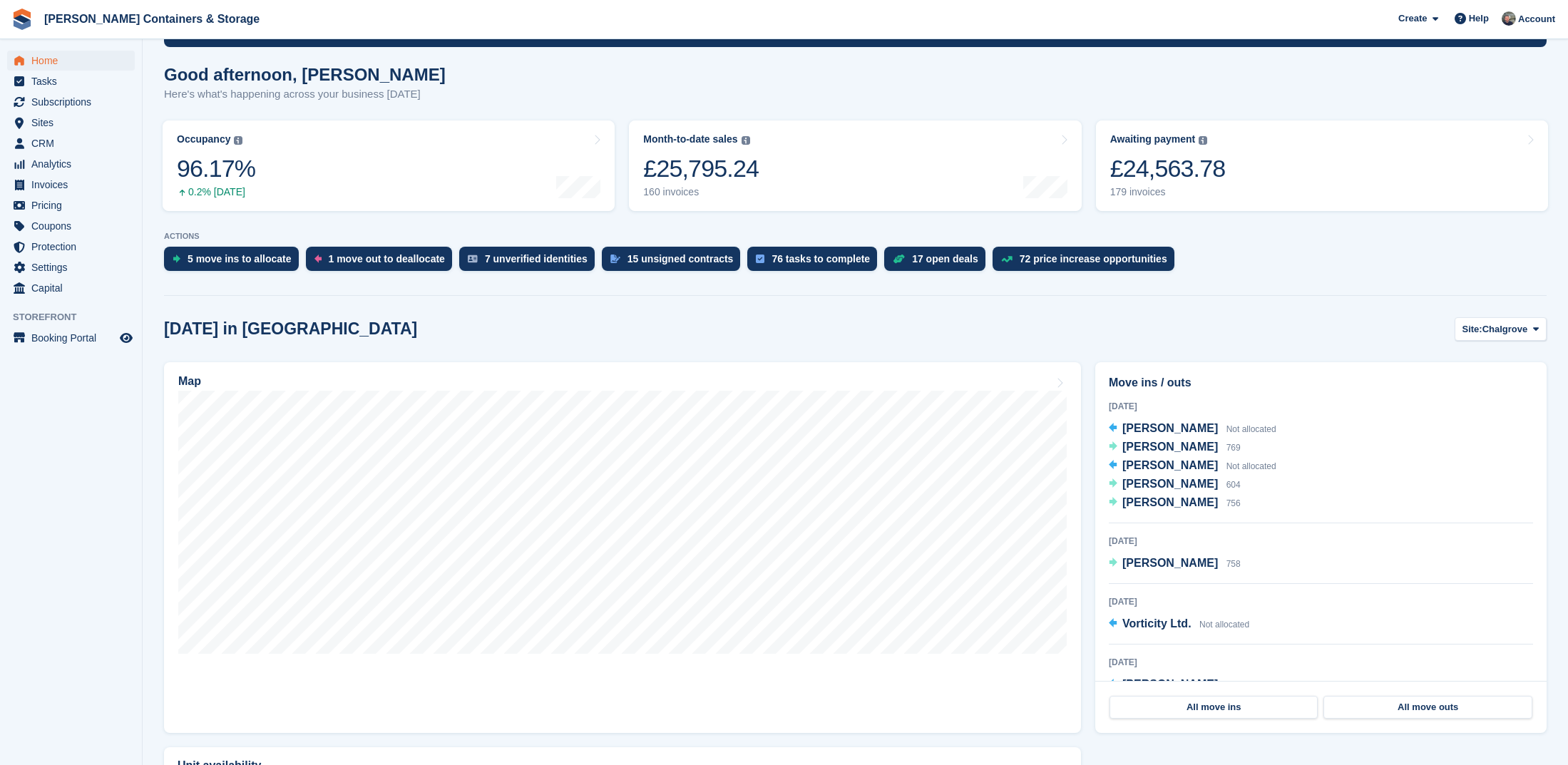
click at [73, 63] on span "Home" at bounding box center [74, 61] width 86 height 20
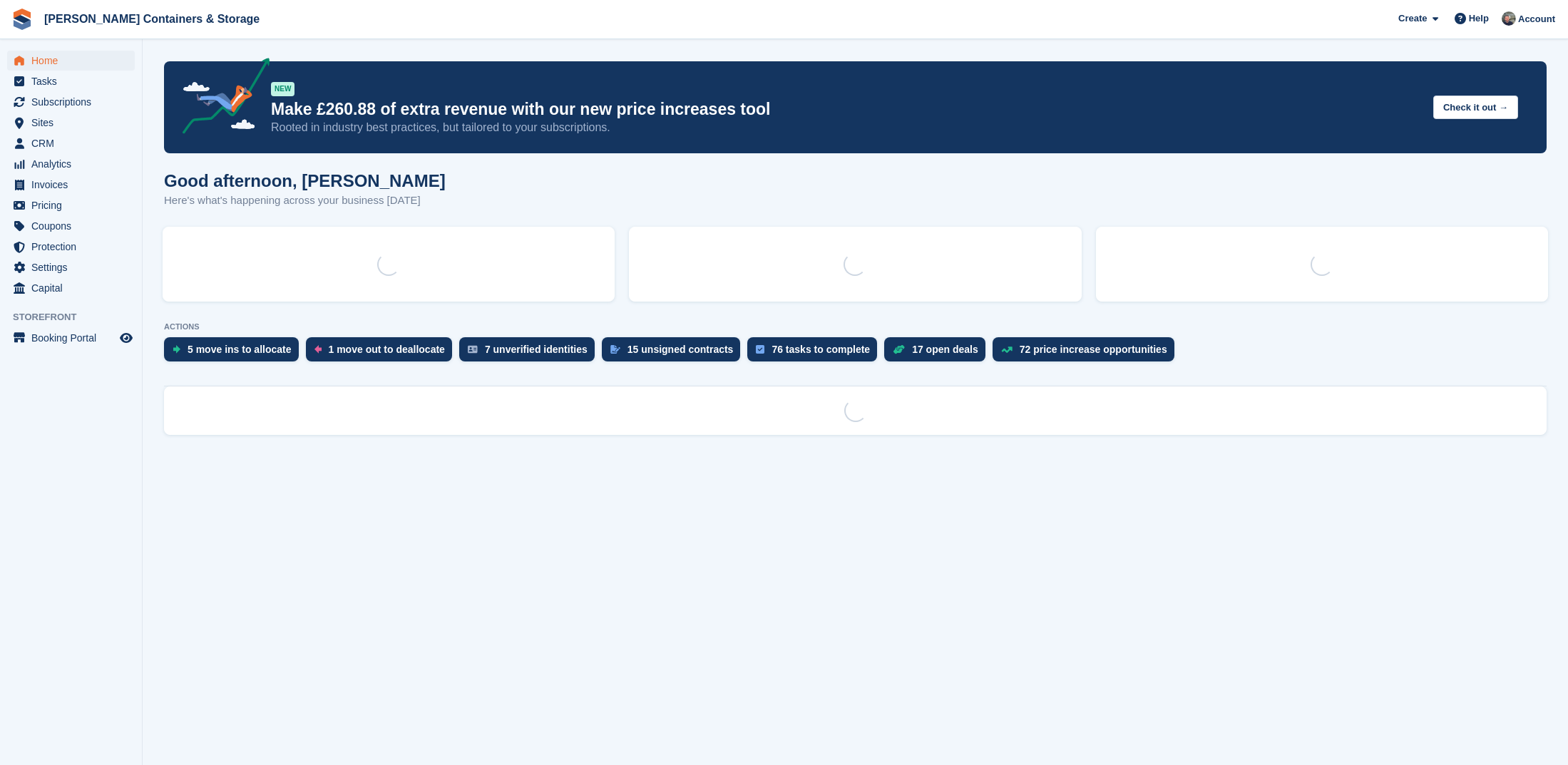
scroll to position [0, 0]
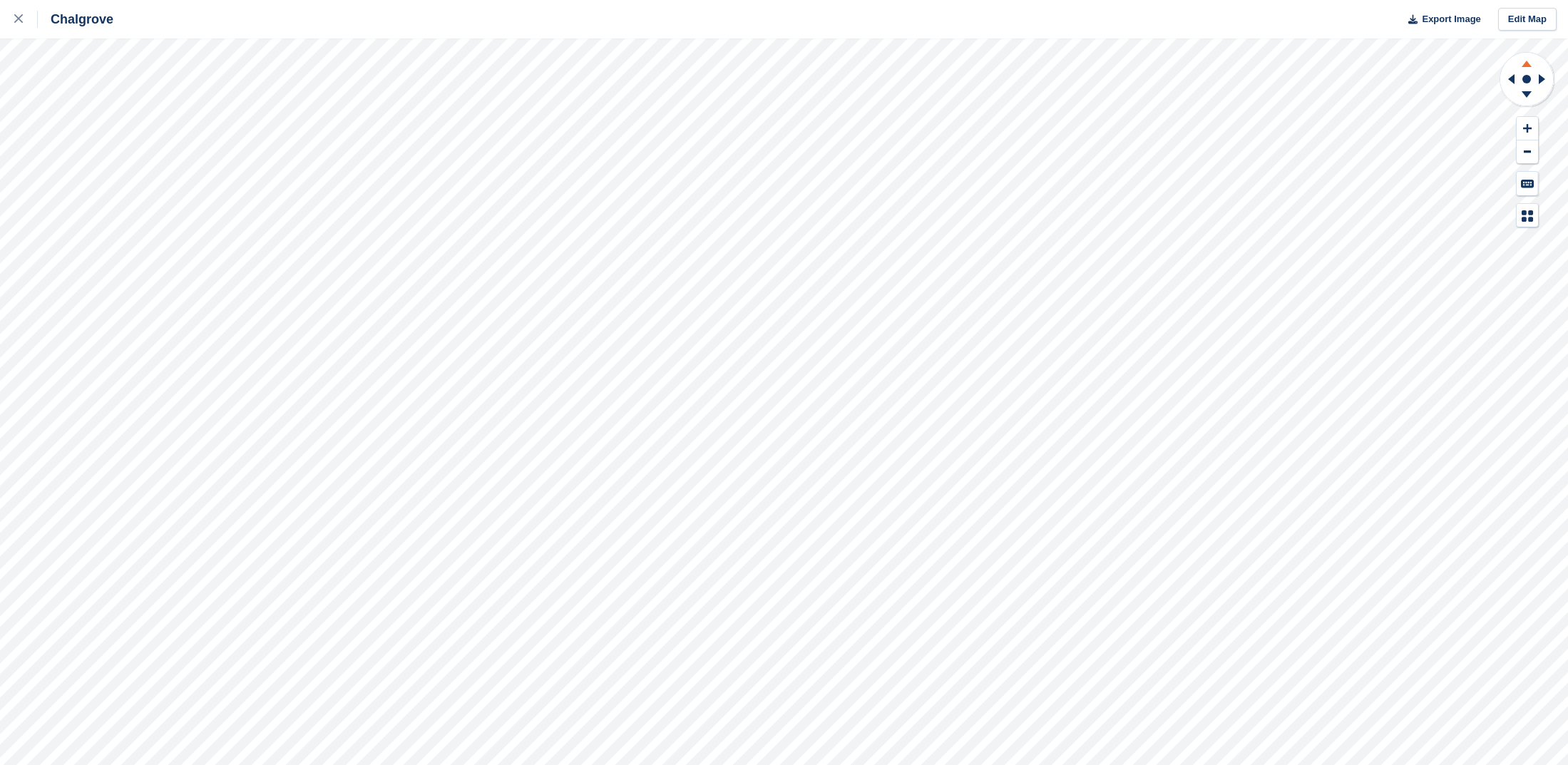
click at [1528, 58] on icon at bounding box center [1526, 62] width 37 height 18
click at [1524, 95] on icon at bounding box center [1526, 97] width 37 height 18
